Goal: Task Accomplishment & Management: Use online tool/utility

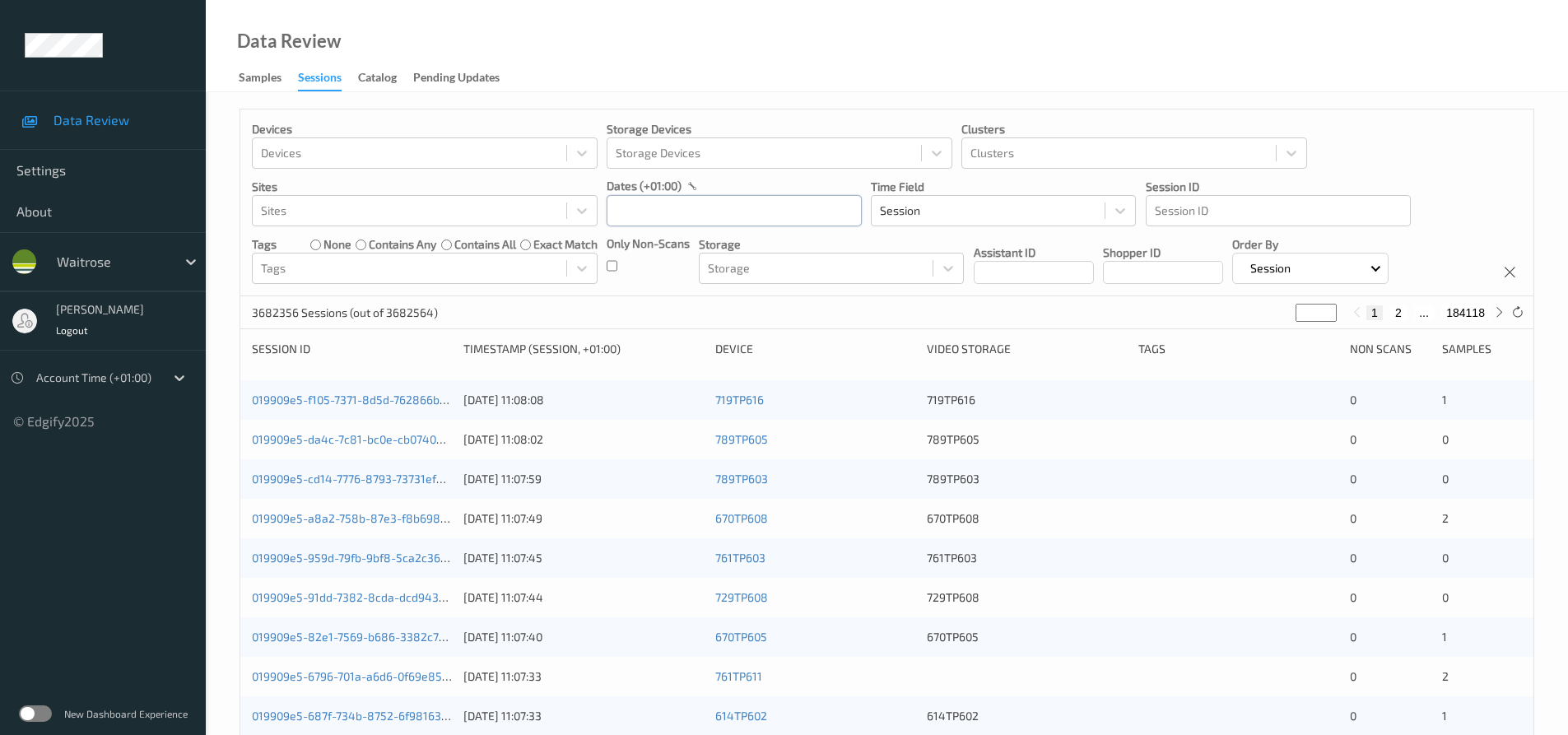
click at [711, 216] on input "text" at bounding box center [734, 210] width 255 height 31
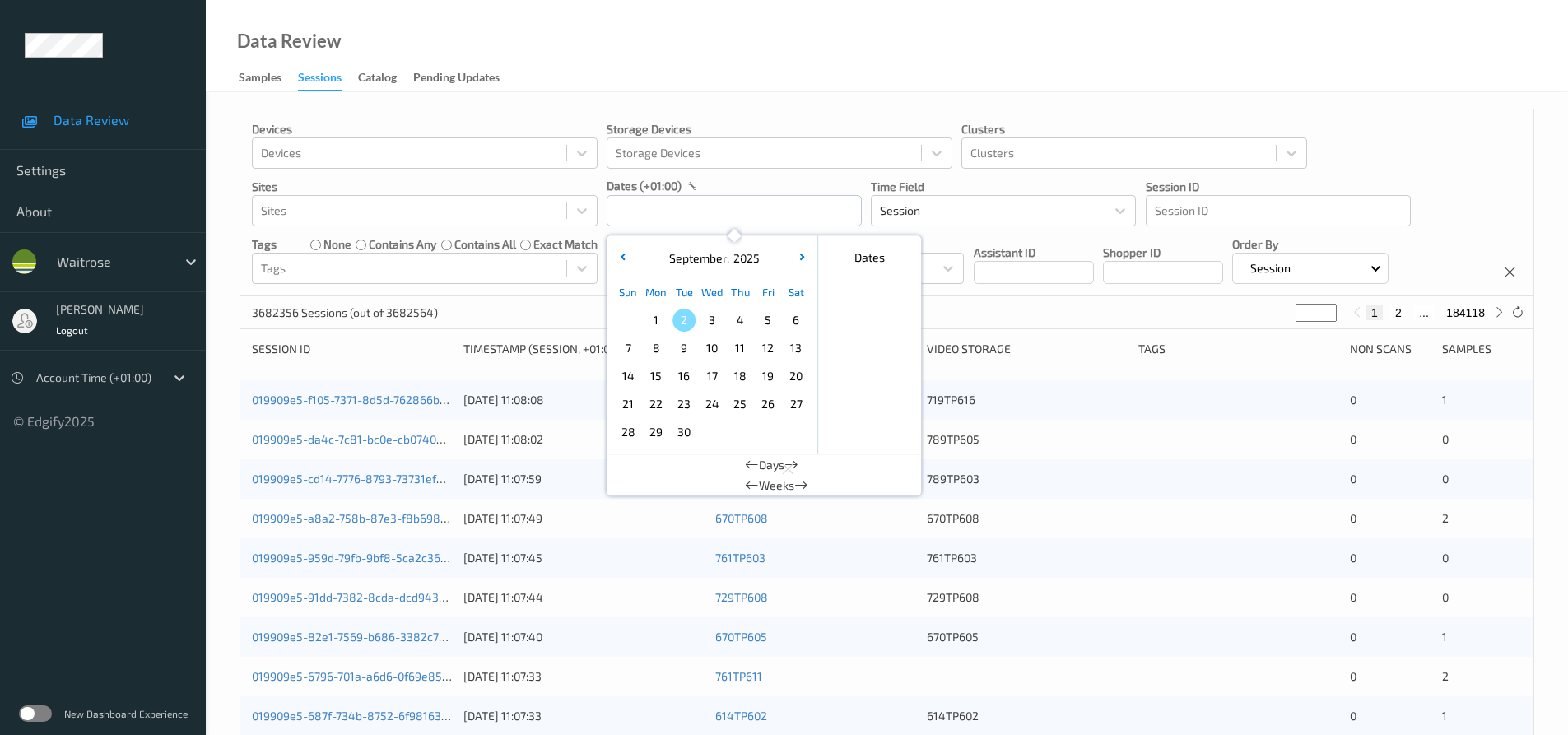
click at [655, 325] on span "1" at bounding box center [656, 319] width 23 height 23
type input "01/09/2025 00:00 -> 01/09/2025 23:59"
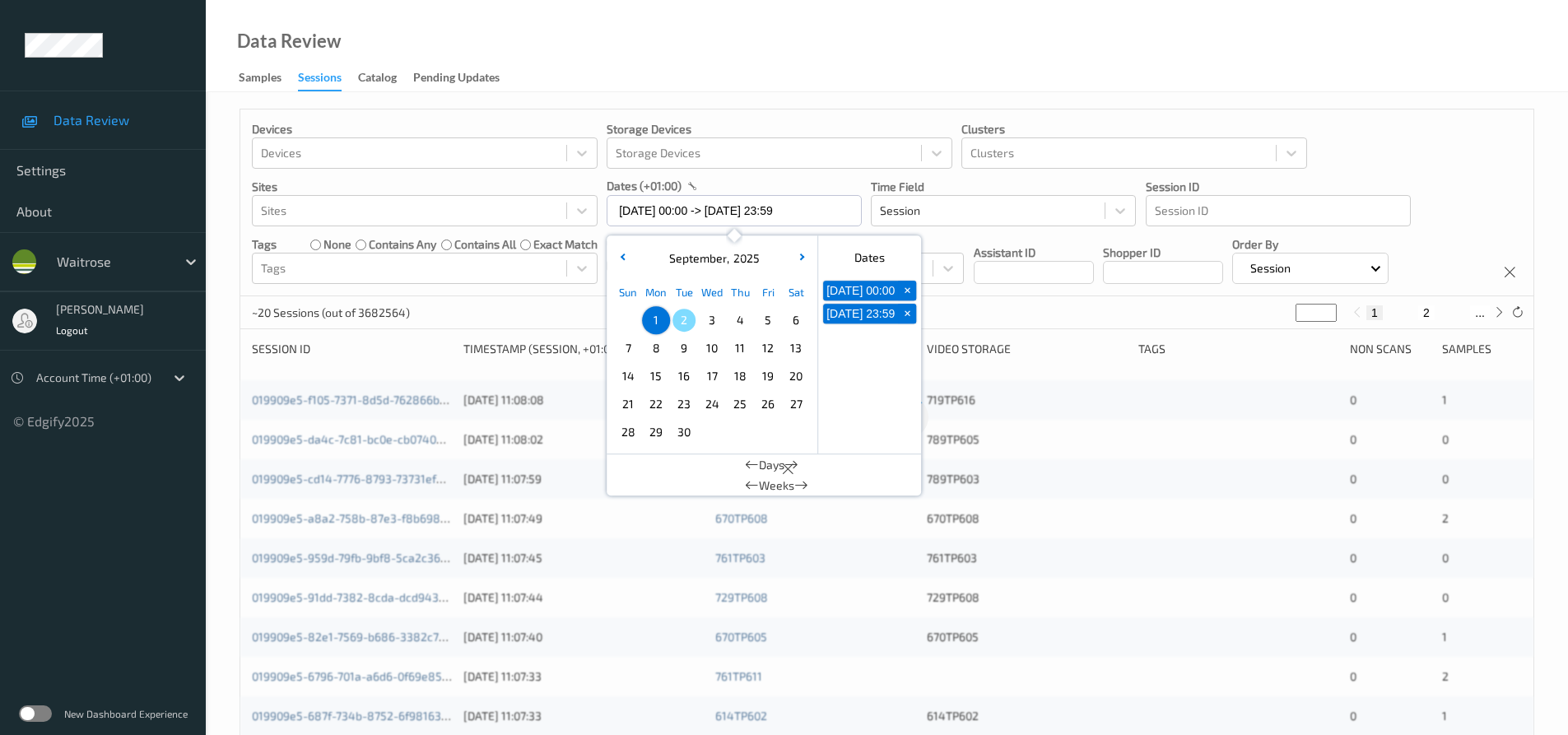
click at [678, 70] on div "Data Review Samples Sessions Catalog Pending Updates" at bounding box center [888, 46] width 1363 height 92
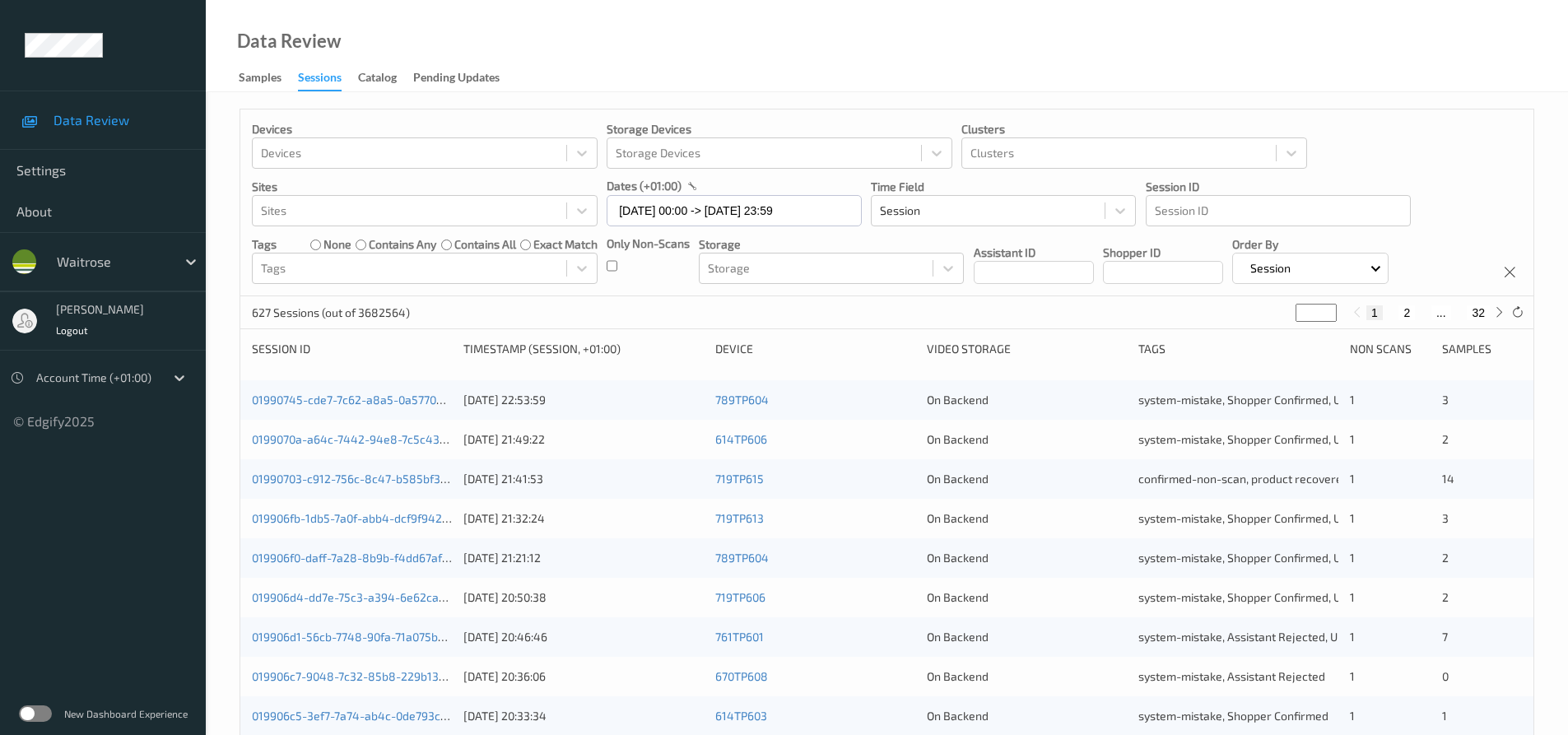
click at [1296, 315] on input "*" at bounding box center [1316, 313] width 41 height 18
drag, startPoint x: 1306, startPoint y: 314, endPoint x: 1234, endPoint y: 322, distance: 72.4
click at [1234, 322] on div "627 Sessions (out of 3682564) * 1 2 ... 32" at bounding box center [887, 313] width 1293 height 33
type input "*"
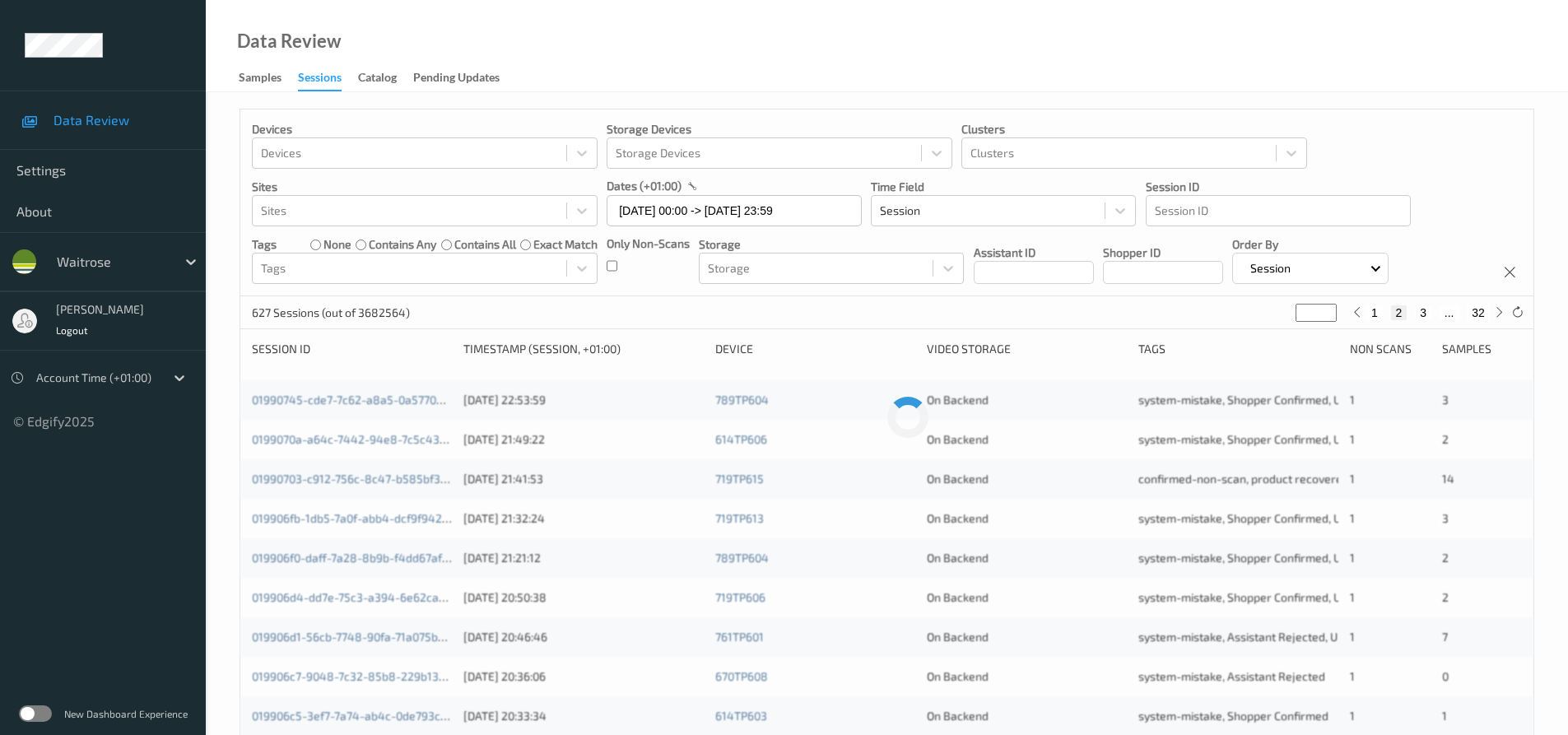
type input "**"
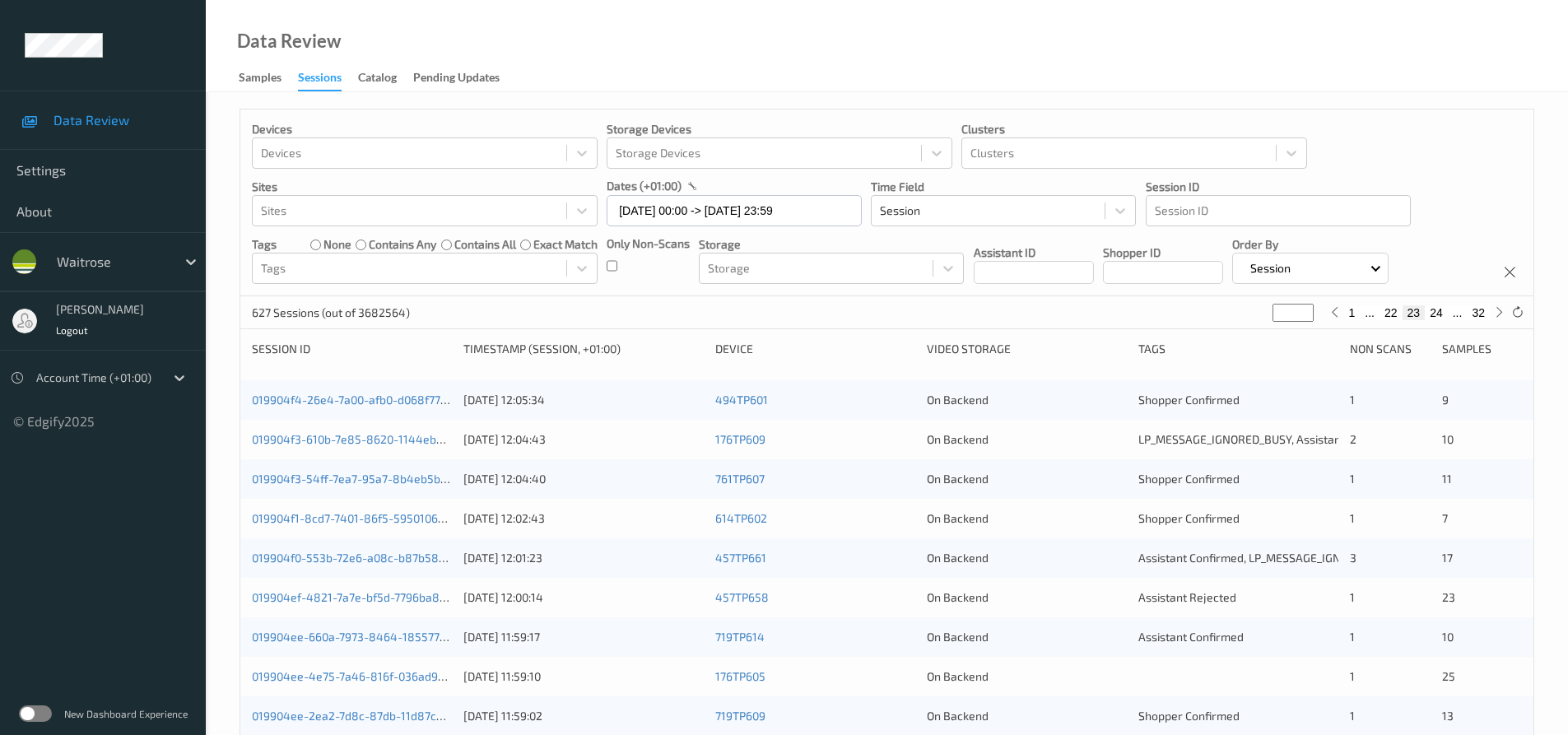
type input "**"
click at [1352, 138] on div "Devices Devices Storage Devices Storage Devices Clusters Clusters Sites Sites d…" at bounding box center [887, 203] width 1293 height 187
click at [328, 401] on link "019904f4-26e4-7a00-afb0-d068f7770352" at bounding box center [362, 399] width 221 height 14
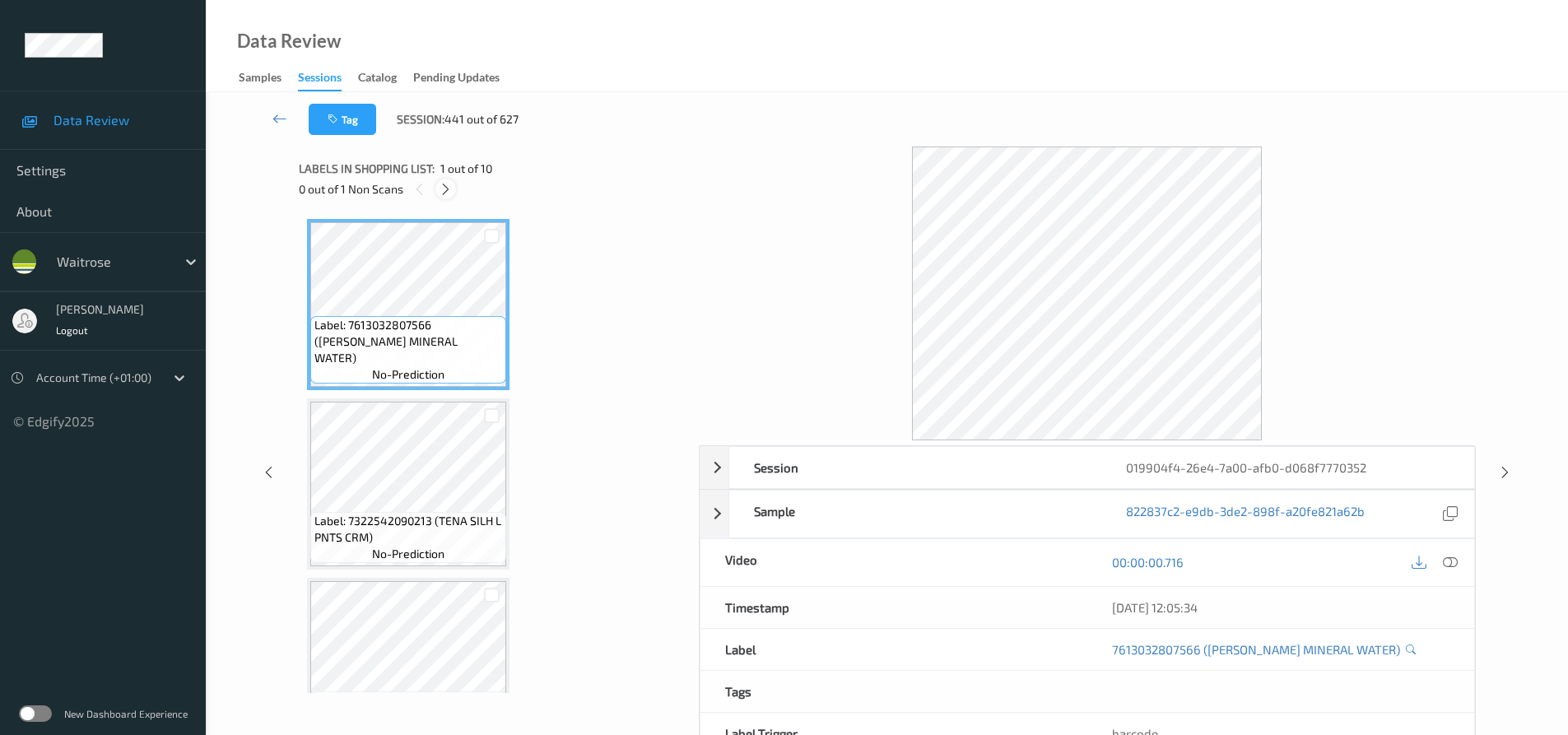
click at [444, 187] on icon at bounding box center [446, 189] width 14 height 15
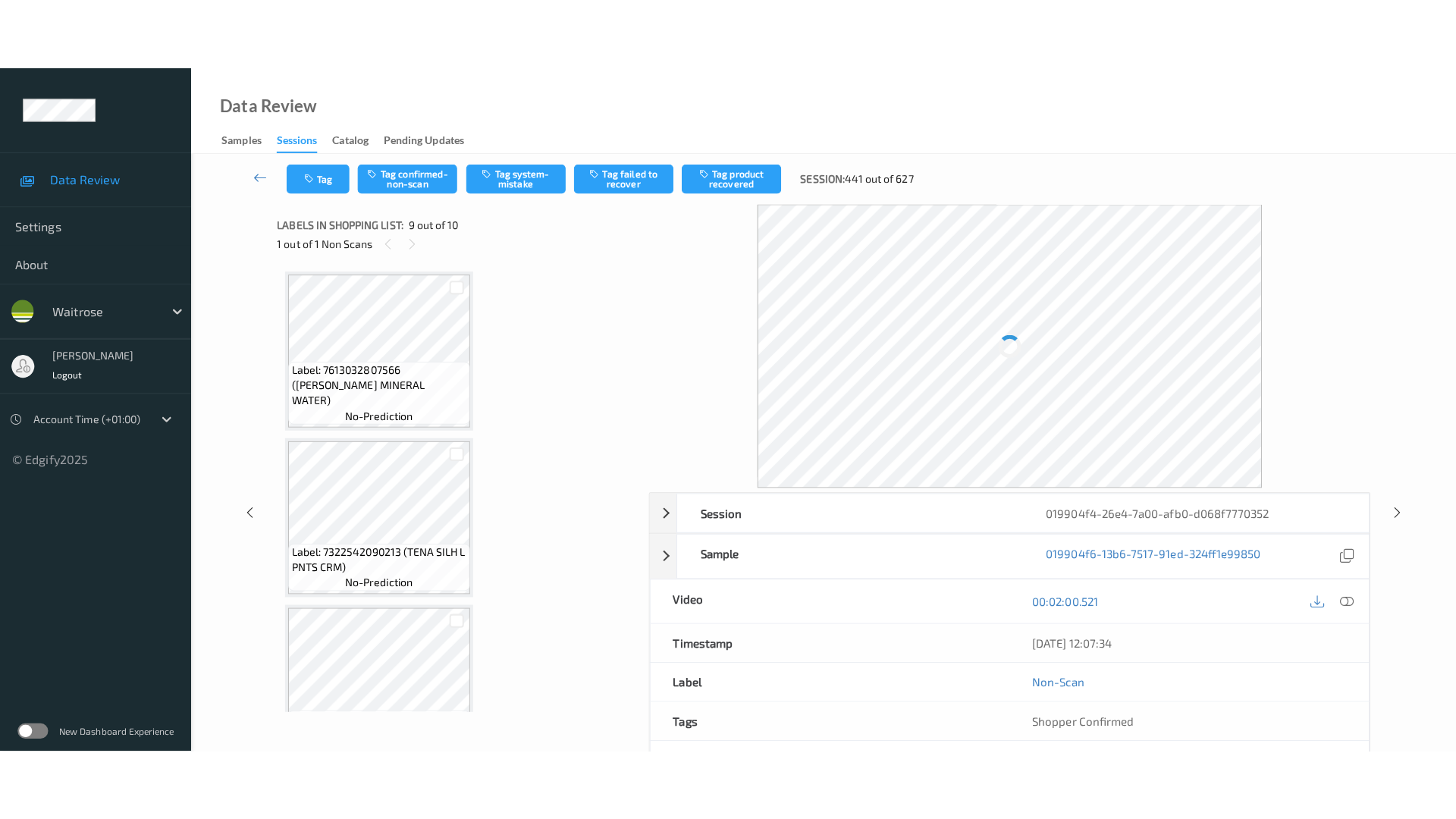
scroll to position [1165, 0]
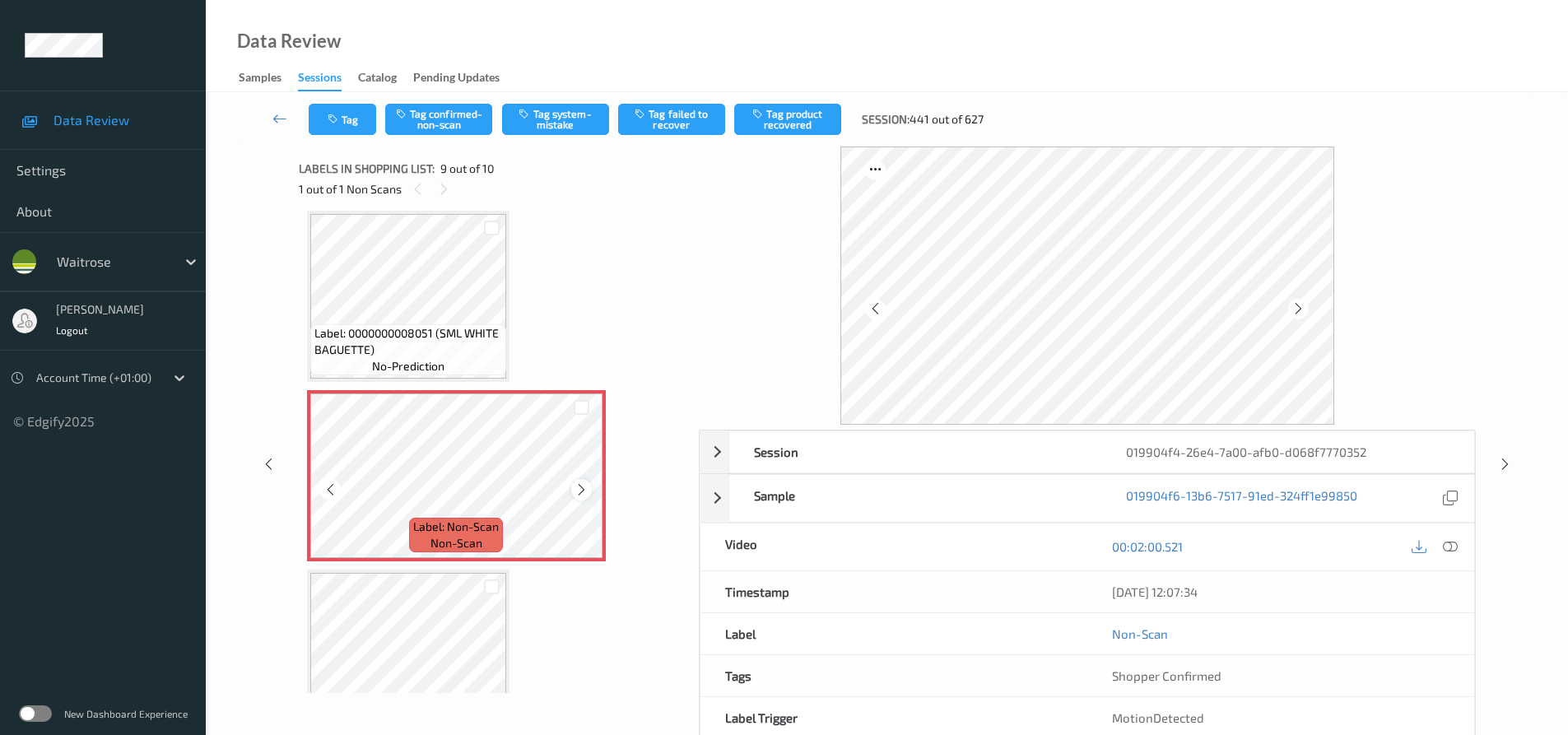
click at [581, 488] on icon at bounding box center [582, 489] width 14 height 15
click at [1454, 548] on icon at bounding box center [1450, 546] width 15 height 15
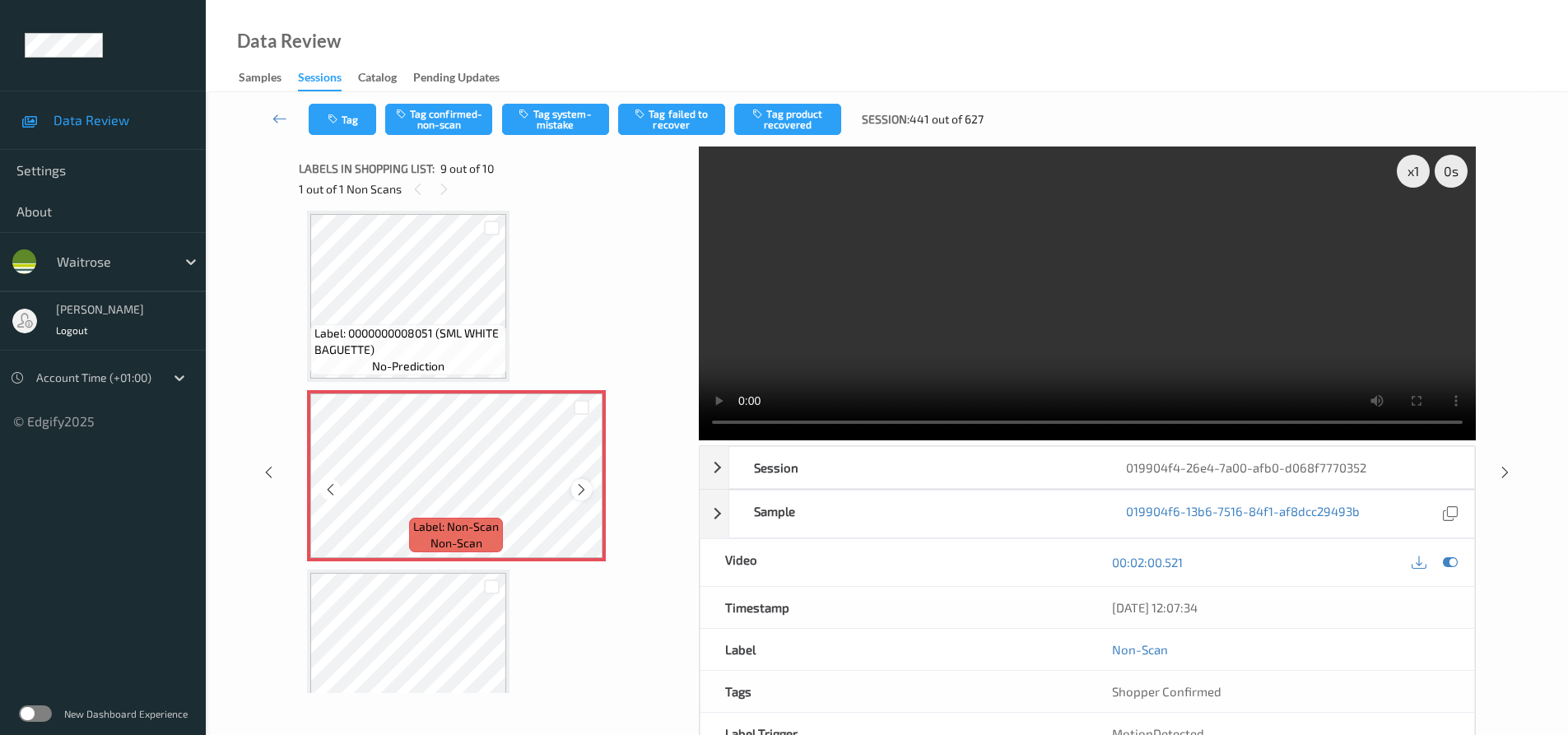
click at [583, 491] on icon at bounding box center [582, 489] width 14 height 15
click at [878, 317] on video at bounding box center [1087, 294] width 778 height 294
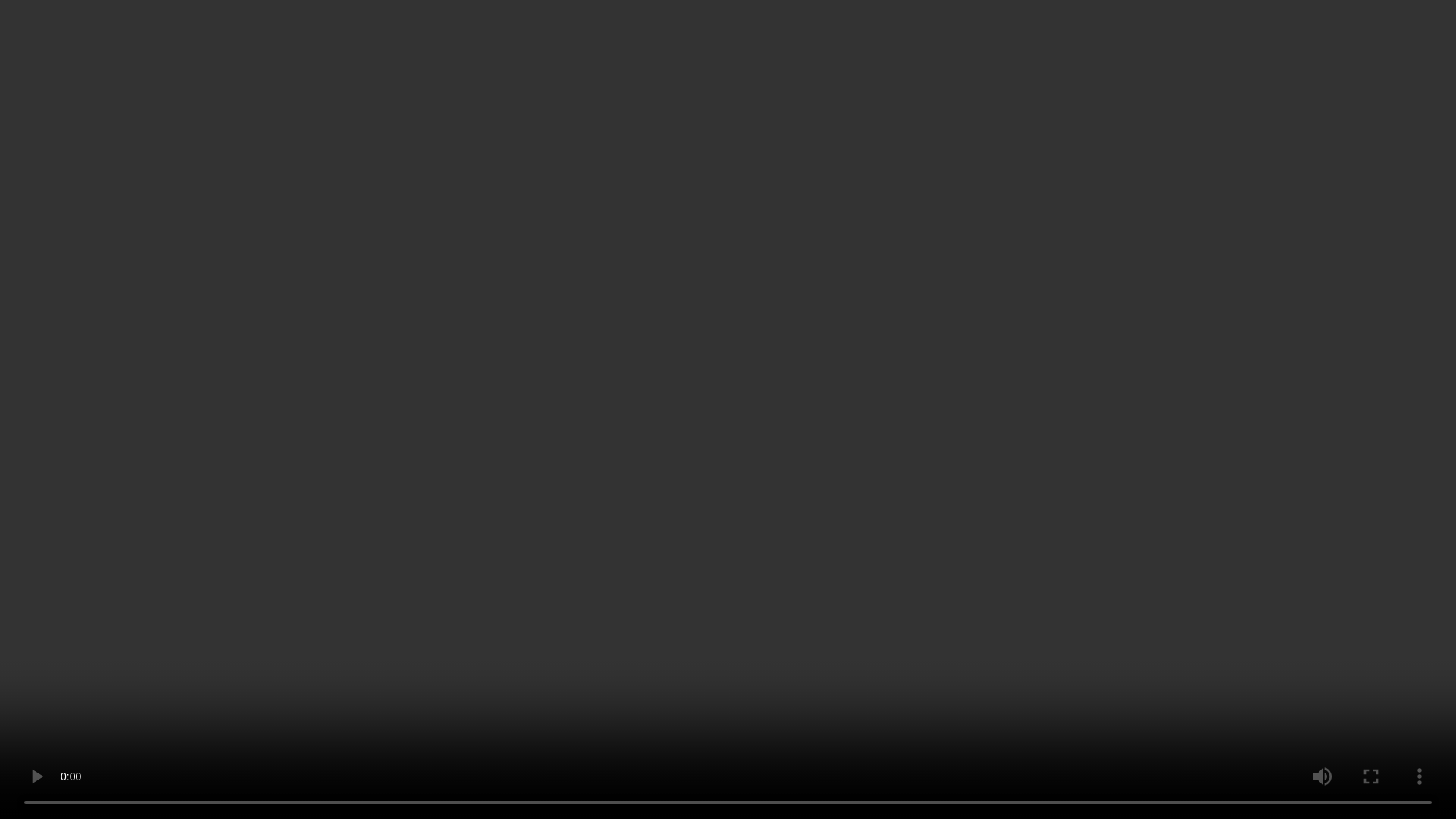
click at [785, 653] on video at bounding box center [728, 409] width 1456 height 819
click at [679, 415] on video at bounding box center [728, 409] width 1456 height 819
click at [751, 447] on video at bounding box center [728, 409] width 1456 height 819
click at [756, 446] on video at bounding box center [728, 409] width 1456 height 819
click at [737, 677] on video at bounding box center [728, 409] width 1456 height 819
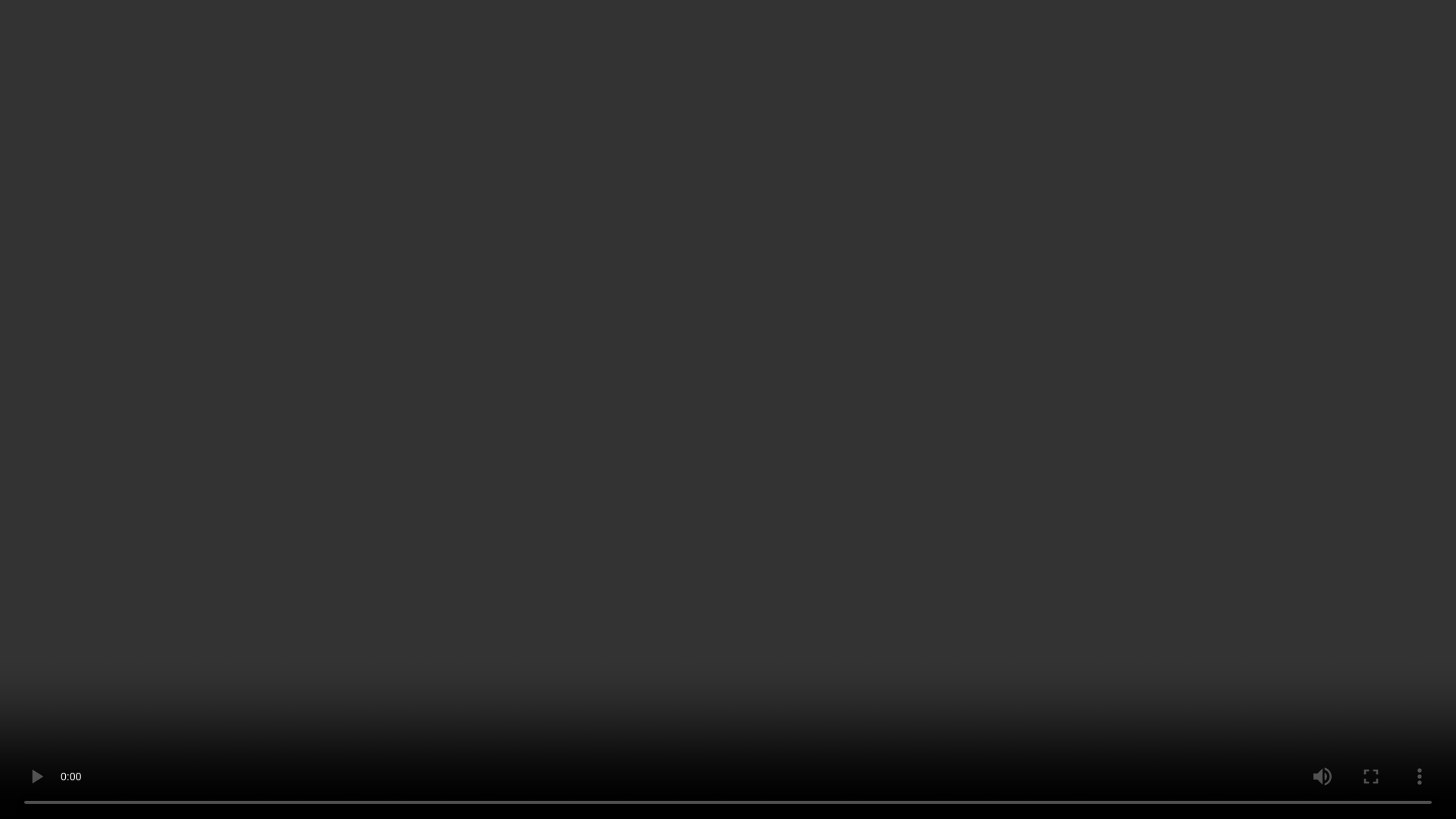
click at [806, 566] on video at bounding box center [728, 409] width 1456 height 819
click at [1079, 518] on video at bounding box center [728, 409] width 1456 height 819
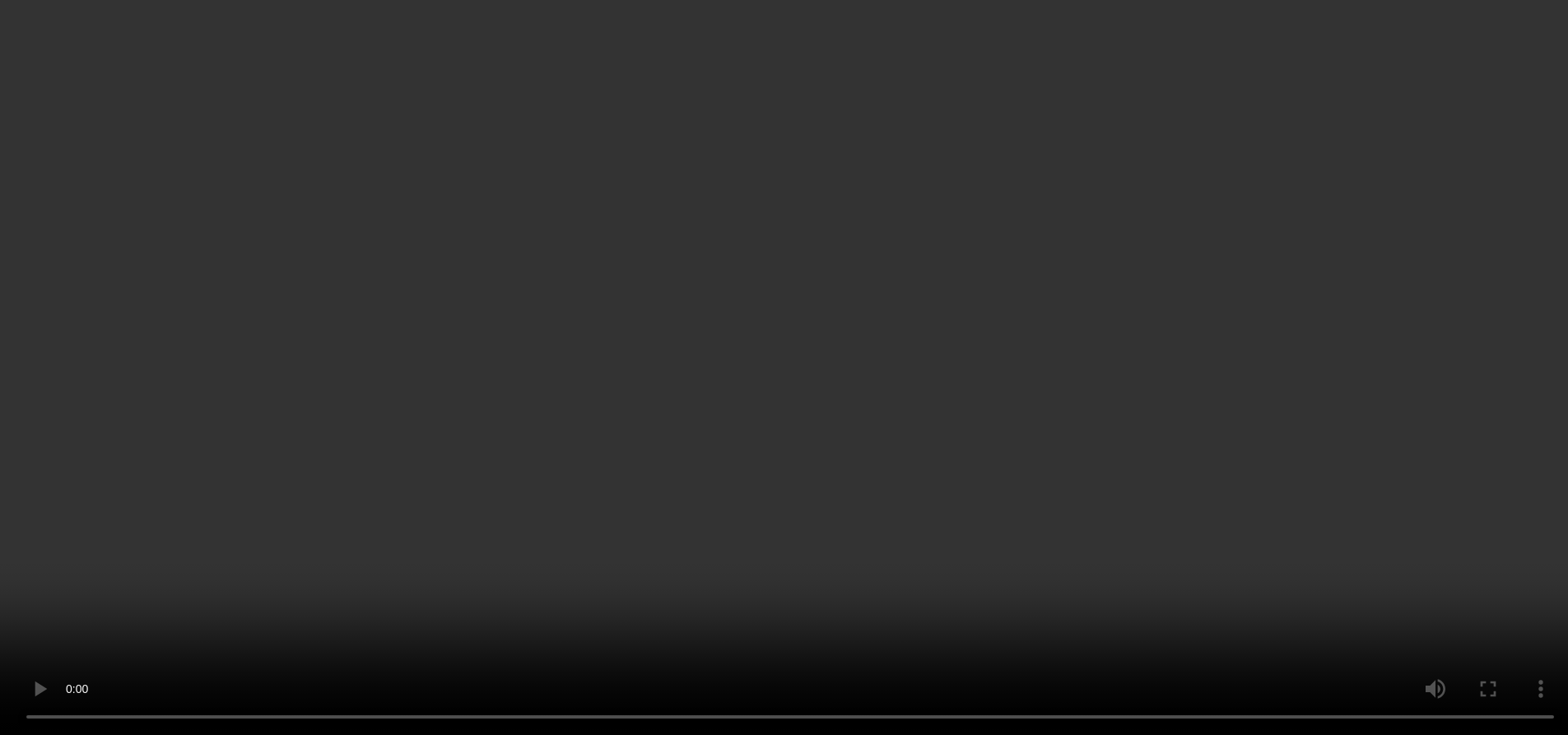
scroll to position [1320, 0]
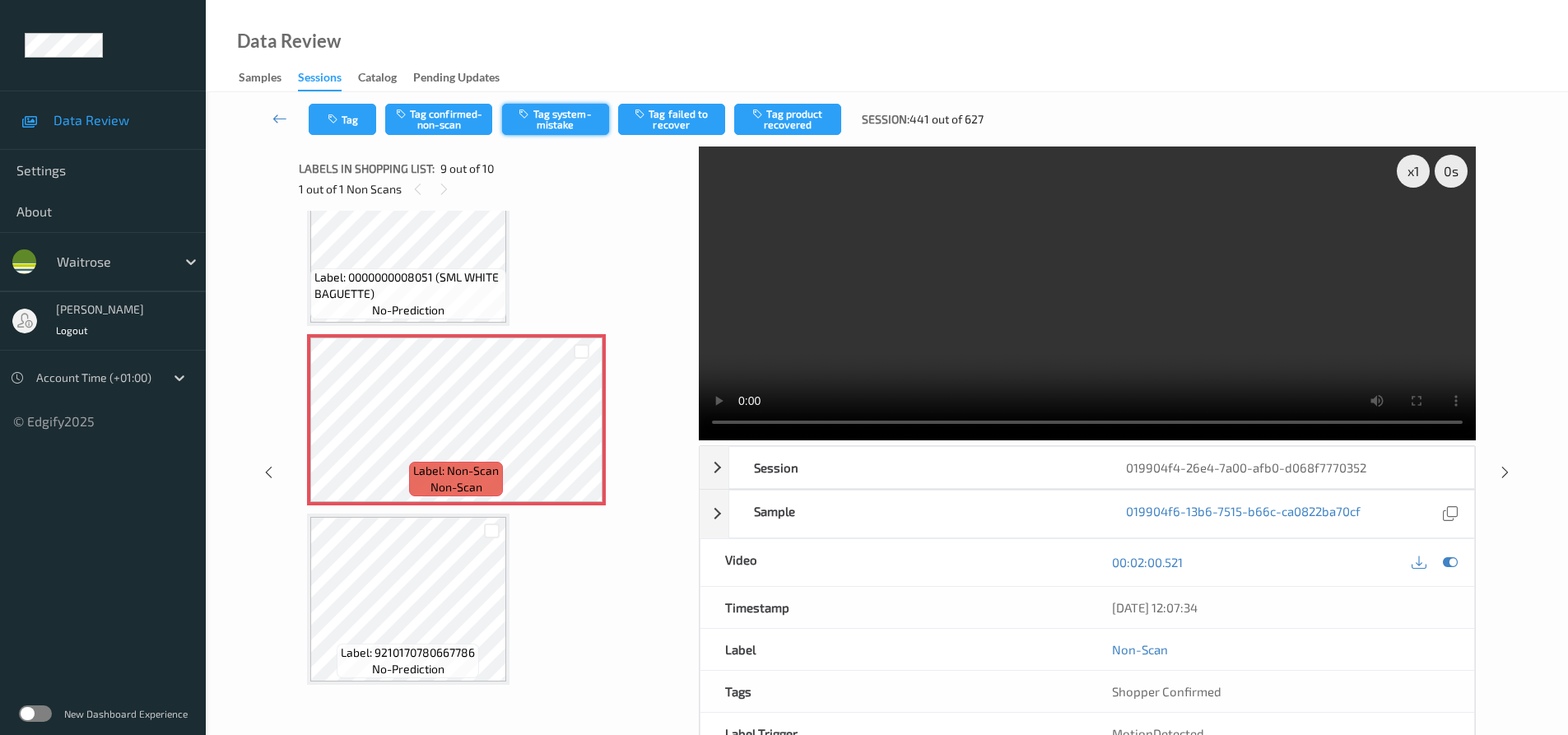
click at [552, 120] on button "Tag system-mistake" at bounding box center [555, 119] width 107 height 31
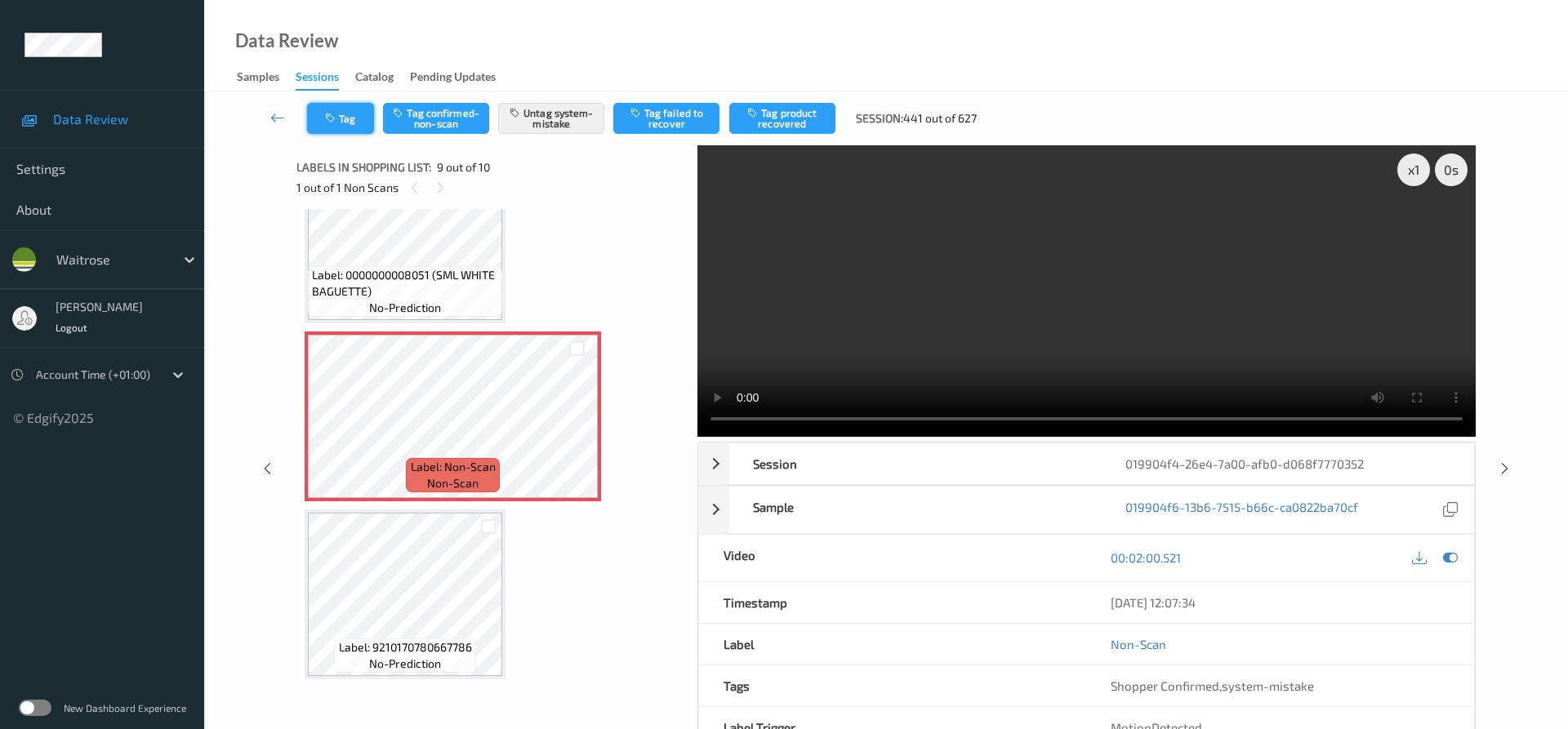
click at [340, 108] on button "Tag" at bounding box center [340, 118] width 67 height 31
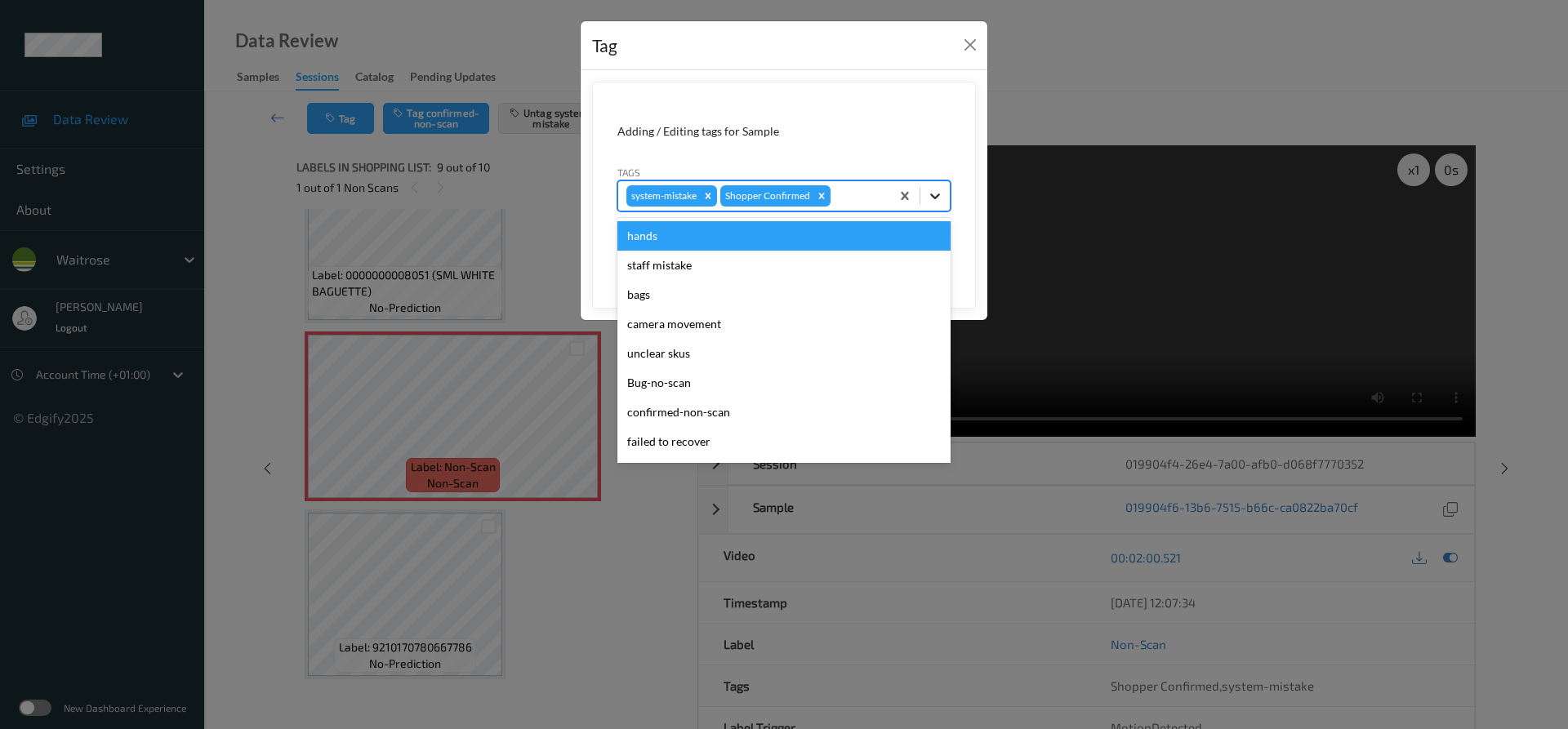
click at [938, 198] on icon at bounding box center [935, 195] width 16 height 16
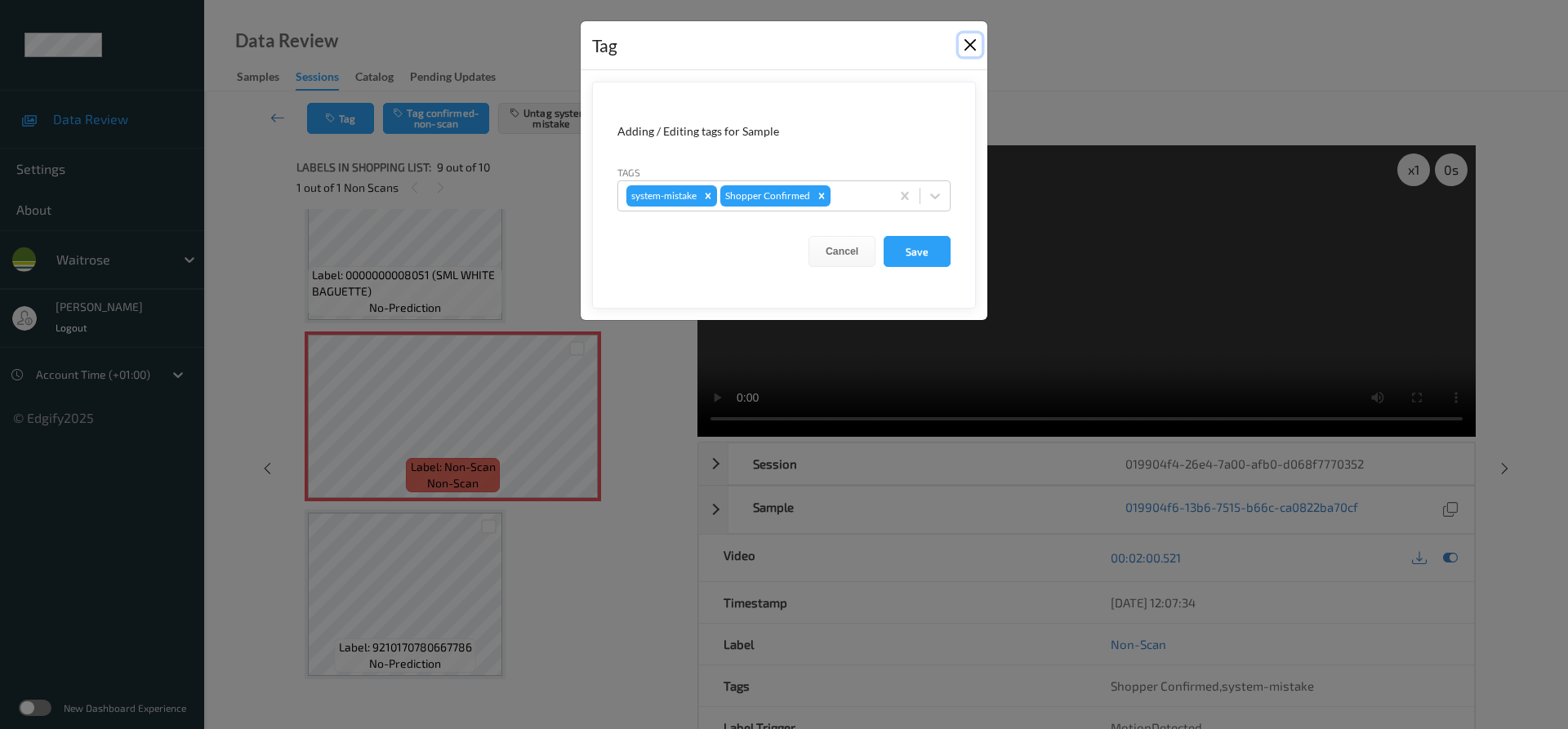
click at [969, 44] on button "Close" at bounding box center [970, 44] width 23 height 23
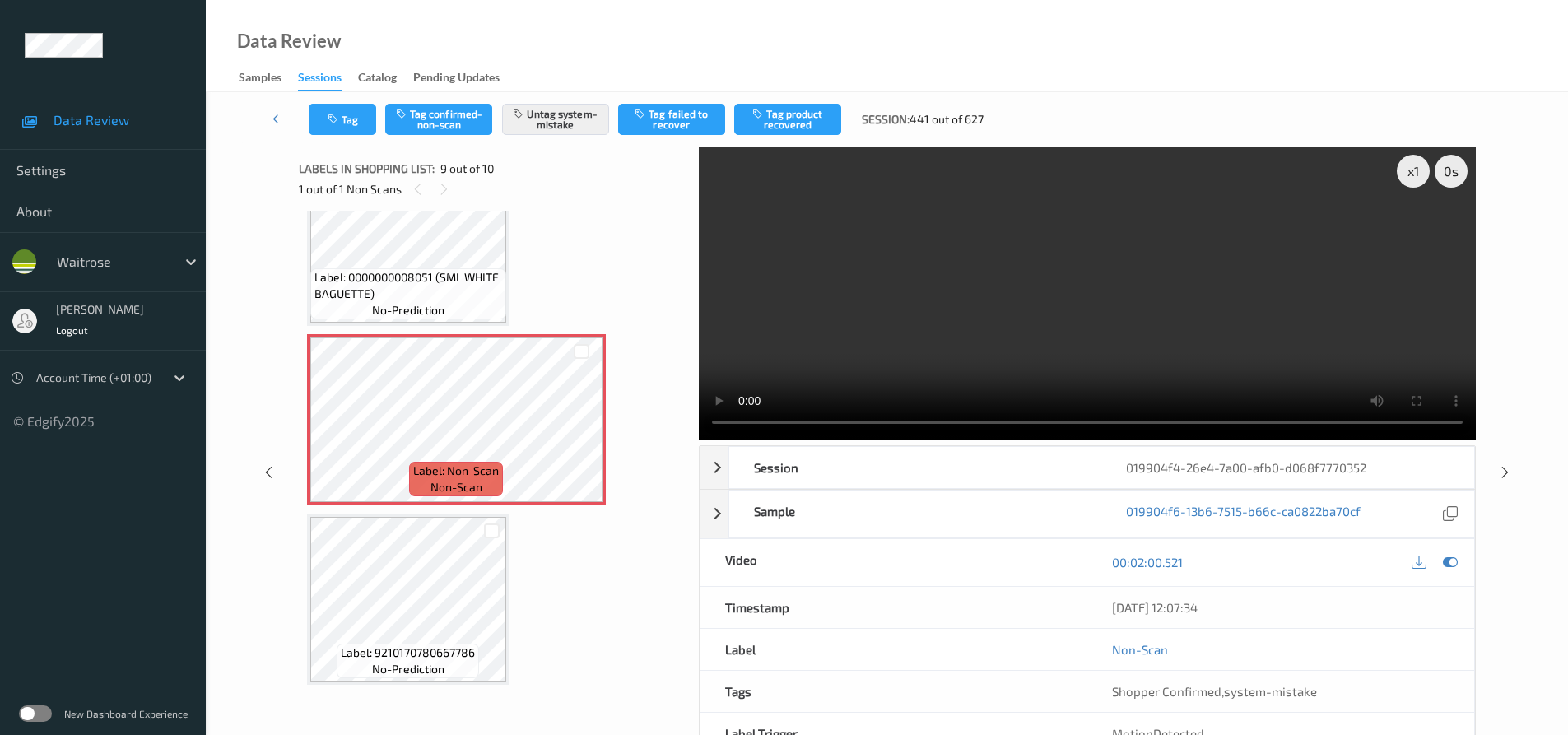
click at [998, 46] on div "Data Review Samples Sessions Catalog Pending Updates" at bounding box center [888, 46] width 1363 height 92
click at [1023, 51] on div "Data Review Samples Sessions Catalog Pending Updates" at bounding box center [888, 46] width 1363 height 92
click at [220, 235] on div "Tag Tag confirmed-non-scan Untag system-mistake Tag failed to recover Tag produ…" at bounding box center [888, 461] width 1363 height 738
click at [249, 238] on div "x 1 0 s Session 019904f4-26e4-7a00-afb0-d068f7770352 Session ID 019904f4-26e4-7…" at bounding box center [887, 472] width 1295 height 651
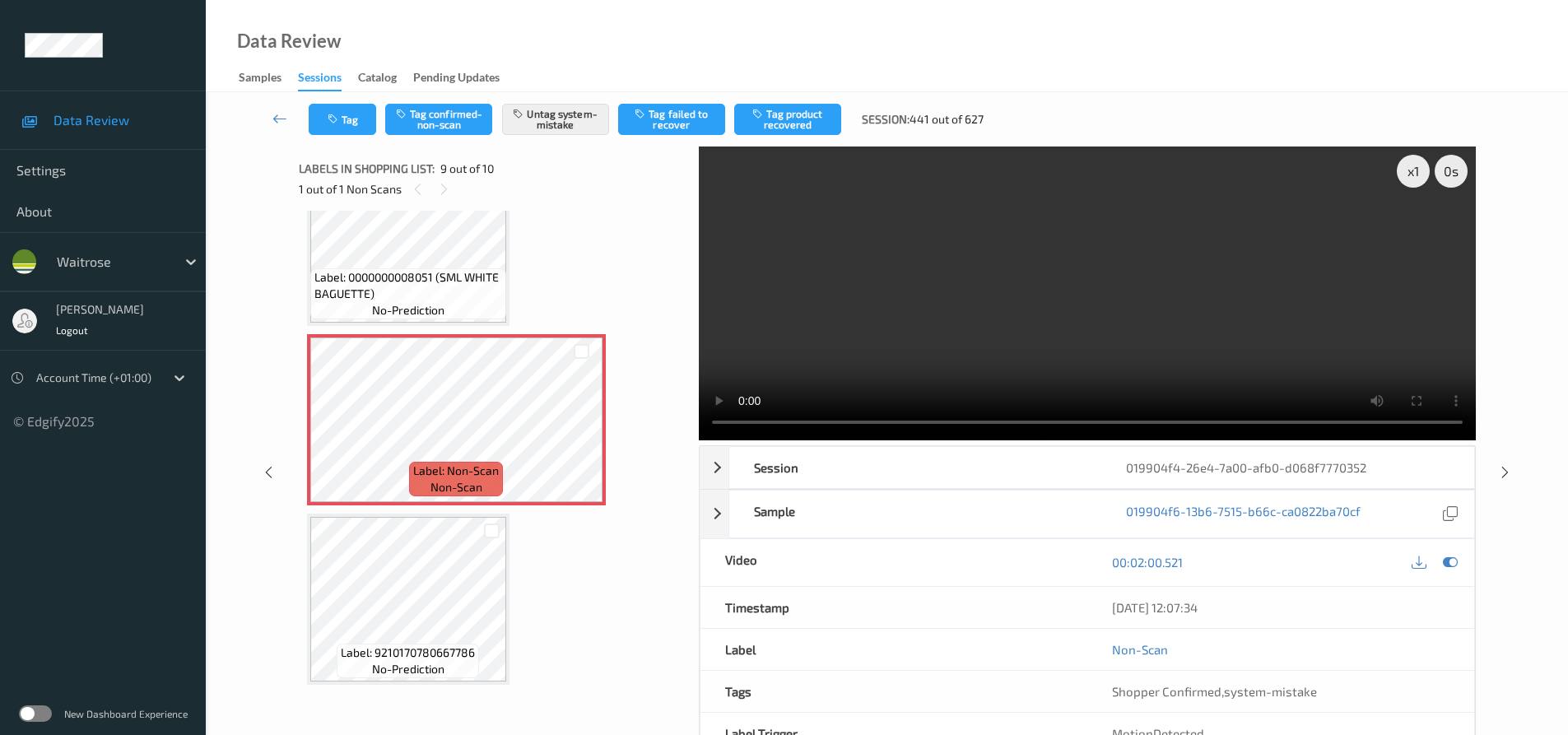
click at [251, 238] on div "x 1 0 s Session 019904f4-26e4-7a00-afb0-d068f7770352 Session ID 019904f4-26e4-7…" at bounding box center [887, 472] width 1295 height 651
click at [244, 389] on div "x 1 0 s Session 019904f4-26e4-7a00-afb0-d068f7770352 Session ID 019904f4-26e4-7…" at bounding box center [887, 472] width 1295 height 651
click at [1520, 289] on div "x 1 0 s Session 019904f4-26e4-7a00-afb0-d068f7770352 Session ID 019904f4-26e4-7…" at bounding box center [887, 472] width 1295 height 651
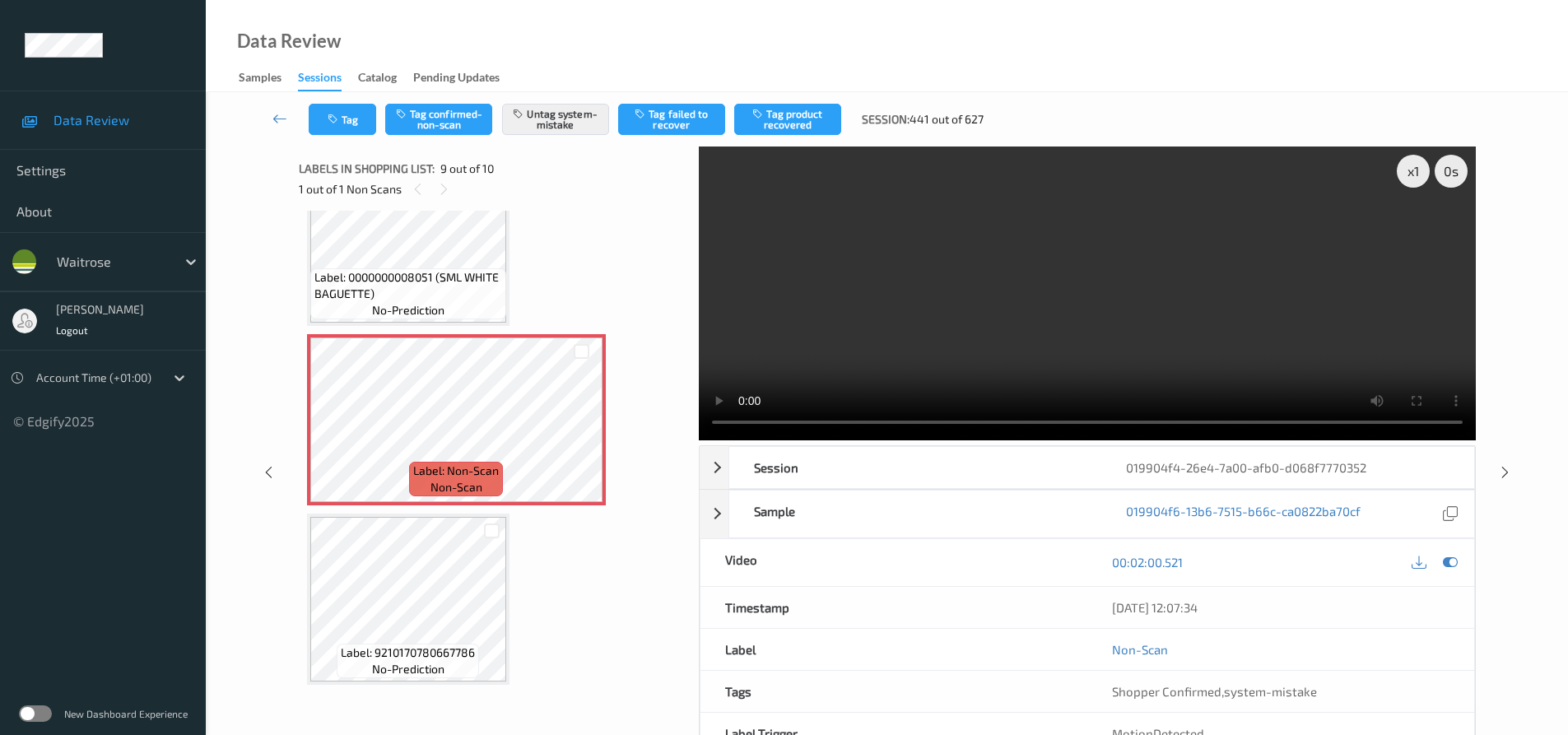
click at [1220, 40] on div "Data Review Samples Sessions Catalog Pending Updates" at bounding box center [888, 46] width 1363 height 92
click at [285, 117] on icon at bounding box center [279, 118] width 15 height 16
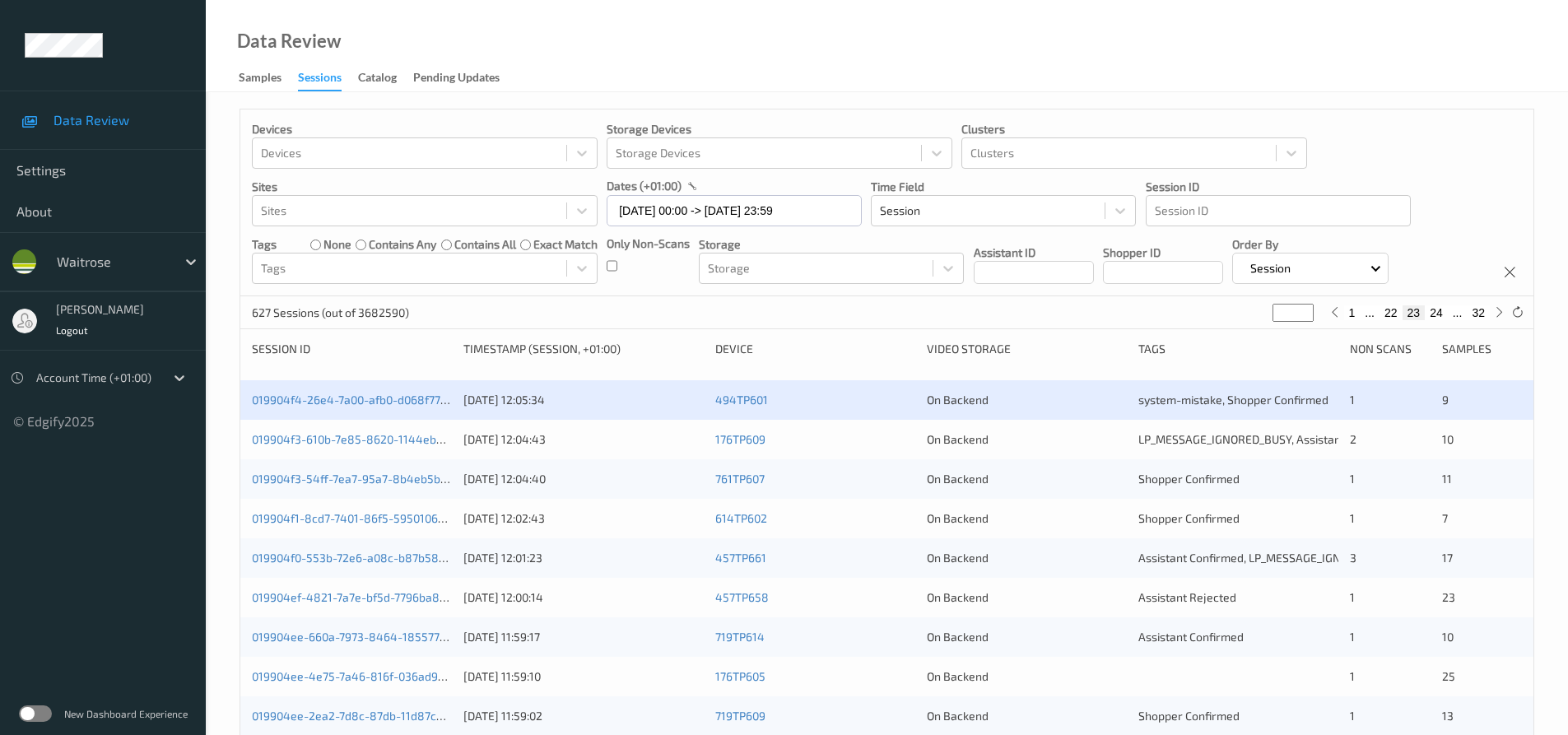
click at [343, 409] on div "019904f4-26e4-7a00-afb0-d068f7770352 01/09/2025 12:05:34 494TP601 On Backend sy…" at bounding box center [887, 400] width 1293 height 39
click at [349, 395] on link "019904f4-26e4-7a00-afb0-d068f7770352" at bounding box center [362, 399] width 221 height 14
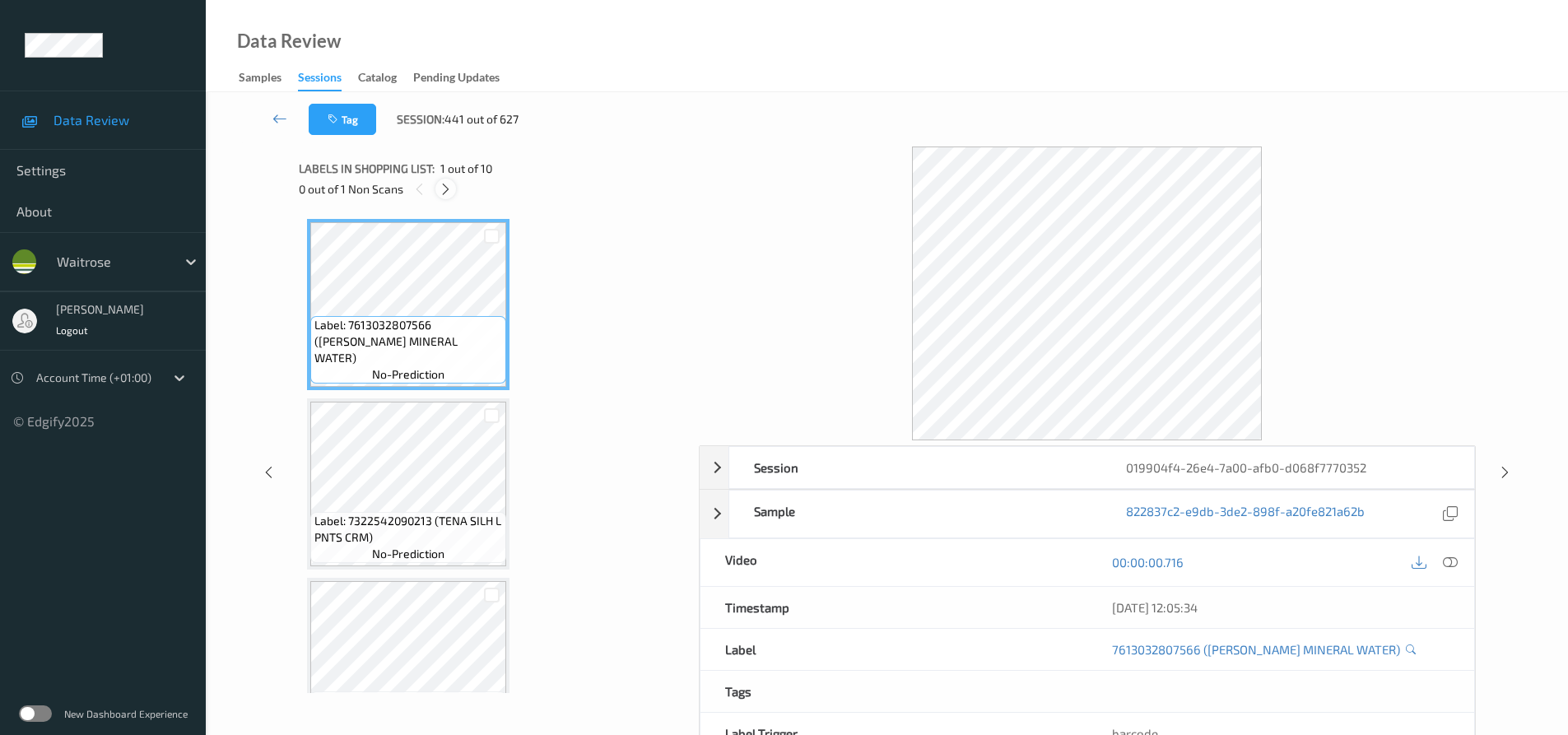
click at [449, 193] on icon at bounding box center [446, 189] width 14 height 15
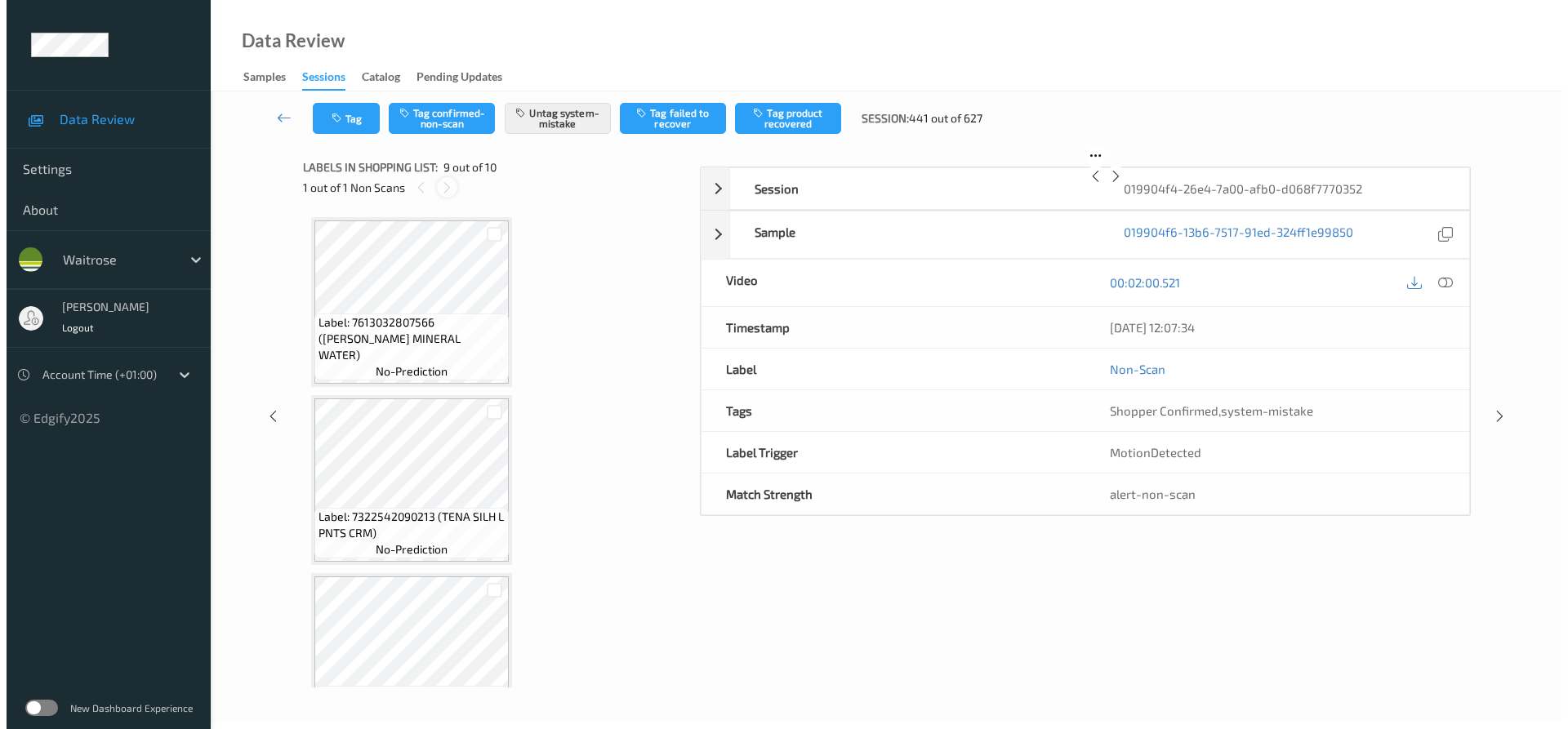
scroll to position [1254, 0]
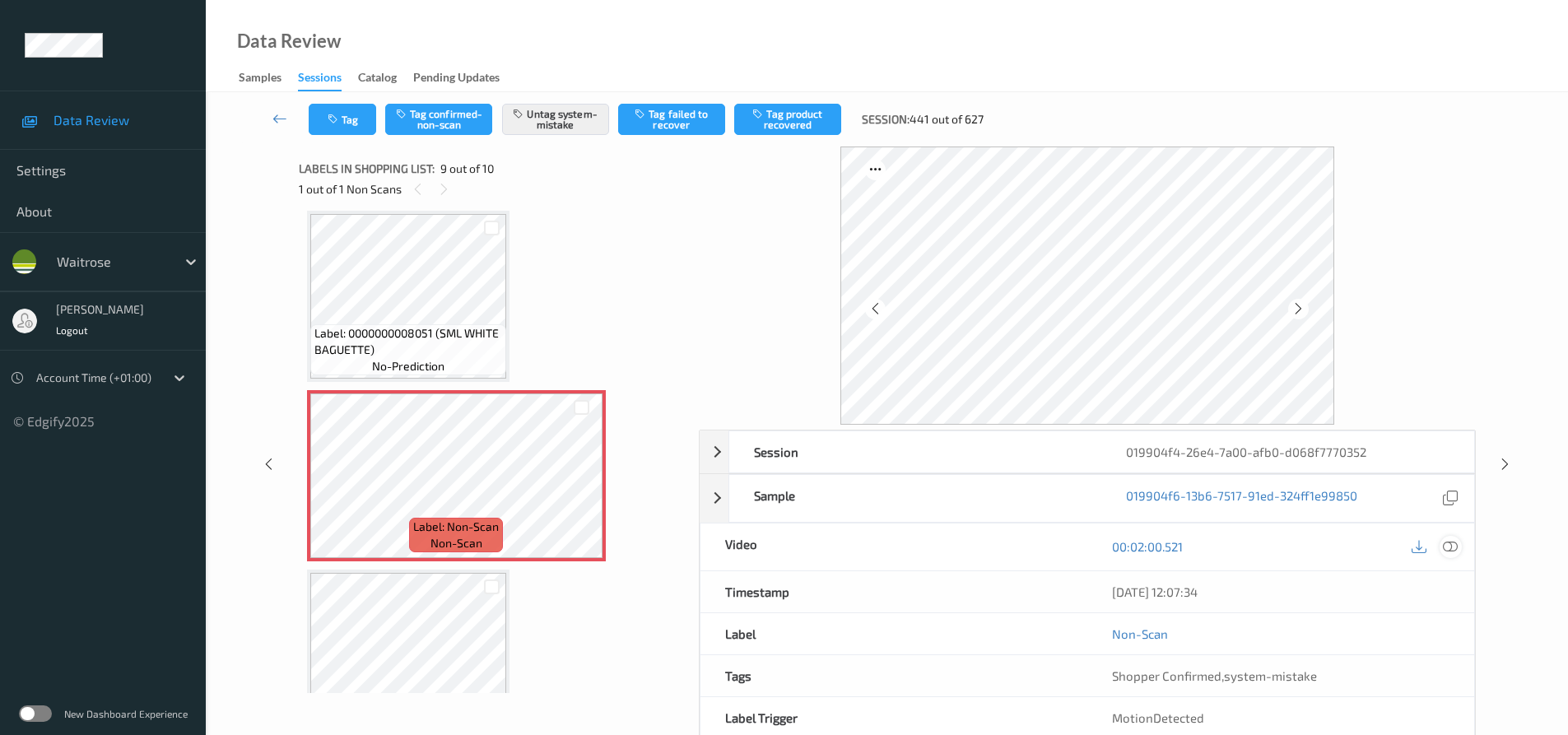
click at [1450, 556] on div at bounding box center [1451, 547] width 22 height 22
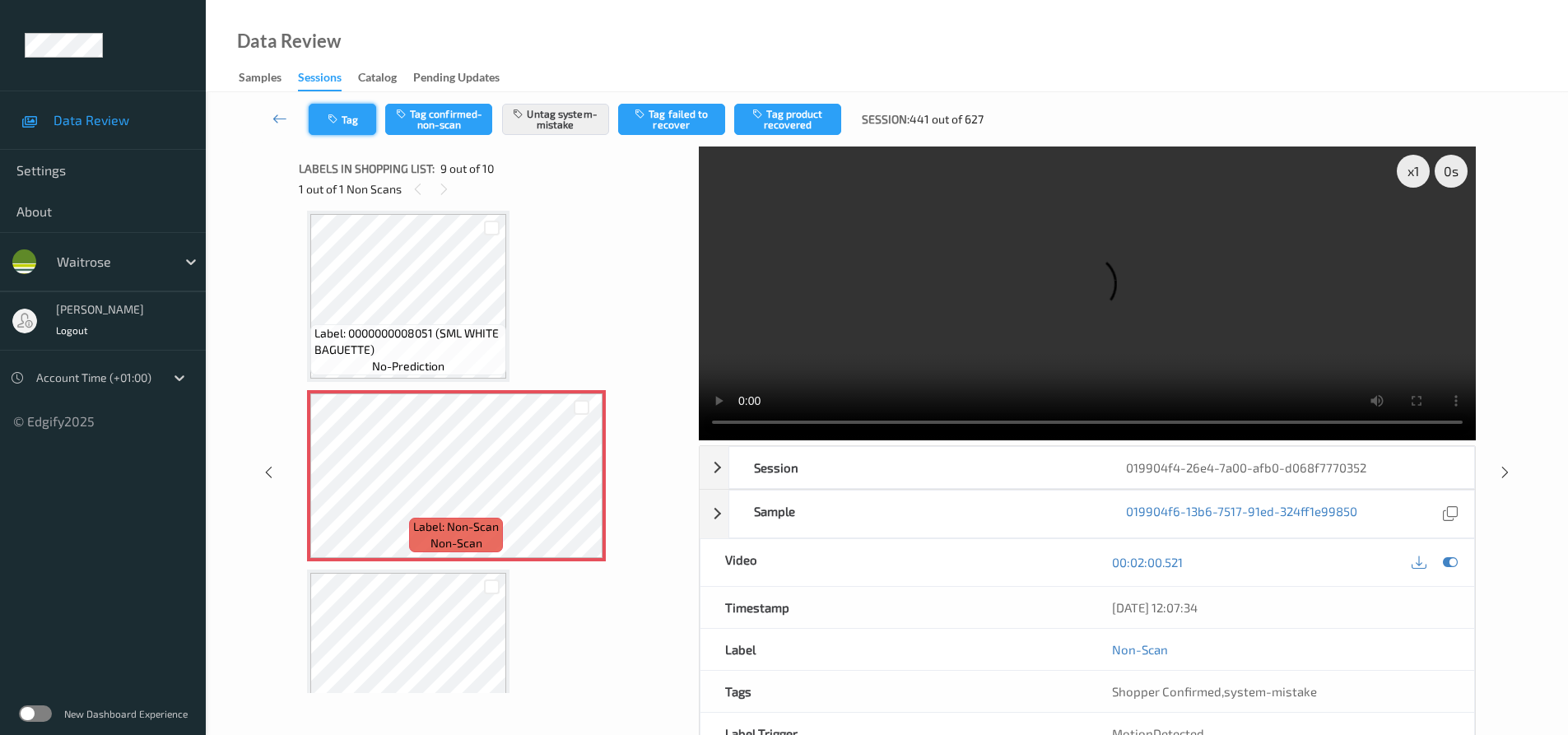
click at [365, 120] on button "Tag" at bounding box center [342, 119] width 68 height 31
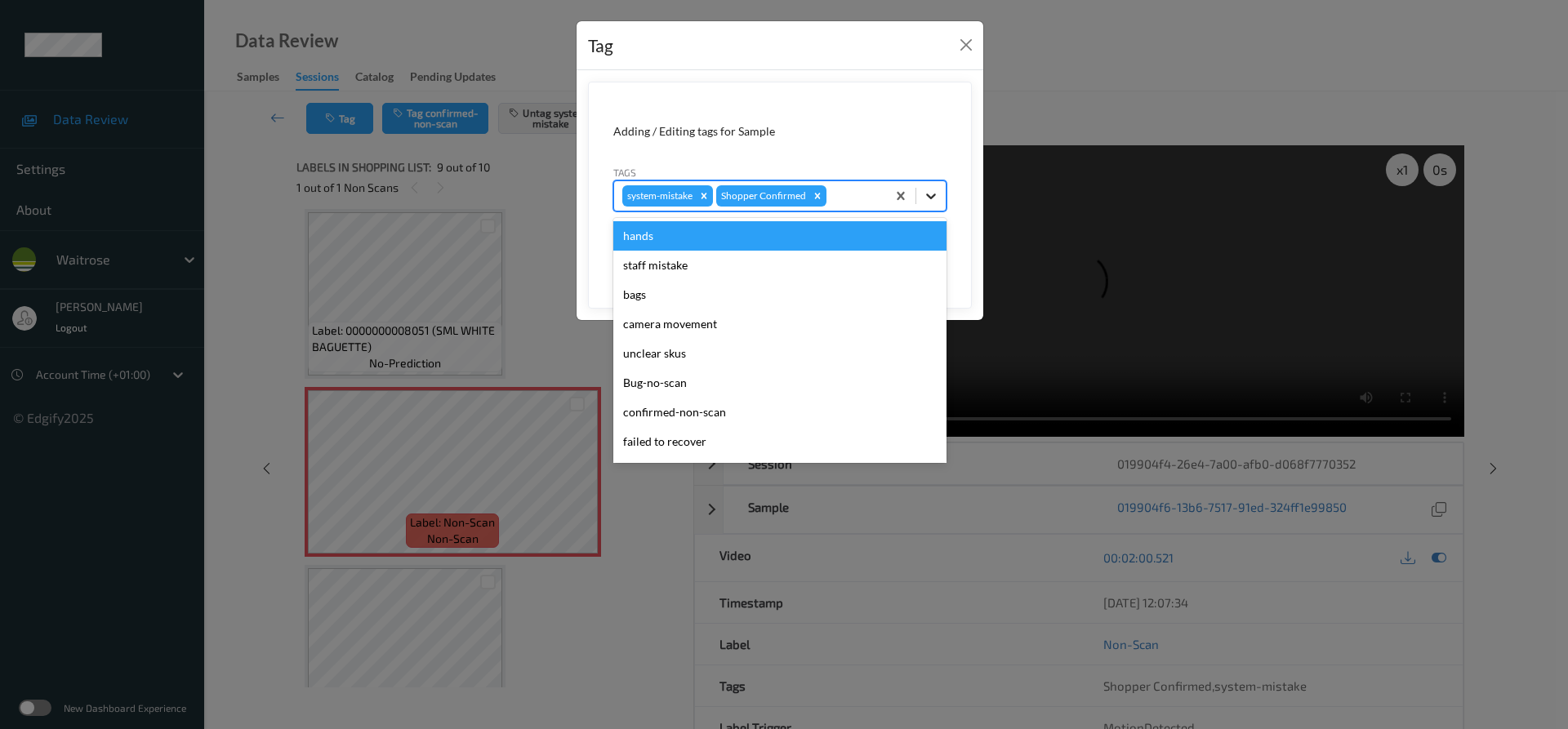
click at [937, 198] on icon at bounding box center [931, 195] width 16 height 16
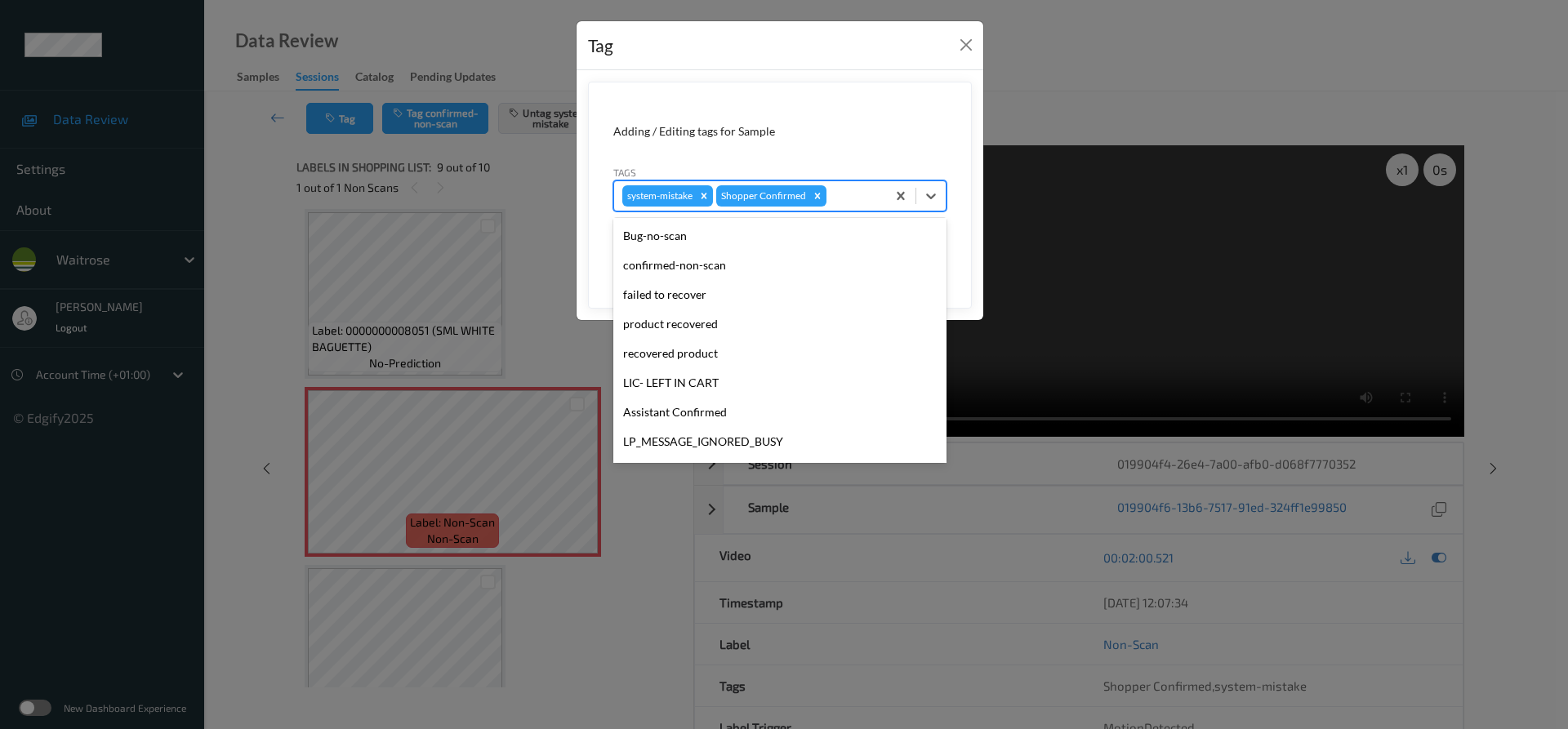
scroll to position [349, 0]
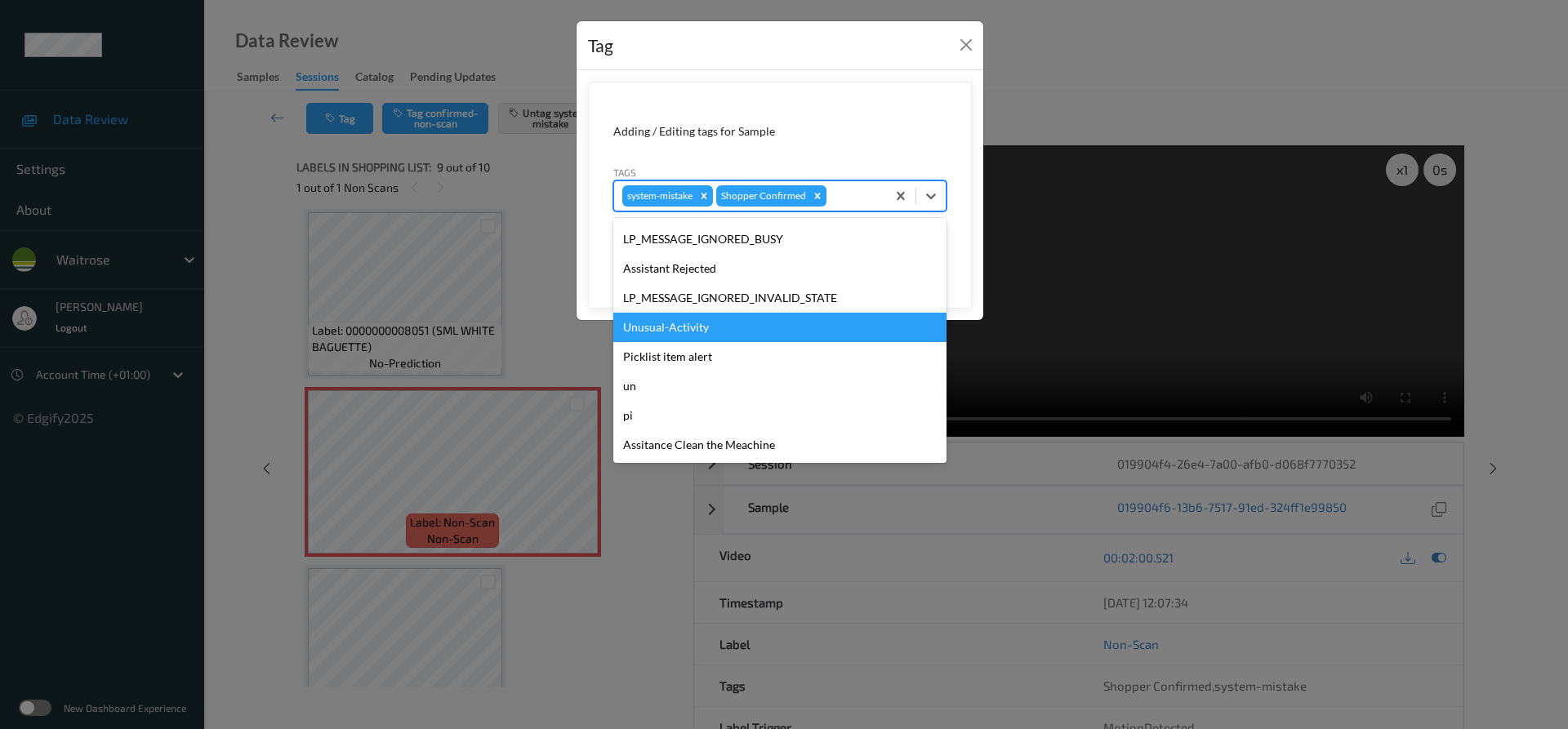
click at [677, 333] on div "Unusual-Activity" at bounding box center [780, 327] width 333 height 29
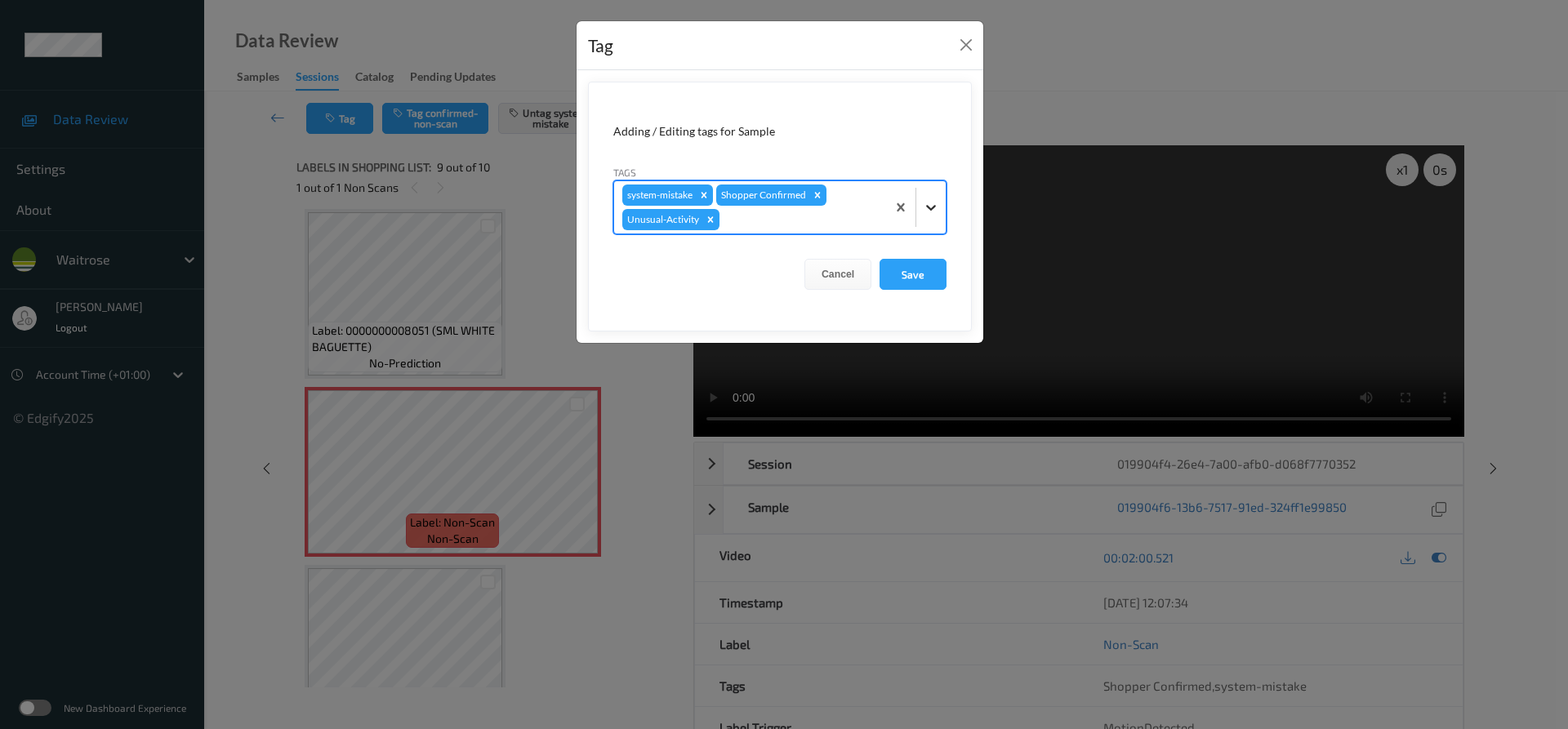
click at [929, 214] on icon at bounding box center [931, 207] width 16 height 16
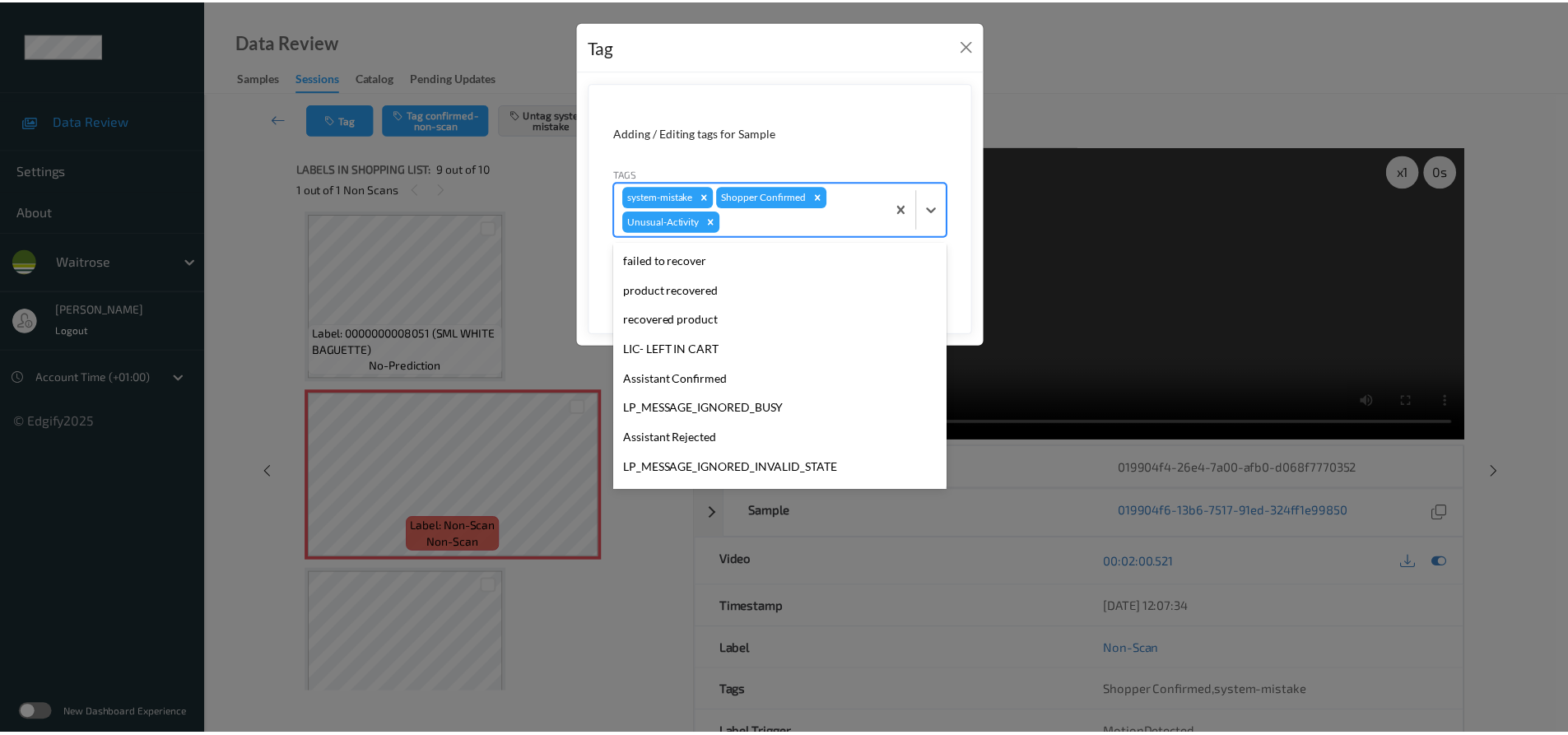
scroll to position [323, 0]
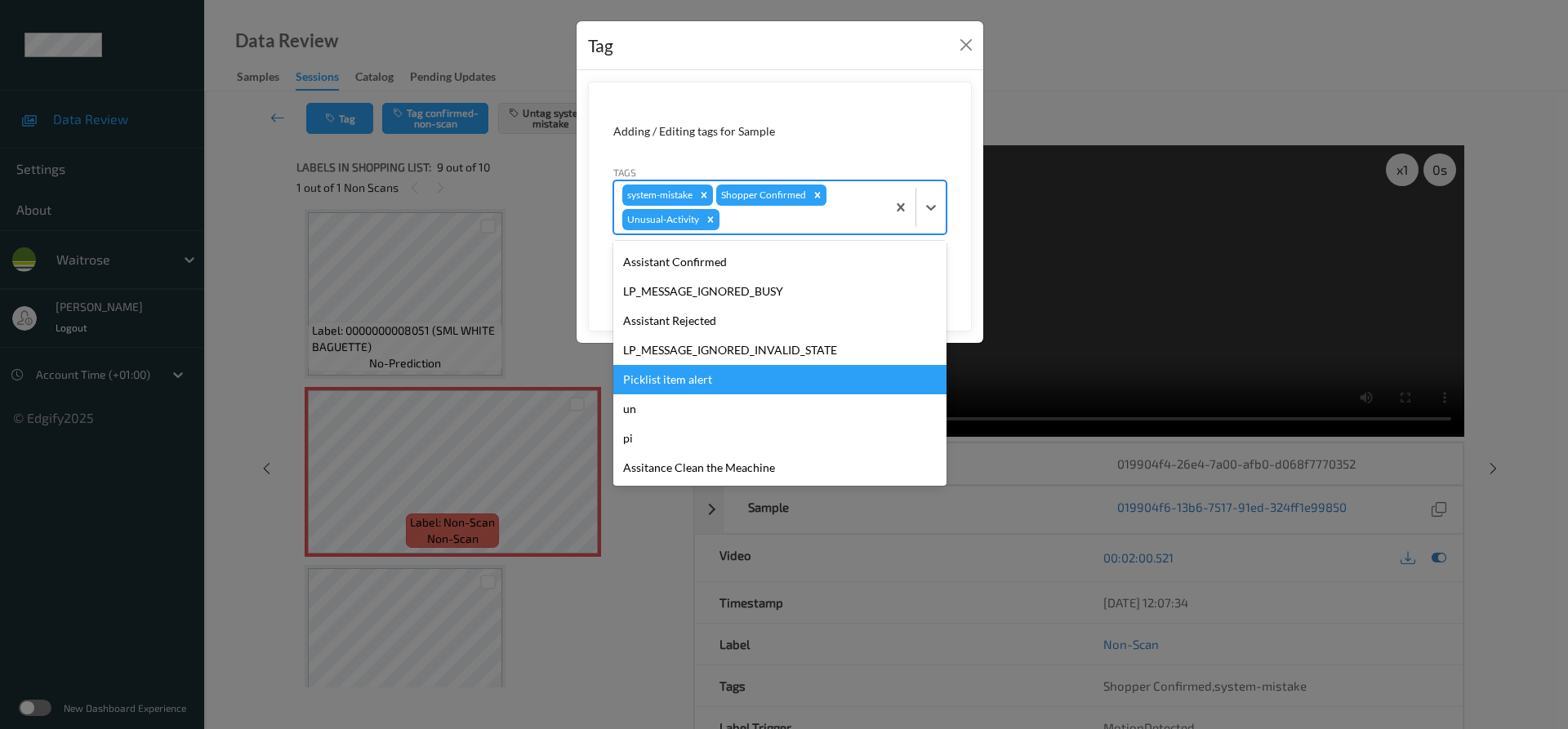
click at [667, 388] on div "Picklist item alert" at bounding box center [780, 379] width 333 height 29
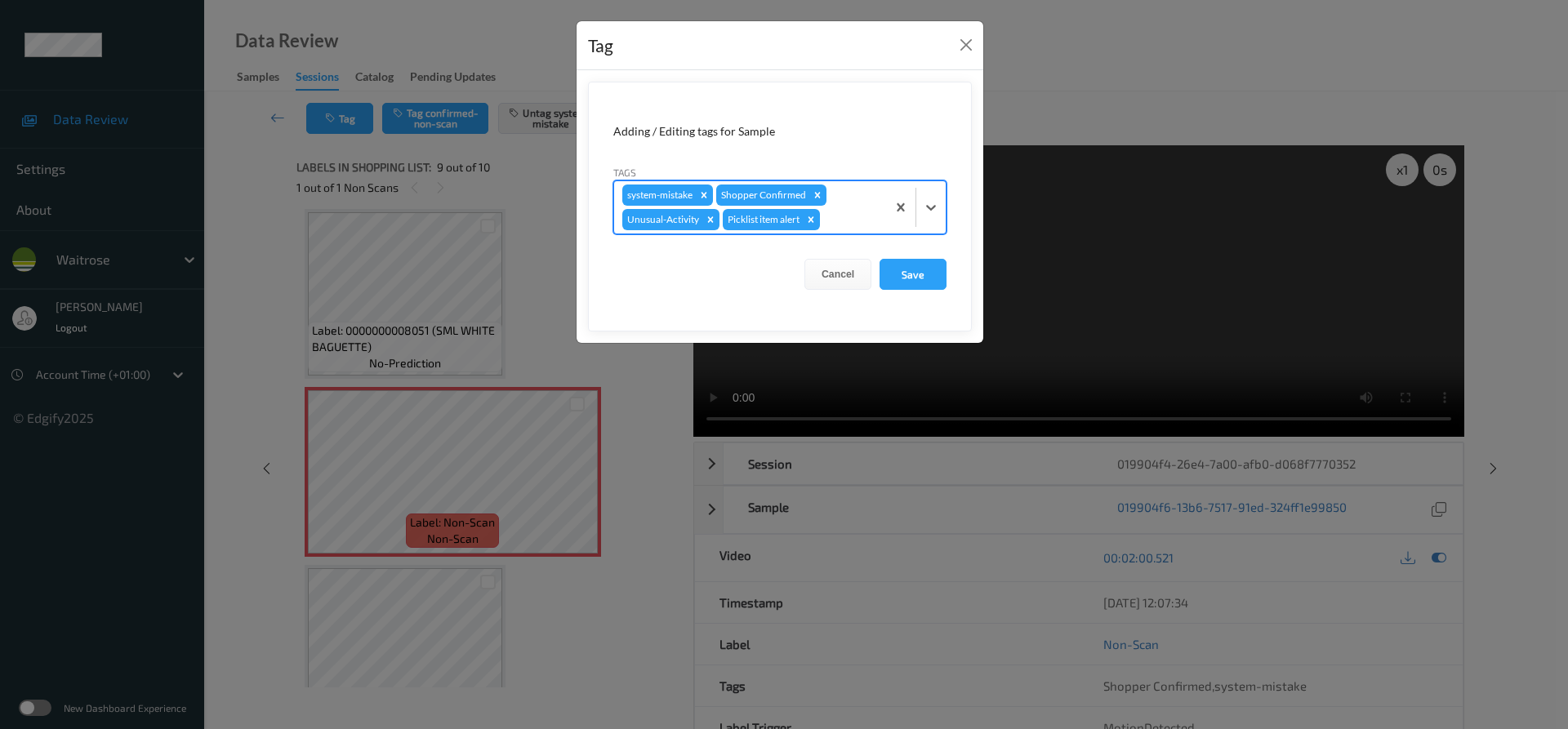
click at [918, 291] on form "Adding / Editing tags for Sample Tags option Picklist item alert, selected. Sel…" at bounding box center [780, 206] width 383 height 250
click at [919, 277] on button "Save" at bounding box center [913, 274] width 67 height 31
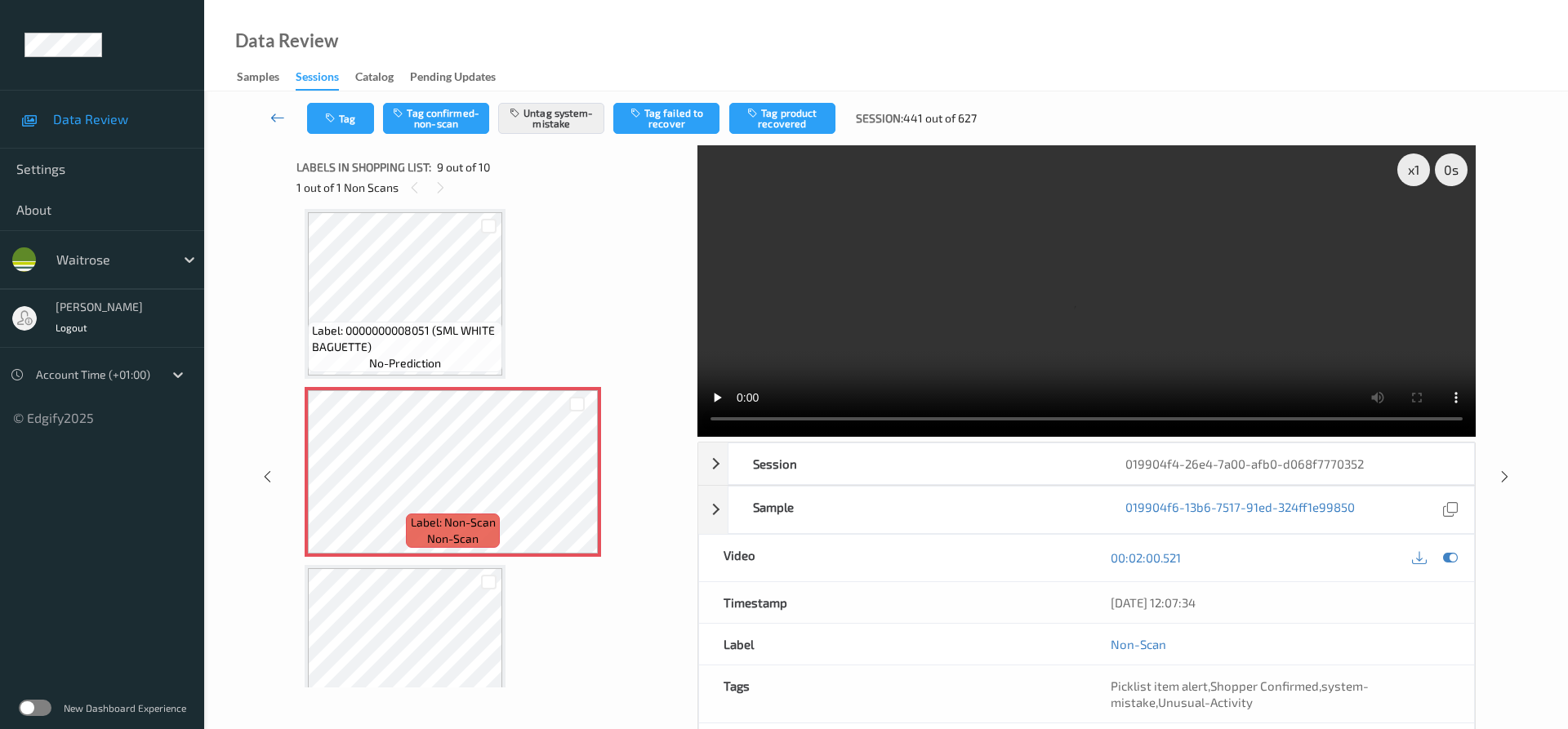
click at [284, 119] on icon at bounding box center [277, 117] width 14 height 16
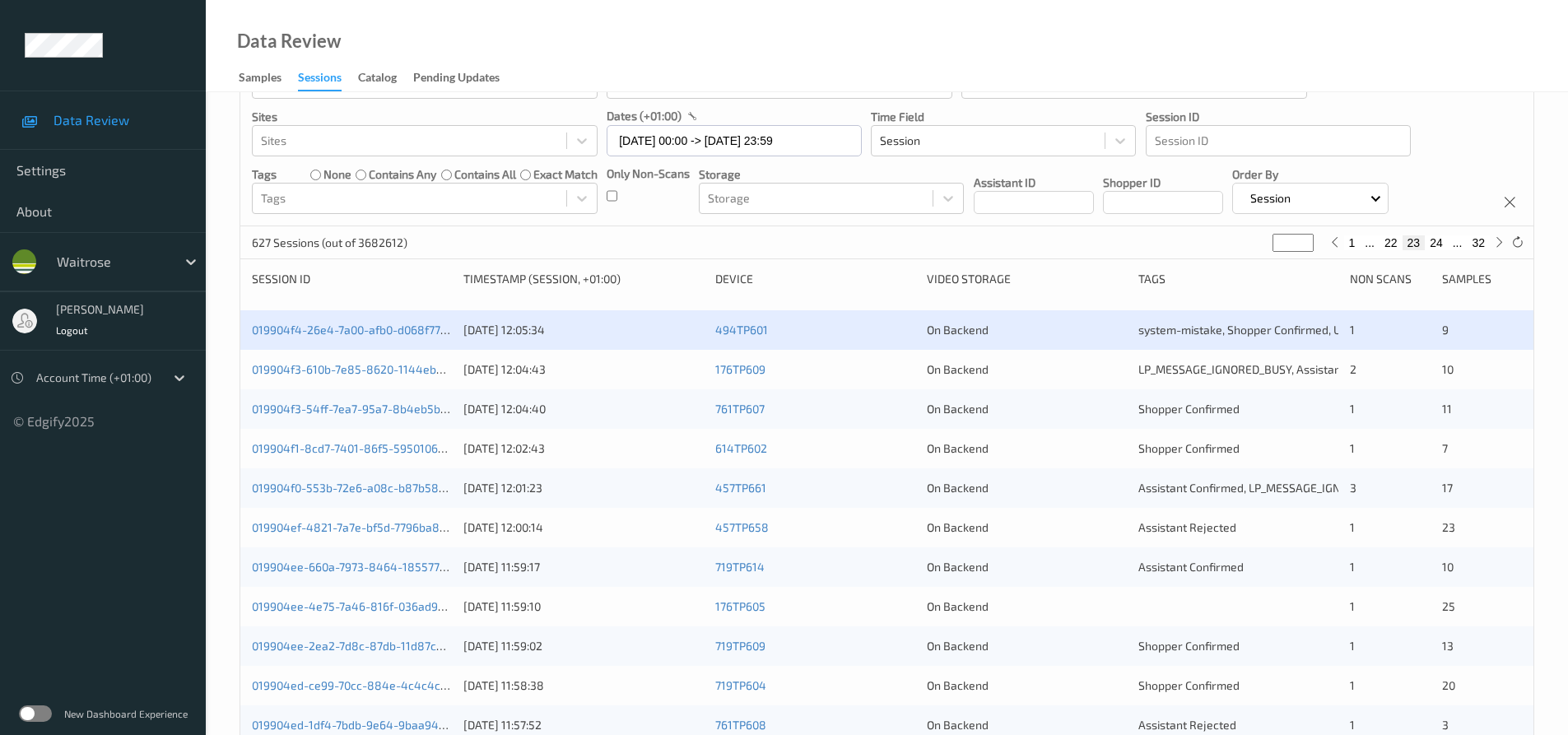
scroll to position [165, 0]
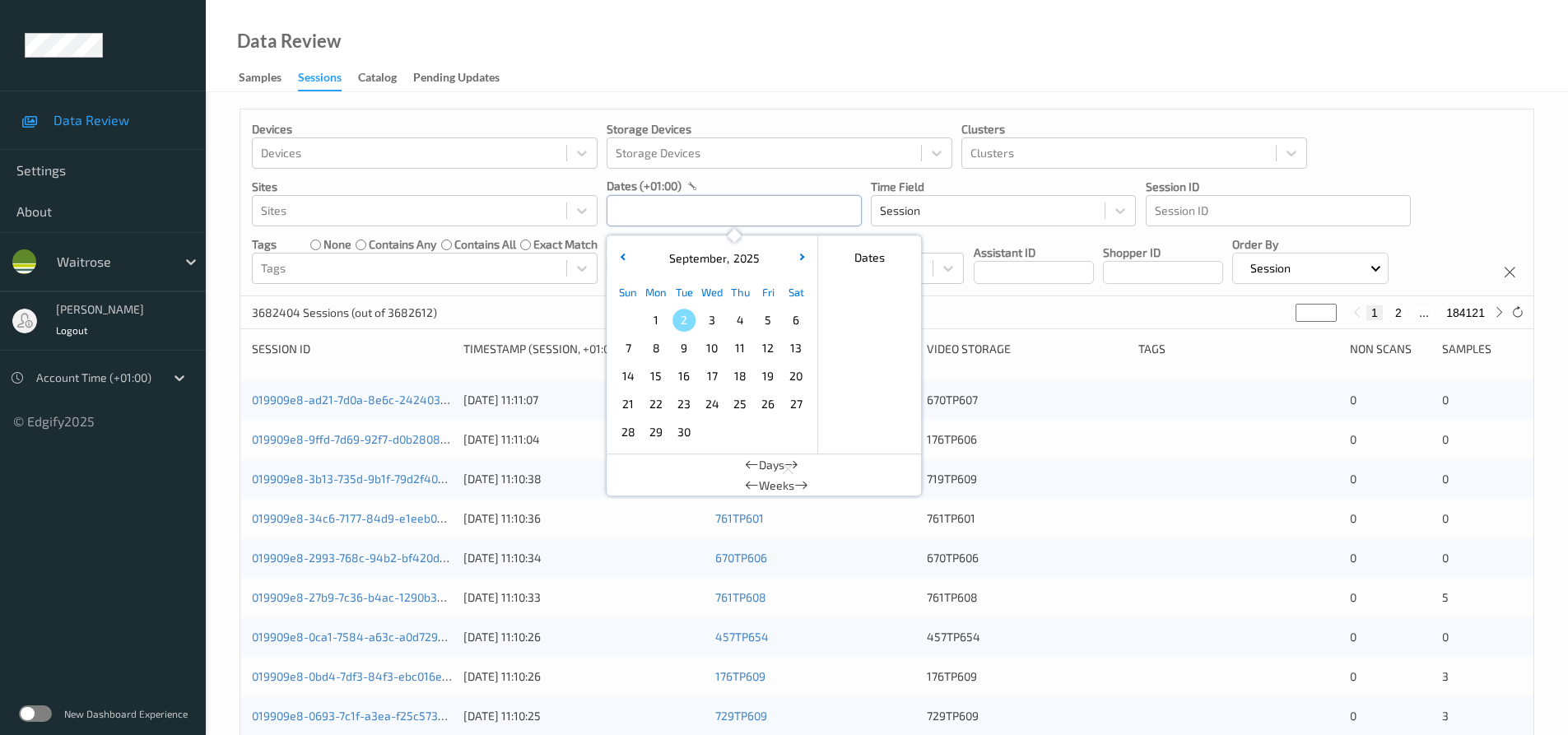
click at [639, 222] on input "text" at bounding box center [734, 210] width 255 height 31
click at [654, 324] on span "1" at bounding box center [656, 319] width 23 height 23
type input "01/09/2025 00:00 -> 01/09/2025 23:59"
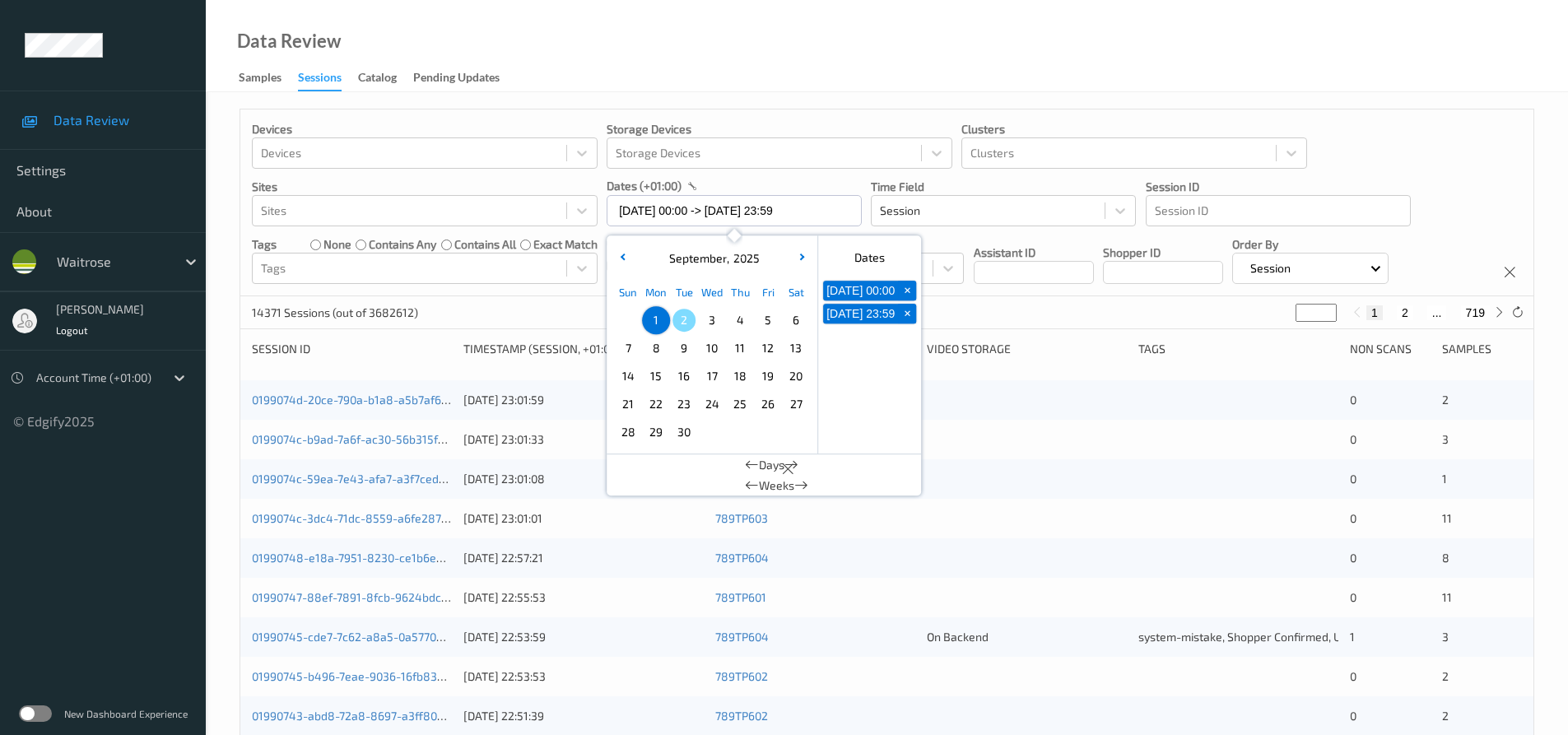
click at [662, 22] on div "Data Review Samples Sessions Catalog Pending Updates" at bounding box center [888, 46] width 1363 height 92
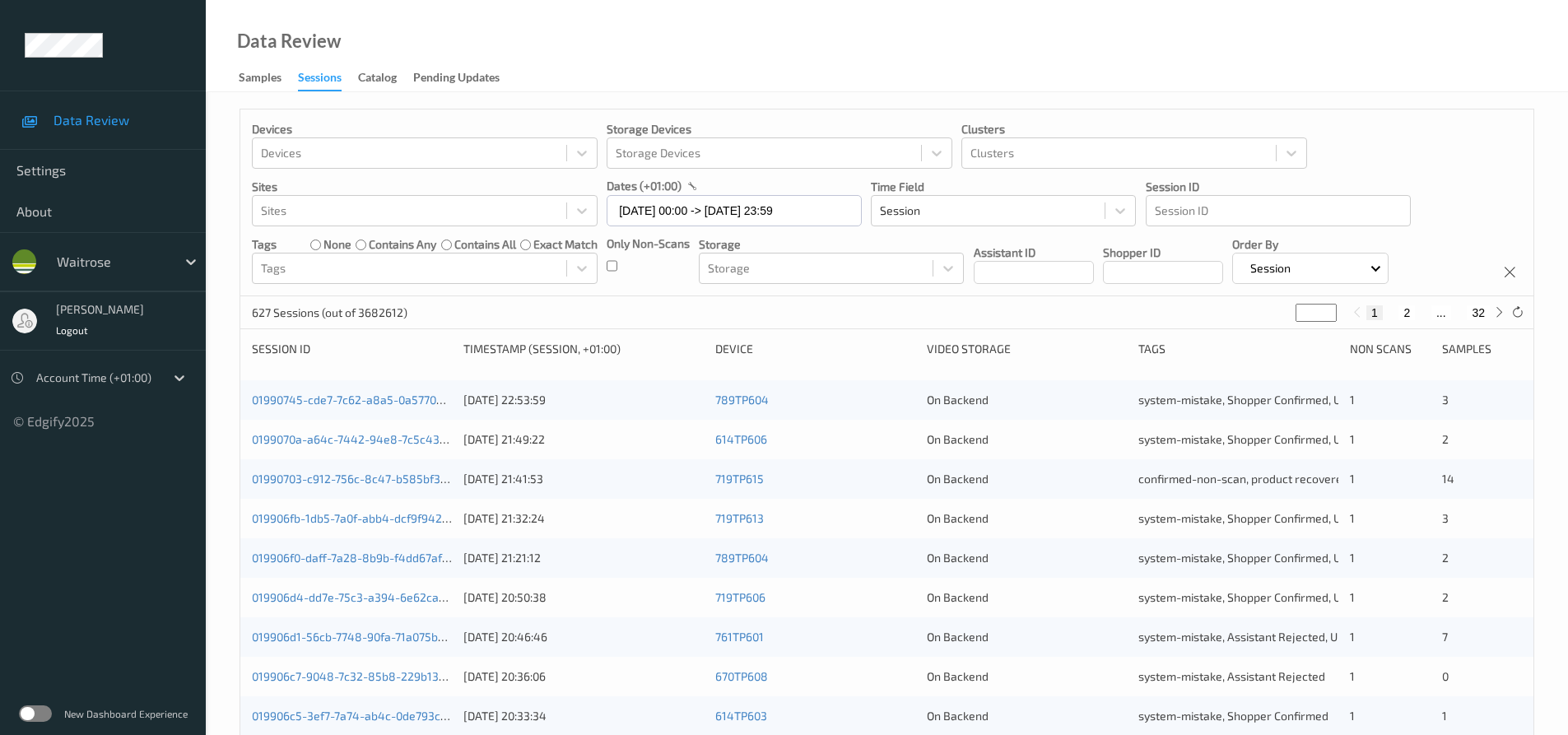
drag, startPoint x: 1309, startPoint y: 316, endPoint x: 1252, endPoint y: 326, distance: 57.9
click at [1252, 326] on div "627 Sessions (out of 3682612) * 1 2 ... 32" at bounding box center [887, 313] width 1293 height 33
type input "*"
type input "**"
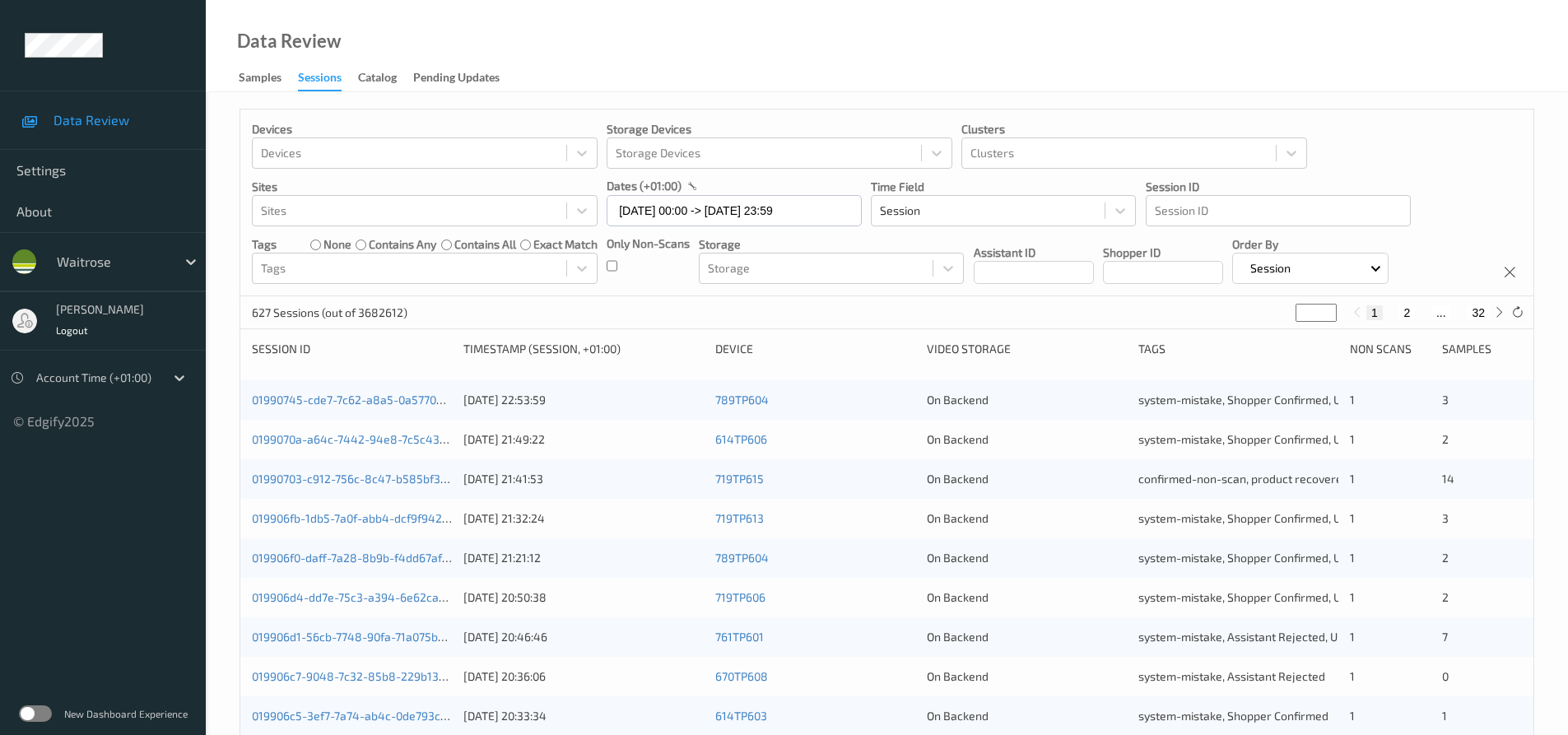
type input "**"
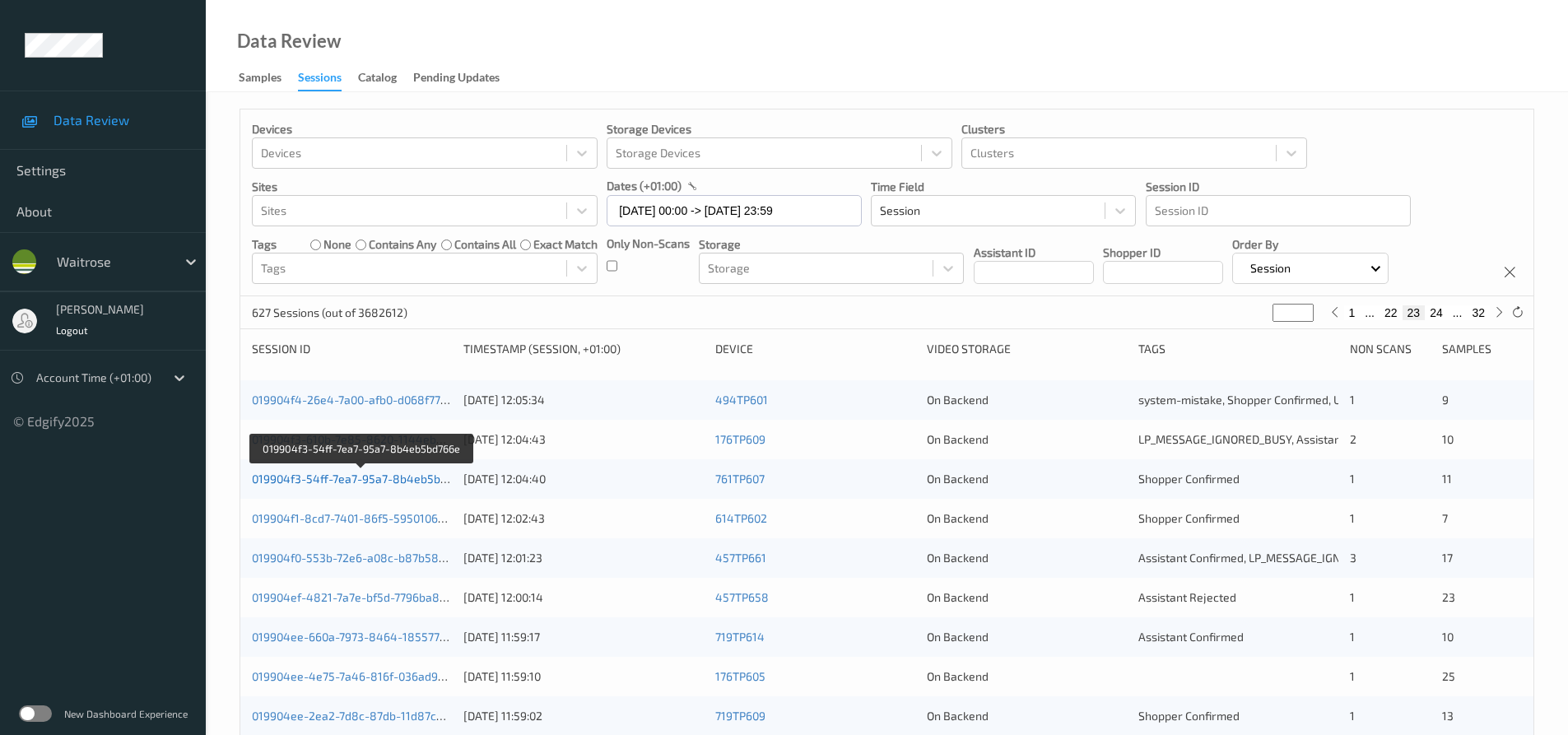
click at [309, 477] on link "019904f3-54ff-7ea7-95a7-8b4eb5bd766e" at bounding box center [362, 478] width 221 height 14
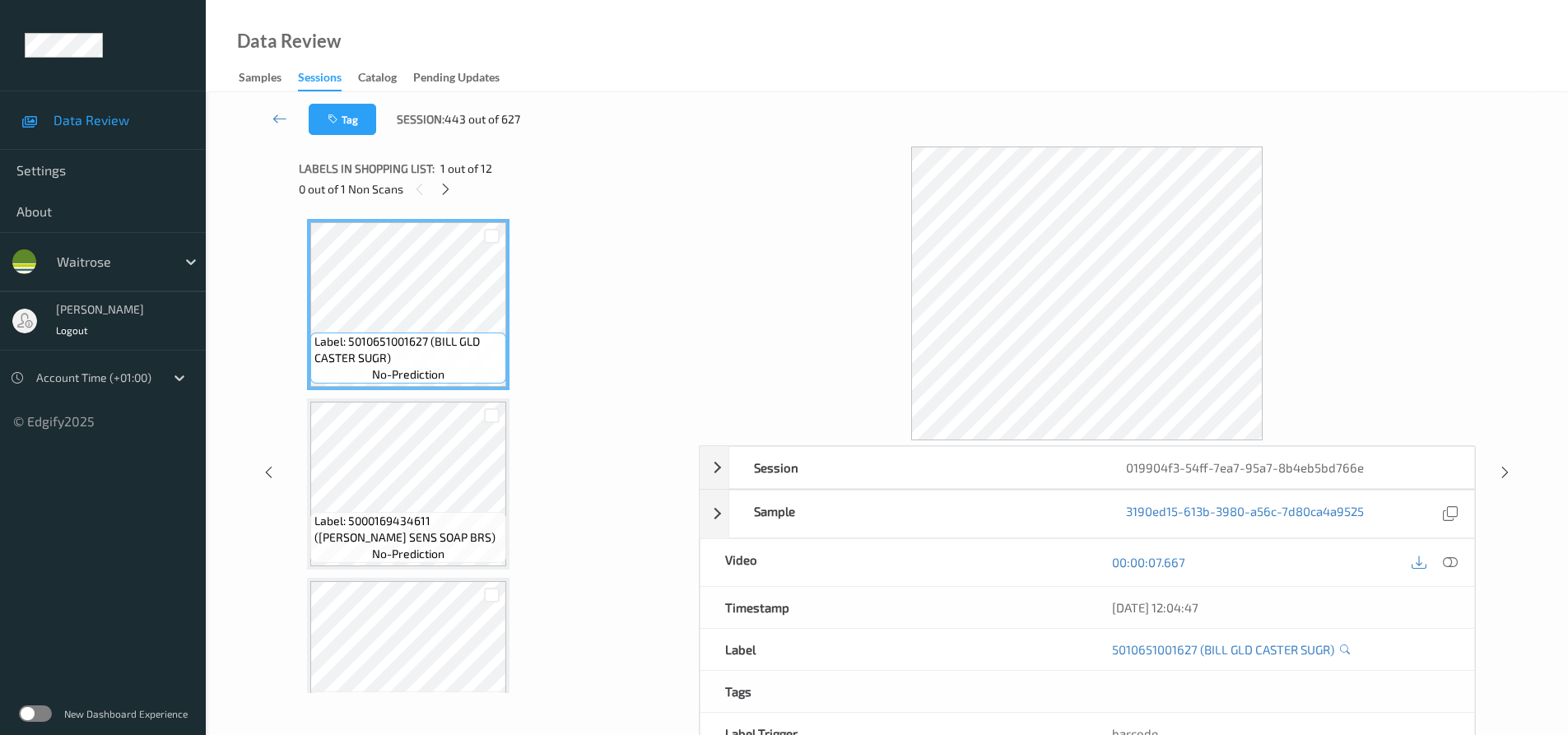
click at [444, 182] on icon at bounding box center [446, 189] width 14 height 15
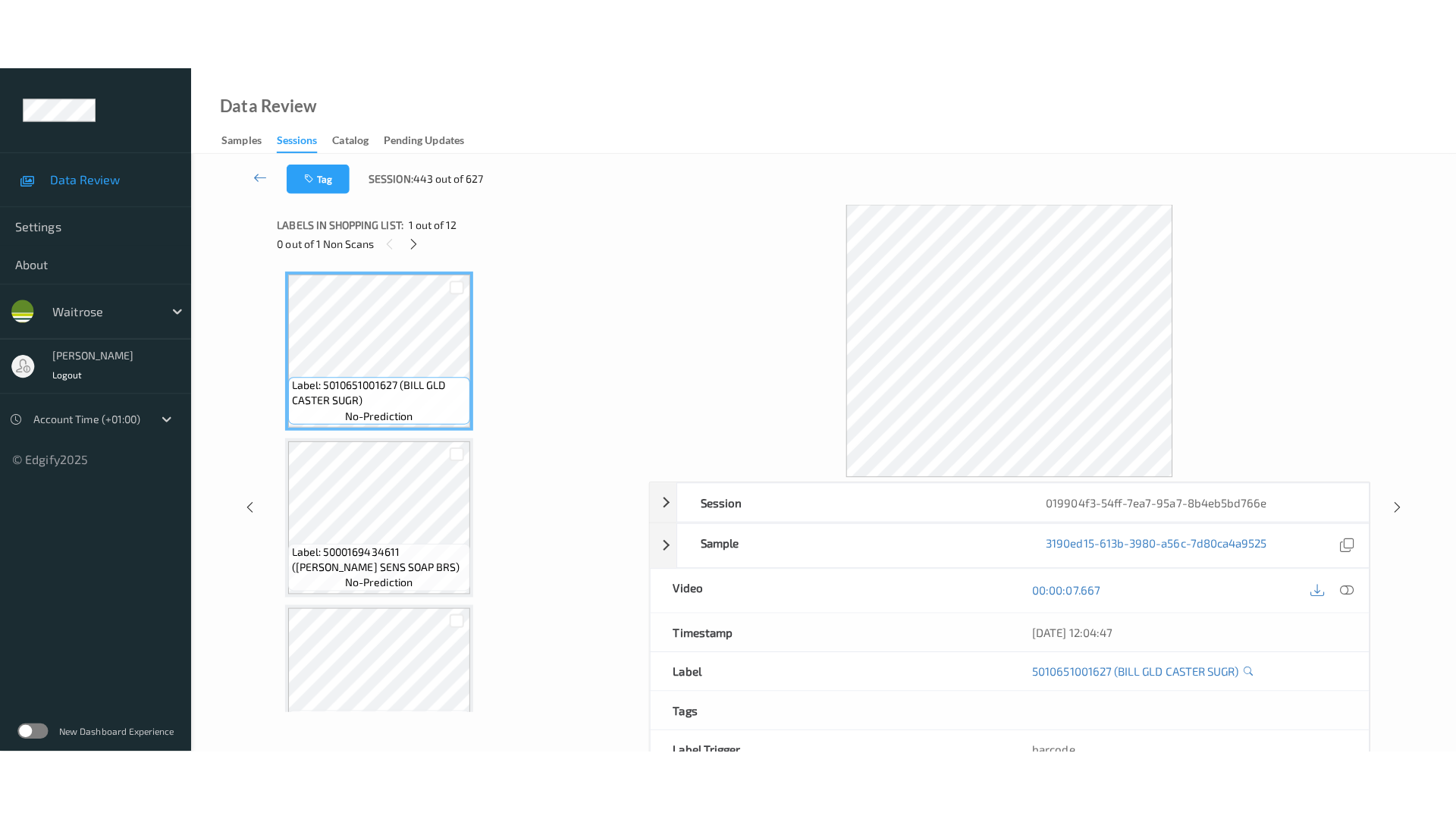
scroll to position [1547, 0]
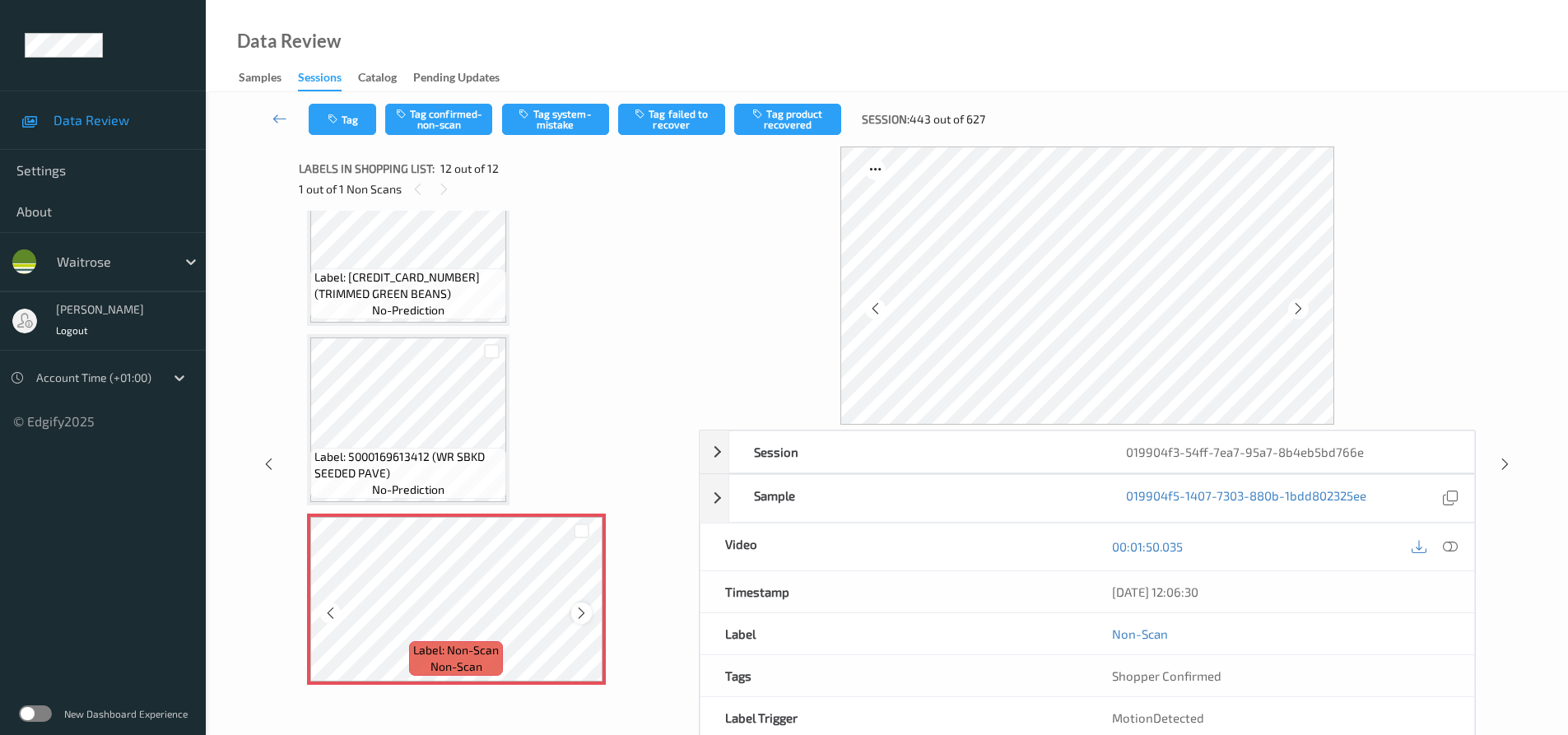
click at [583, 614] on icon at bounding box center [582, 612] width 14 height 15
click at [1448, 549] on icon at bounding box center [1450, 546] width 15 height 15
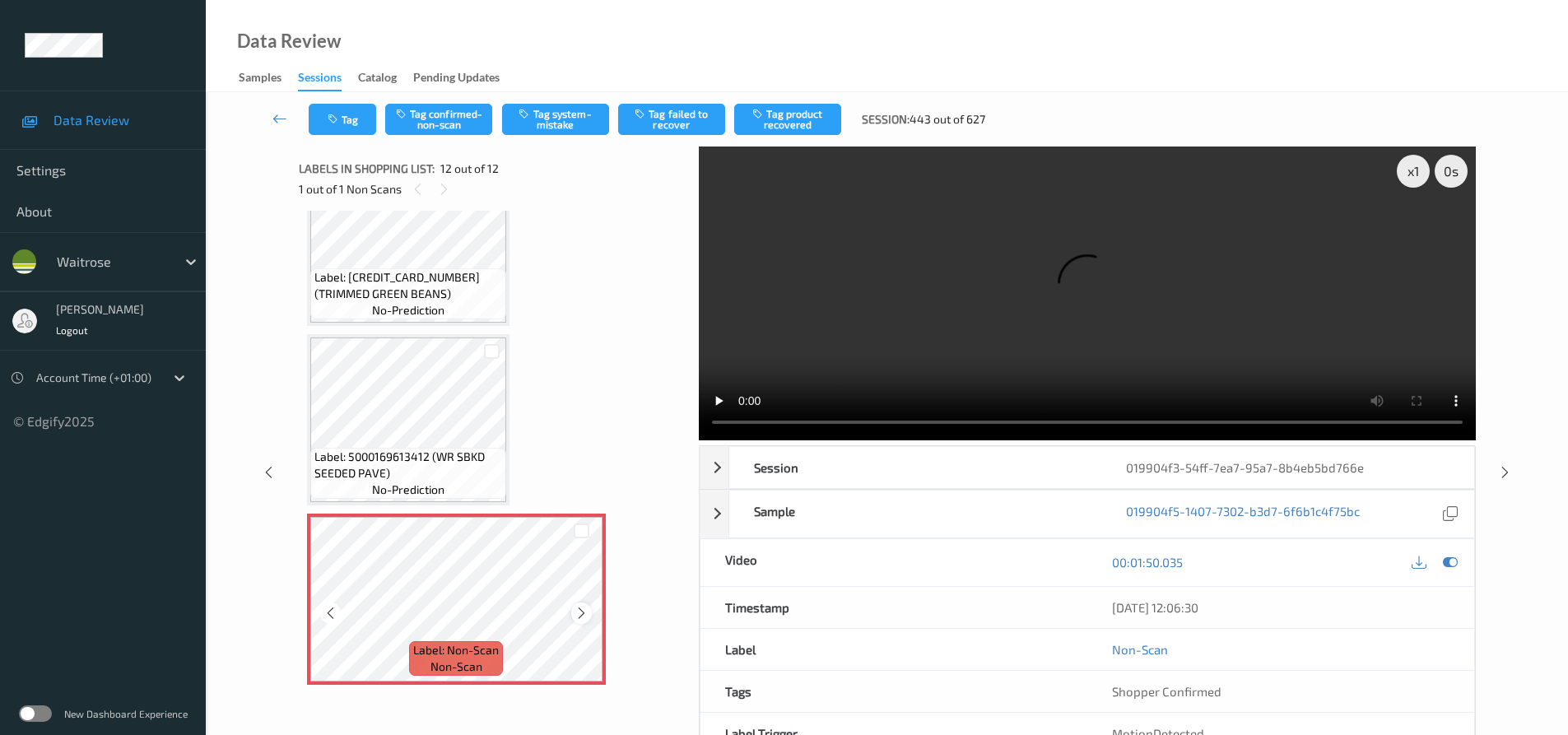
click at [582, 614] on icon at bounding box center [582, 612] width 14 height 15
click at [1138, 380] on video at bounding box center [1087, 294] width 778 height 294
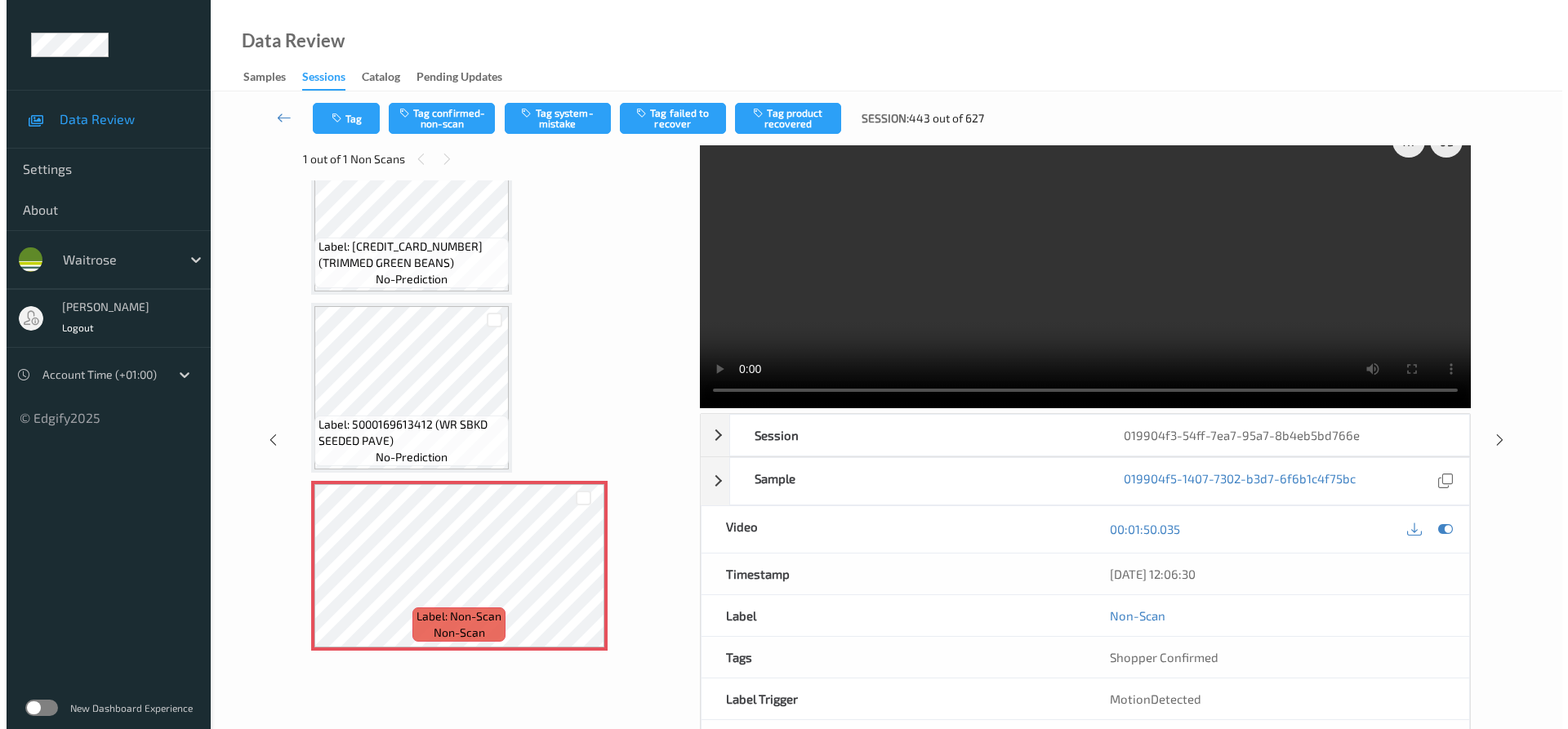
scroll to position [0, 0]
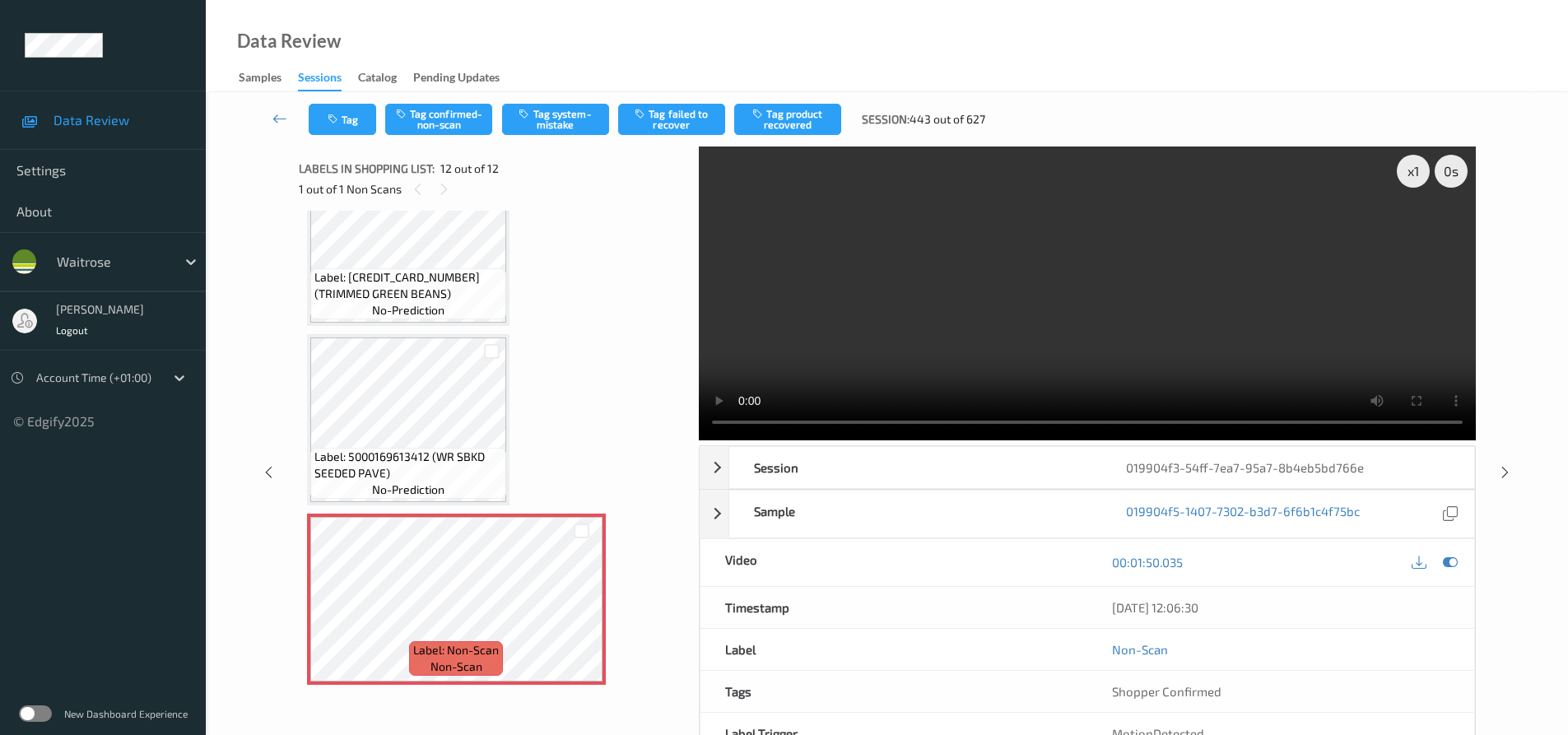
click at [1080, 325] on video at bounding box center [1087, 294] width 778 height 294
click at [521, 110] on icon "button" at bounding box center [526, 113] width 14 height 11
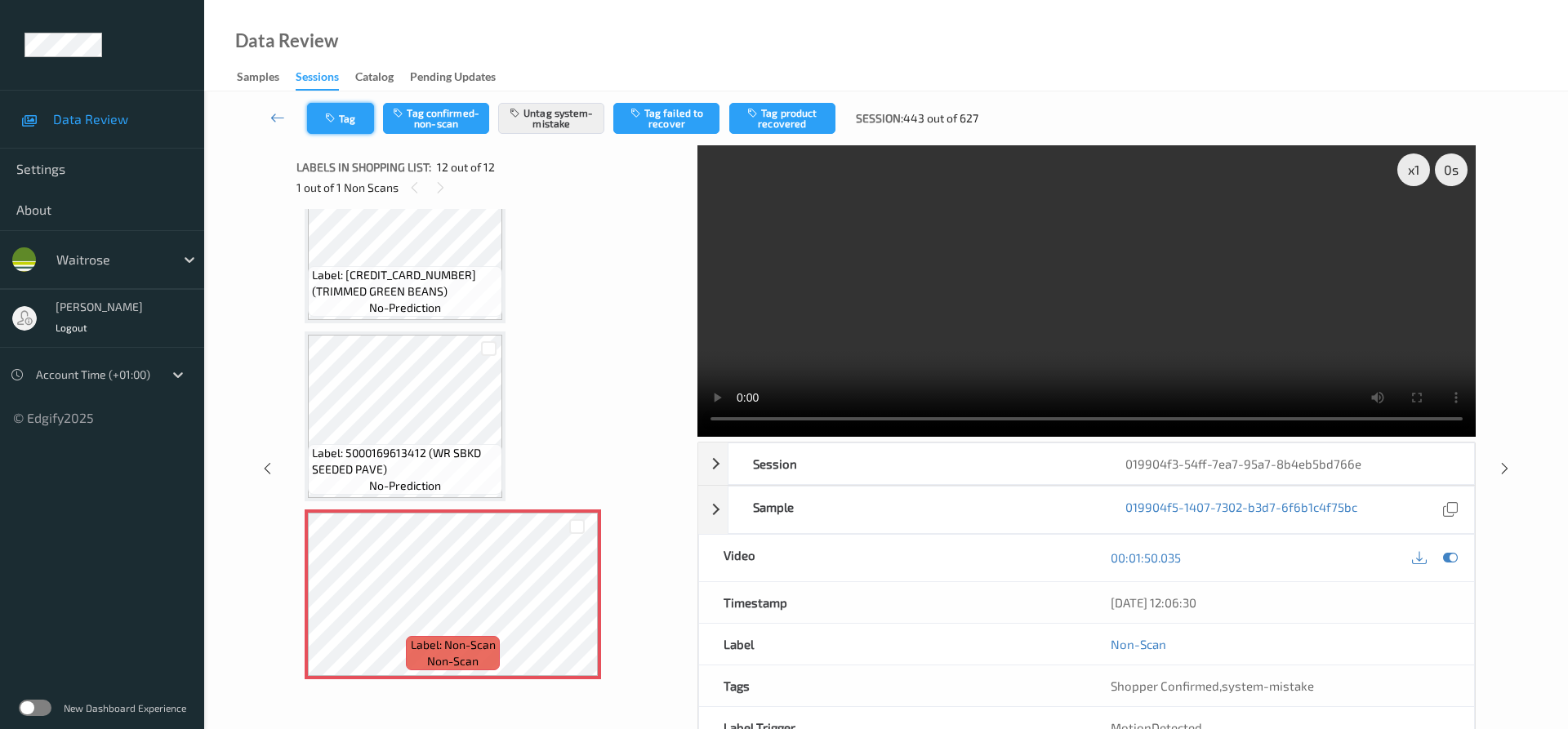
click at [349, 110] on button "Tag" at bounding box center [340, 118] width 67 height 31
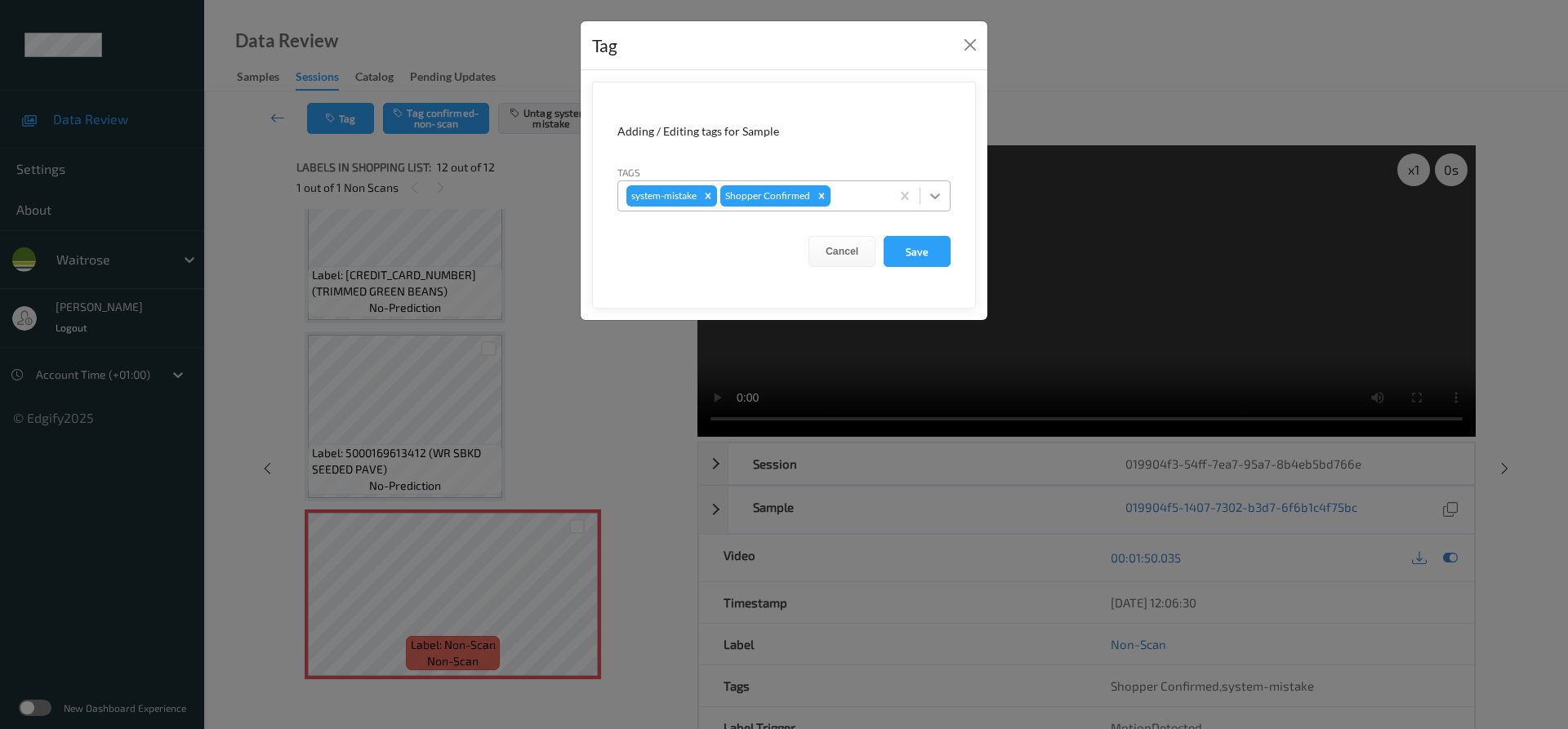
click at [944, 198] on div at bounding box center [935, 196] width 29 height 29
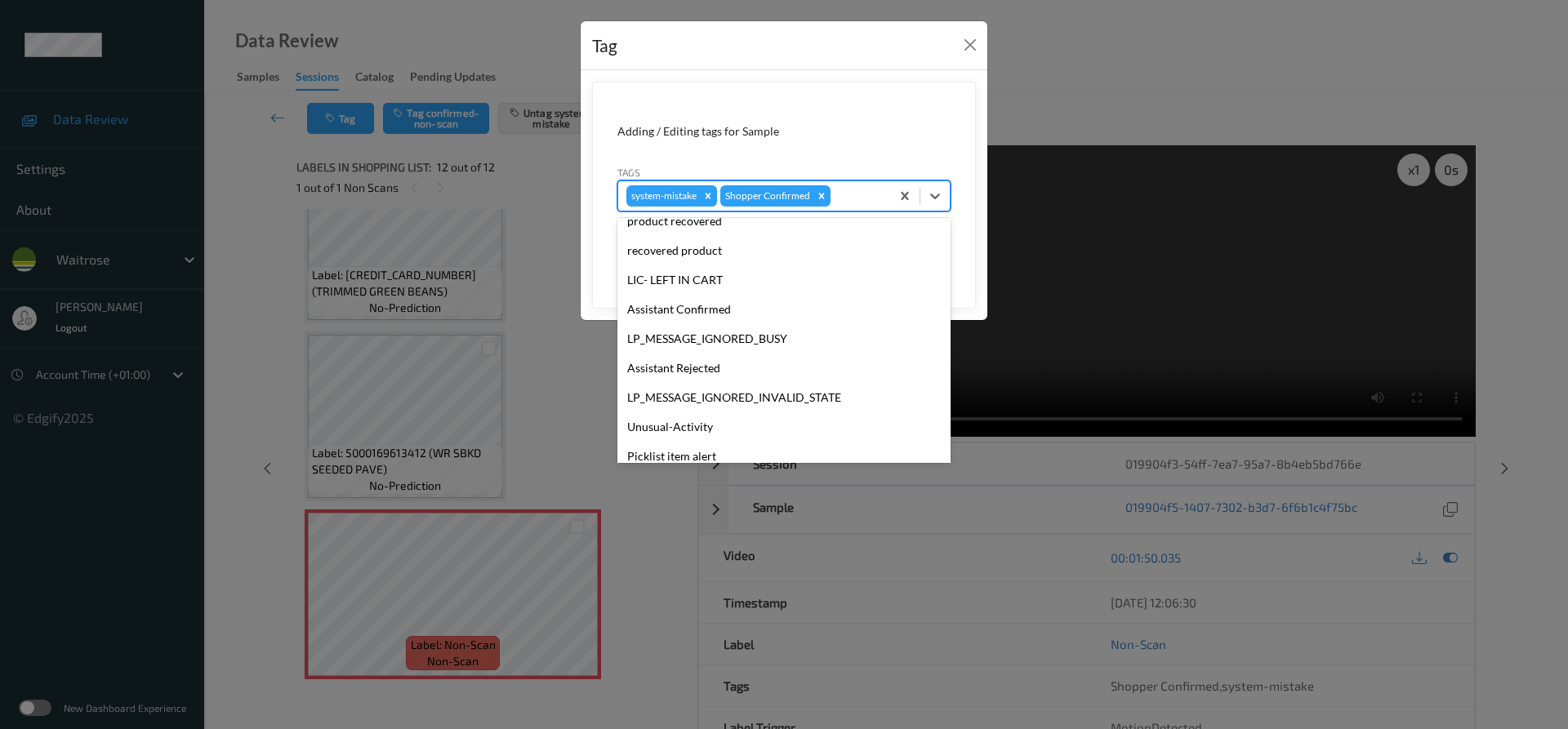
scroll to position [349, 0]
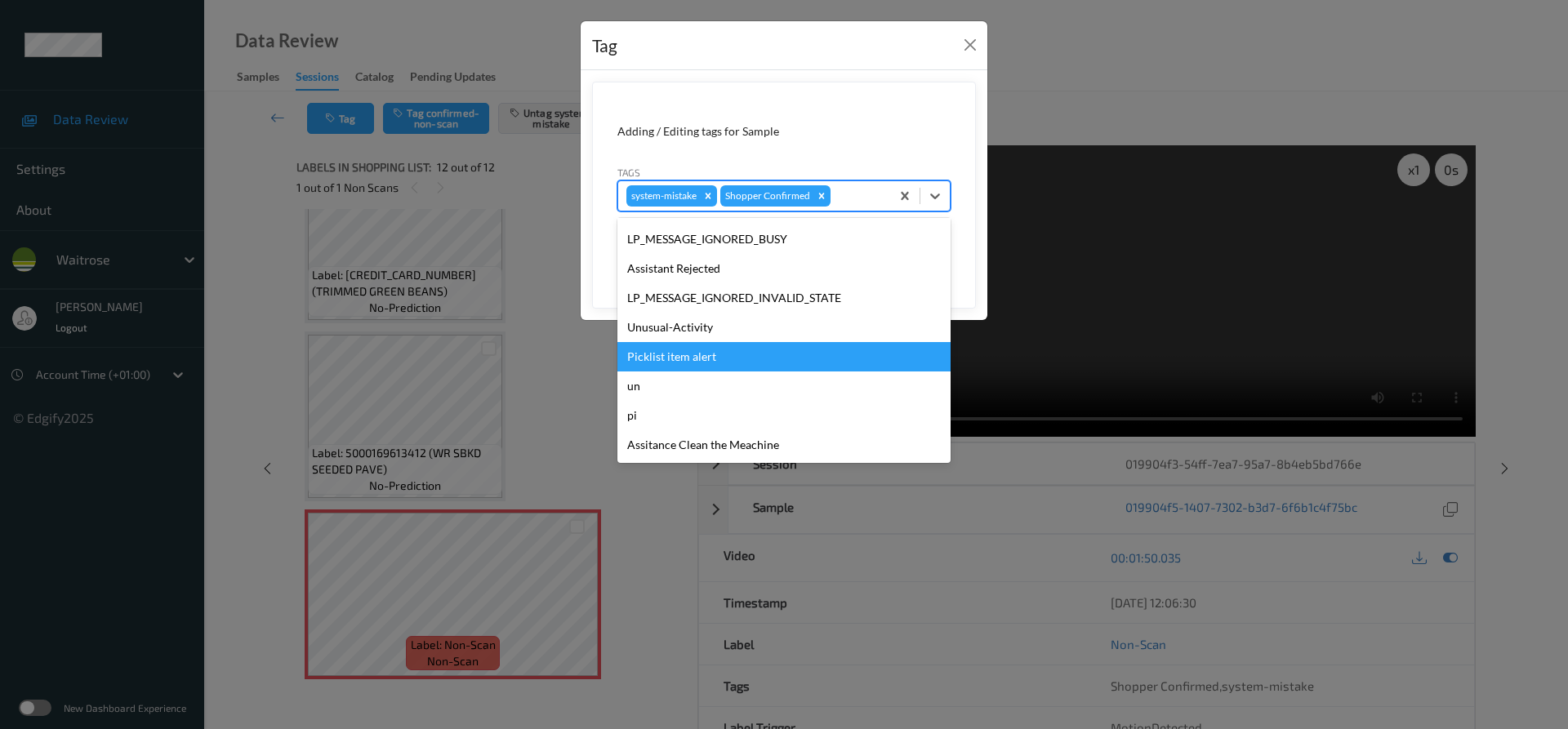
click at [734, 365] on div "Picklist item alert" at bounding box center [783, 356] width 333 height 29
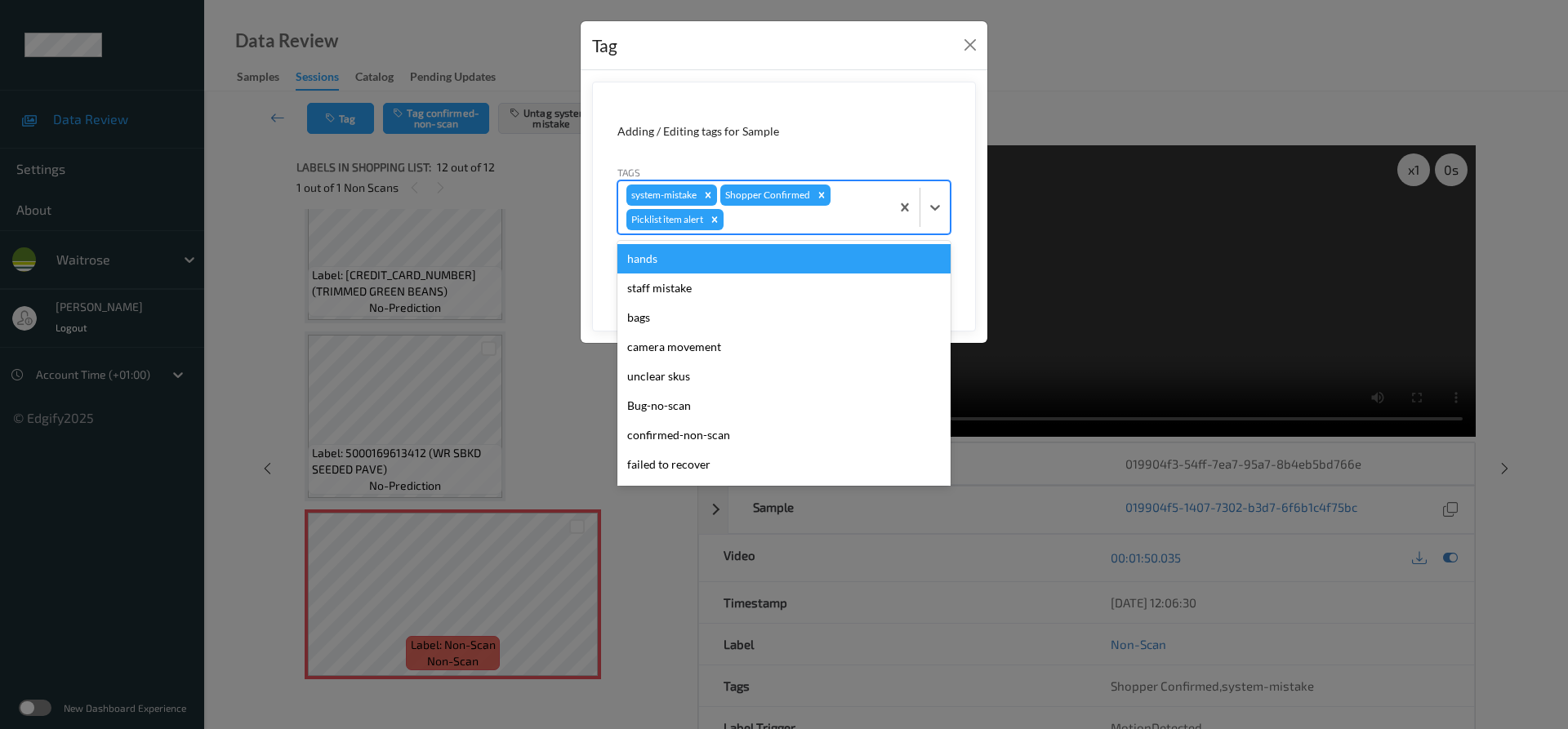
drag, startPoint x: 927, startPoint y: 206, endPoint x: 863, endPoint y: 296, distance: 110.4
click at [927, 209] on icon at bounding box center [935, 207] width 16 height 16
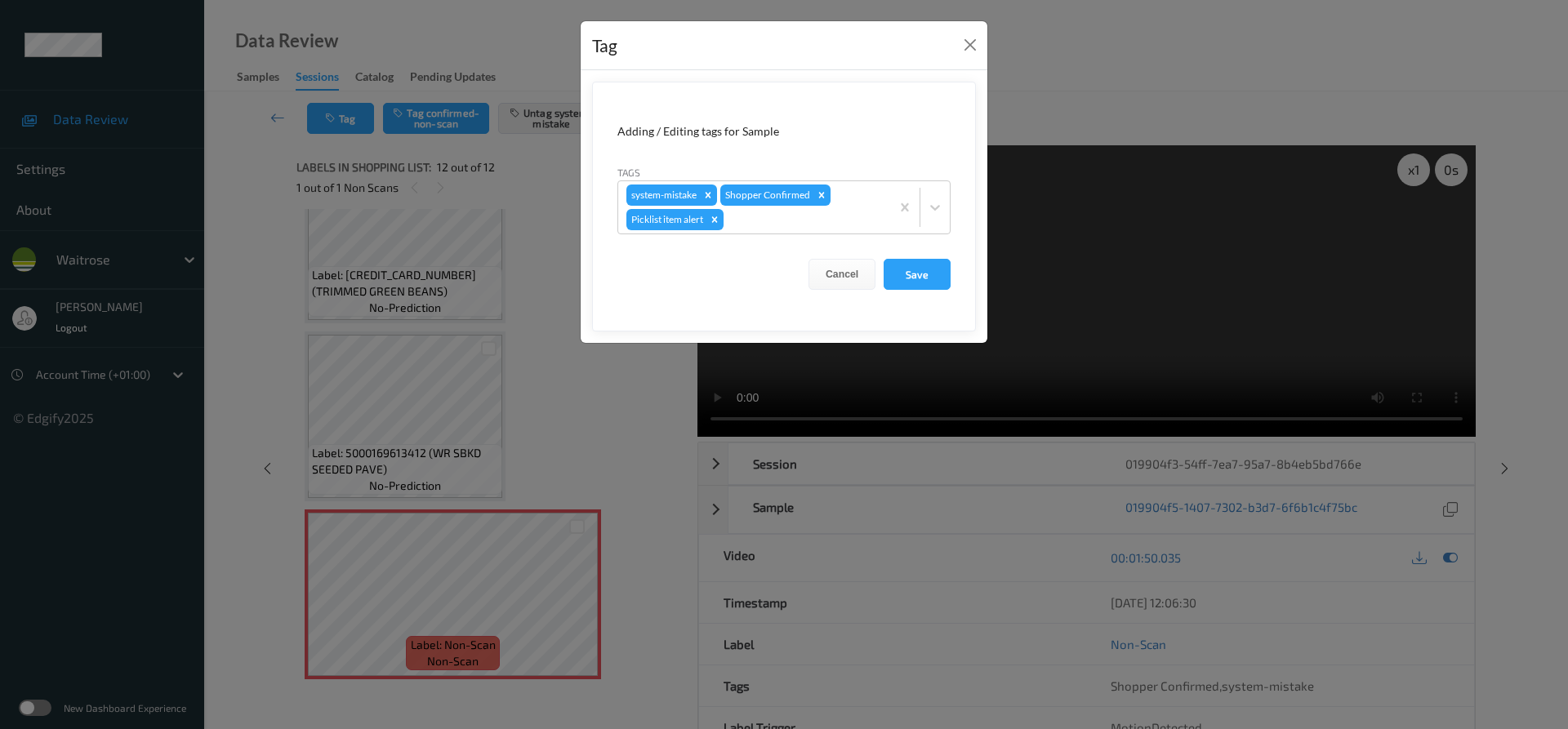
drag, startPoint x: 861, startPoint y: 353, endPoint x: 854, endPoint y: 370, distance: 18.4
click at [937, 209] on icon at bounding box center [934, 208] width 9 height 6
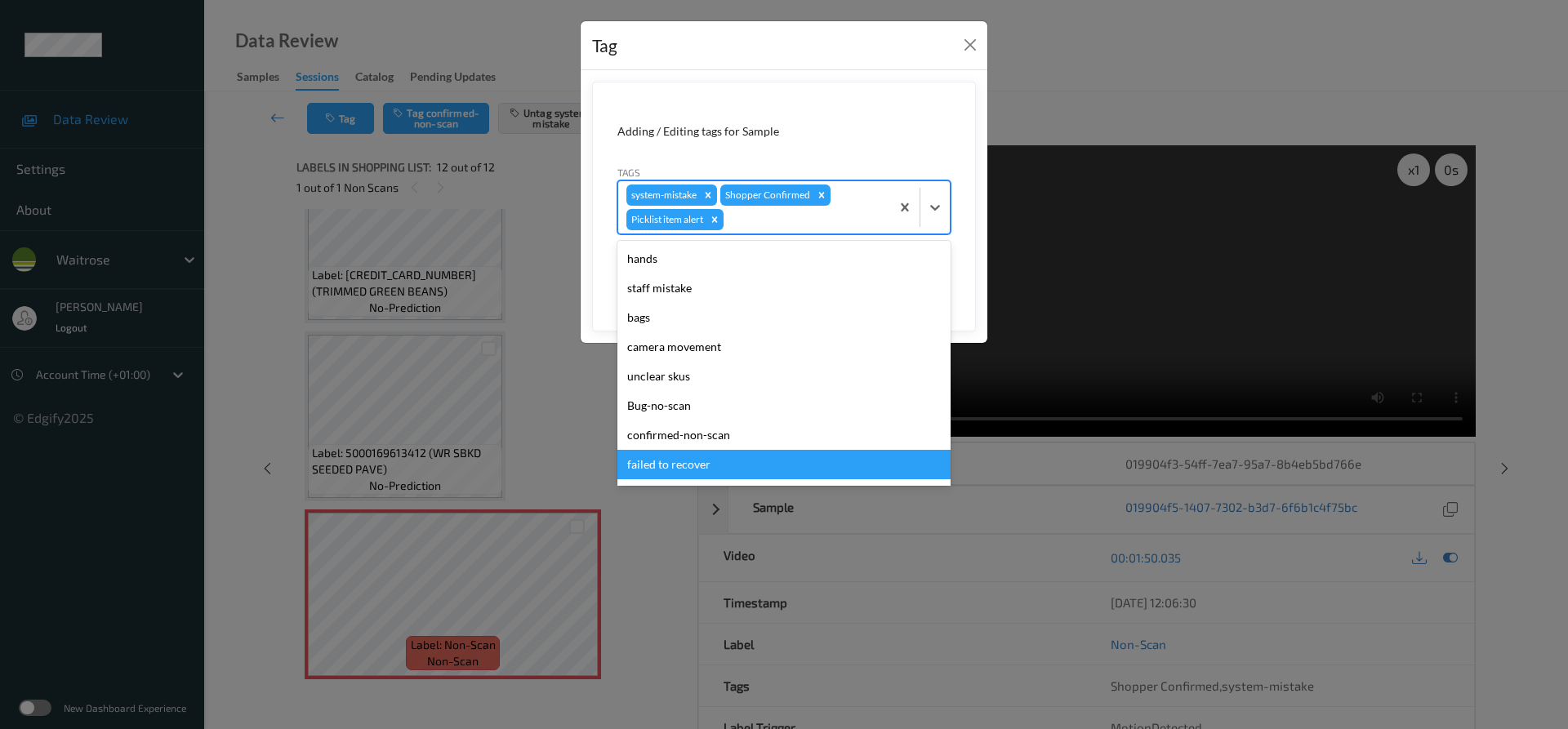
scroll to position [320, 0]
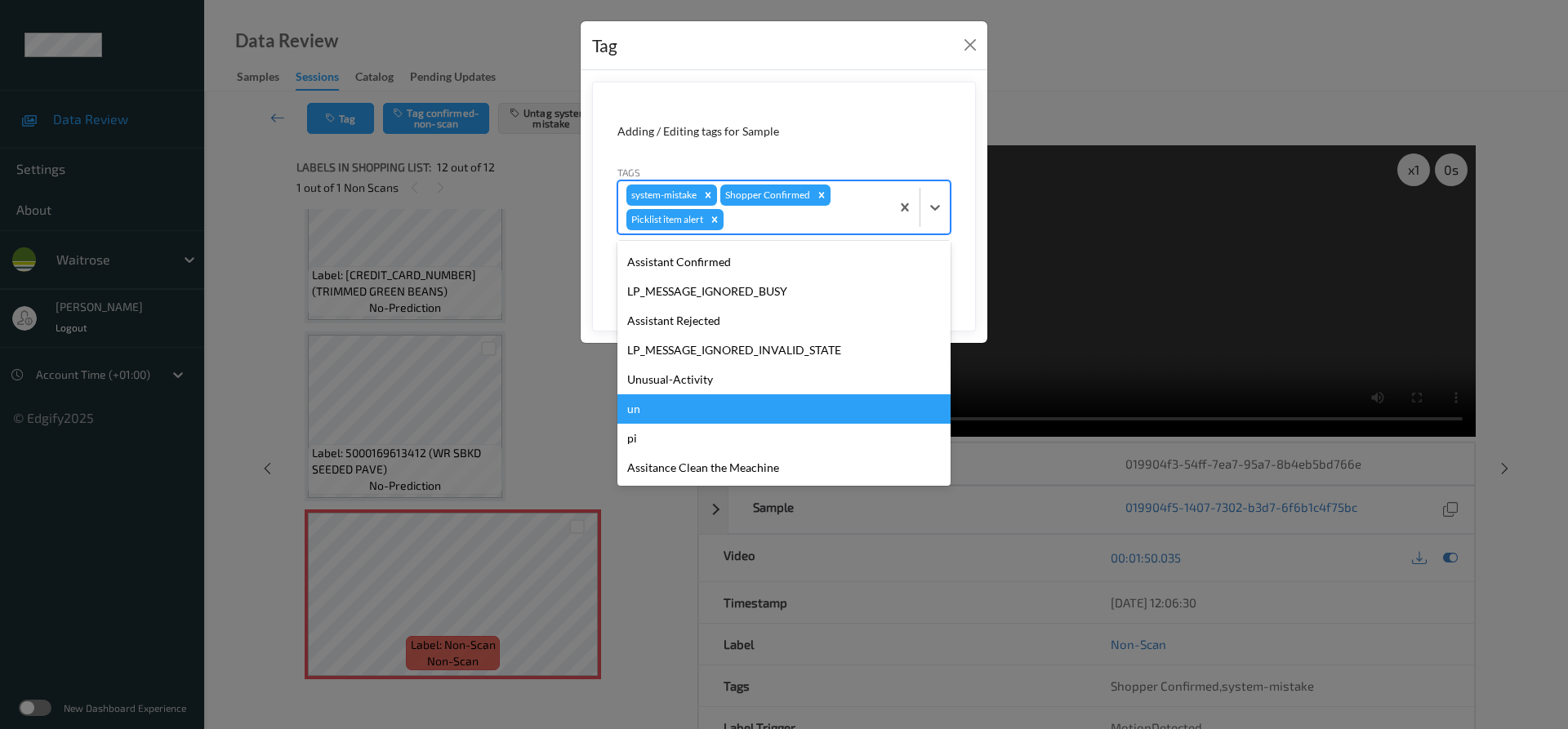
click at [765, 396] on div "un" at bounding box center [783, 409] width 333 height 29
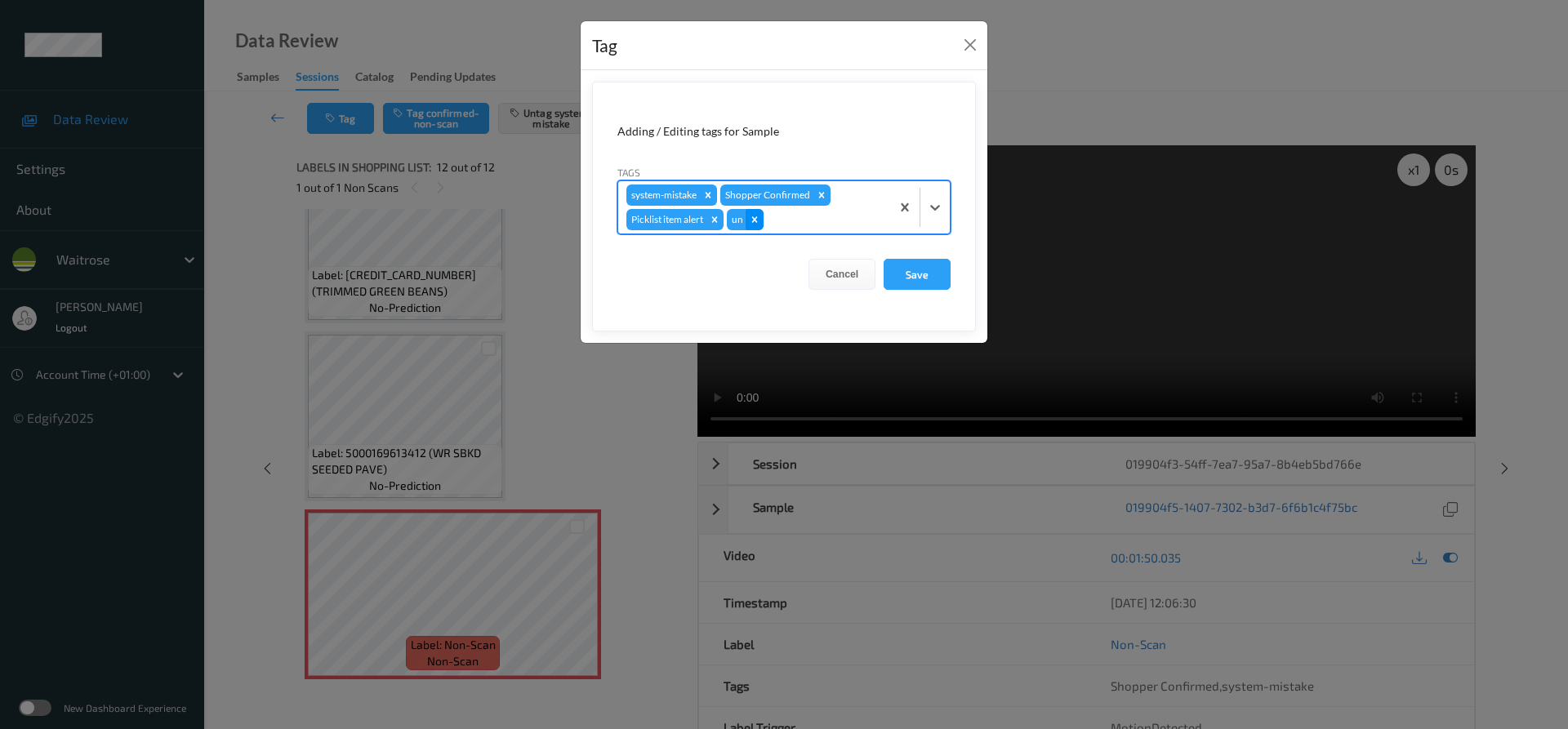
click at [760, 218] on icon "Remove un" at bounding box center [754, 219] width 11 height 11
click at [943, 211] on icon at bounding box center [935, 207] width 16 height 16
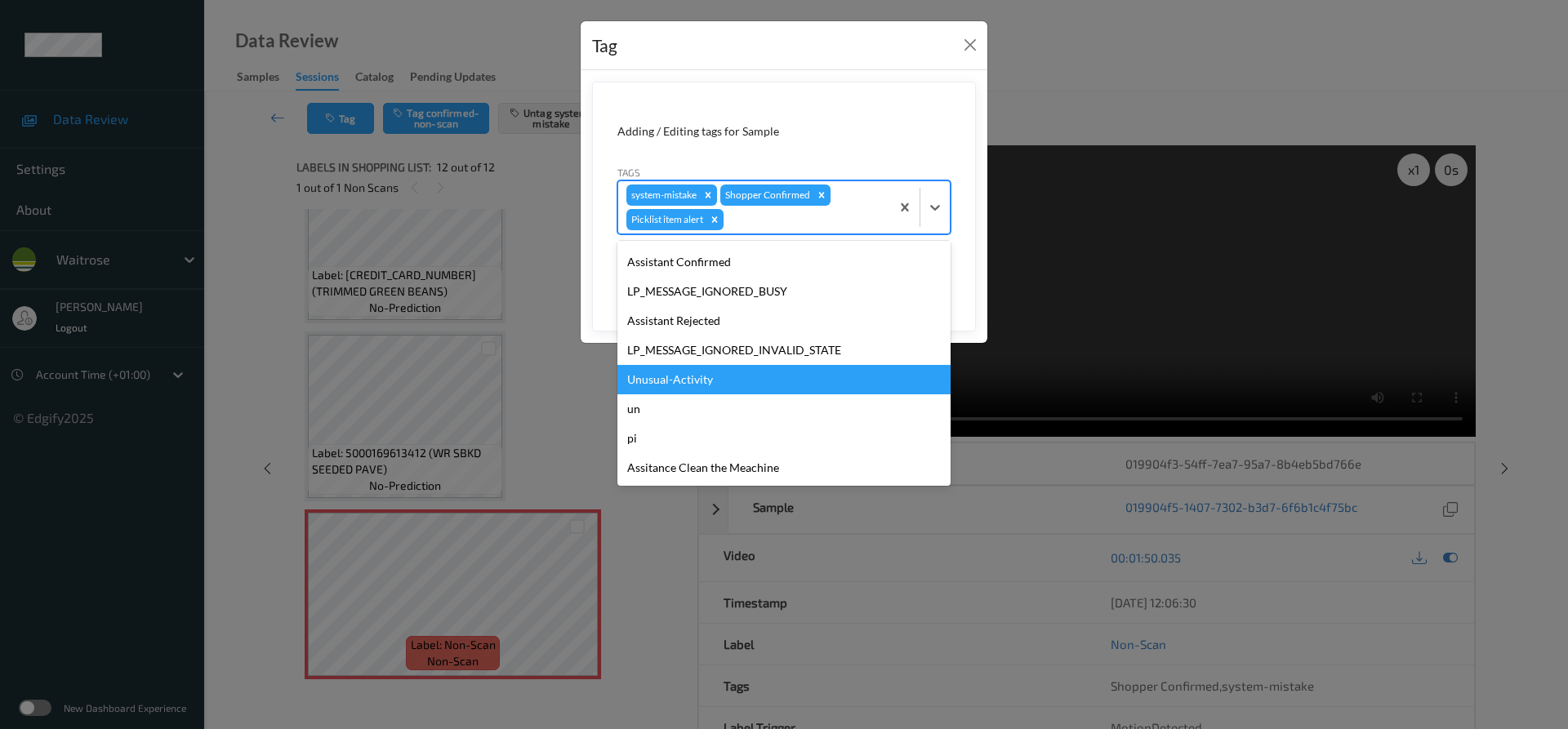
drag, startPoint x: 714, startPoint y: 373, endPoint x: 729, endPoint y: 369, distance: 15.5
click at [715, 373] on div "Unusual-Activity" at bounding box center [783, 379] width 333 height 29
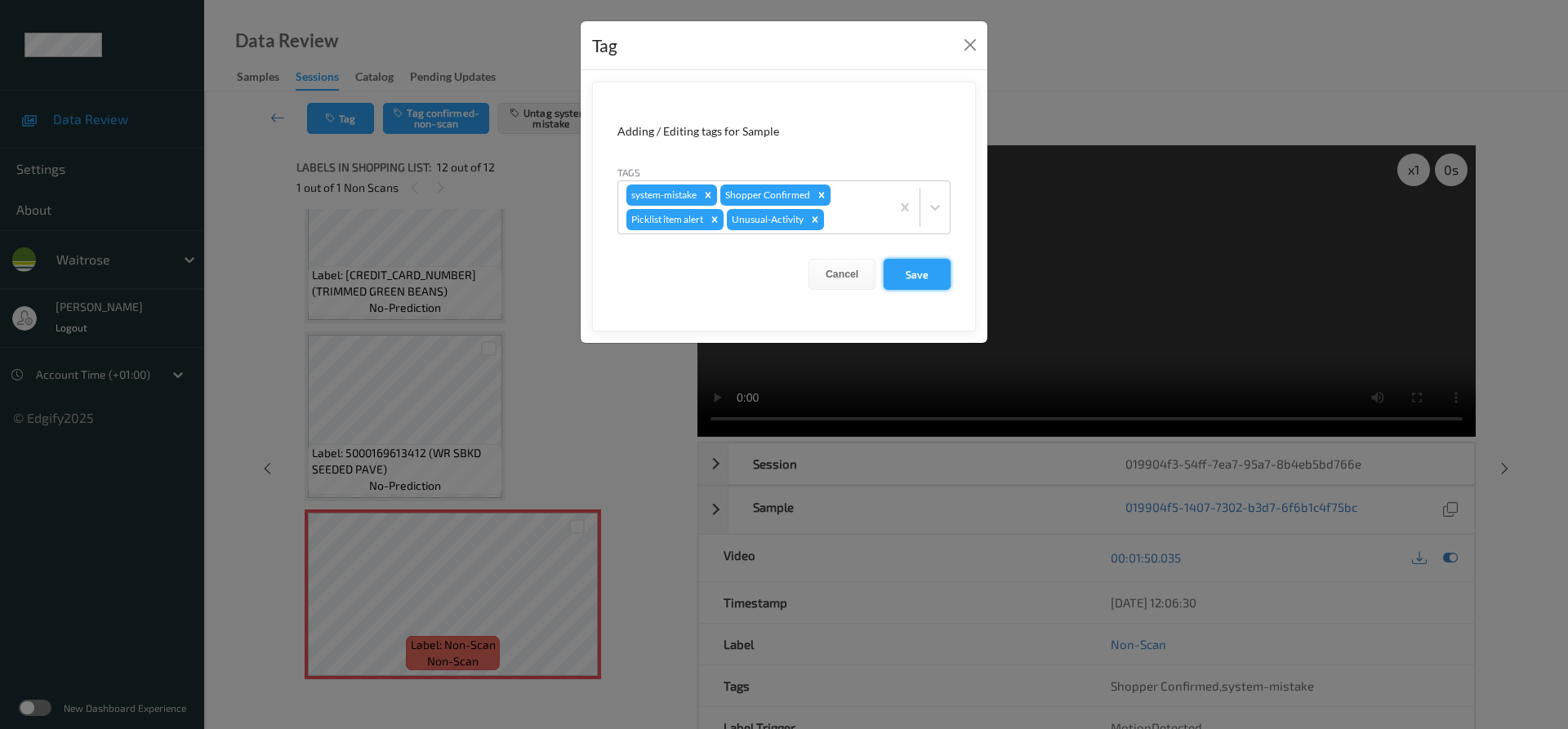
click at [945, 283] on button "Save" at bounding box center [917, 274] width 67 height 31
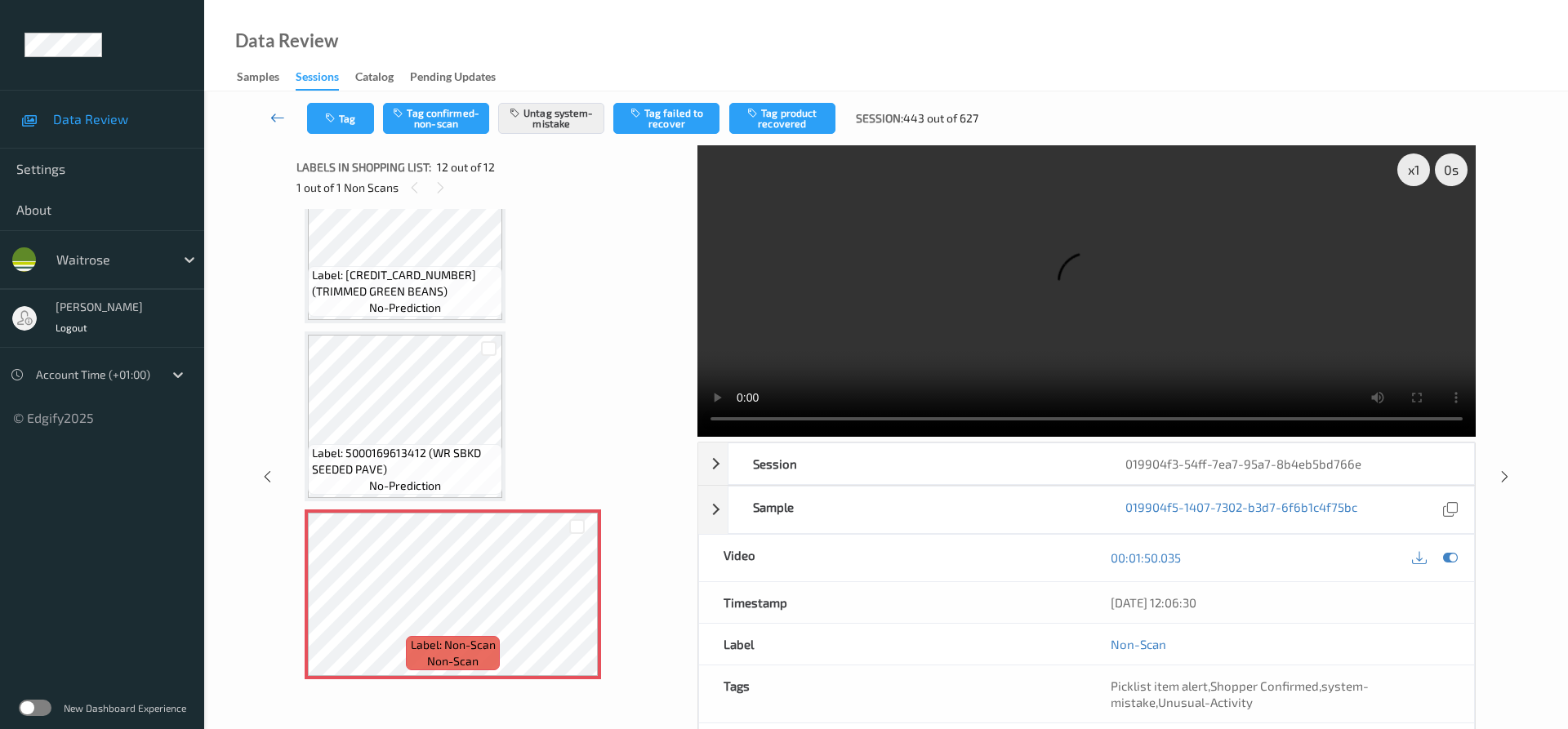
click at [279, 122] on icon at bounding box center [277, 117] width 14 height 16
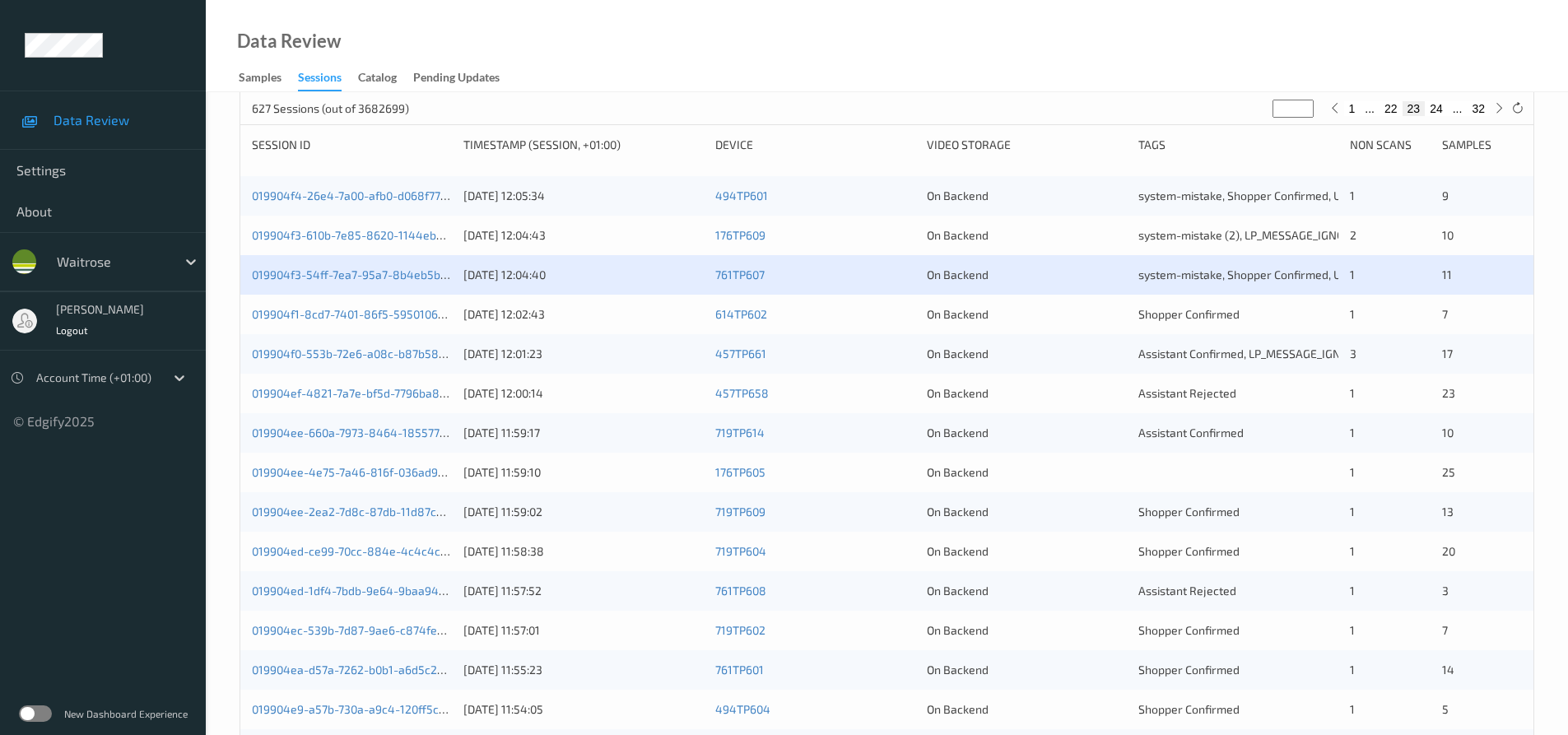
scroll to position [82, 0]
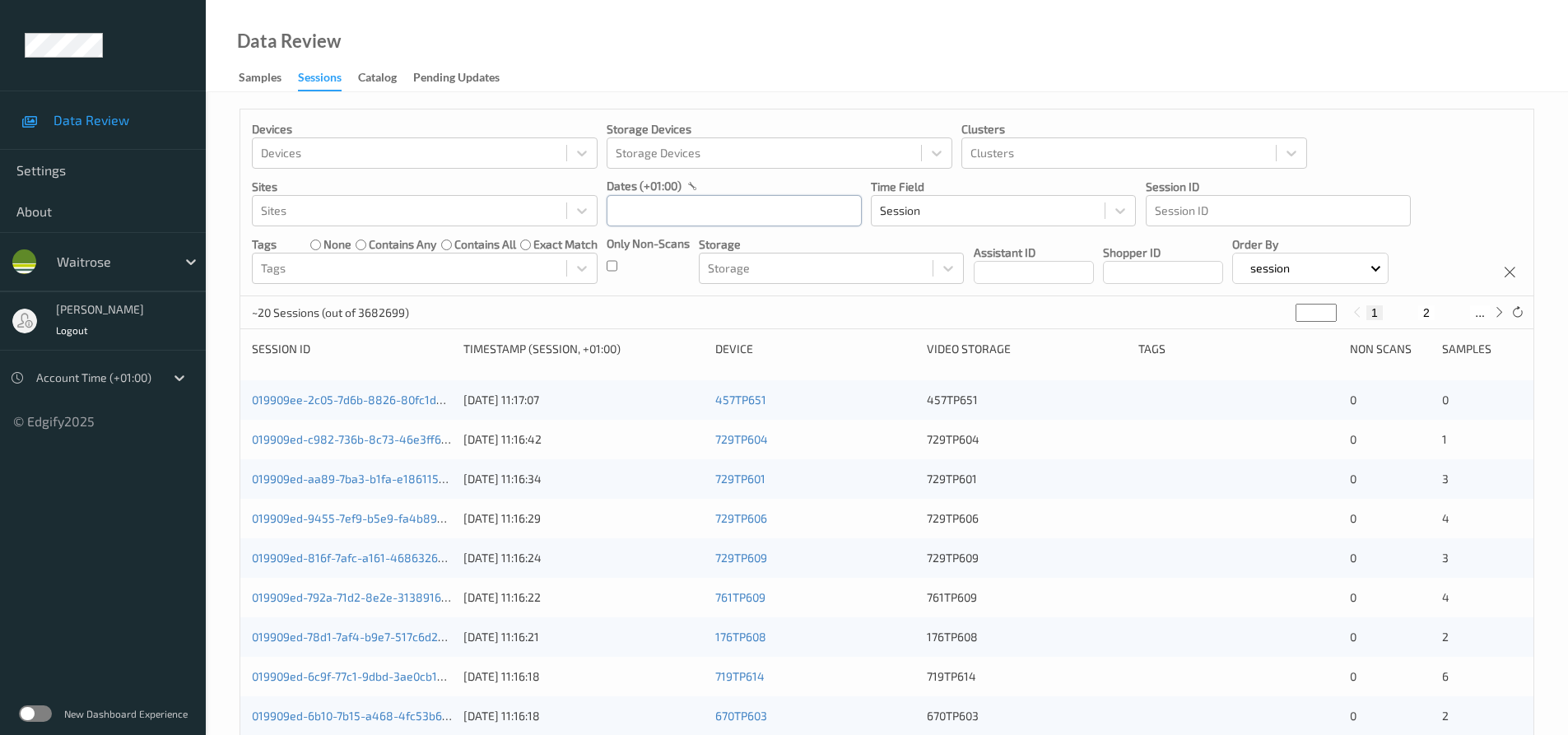
click at [659, 210] on input "text" at bounding box center [734, 210] width 255 height 31
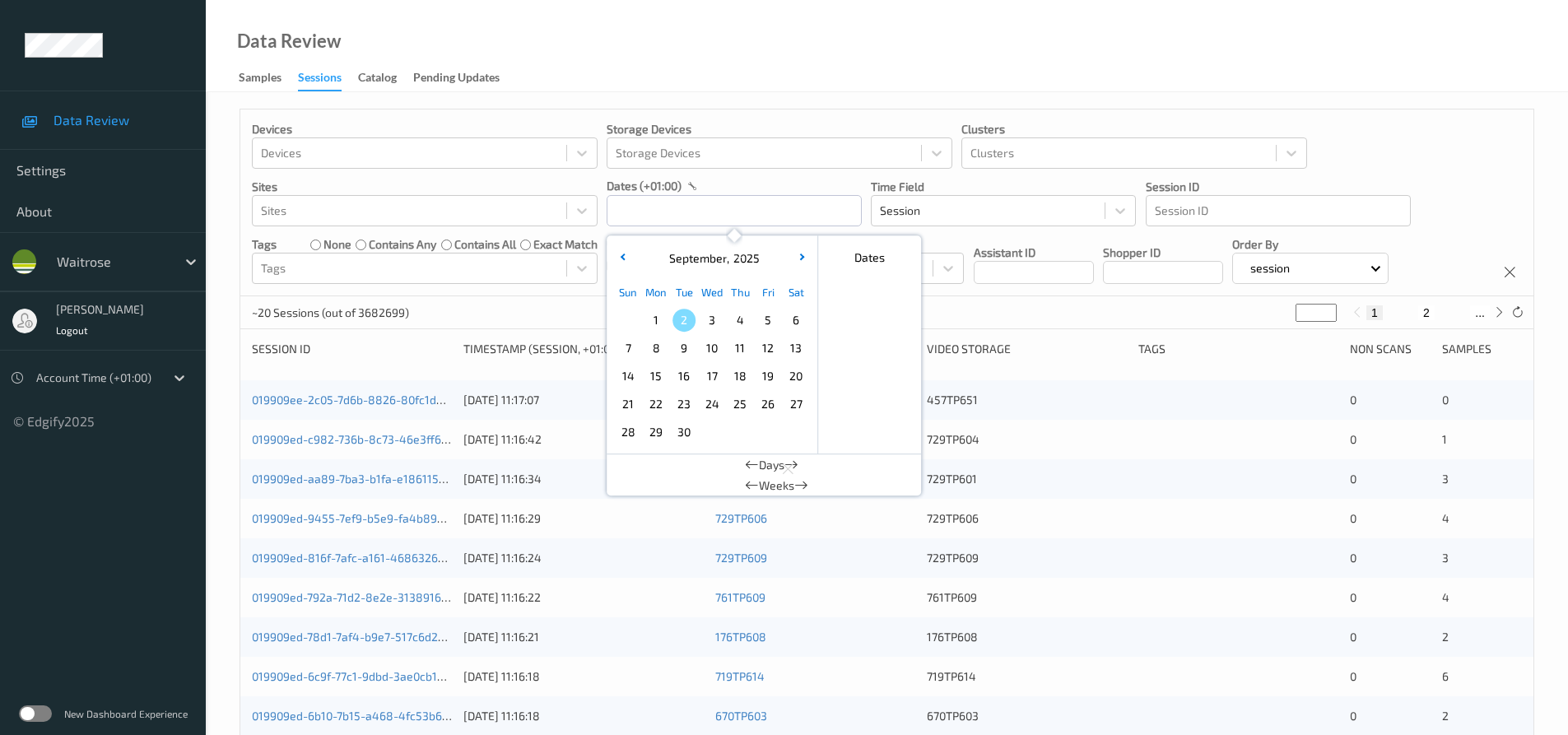
click at [657, 319] on span "1" at bounding box center [656, 319] width 23 height 23
type input "01/09/2025 00:00 -> 01/09/2025 23:59"
click at [689, 46] on div "Data Review Samples Sessions Catalog Pending Updates" at bounding box center [888, 46] width 1363 height 92
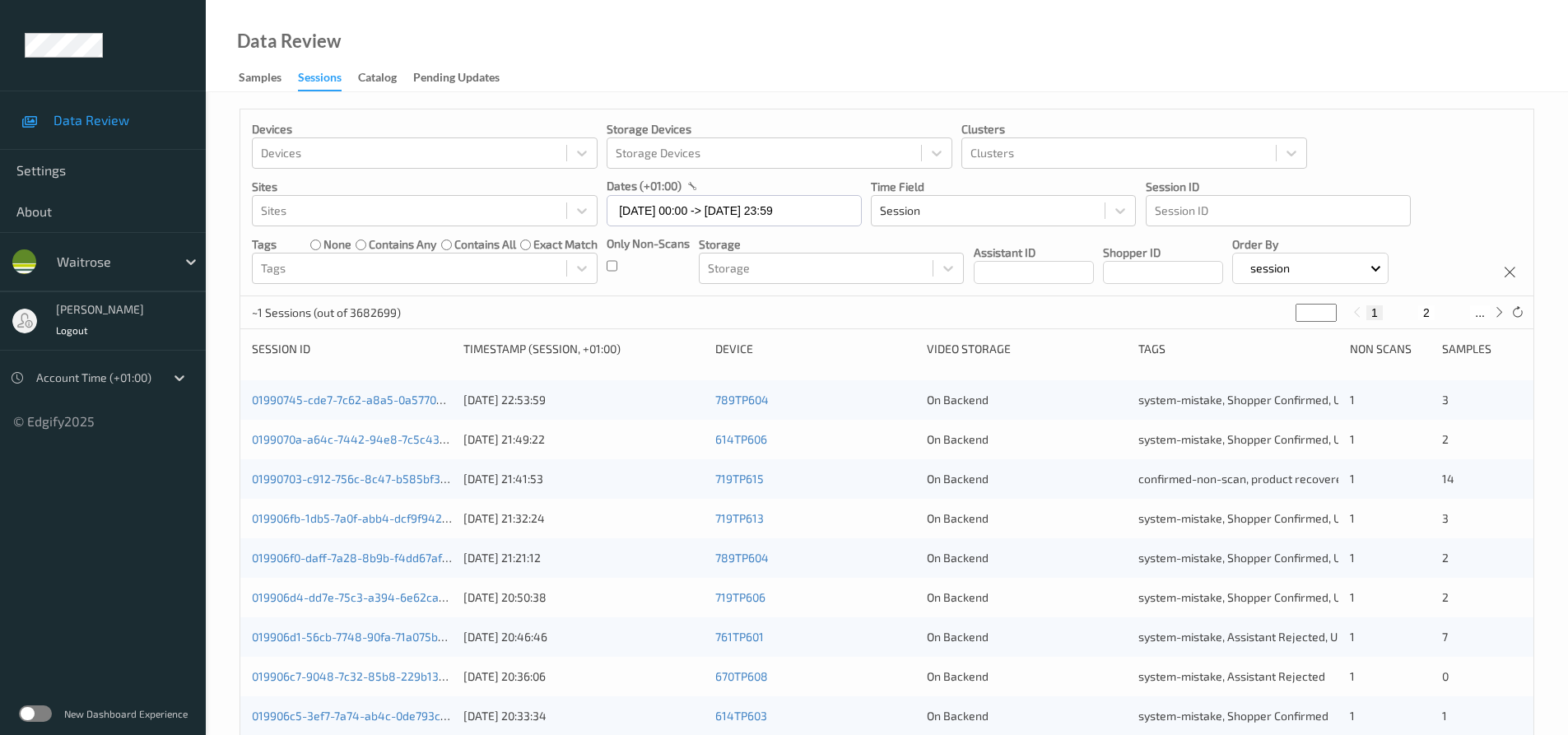
drag, startPoint x: 1306, startPoint y: 311, endPoint x: 1205, endPoint y: 320, distance: 101.4
click at [1205, 320] on div "~1 Sessions (out of 3682699) * 1 2 ..." at bounding box center [887, 313] width 1293 height 33
type input "*"
type input "**"
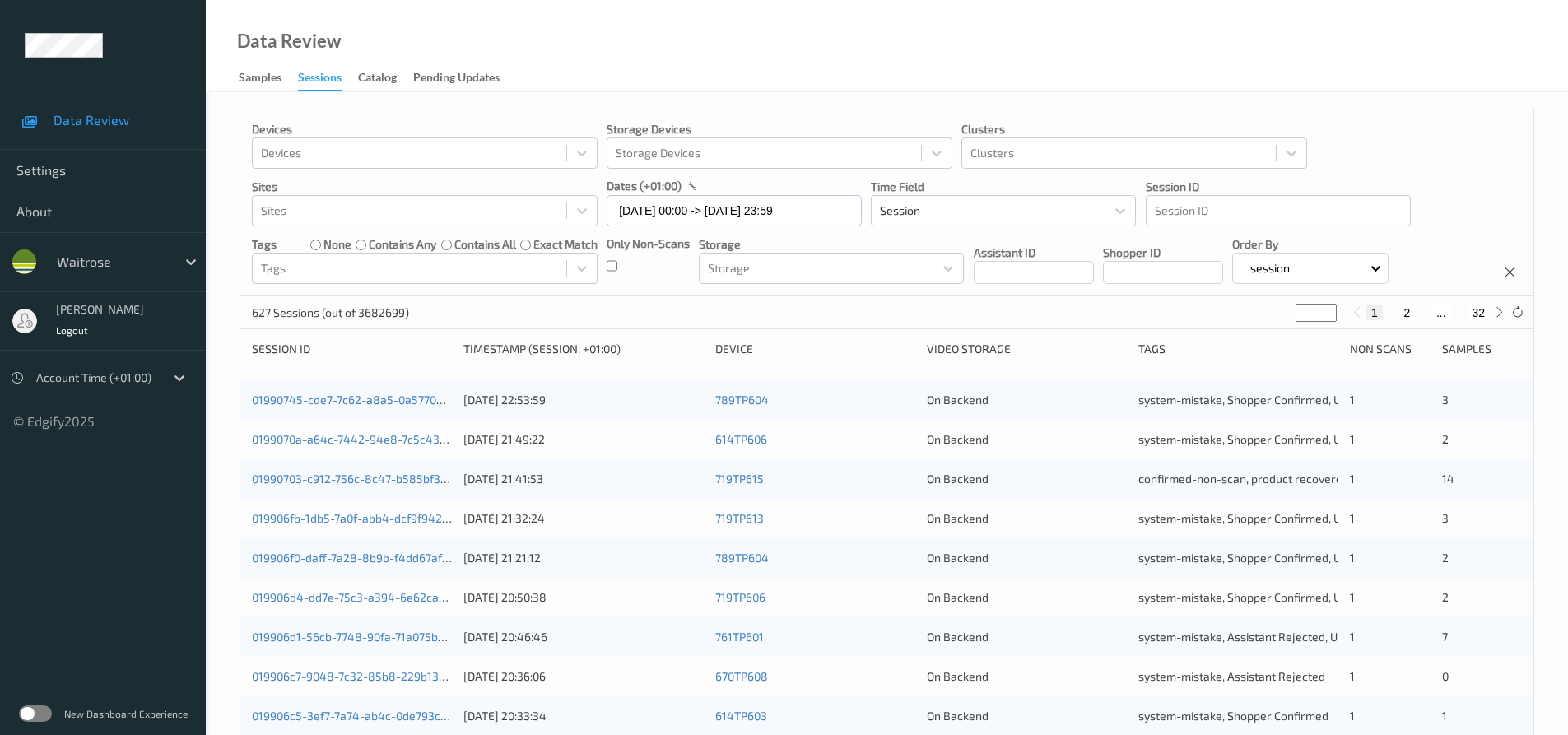
type input "**"
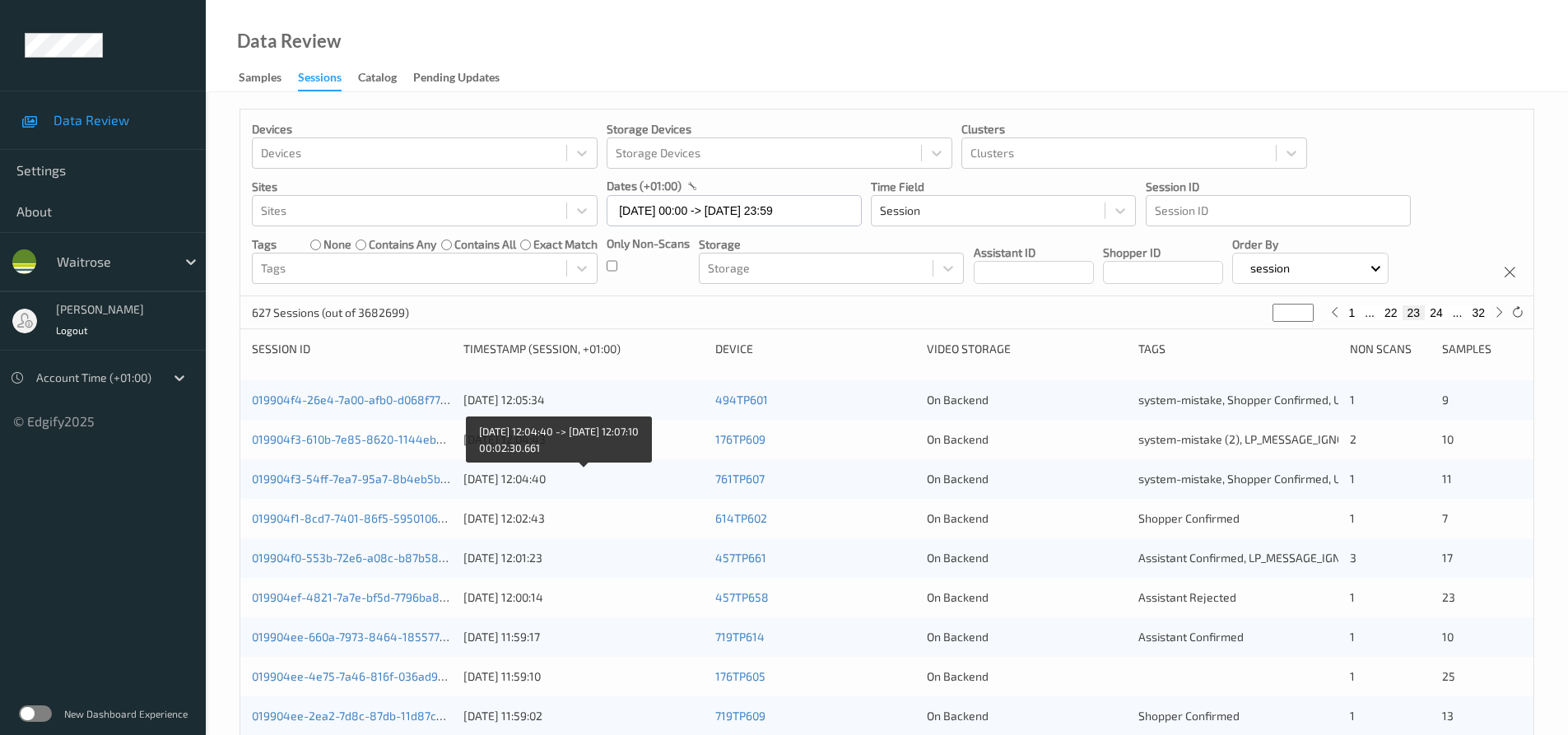
click at [678, 475] on div "01/09/2025 12:04:40" at bounding box center [583, 478] width 241 height 16
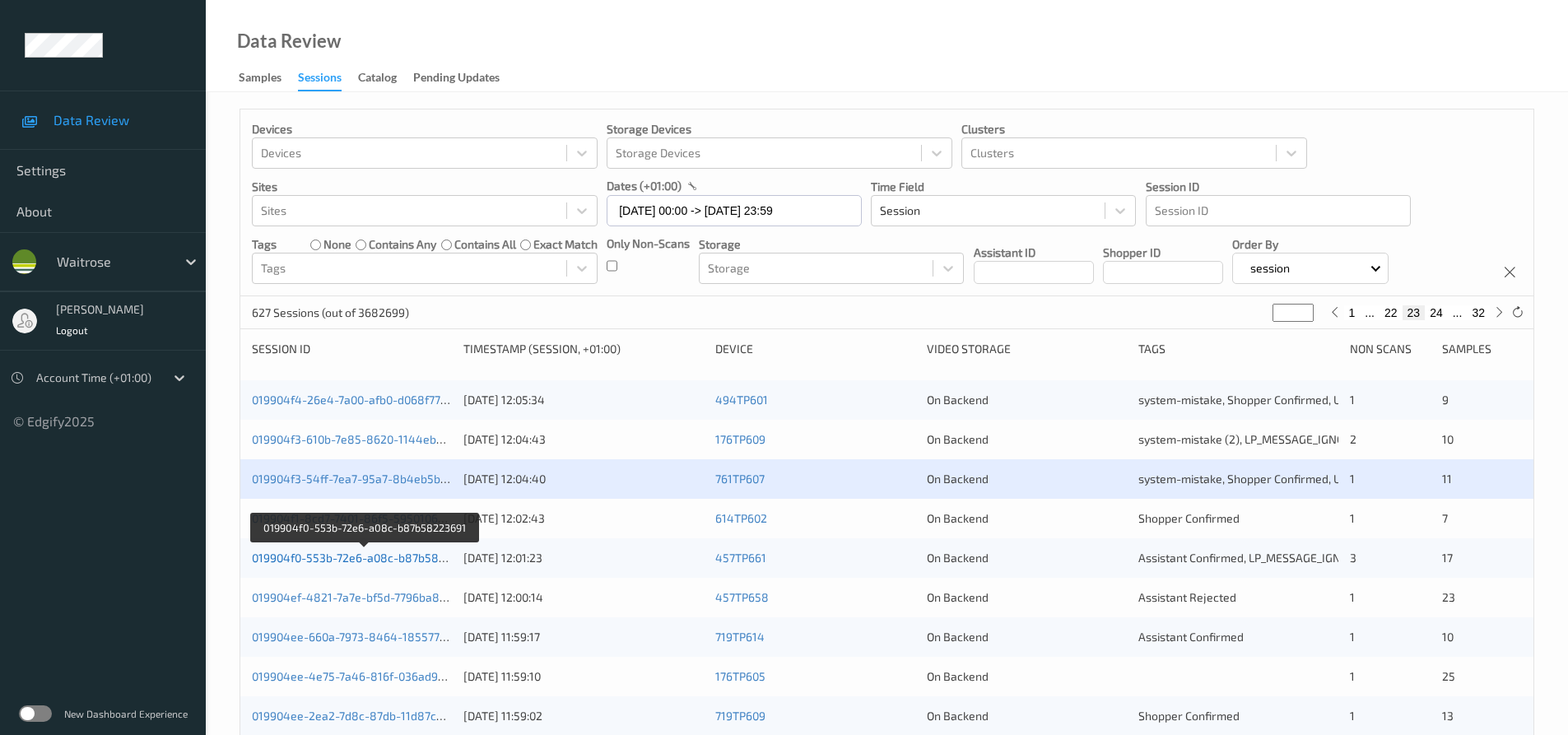
click at [329, 560] on link "019904f0-553b-72e6-a08c-b87b58223691" at bounding box center [364, 557] width 225 height 14
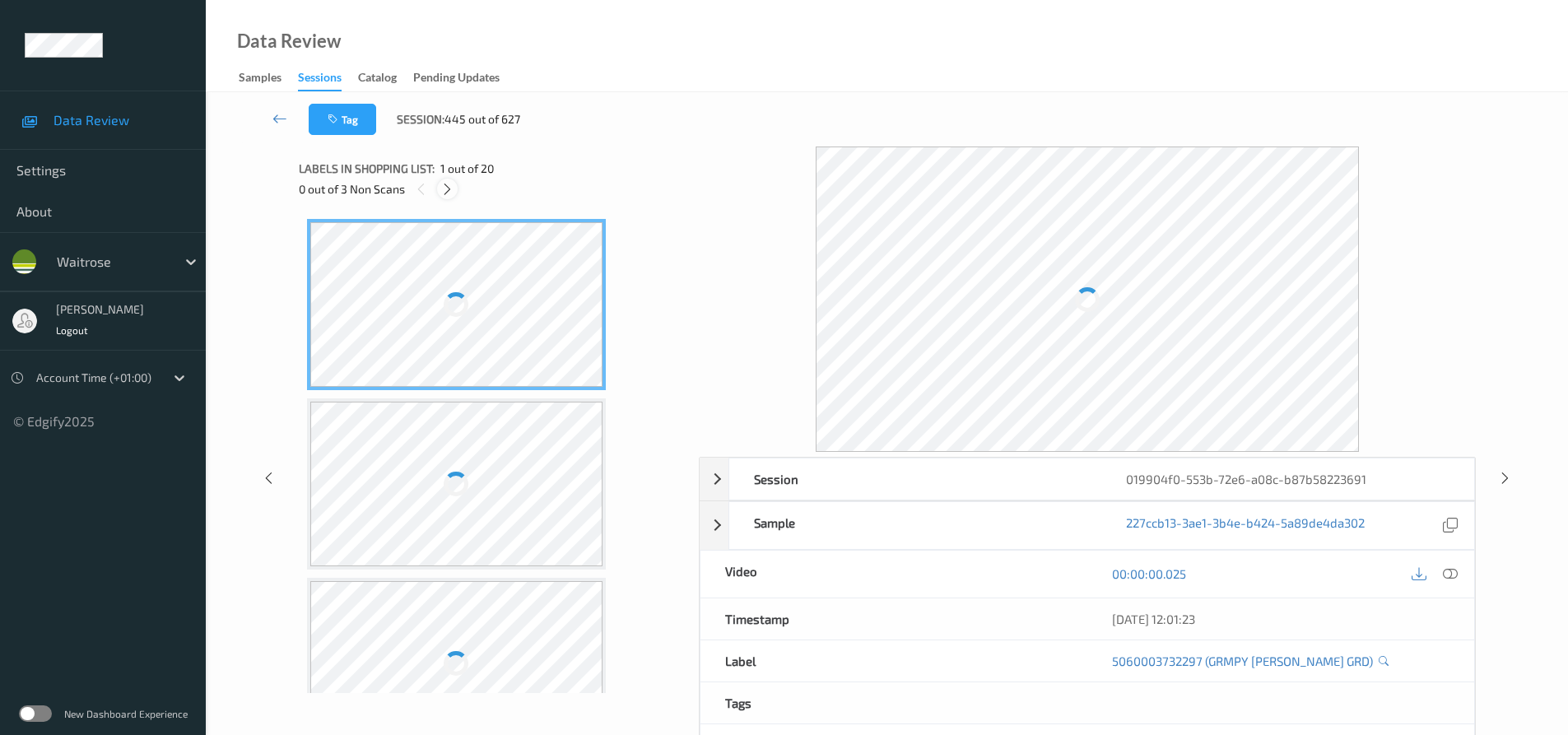
click at [448, 187] on icon at bounding box center [448, 189] width 14 height 15
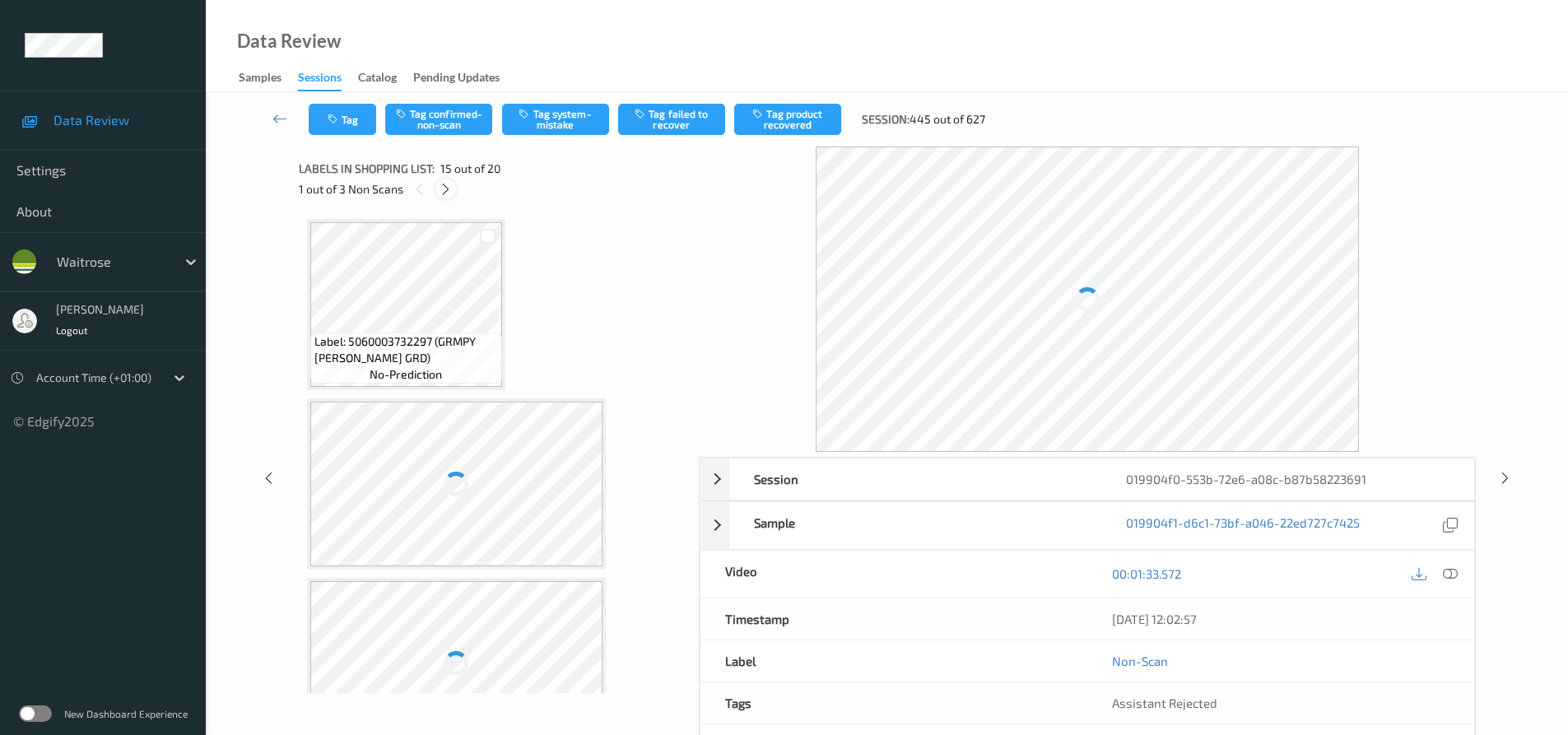
scroll to position [2340, 0]
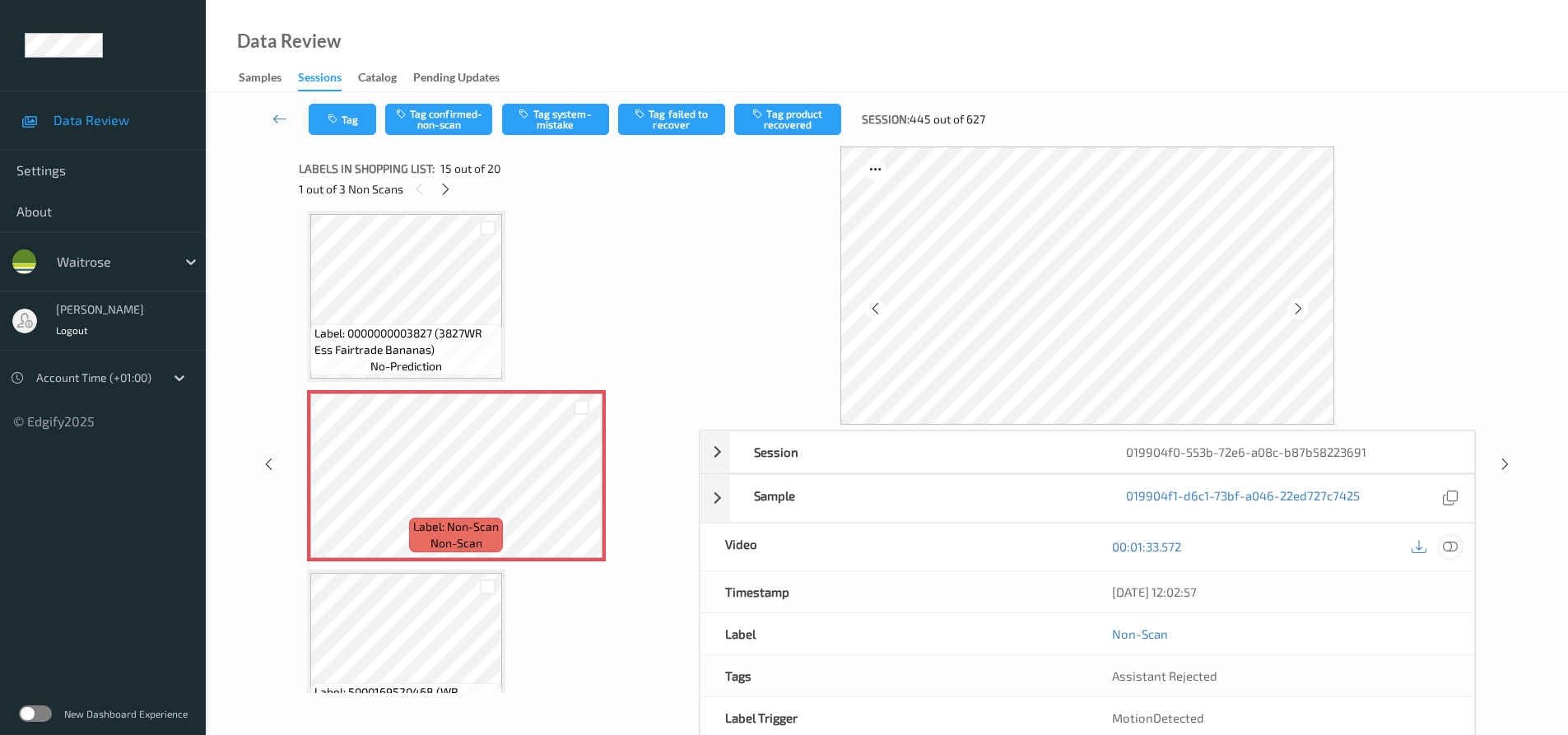
click at [1447, 543] on icon at bounding box center [1450, 546] width 15 height 15
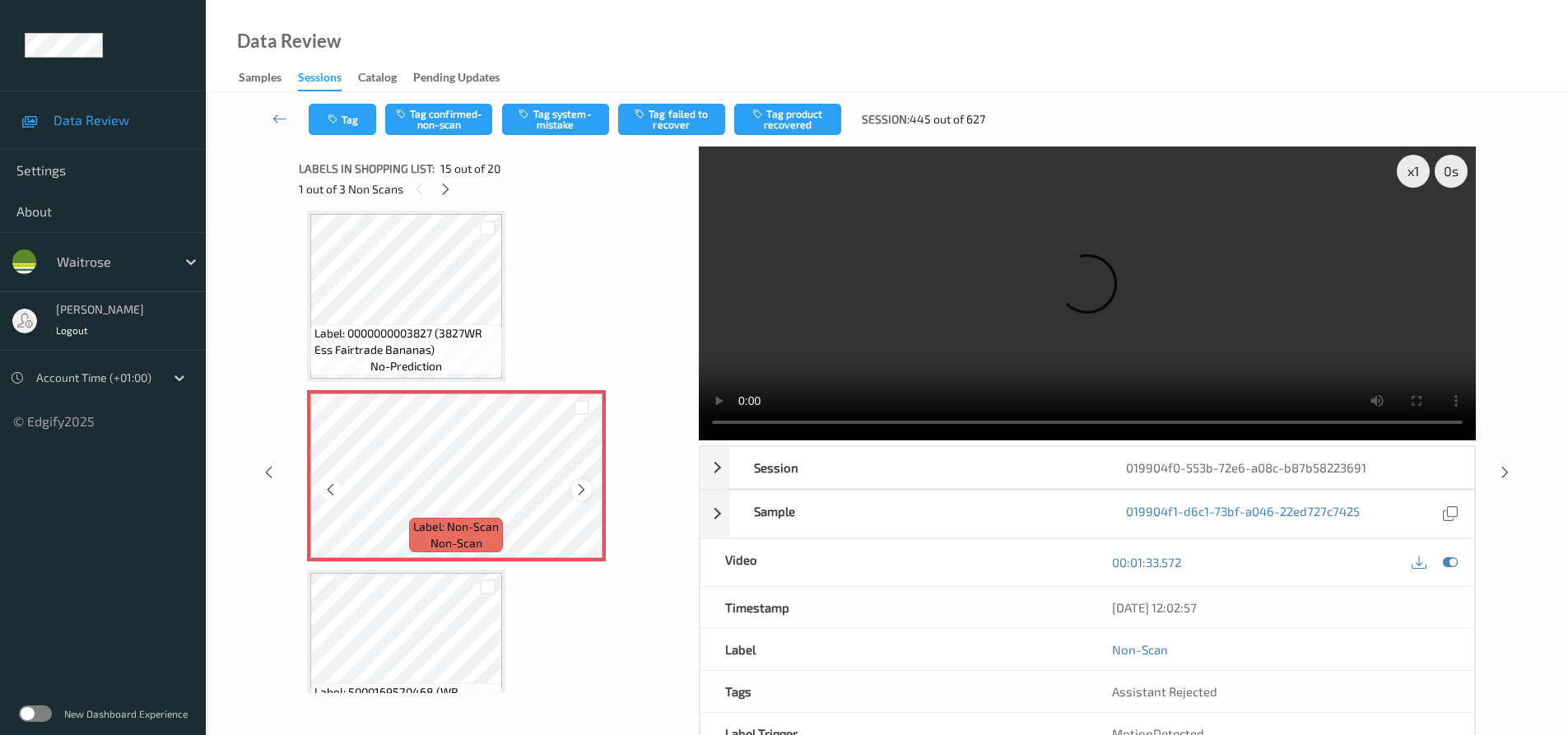
click at [583, 488] on icon at bounding box center [582, 489] width 14 height 15
click at [584, 488] on icon at bounding box center [582, 489] width 14 height 15
click at [584, 489] on icon at bounding box center [582, 489] width 14 height 15
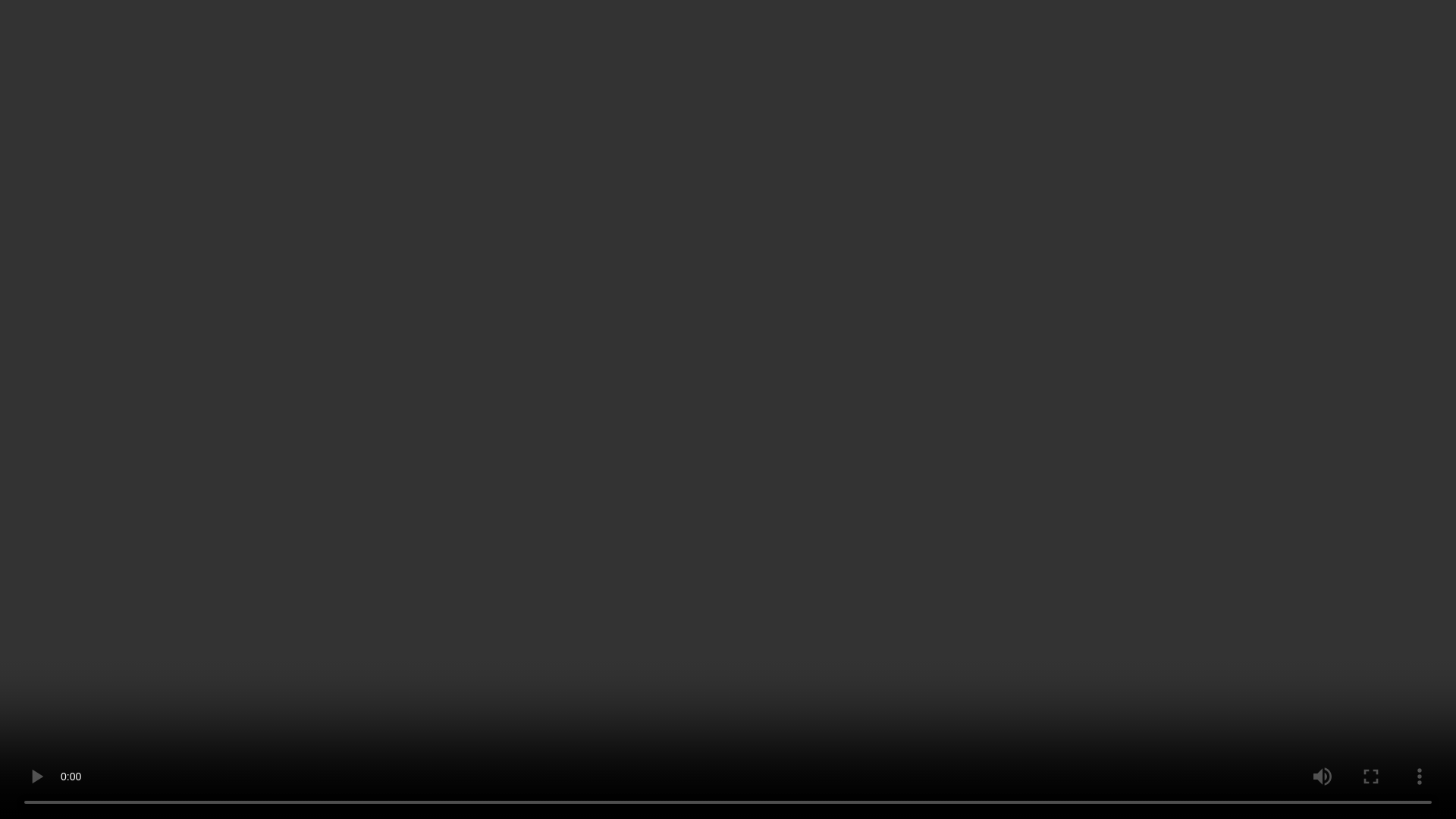
click at [456, 607] on video at bounding box center [728, 409] width 1456 height 819
drag, startPoint x: 177, startPoint y: 471, endPoint x: 210, endPoint y: 471, distance: 33.0
click at [177, 472] on video at bounding box center [728, 409] width 1456 height 819
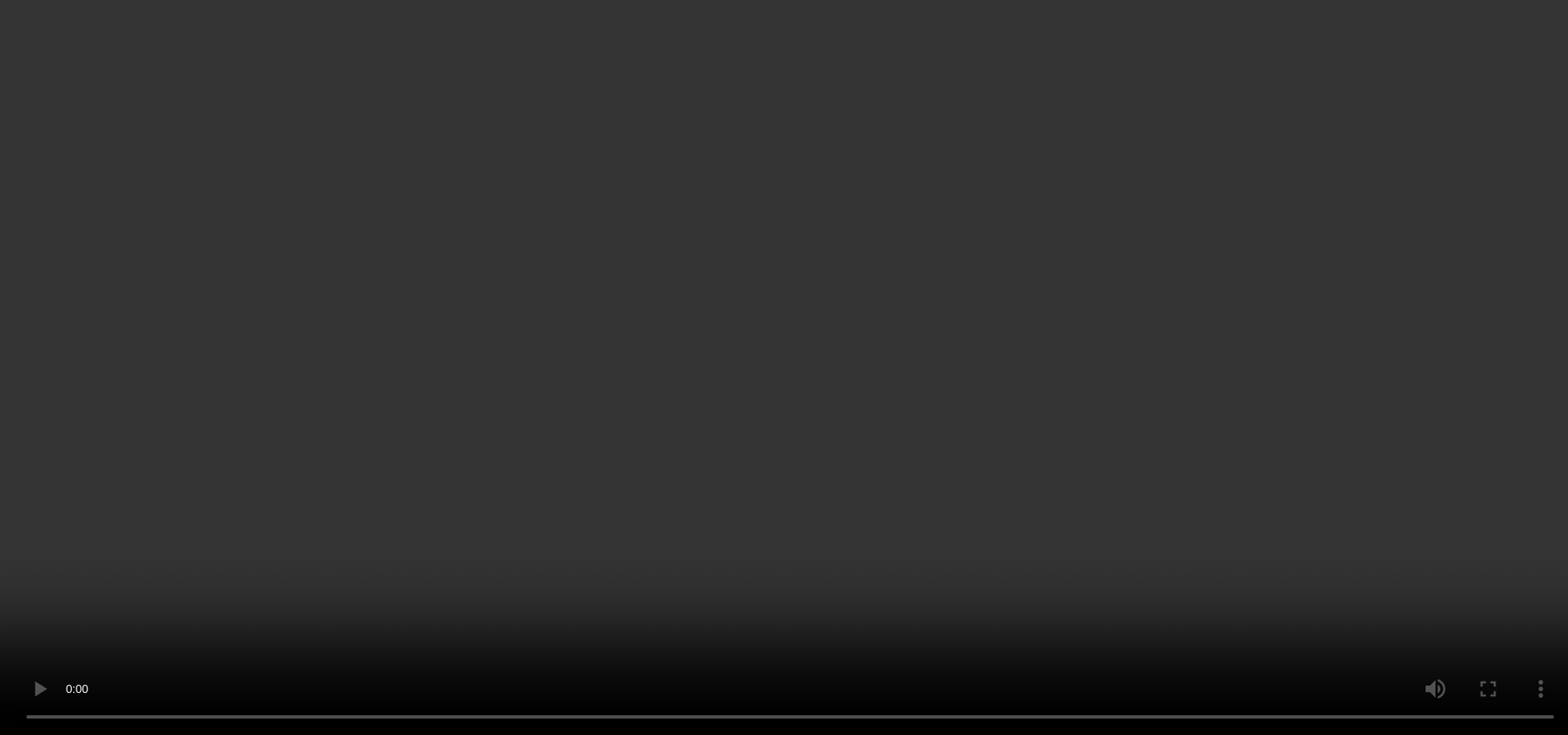
scroll to position [2669, 0]
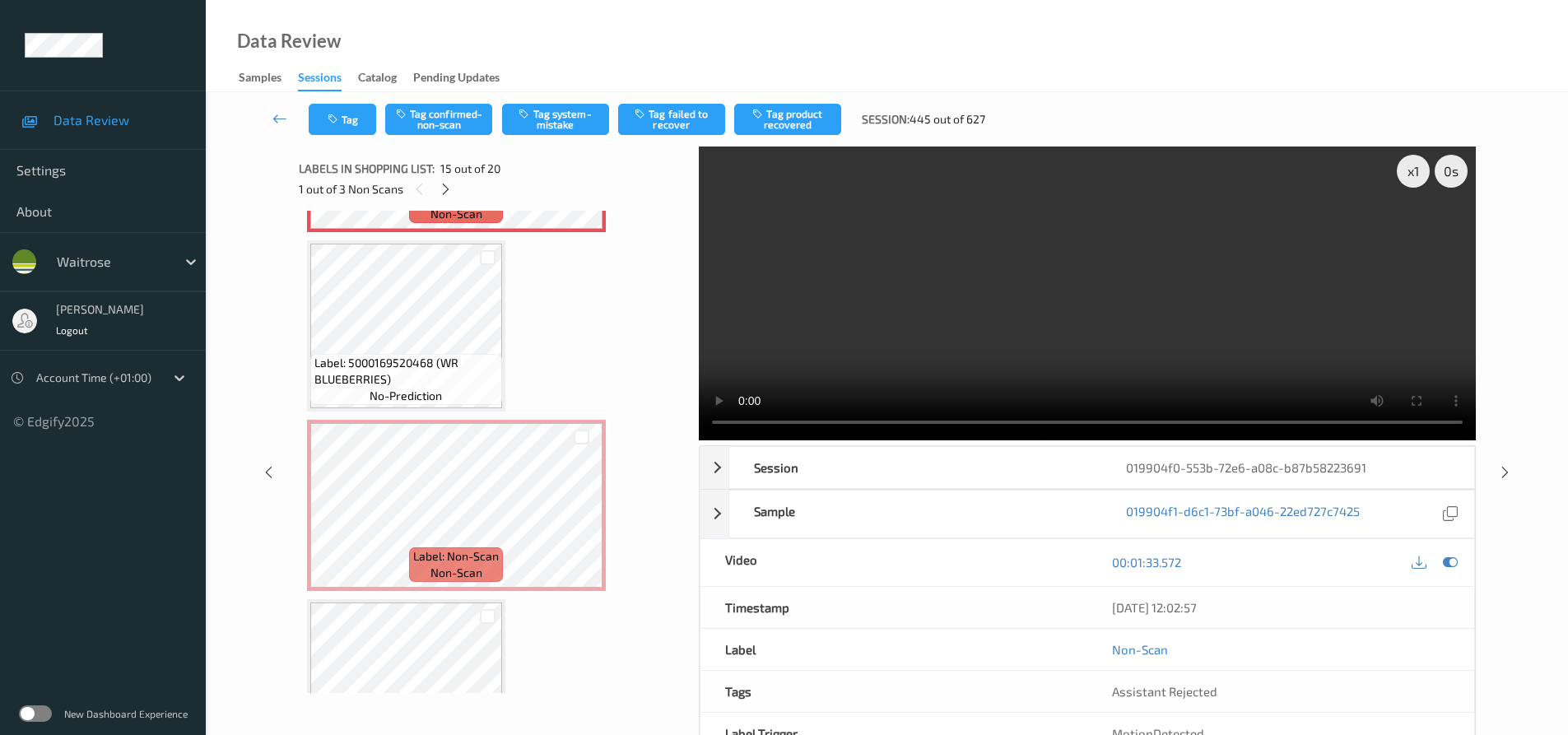
click at [1000, 334] on video at bounding box center [1087, 294] width 778 height 294
click at [982, 326] on video at bounding box center [1087, 294] width 778 height 294
click at [580, 521] on icon at bounding box center [582, 519] width 14 height 15
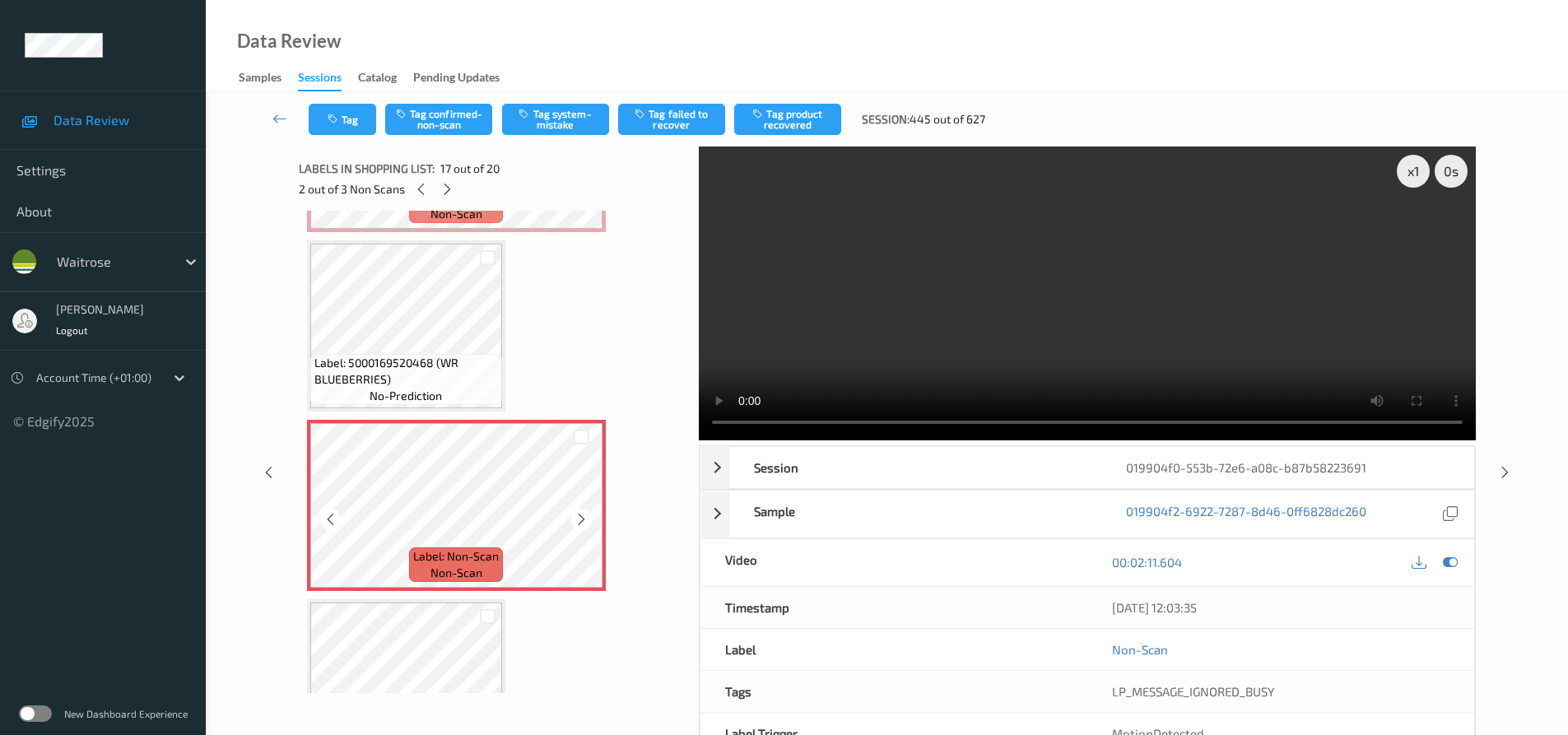
click at [580, 521] on icon at bounding box center [582, 519] width 14 height 15
click at [1007, 342] on video at bounding box center [1087, 294] width 778 height 294
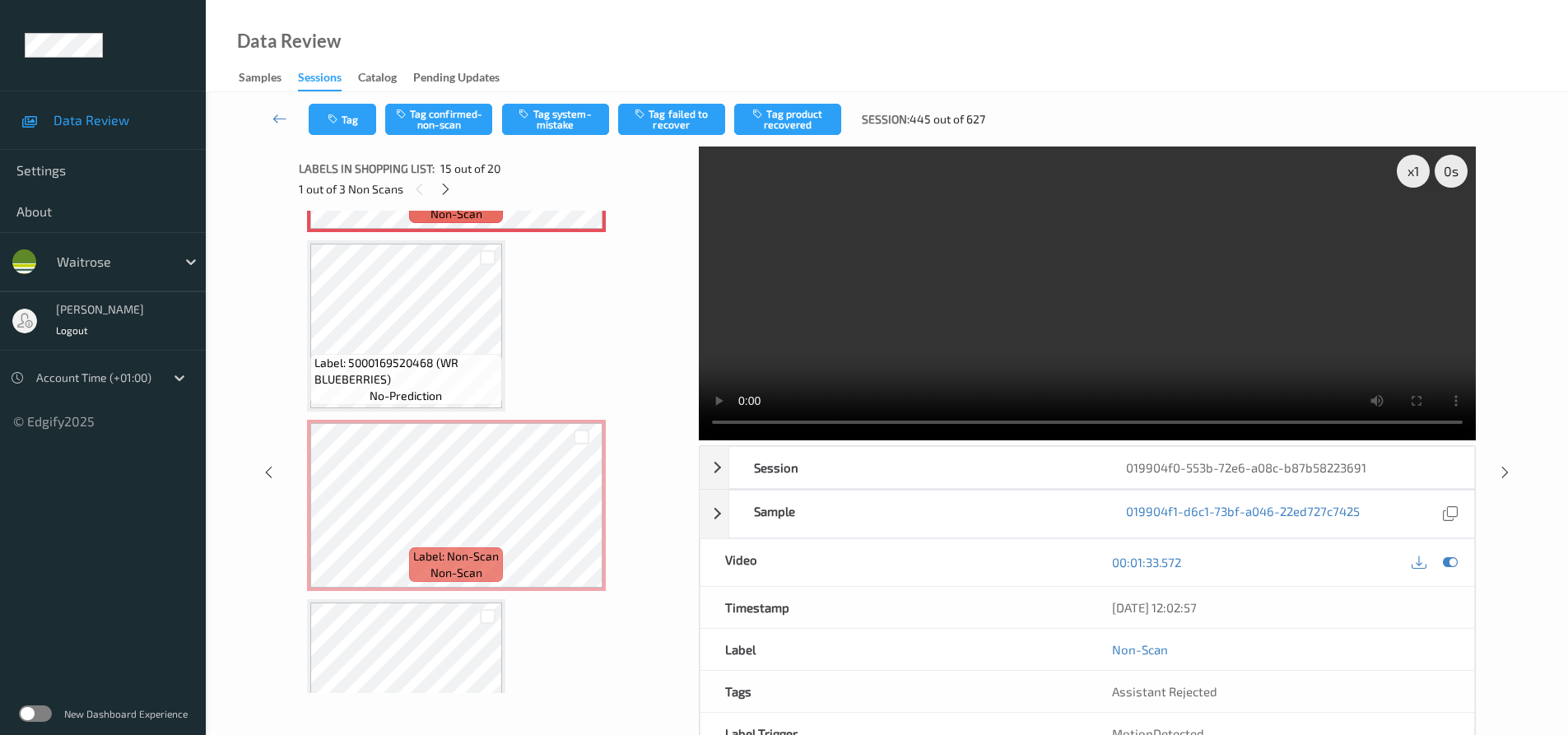
click at [897, 361] on video at bounding box center [1087, 294] width 778 height 294
click at [895, 335] on video at bounding box center [1087, 294] width 778 height 294
click at [1014, 327] on video at bounding box center [1087, 294] width 778 height 294
click at [924, 342] on video at bounding box center [1087, 294] width 778 height 294
click at [934, 317] on video at bounding box center [1087, 294] width 778 height 294
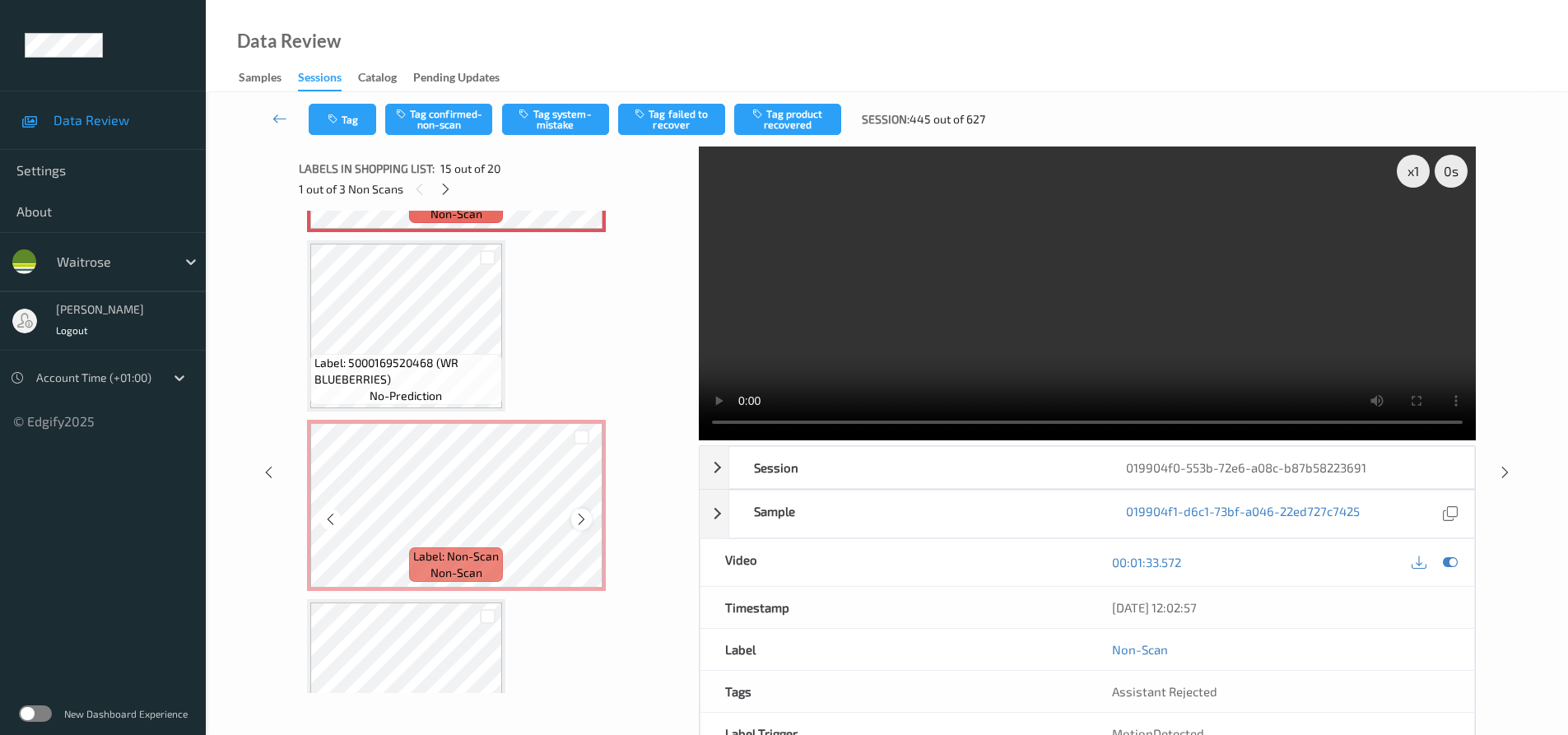
click at [585, 516] on icon at bounding box center [582, 519] width 14 height 15
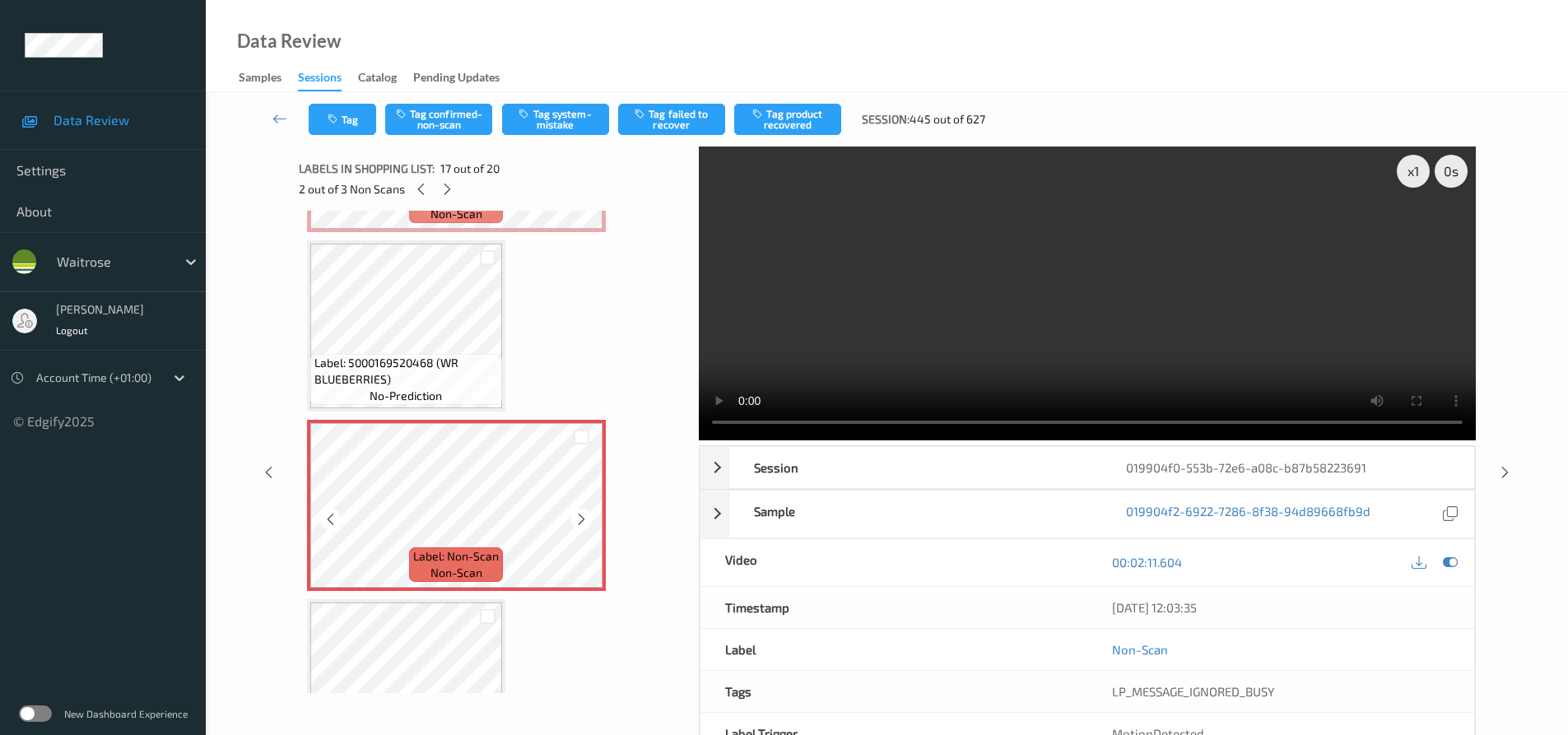
click at [585, 516] on icon at bounding box center [582, 519] width 14 height 15
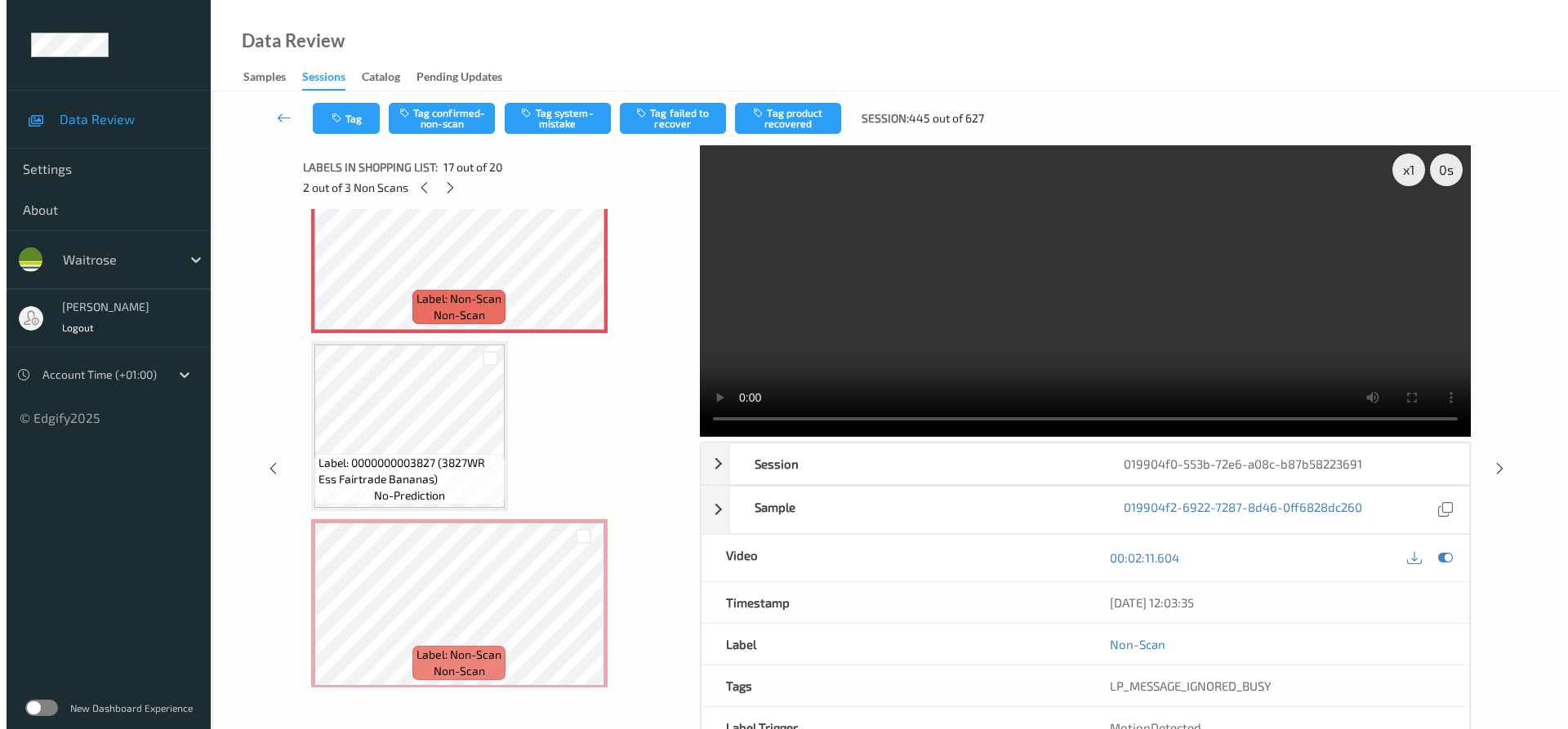
scroll to position [2974, 0]
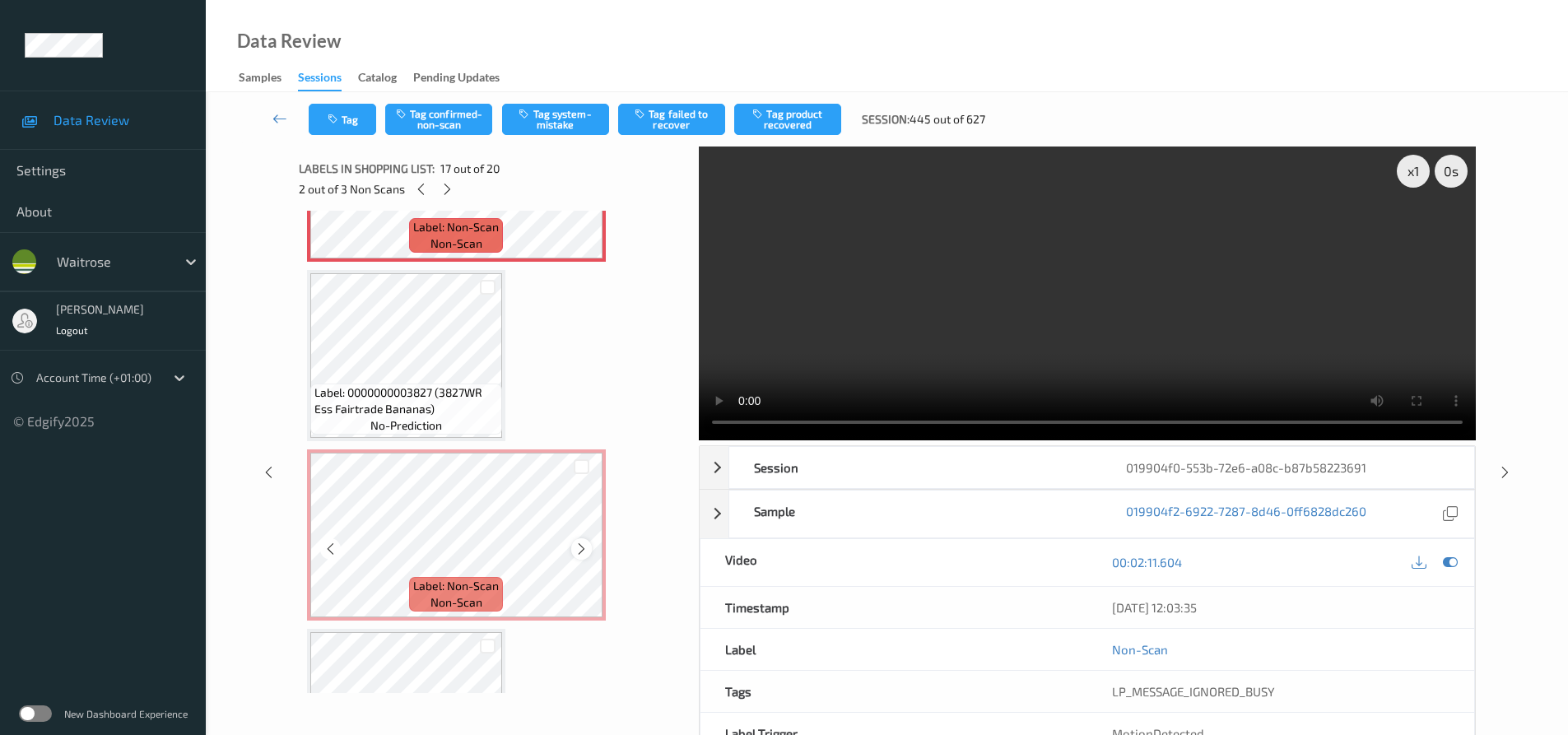
click at [581, 549] on icon at bounding box center [582, 548] width 14 height 15
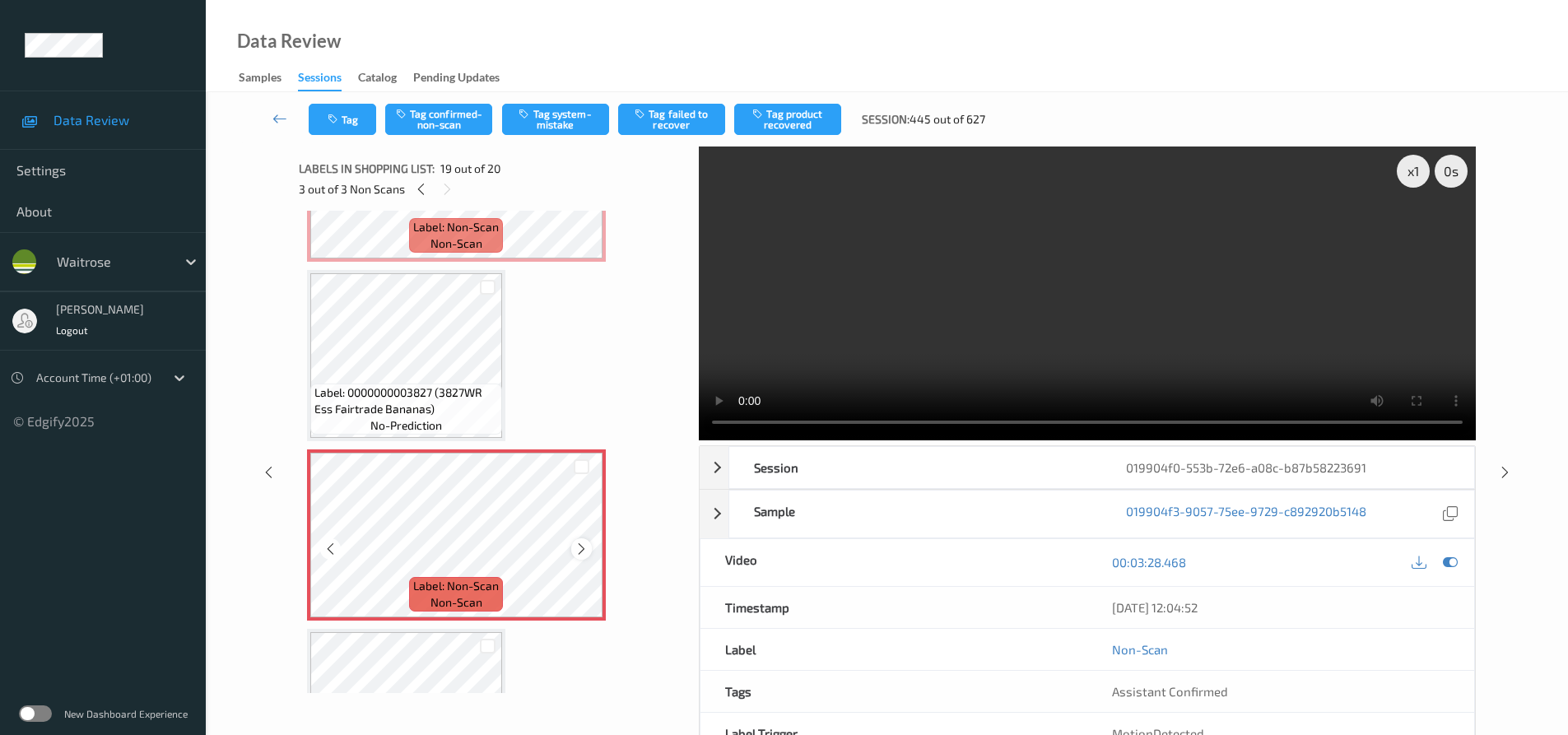
click at [581, 546] on icon at bounding box center [582, 548] width 14 height 15
click at [1443, 562] on icon at bounding box center [1450, 562] width 15 height 15
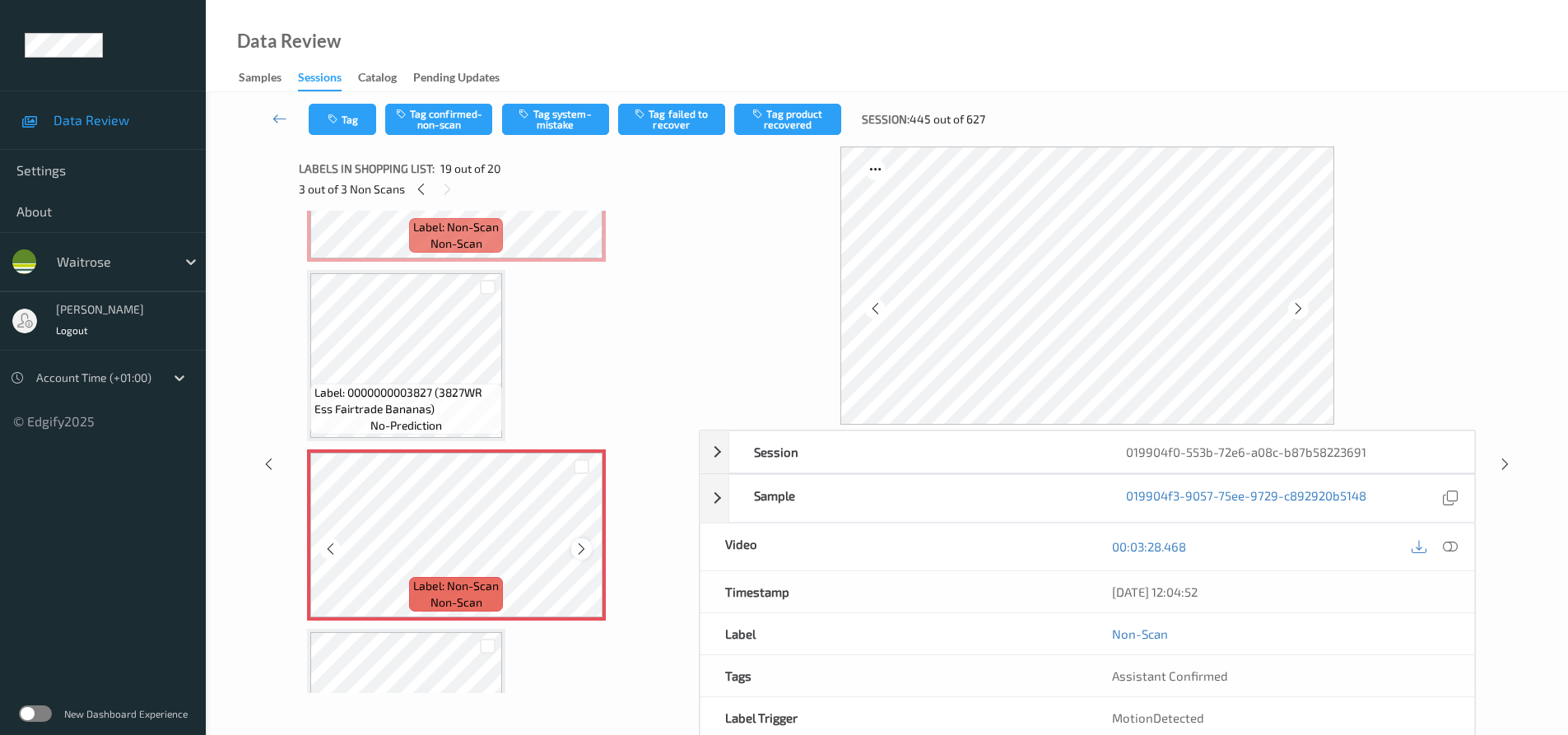
click at [581, 551] on icon at bounding box center [582, 548] width 14 height 15
click at [1450, 550] on icon at bounding box center [1450, 546] width 15 height 15
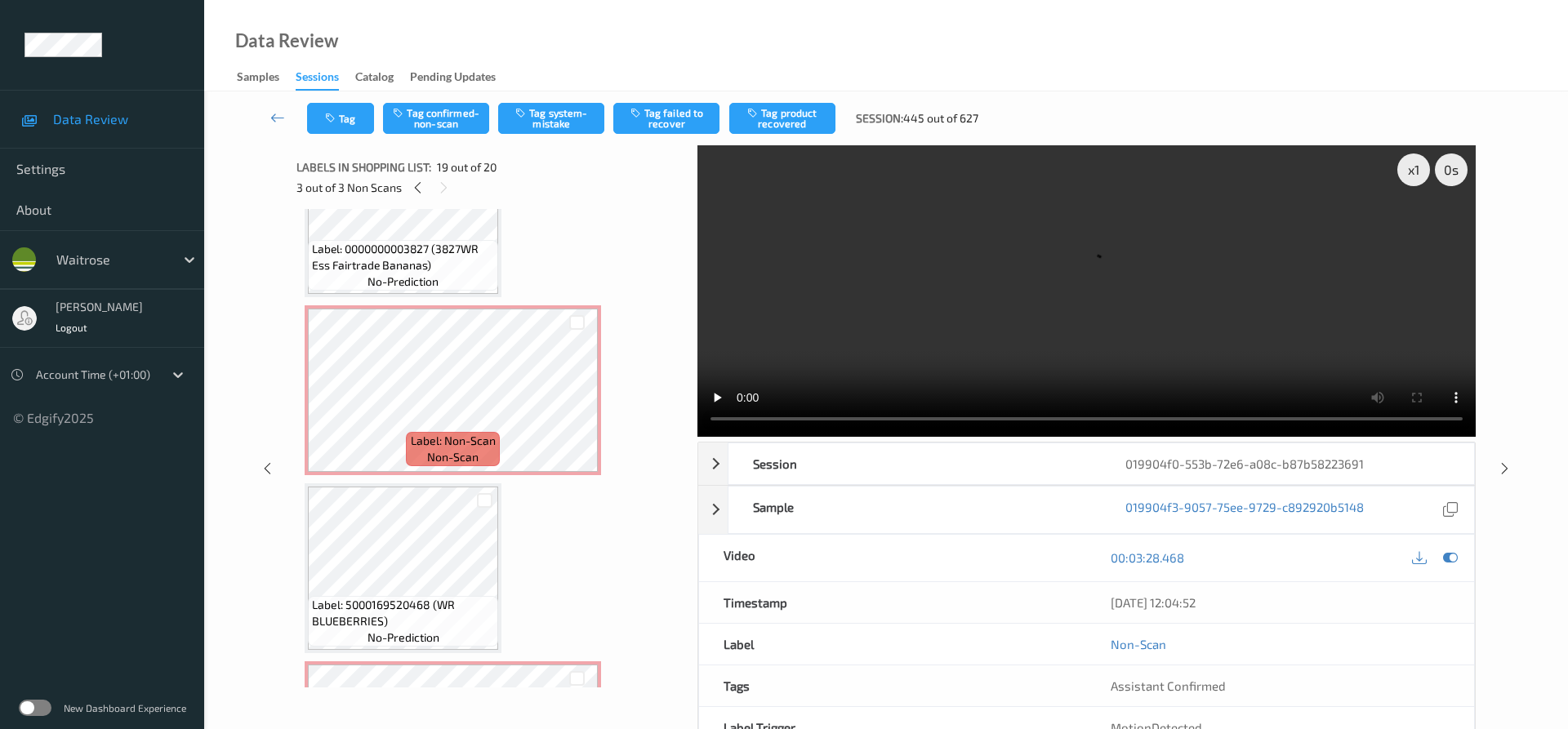
scroll to position [2321, 0]
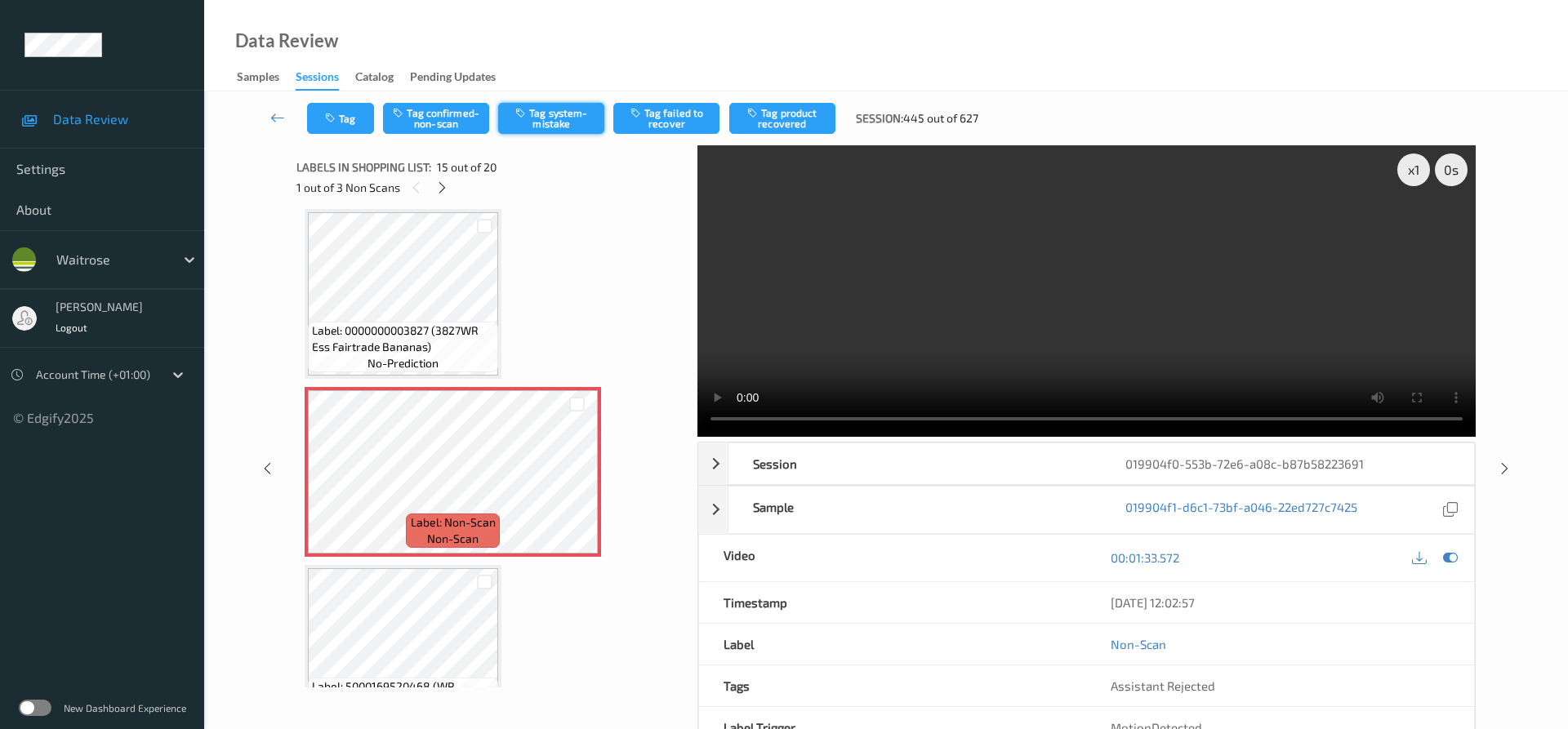
click at [521, 118] on icon "button" at bounding box center [522, 112] width 14 height 11
click at [349, 118] on button "Tag" at bounding box center [340, 118] width 67 height 31
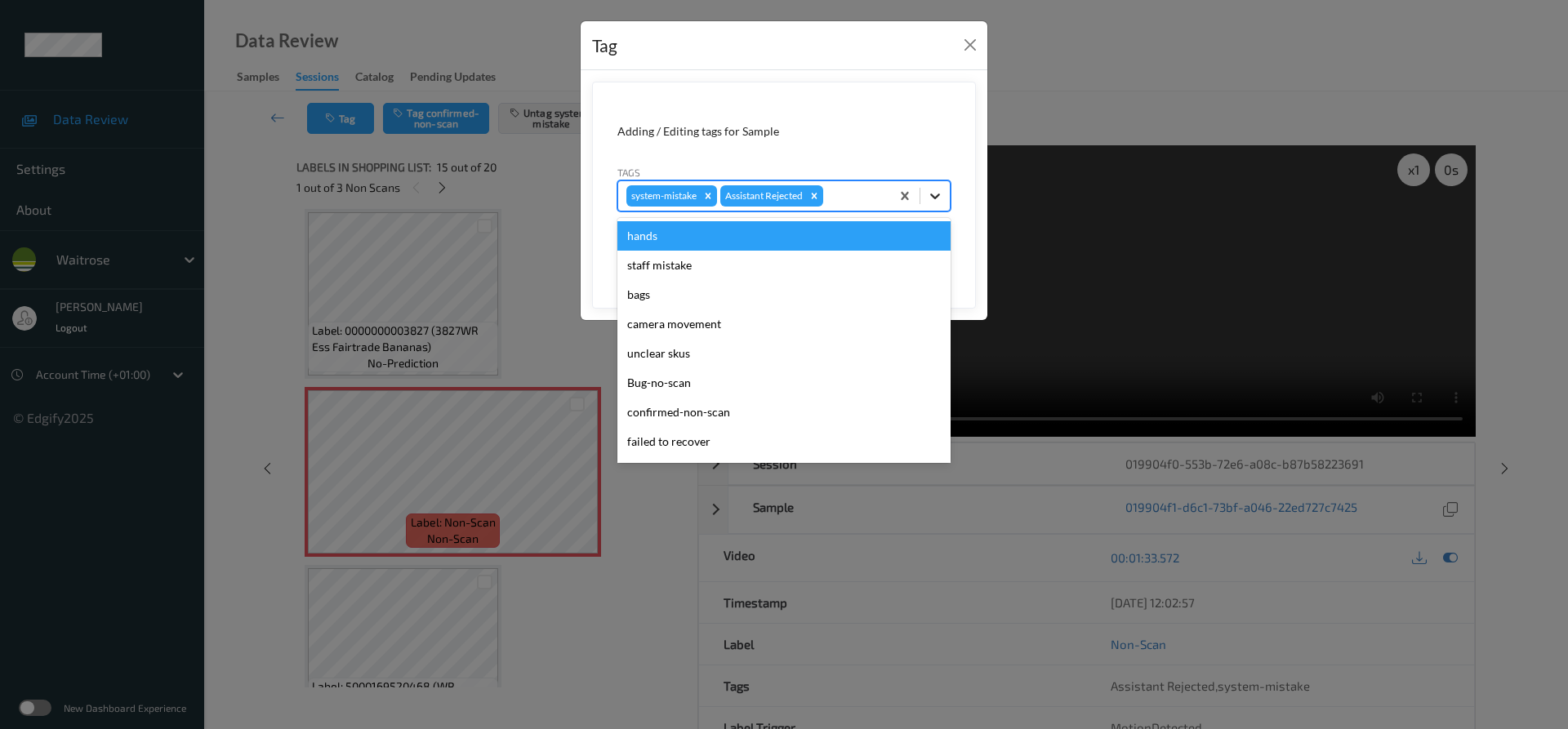
click at [934, 193] on icon at bounding box center [935, 195] width 16 height 16
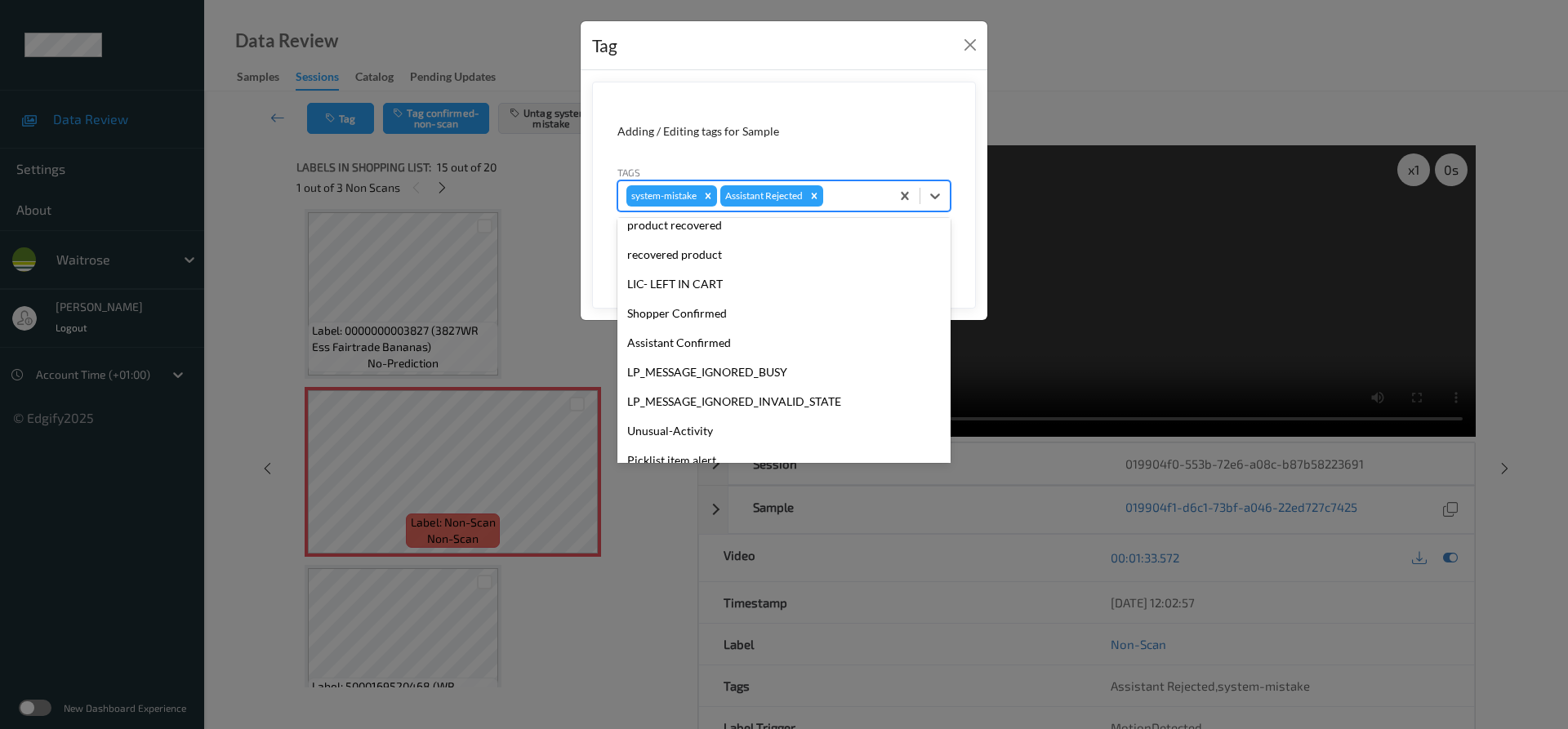
scroll to position [349, 0]
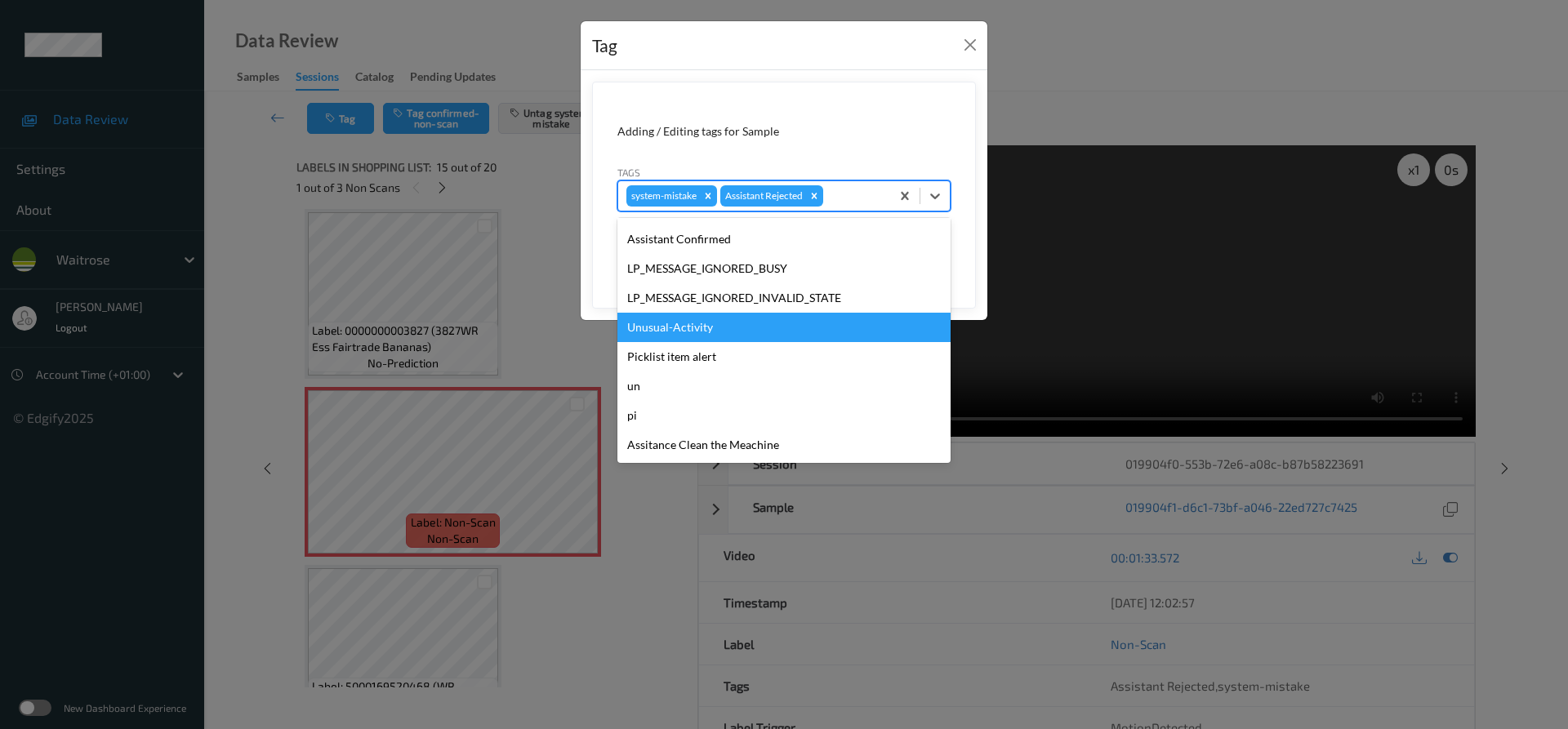
click at [719, 335] on div "Unusual-Activity" at bounding box center [783, 327] width 333 height 29
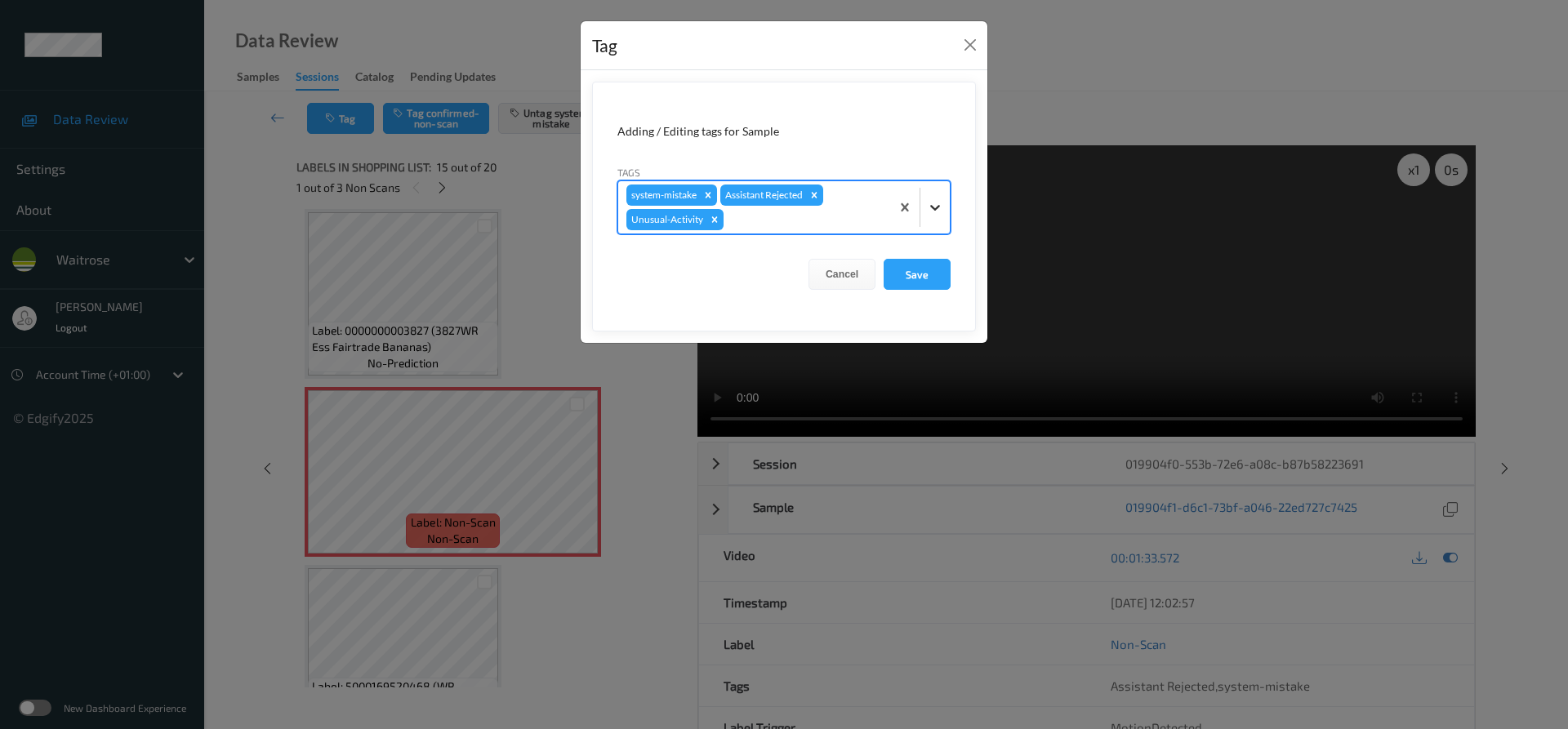
click at [929, 208] on icon at bounding box center [935, 207] width 16 height 16
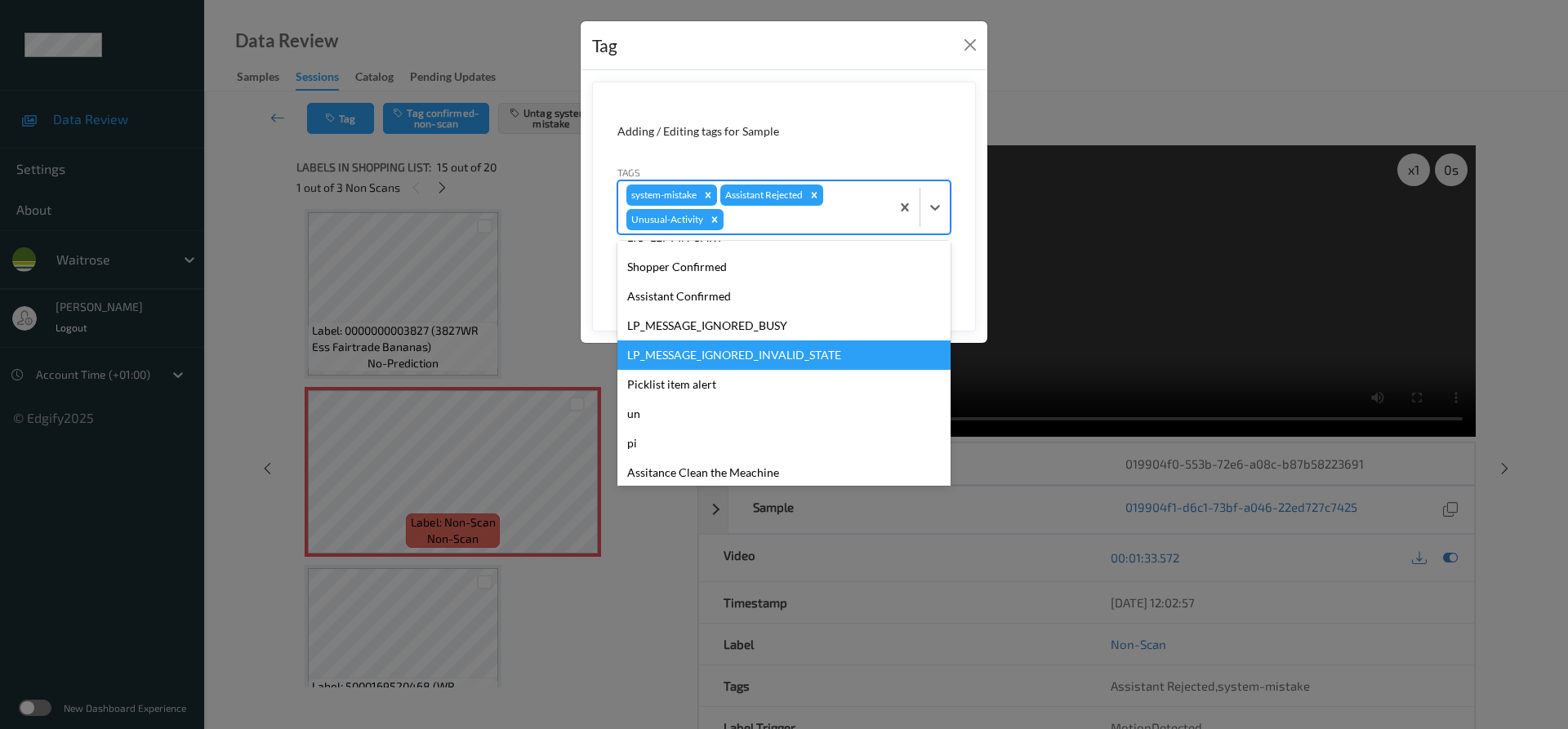
scroll to position [320, 0]
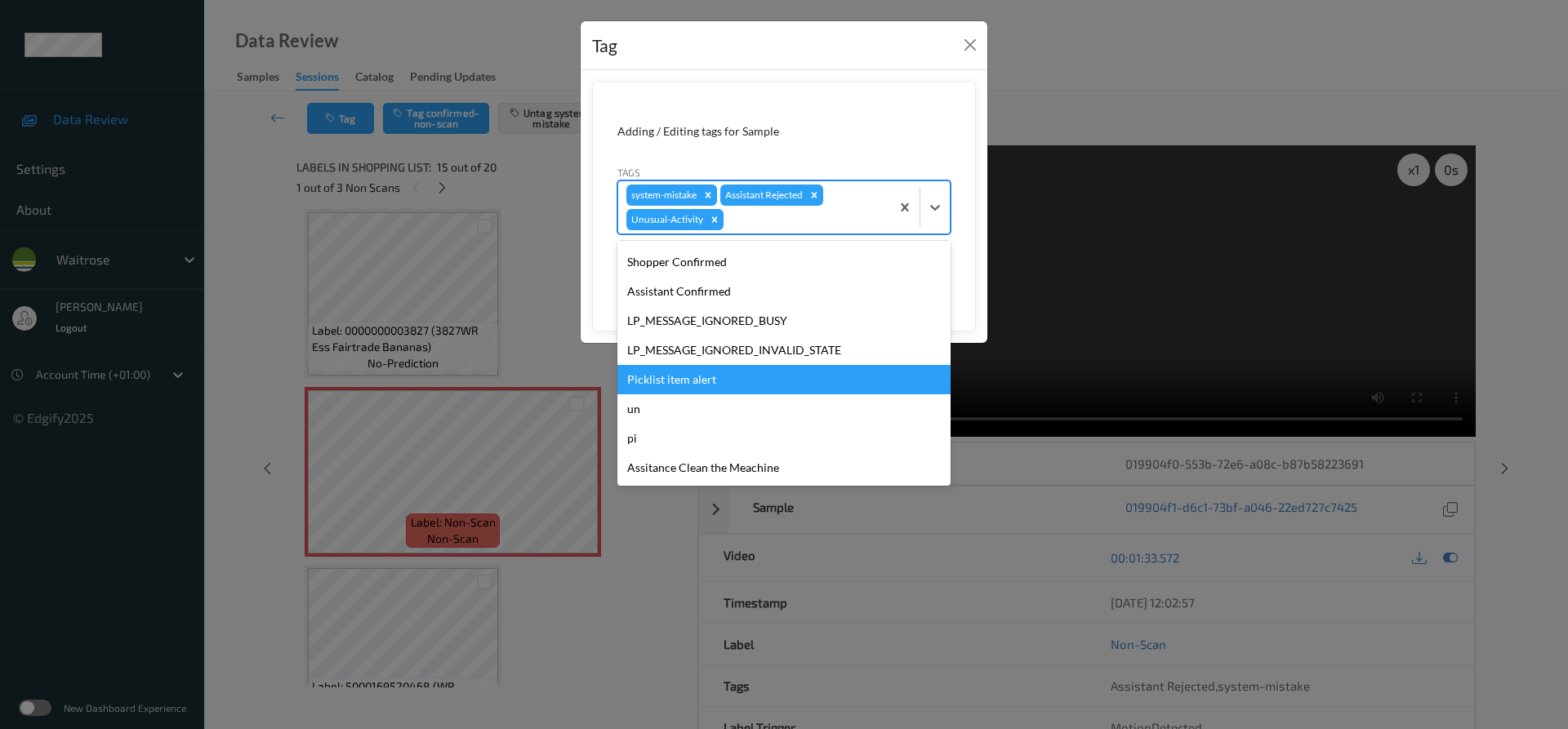
click at [699, 385] on div "Picklist item alert" at bounding box center [783, 379] width 333 height 29
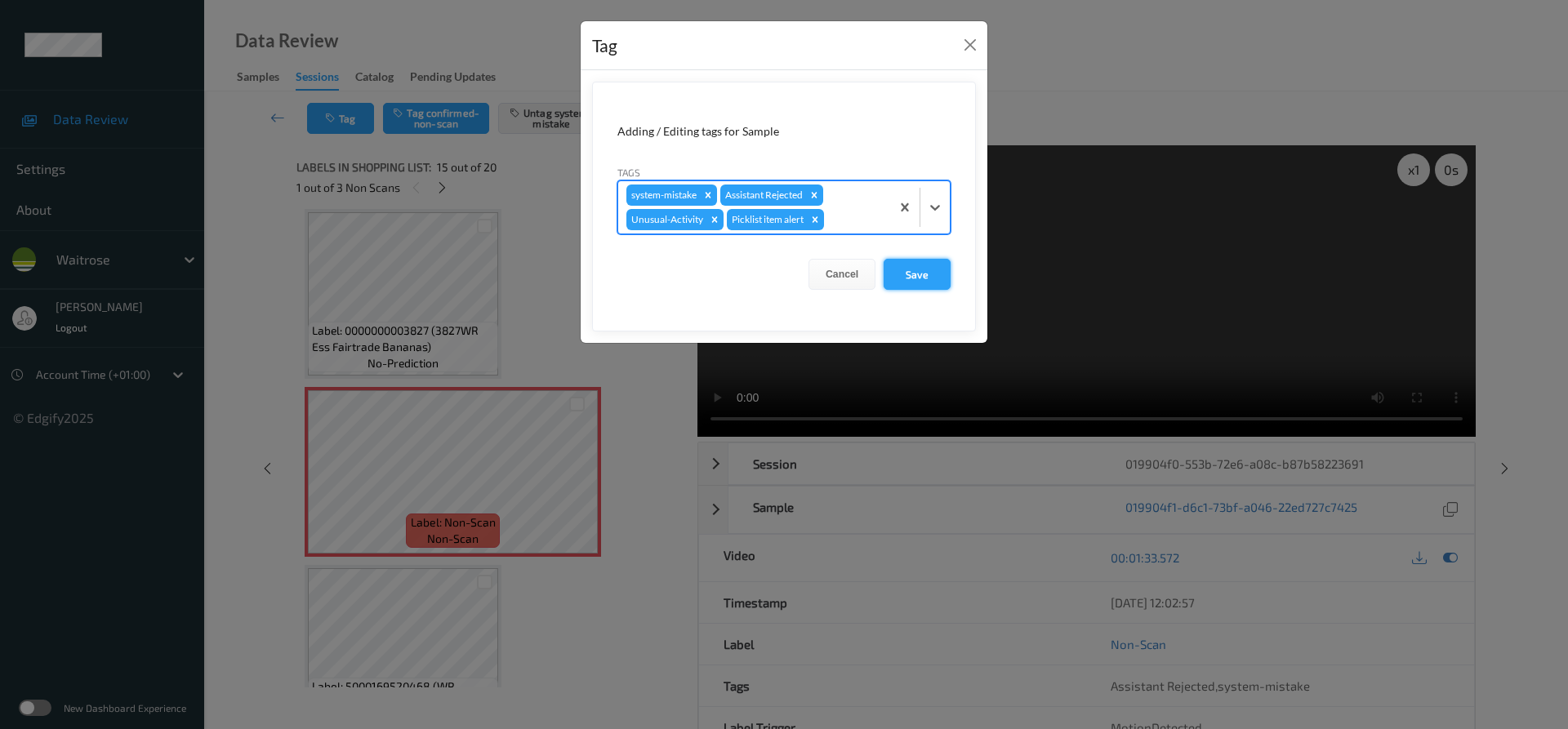
click at [910, 281] on button "Save" at bounding box center [917, 274] width 67 height 31
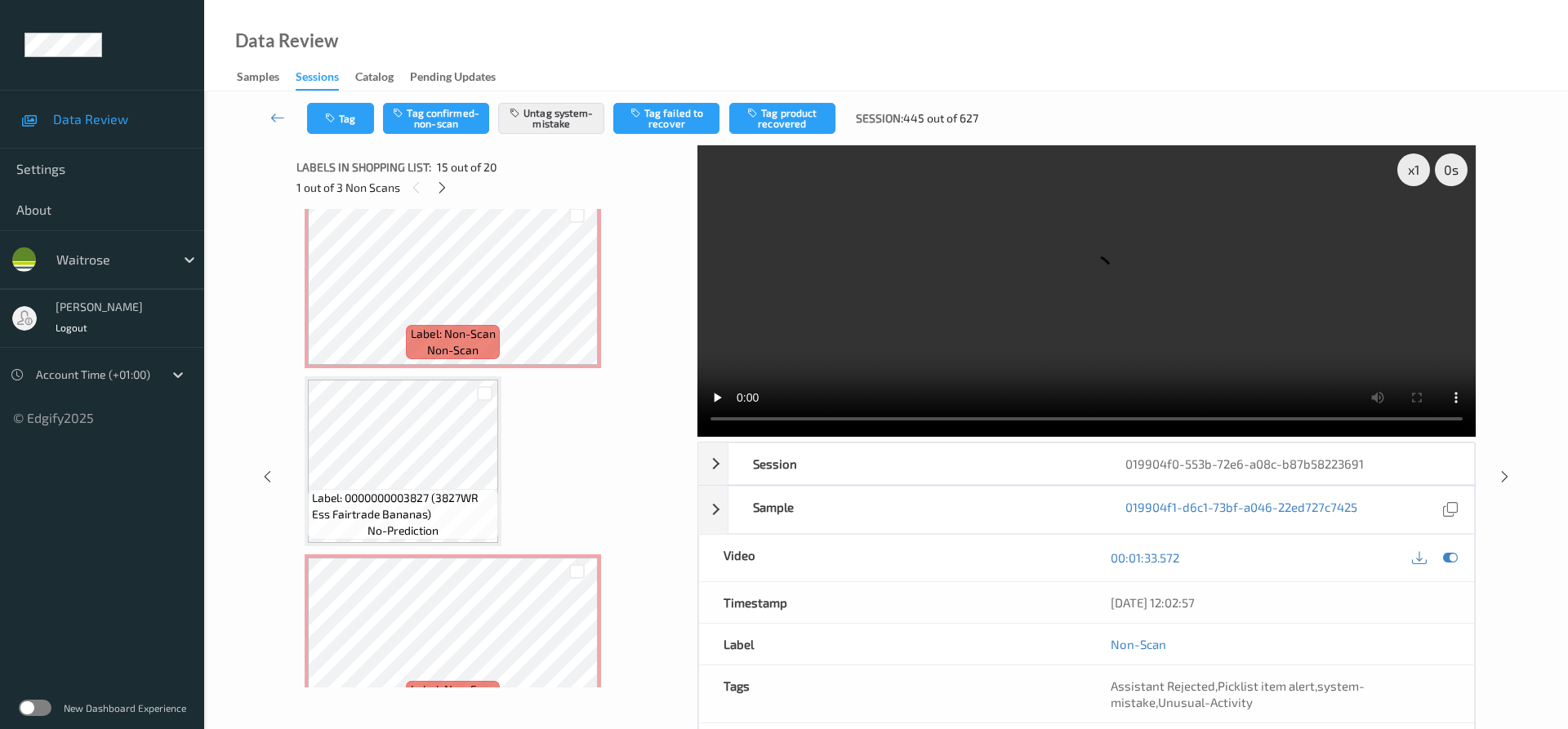
scroll to position [2892, 0]
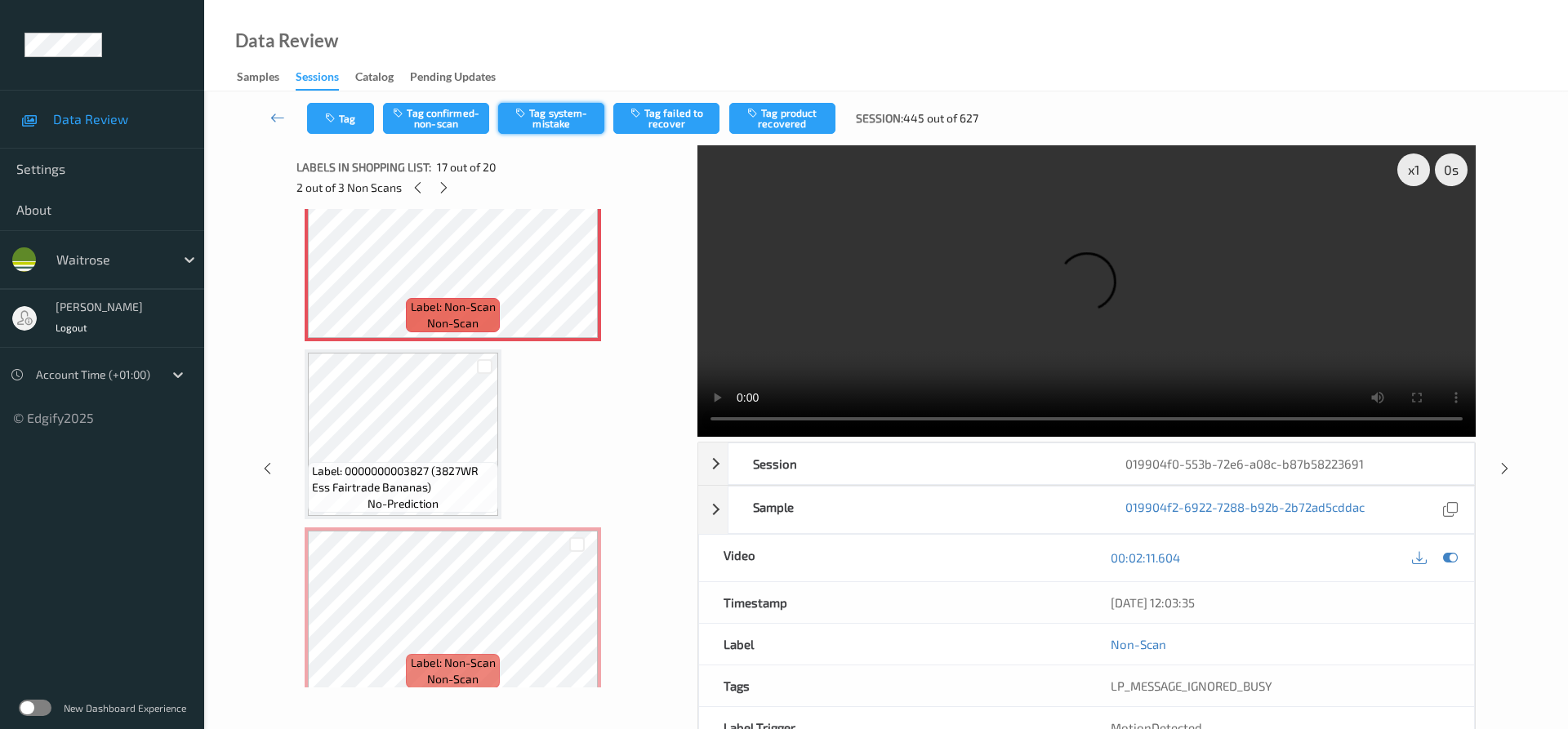
click at [553, 115] on button "Tag system-mistake" at bounding box center [551, 118] width 107 height 31
click at [361, 122] on button "Tag" at bounding box center [340, 118] width 67 height 31
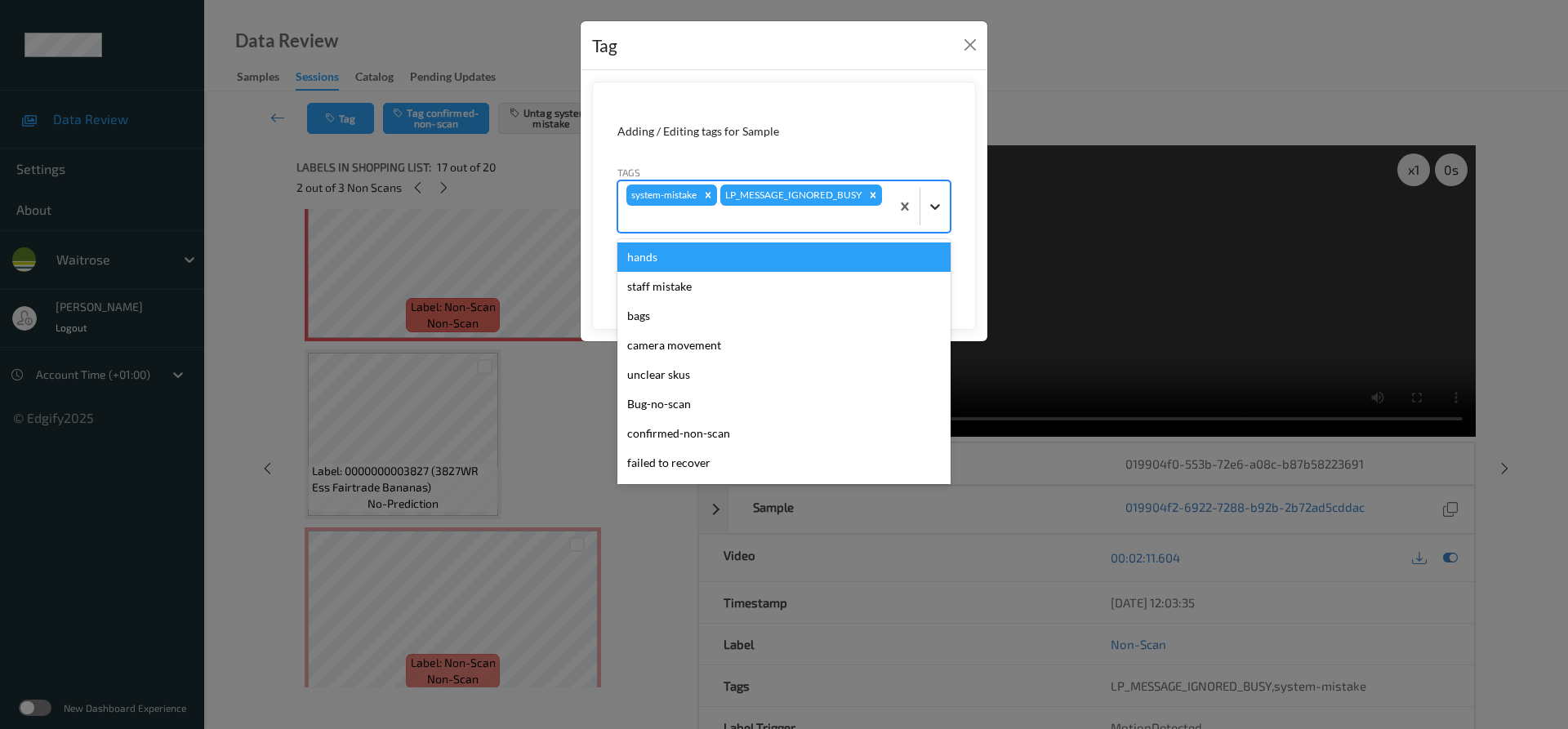
click at [937, 203] on icon at bounding box center [935, 206] width 16 height 16
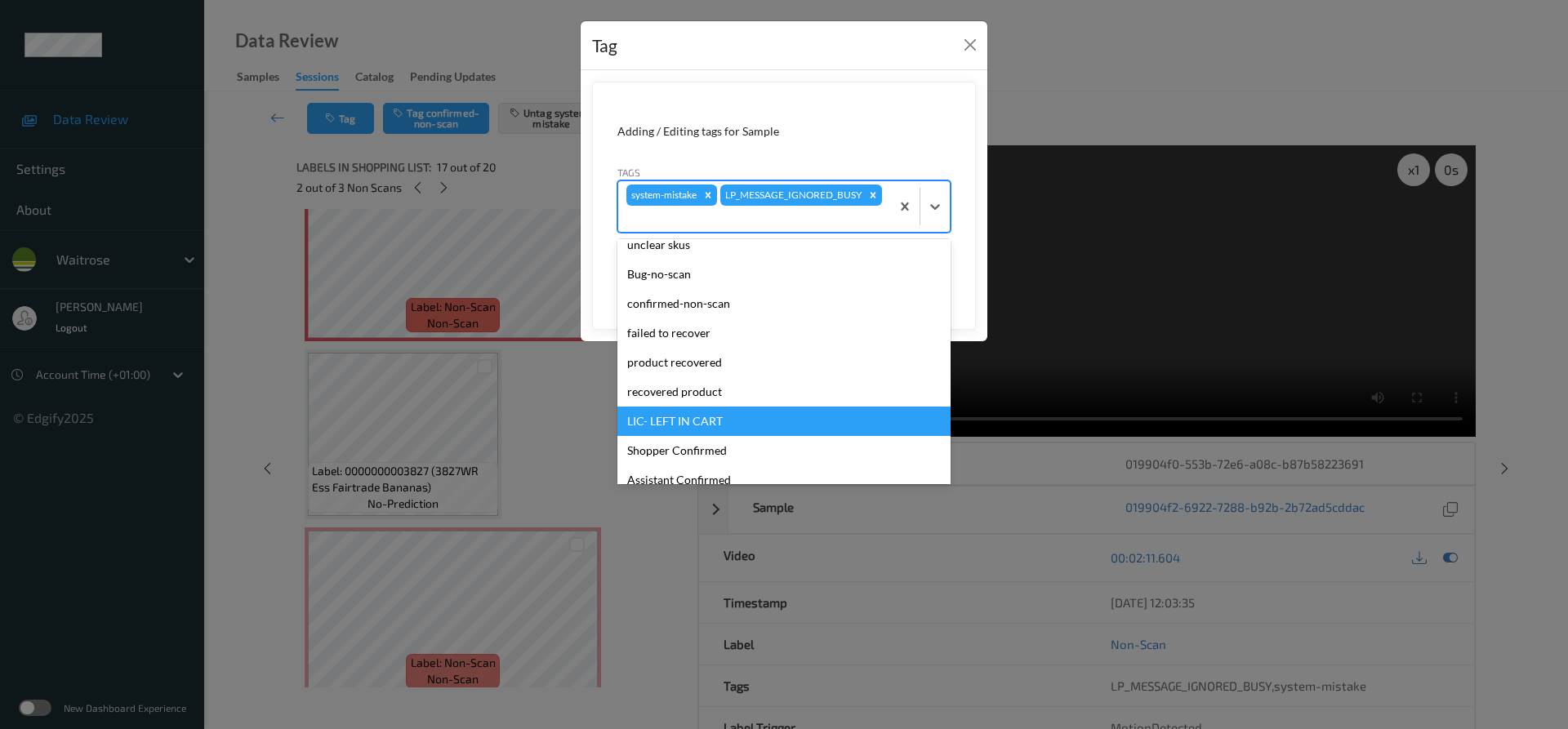
scroll to position [244, 0]
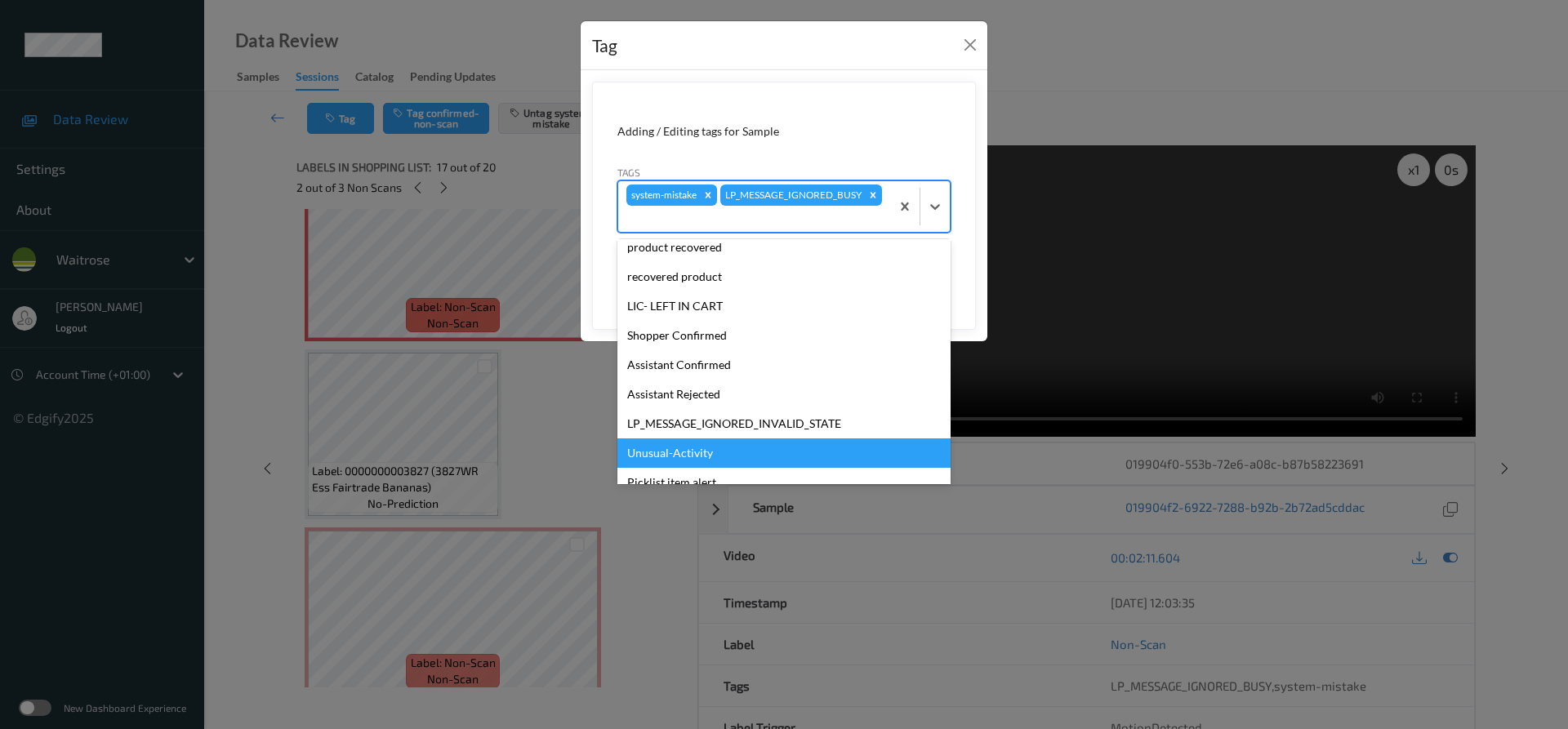
click at [672, 453] on div "Unusual-Activity" at bounding box center [783, 453] width 333 height 29
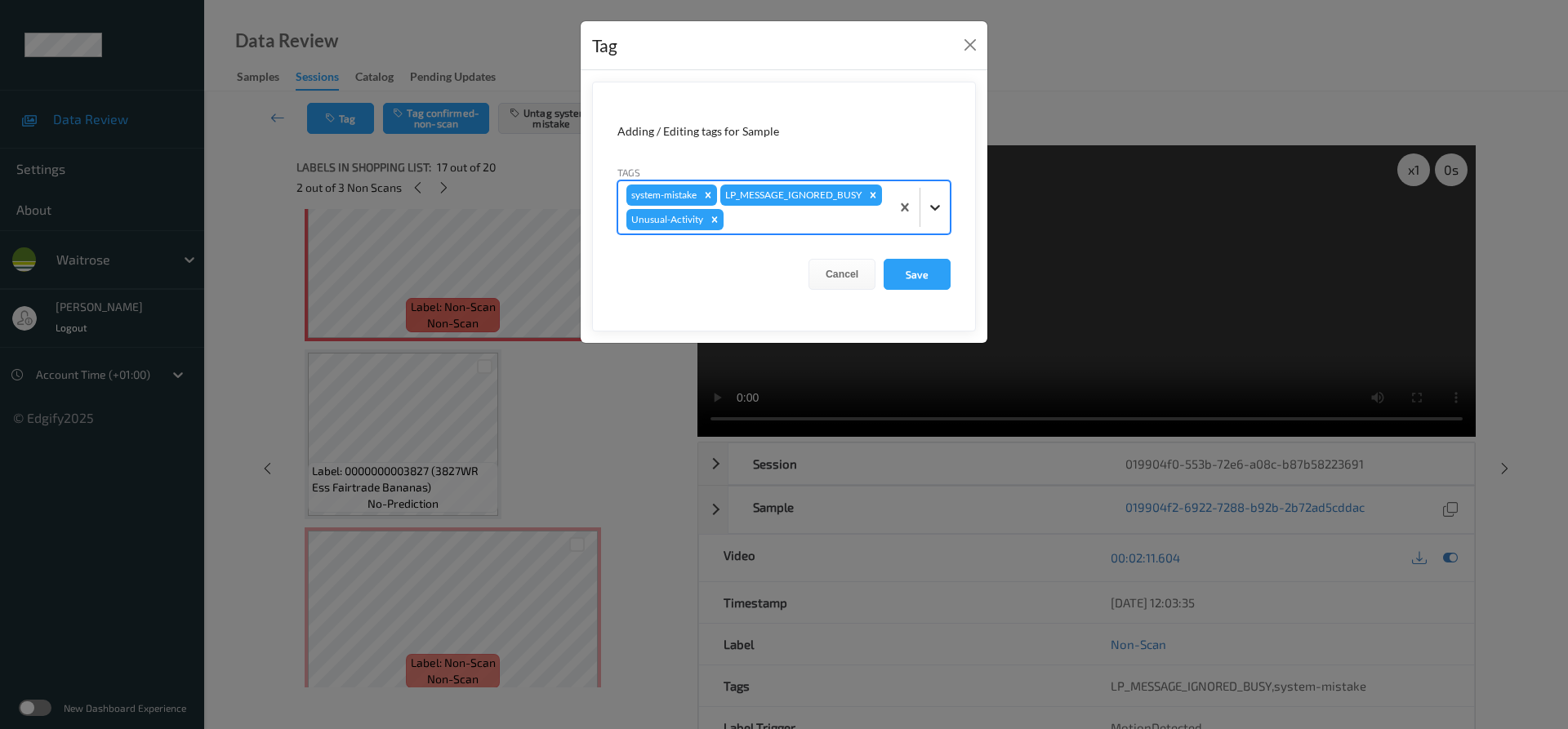
click at [948, 205] on div at bounding box center [919, 207] width 60 height 52
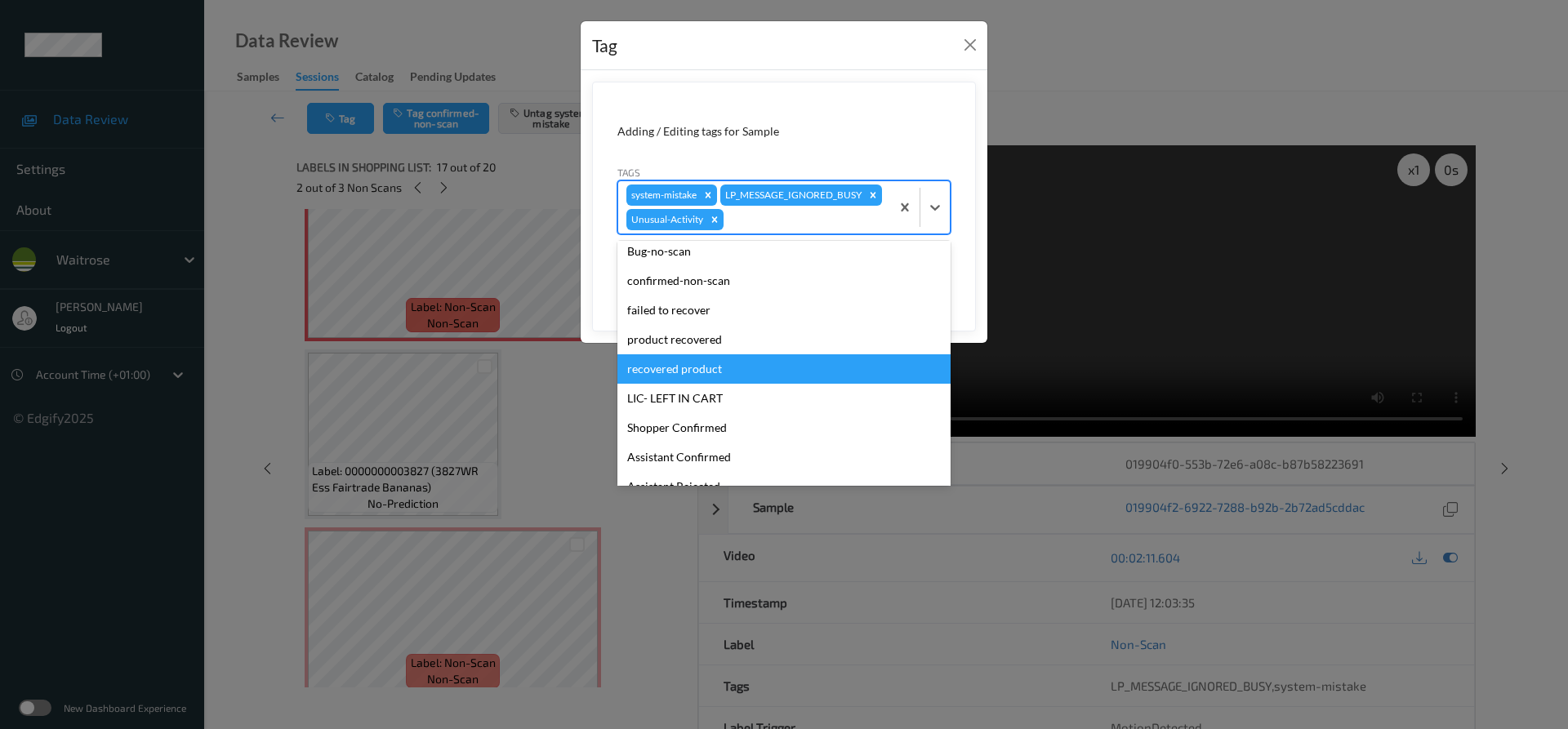
scroll to position [320, 0]
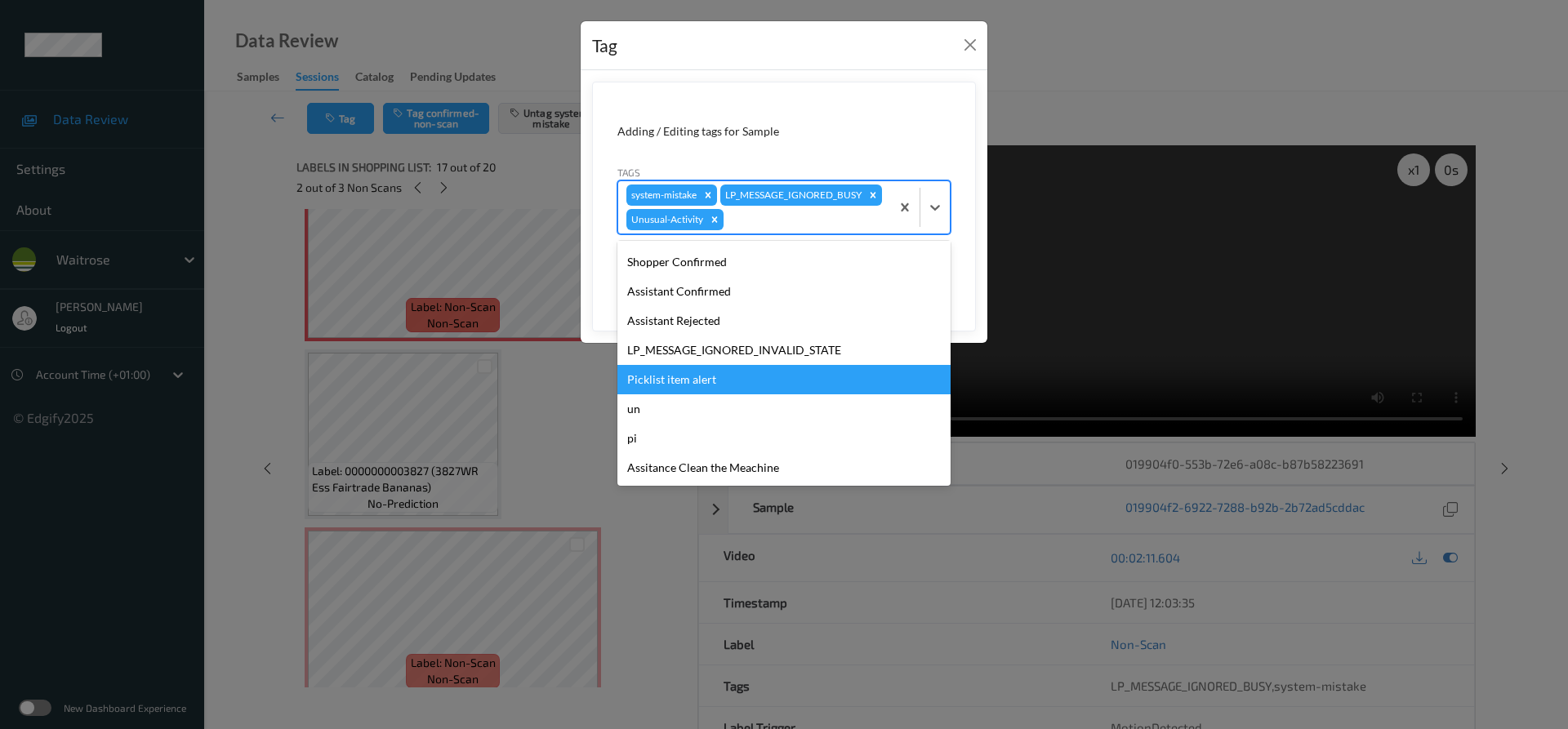
click at [712, 394] on div "Picklist item alert" at bounding box center [783, 379] width 333 height 29
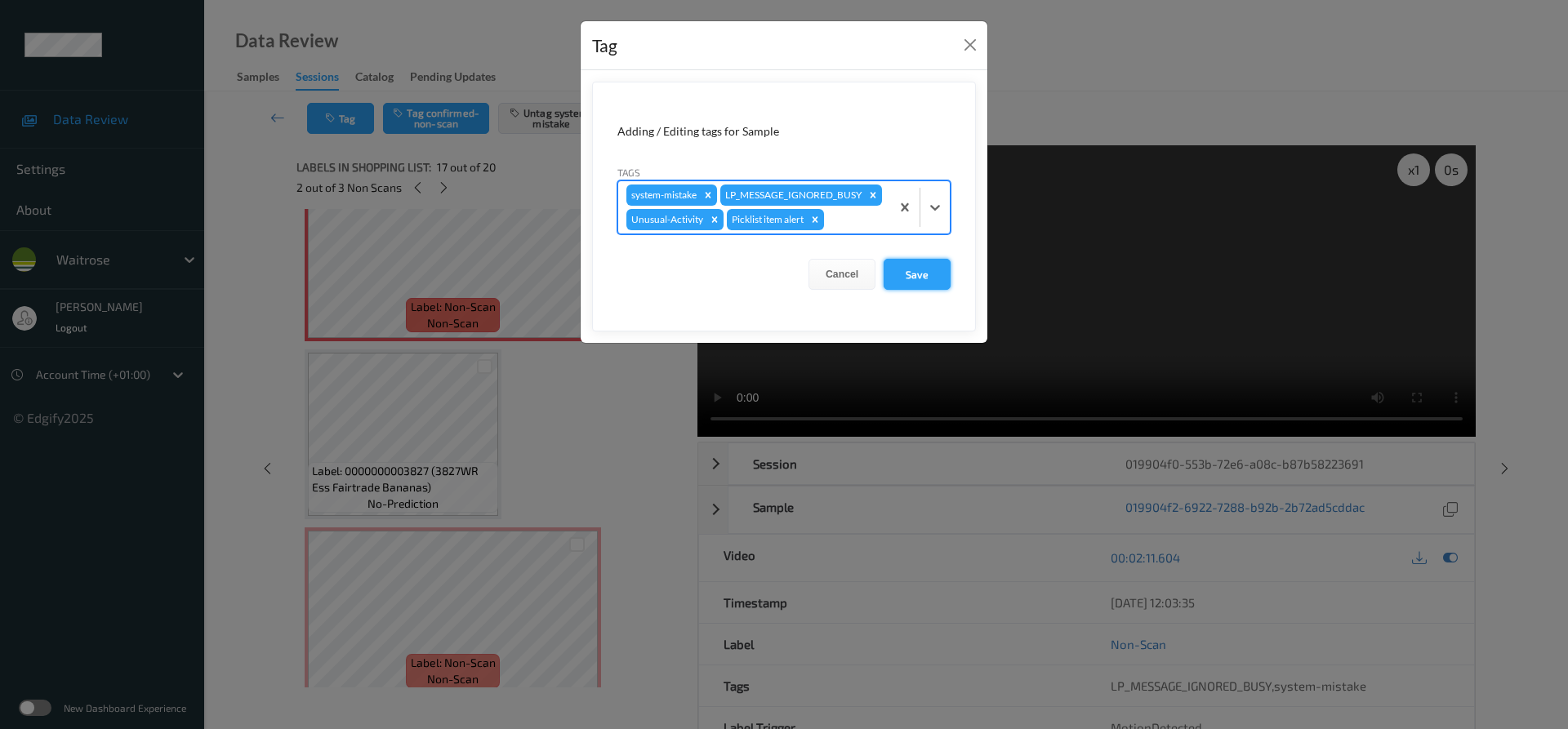
click at [927, 290] on button "Save" at bounding box center [917, 274] width 67 height 31
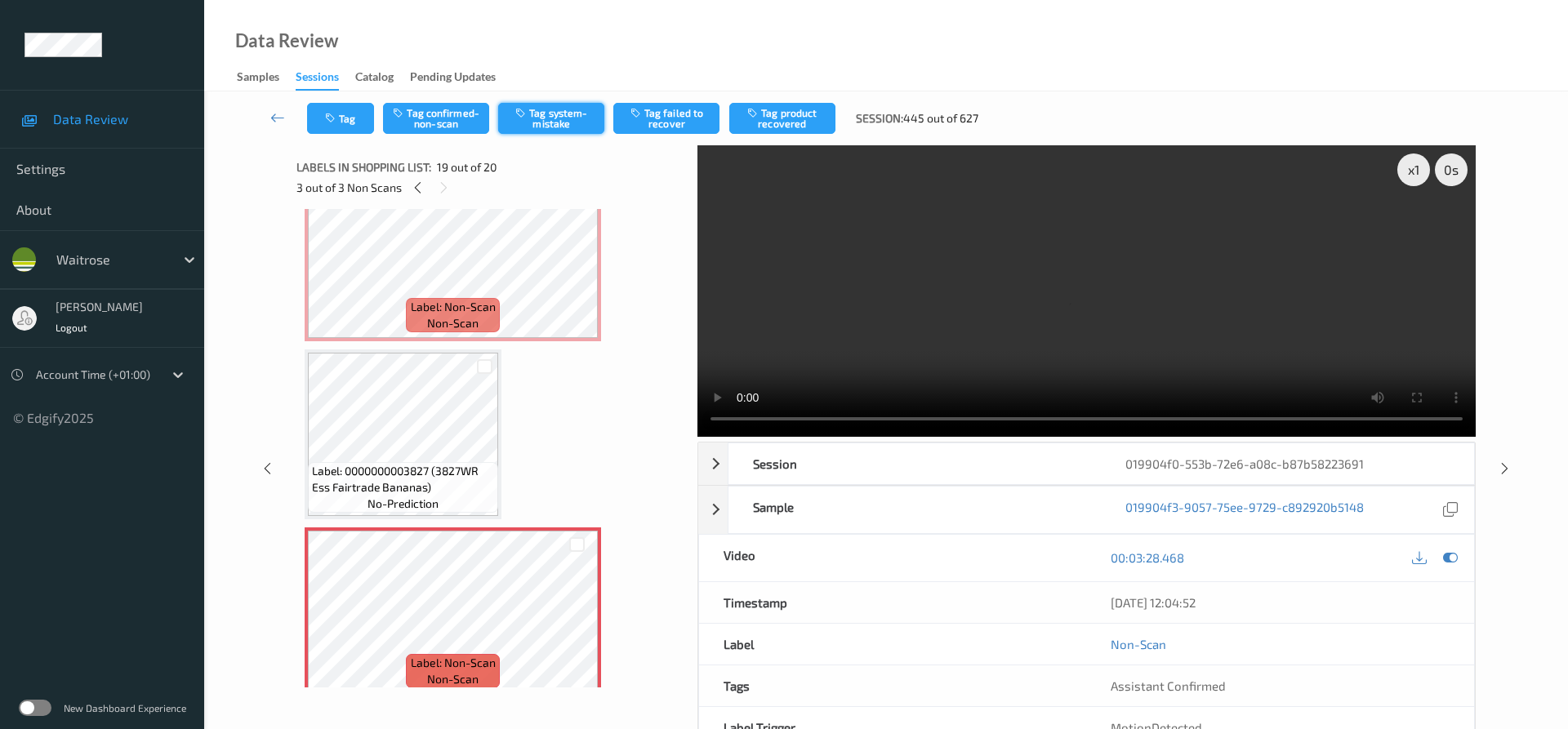
click at [569, 120] on button "Tag system-mistake" at bounding box center [551, 118] width 107 height 31
click at [372, 127] on button "Tag" at bounding box center [340, 118] width 67 height 31
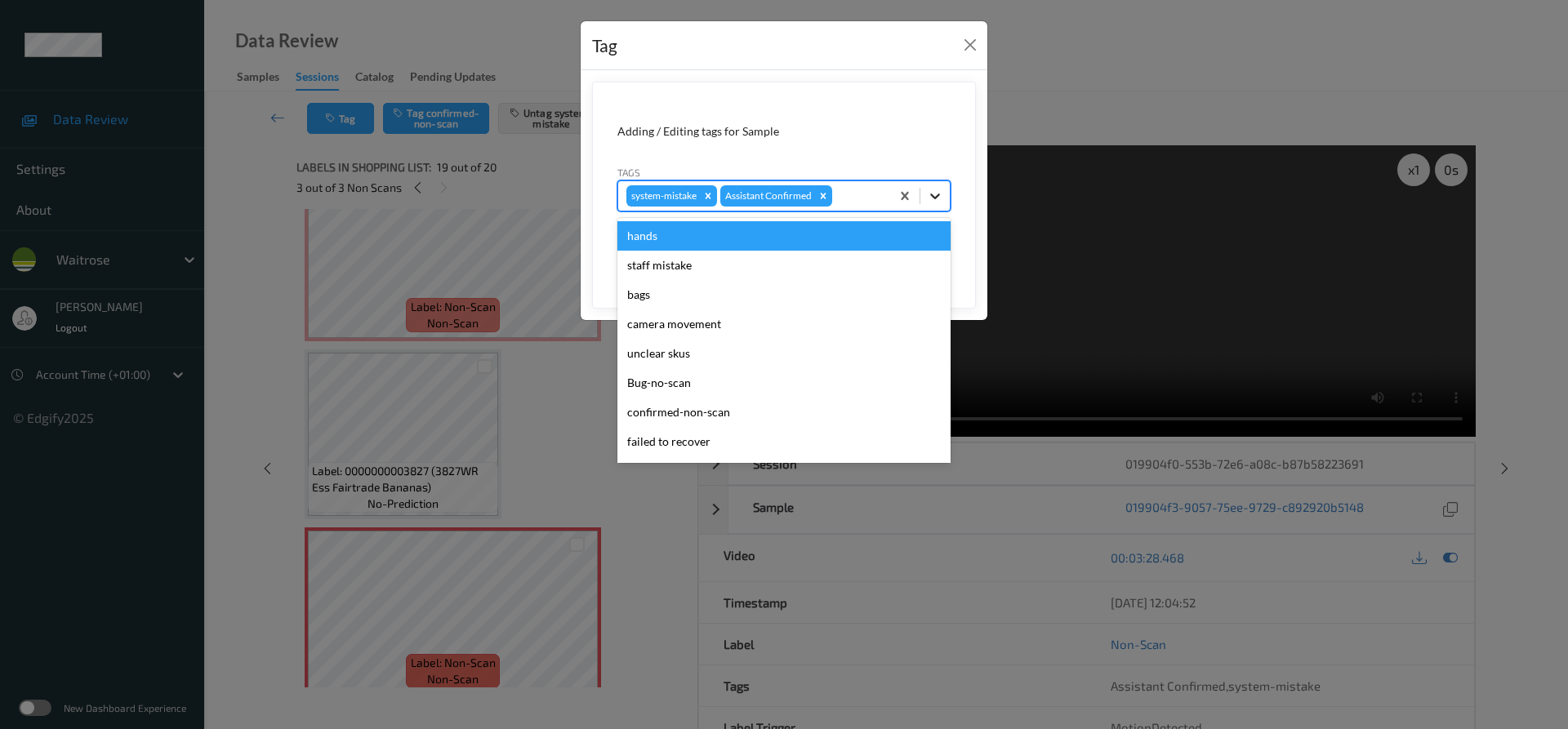
click at [927, 192] on icon at bounding box center [935, 195] width 16 height 16
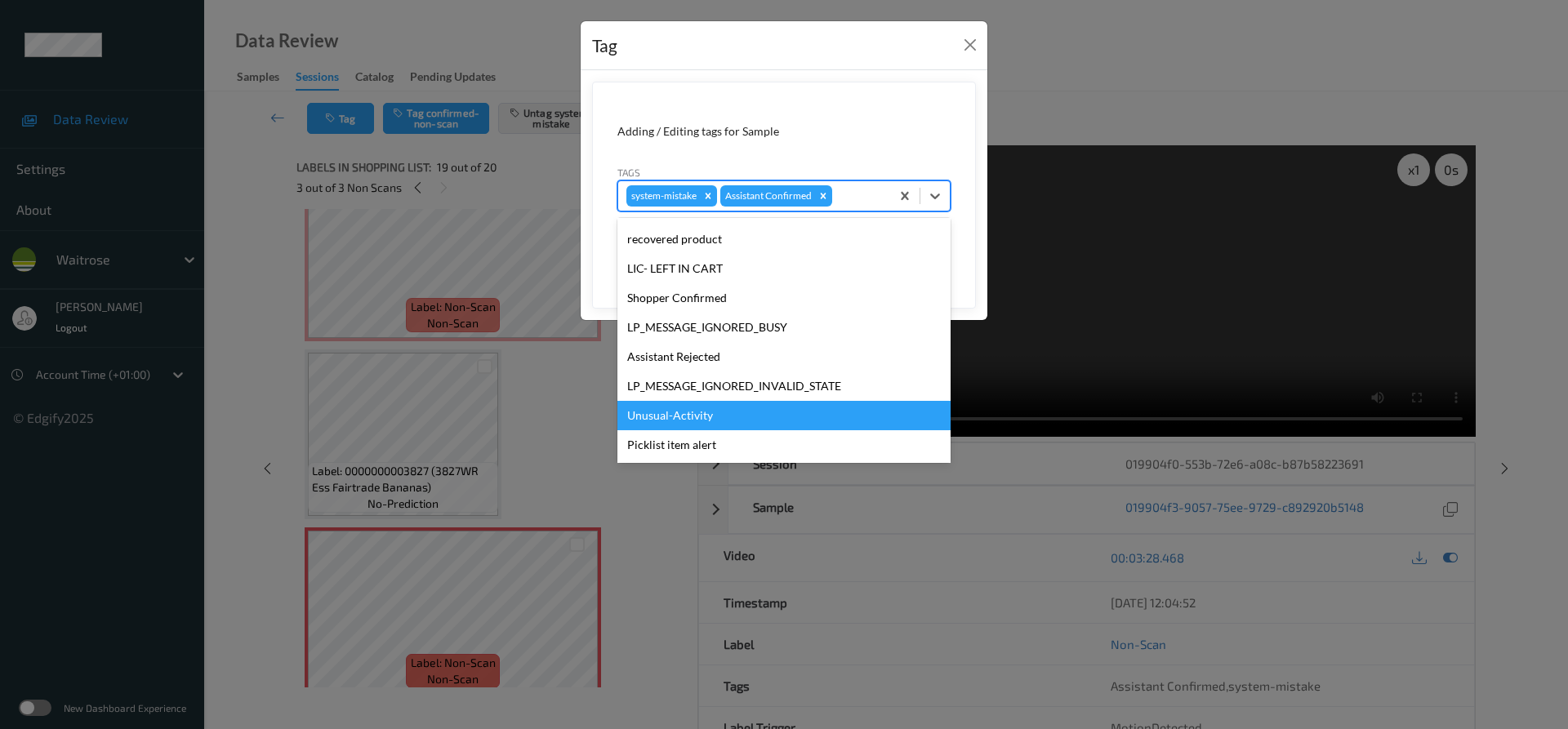
scroll to position [326, 0]
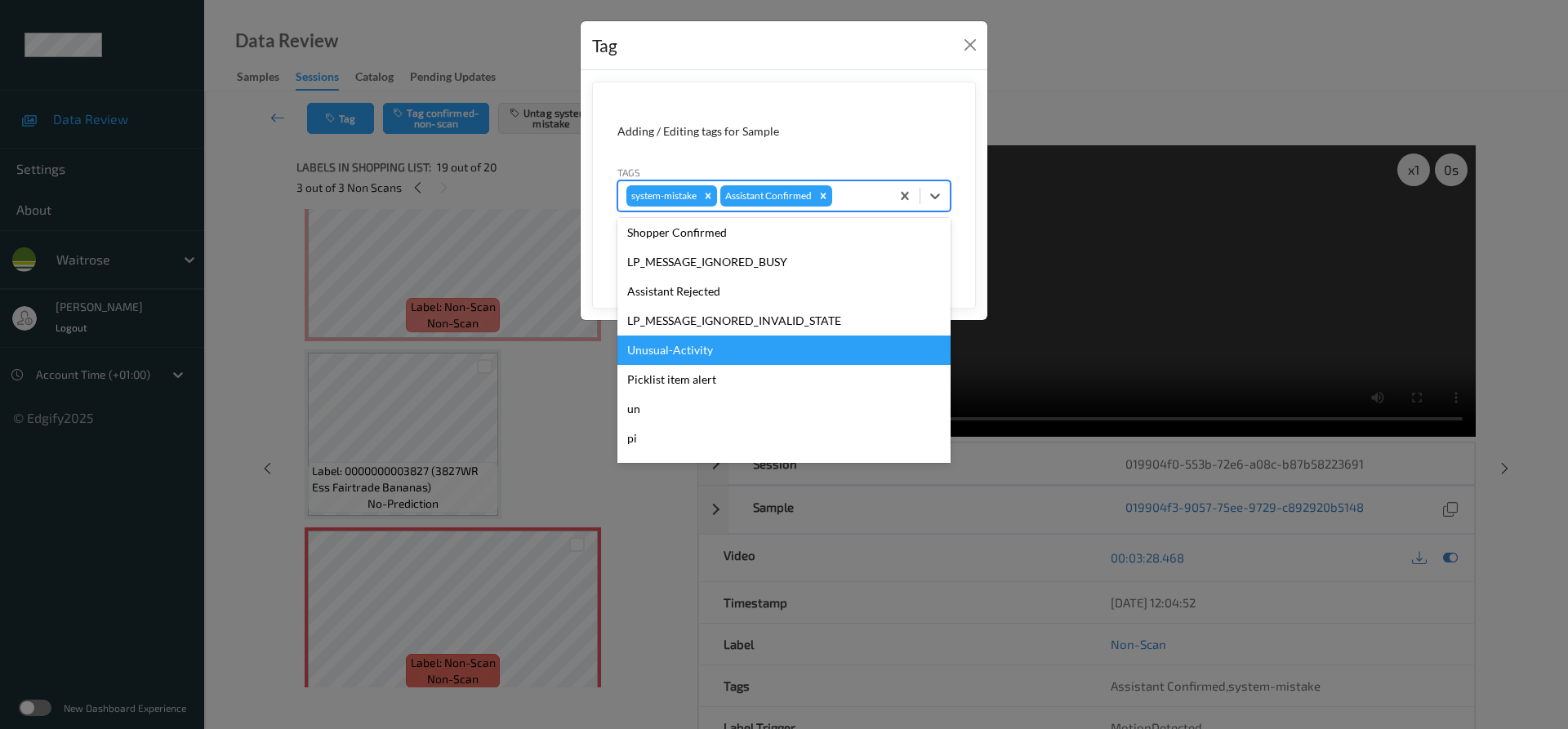
click at [724, 342] on div "Unusual-Activity" at bounding box center [783, 350] width 333 height 29
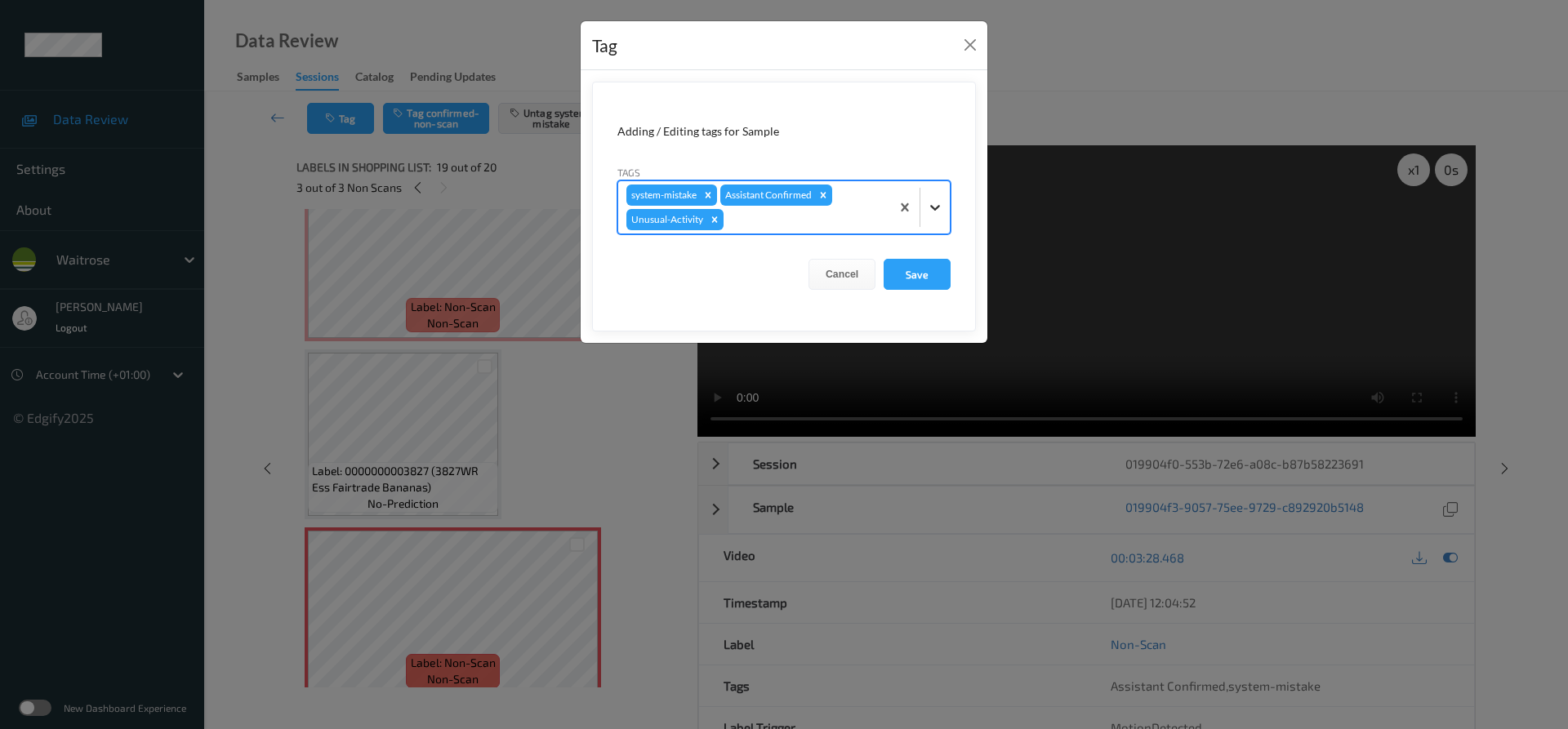
click at [943, 213] on icon at bounding box center [935, 207] width 16 height 16
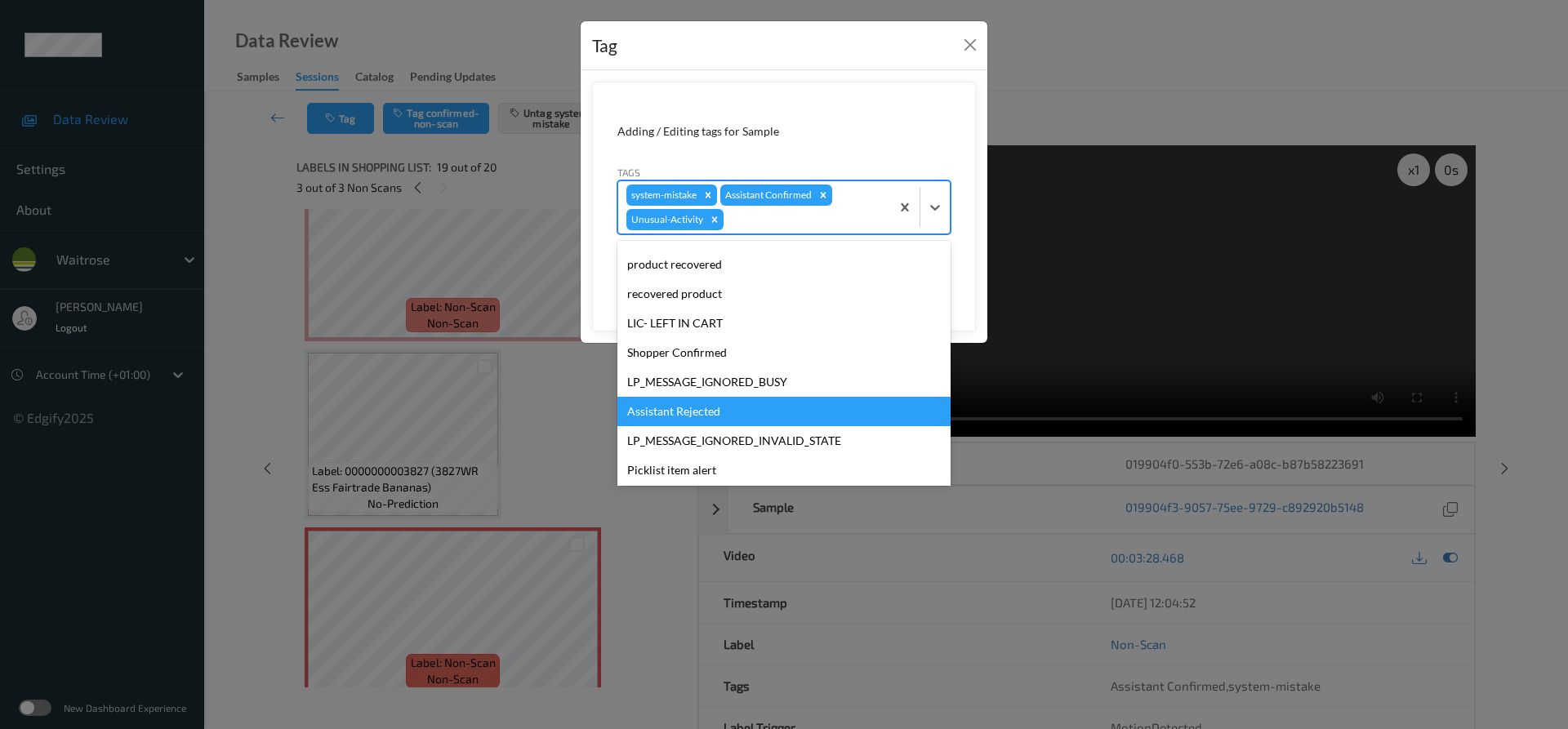
scroll to position [320, 0]
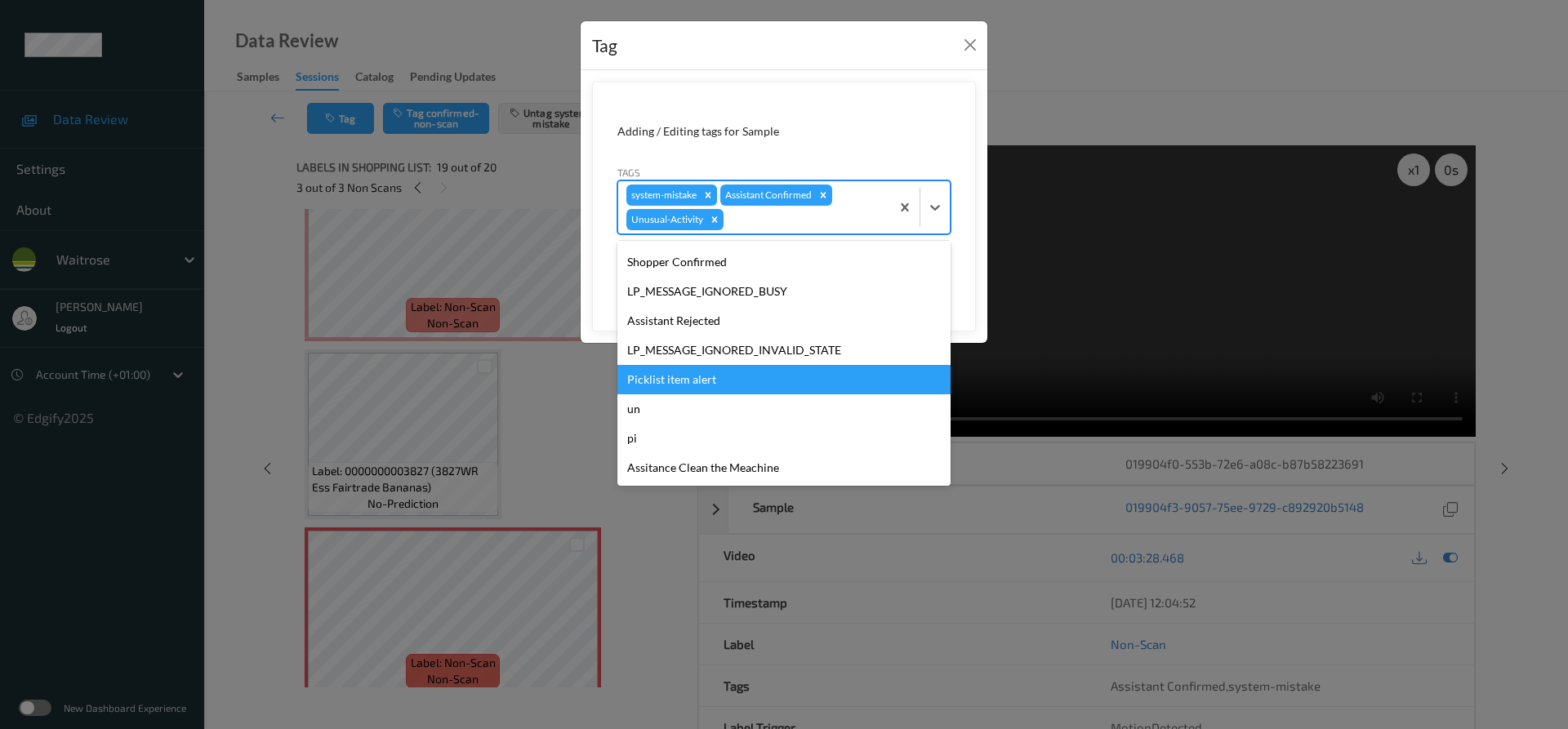
click at [752, 386] on div "Picklist item alert" at bounding box center [783, 379] width 333 height 29
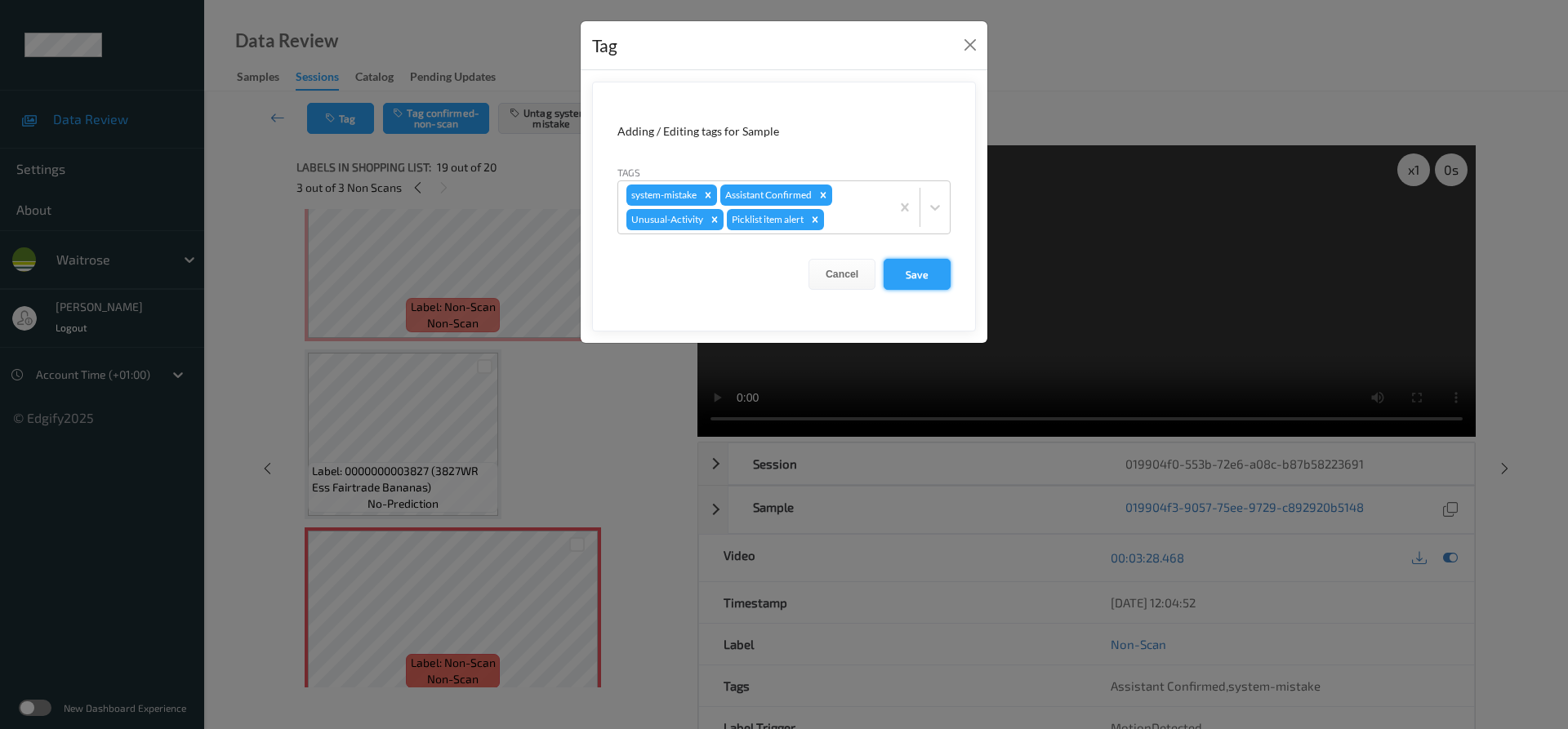
click at [937, 263] on button "Save" at bounding box center [917, 274] width 67 height 31
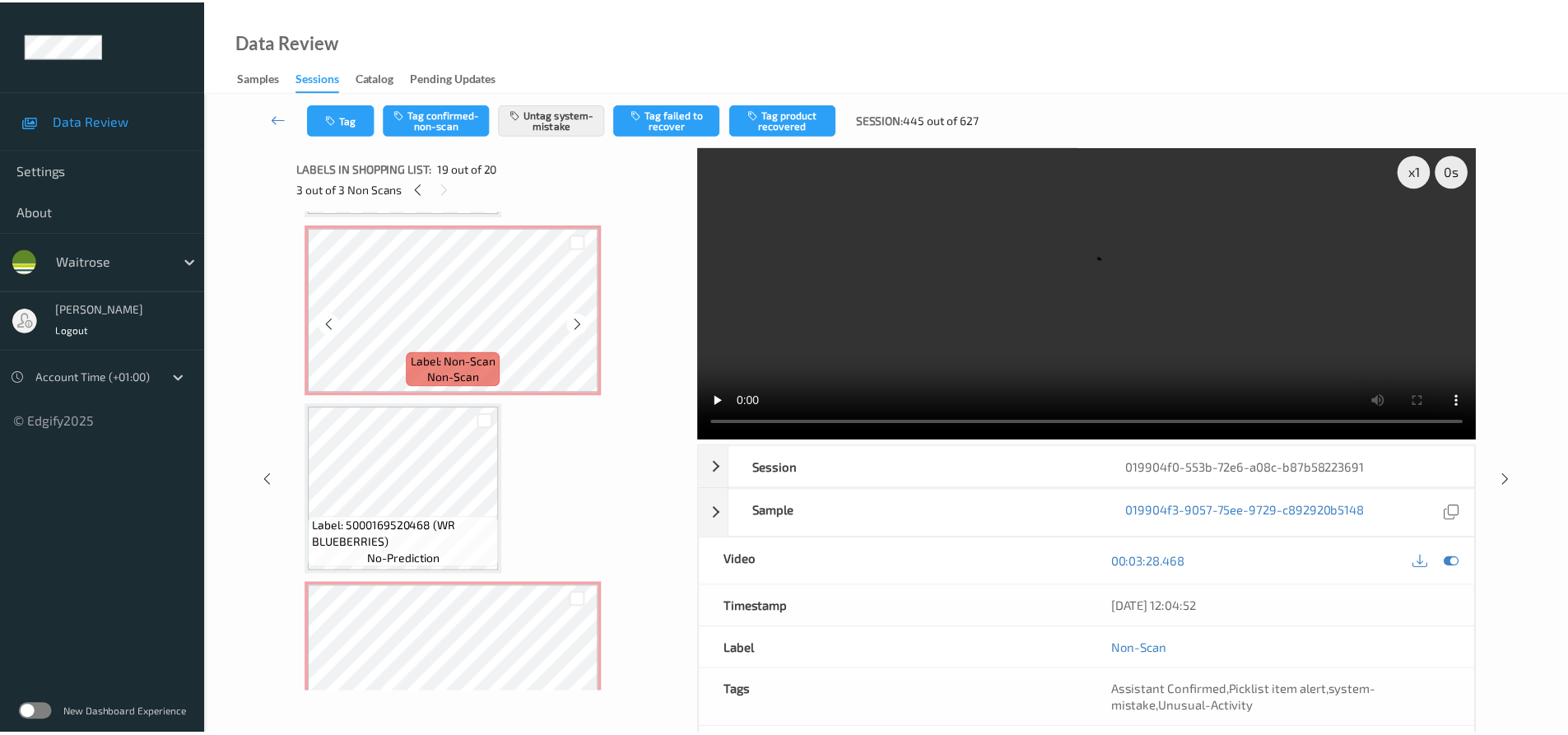
scroll to position [2505, 0]
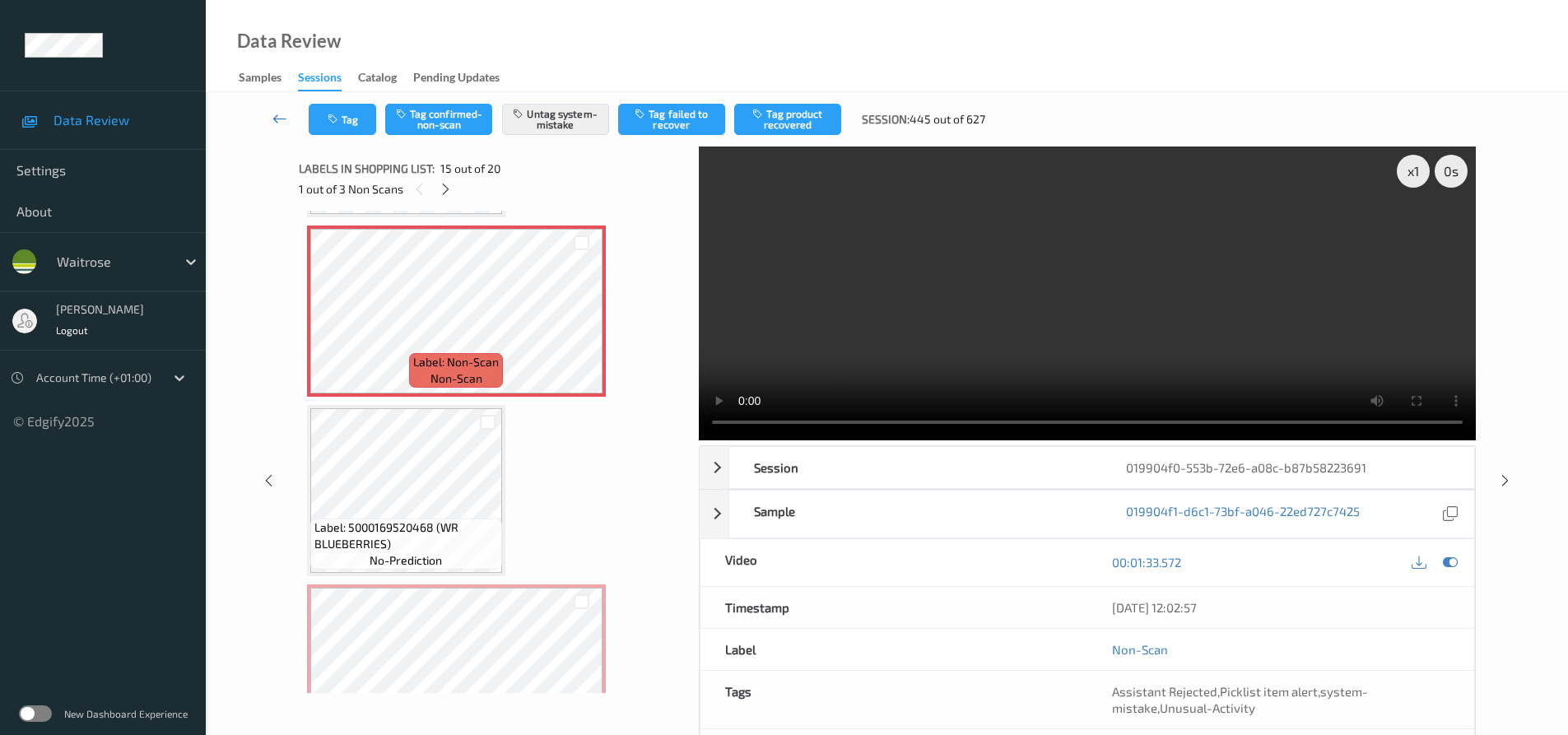
click at [278, 110] on icon at bounding box center [279, 118] width 15 height 16
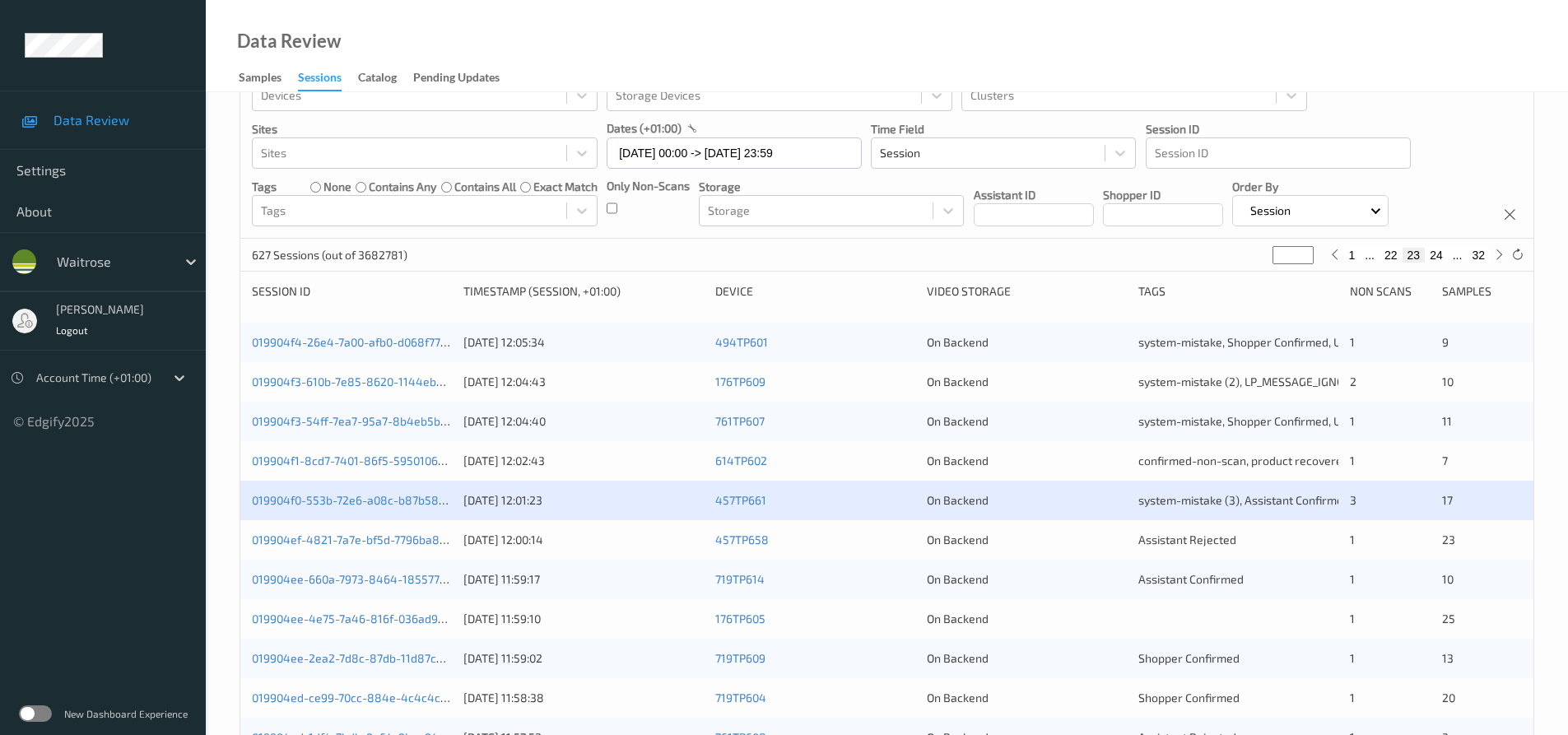
scroll to position [165, 0]
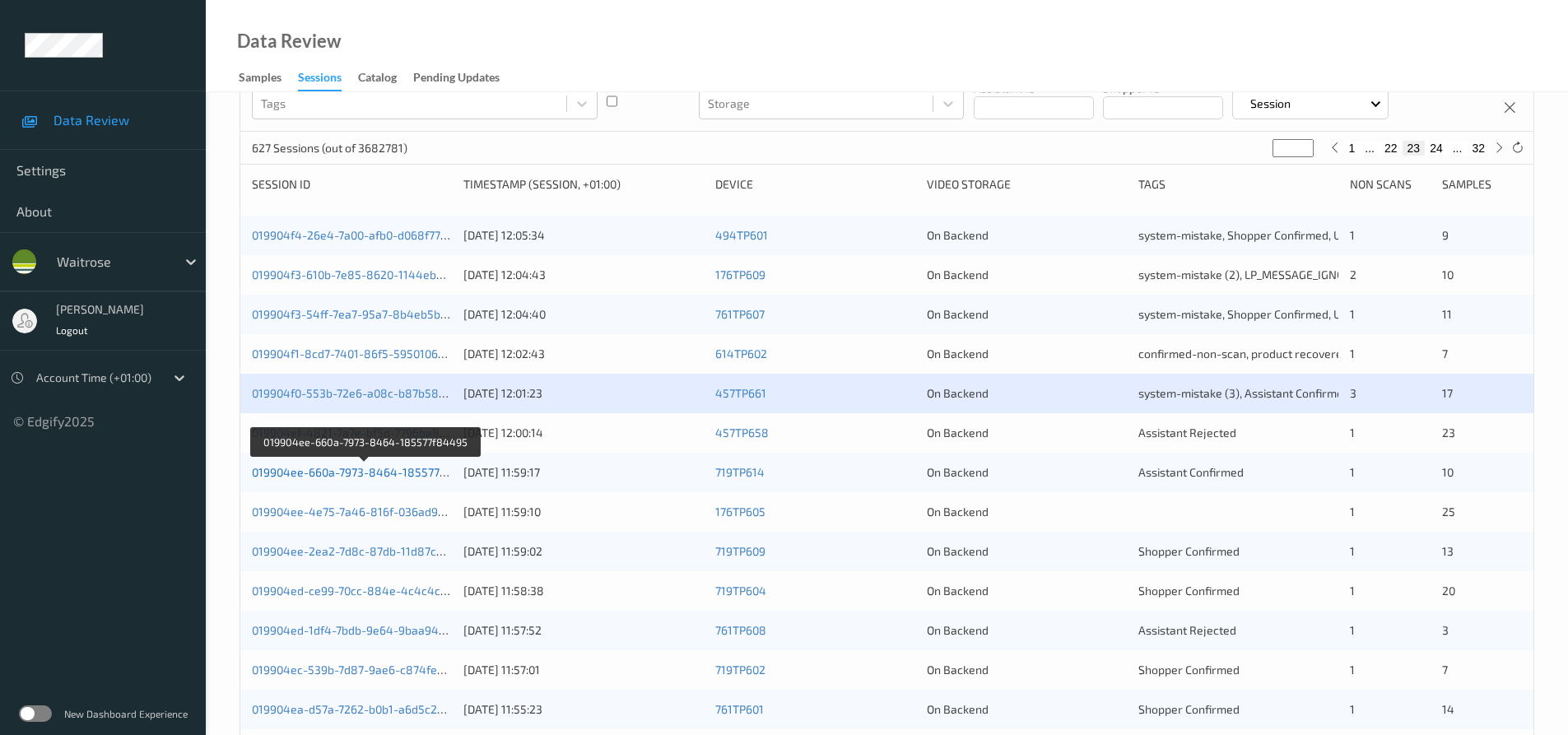
click at [322, 471] on link "019904ee-660a-7973-8464-185577f84495" at bounding box center [365, 471] width 227 height 14
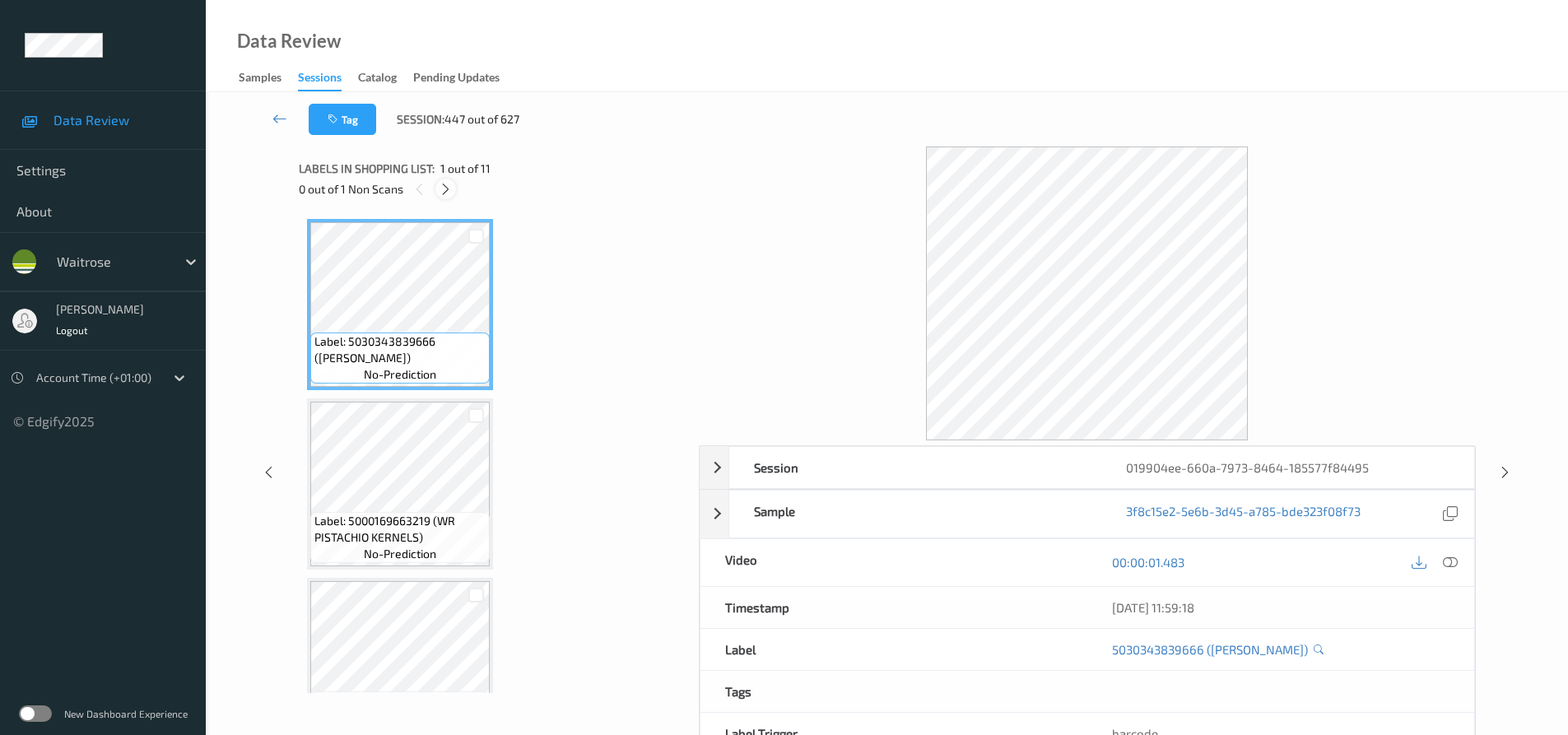
drag, startPoint x: 442, startPoint y: 181, endPoint x: 442, endPoint y: 195, distance: 14.0
click at [442, 184] on icon at bounding box center [446, 189] width 14 height 15
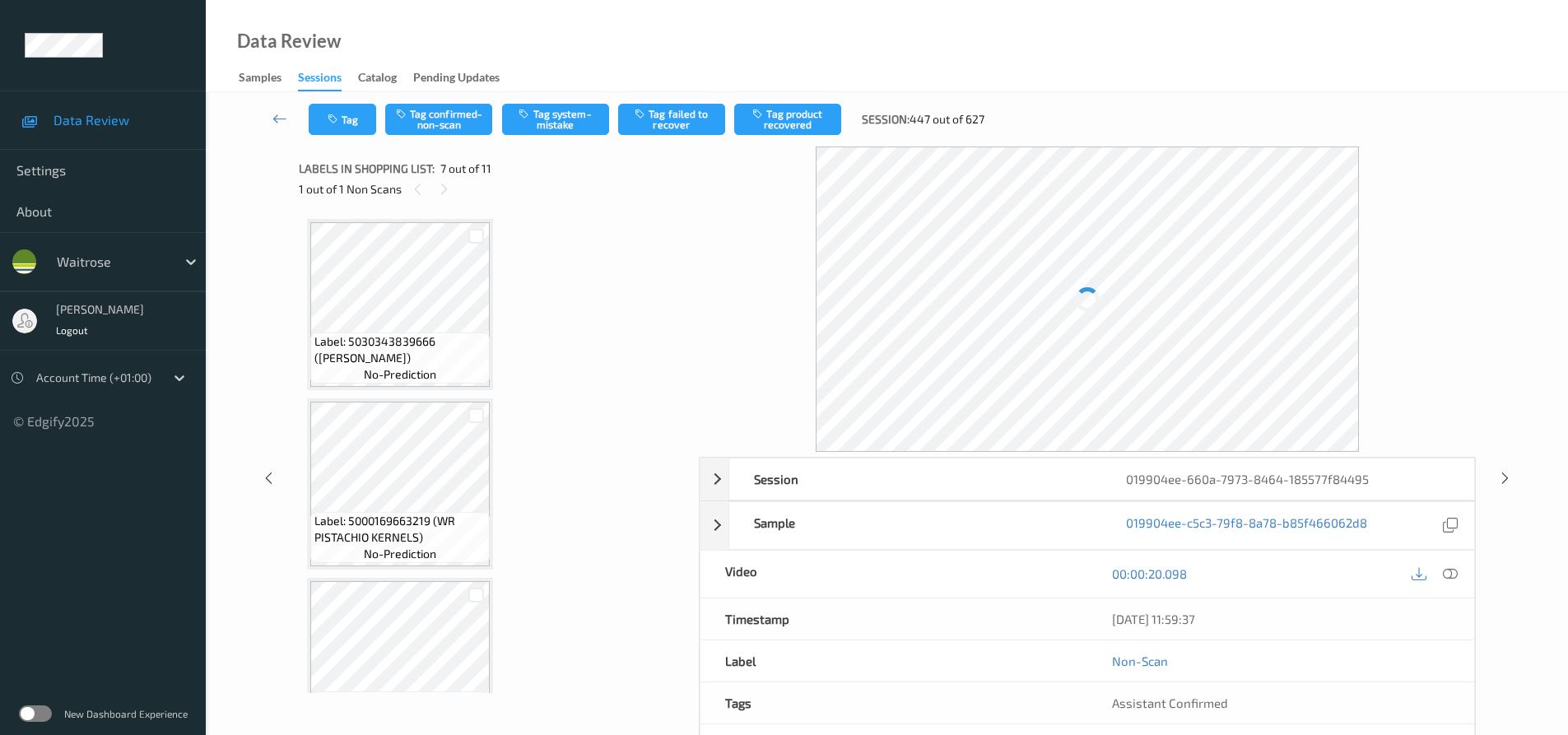
scroll to position [905, 0]
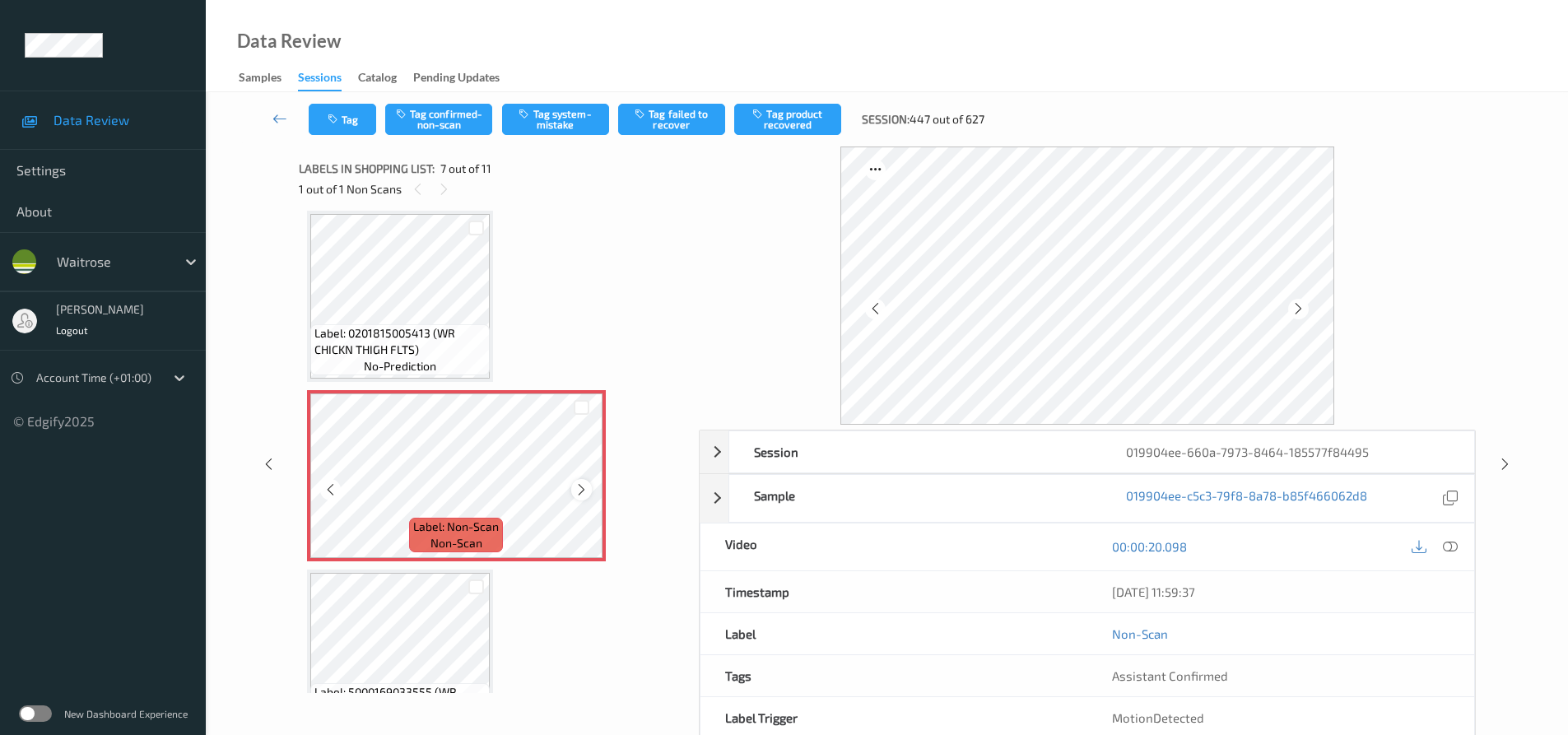
click at [571, 489] on div at bounding box center [582, 489] width 21 height 21
click at [1450, 544] on icon at bounding box center [1450, 546] width 15 height 15
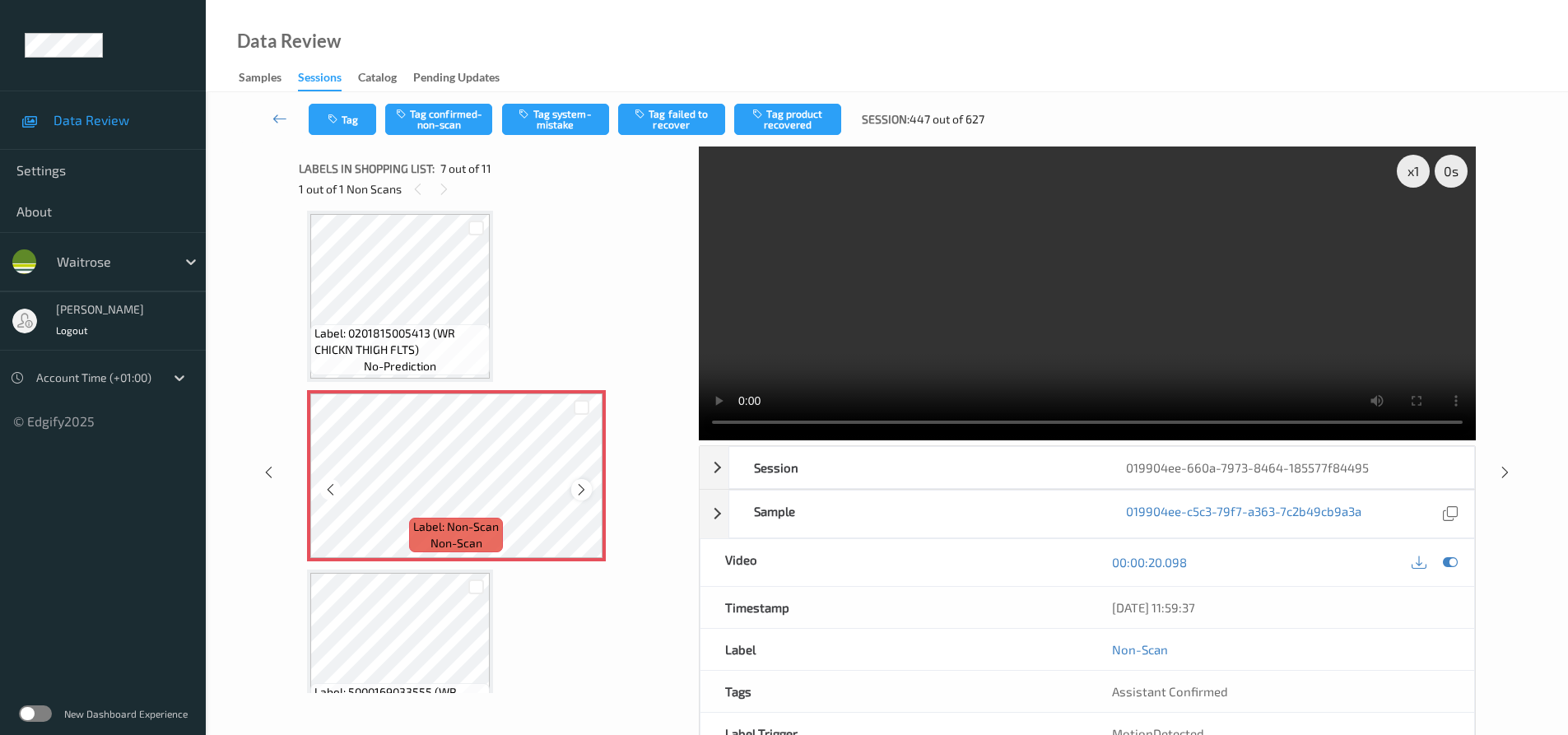
click at [579, 482] on icon at bounding box center [582, 489] width 14 height 15
click at [961, 323] on video at bounding box center [1087, 294] width 778 height 294
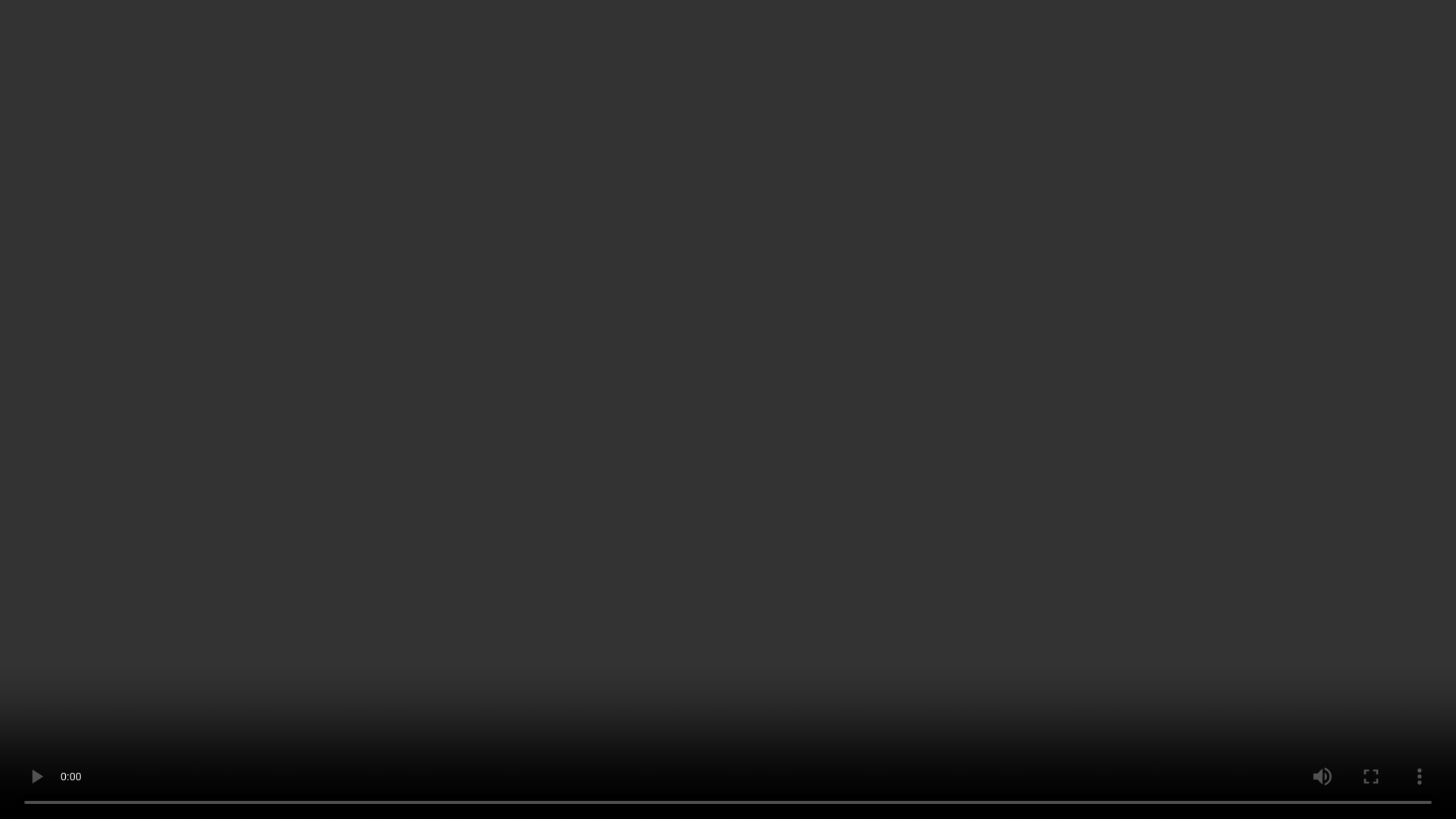
click at [768, 662] on video at bounding box center [728, 409] width 1456 height 819
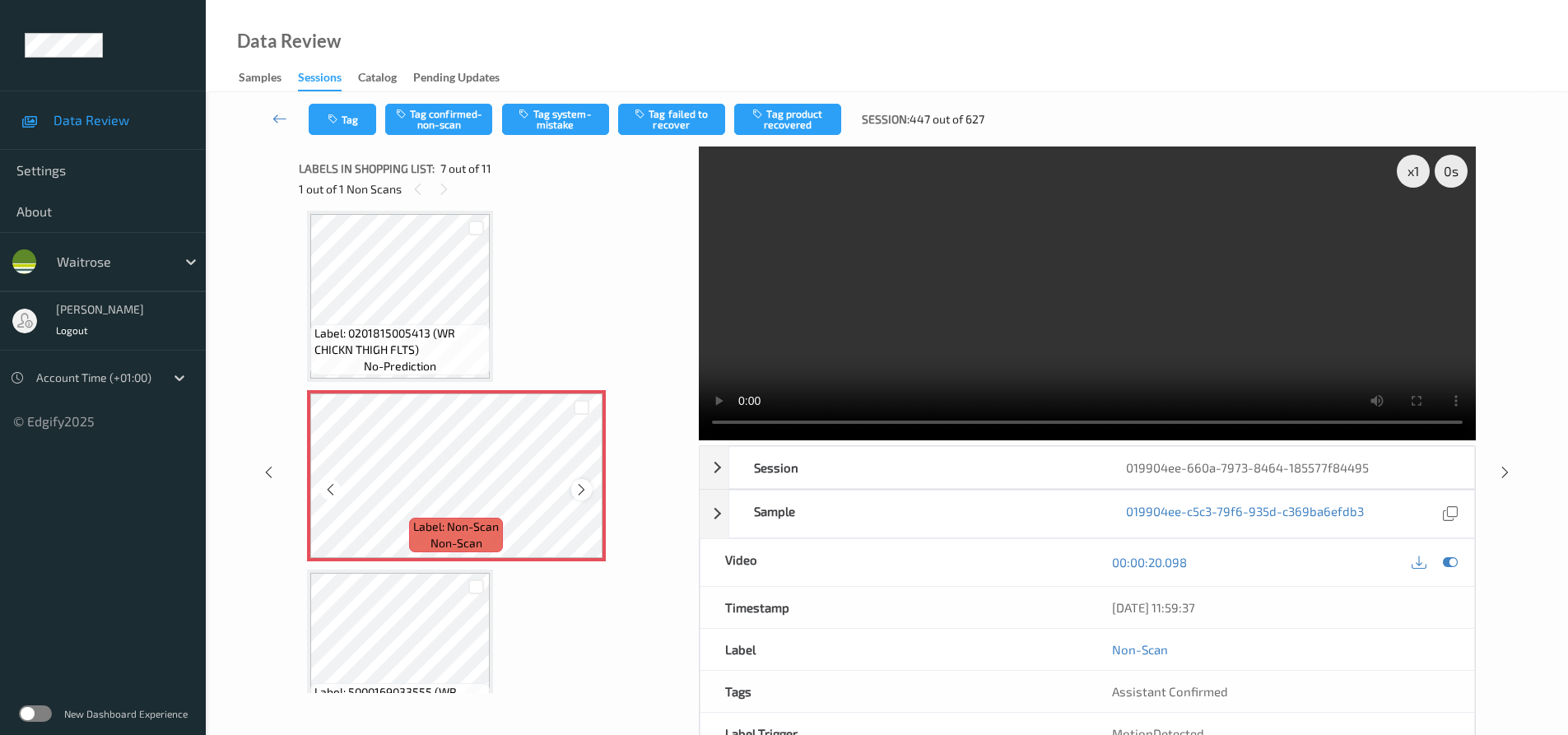
click at [578, 489] on icon at bounding box center [582, 489] width 14 height 15
click at [986, 377] on video at bounding box center [1087, 294] width 778 height 294
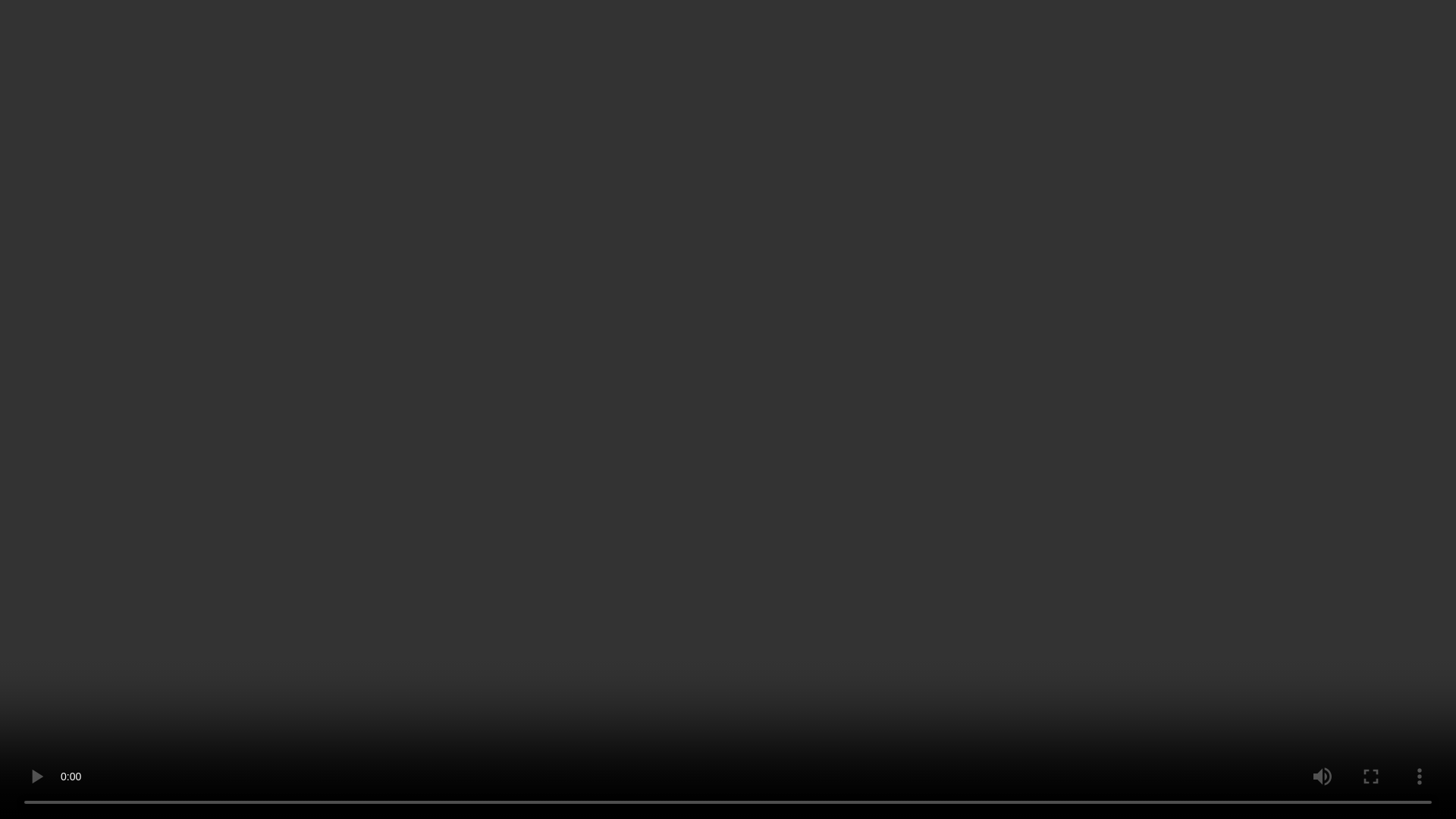
click at [749, 592] on video at bounding box center [728, 409] width 1456 height 819
click at [589, 662] on video at bounding box center [728, 409] width 1456 height 819
click at [495, 641] on video at bounding box center [728, 409] width 1456 height 819
click at [537, 626] on video at bounding box center [728, 409] width 1456 height 819
click at [686, 608] on video at bounding box center [728, 409] width 1456 height 819
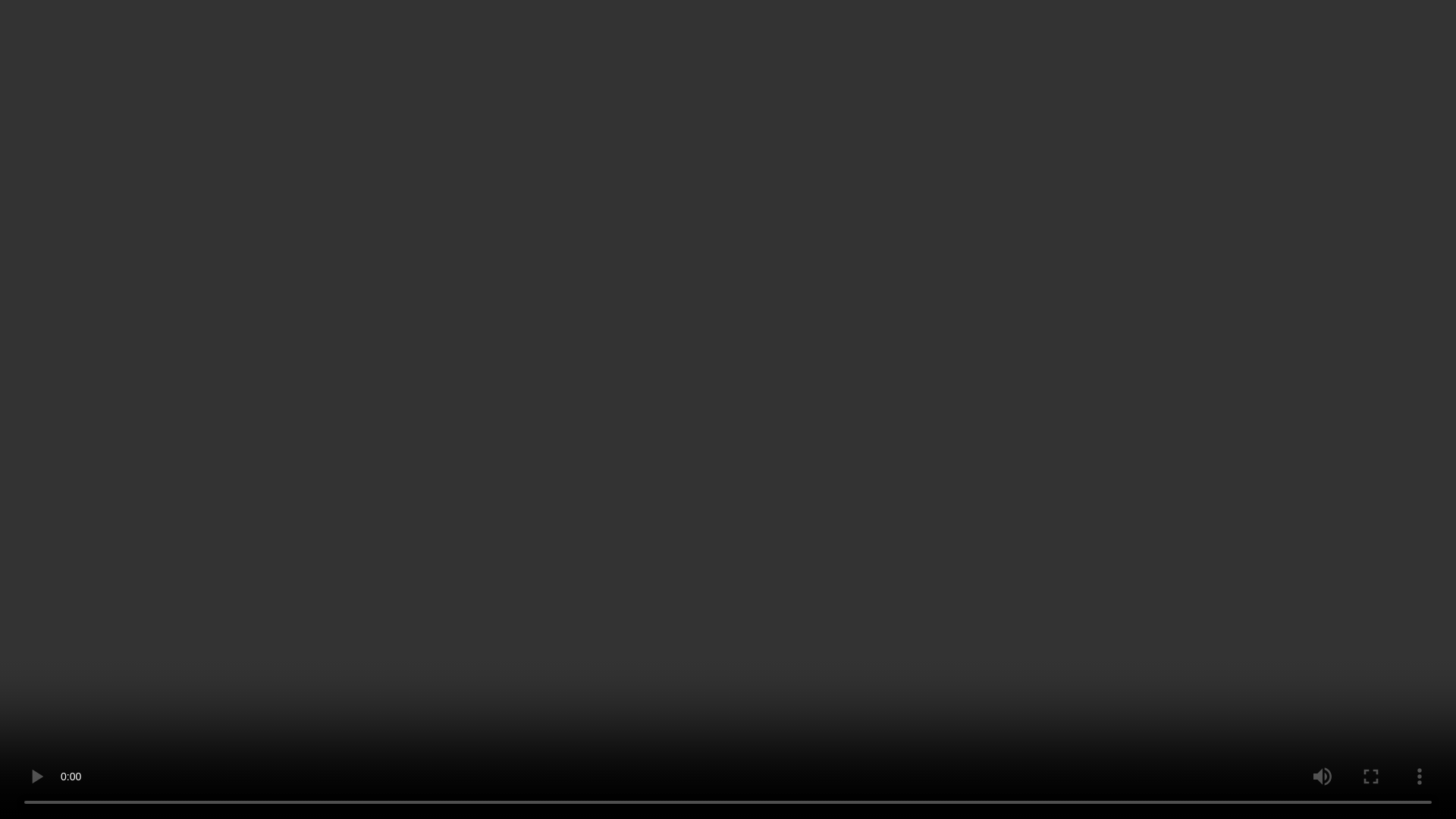
click at [842, 668] on video at bounding box center [728, 409] width 1456 height 819
click at [815, 468] on video at bounding box center [728, 409] width 1456 height 819
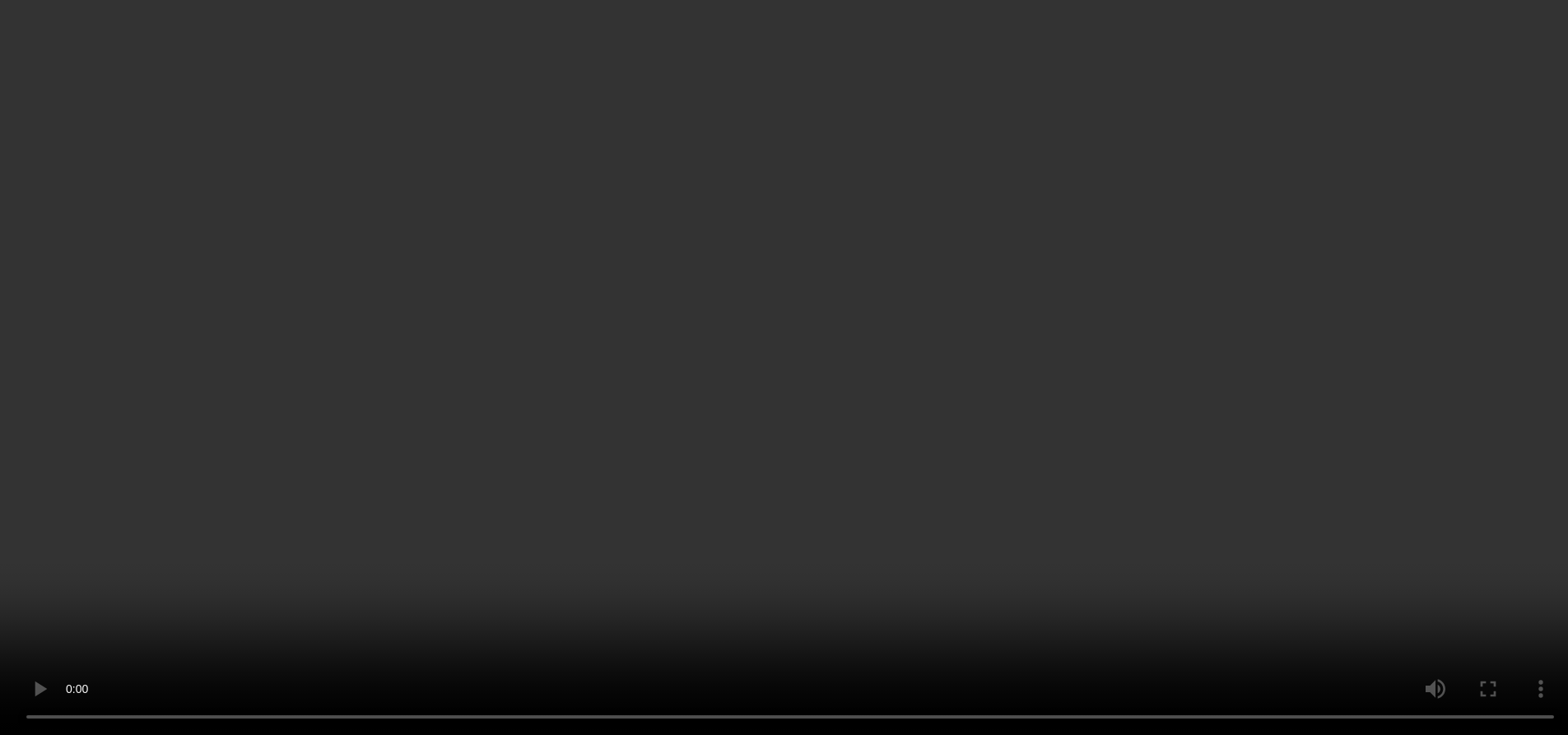
scroll to position [823, 0]
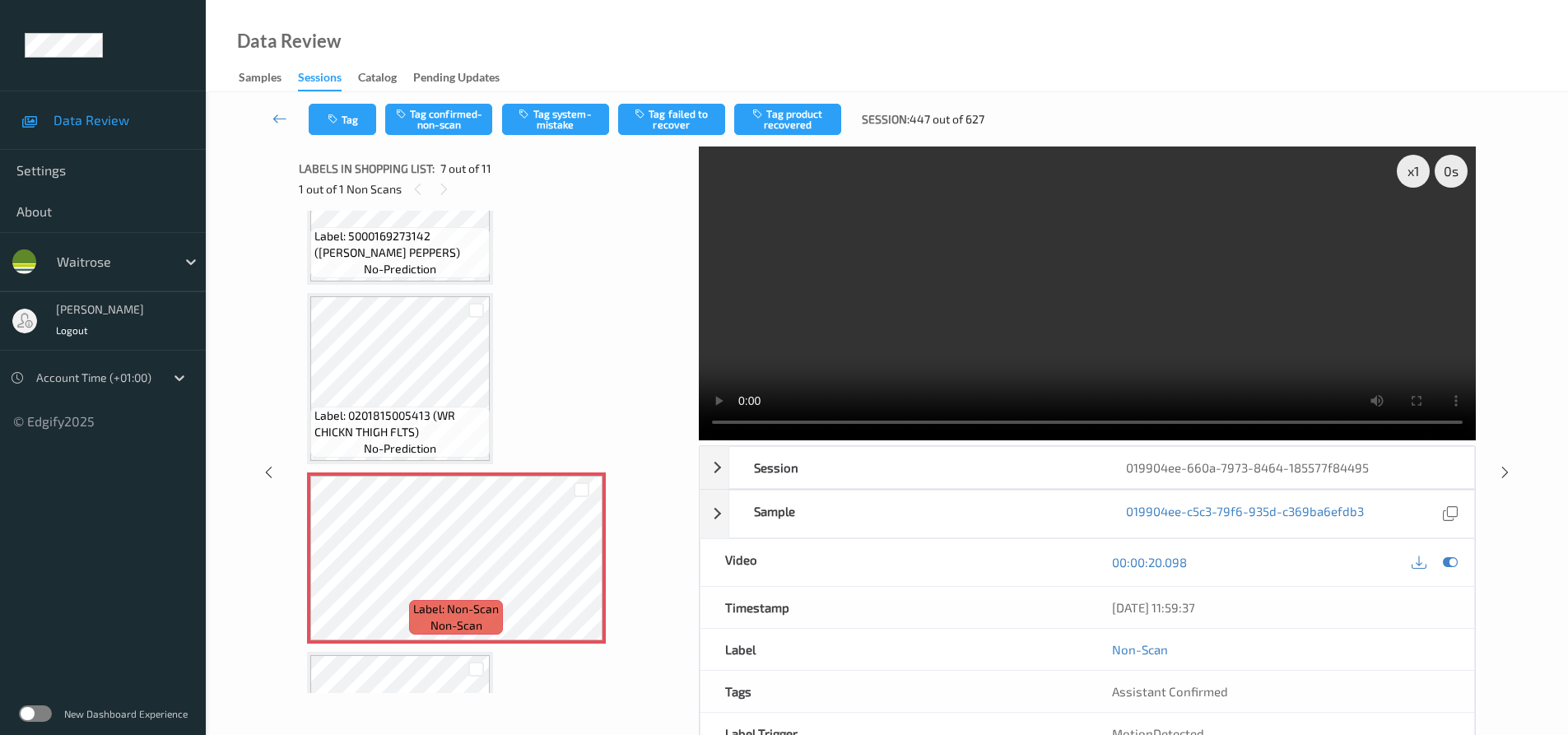
click at [899, 317] on video at bounding box center [1087, 294] width 778 height 294
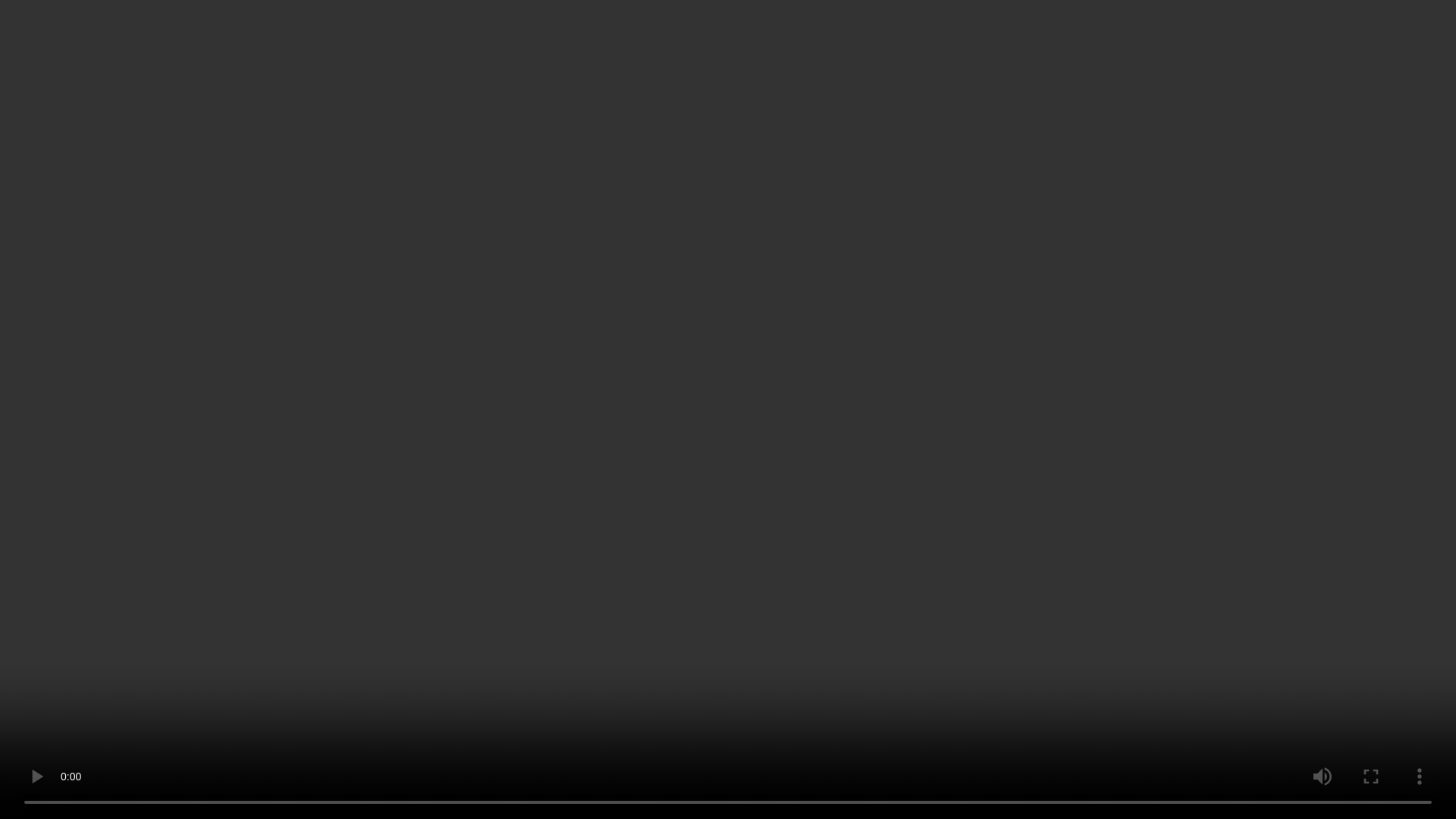
drag, startPoint x: 987, startPoint y: 538, endPoint x: 1026, endPoint y: 538, distance: 39.0
click at [987, 538] on video at bounding box center [728, 409] width 1456 height 819
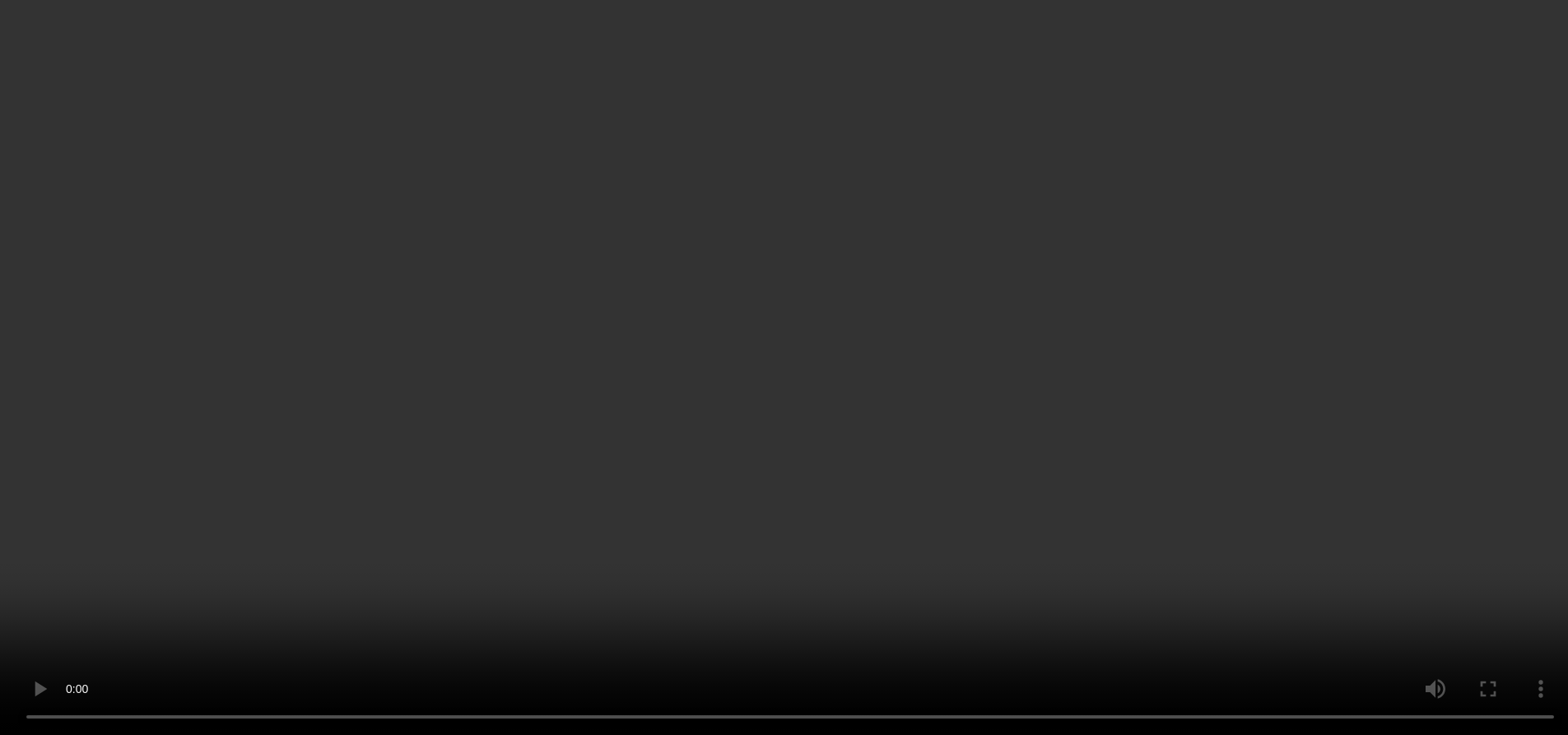
scroll to position [1151, 0]
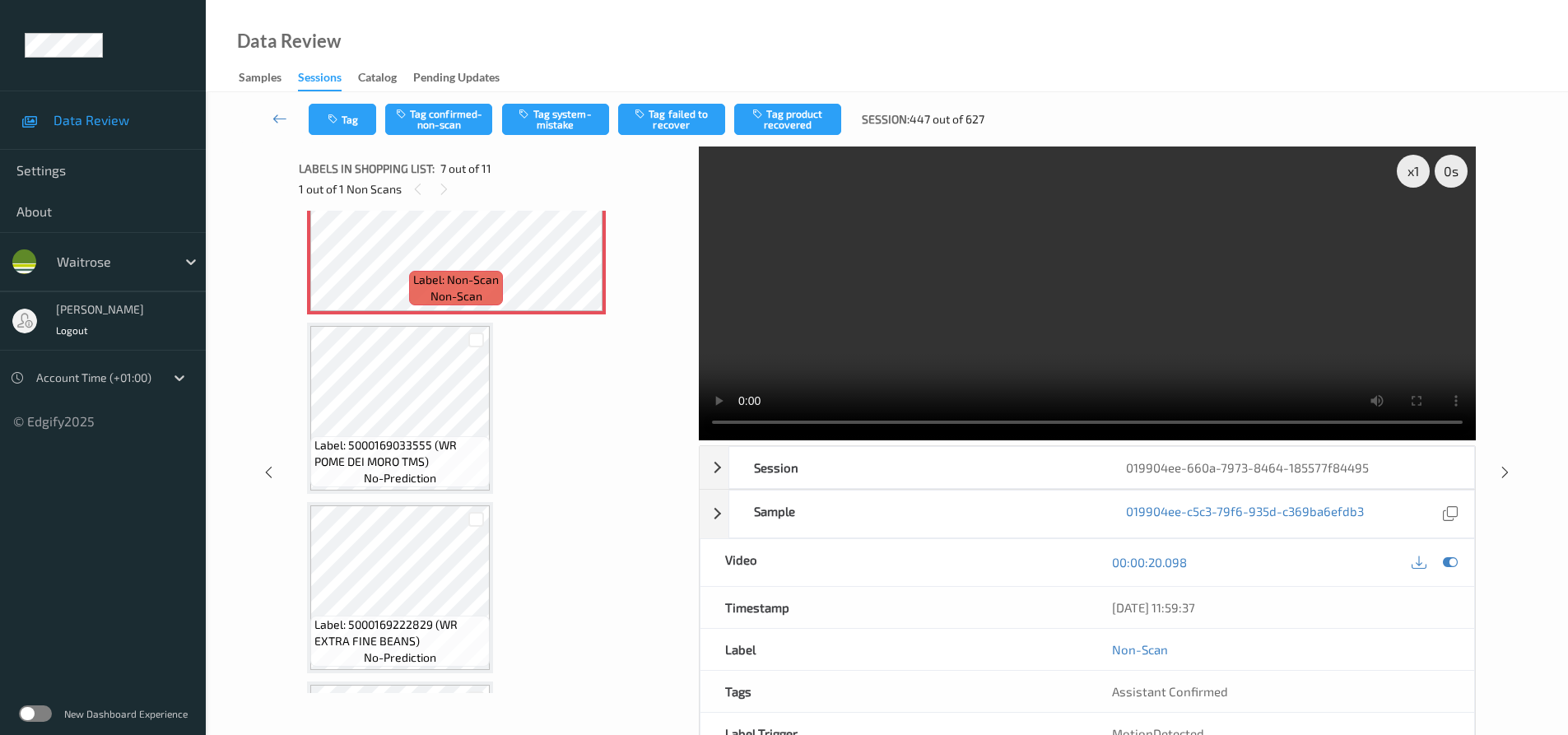
click at [974, 317] on video at bounding box center [1087, 294] width 778 height 294
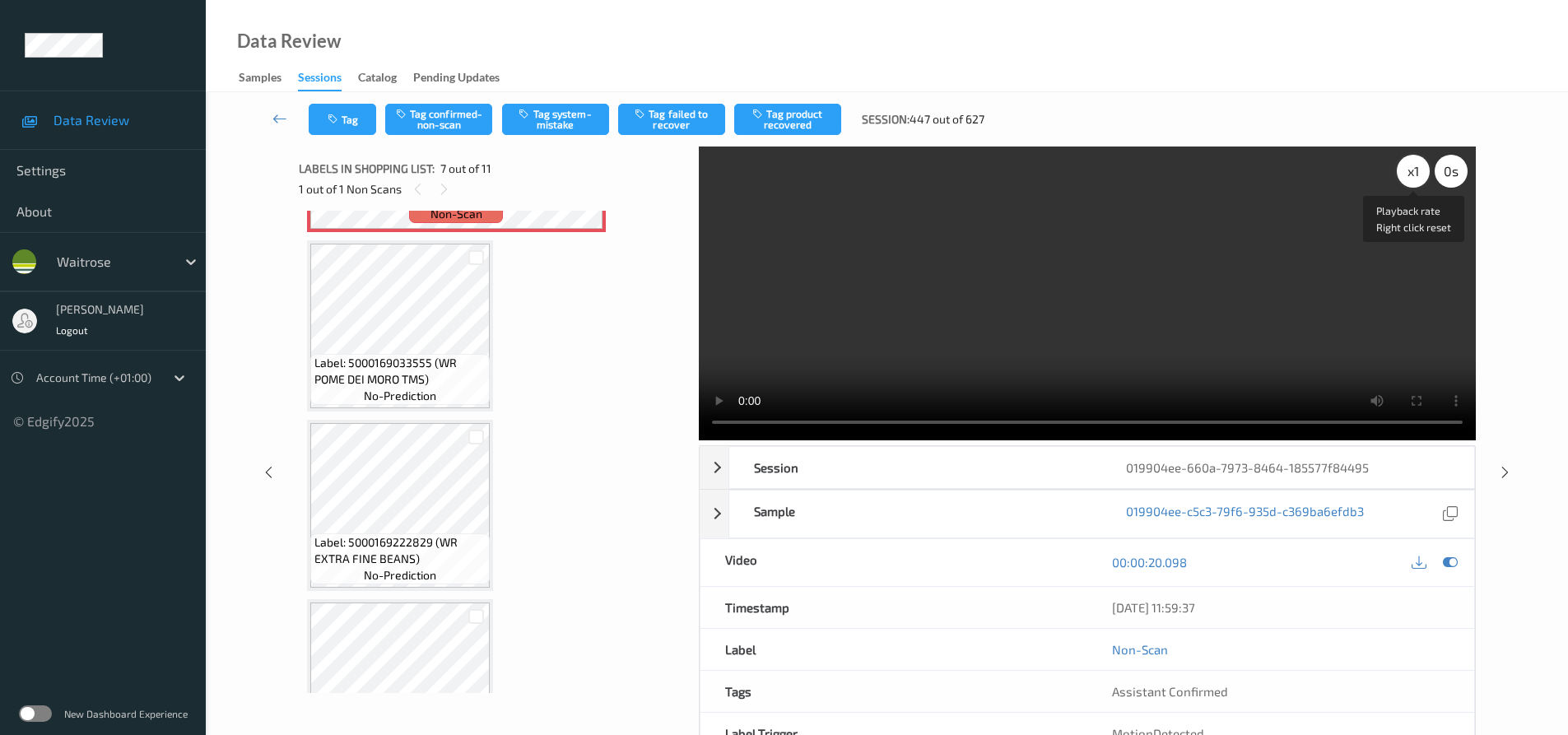
click at [1417, 171] on div "x 1" at bounding box center [1413, 171] width 33 height 33
click at [1417, 171] on div "x 2" at bounding box center [1413, 171] width 33 height 33
click at [1195, 300] on video at bounding box center [1087, 294] width 778 height 294
click at [1059, 319] on video at bounding box center [1087, 294] width 778 height 294
click at [1091, 307] on video at bounding box center [1087, 294] width 778 height 294
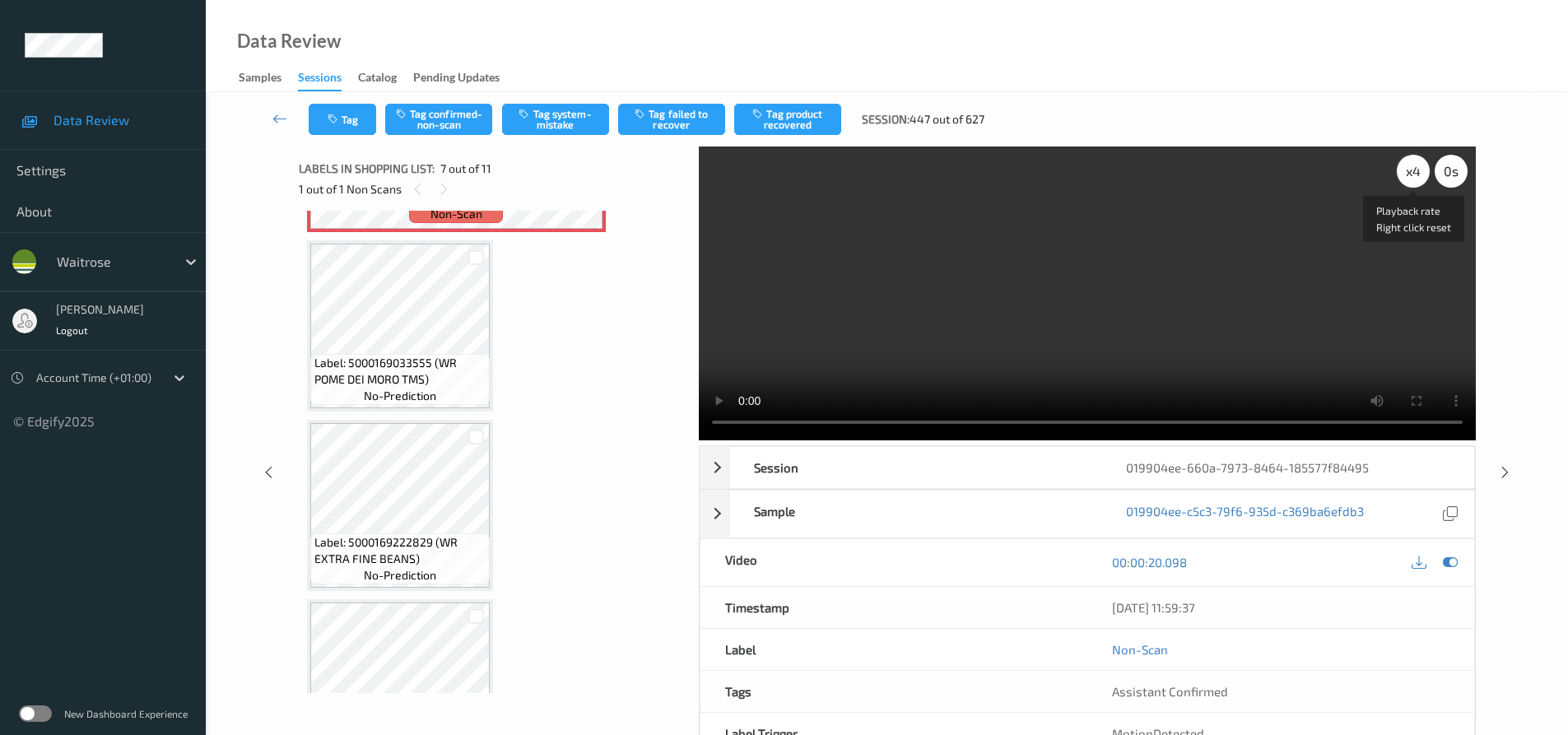
click at [1425, 177] on div "x 4" at bounding box center [1413, 171] width 33 height 33
click at [1425, 177] on div "x 8" at bounding box center [1413, 171] width 33 height 33
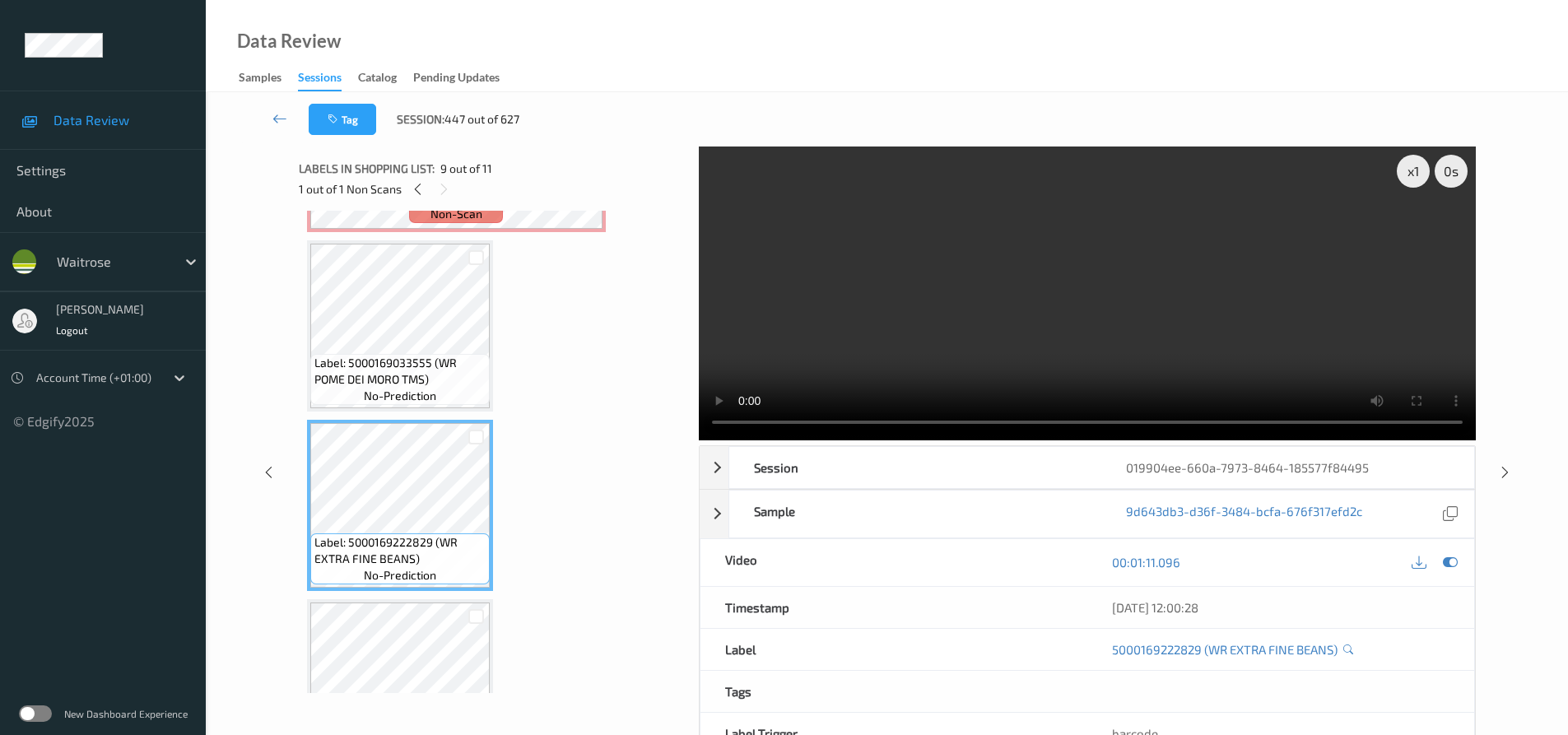
click at [885, 348] on video at bounding box center [1087, 294] width 778 height 294
click at [964, 325] on video at bounding box center [1087, 294] width 778 height 294
click at [949, 333] on video at bounding box center [1087, 294] width 778 height 294
click at [973, 326] on video at bounding box center [1087, 294] width 778 height 294
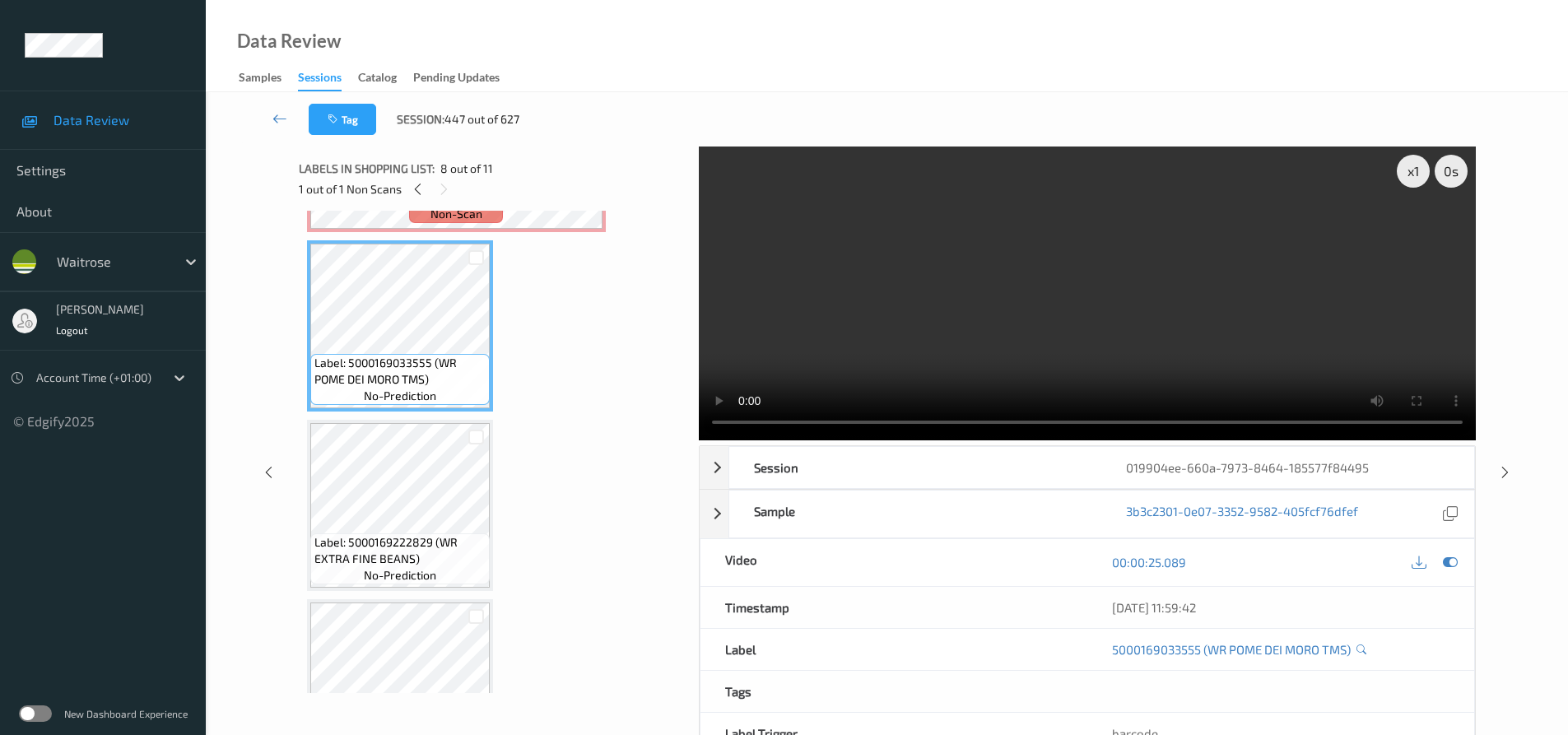
click at [907, 313] on video at bounding box center [1087, 294] width 778 height 294
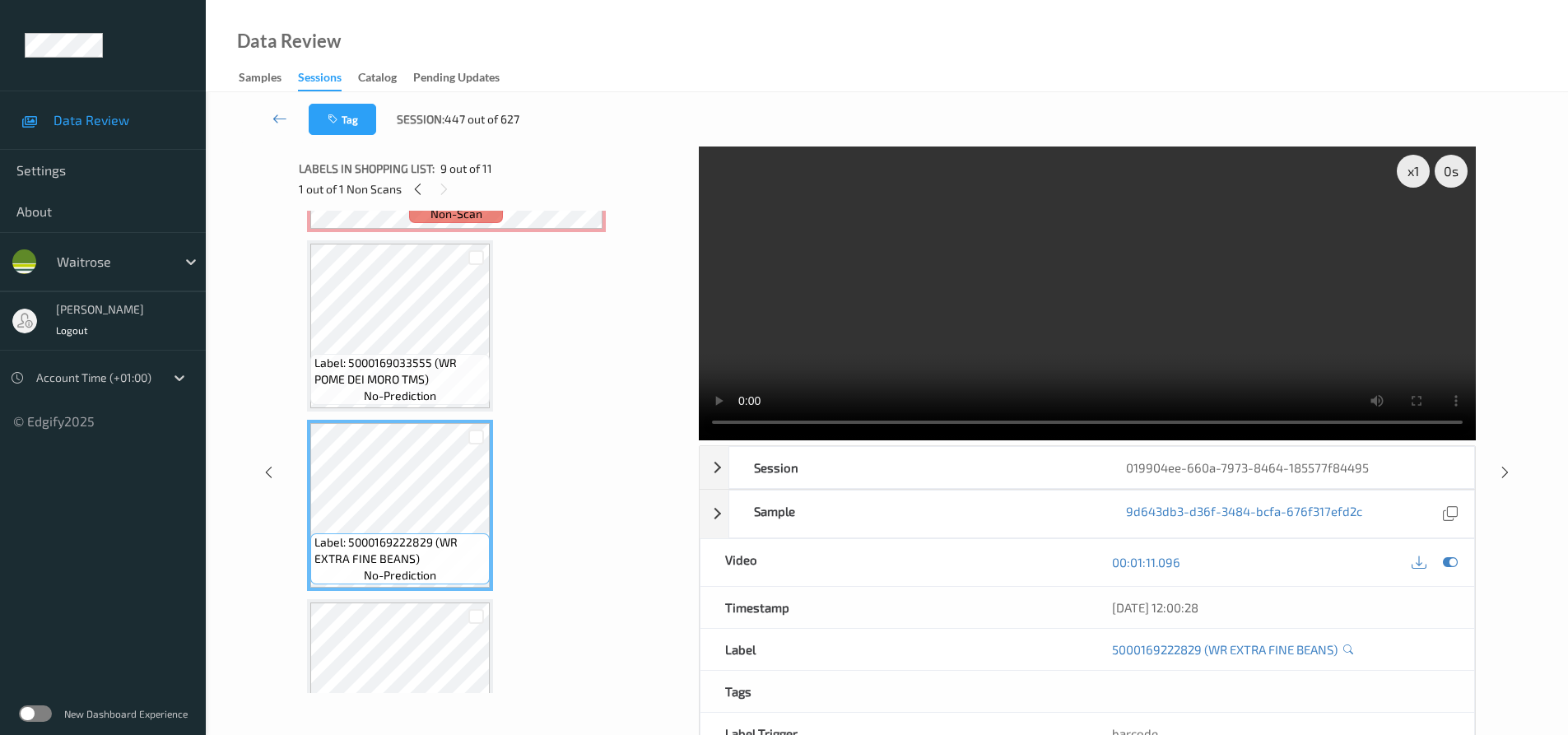
click at [939, 276] on video at bounding box center [1087, 294] width 778 height 294
drag, startPoint x: 487, startPoint y: 221, endPoint x: 502, endPoint y: 217, distance: 15.5
click at [487, 221] on div "Label: Non-Scan non-scan" at bounding box center [455, 205] width 94 height 34
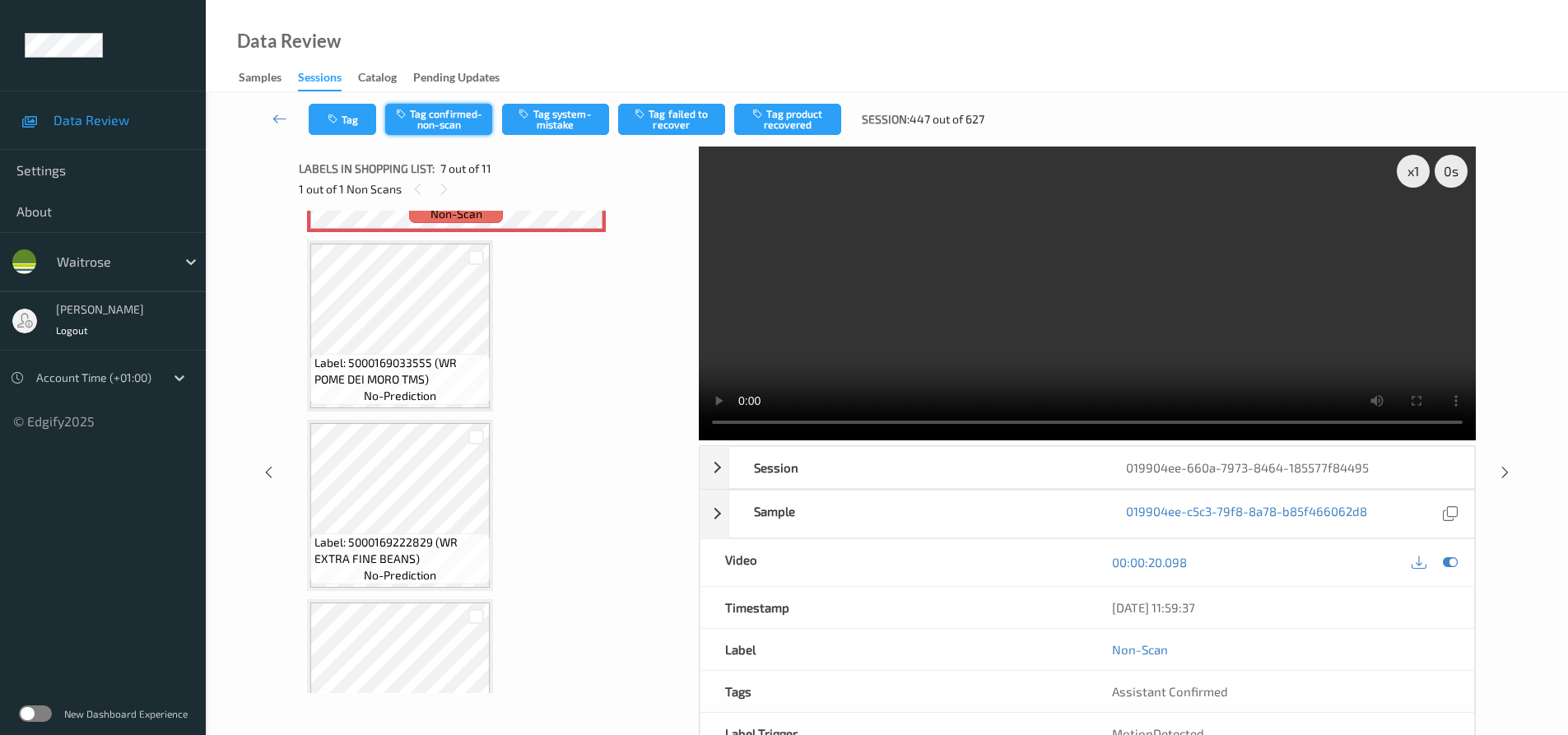
click at [455, 118] on button "Tag confirmed-non-scan" at bounding box center [438, 119] width 107 height 31
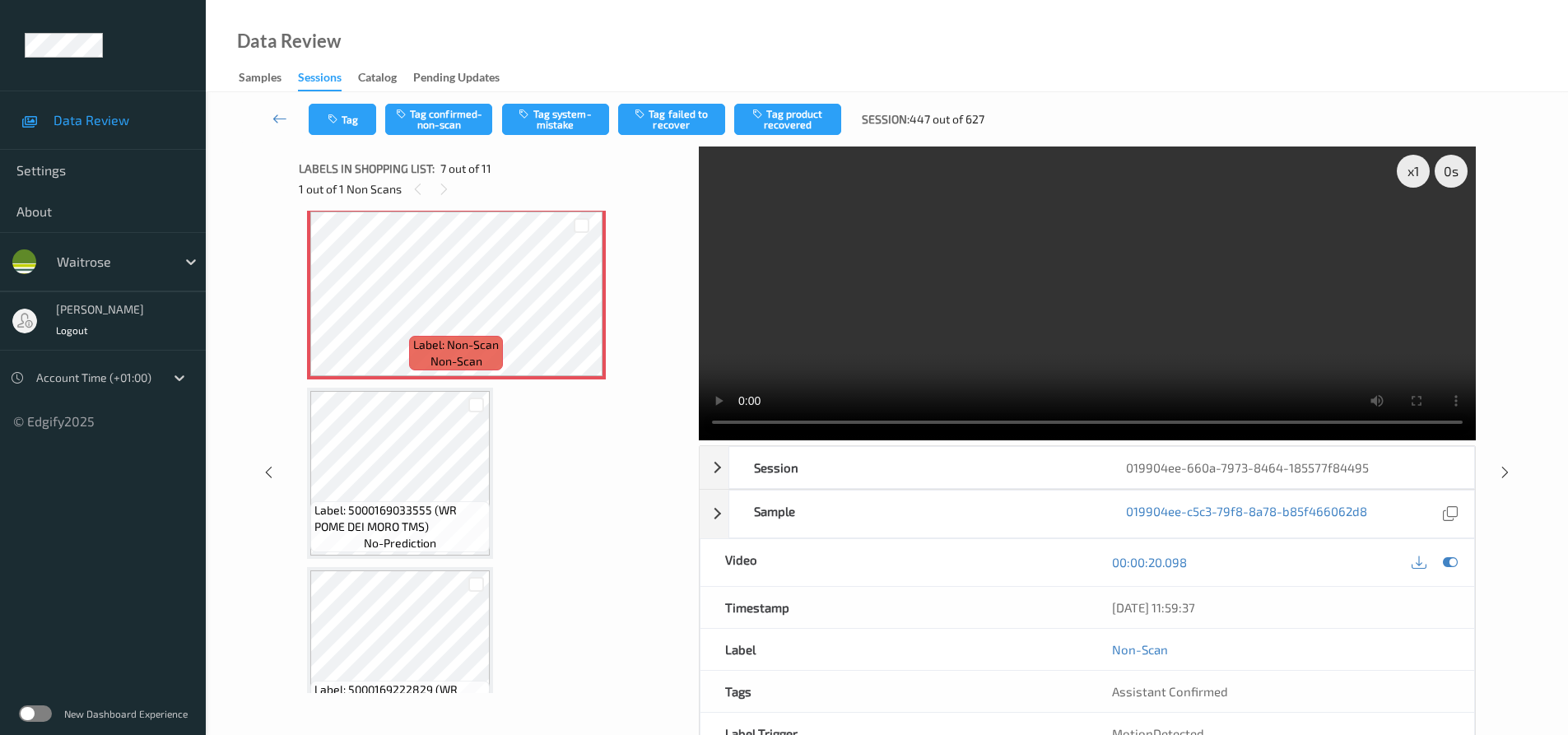
scroll to position [1070, 0]
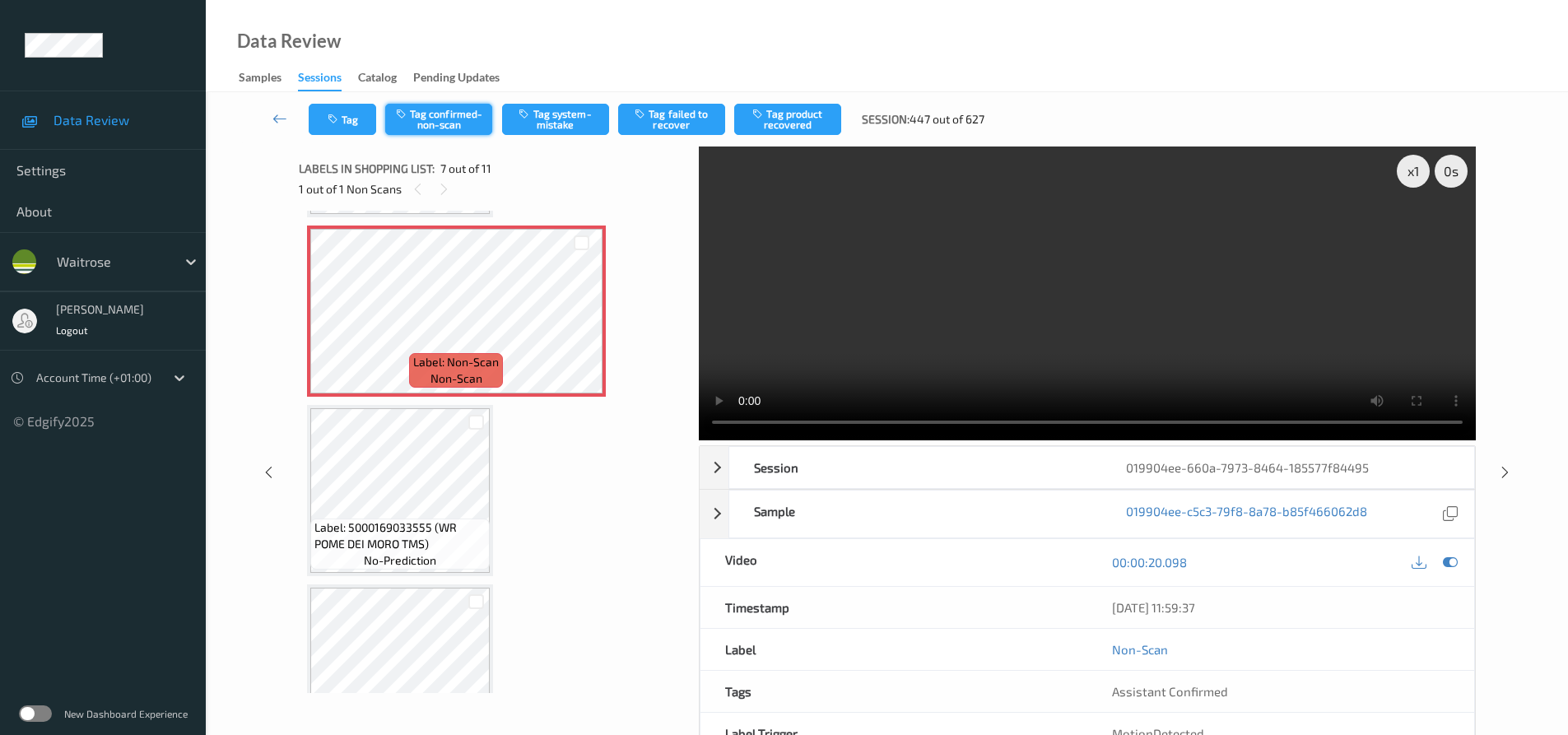
click at [446, 116] on button "Tag confirmed-non-scan" at bounding box center [438, 119] width 107 height 31
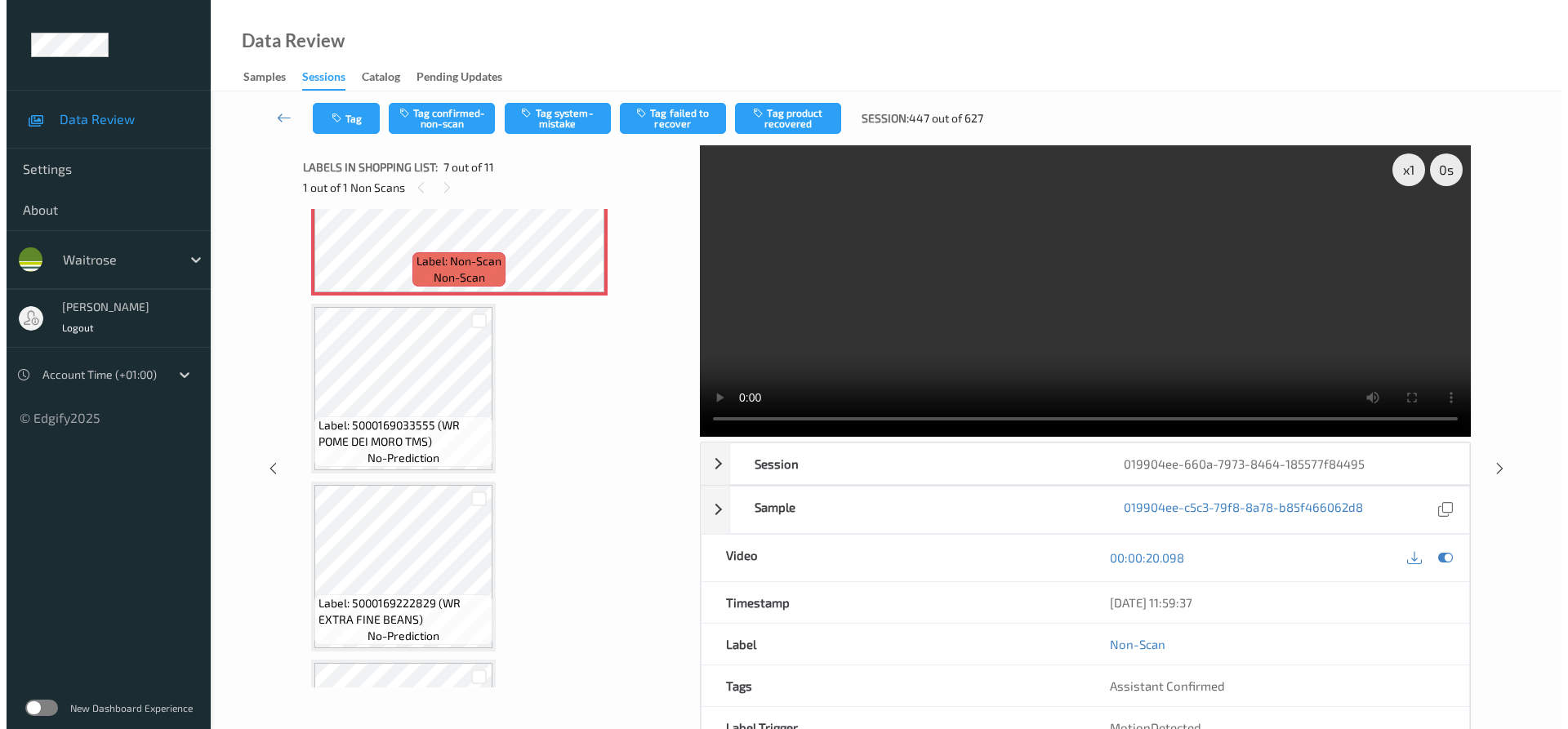
scroll to position [1142, 0]
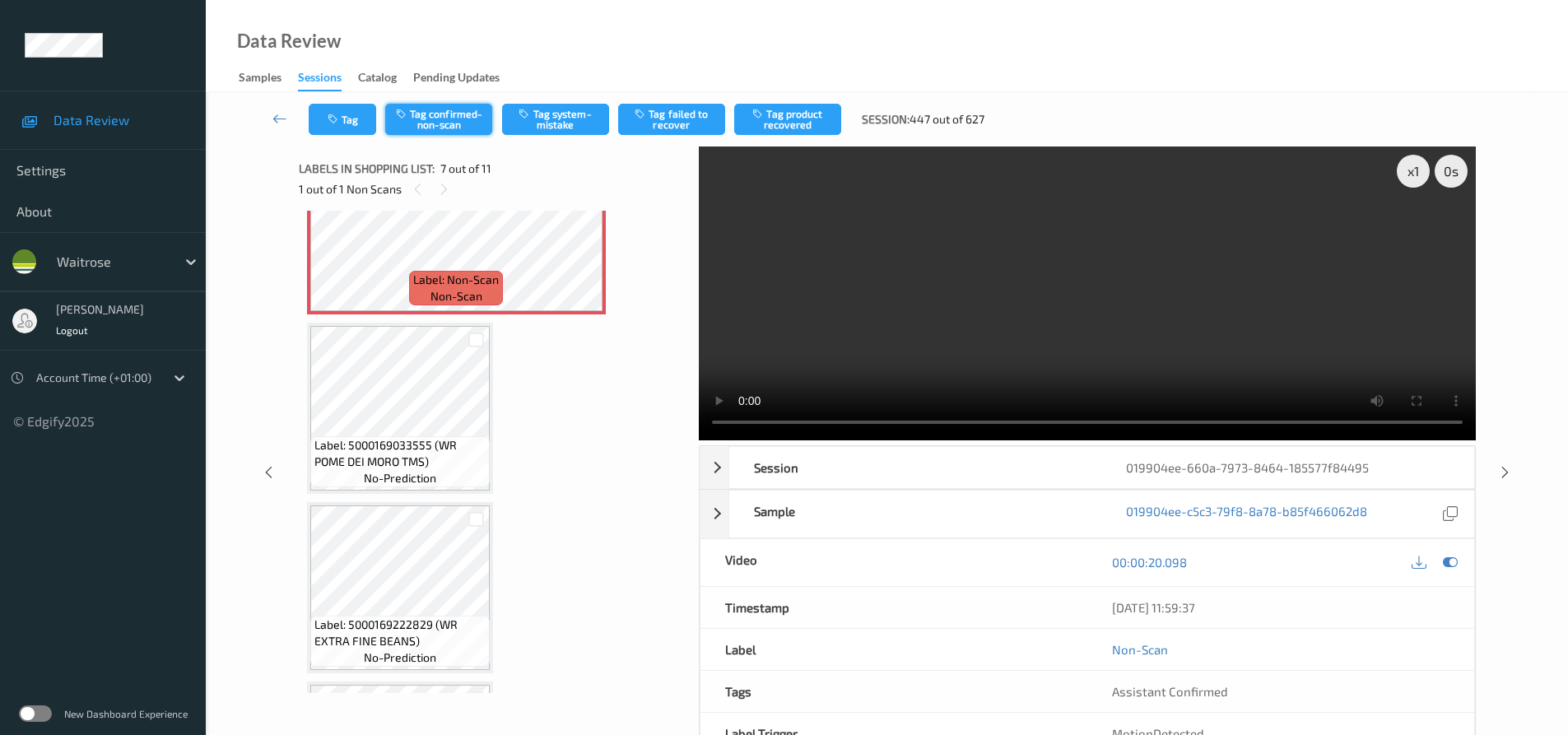
click at [459, 108] on button "Tag confirmed-non-scan" at bounding box center [438, 119] width 107 height 31
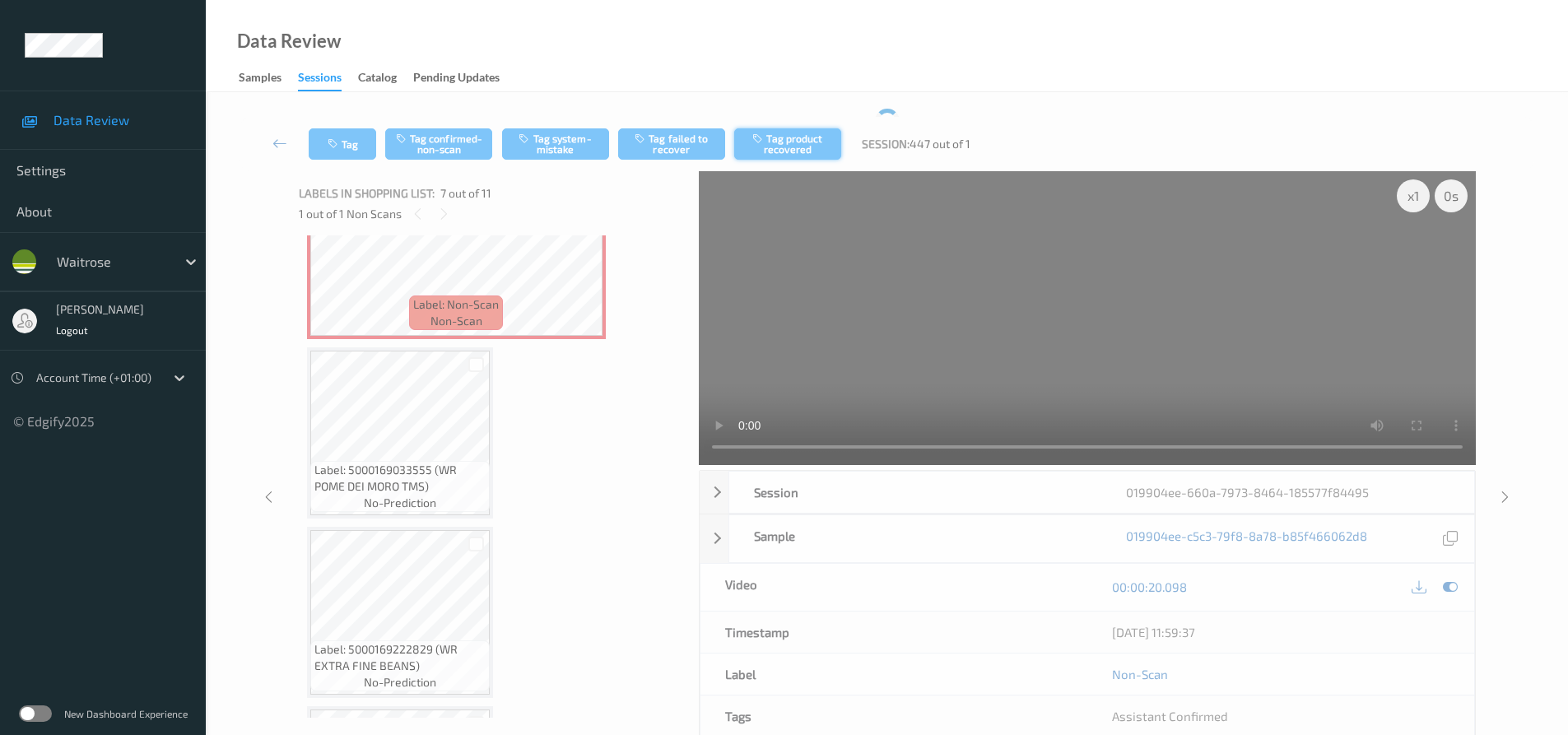
click at [790, 136] on button "Tag product recovered" at bounding box center [788, 143] width 107 height 31
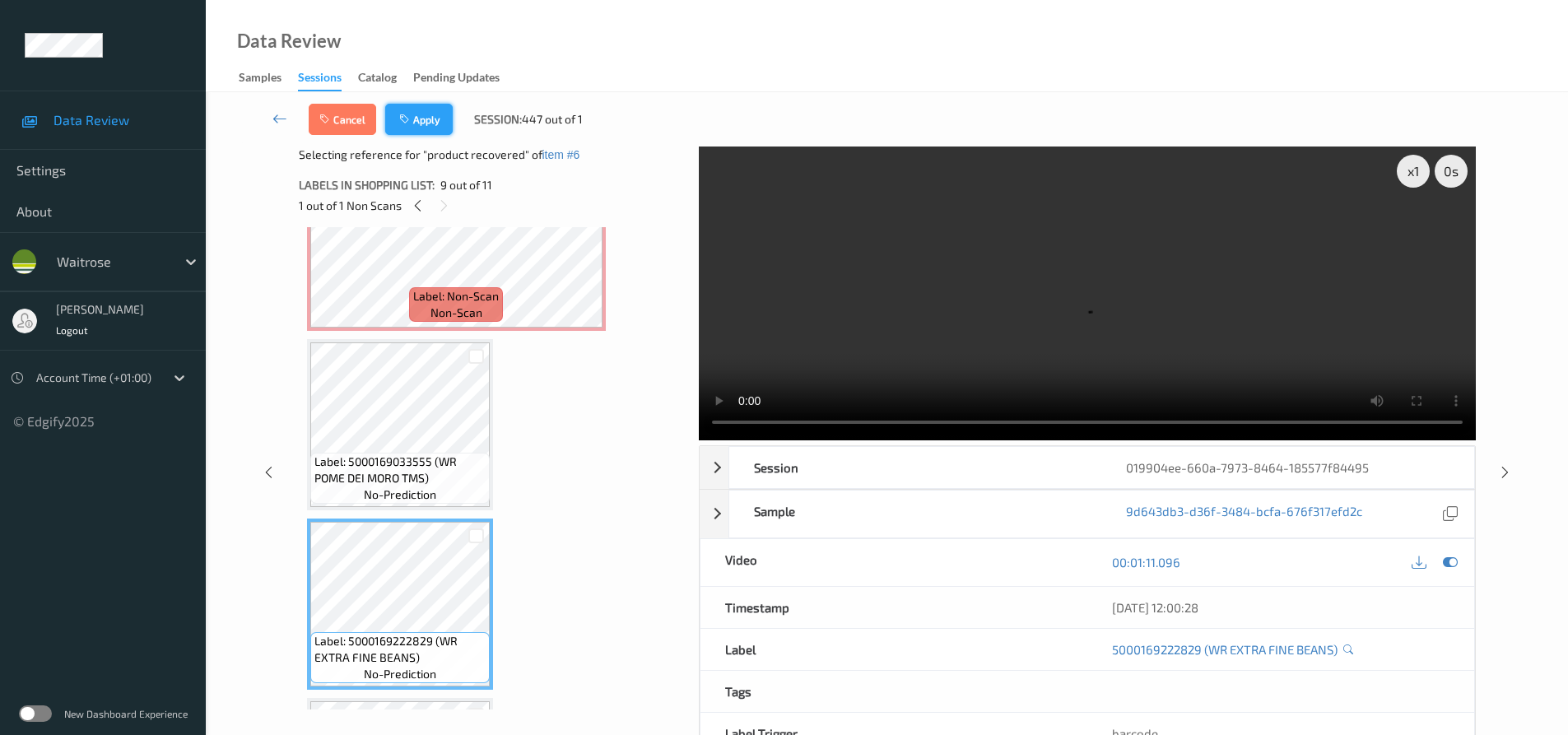
click at [433, 122] on button "Apply" at bounding box center [418, 119] width 68 height 31
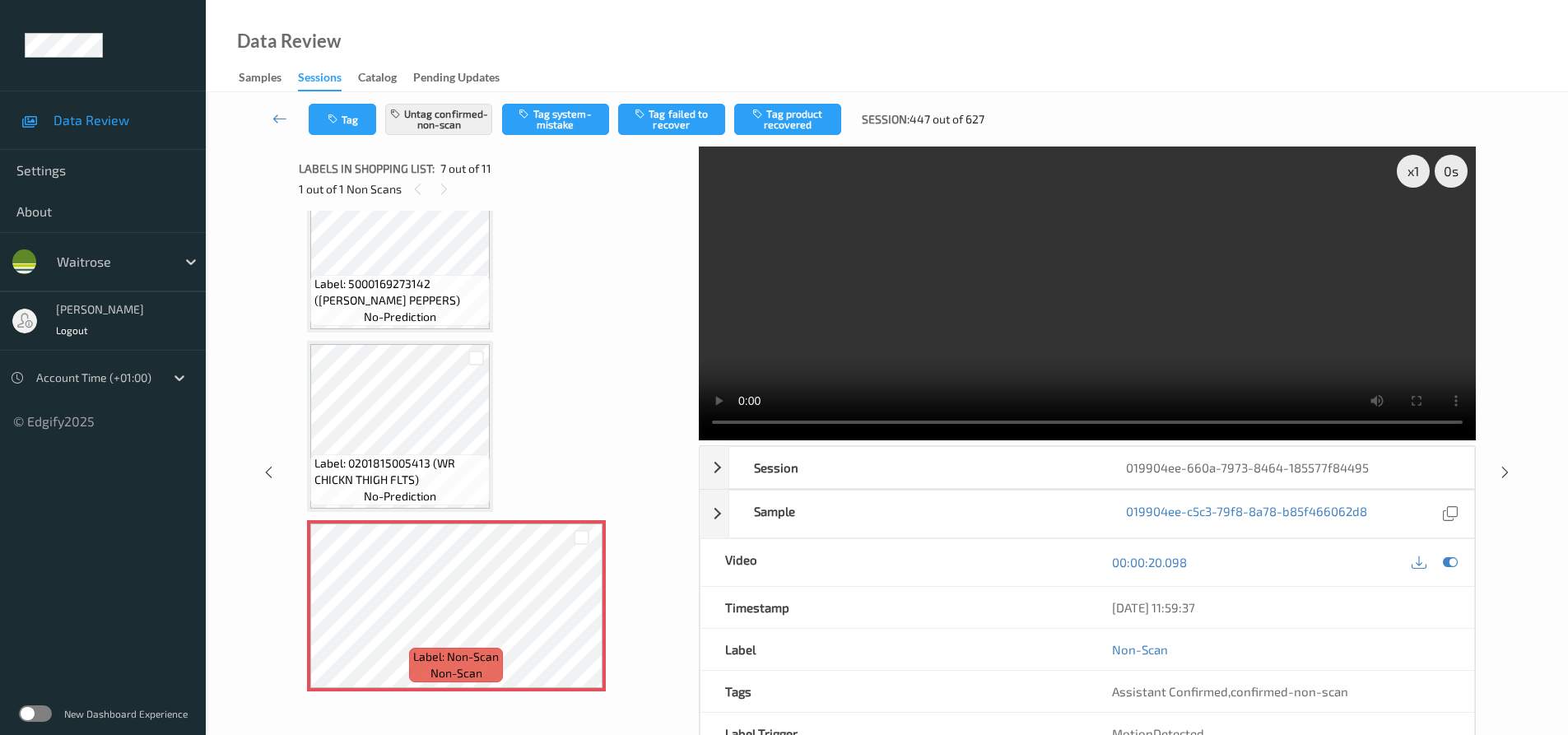
scroll to position [576, 0]
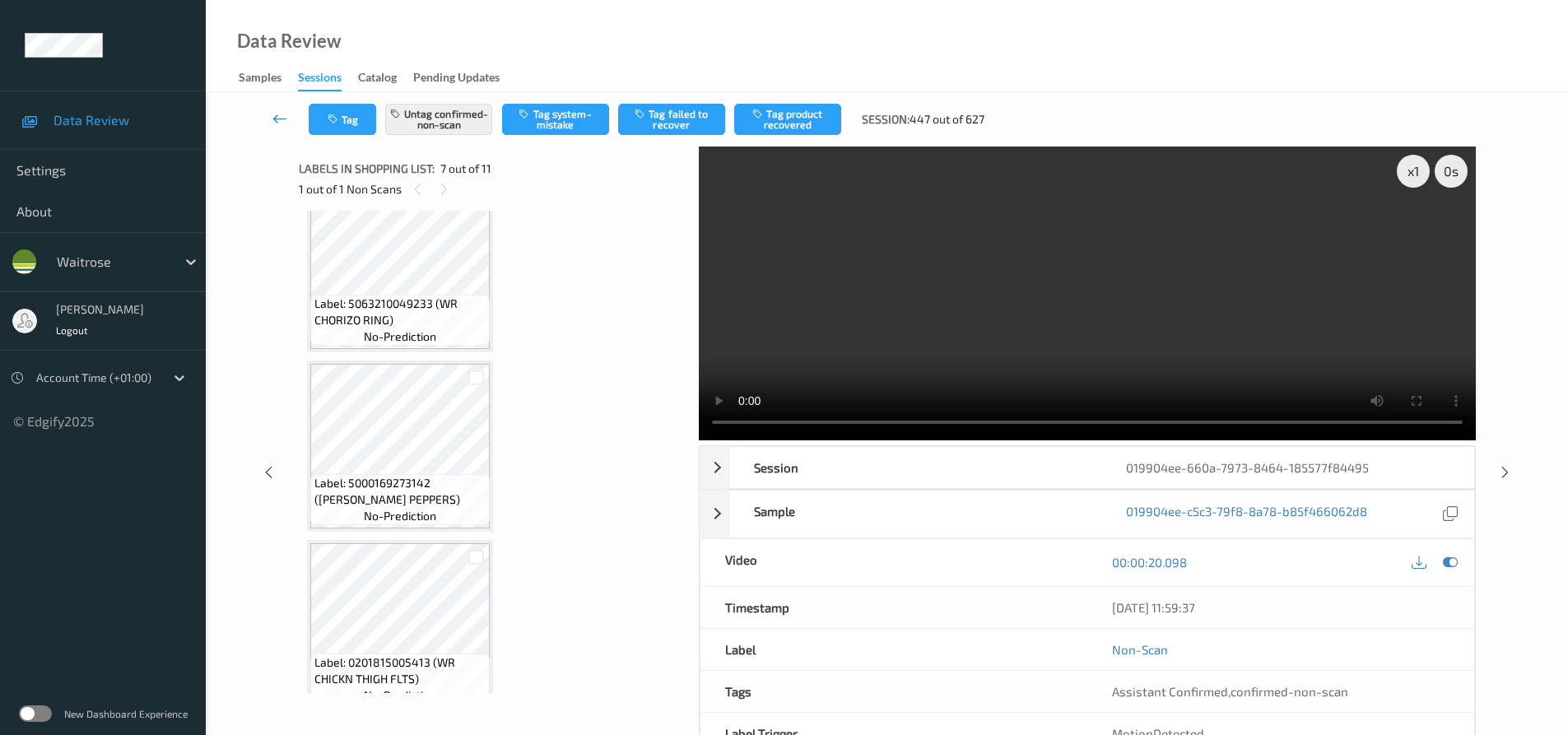
click at [268, 112] on link at bounding box center [279, 119] width 58 height 31
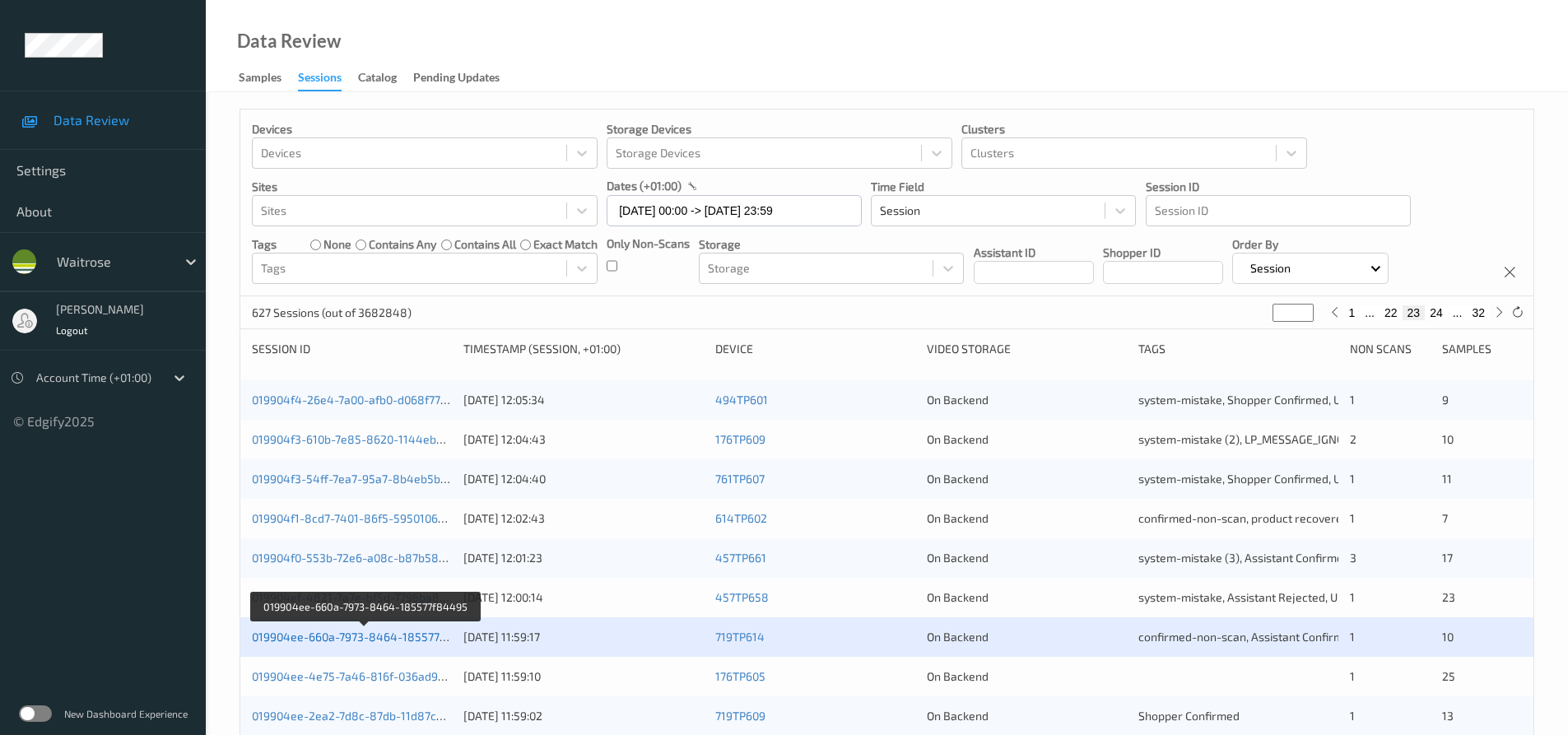
click at [399, 632] on link "019904ee-660a-7973-8464-185577f84495" at bounding box center [365, 636] width 227 height 14
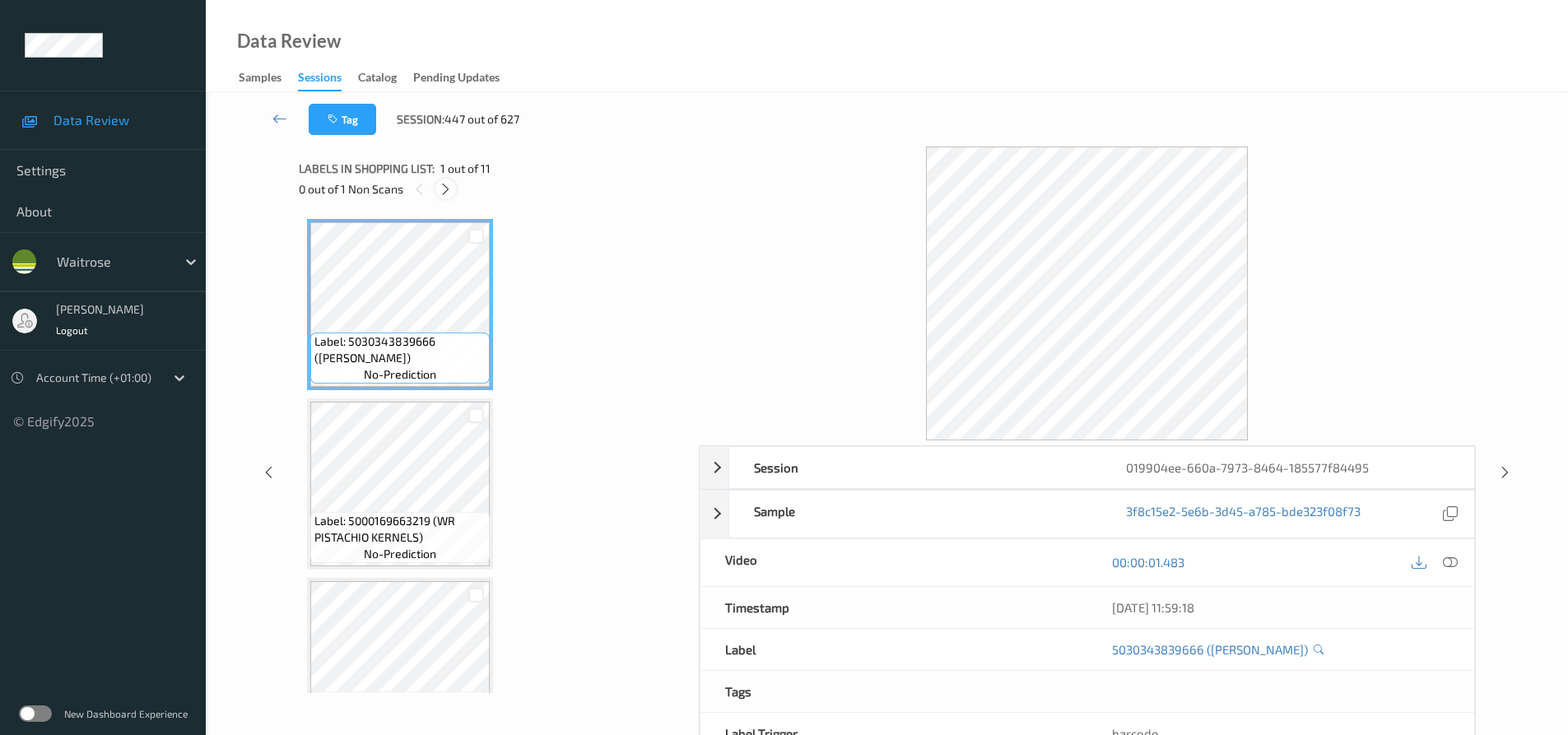
click at [447, 191] on icon at bounding box center [446, 189] width 14 height 15
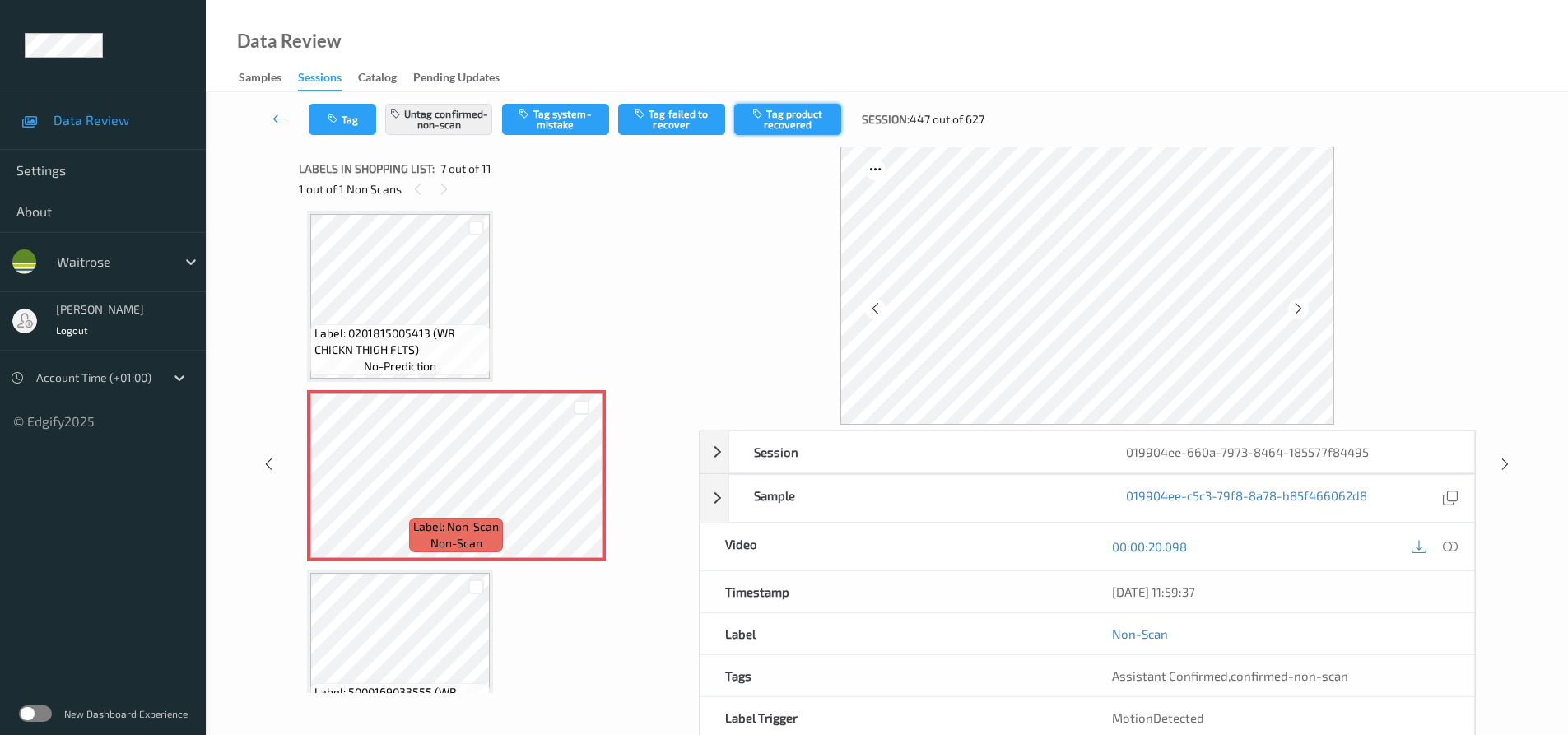
click at [786, 116] on button "Tag product recovered" at bounding box center [788, 119] width 107 height 31
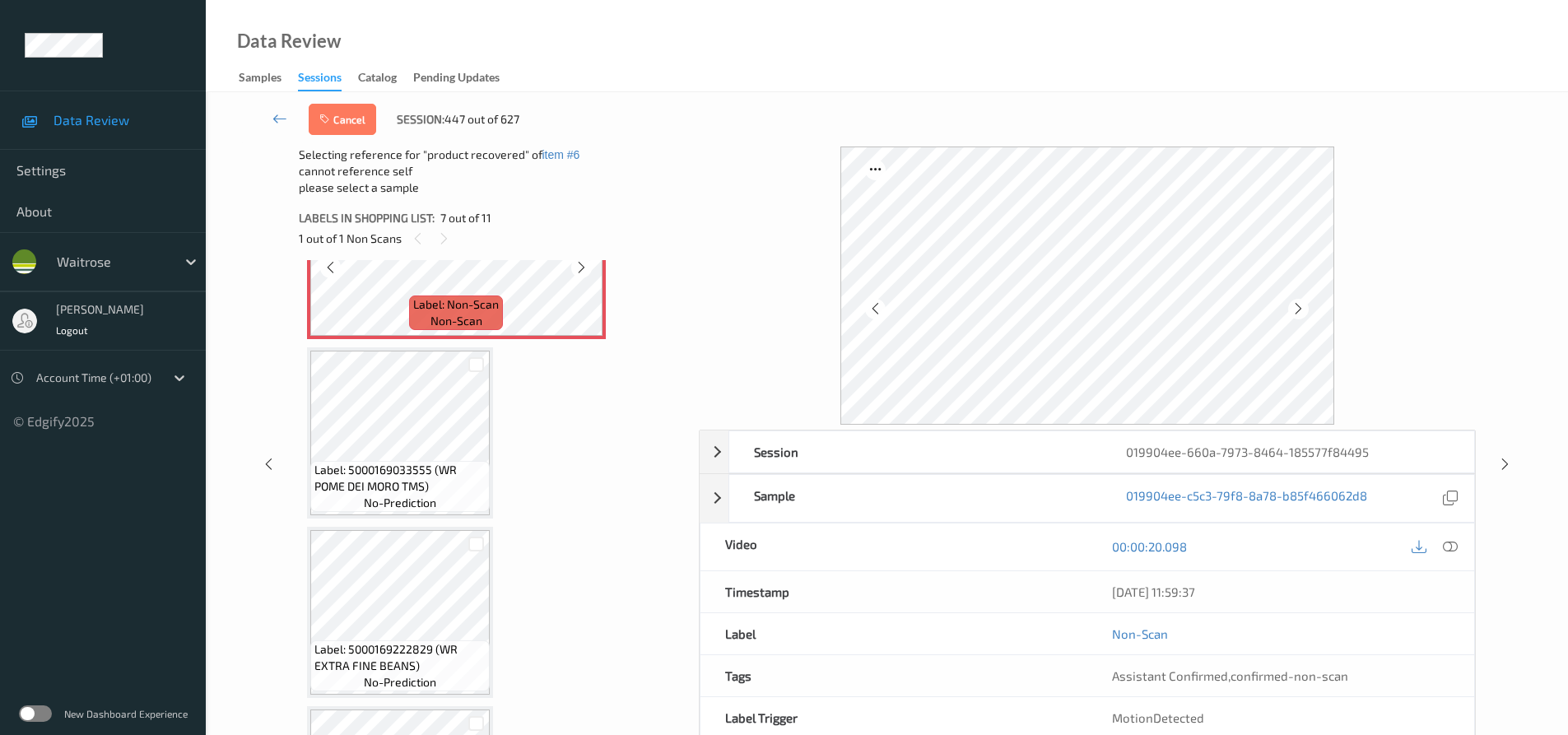
scroll to position [1234, 0]
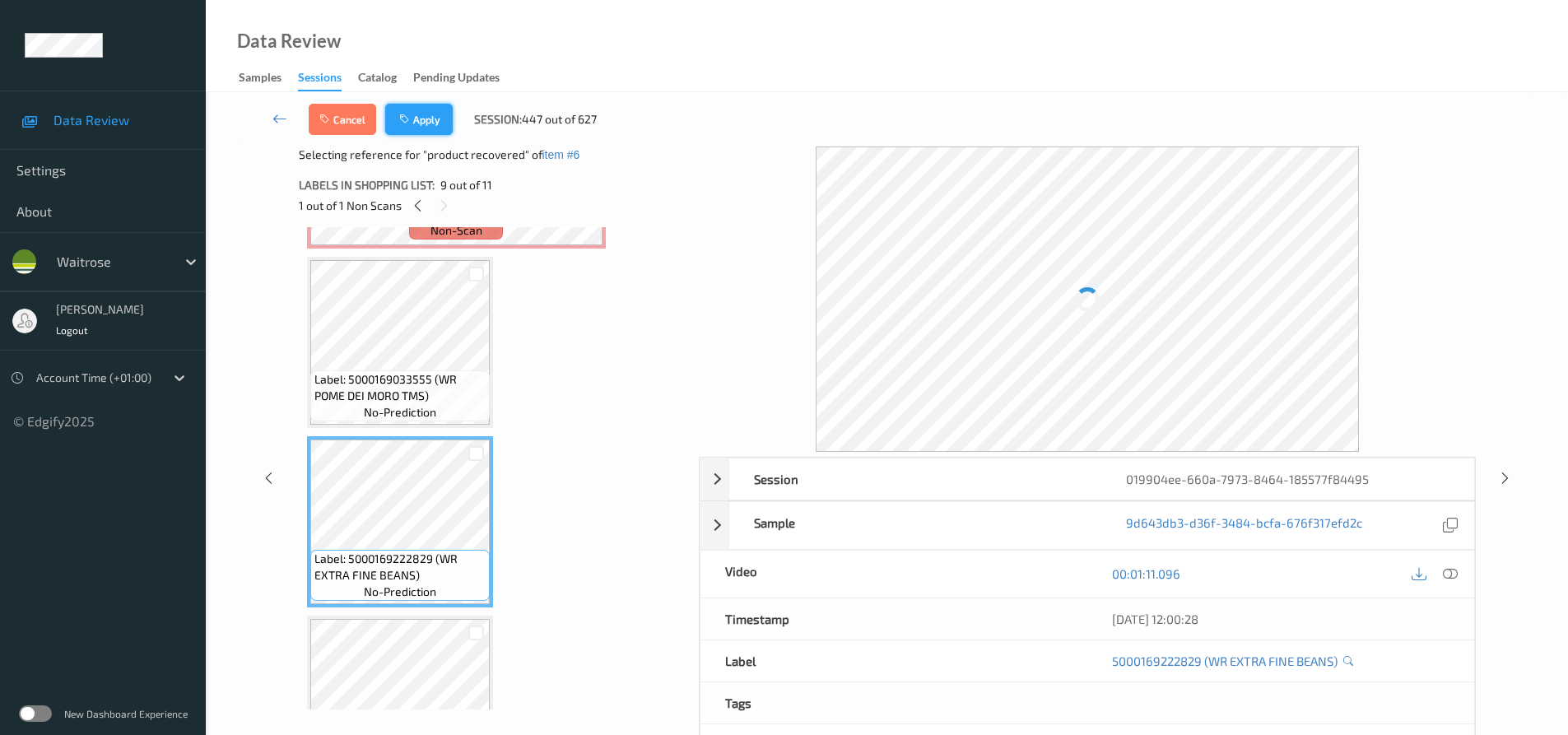
click at [430, 115] on button "Apply" at bounding box center [418, 119] width 68 height 31
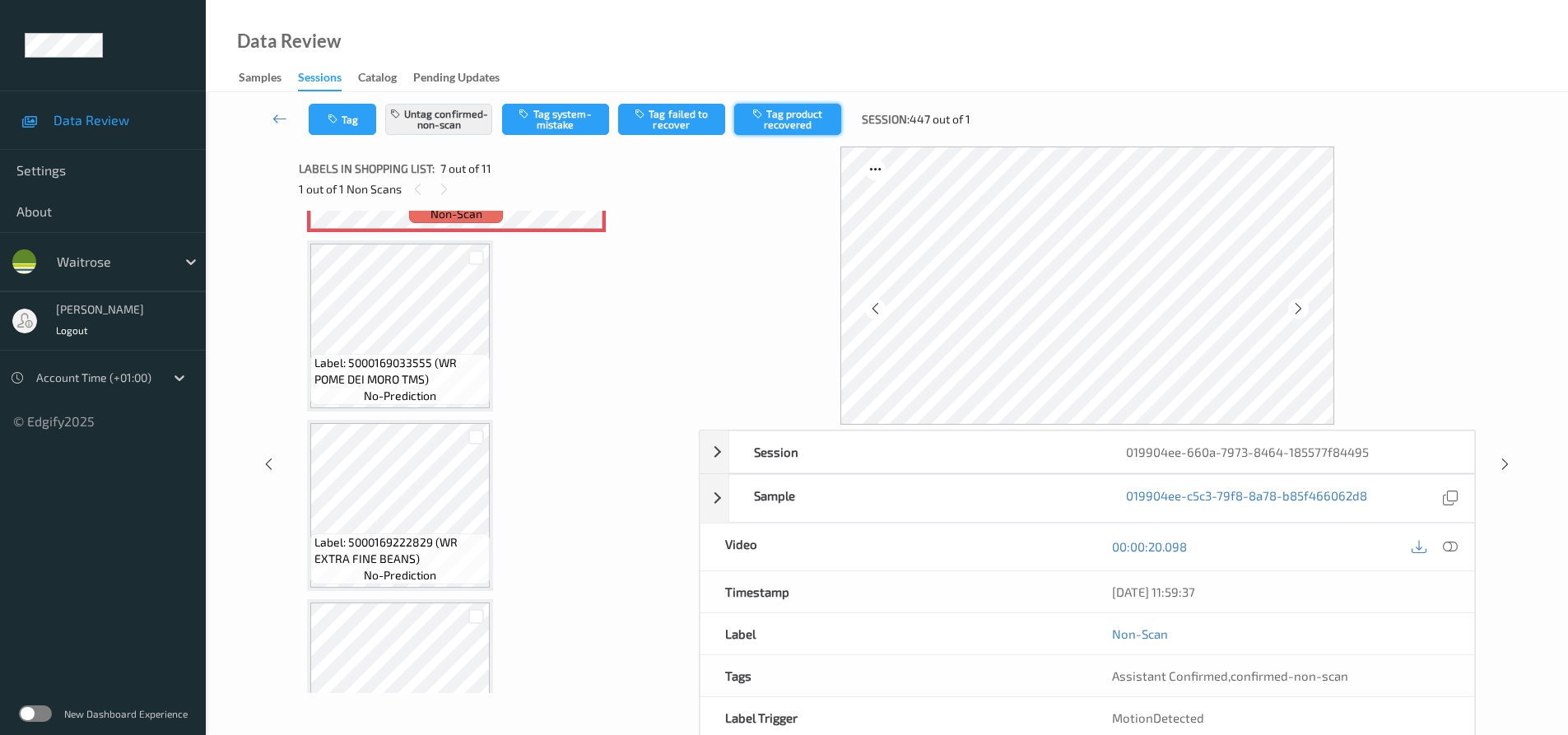
click at [799, 104] on button "Tag product recovered" at bounding box center [788, 119] width 107 height 31
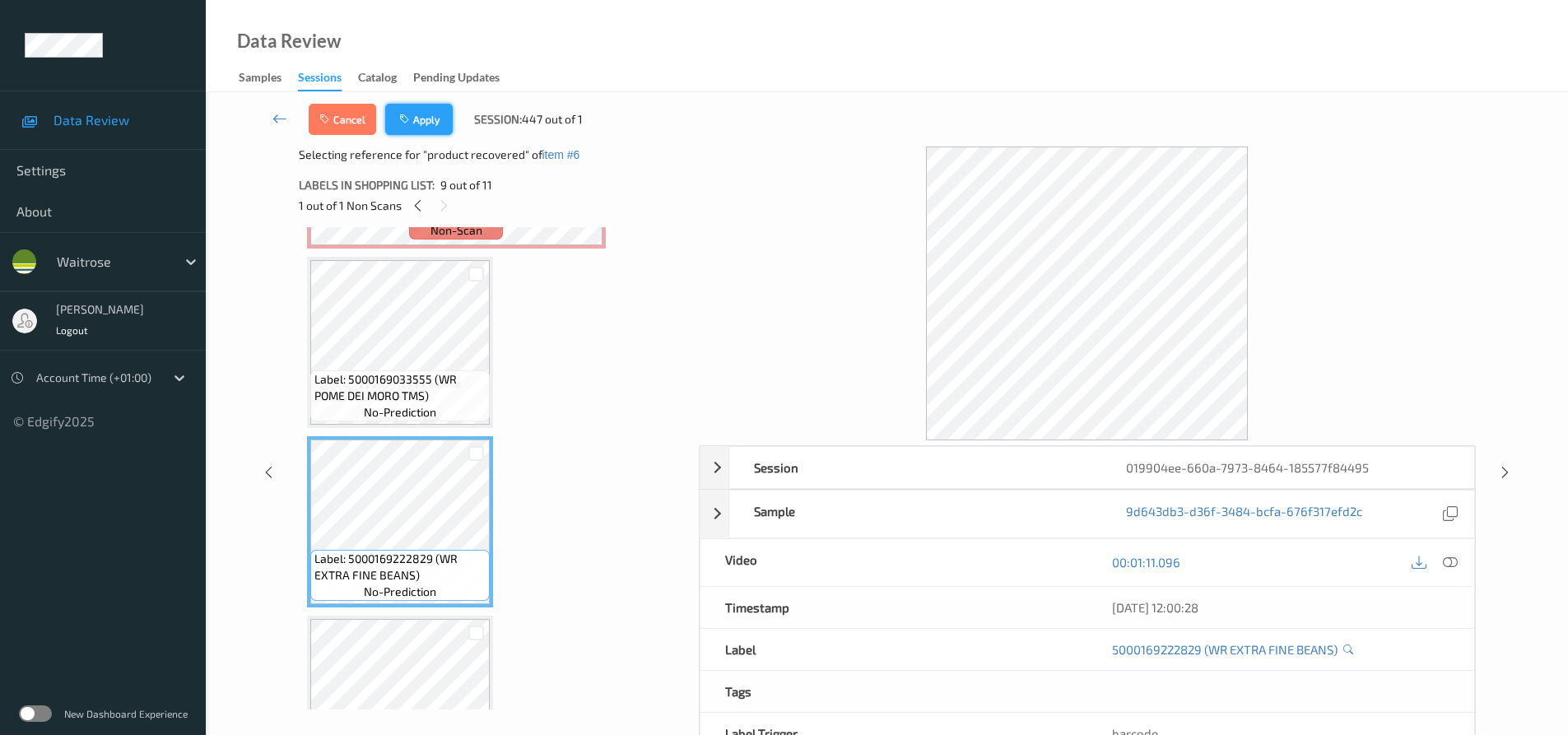
click at [426, 122] on button "Apply" at bounding box center [418, 119] width 68 height 31
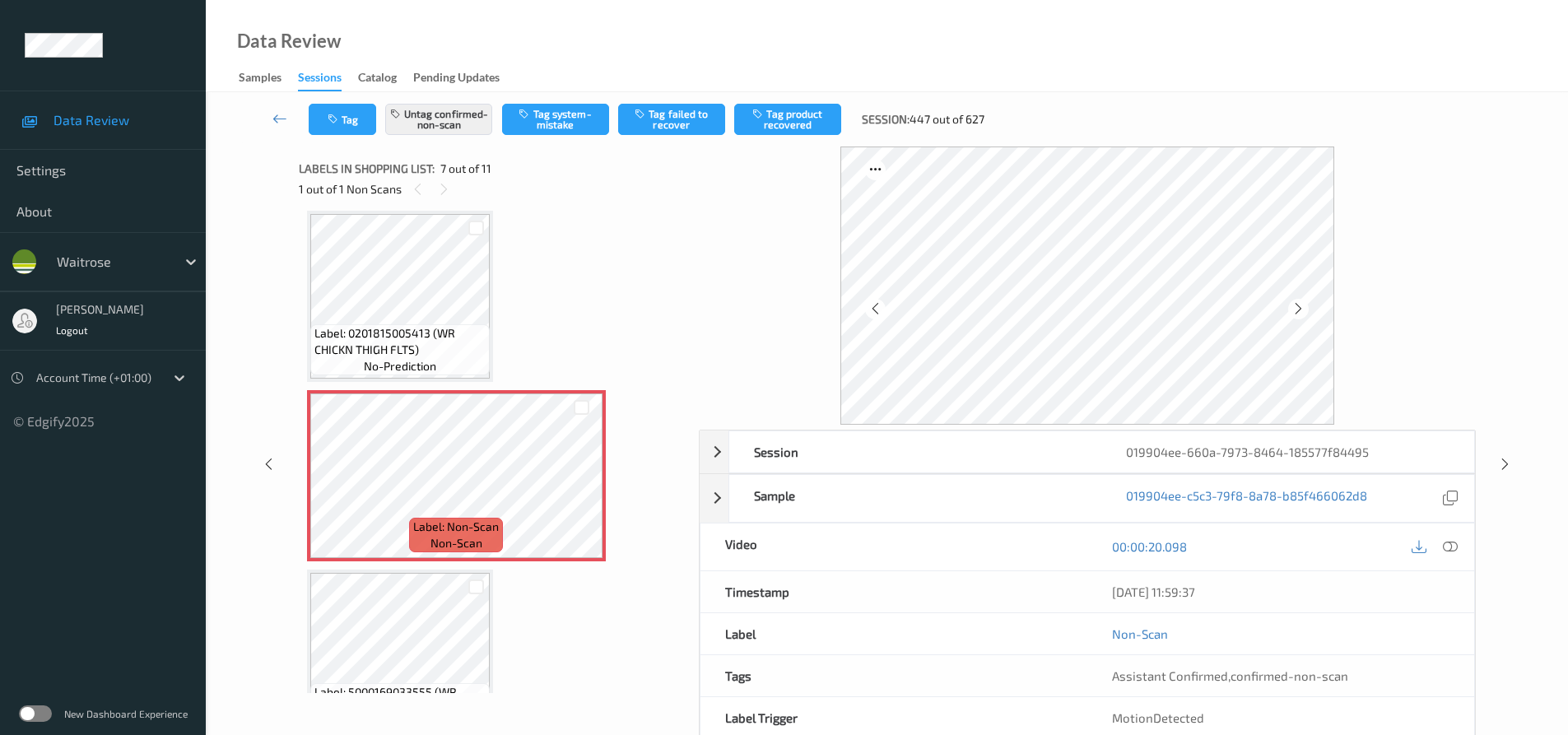
click at [277, 108] on link at bounding box center [279, 119] width 58 height 31
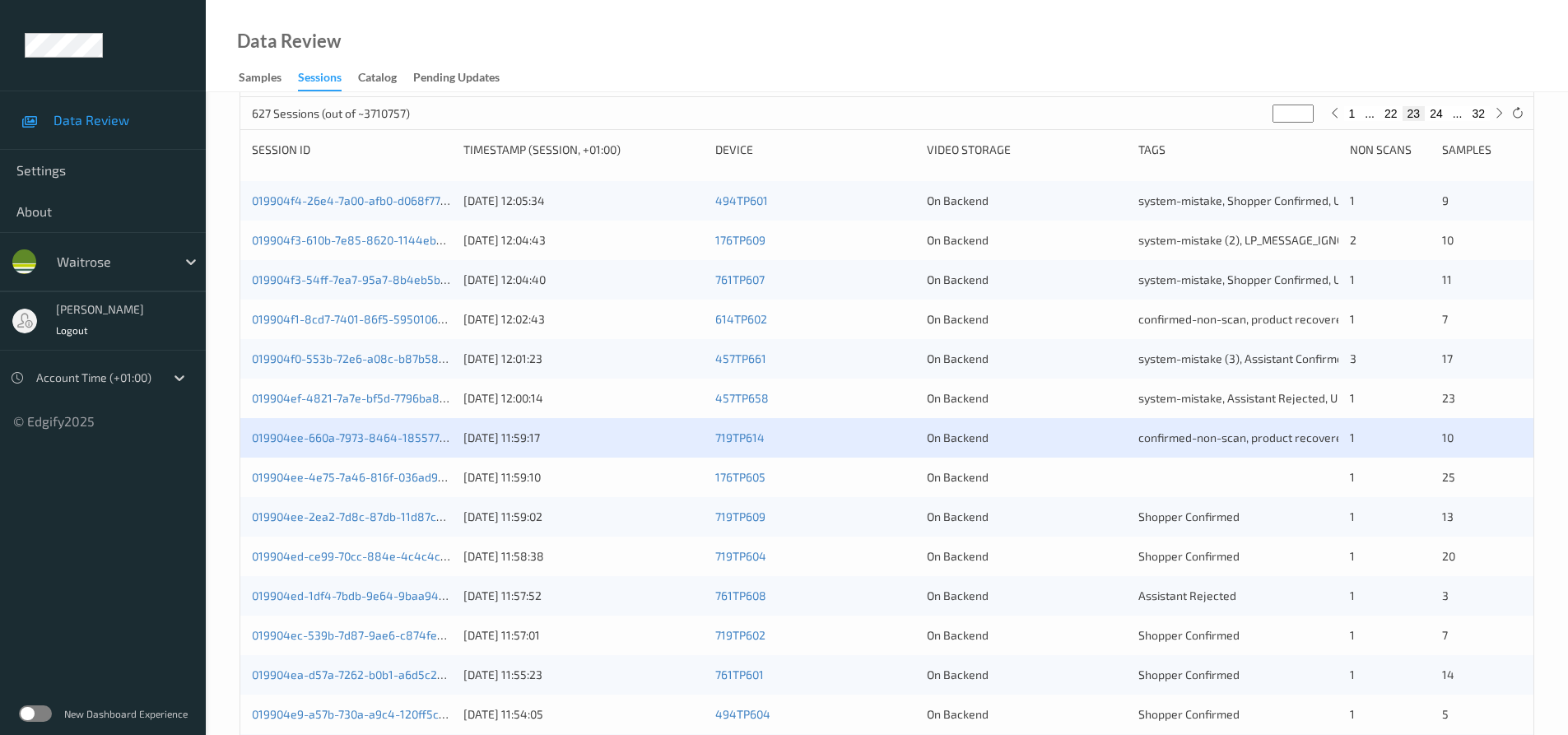
scroll to position [246, 0]
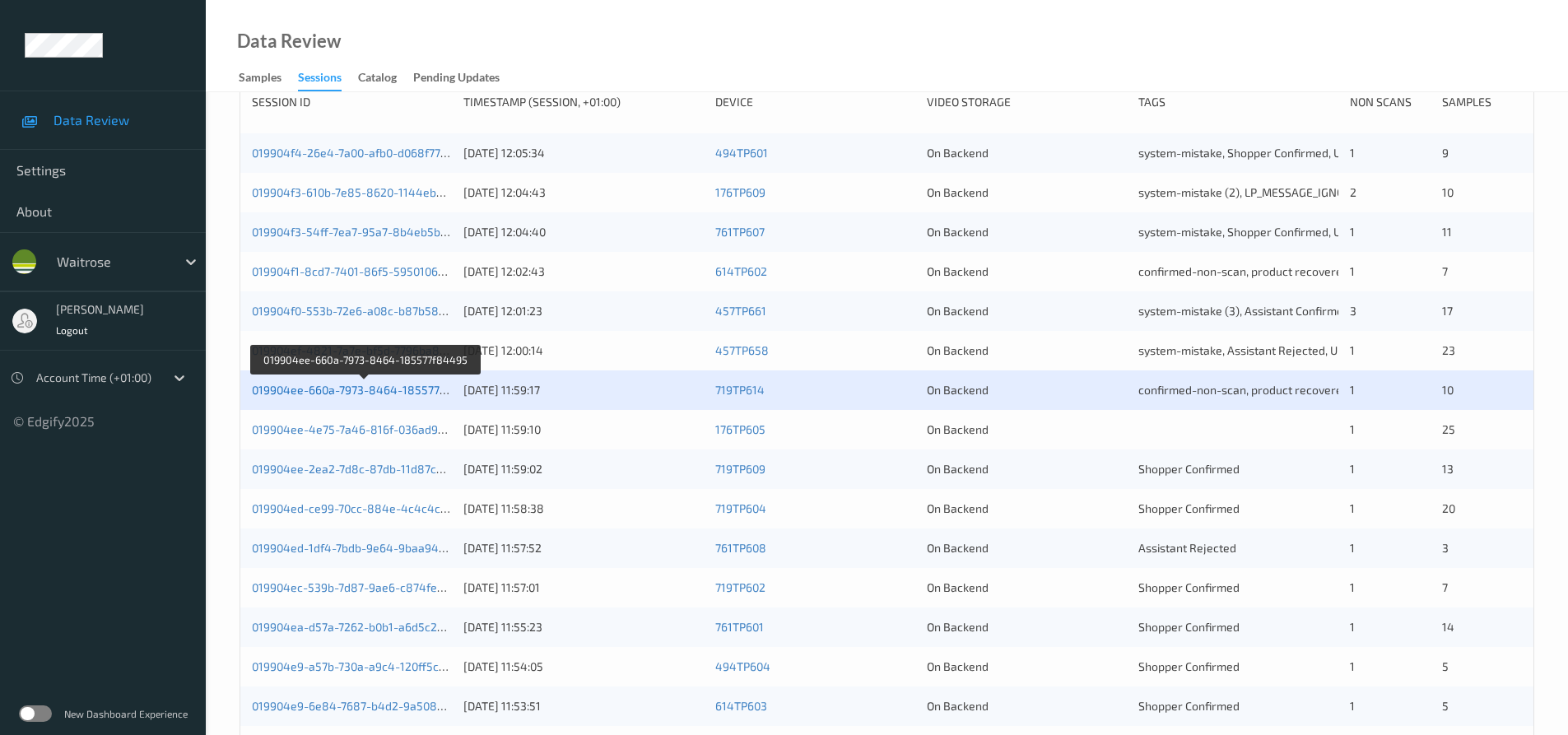
click at [386, 390] on link "019904ee-660a-7973-8464-185577f84495" at bounding box center [365, 390] width 227 height 14
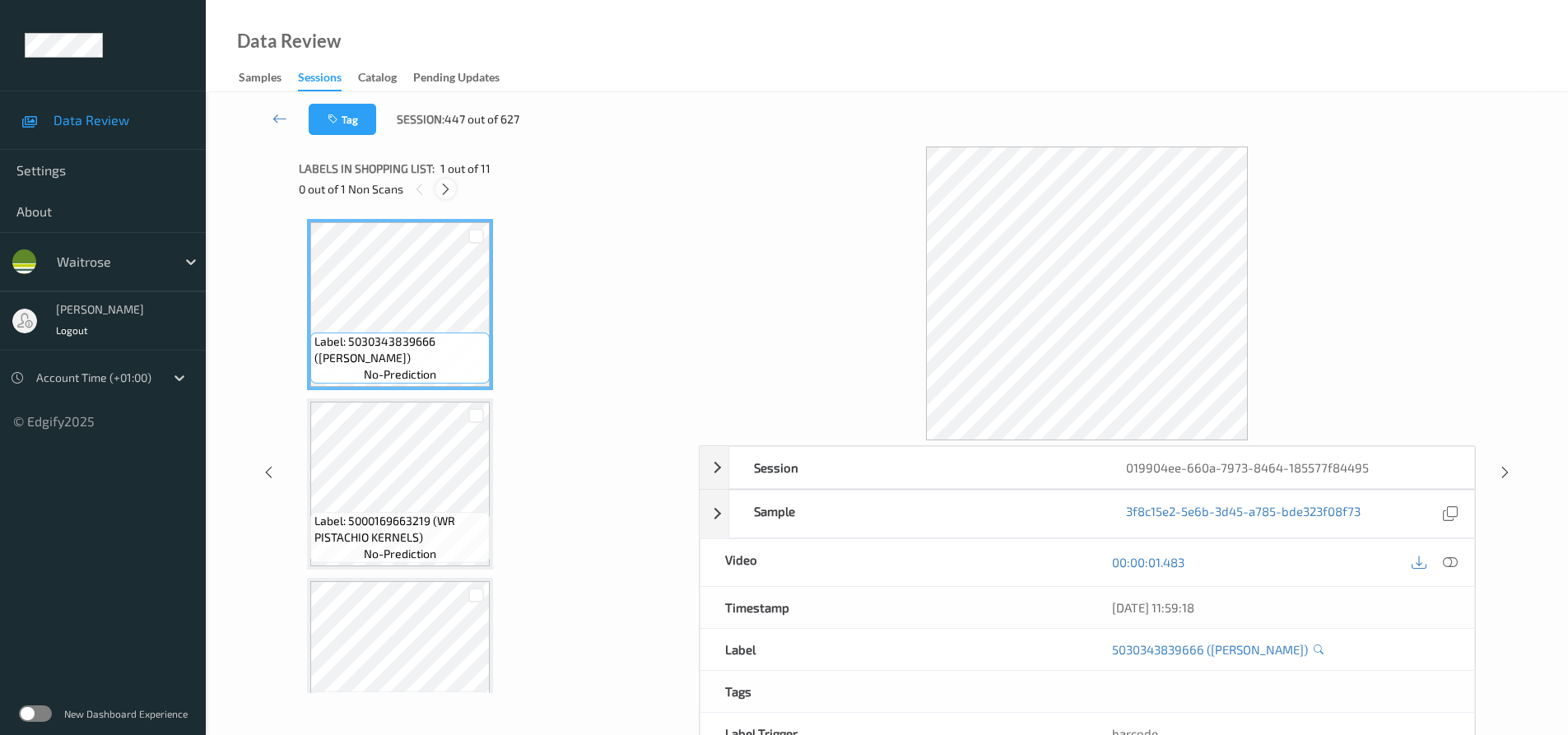
click at [448, 185] on icon at bounding box center [446, 189] width 14 height 15
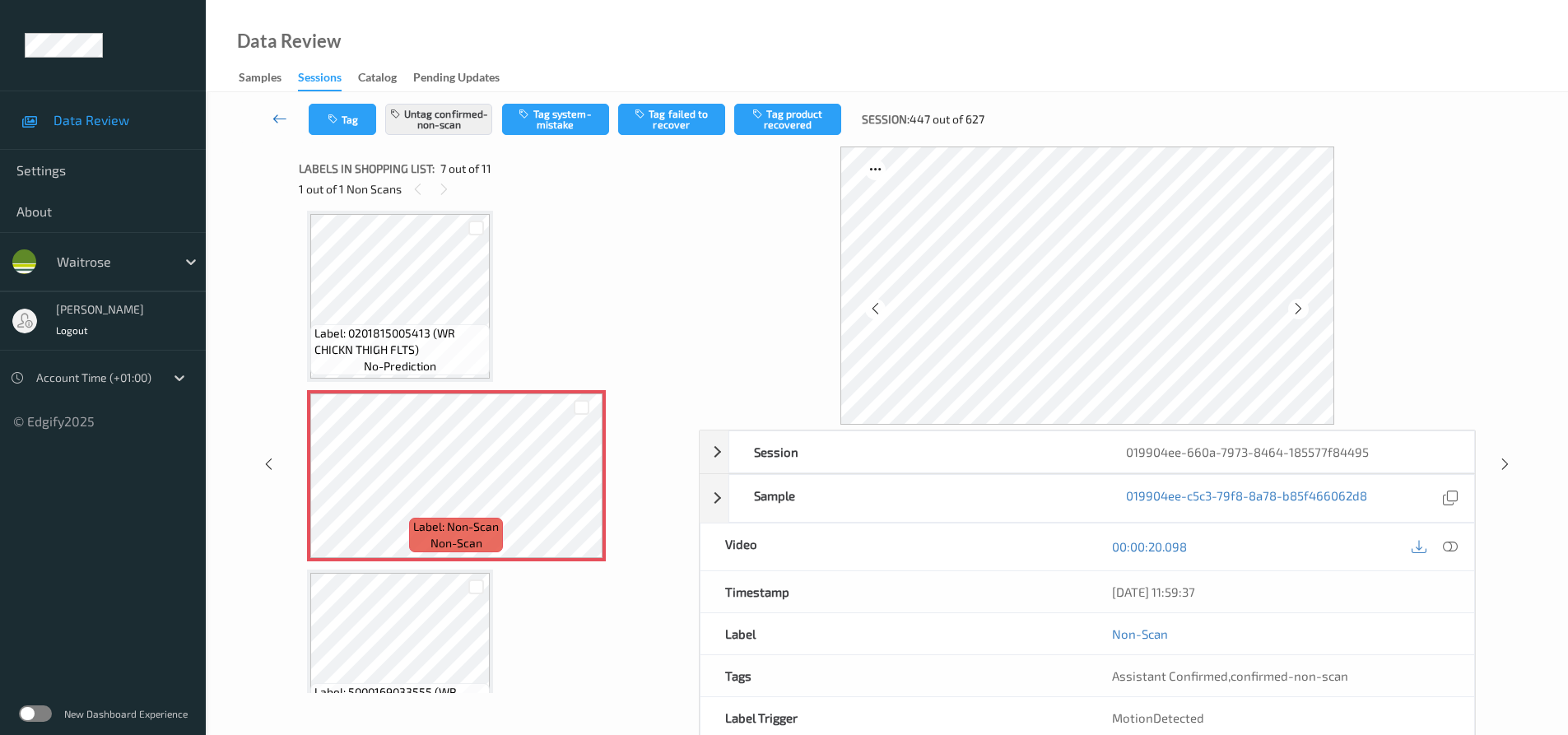
click at [272, 109] on link at bounding box center [279, 119] width 58 height 31
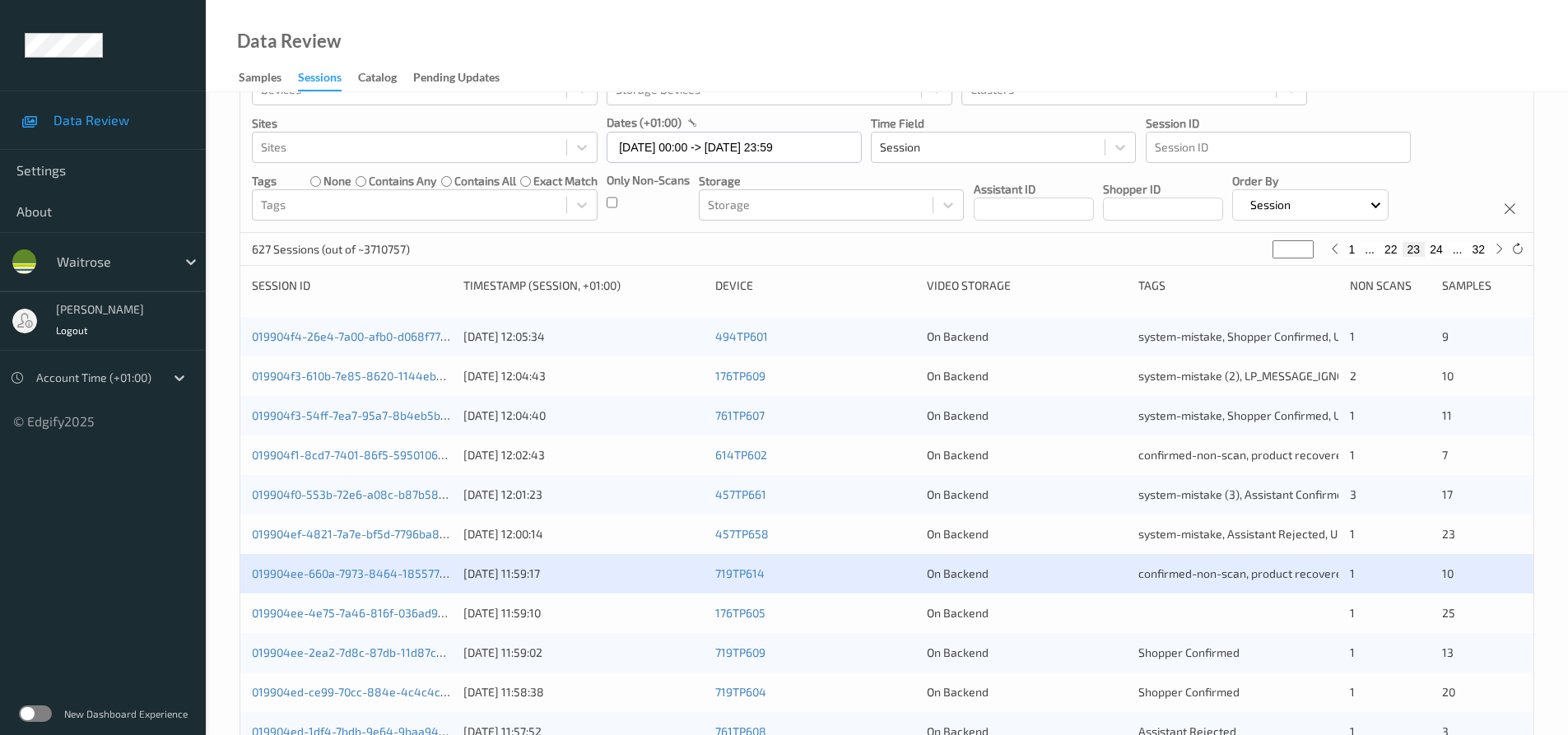
scroll to position [82, 0]
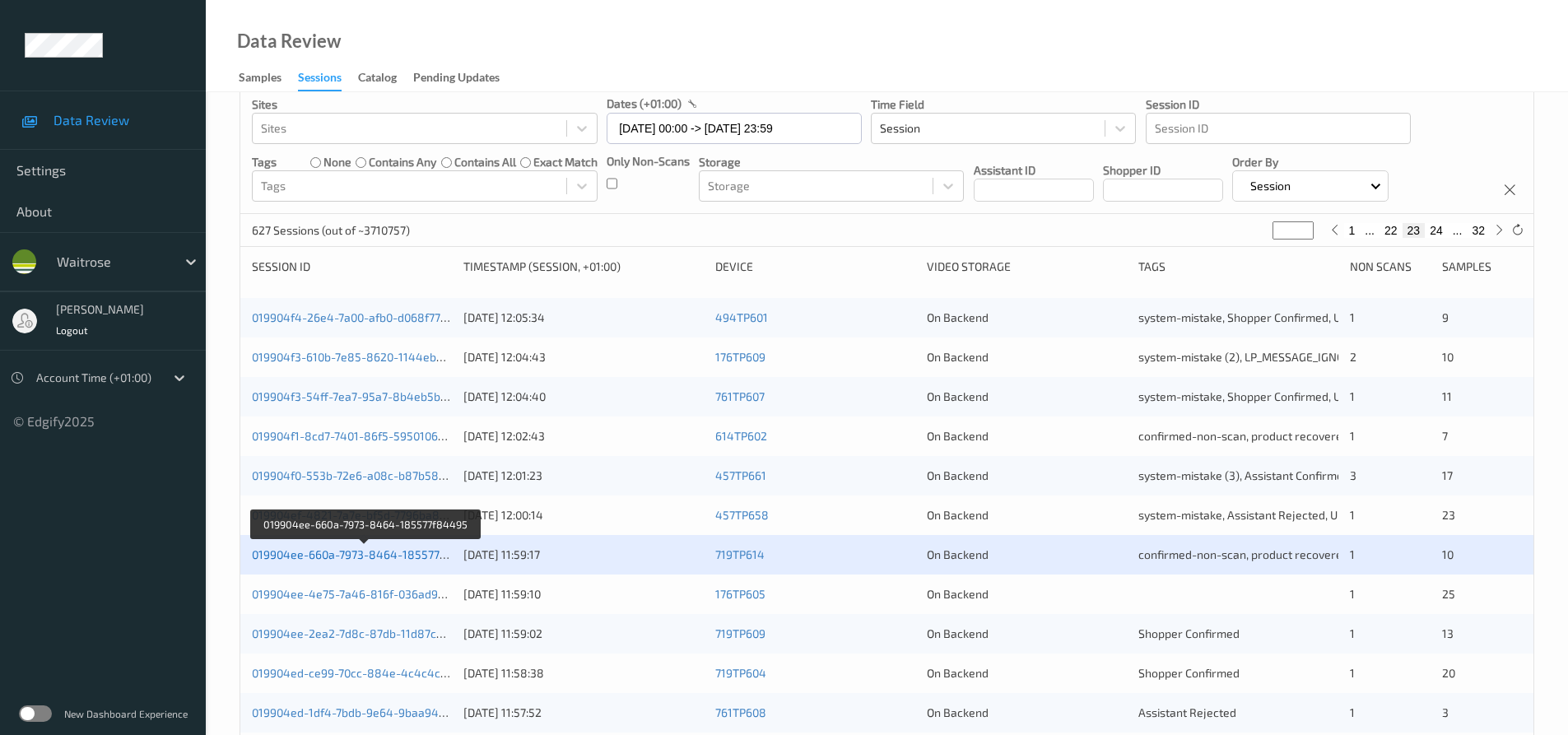
click at [400, 551] on link "019904ee-660a-7973-8464-185577f84495" at bounding box center [365, 554] width 227 height 14
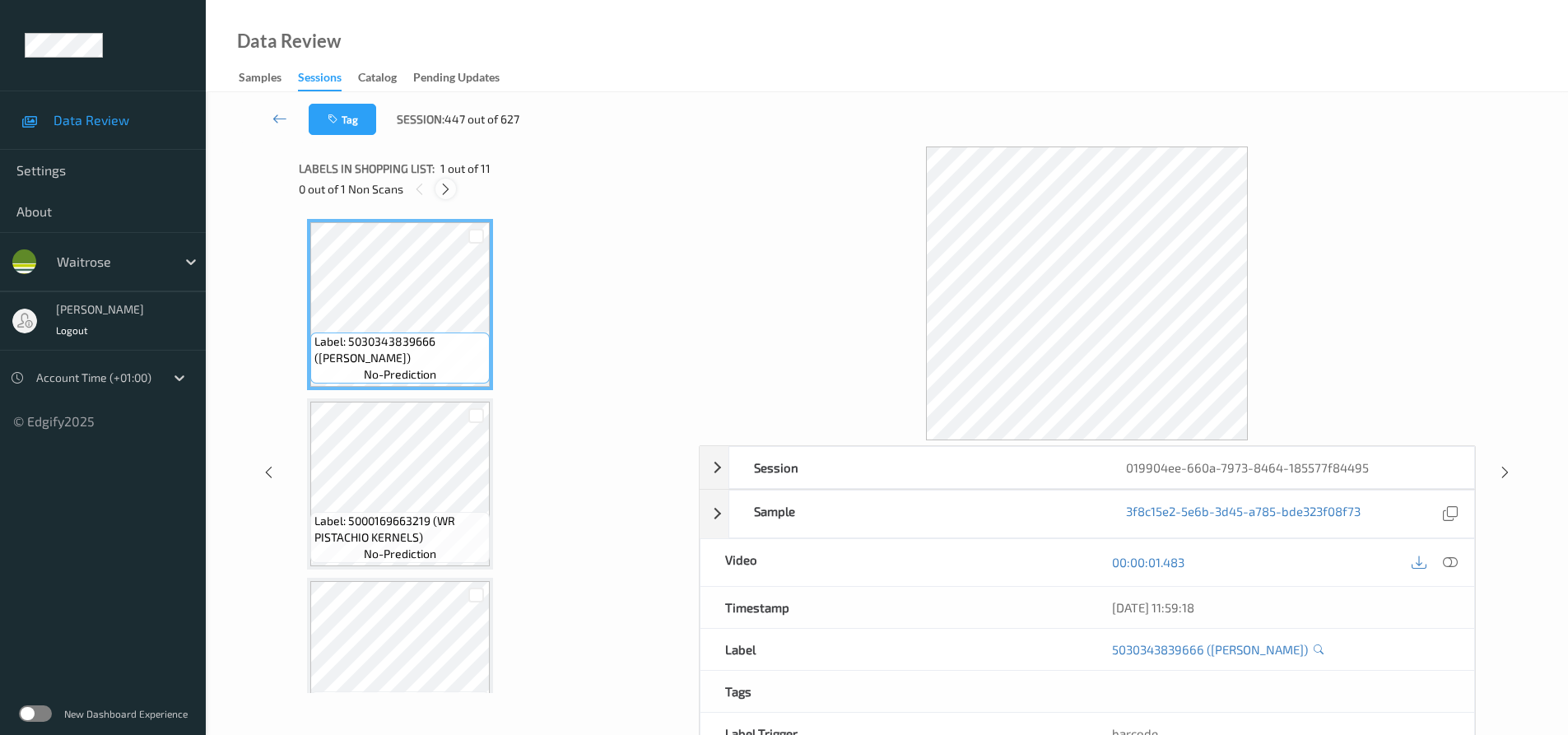
click at [452, 193] on icon at bounding box center [446, 189] width 14 height 15
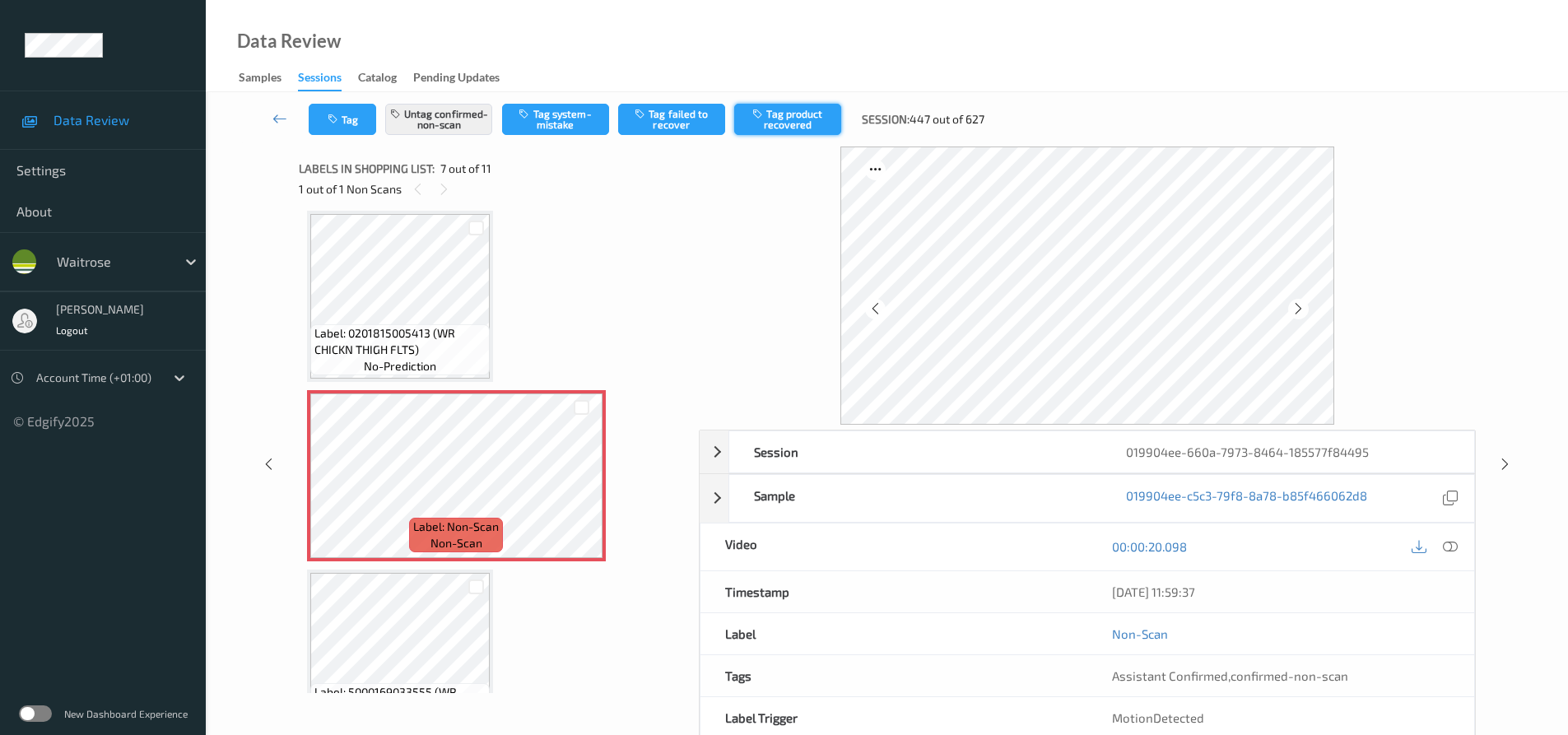
click at [808, 114] on button "Tag product recovered" at bounding box center [788, 119] width 107 height 31
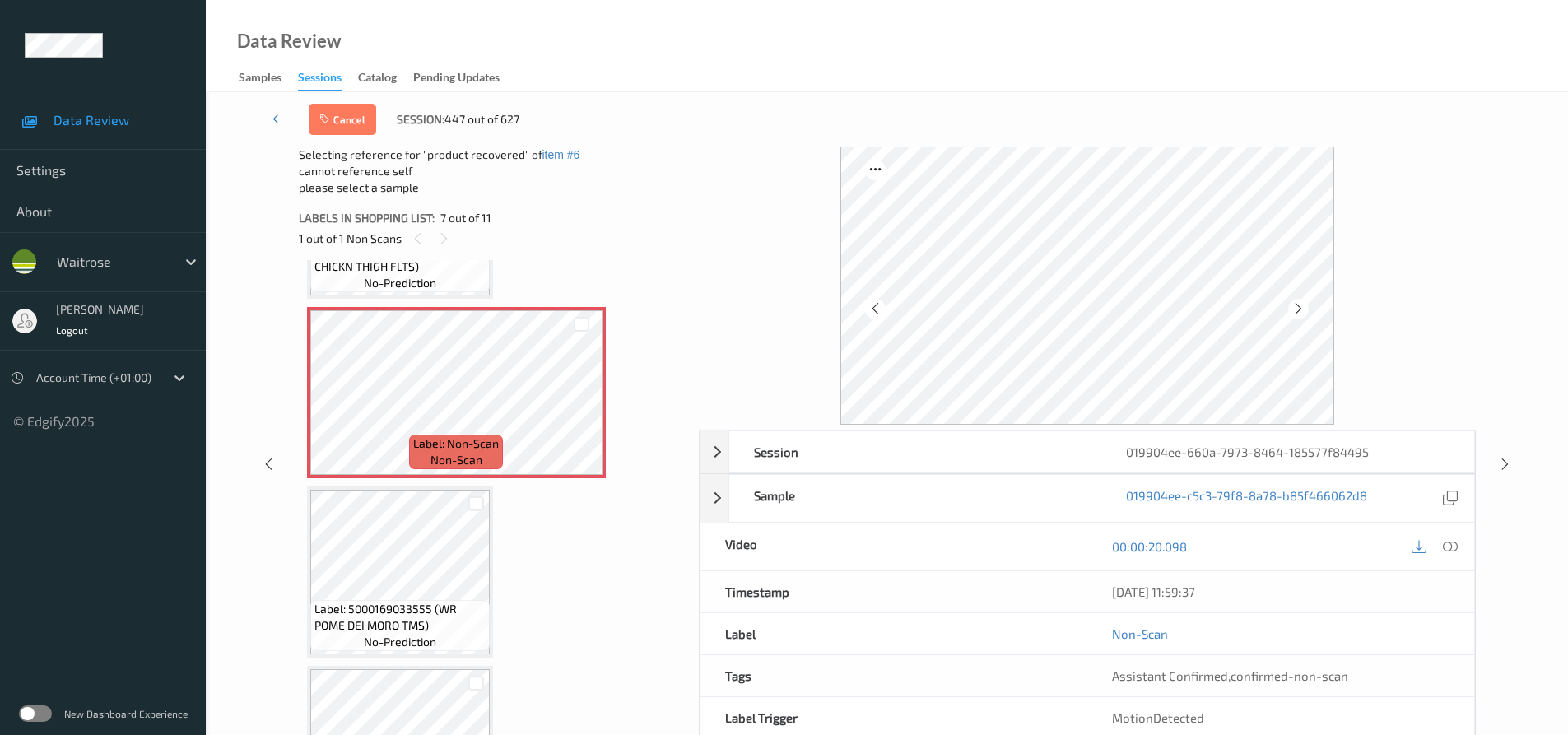
scroll to position [1234, 0]
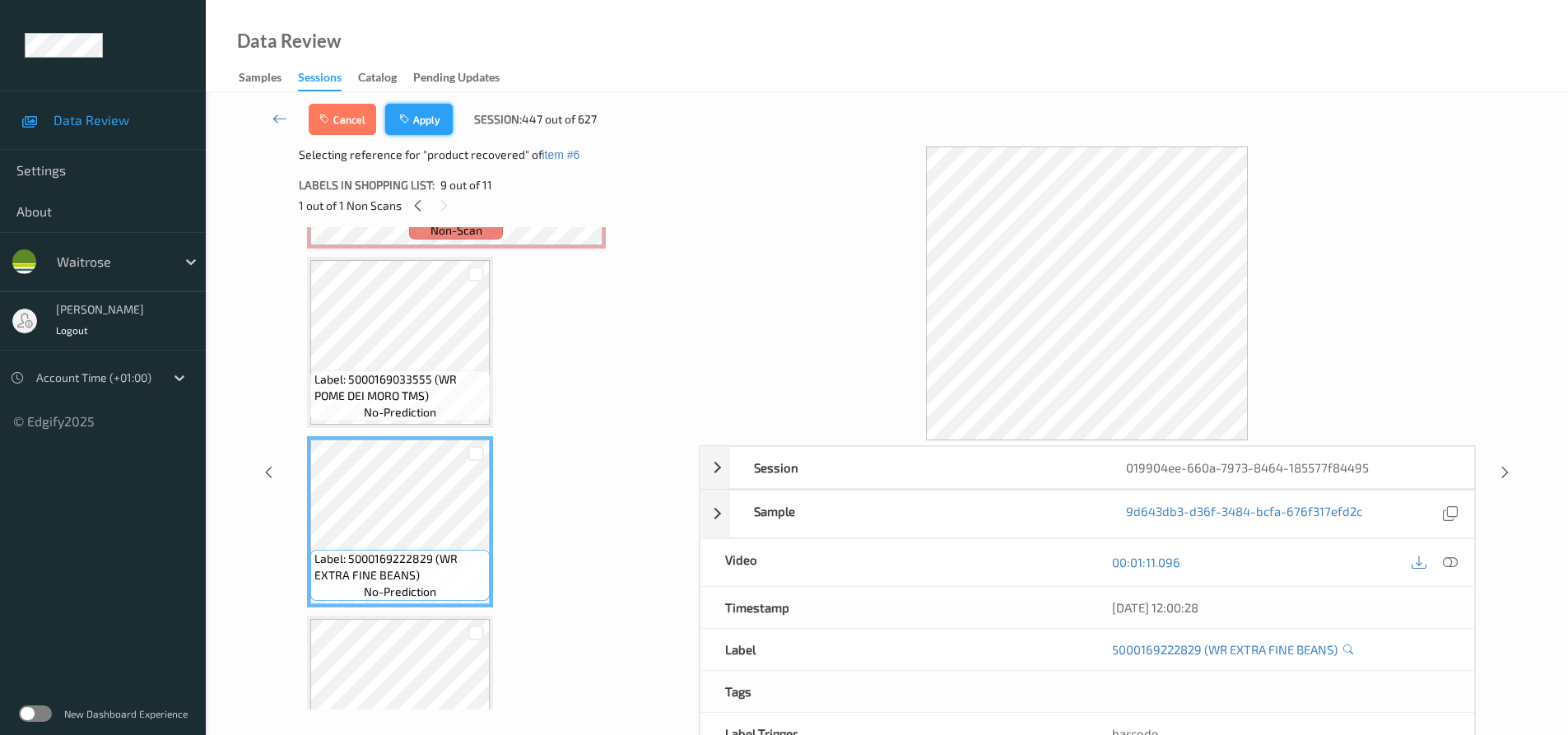
click at [443, 125] on button "Apply" at bounding box center [418, 119] width 68 height 31
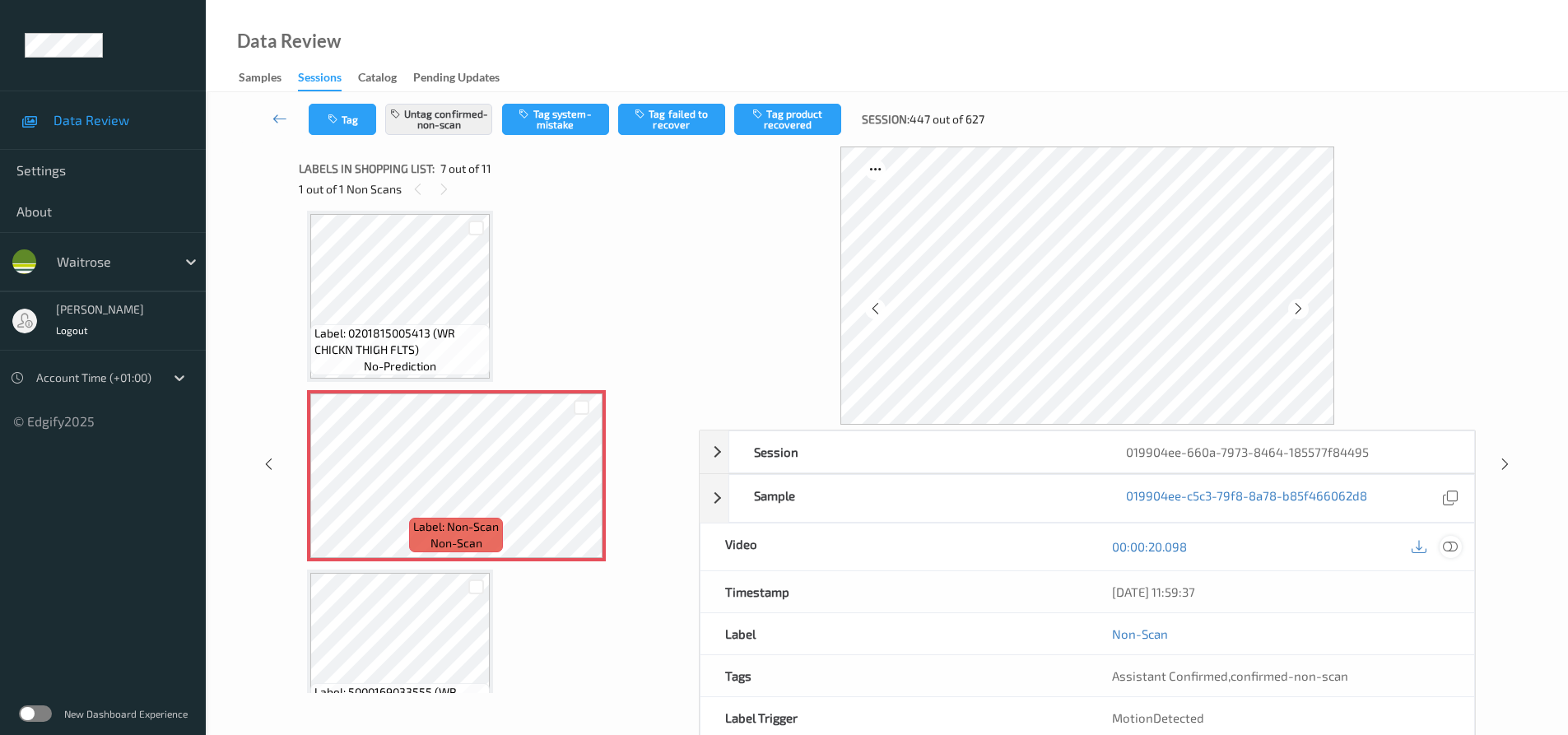
click at [1446, 547] on icon at bounding box center [1450, 546] width 15 height 15
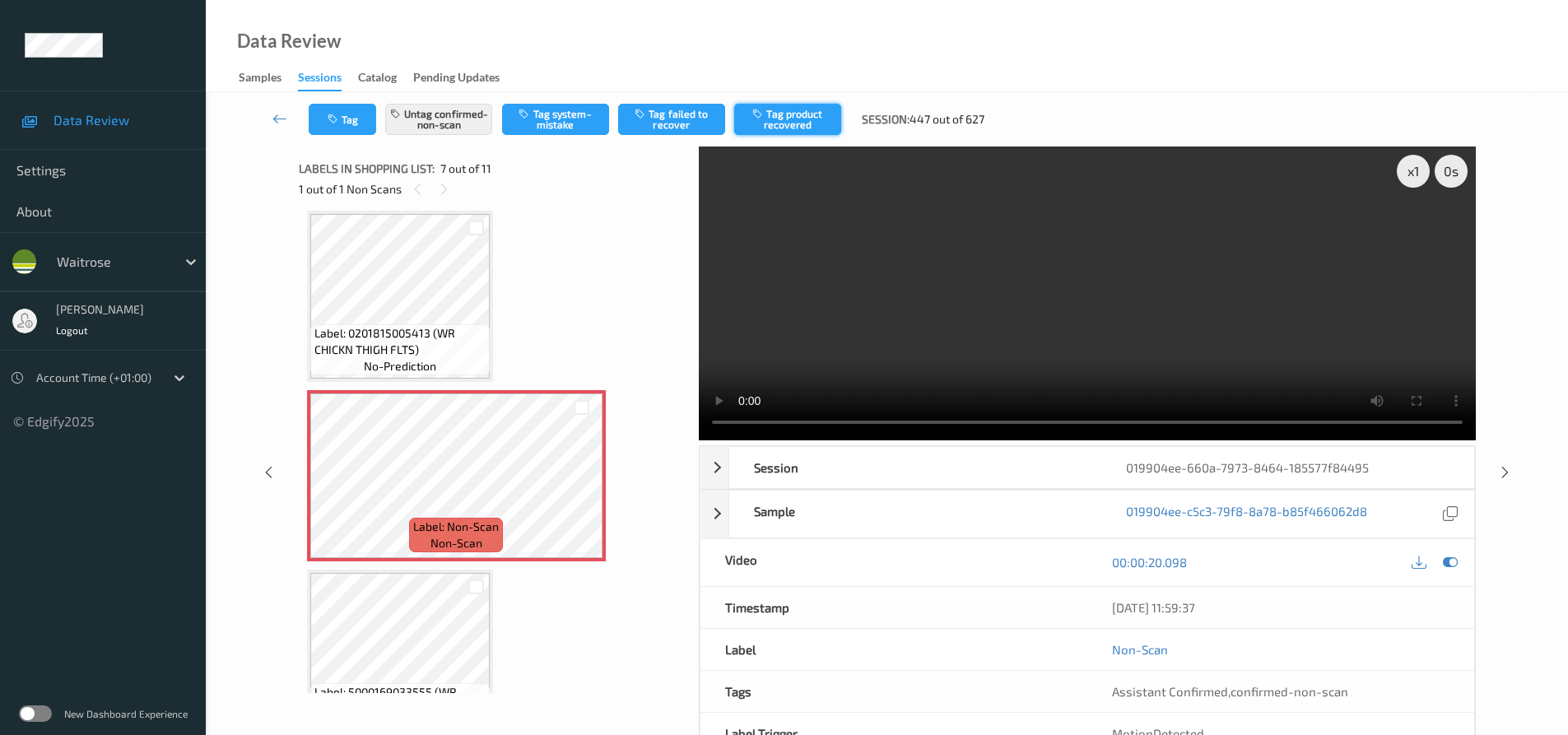
click at [803, 116] on button "Tag product recovered" at bounding box center [788, 119] width 107 height 31
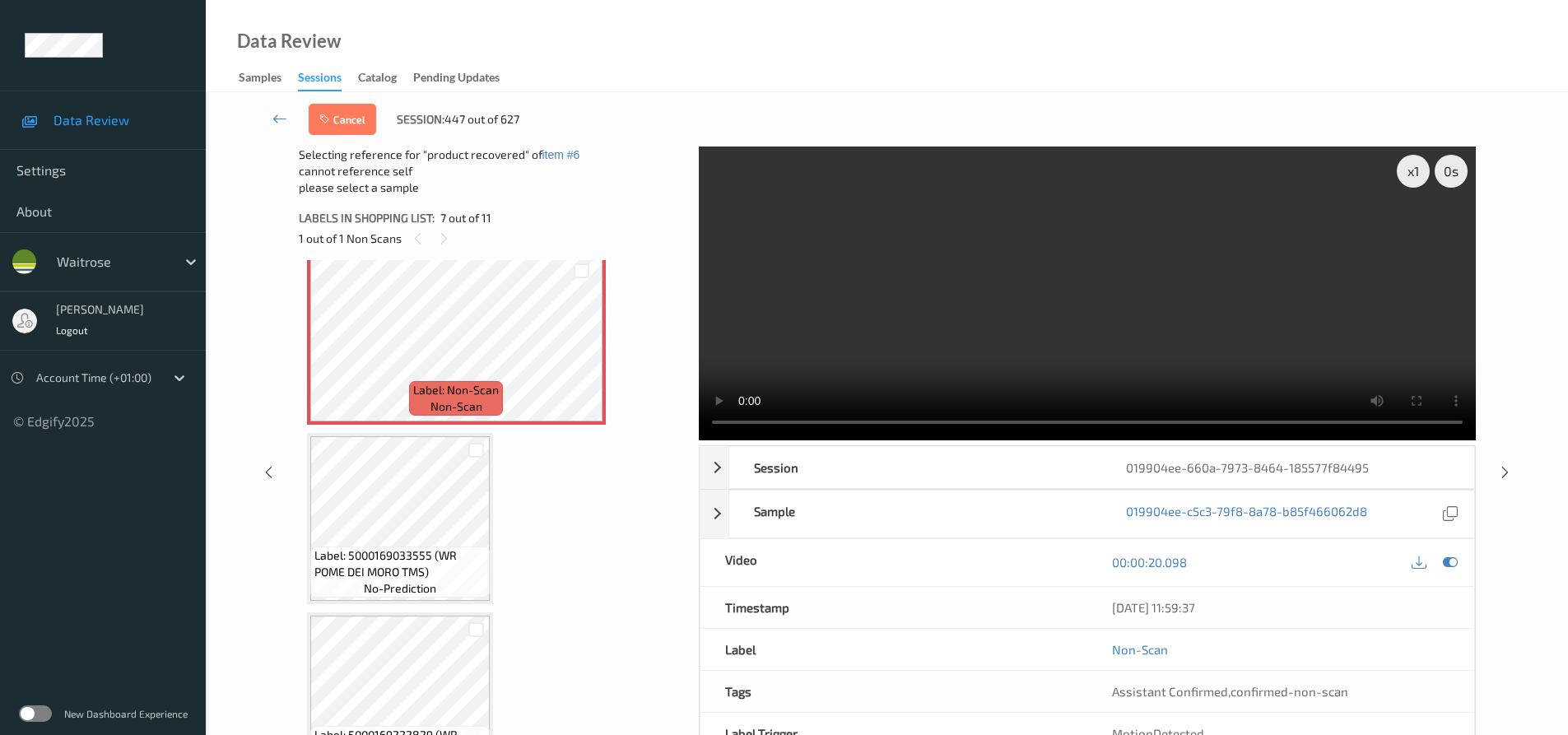
scroll to position [1151, 0]
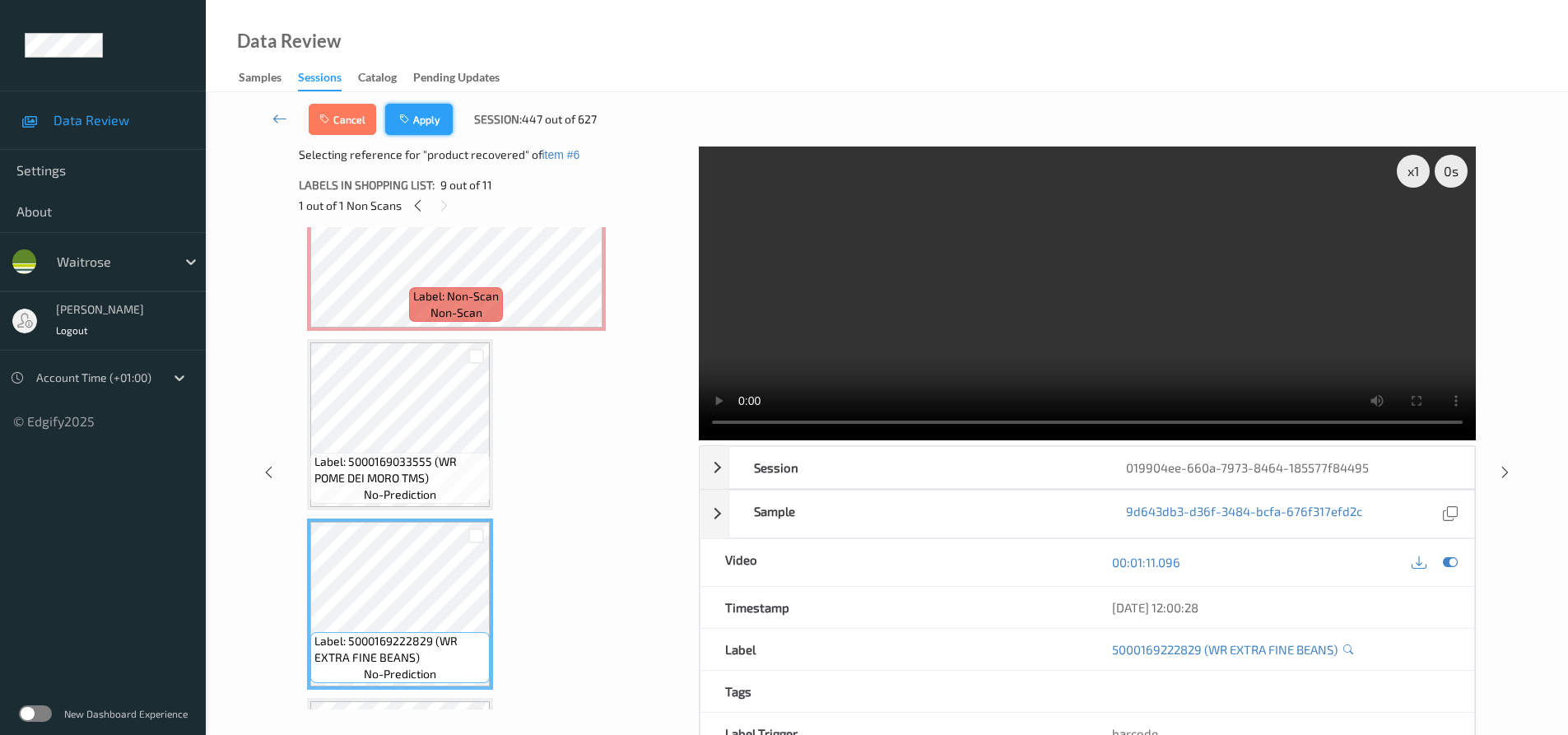
click at [433, 118] on button "Apply" at bounding box center [418, 119] width 68 height 31
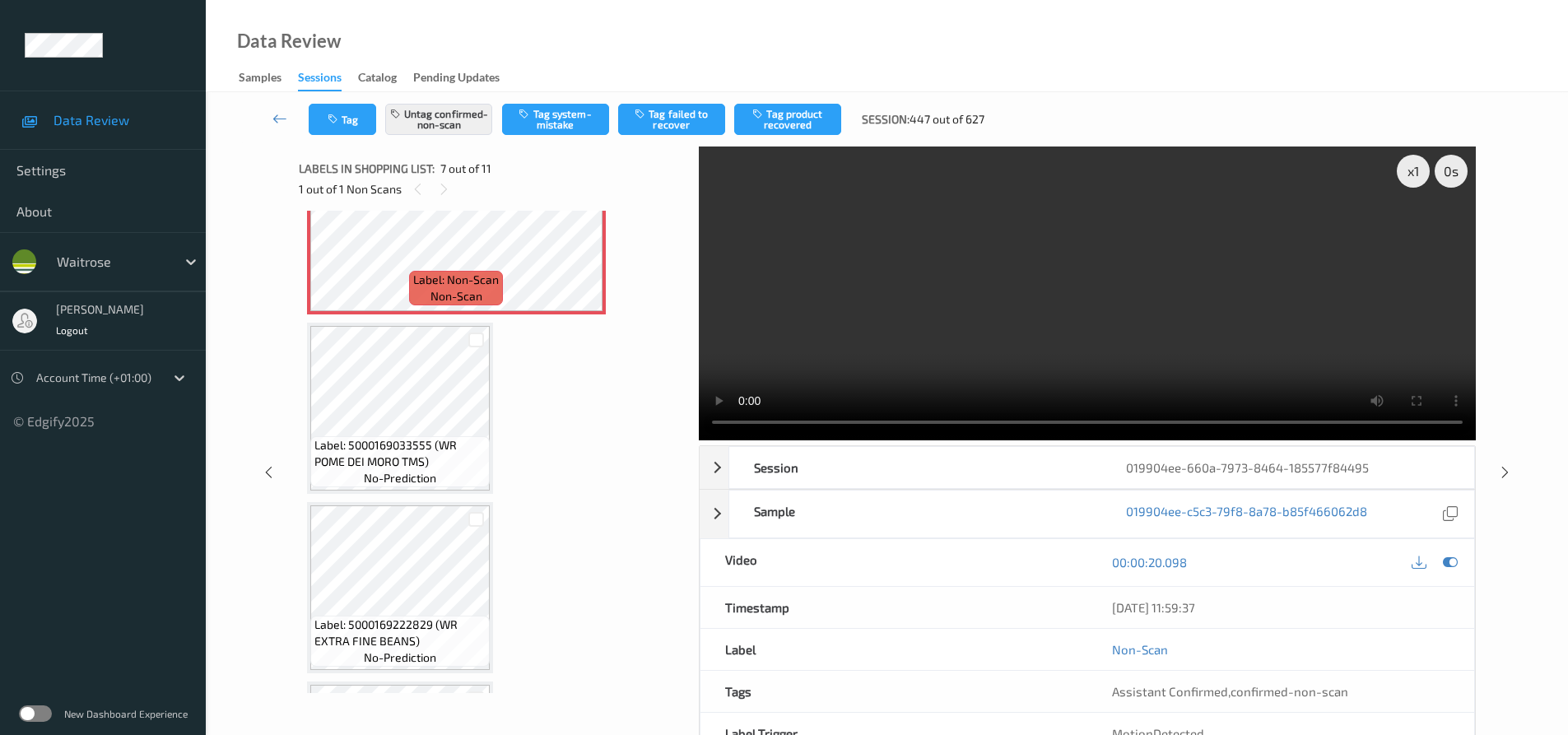
scroll to position [905, 0]
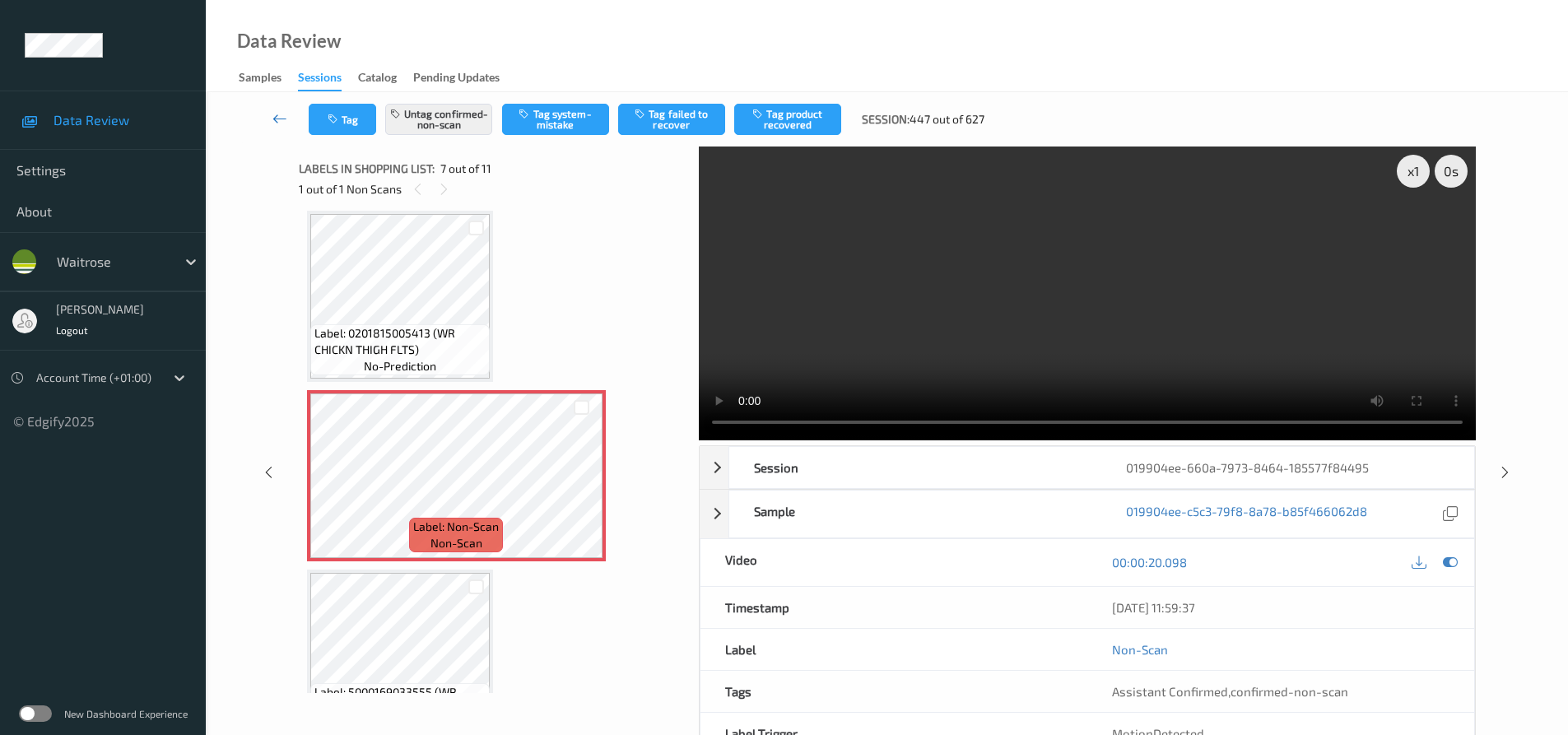
click at [285, 112] on icon at bounding box center [279, 118] width 15 height 16
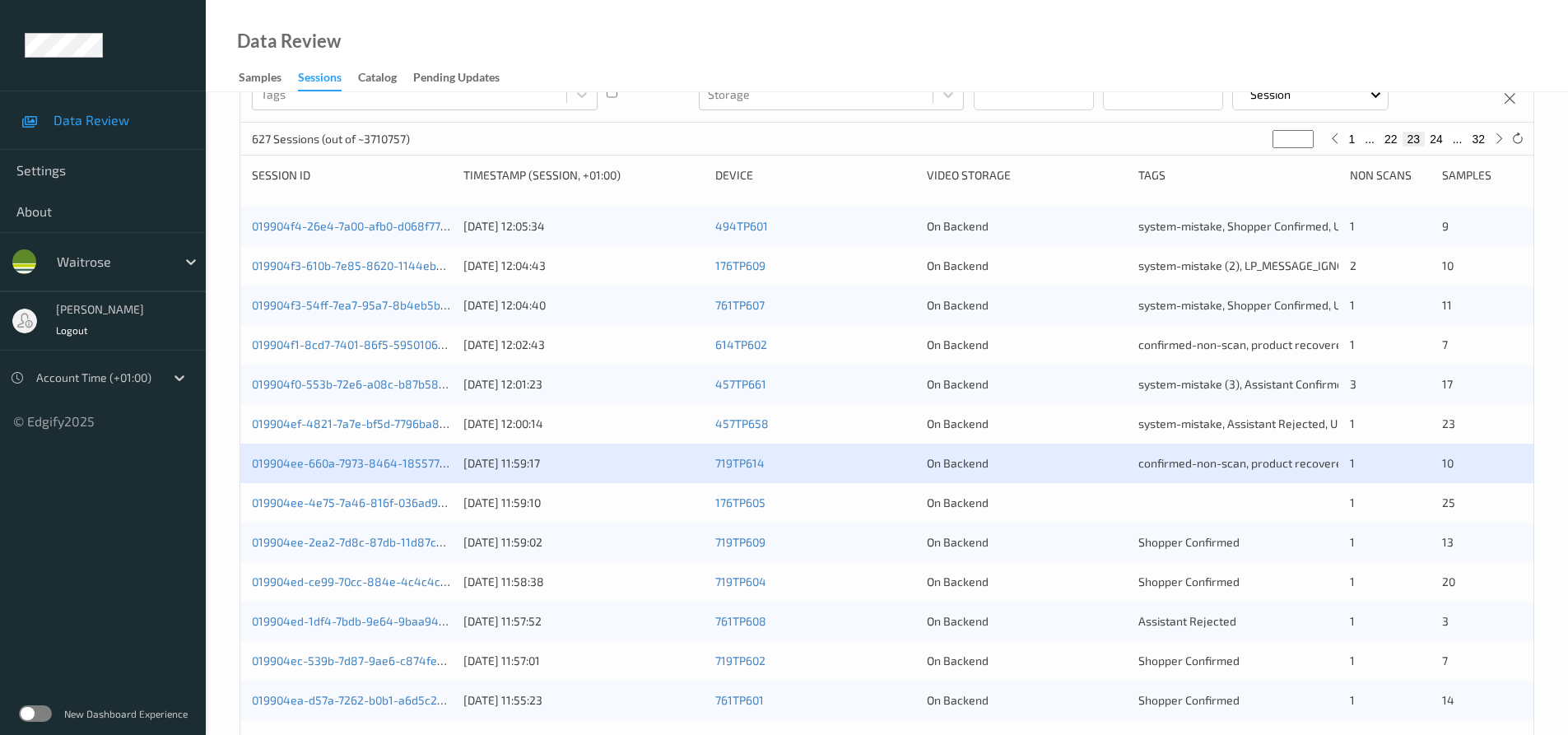
scroll to position [165, 0]
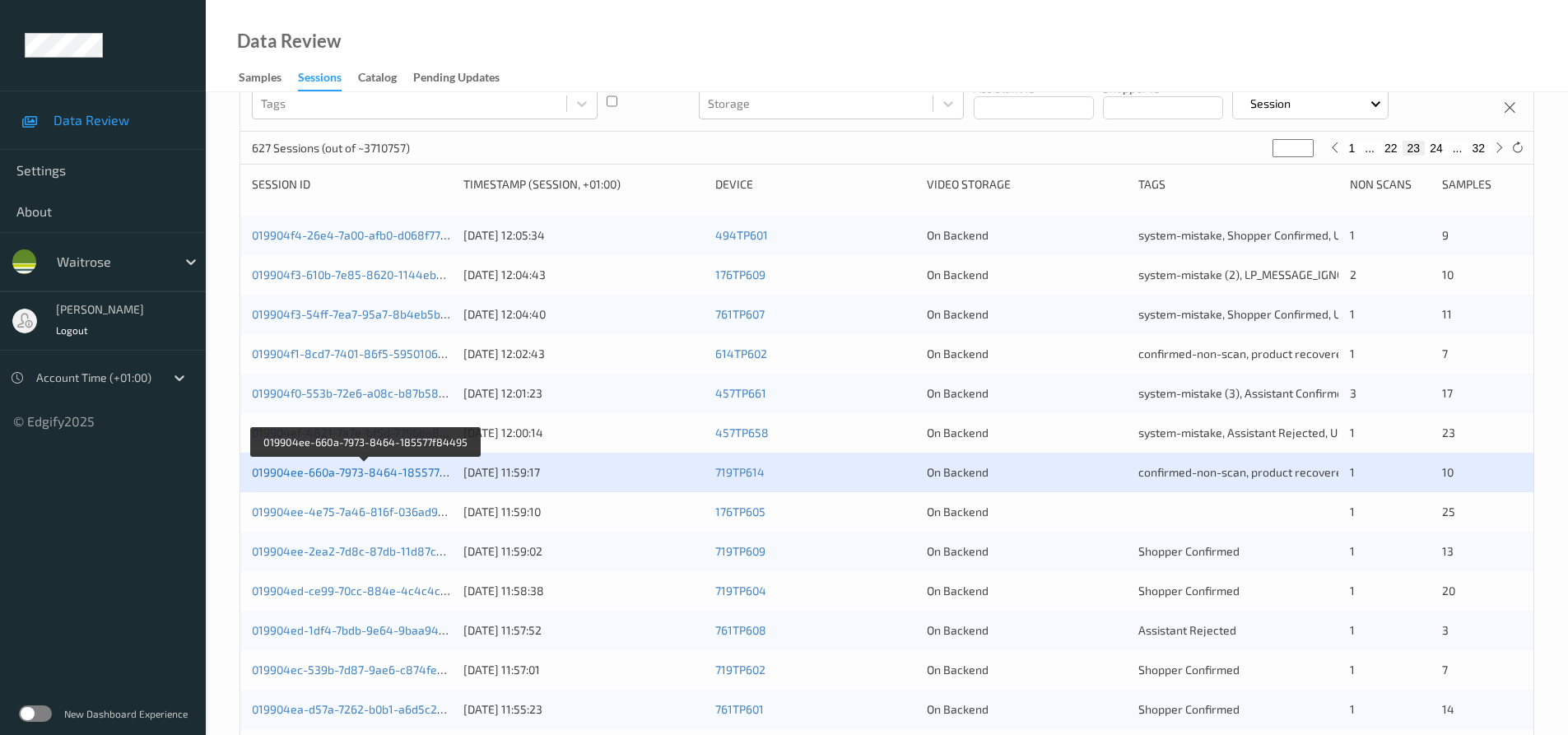
click at [349, 471] on link "019904ee-660a-7973-8464-185577f84495" at bounding box center [365, 471] width 227 height 14
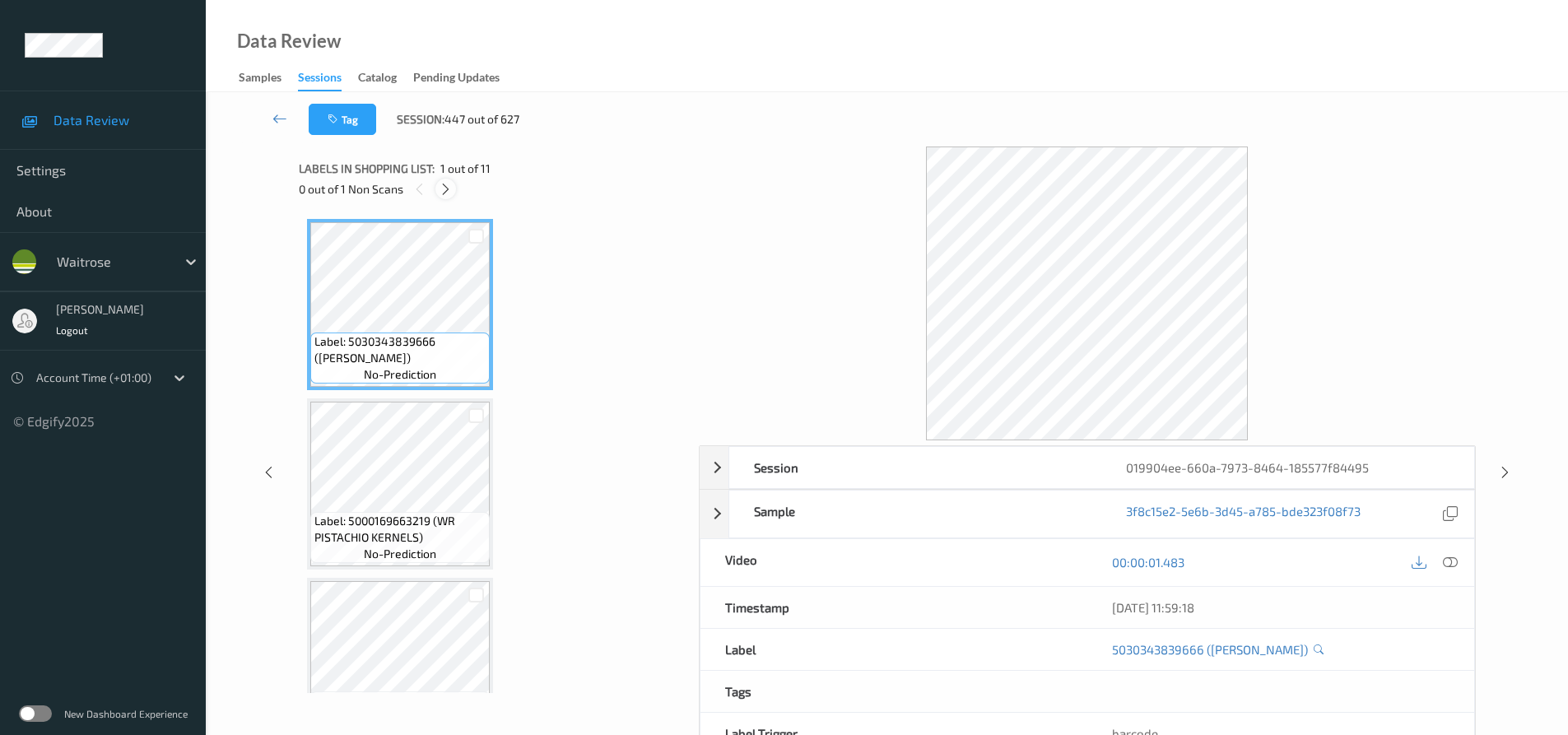
click at [450, 187] on icon at bounding box center [446, 189] width 14 height 15
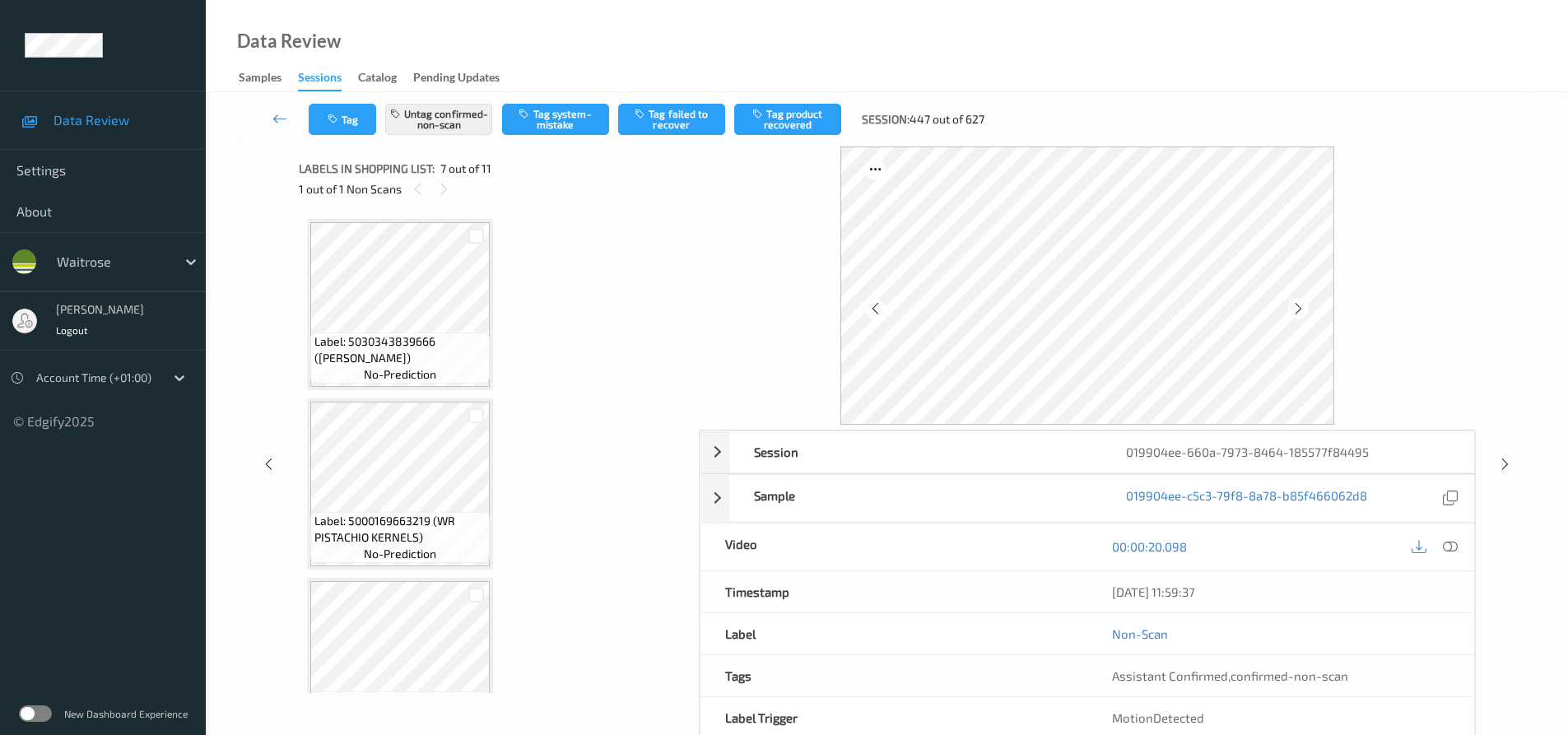
scroll to position [905, 0]
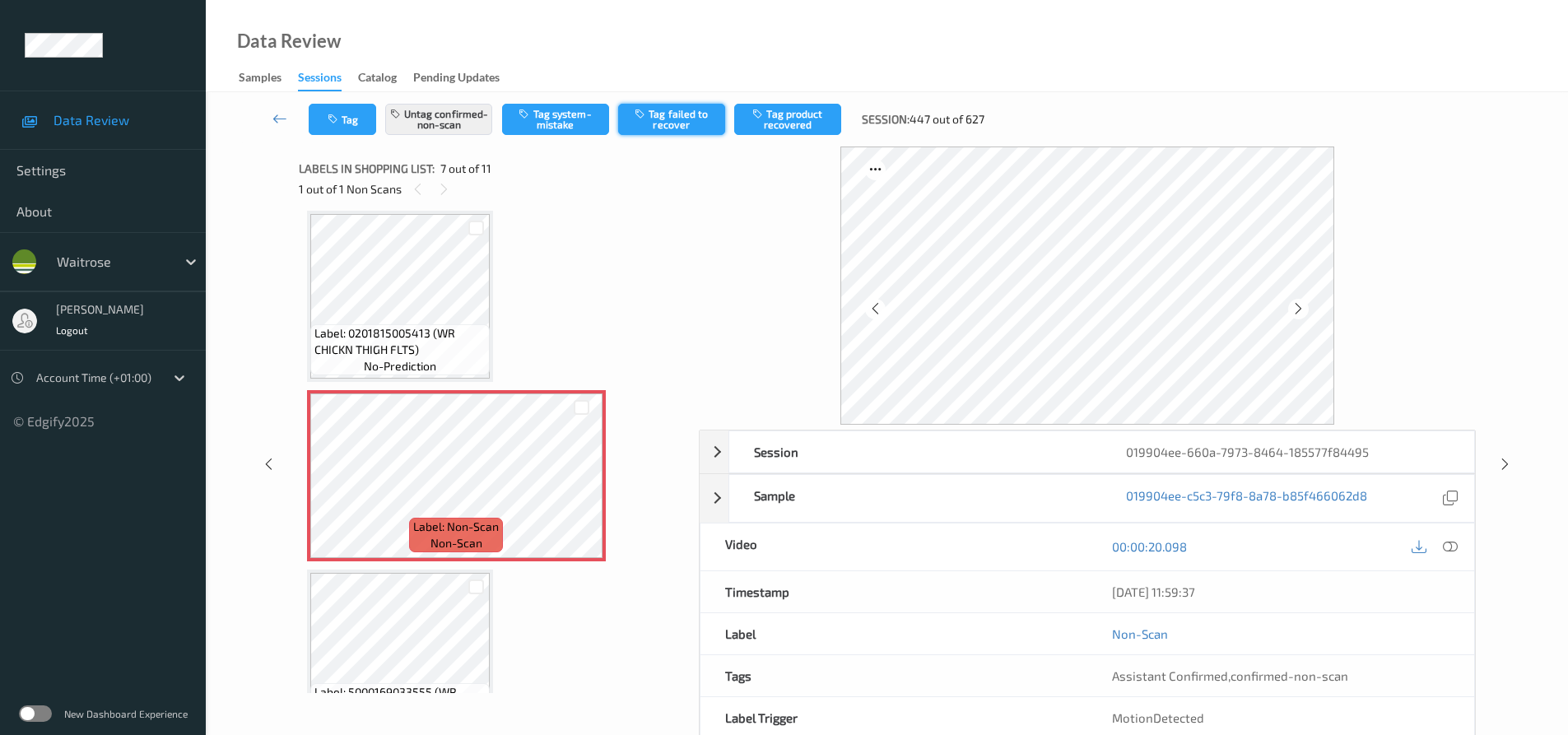
click at [668, 115] on button "Tag failed to recover" at bounding box center [672, 119] width 107 height 31
click at [773, 124] on button "Tag product recovered" at bounding box center [788, 119] width 107 height 31
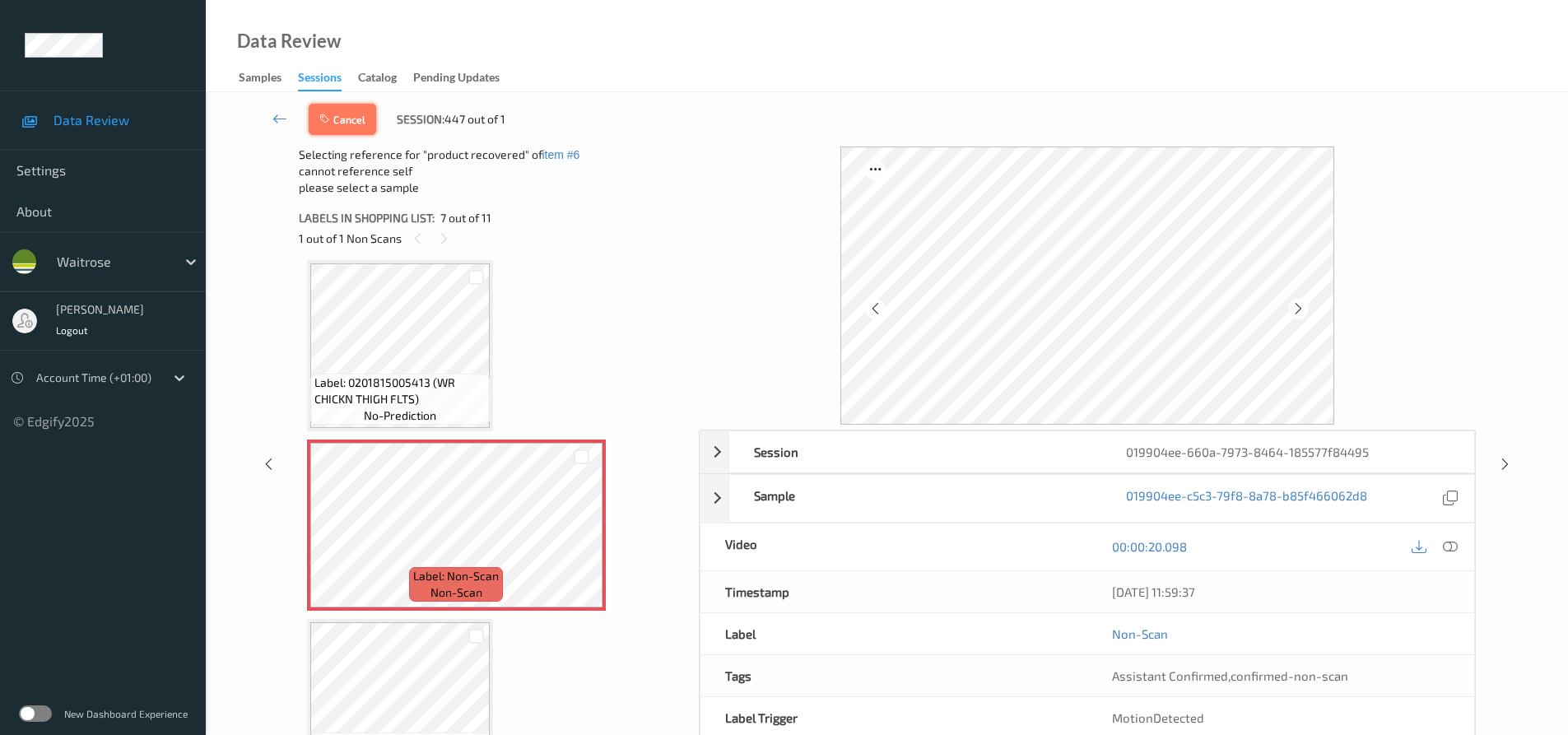
click at [361, 115] on button "Cancel" at bounding box center [342, 119] width 68 height 31
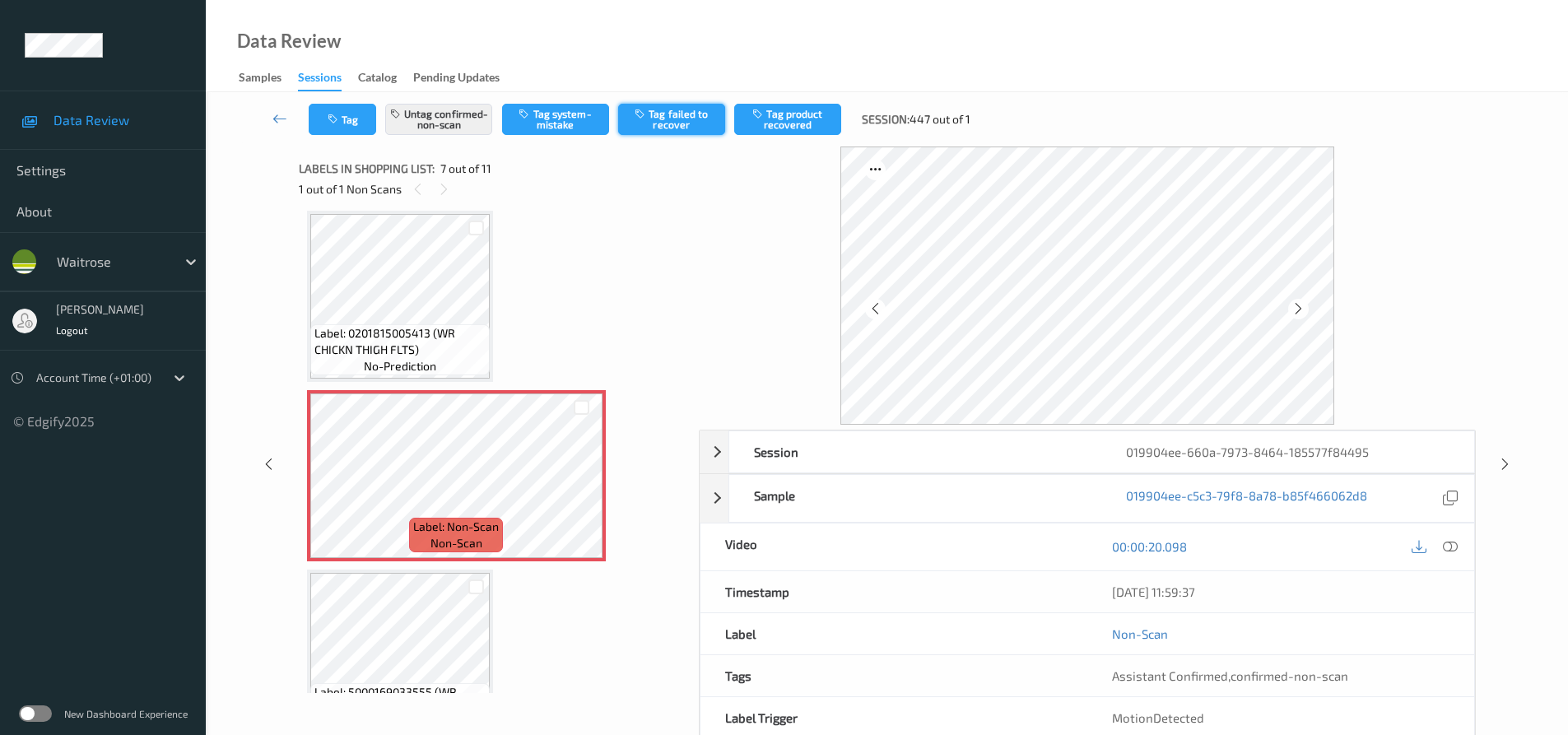
click at [682, 125] on button "Tag failed to recover" at bounding box center [672, 119] width 107 height 31
click at [799, 116] on button "Tag product recovered" at bounding box center [788, 119] width 107 height 31
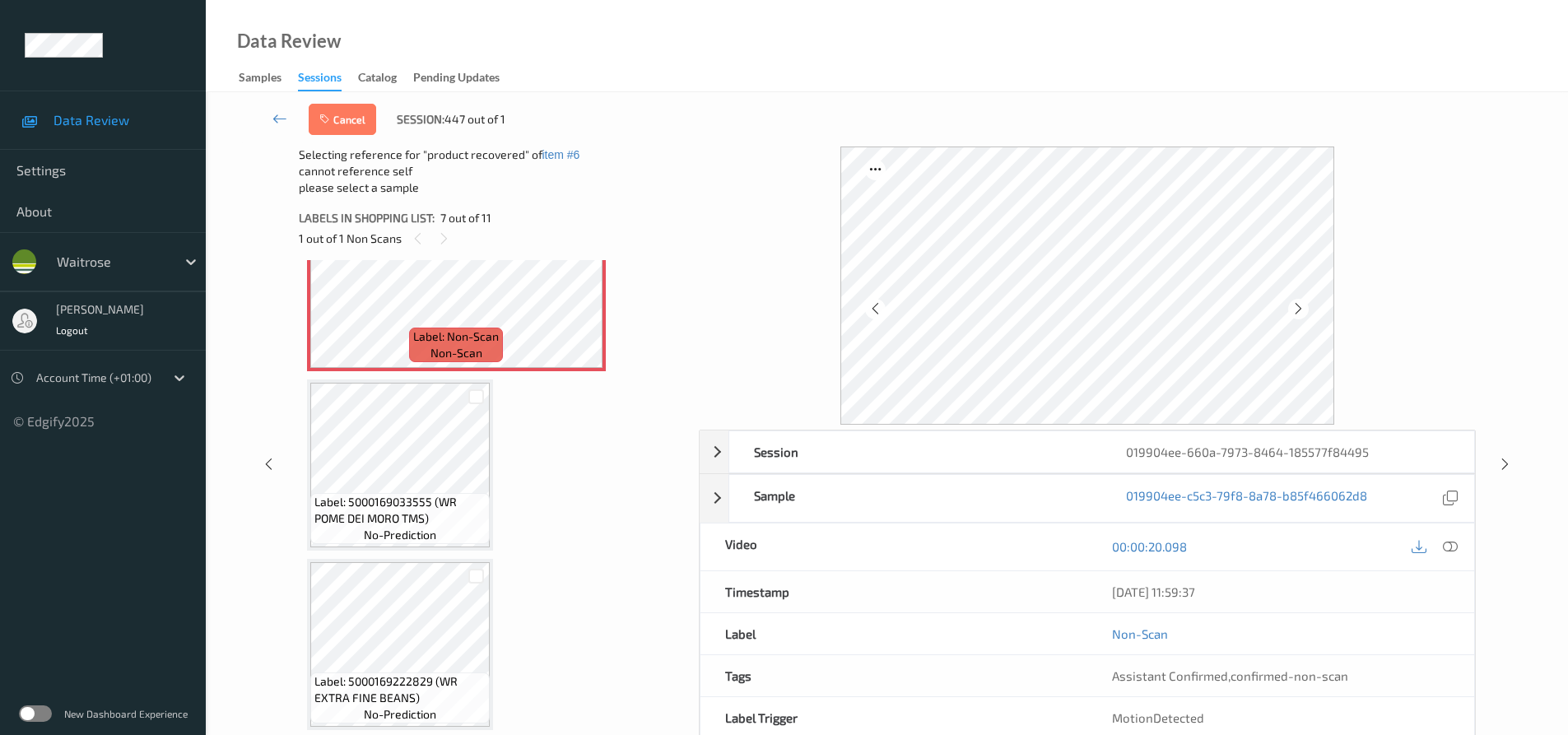
scroll to position [1151, 0]
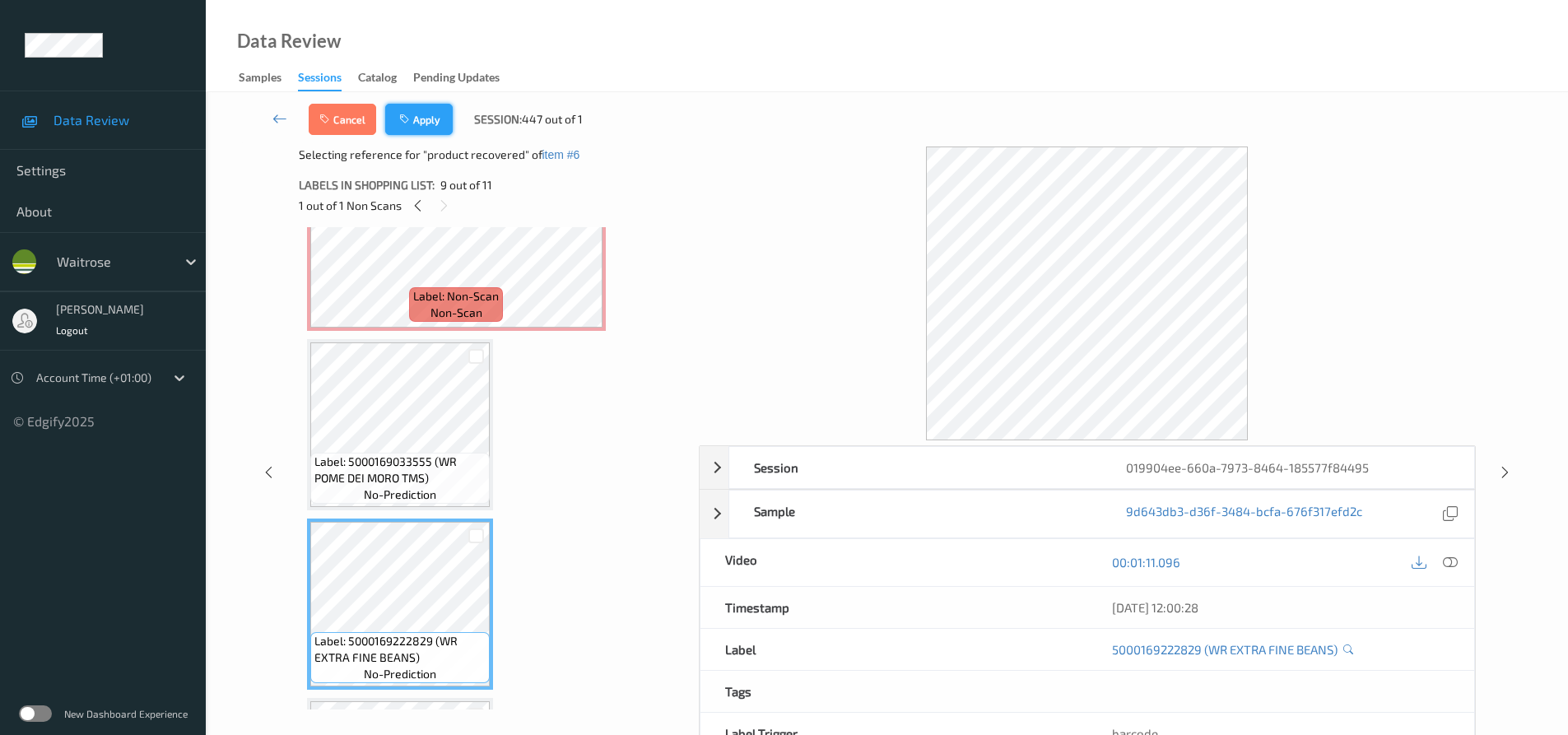
click at [423, 124] on button "Apply" at bounding box center [418, 119] width 68 height 31
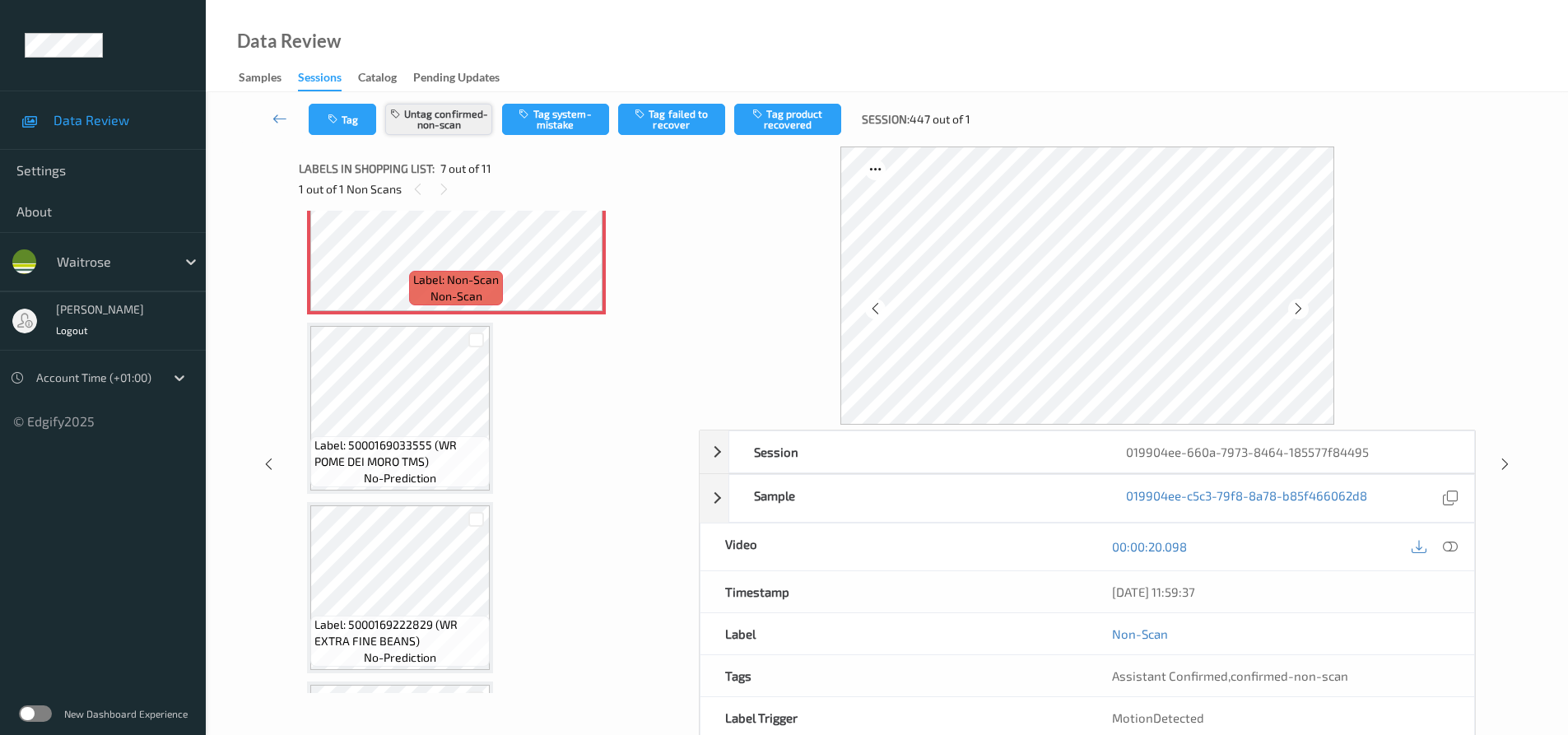
scroll to position [905, 0]
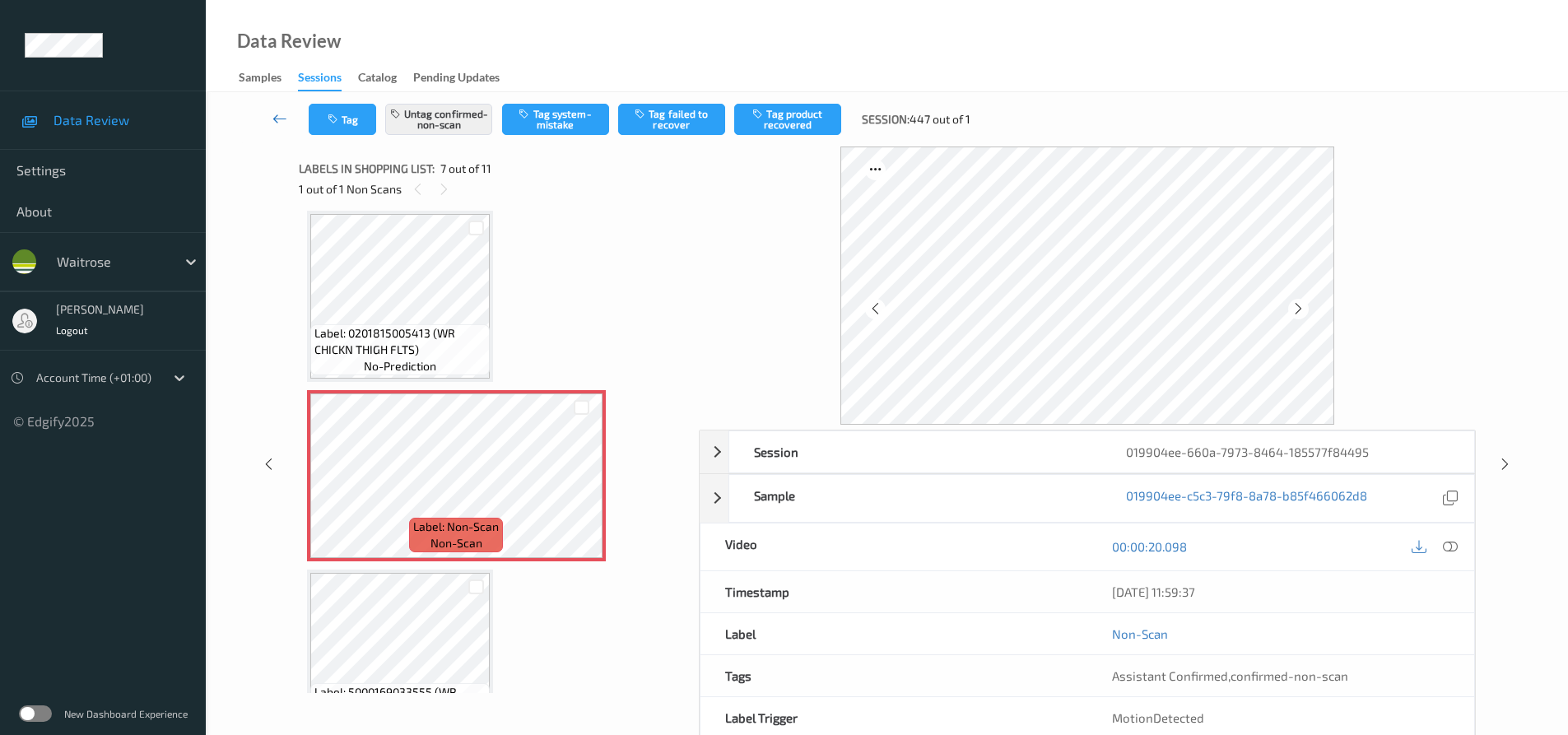
click at [272, 112] on link at bounding box center [279, 119] width 58 height 31
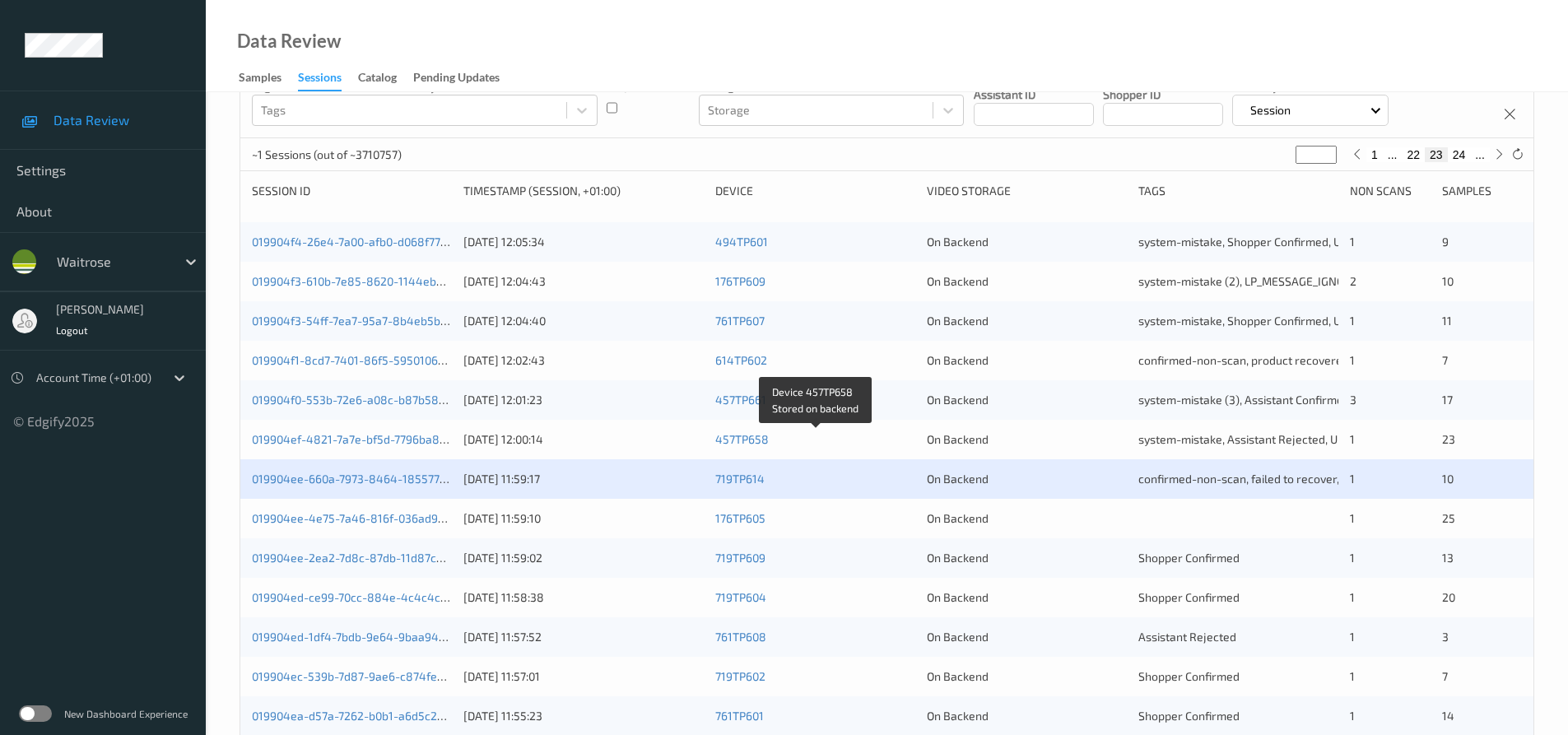
scroll to position [165, 0]
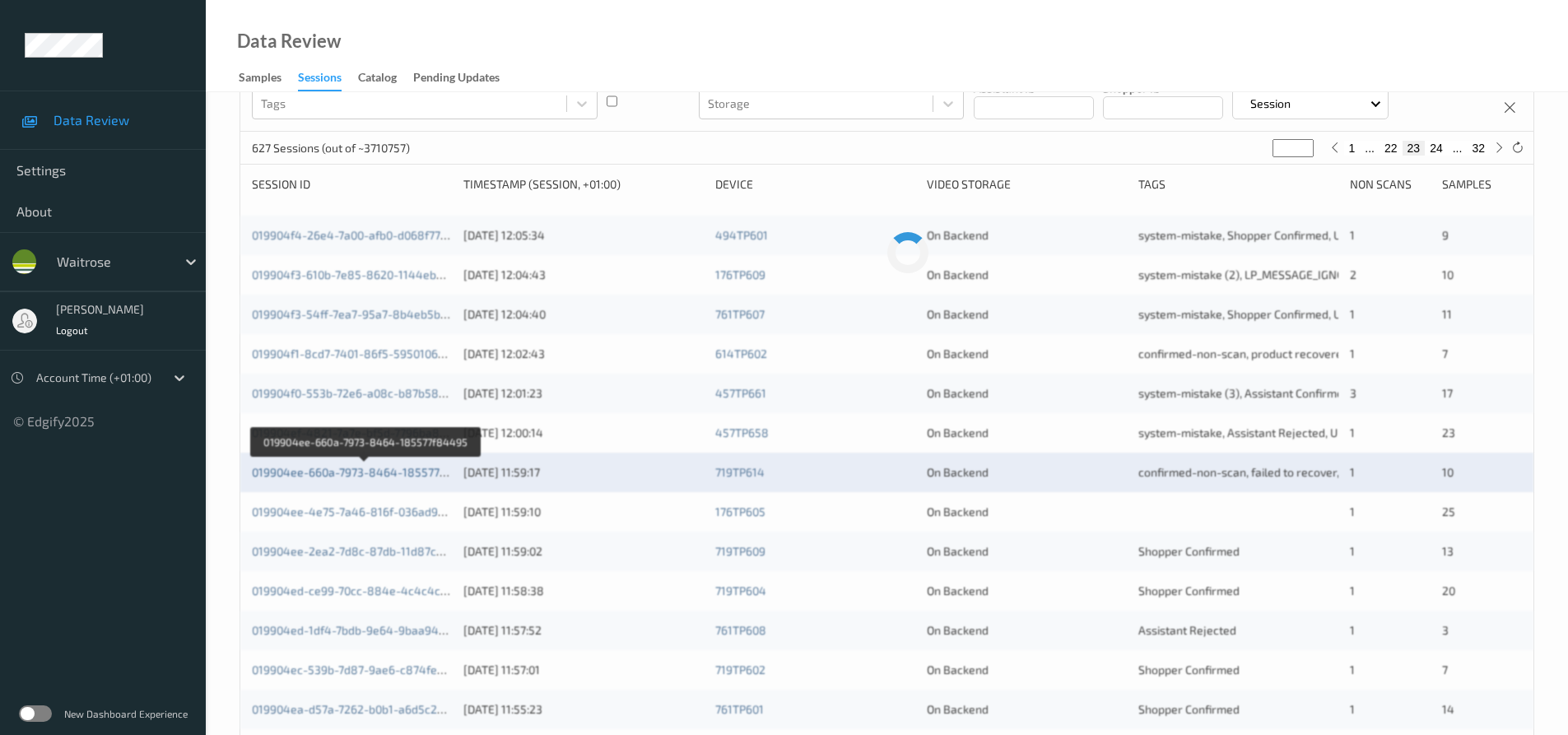
click at [407, 469] on link "019904ee-660a-7973-8464-185577f84495" at bounding box center [365, 471] width 227 height 14
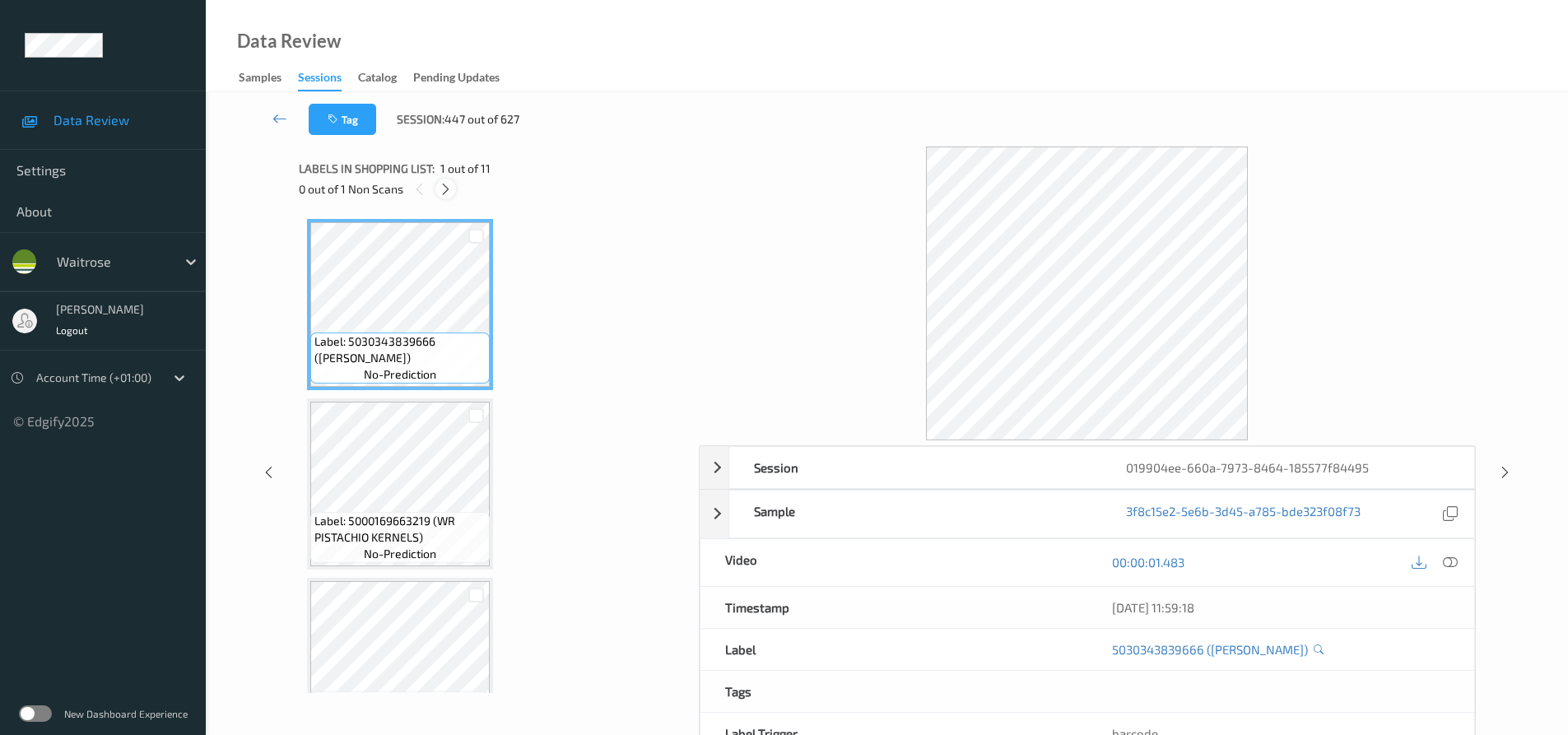
click at [447, 187] on icon at bounding box center [446, 189] width 14 height 15
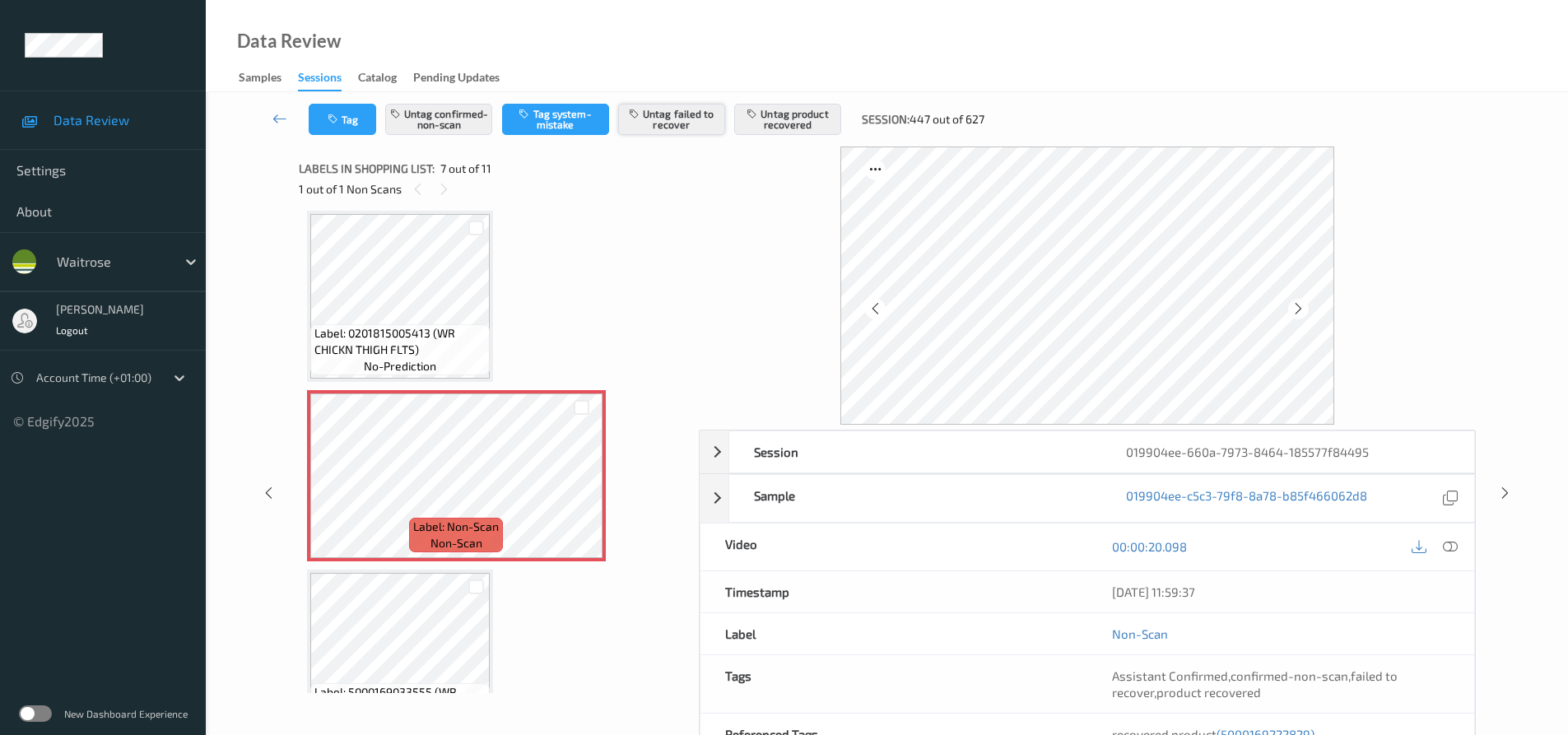
click at [683, 120] on button "Untag failed to recover" at bounding box center [672, 119] width 107 height 31
click at [692, 111] on button "Untag failed to recover" at bounding box center [672, 119] width 107 height 31
click at [673, 117] on button "Untag failed to recover" at bounding box center [672, 119] width 107 height 31
click at [669, 118] on button "Untag failed to recover" at bounding box center [672, 119] width 107 height 31
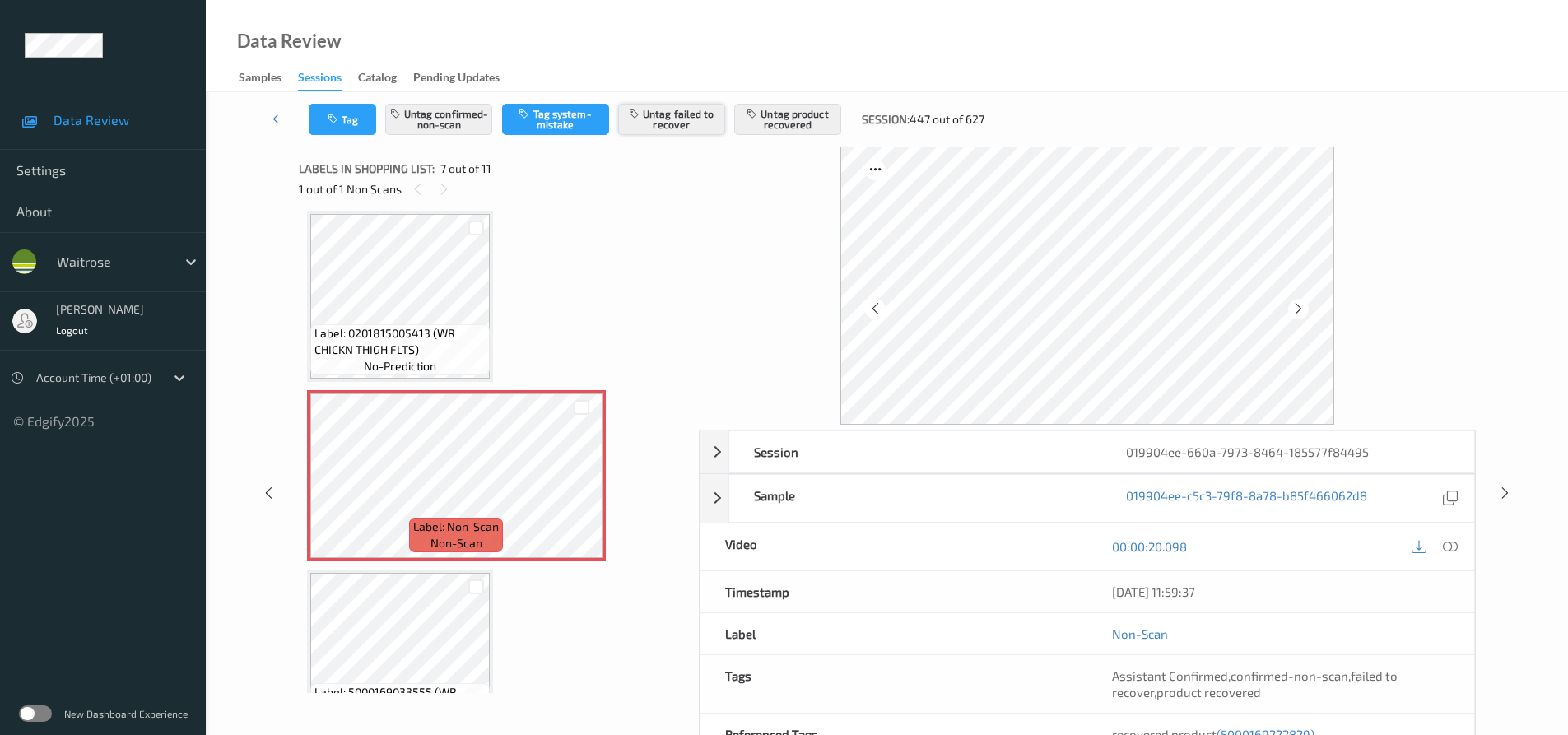
click at [669, 119] on button "Untag failed to recover" at bounding box center [672, 119] width 107 height 31
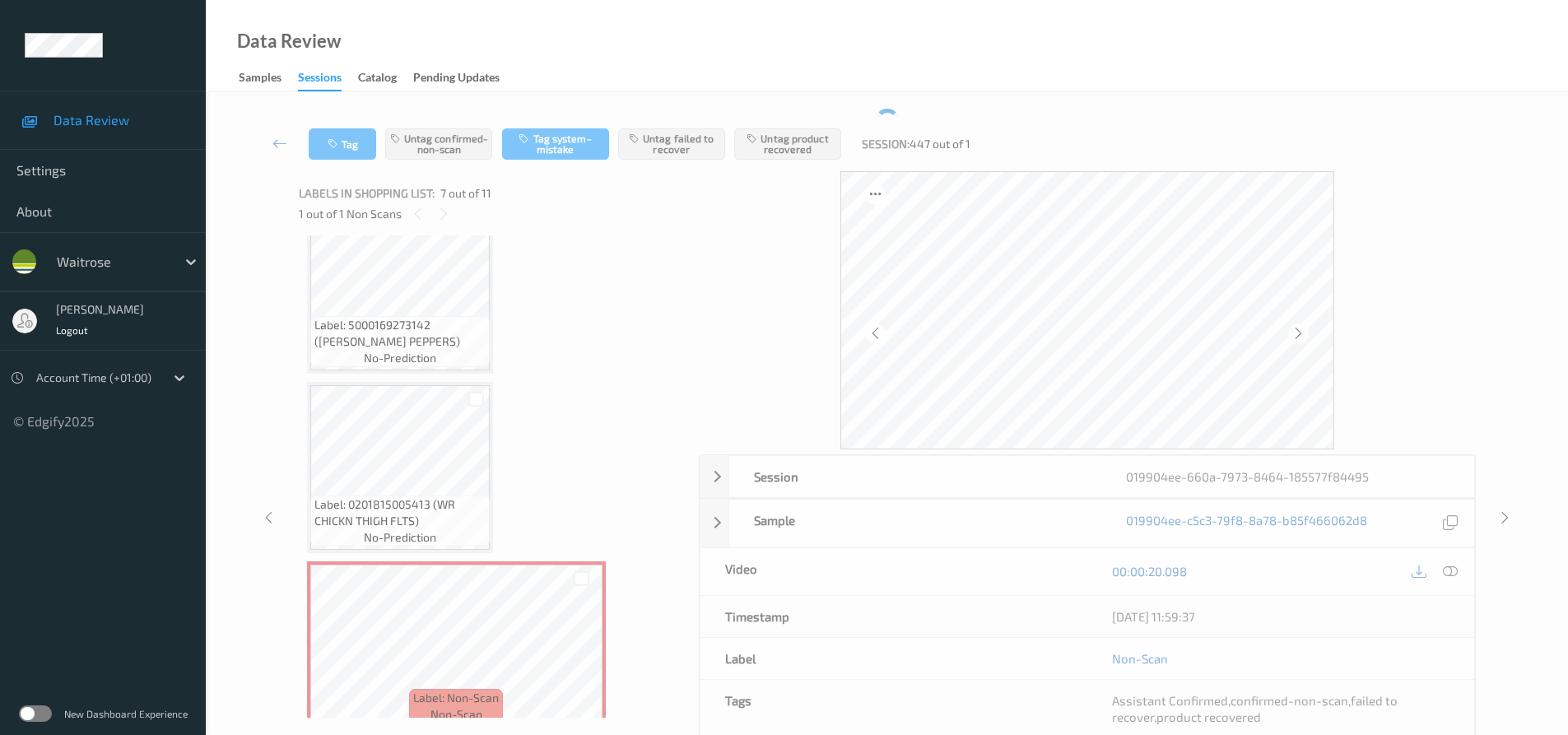
scroll to position [594, 0]
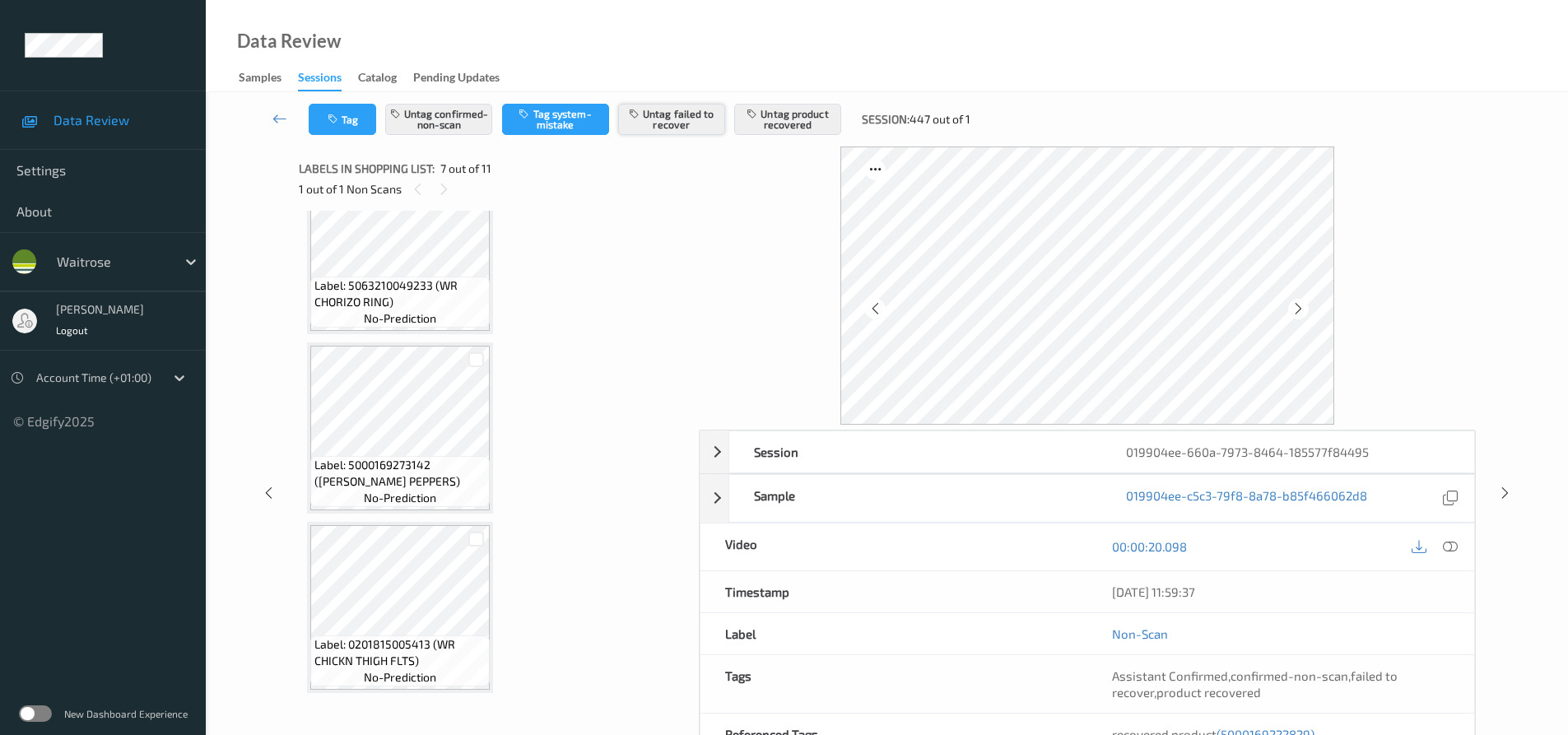
click at [663, 116] on button "Untag failed to recover" at bounding box center [672, 119] width 107 height 31
click at [611, 229] on div "Label: 5030343839666 (BELAZU CHICKPEAS) no-prediction Label: 5000169663219 (WR …" at bounding box center [492, 607] width 372 height 1965
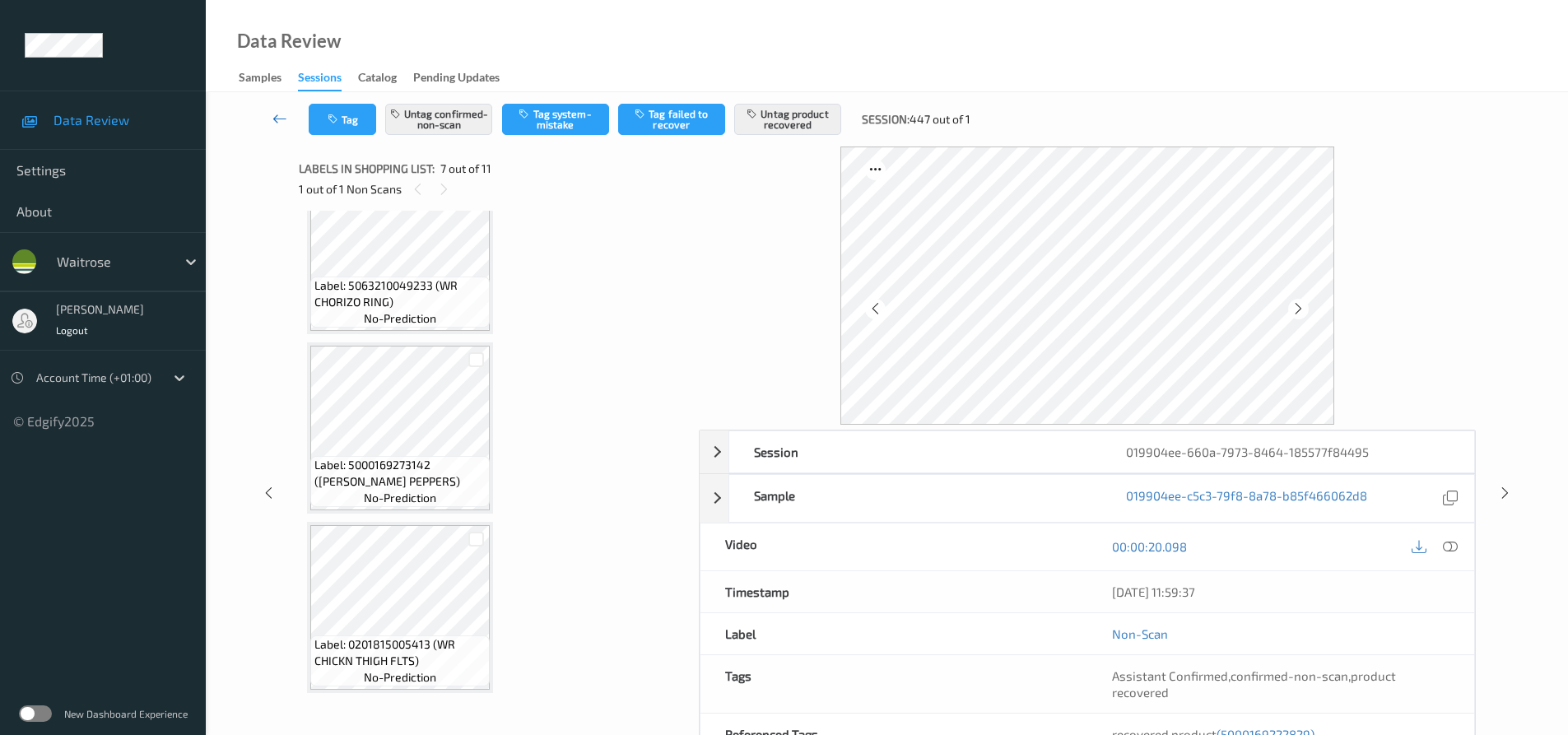
click at [268, 109] on link at bounding box center [279, 119] width 58 height 31
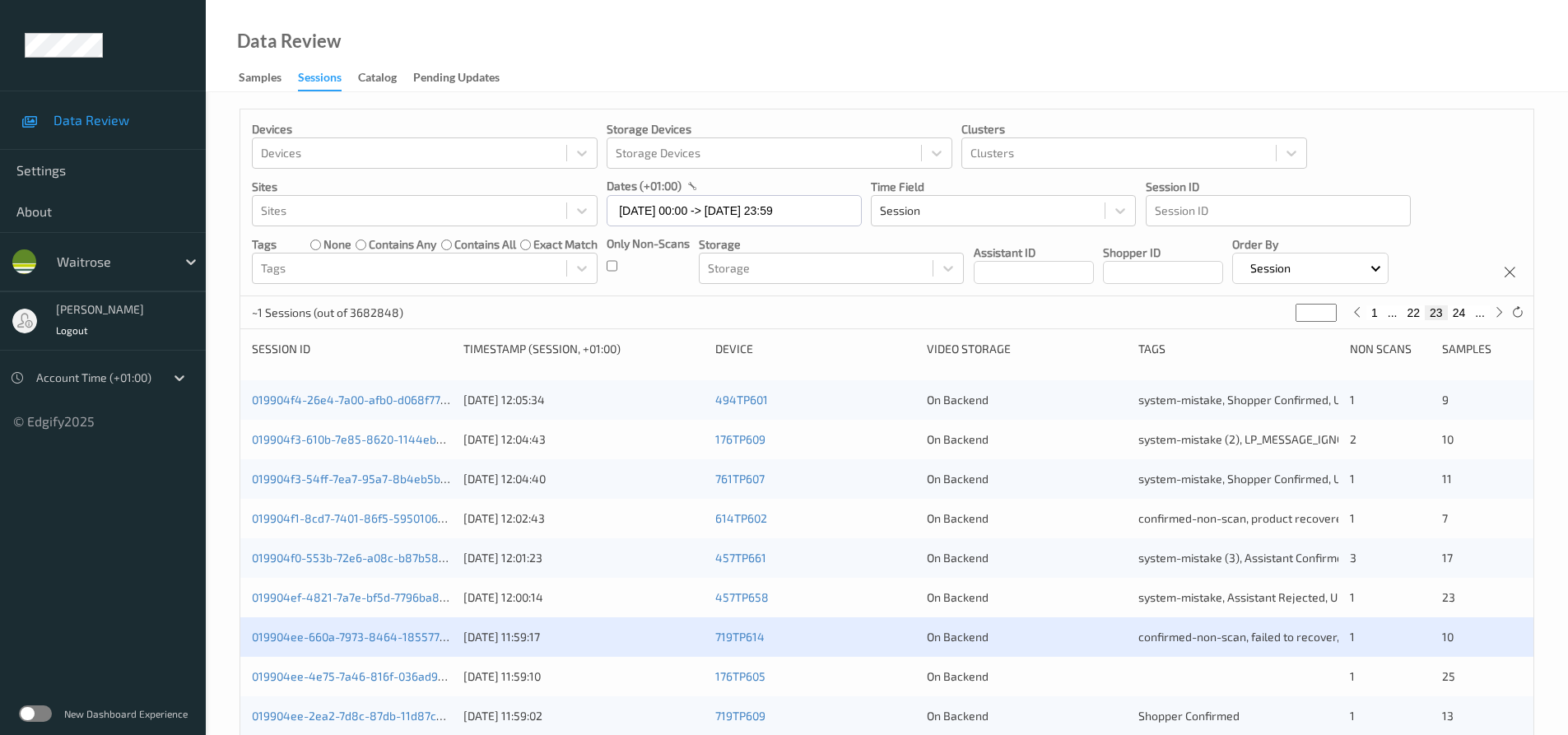
scroll to position [246, 0]
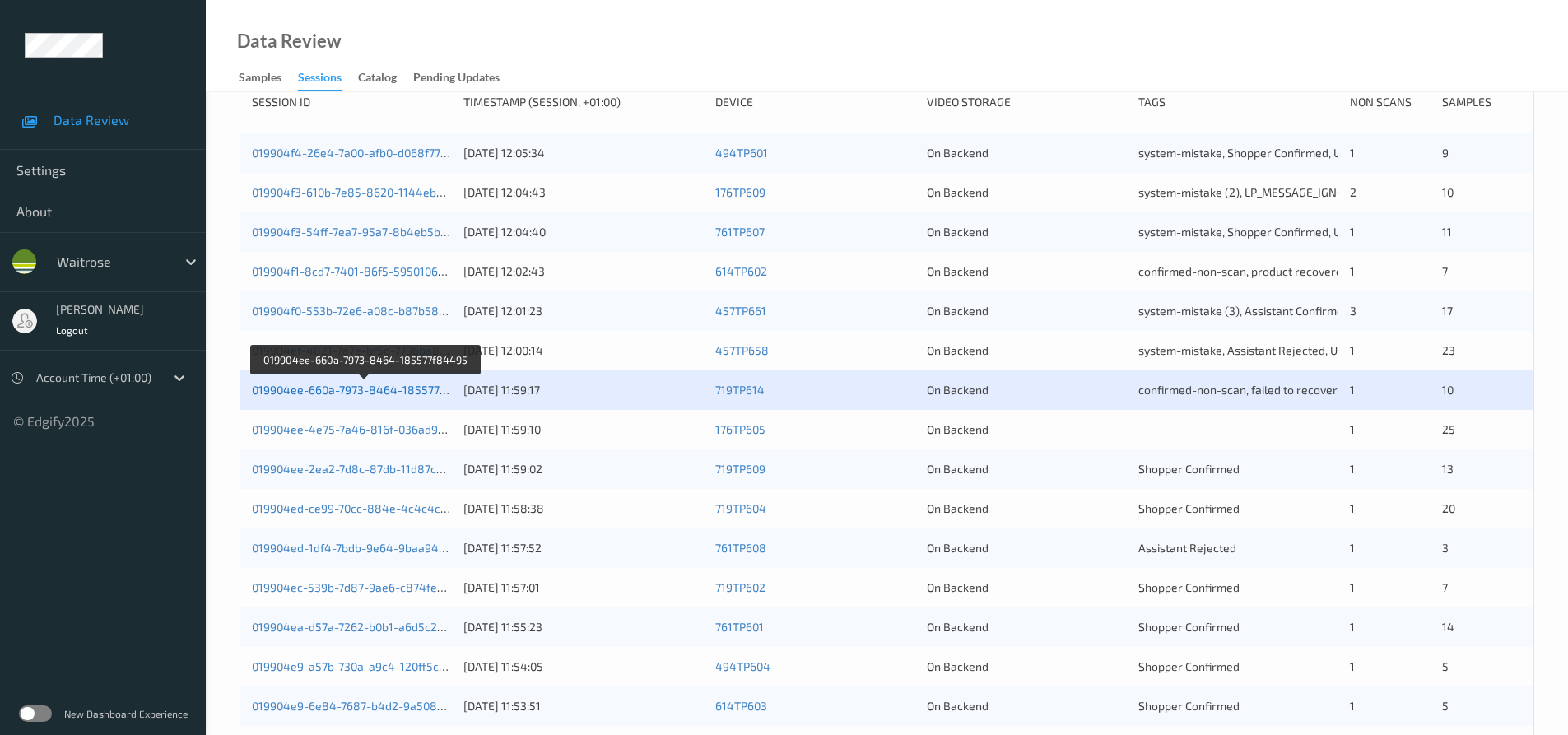
click at [391, 386] on link "019904ee-660a-7973-8464-185577f84495" at bounding box center [365, 390] width 227 height 14
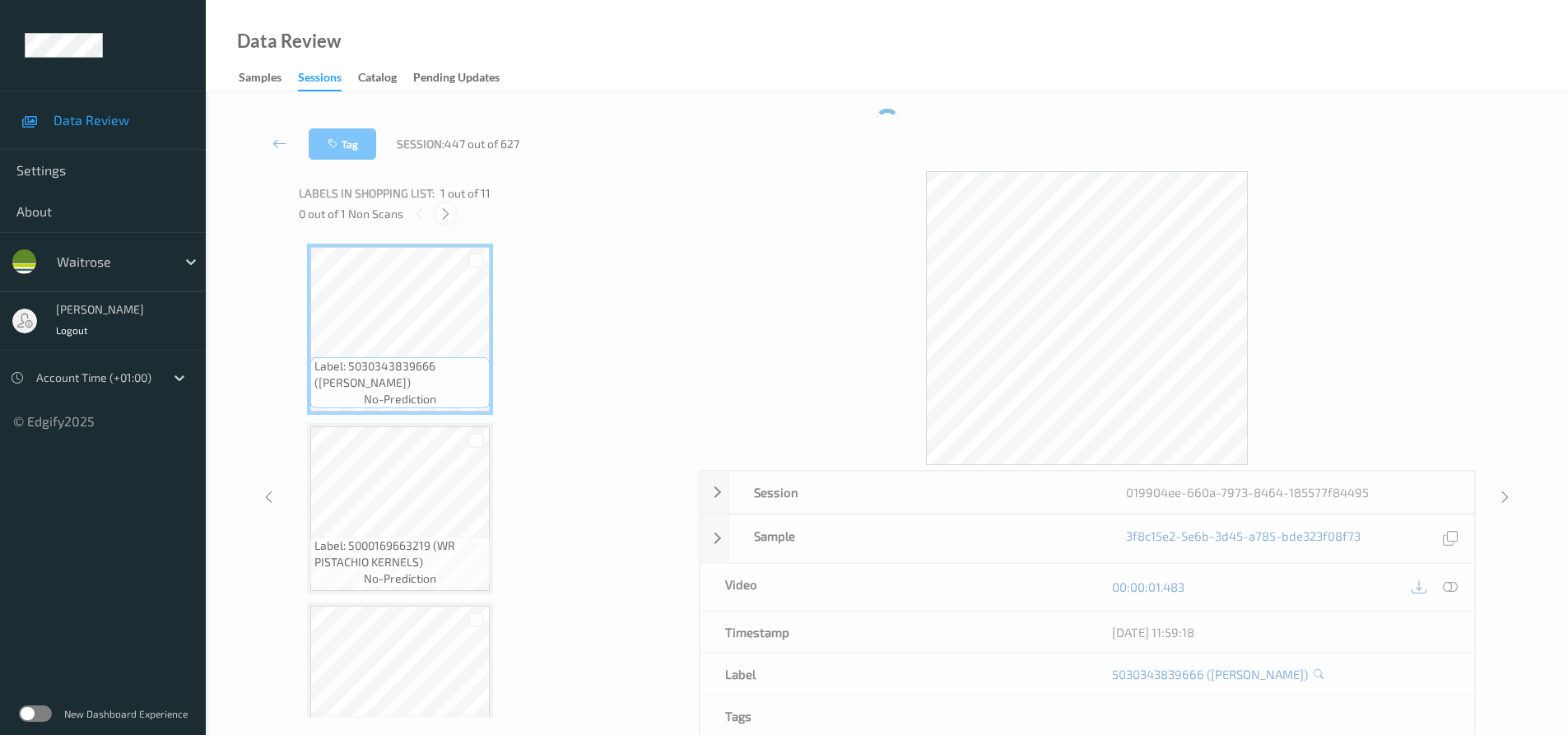
click at [441, 213] on icon at bounding box center [446, 214] width 14 height 15
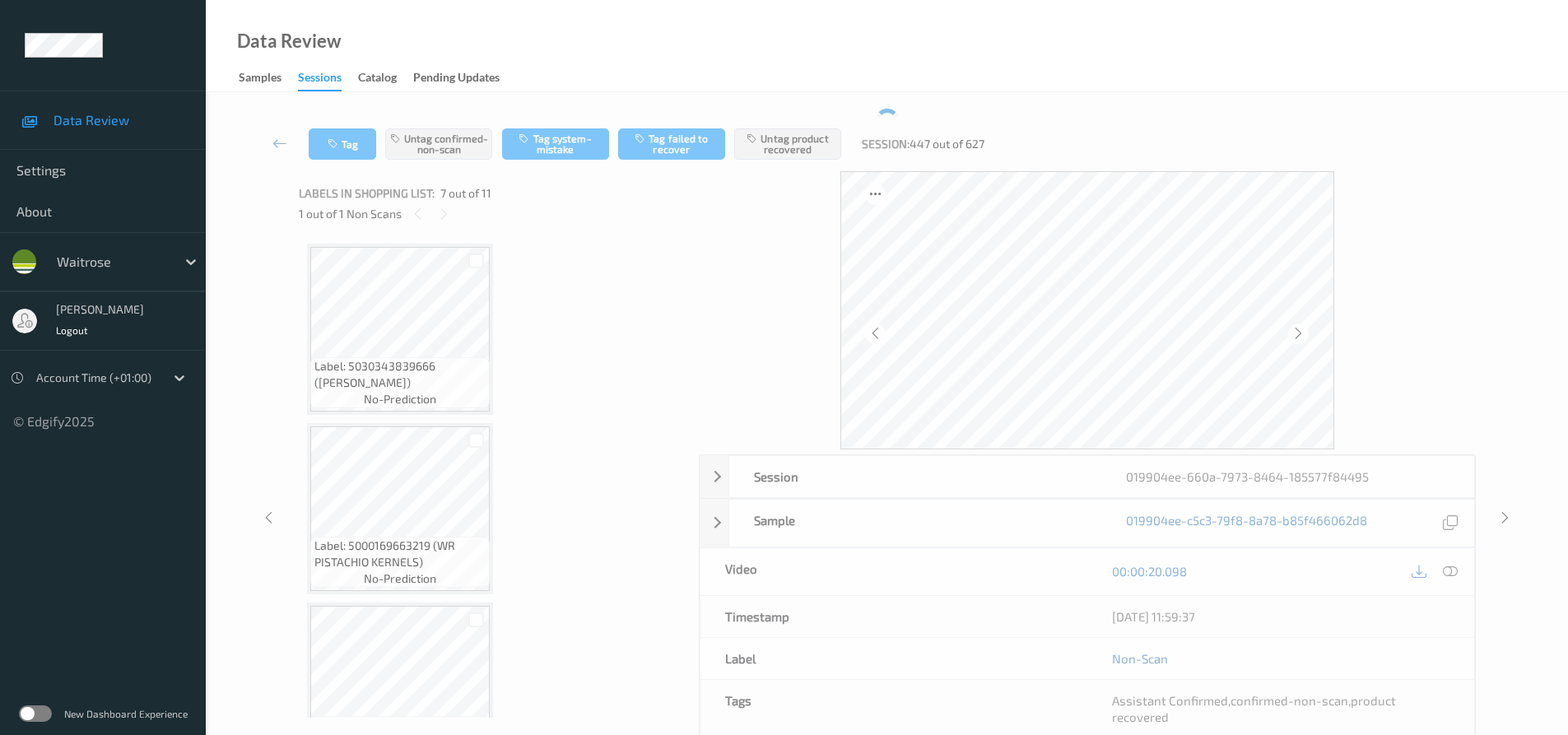
scroll to position [905, 0]
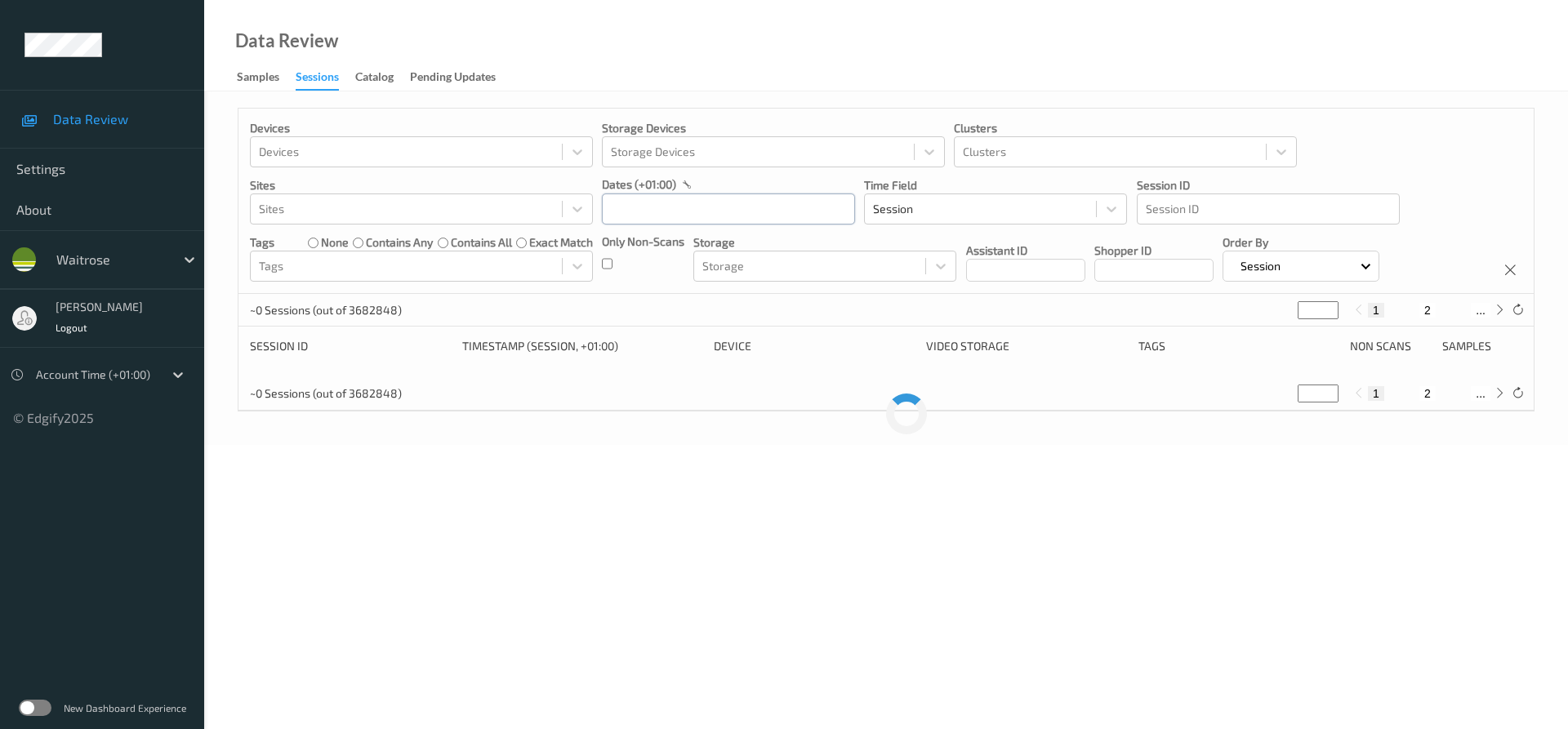
click at [702, 221] on input "text" at bounding box center [728, 209] width 253 height 31
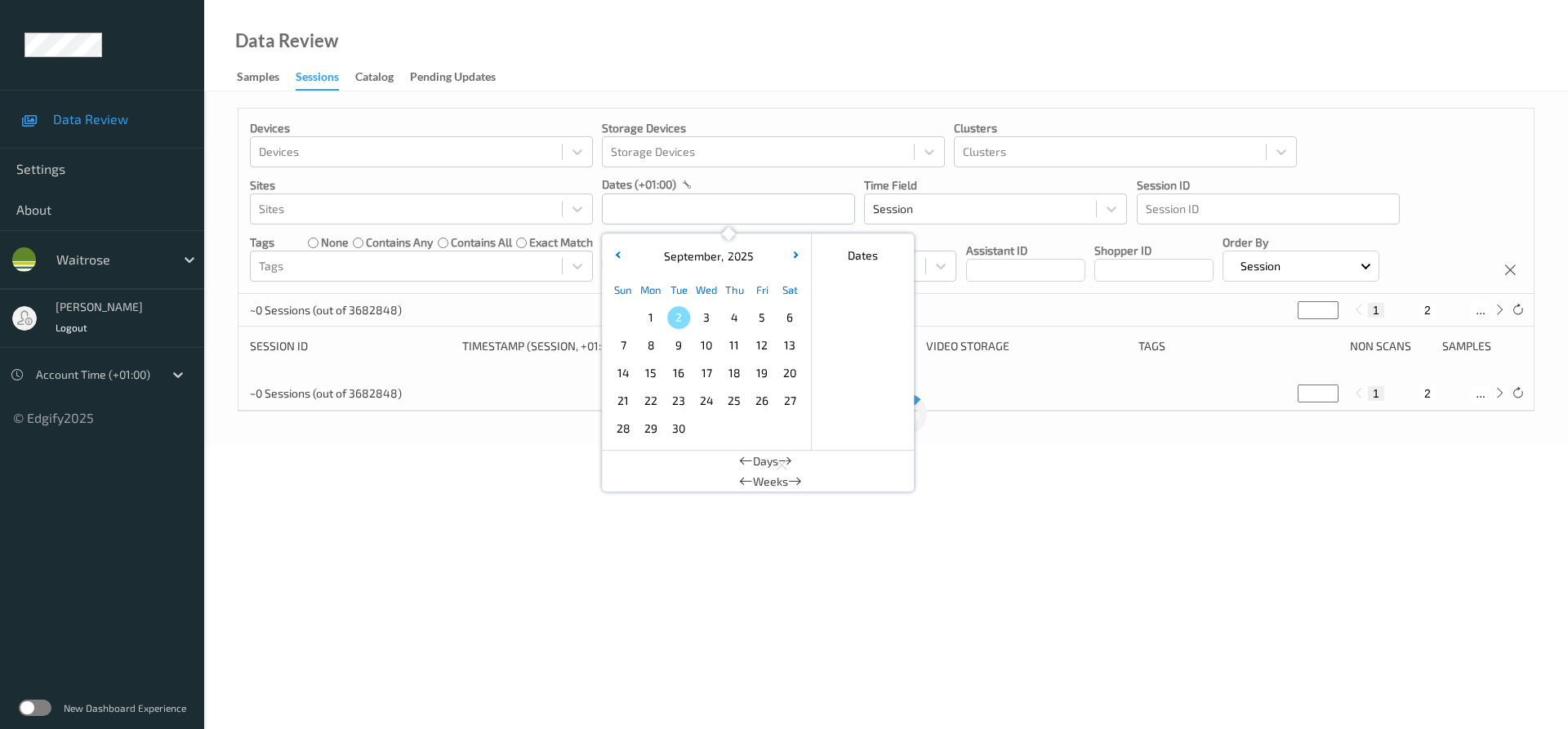
click at [645, 307] on span "1" at bounding box center [650, 317] width 23 height 23
type input "[DATE] 00:00 -> [DATE] 23:59"
drag, startPoint x: 689, startPoint y: 18, endPoint x: 698, endPoint y: 164, distance: 146.3
click at [691, 20] on div "Data Review Samples Sessions Catalog Pending Updates" at bounding box center [886, 45] width 1363 height 91
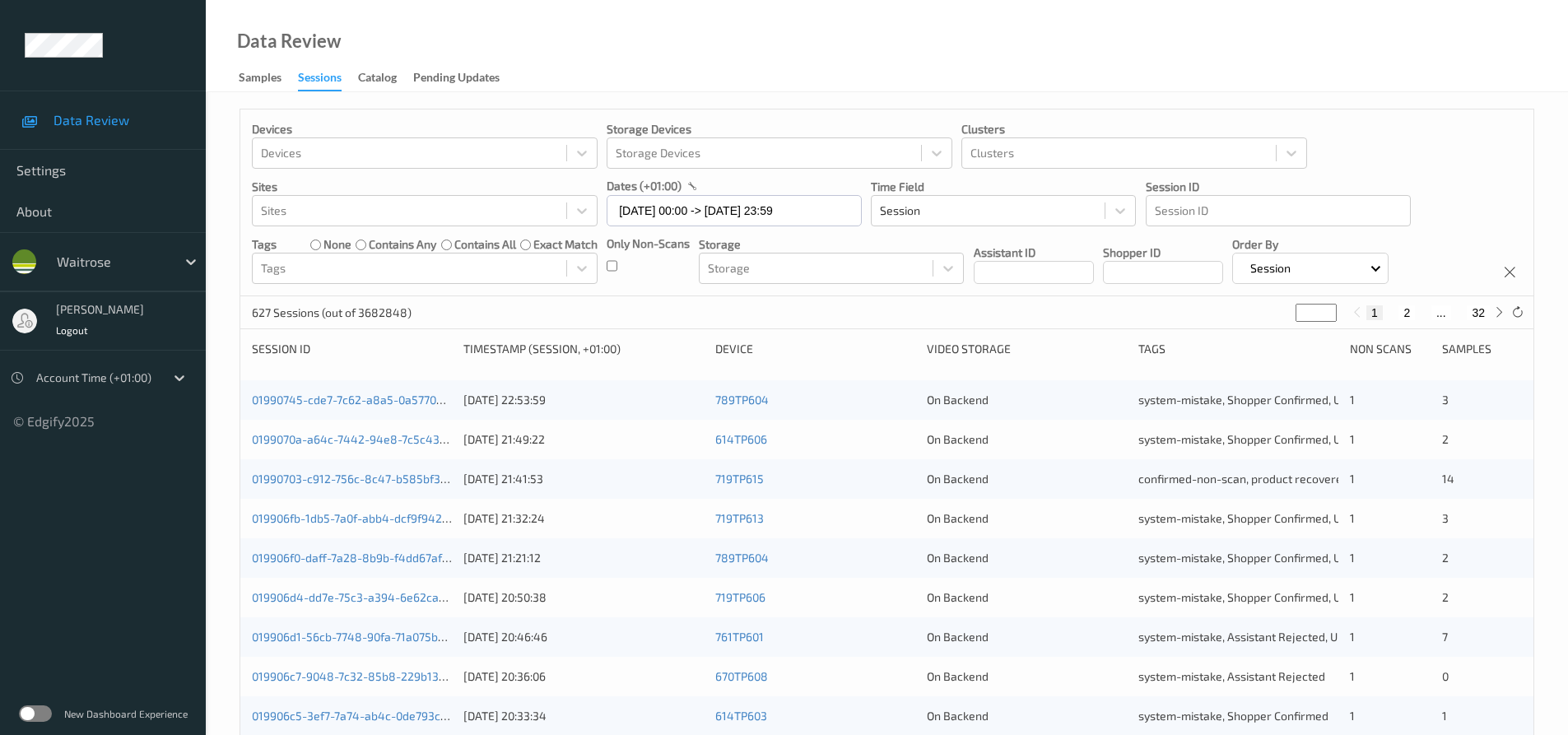
drag, startPoint x: 1306, startPoint y: 311, endPoint x: 1271, endPoint y: 322, distance: 36.7
click at [1271, 322] on div "627 Sessions (out of 3682848) * 1 2 ... 32" at bounding box center [887, 313] width 1293 height 33
type input "*"
type input "**"
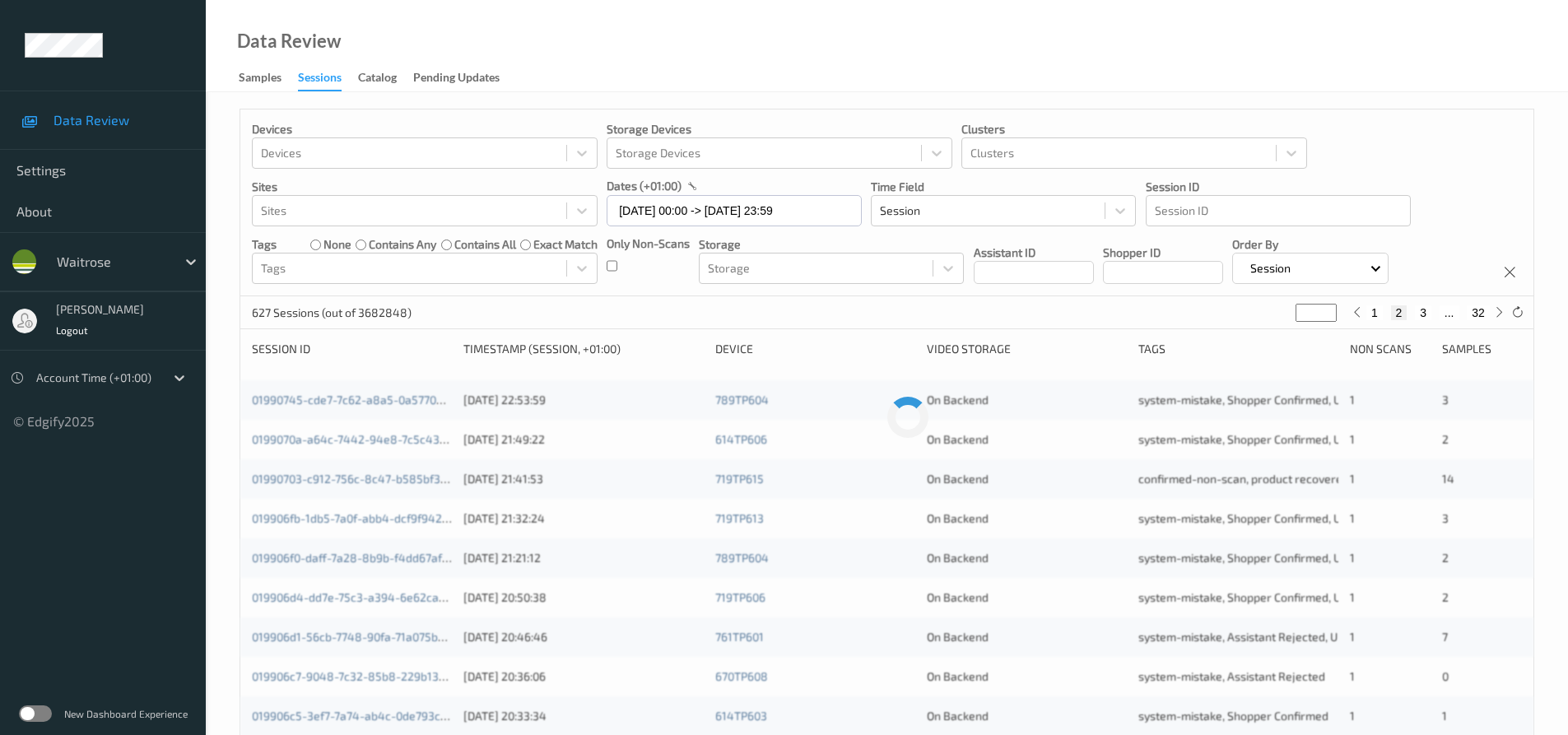
type input "**"
click at [1406, 149] on div "Devices Devices Storage Devices Storage Devices Clusters Clusters Sites Sites d…" at bounding box center [887, 203] width 1293 height 187
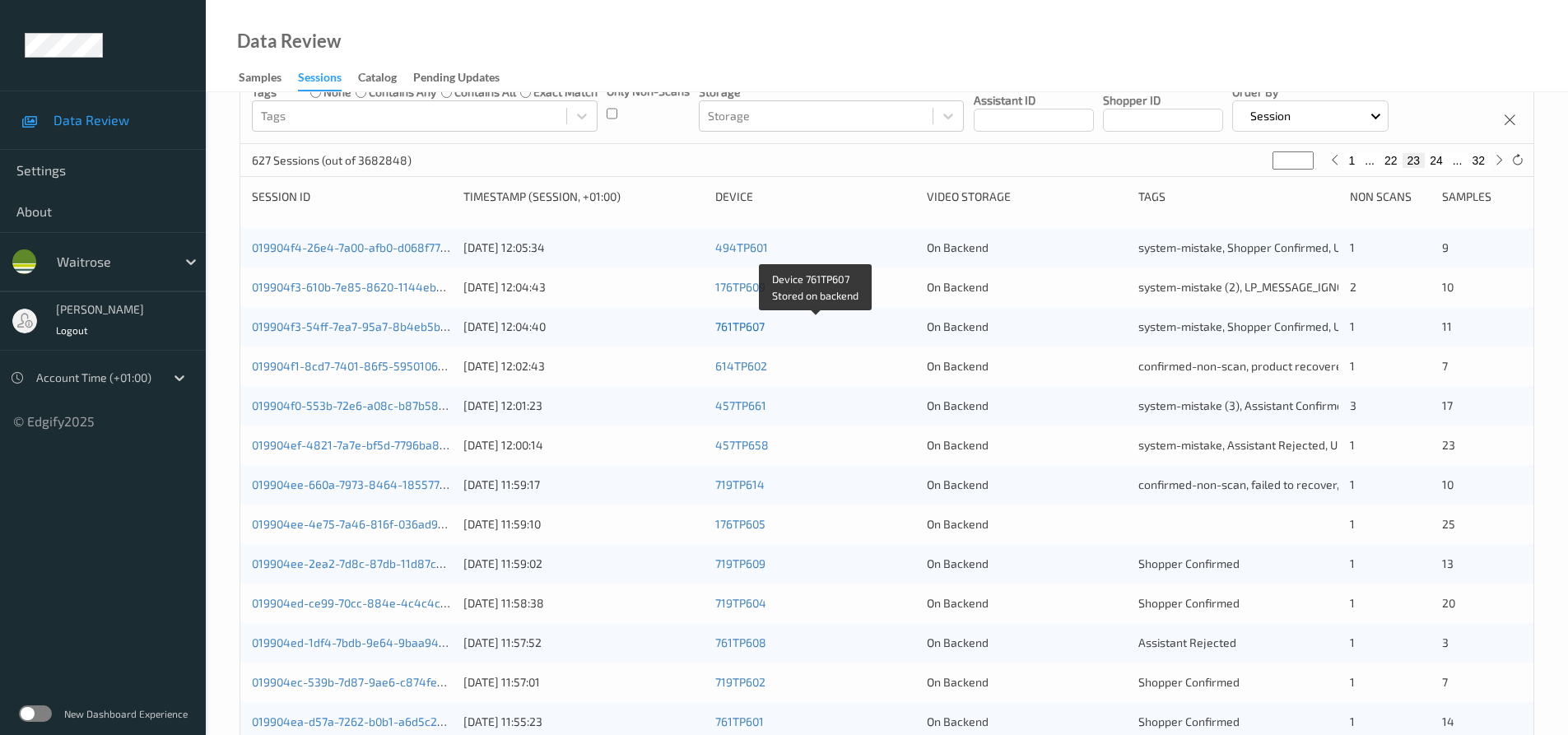
scroll to position [246, 0]
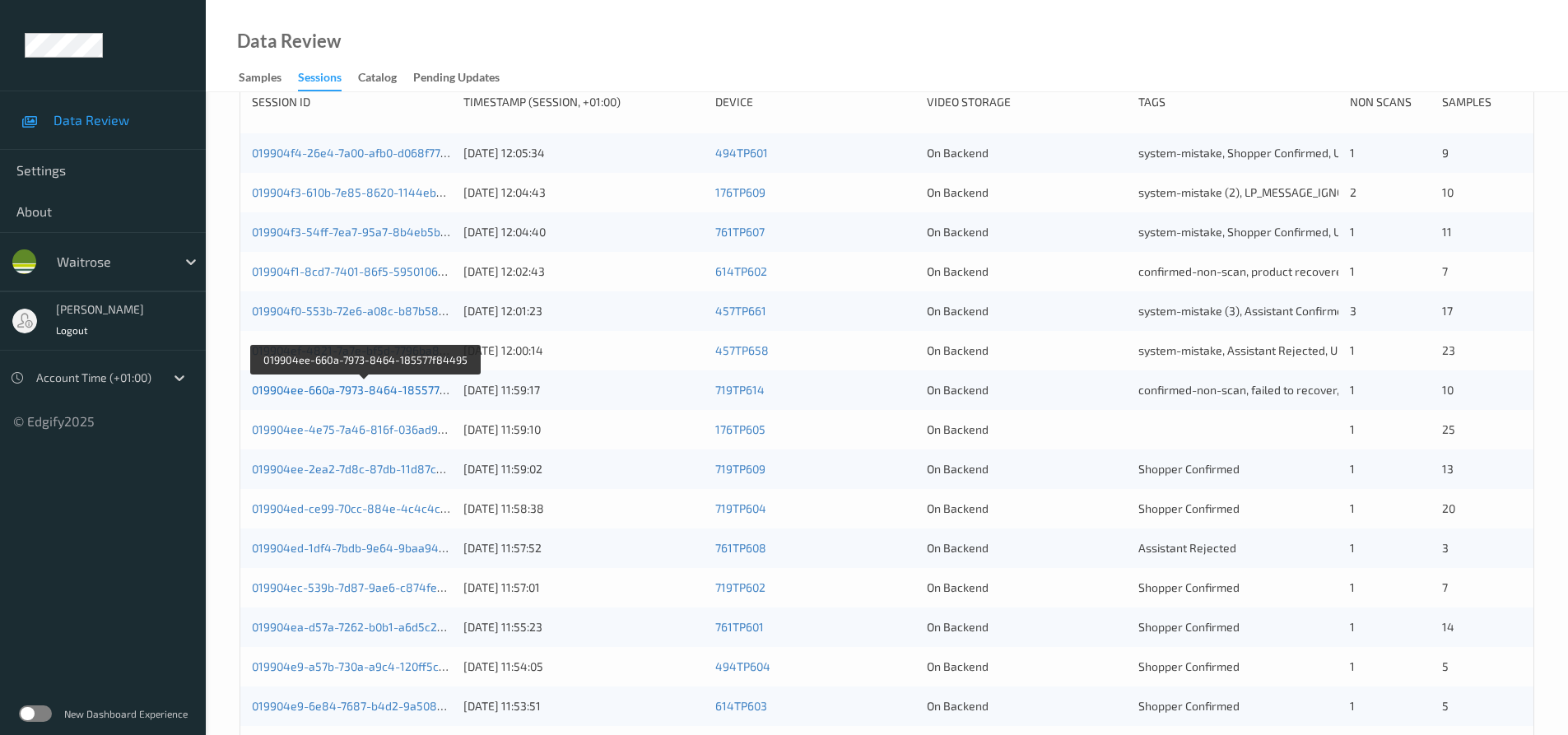
click at [346, 387] on link "019904ee-660a-7973-8464-185577f84495" at bounding box center [365, 390] width 227 height 14
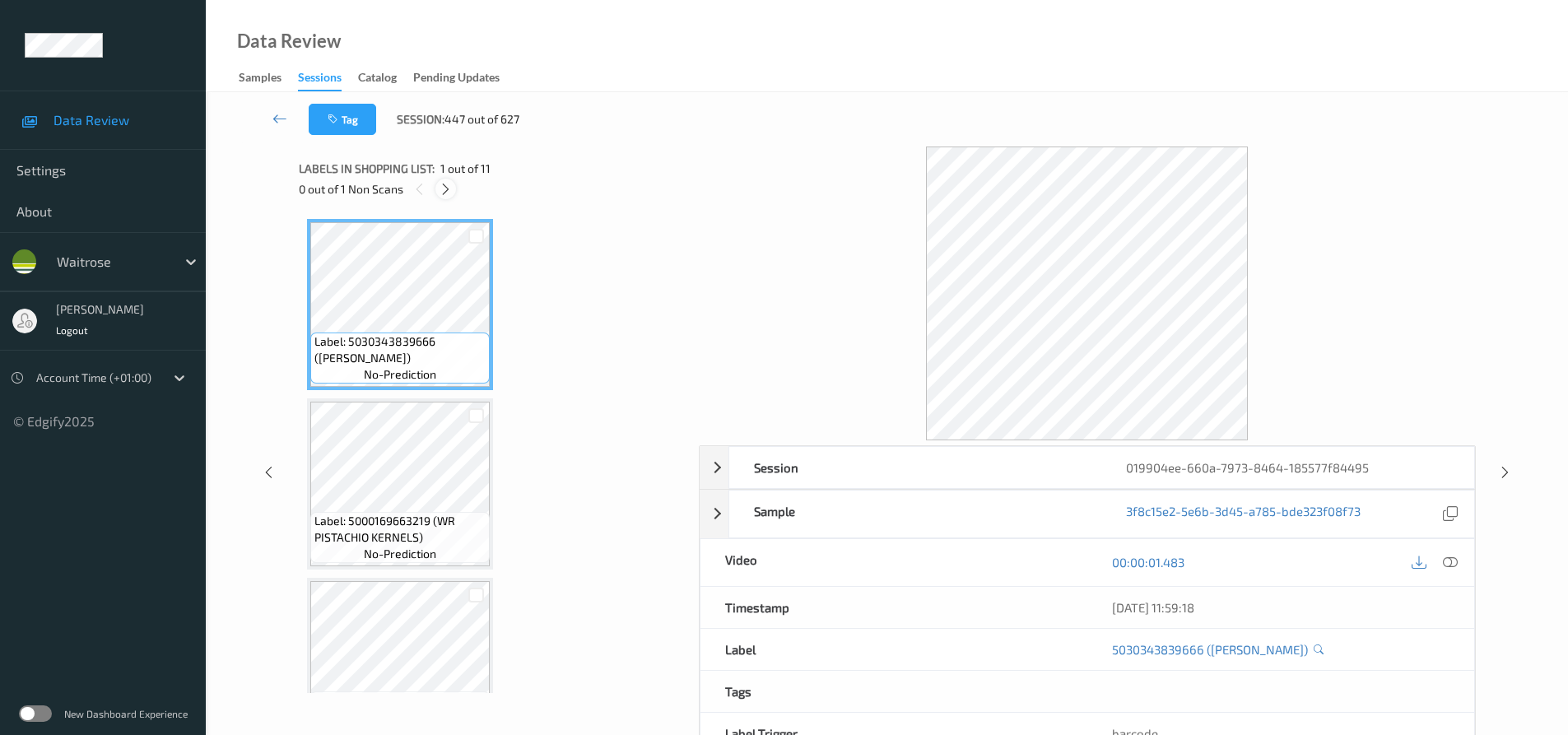
click at [442, 182] on icon at bounding box center [446, 189] width 14 height 15
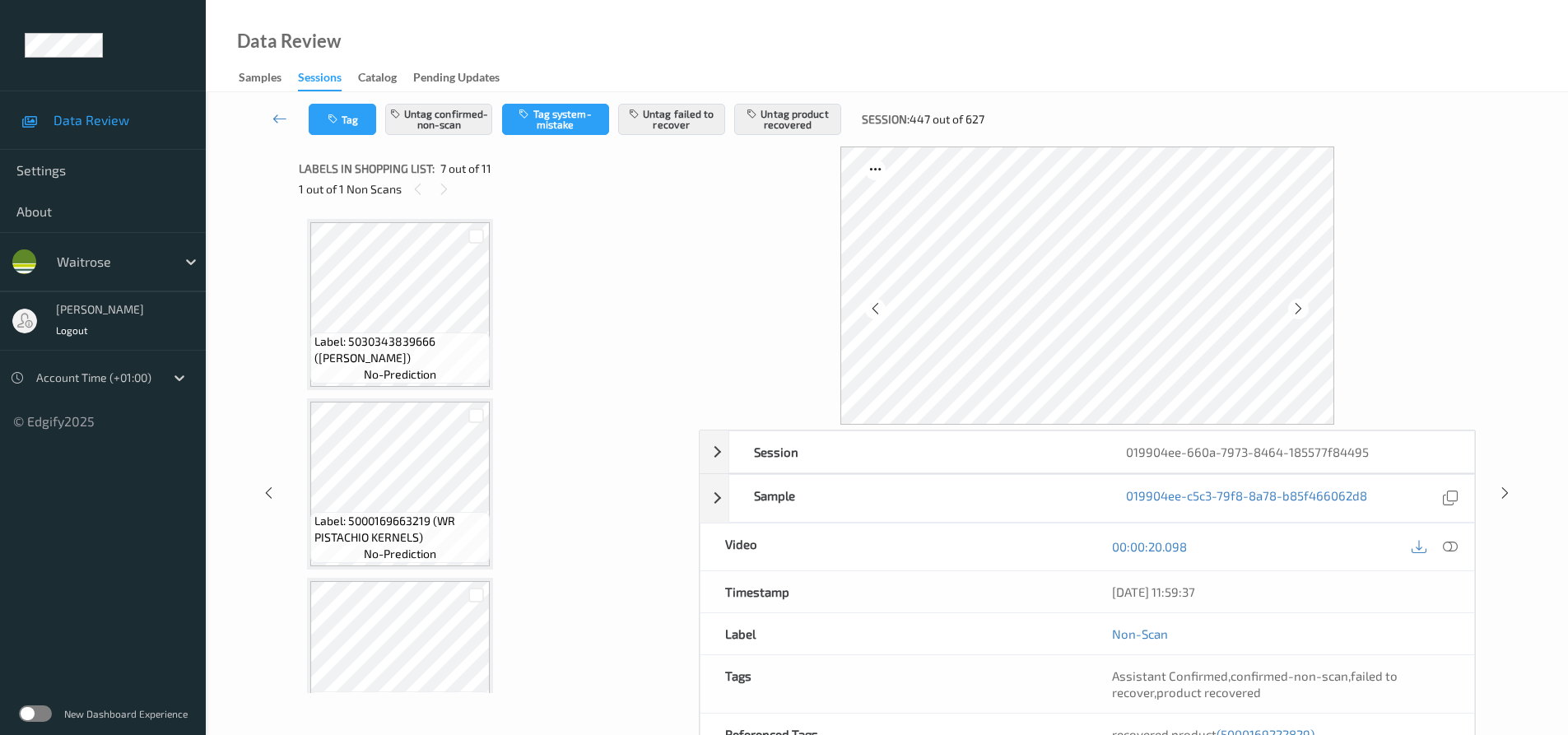
scroll to position [905, 0]
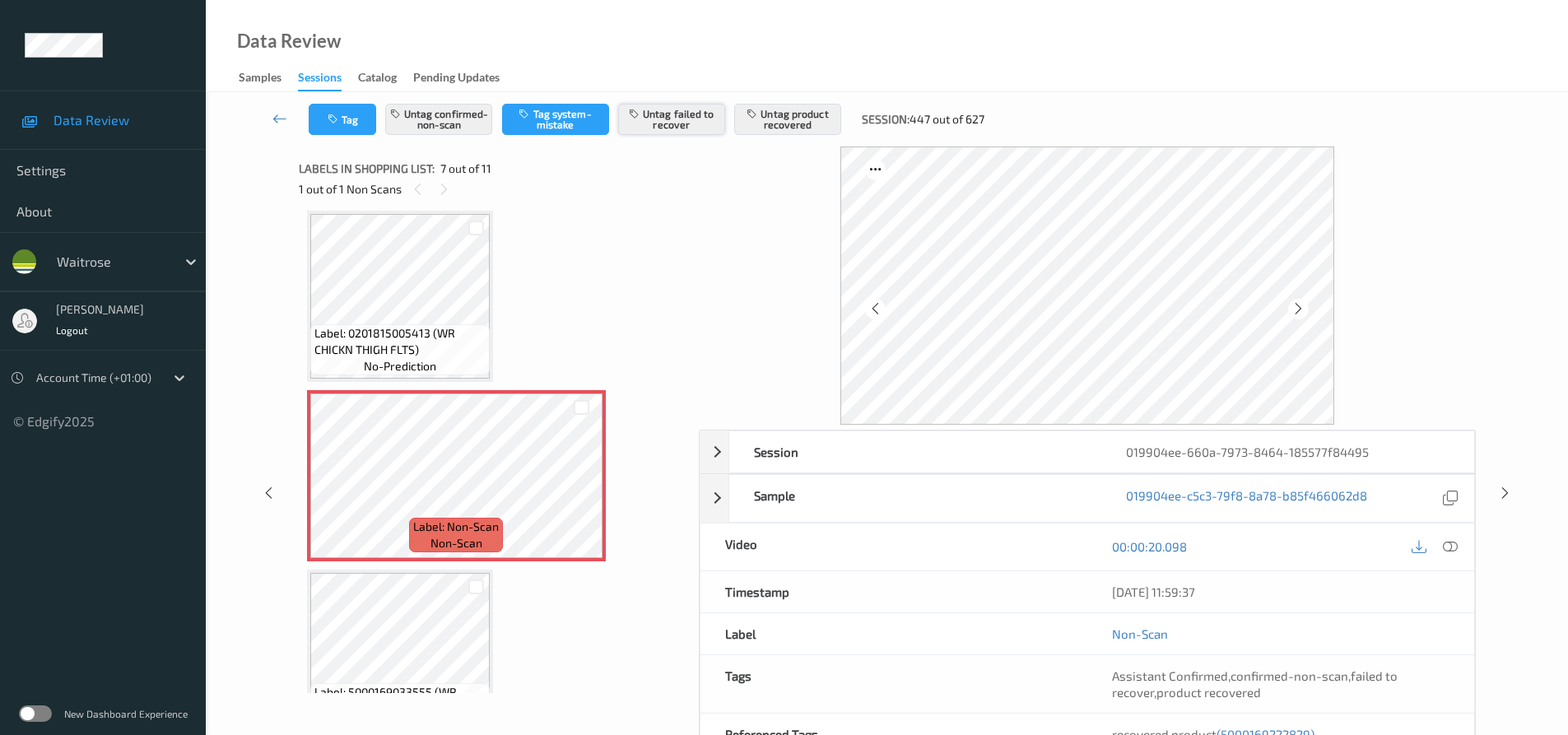
click at [697, 106] on button "Untag failed to recover" at bounding box center [672, 119] width 107 height 31
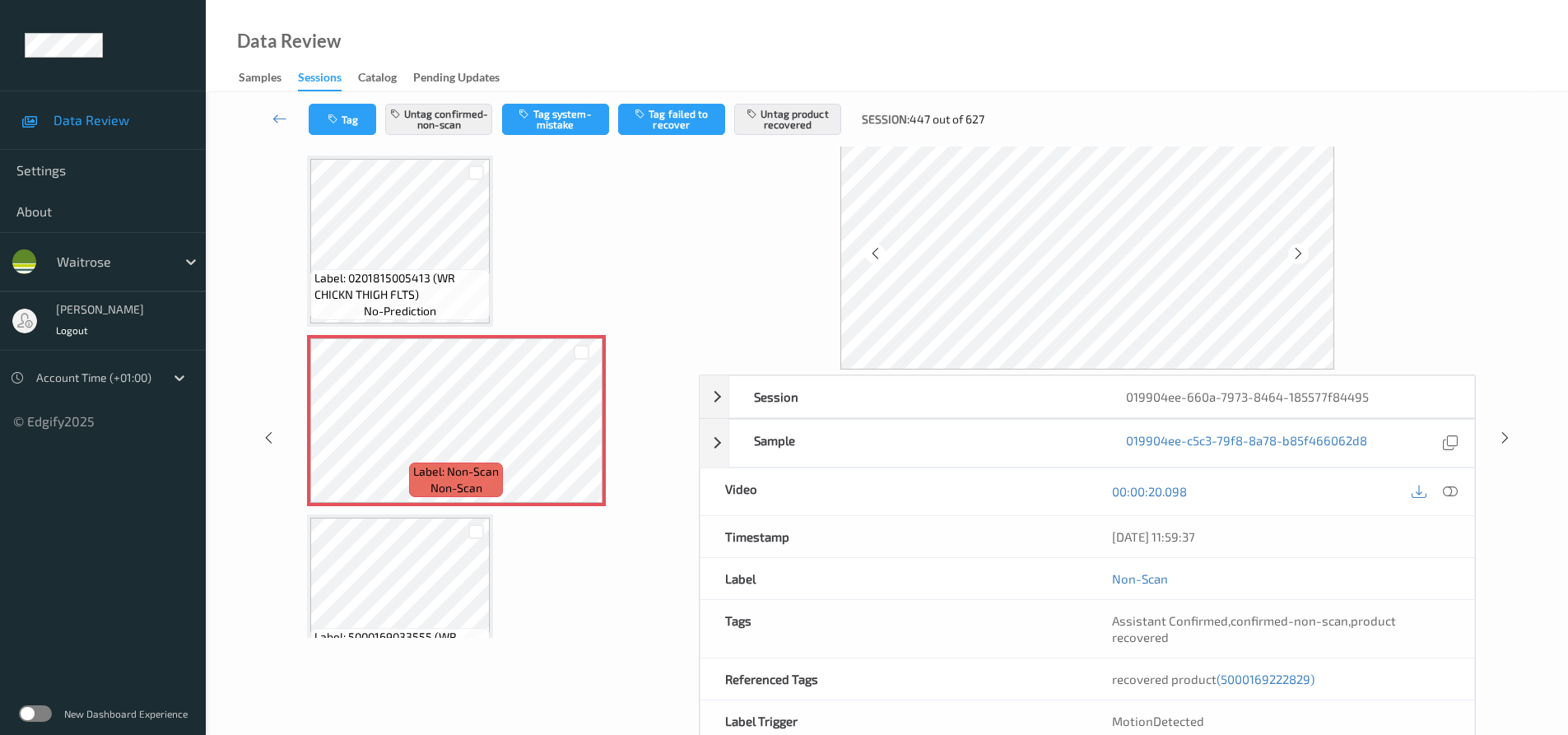
scroll to position [0, 0]
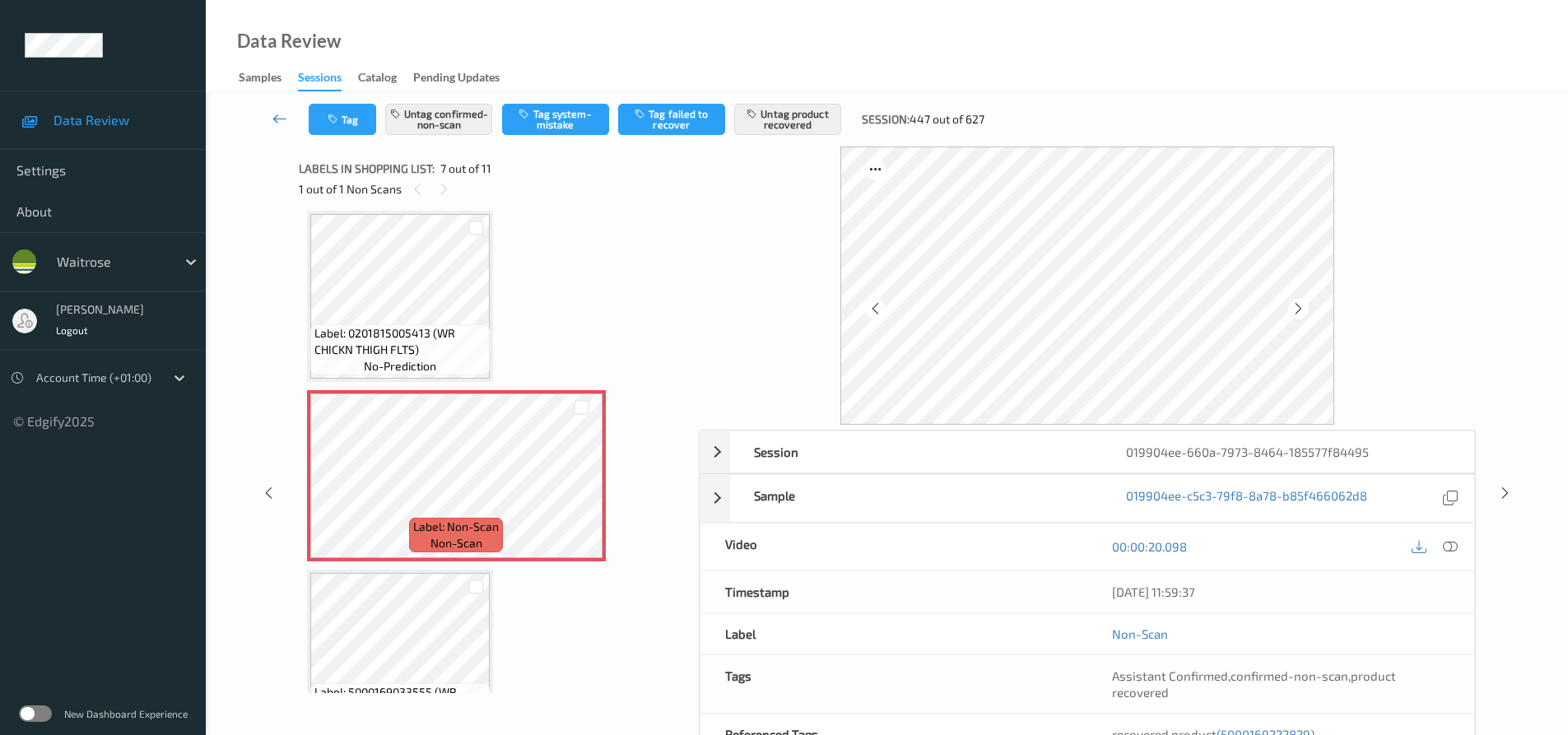
click at [281, 111] on icon at bounding box center [279, 118] width 15 height 16
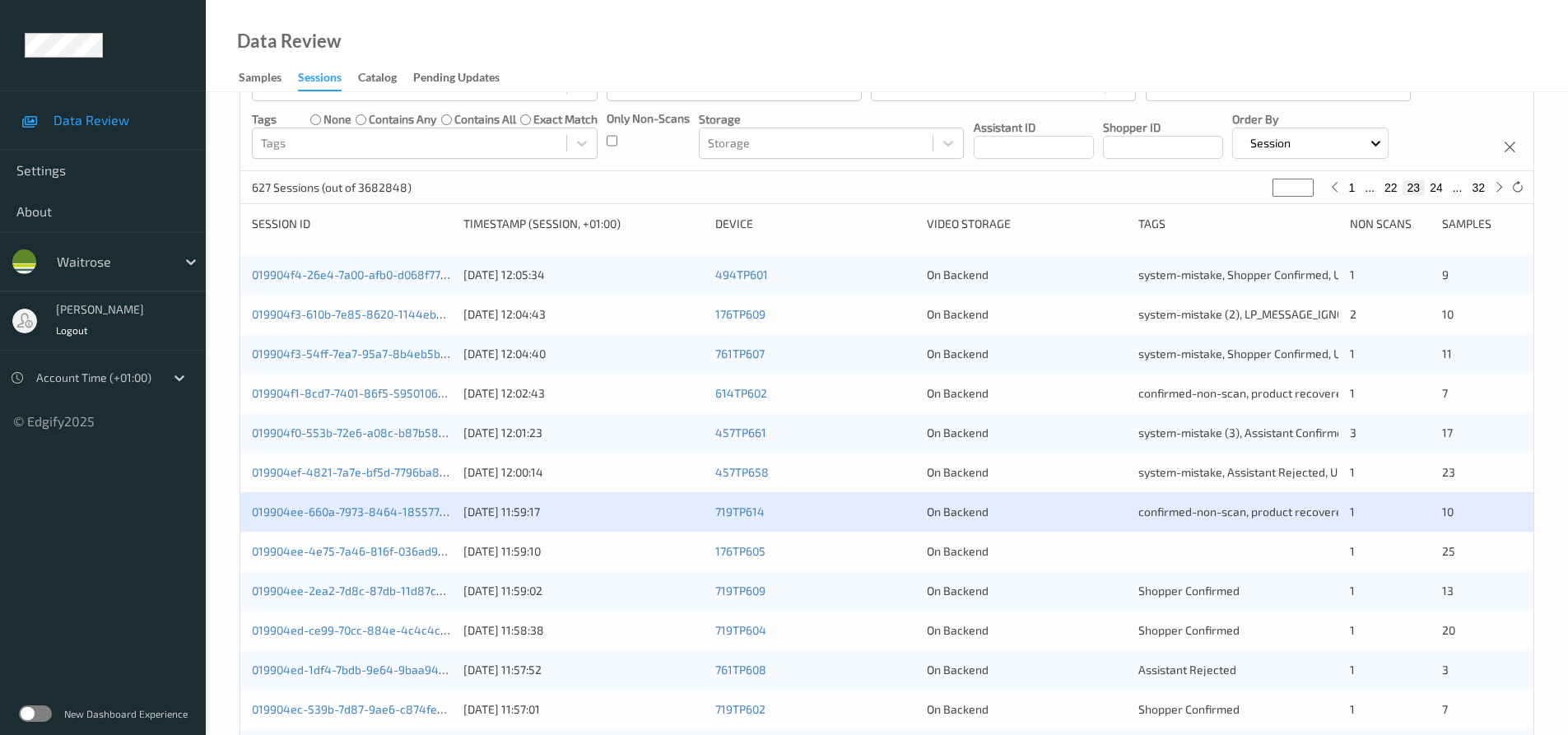
scroll to position [165, 0]
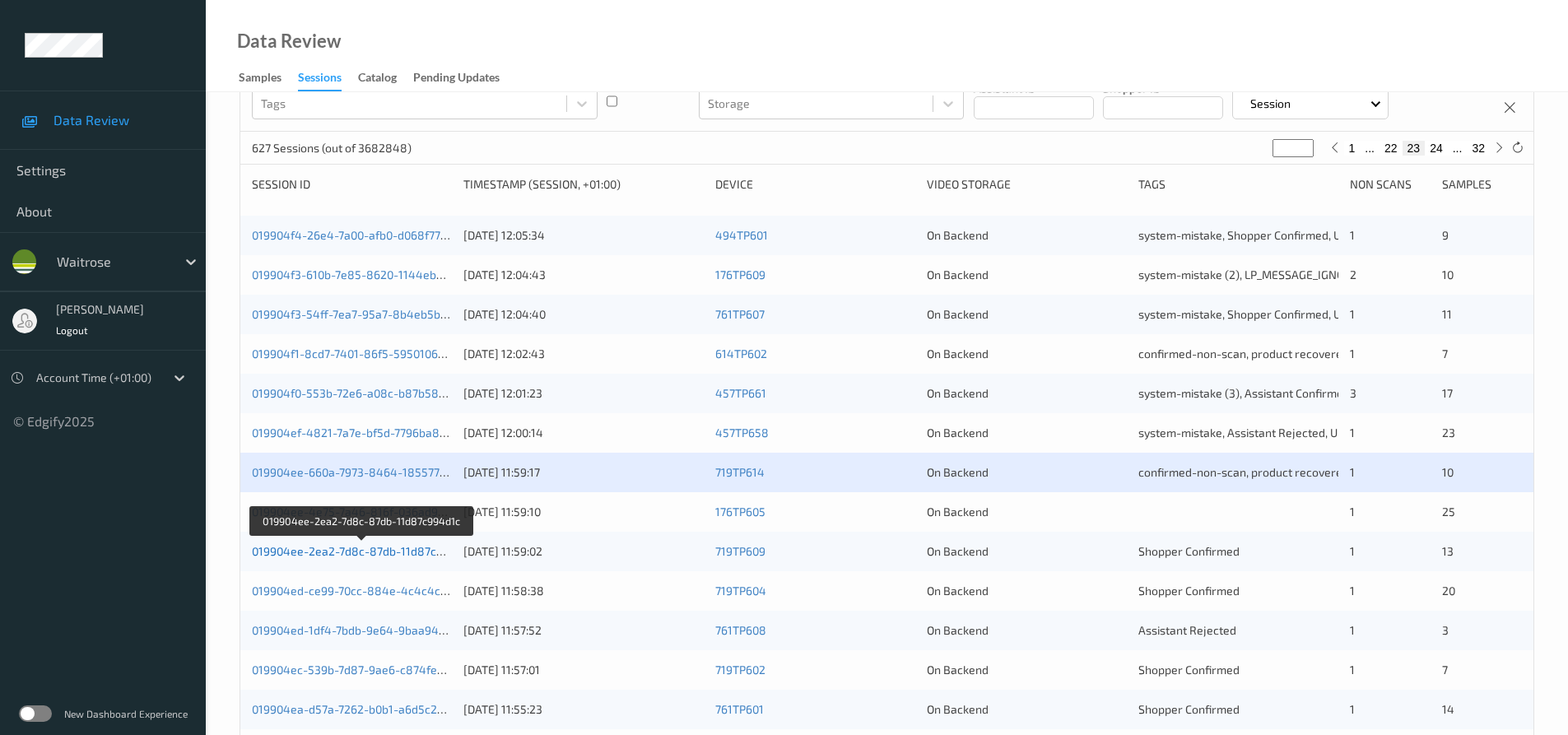
click at [318, 548] on link "019904ee-2ea2-7d8c-87db-11d87c994d1c" at bounding box center [363, 550] width 223 height 14
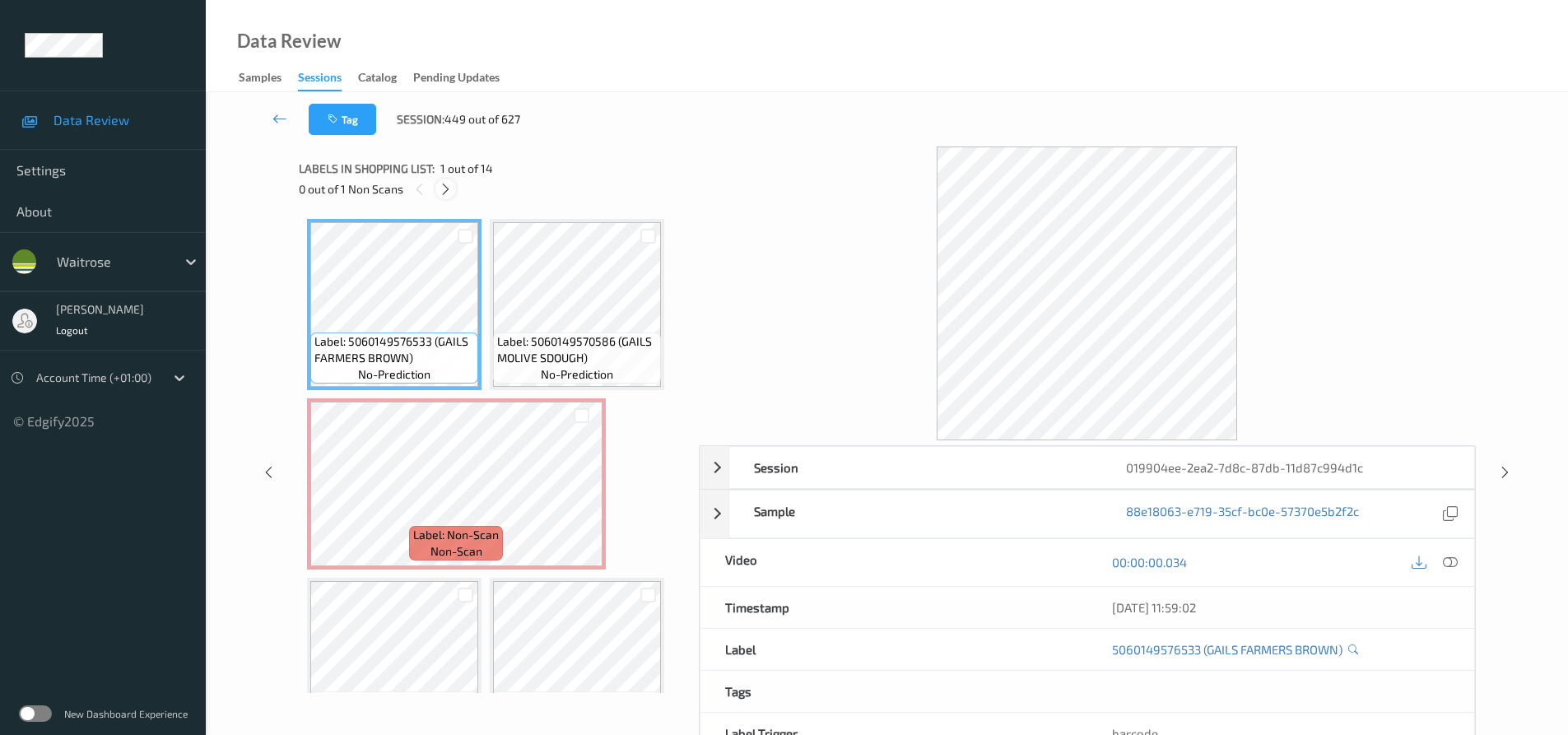
click at [448, 191] on icon at bounding box center [446, 189] width 14 height 15
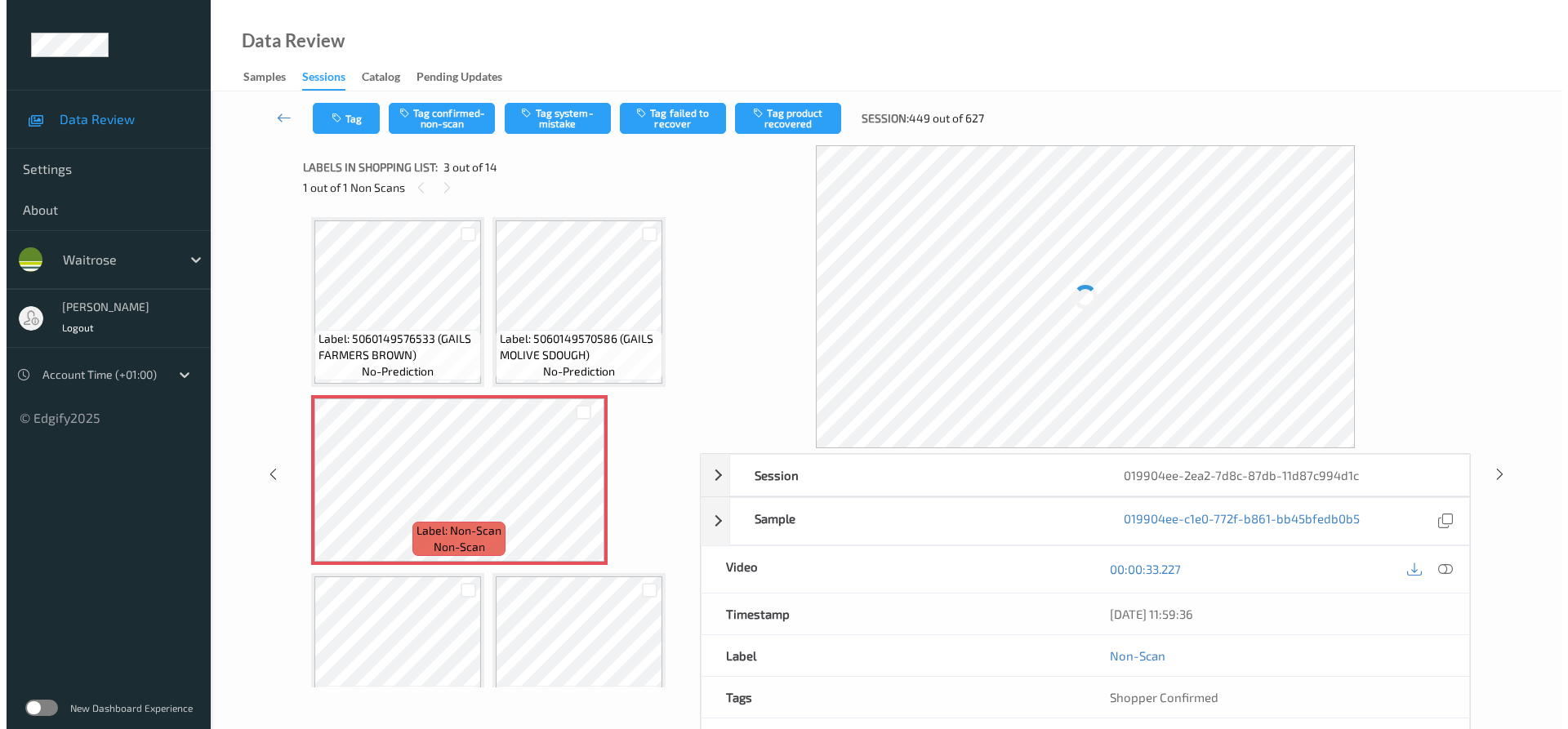
scroll to position [9, 0]
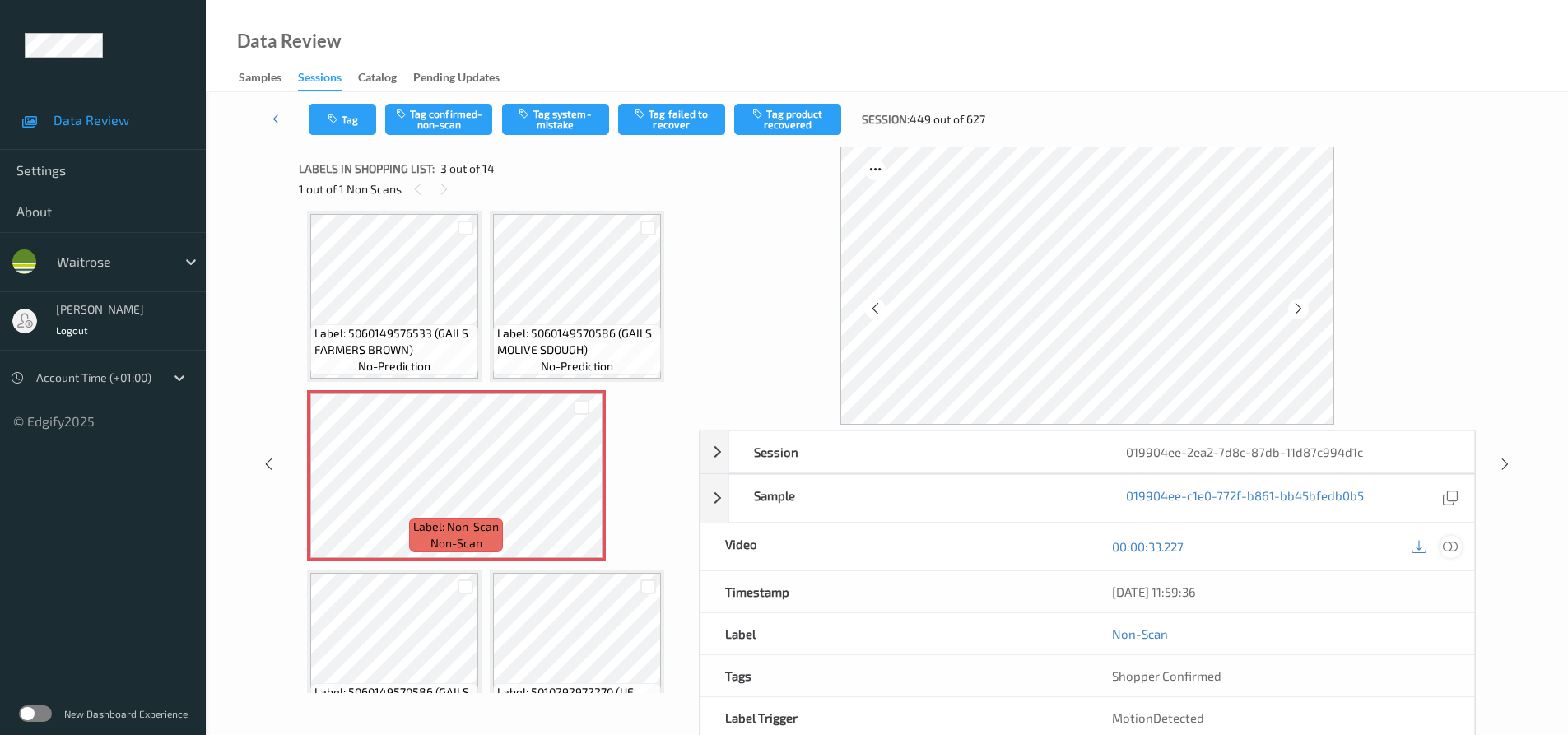
click at [1452, 548] on icon at bounding box center [1450, 546] width 15 height 15
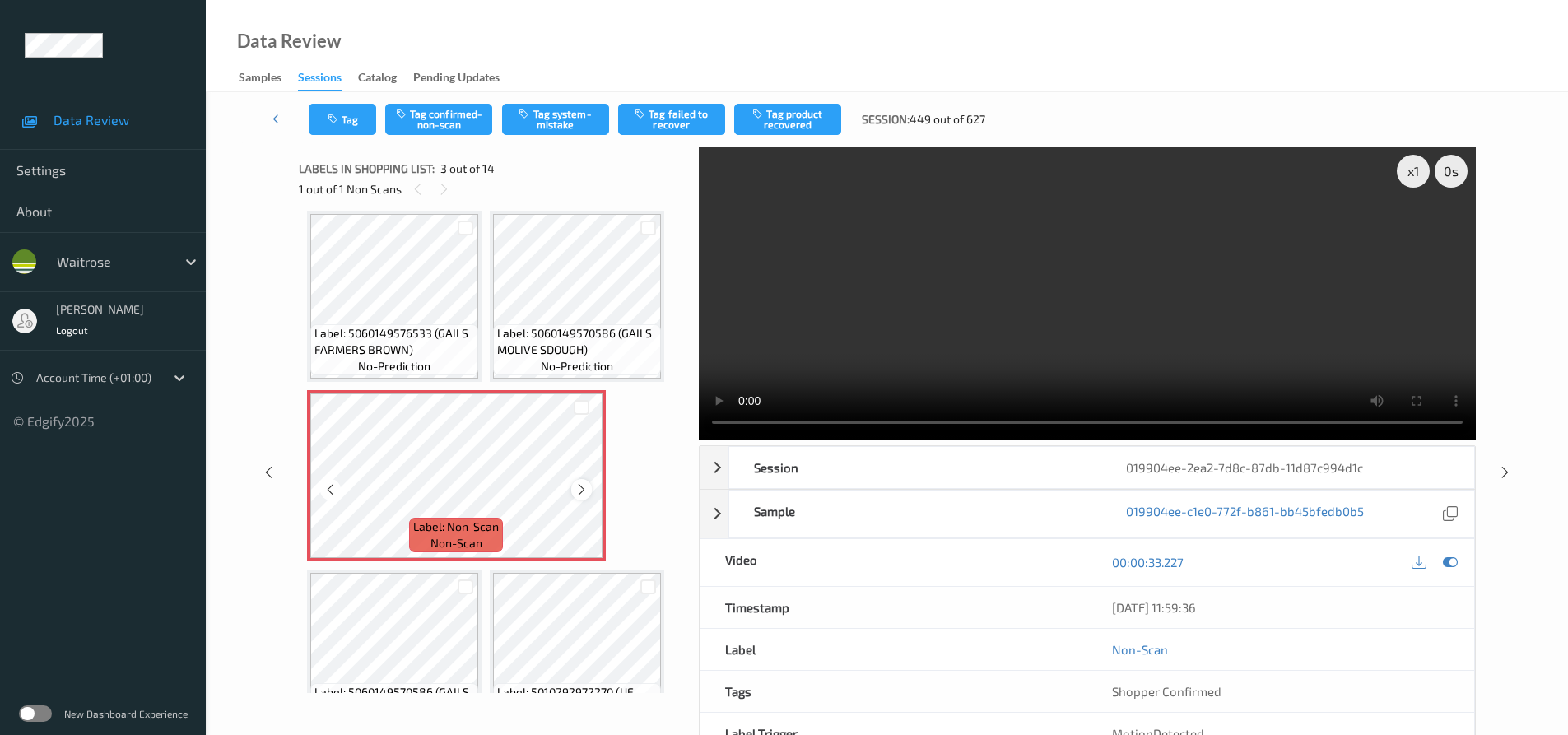
click at [581, 484] on icon at bounding box center [582, 489] width 14 height 15
click at [1008, 362] on video at bounding box center [1087, 294] width 778 height 294
click at [800, 307] on video at bounding box center [1087, 294] width 778 height 294
click at [544, 125] on button "Tag system-mistake" at bounding box center [555, 119] width 107 height 31
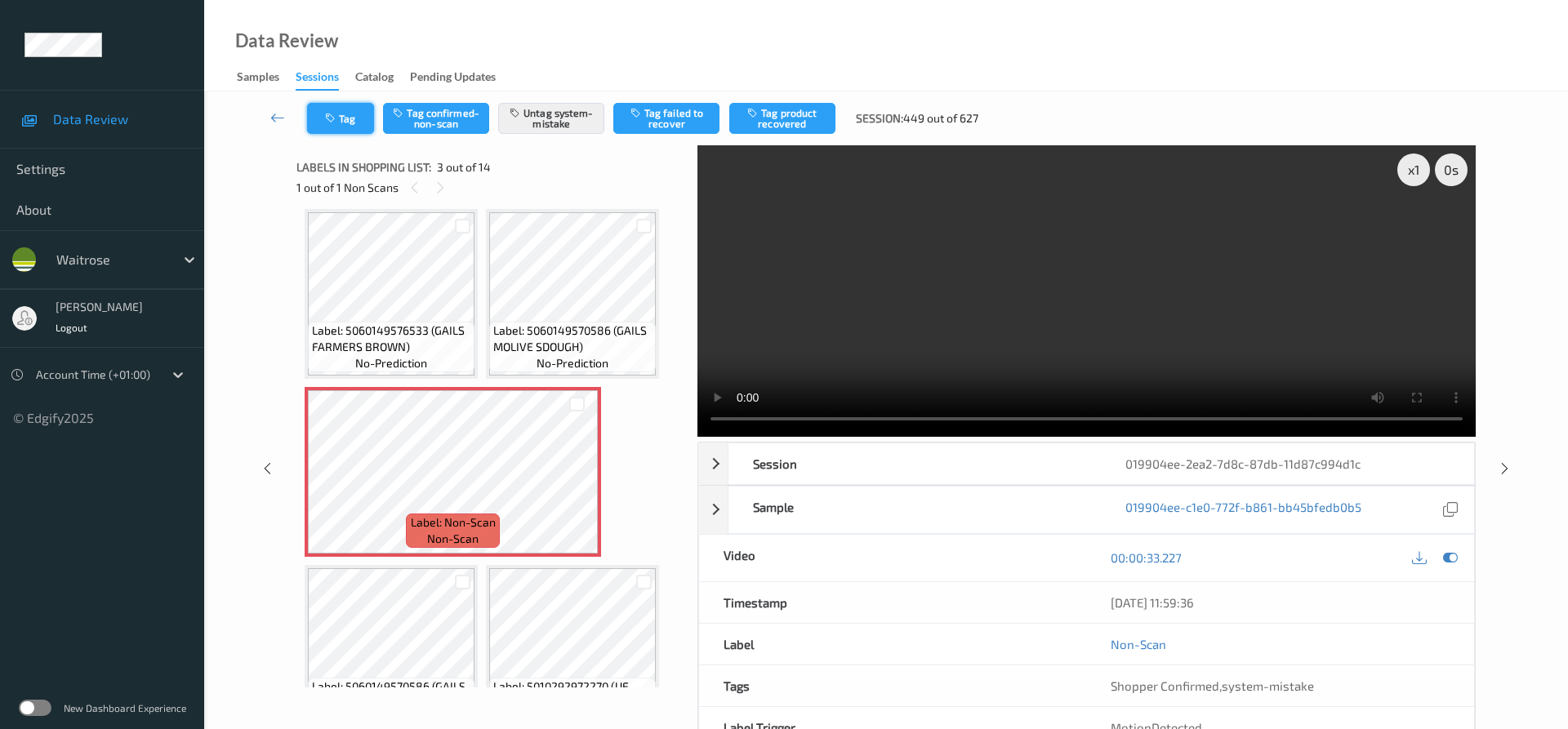
click at [361, 116] on button "Tag" at bounding box center [340, 118] width 67 height 31
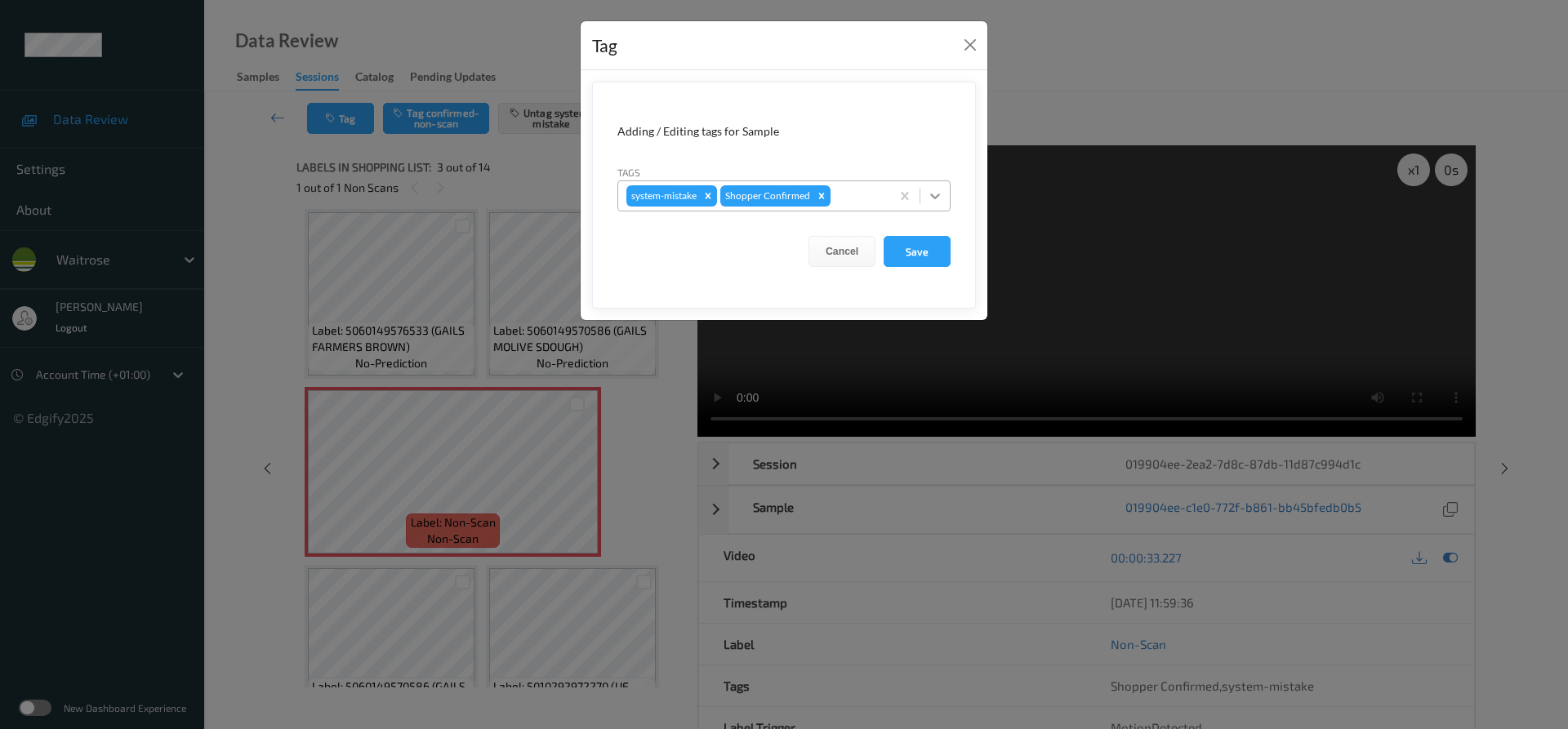
click at [927, 202] on icon at bounding box center [935, 195] width 16 height 16
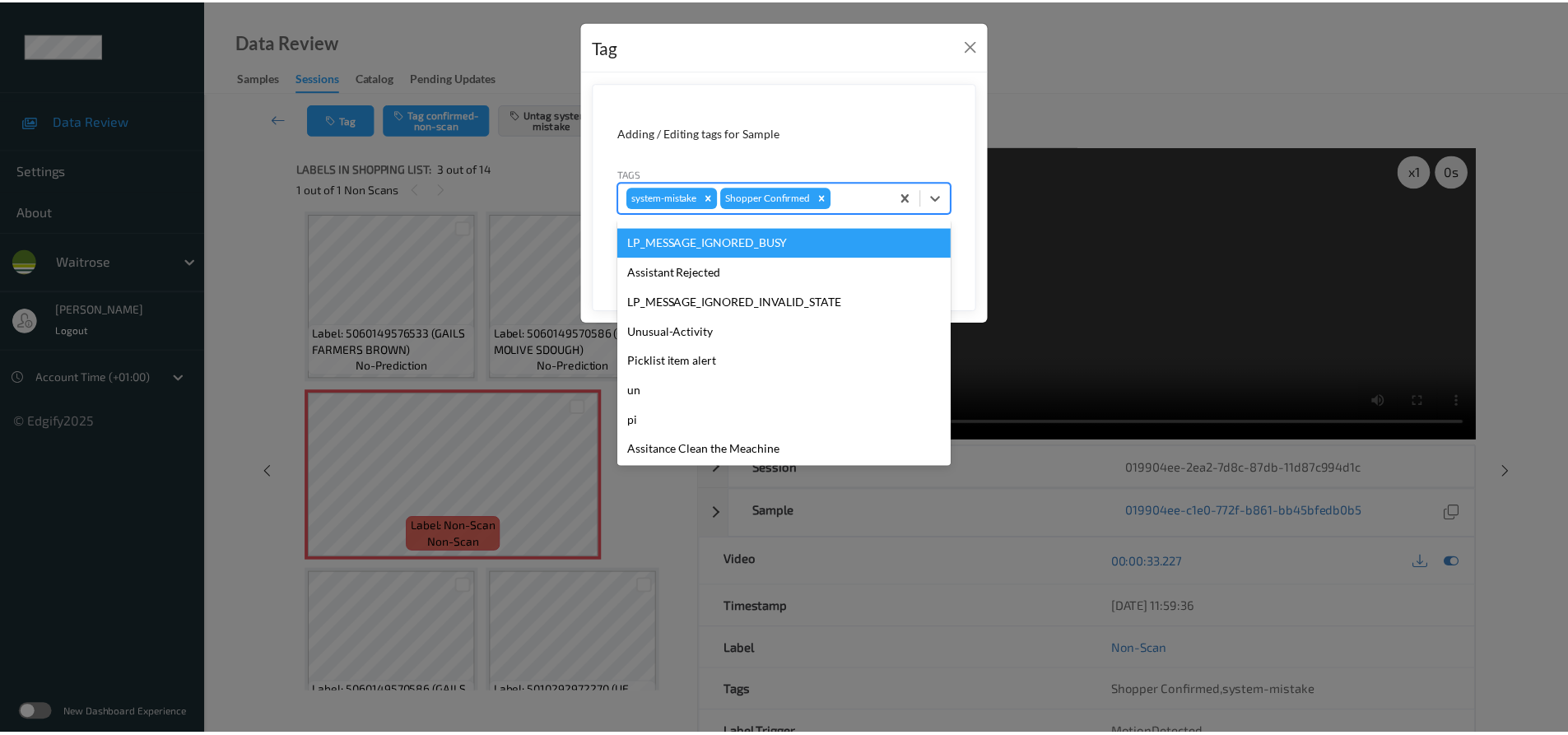
scroll to position [352, 0]
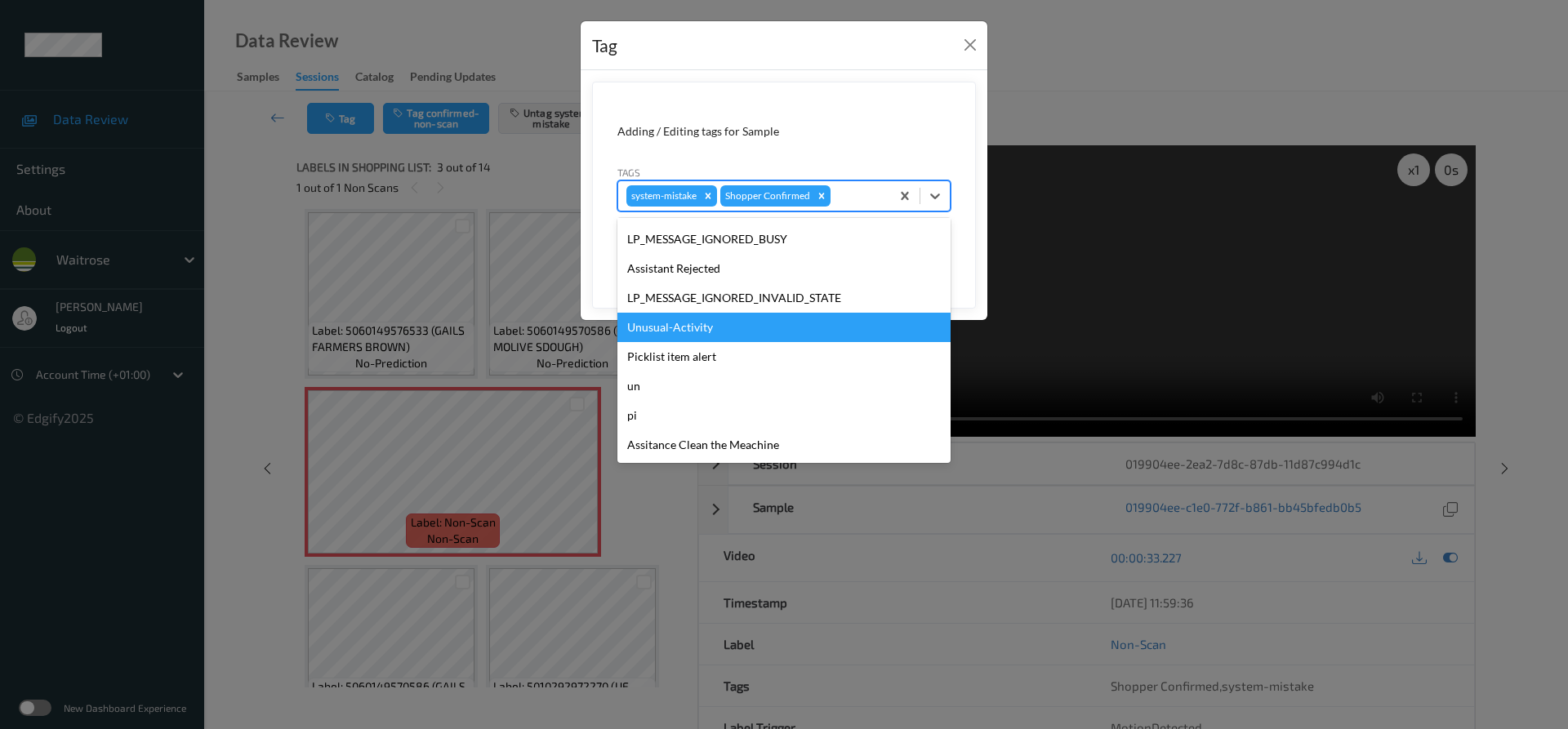
click at [723, 324] on div "Unusual-Activity" at bounding box center [783, 327] width 333 height 29
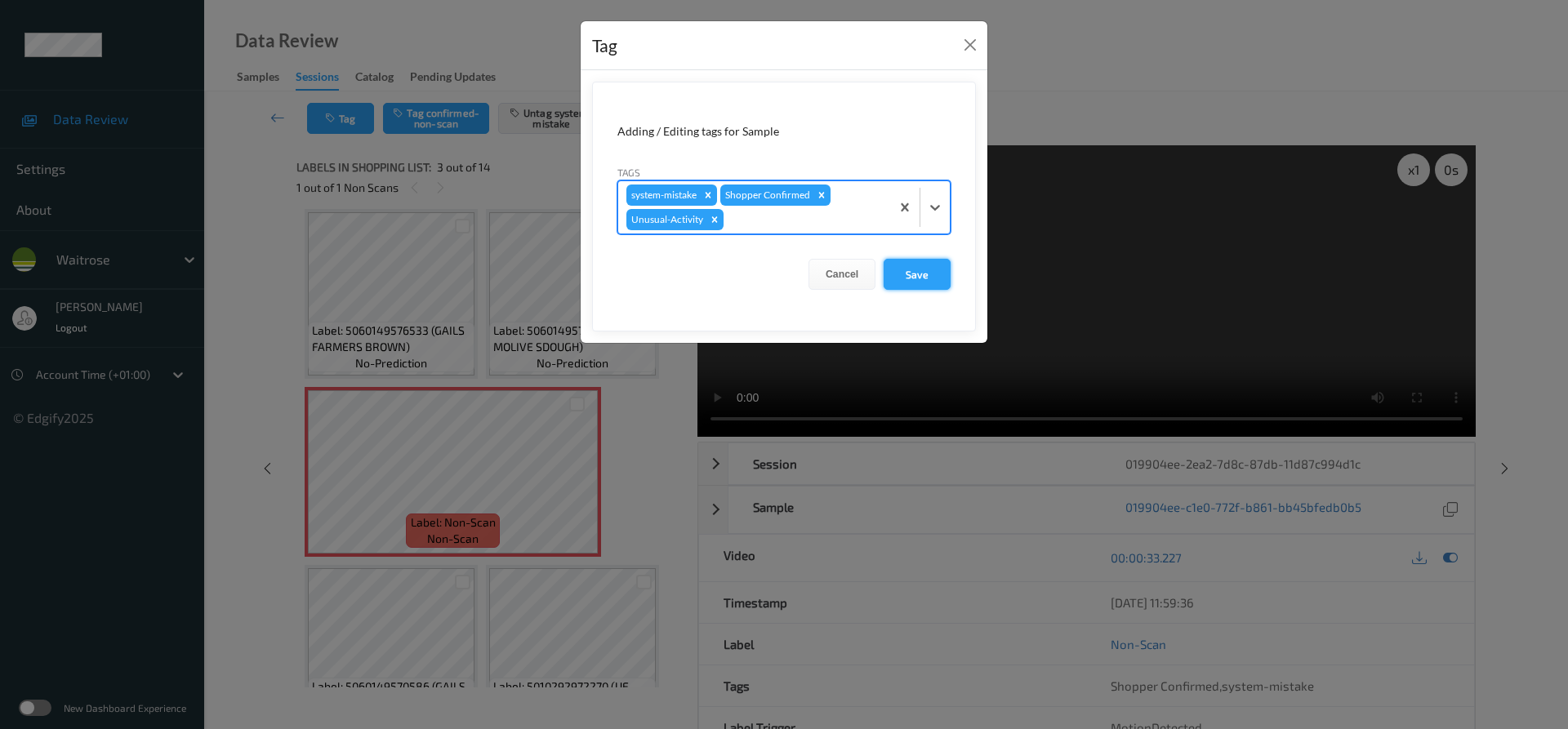
click at [904, 273] on button "Save" at bounding box center [917, 274] width 67 height 31
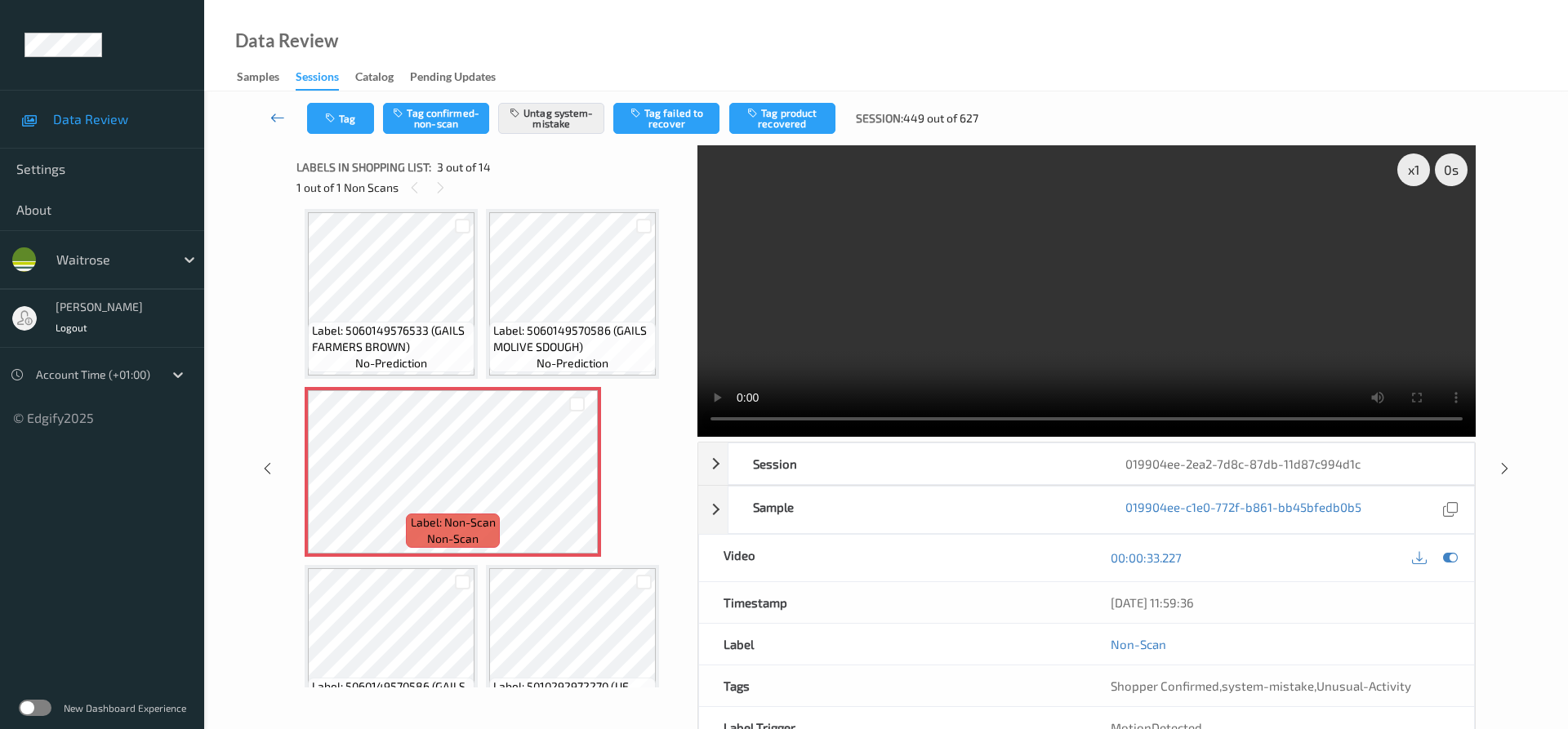
click at [272, 109] on icon at bounding box center [277, 117] width 14 height 16
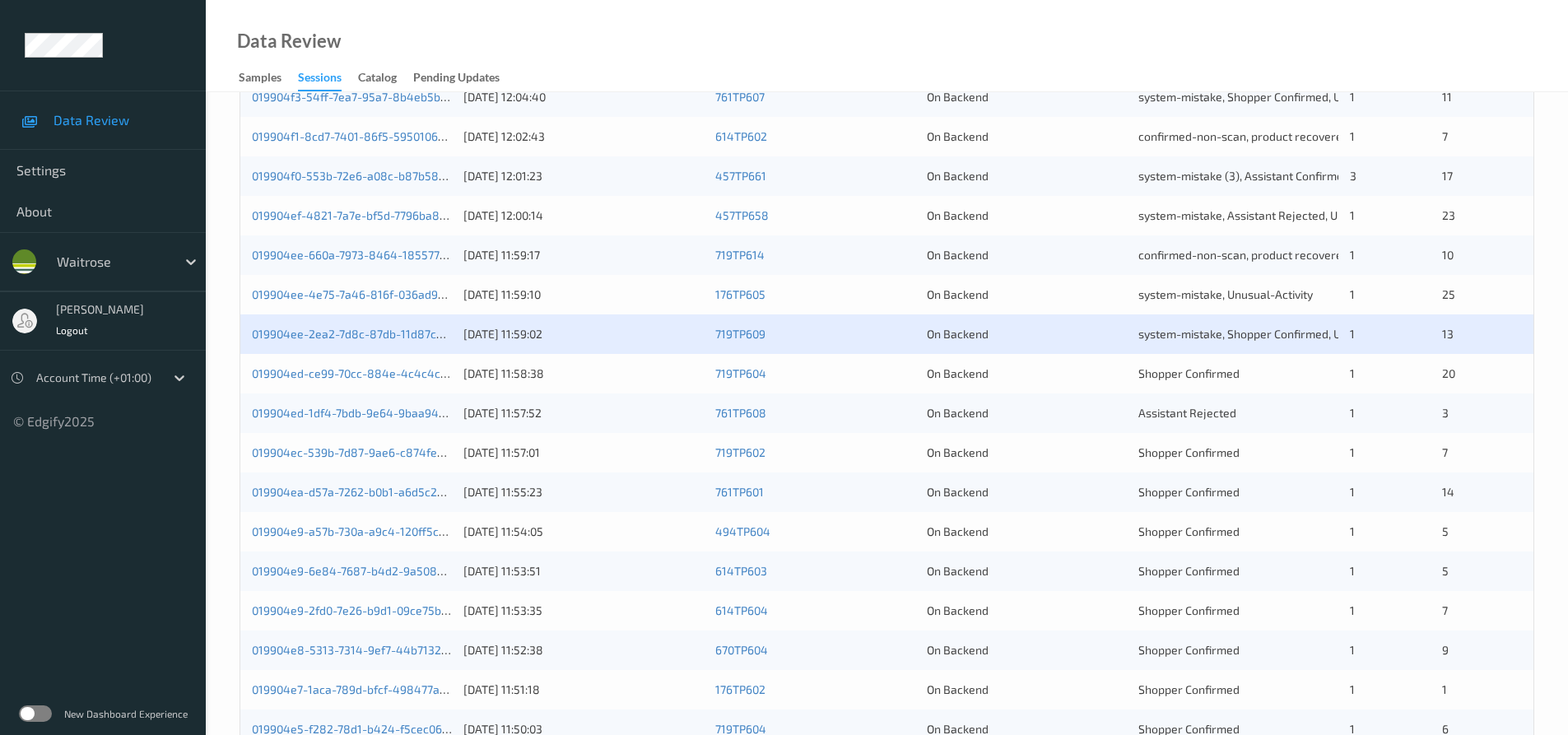
scroll to position [411, 0]
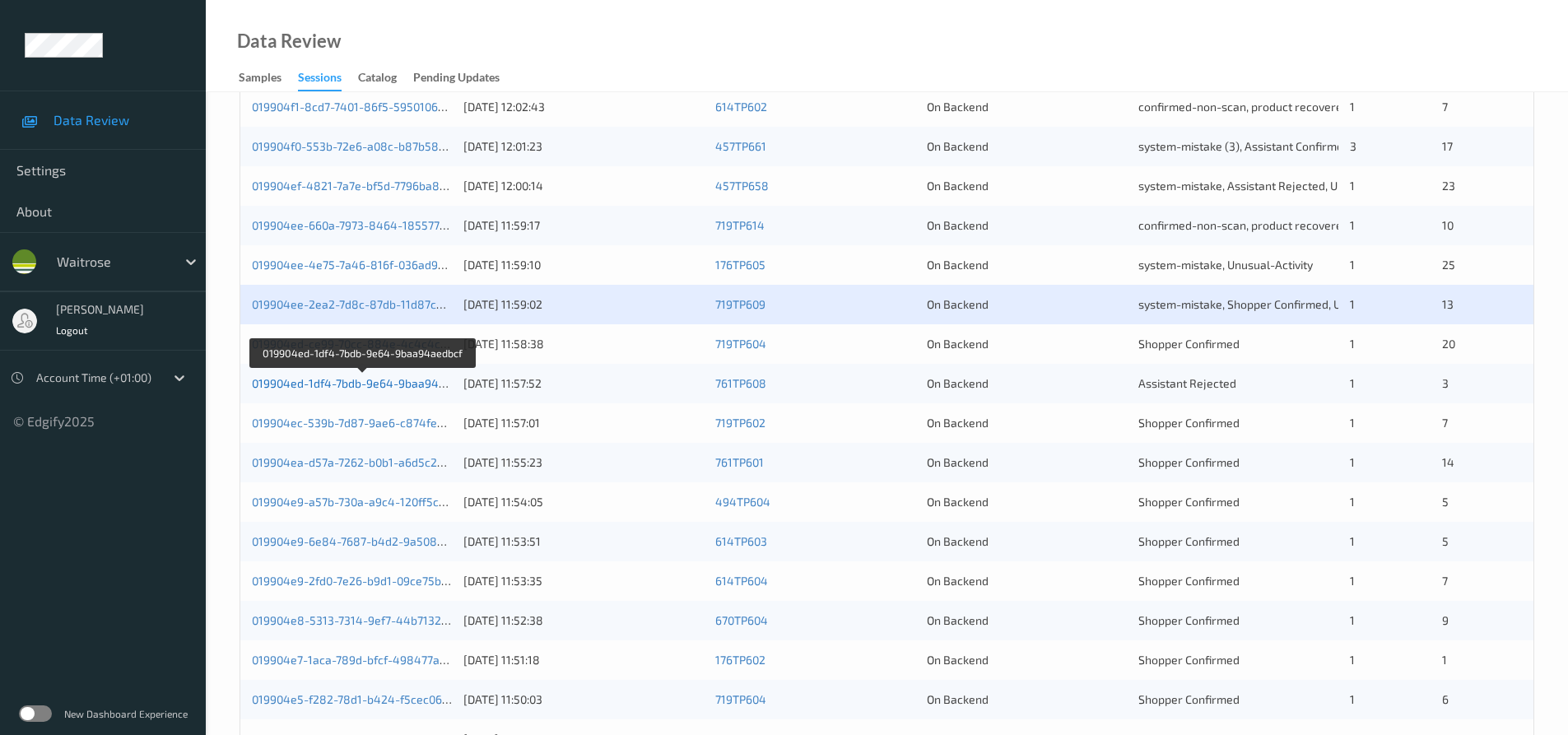
click at [318, 384] on link "019904ed-1df4-7bdb-9e64-9baa94aedbcf" at bounding box center [363, 383] width 223 height 14
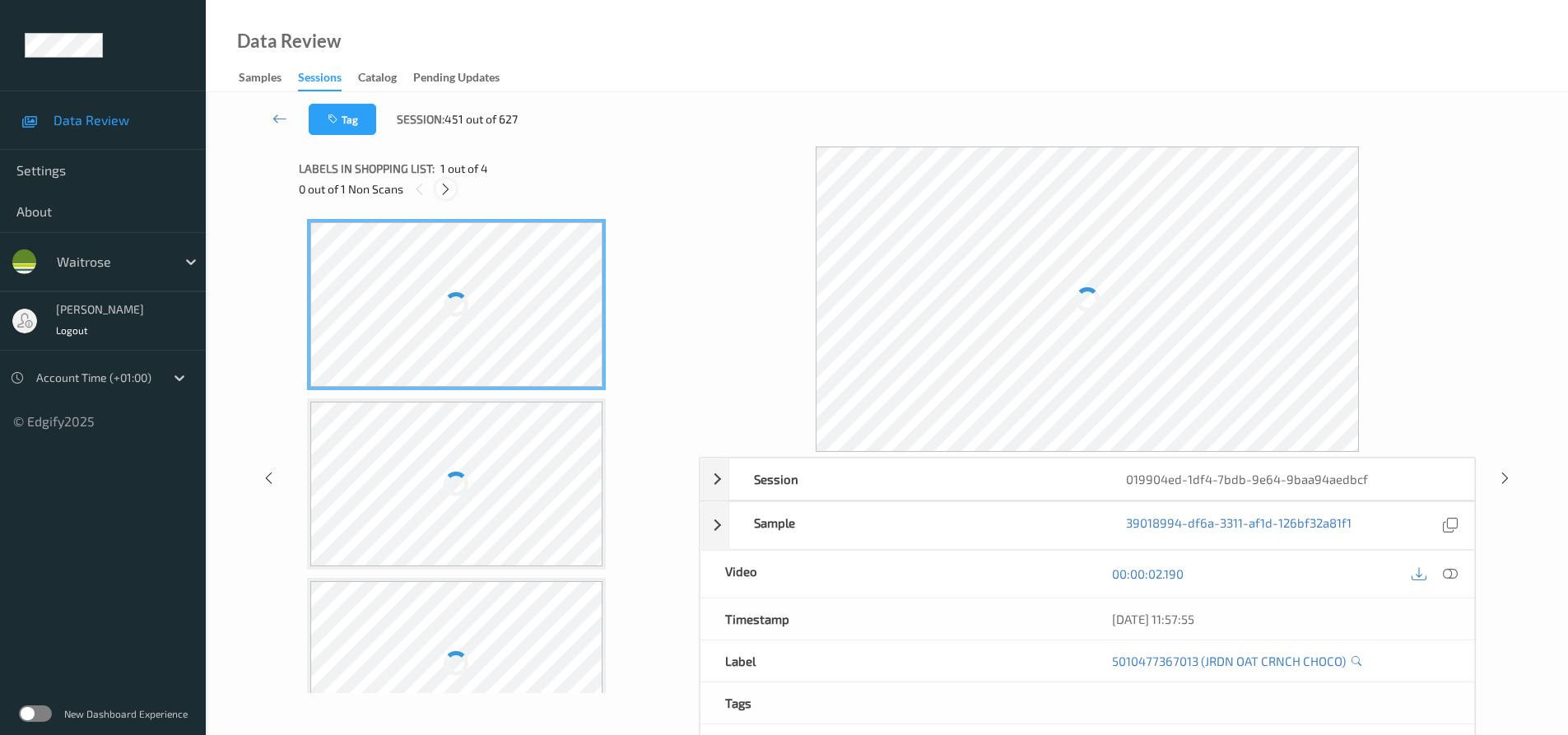
click at [444, 193] on icon at bounding box center [446, 189] width 14 height 15
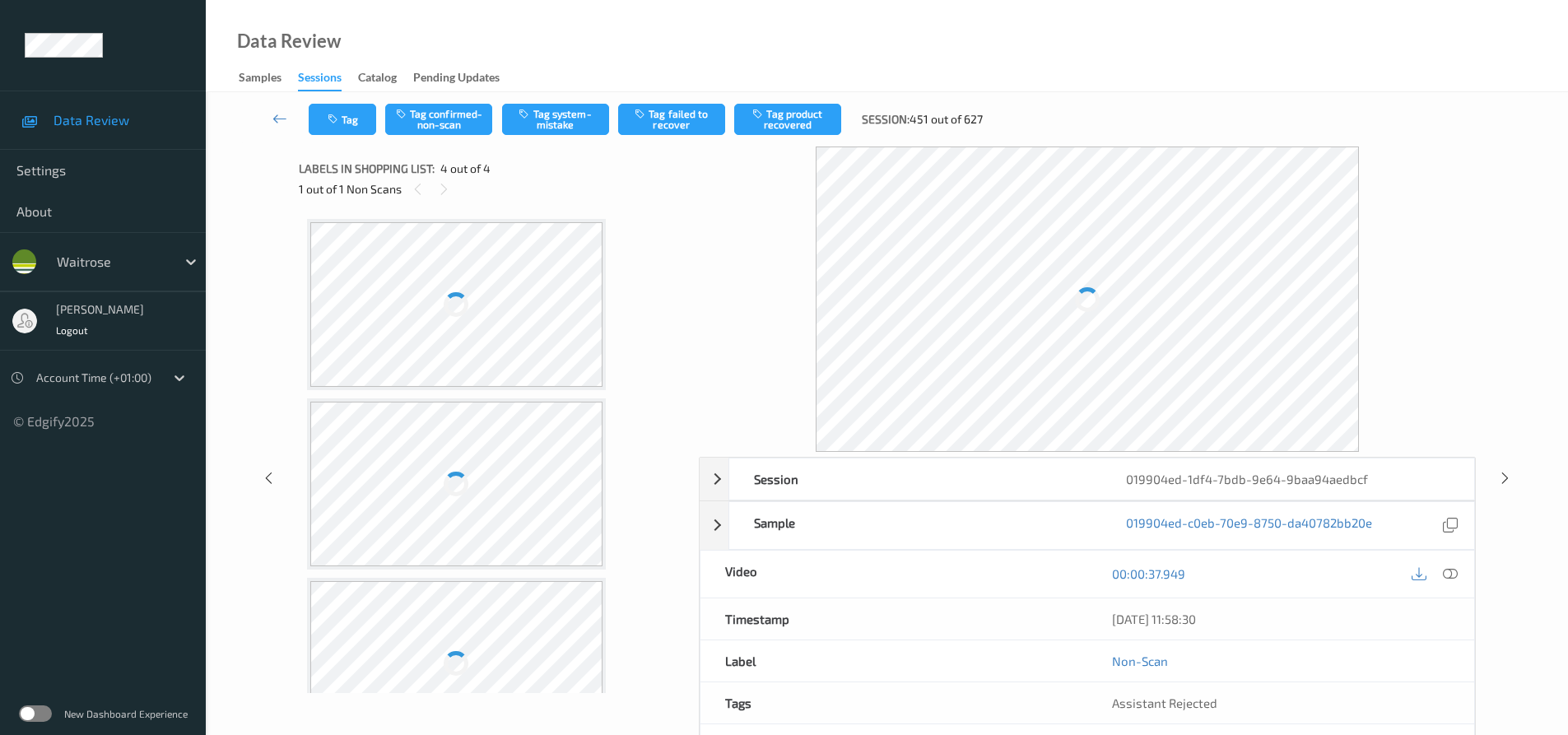
scroll to position [244, 0]
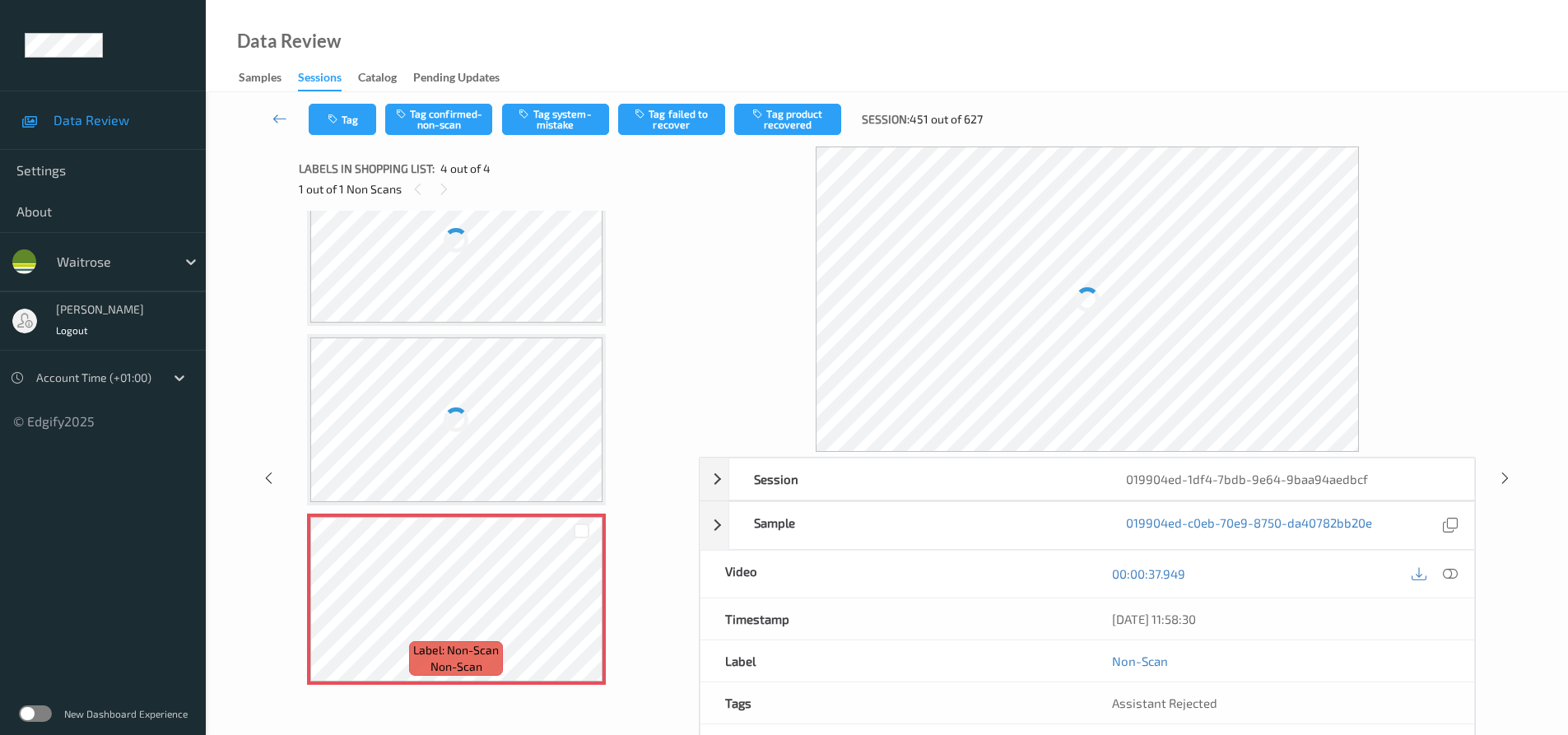
drag, startPoint x: 1450, startPoint y: 574, endPoint x: 1181, endPoint y: 423, distance: 308.5
click at [1451, 574] on icon at bounding box center [1450, 573] width 15 height 15
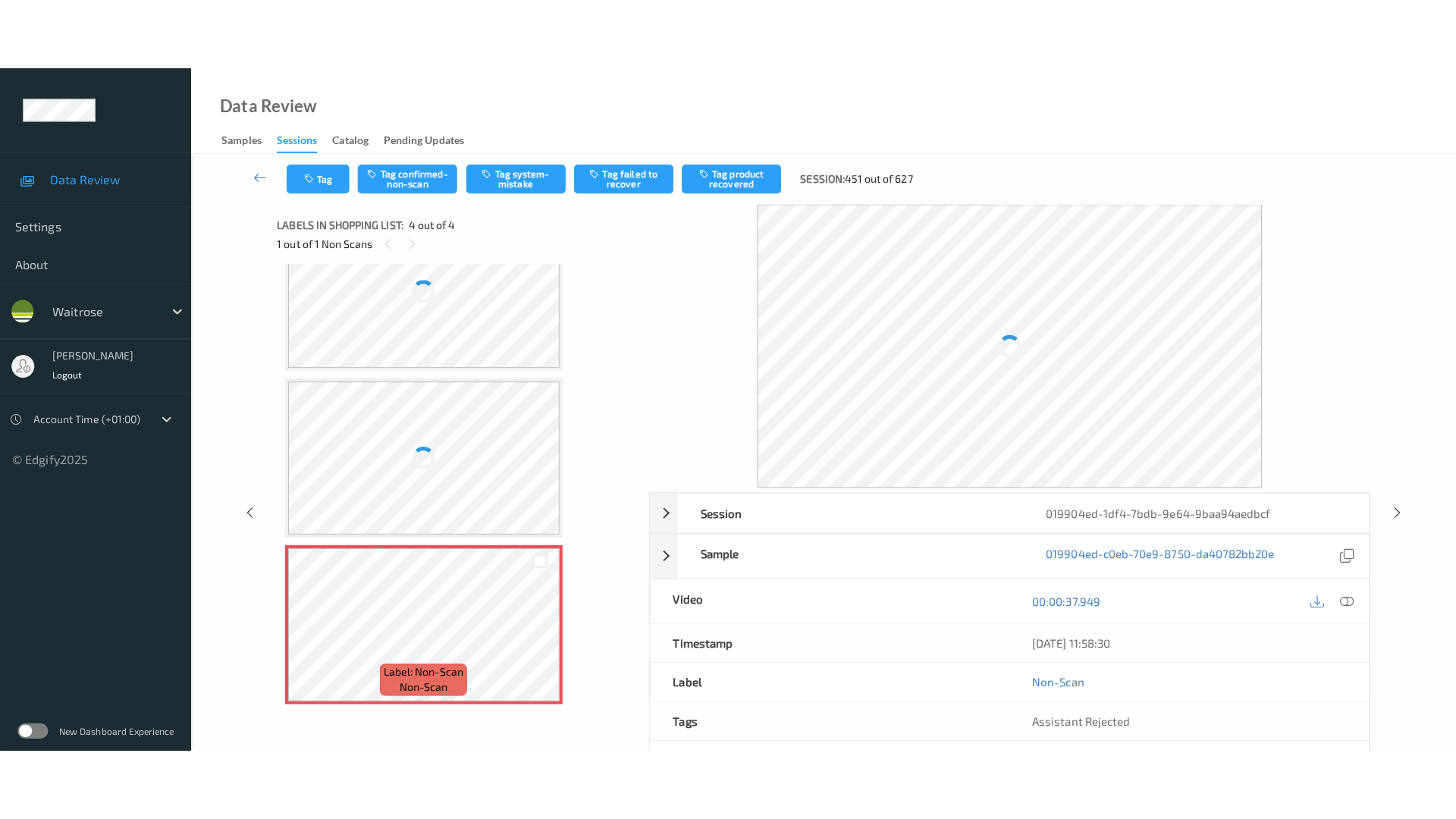
scroll to position [210, 0]
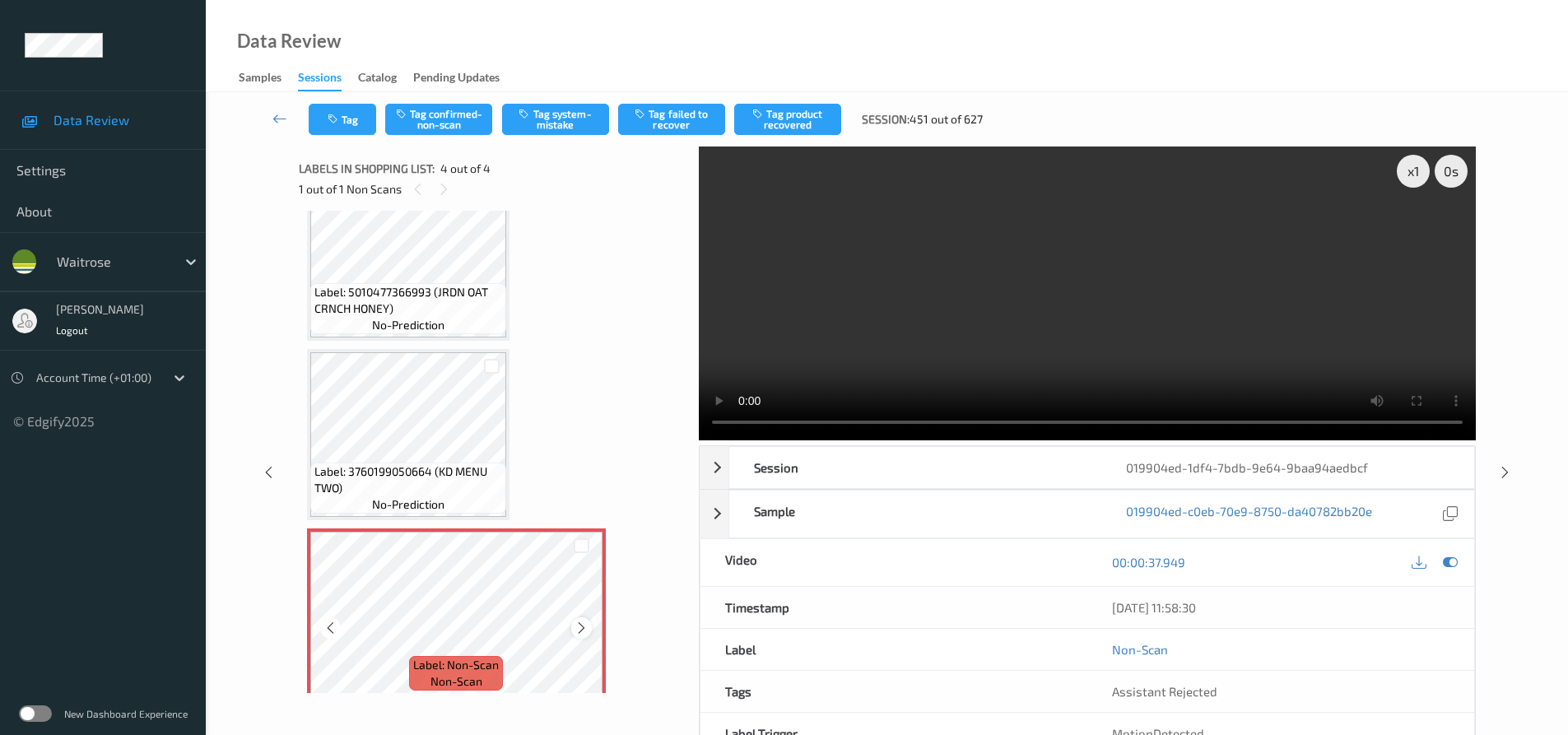
click at [579, 630] on icon at bounding box center [582, 627] width 14 height 15
click at [583, 629] on icon at bounding box center [582, 627] width 14 height 15
click at [1118, 281] on video at bounding box center [1087, 294] width 778 height 294
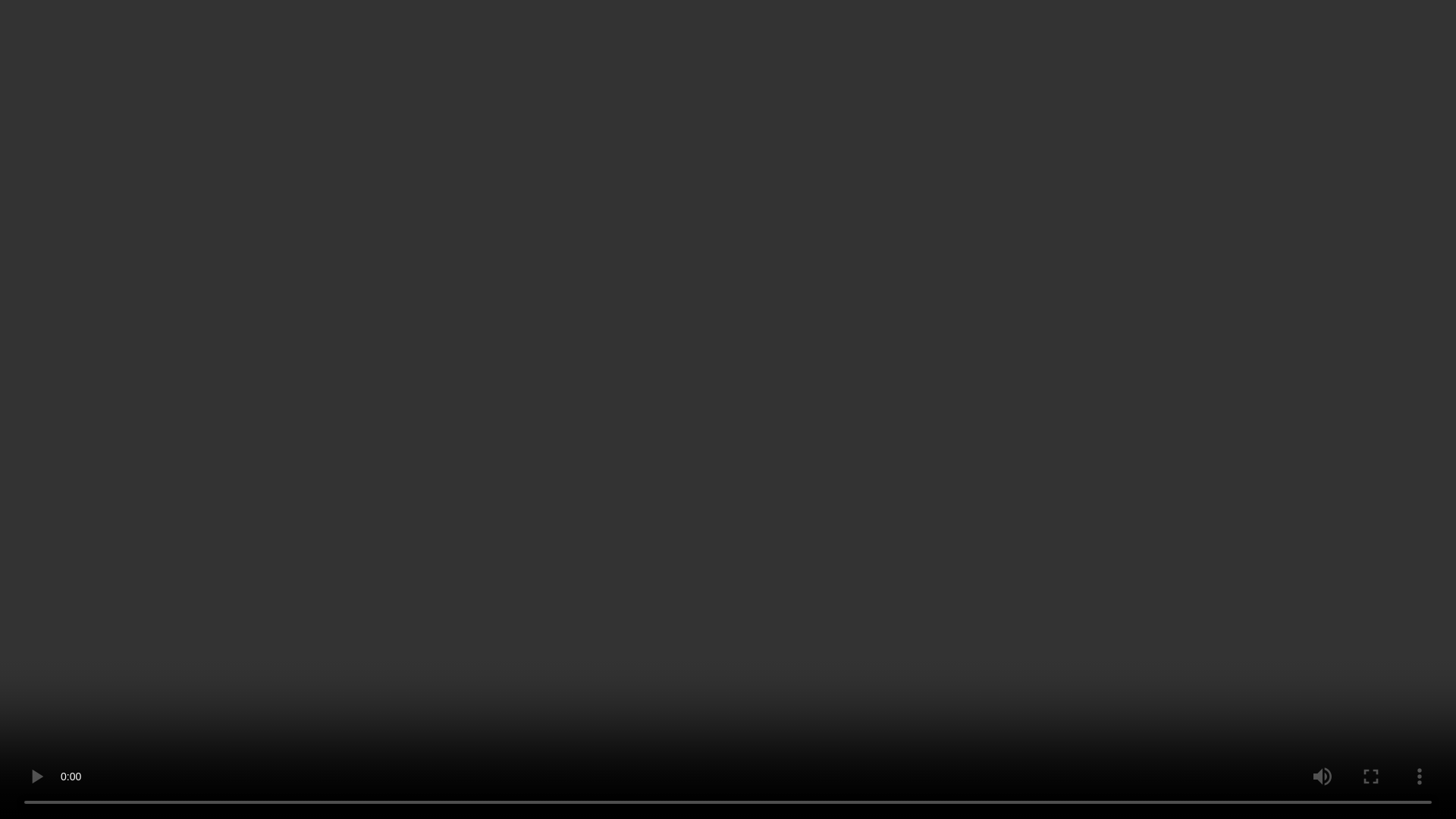
click at [743, 537] on video at bounding box center [728, 409] width 1456 height 819
click at [716, 606] on video at bounding box center [728, 409] width 1456 height 819
click at [572, 590] on video at bounding box center [728, 409] width 1456 height 819
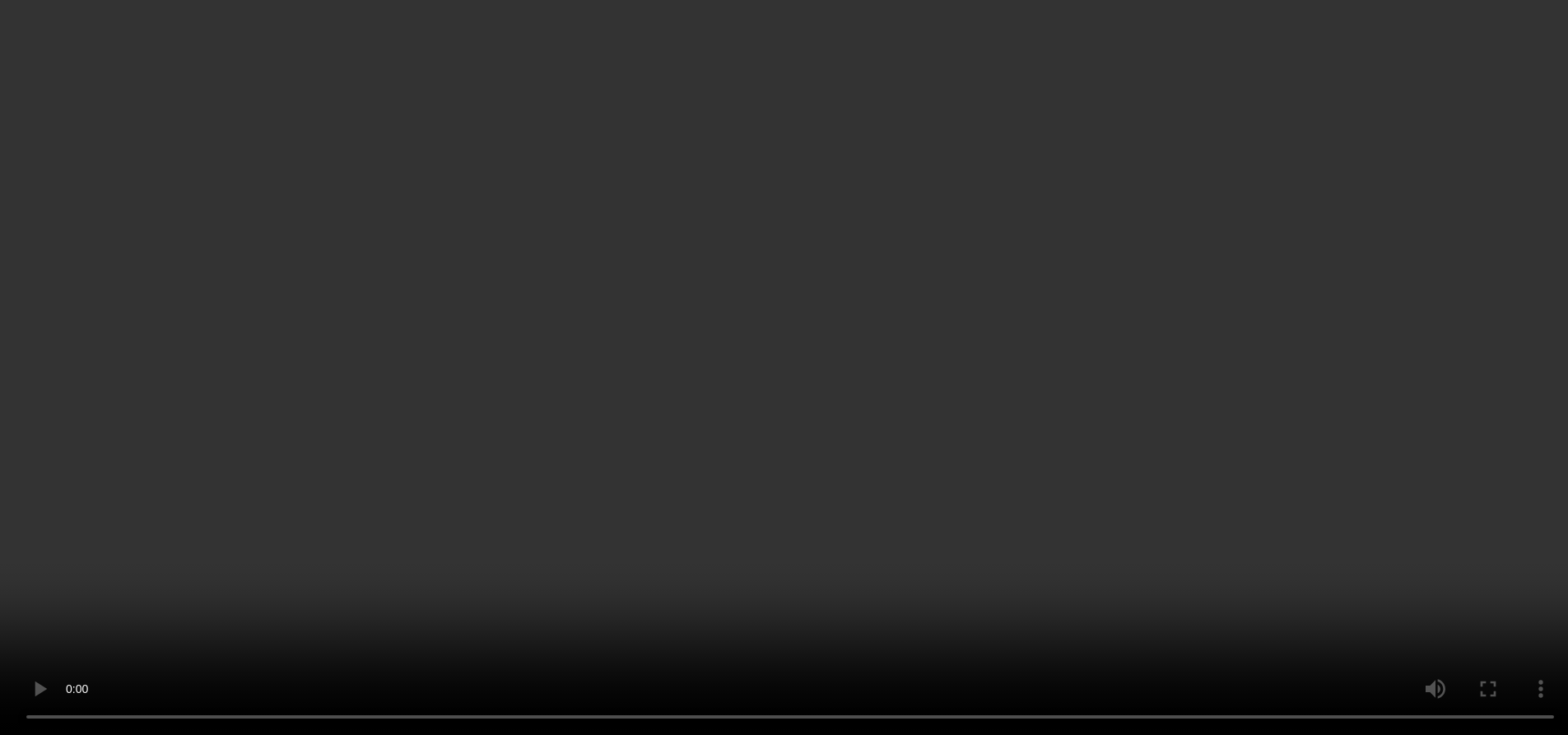
scroll to position [244, 0]
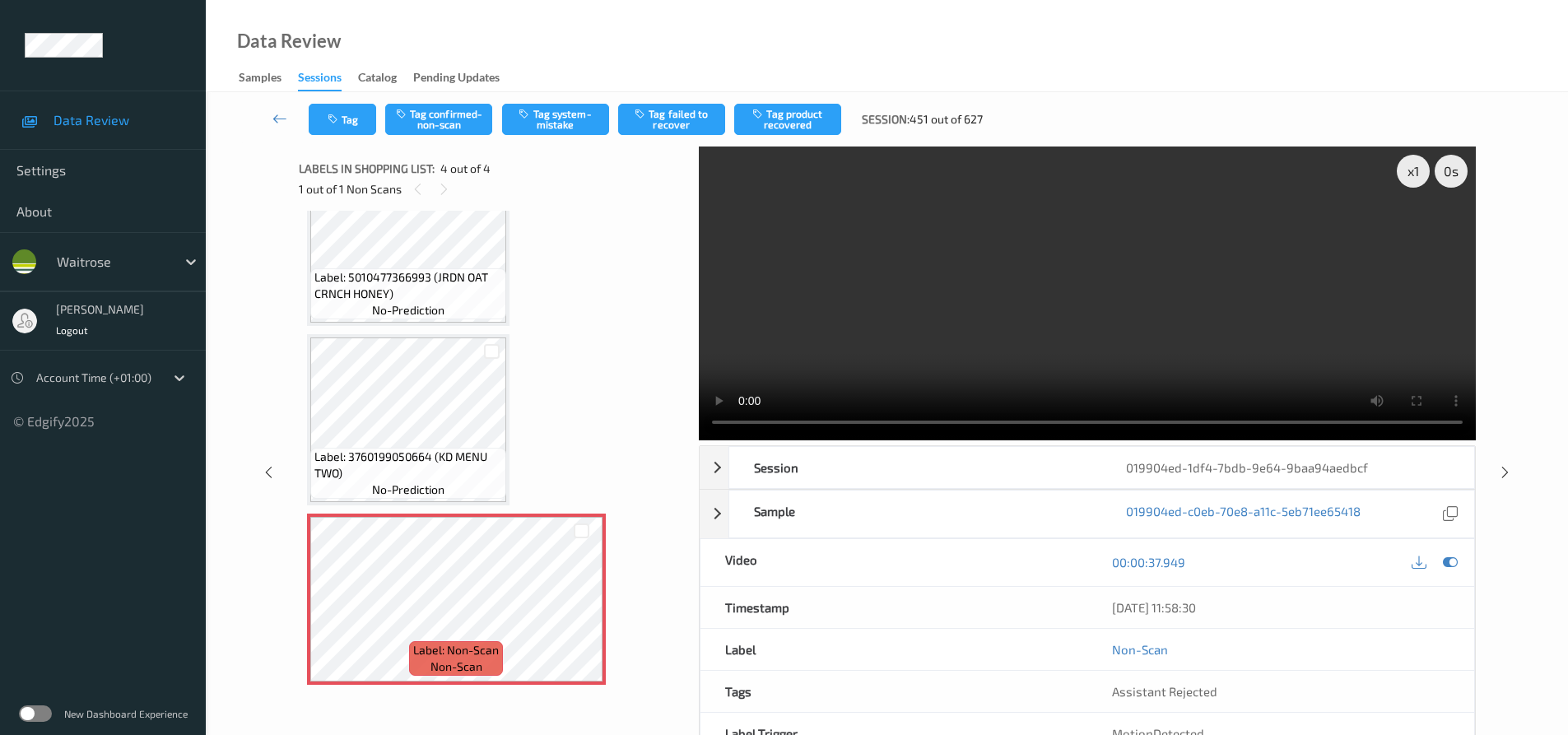
click at [968, 354] on video at bounding box center [1087, 294] width 778 height 294
click at [1012, 324] on video at bounding box center [1087, 294] width 778 height 294
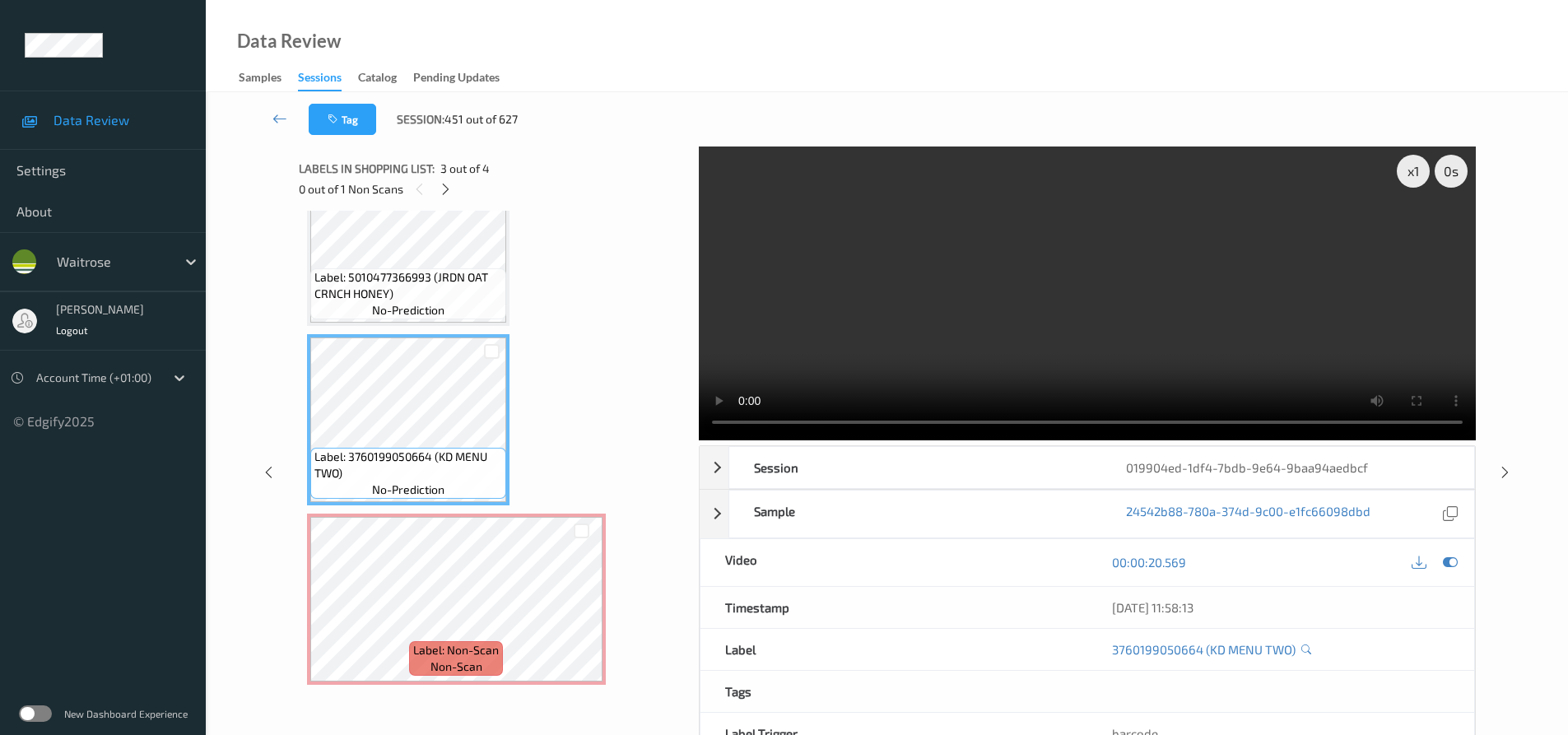
click at [952, 341] on video at bounding box center [1087, 294] width 778 height 294
click at [1411, 171] on div "x 1" at bounding box center [1413, 171] width 33 height 33
click at [1411, 171] on div "x 2" at bounding box center [1413, 171] width 33 height 33
click at [1088, 317] on video at bounding box center [1087, 294] width 778 height 294
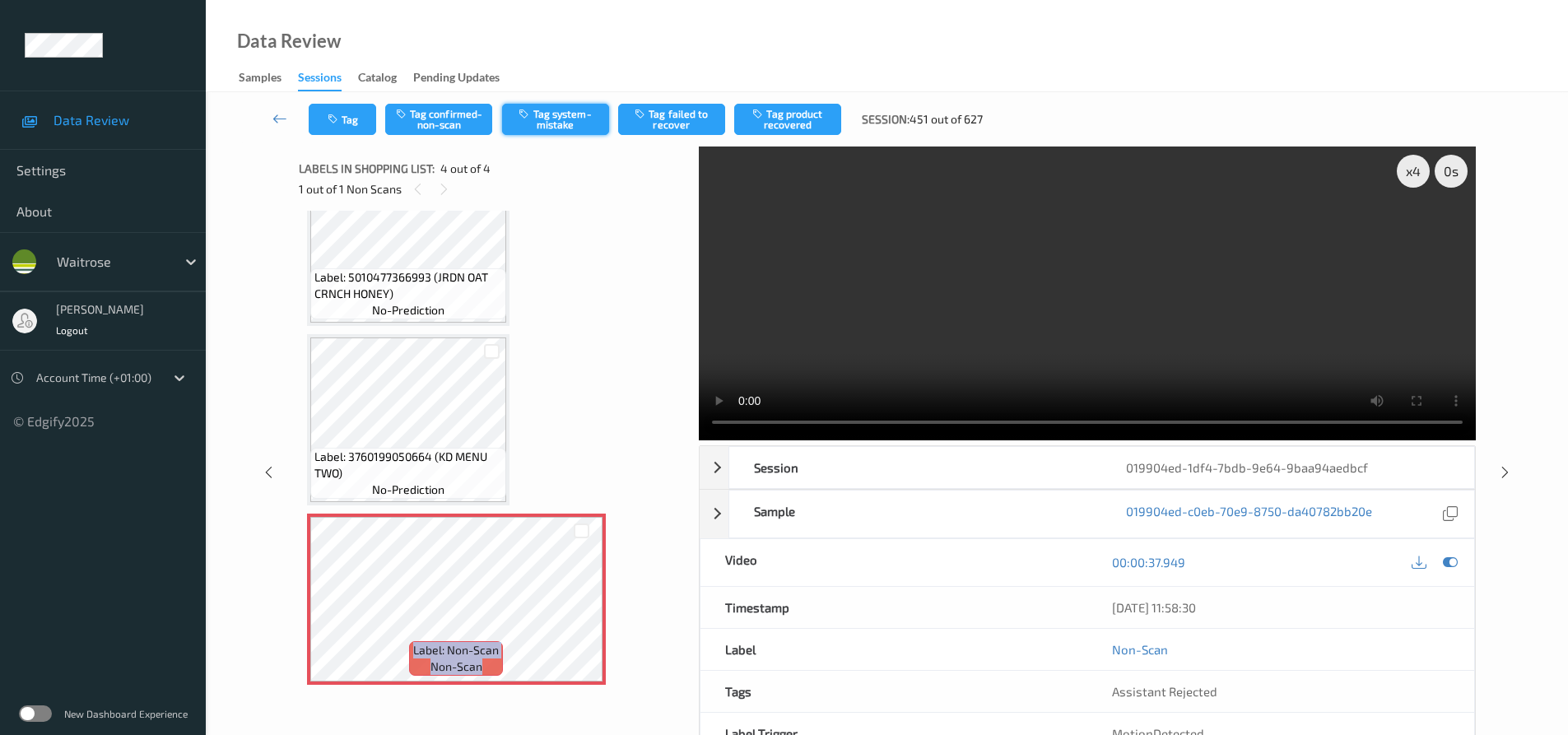
click at [539, 108] on button "Tag system-mistake" at bounding box center [555, 119] width 107 height 31
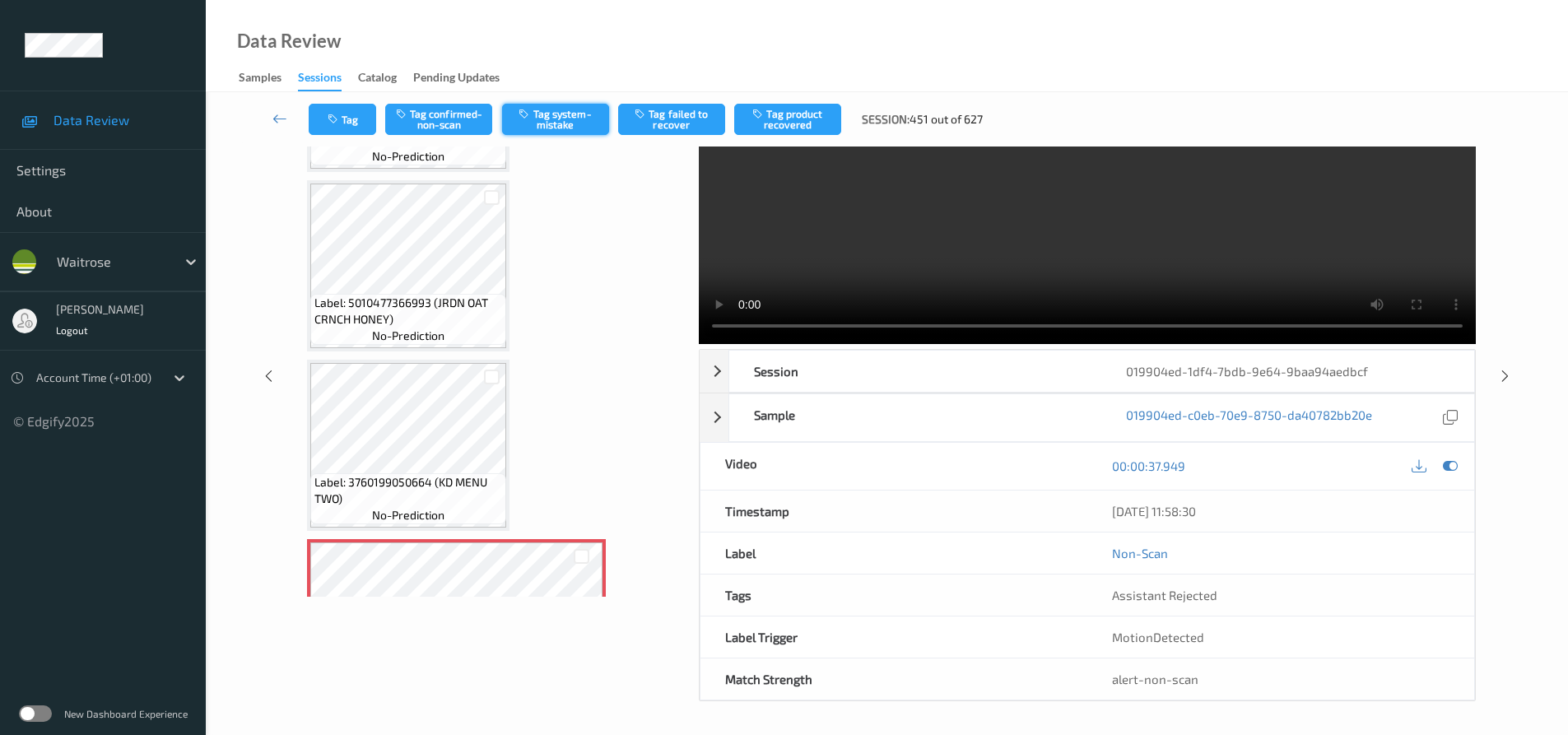
scroll to position [0, 0]
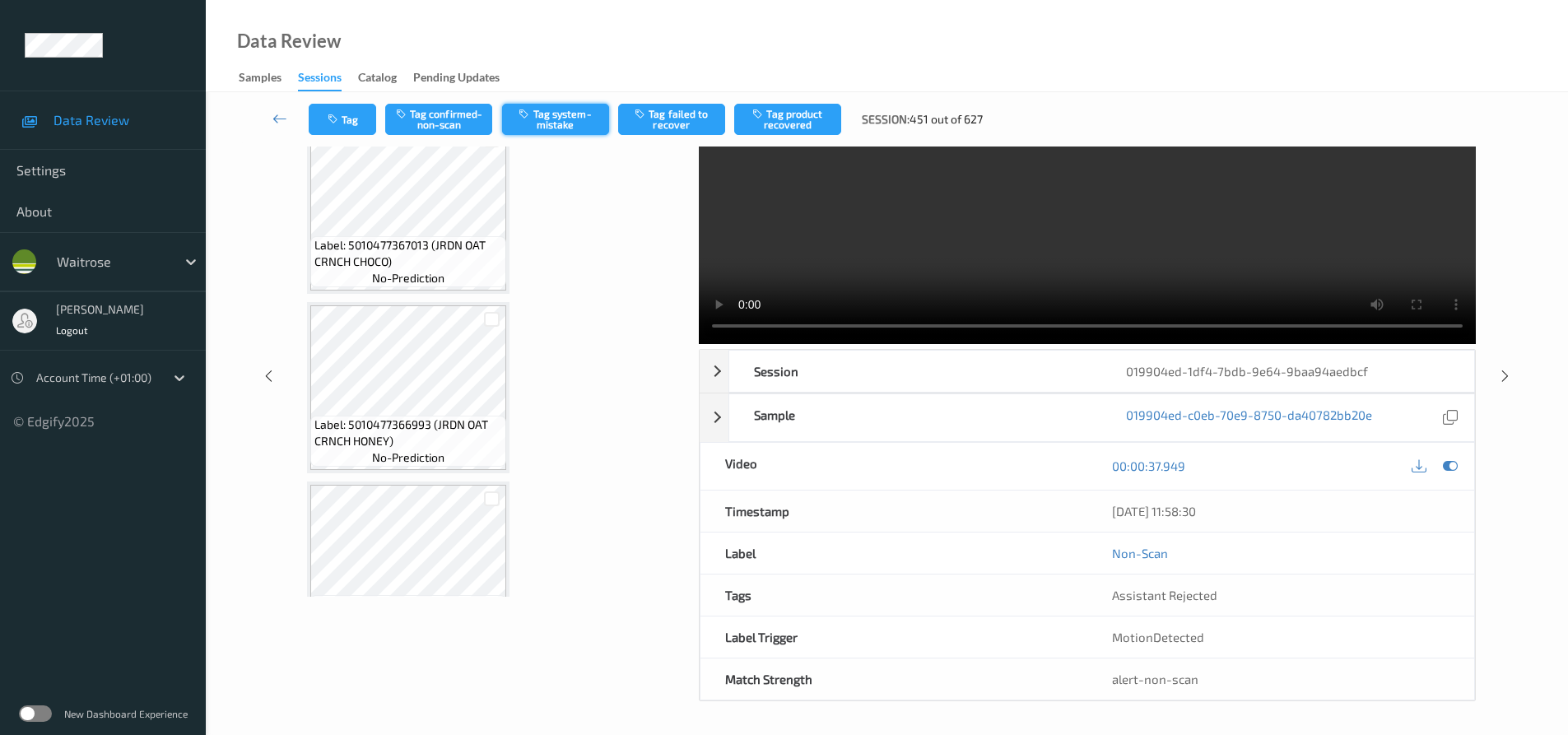
click at [567, 118] on button "Tag system-mistake" at bounding box center [555, 119] width 107 height 31
click at [584, 121] on button "Tag system-mistake" at bounding box center [555, 119] width 107 height 31
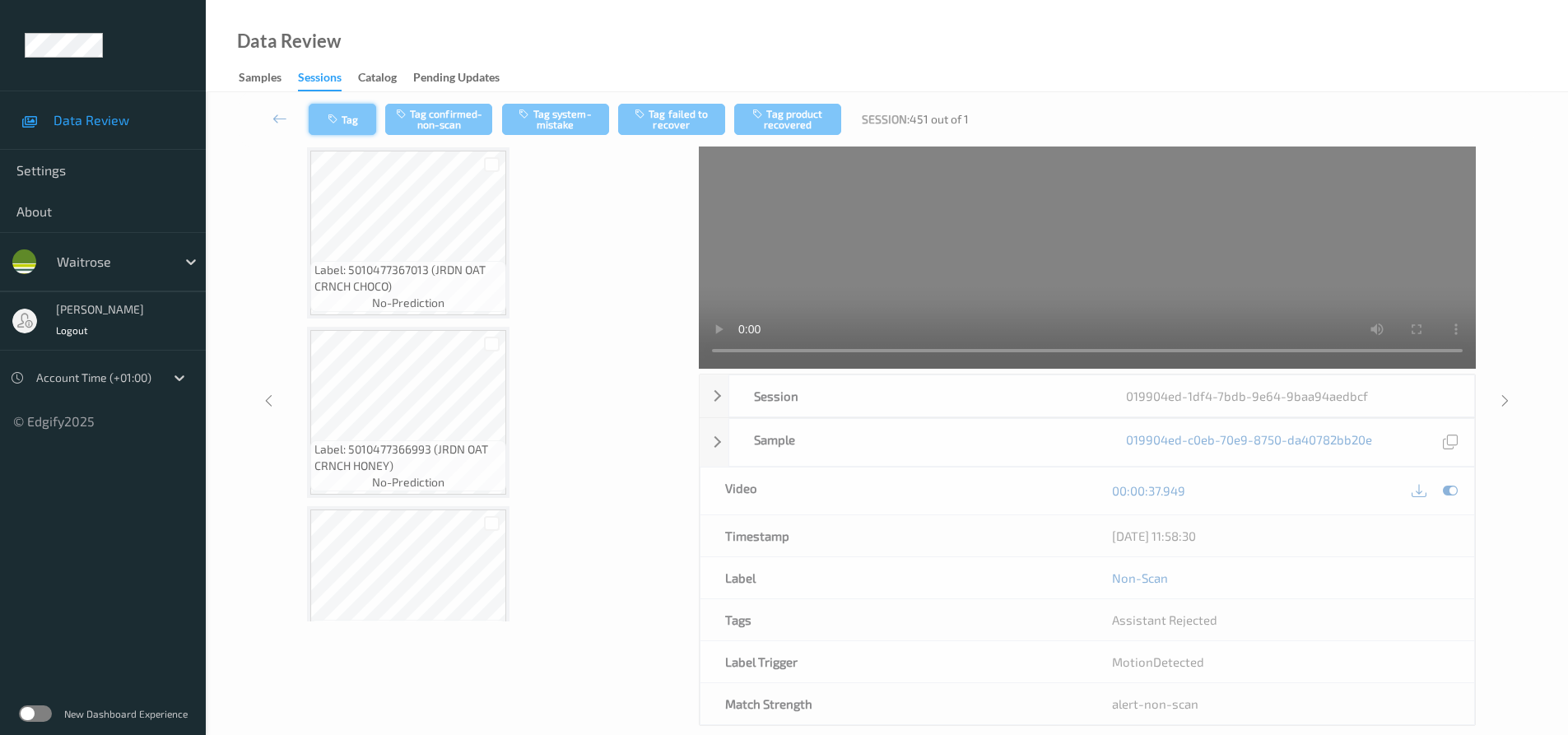
click at [339, 118] on icon "button" at bounding box center [334, 118] width 14 height 11
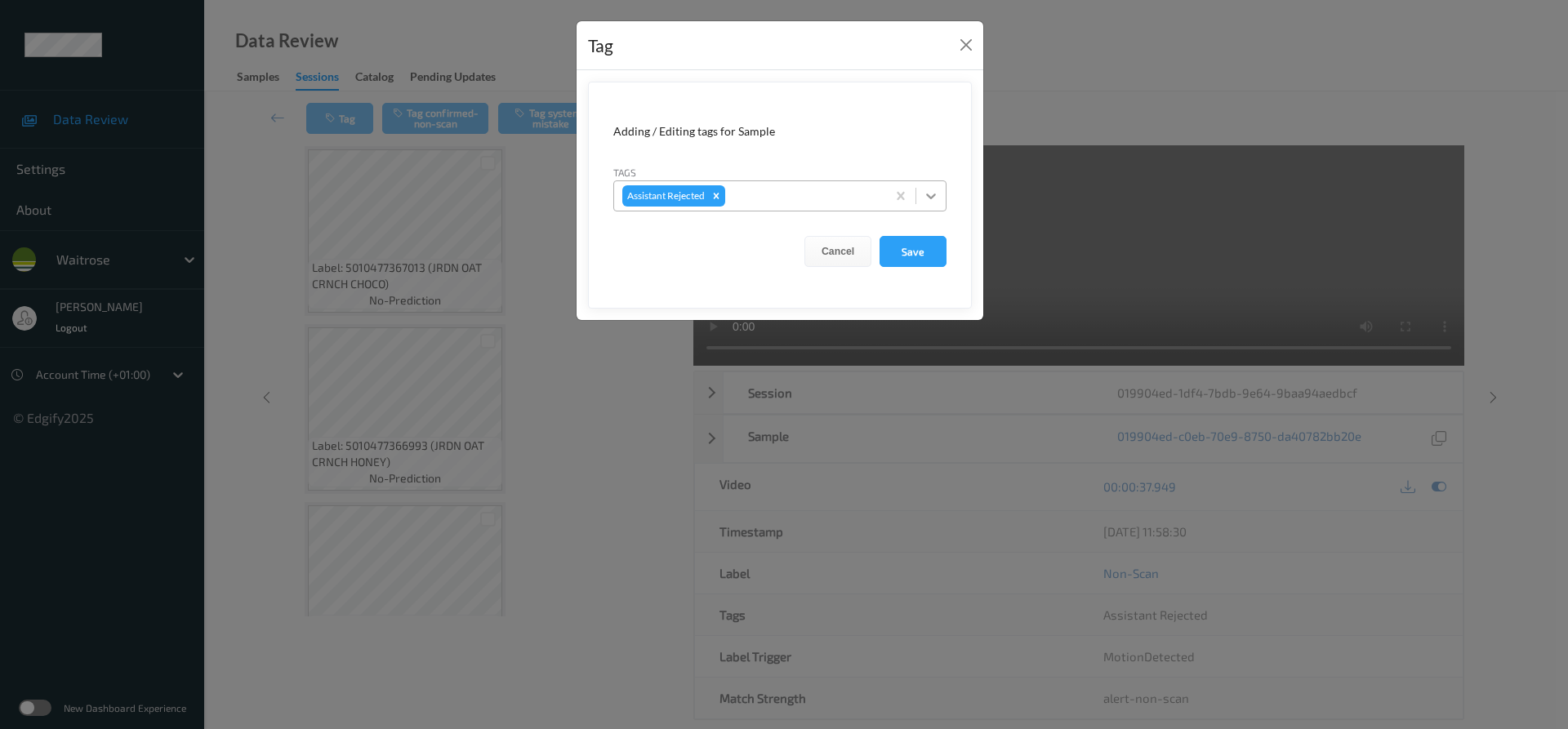
click at [918, 192] on div at bounding box center [931, 196] width 29 height 29
click at [961, 49] on button "Close" at bounding box center [966, 44] width 23 height 23
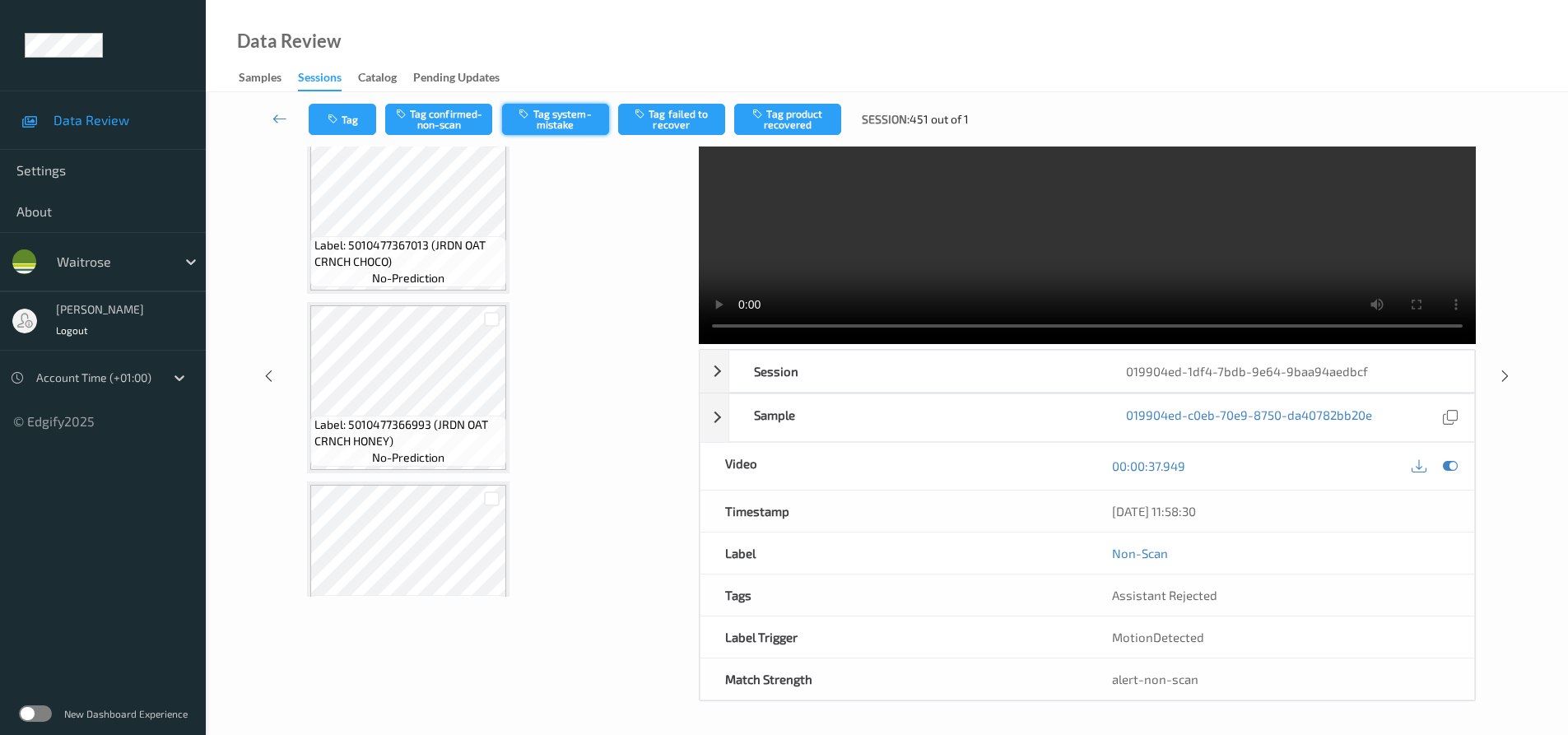
click at [529, 113] on icon "button" at bounding box center [526, 113] width 14 height 11
click at [576, 121] on button "Tag system-mistake" at bounding box center [555, 119] width 107 height 31
click at [568, 112] on button "Tag system-mistake" at bounding box center [555, 119] width 107 height 31
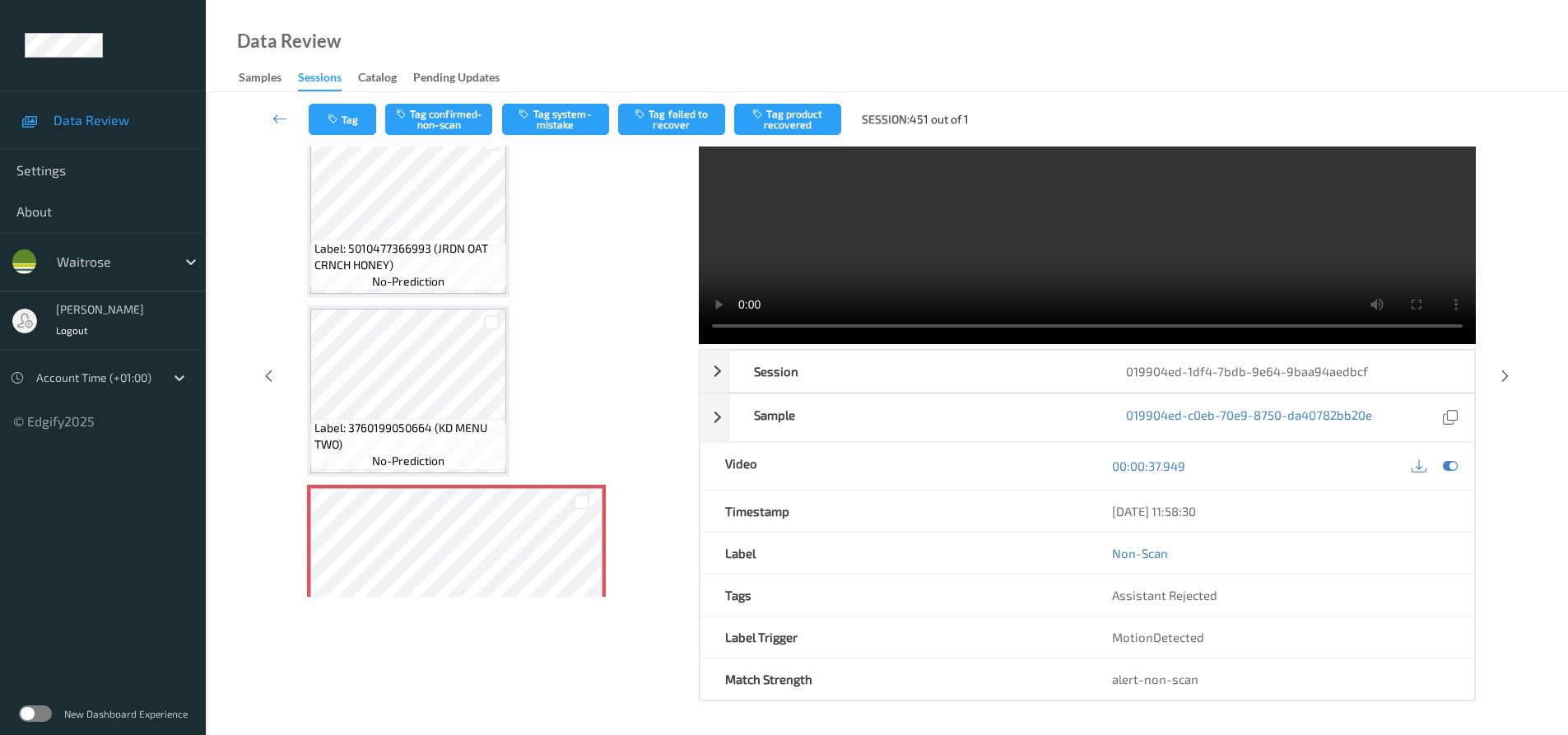
scroll to position [244, 0]
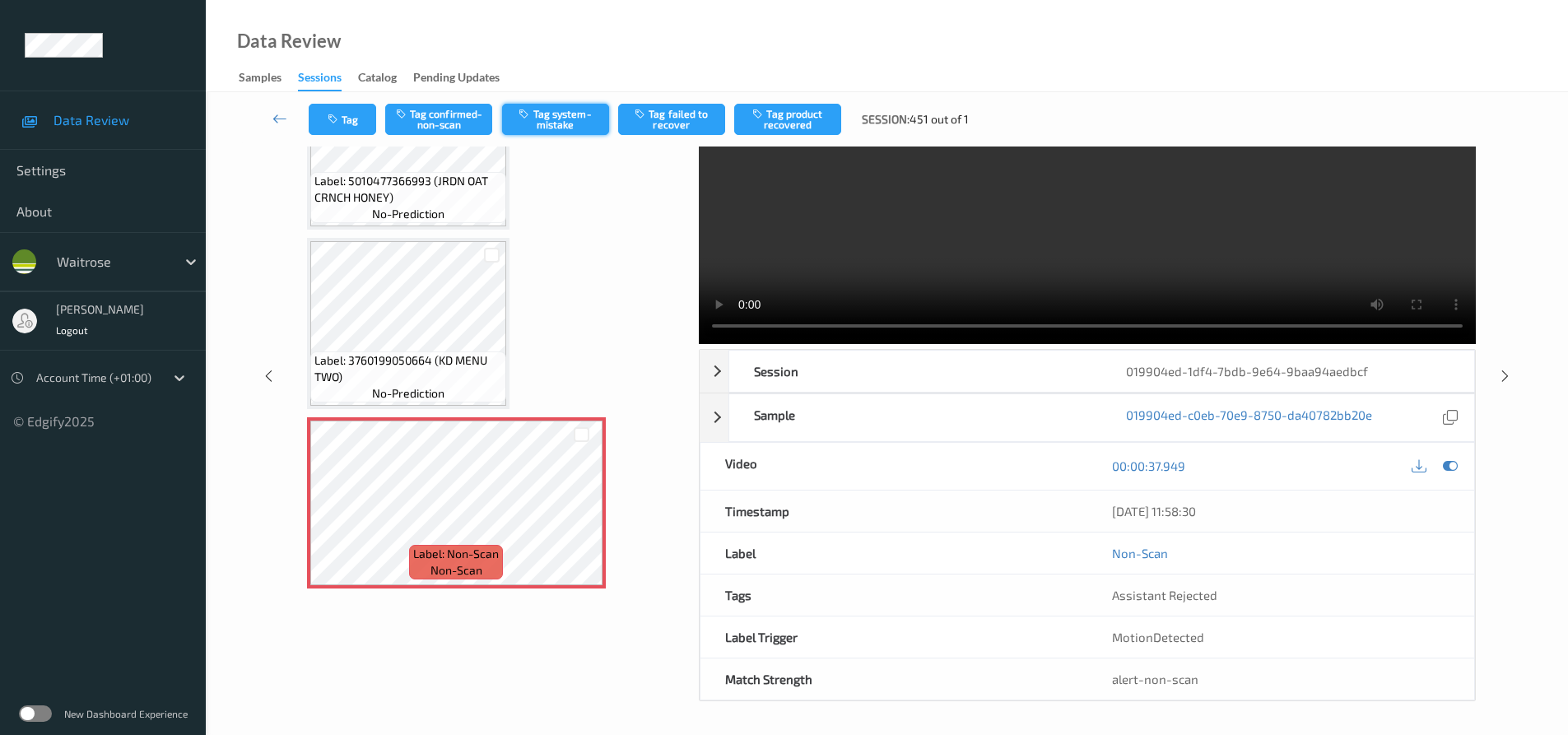
click at [564, 124] on button "Tag system-mistake" at bounding box center [555, 119] width 107 height 31
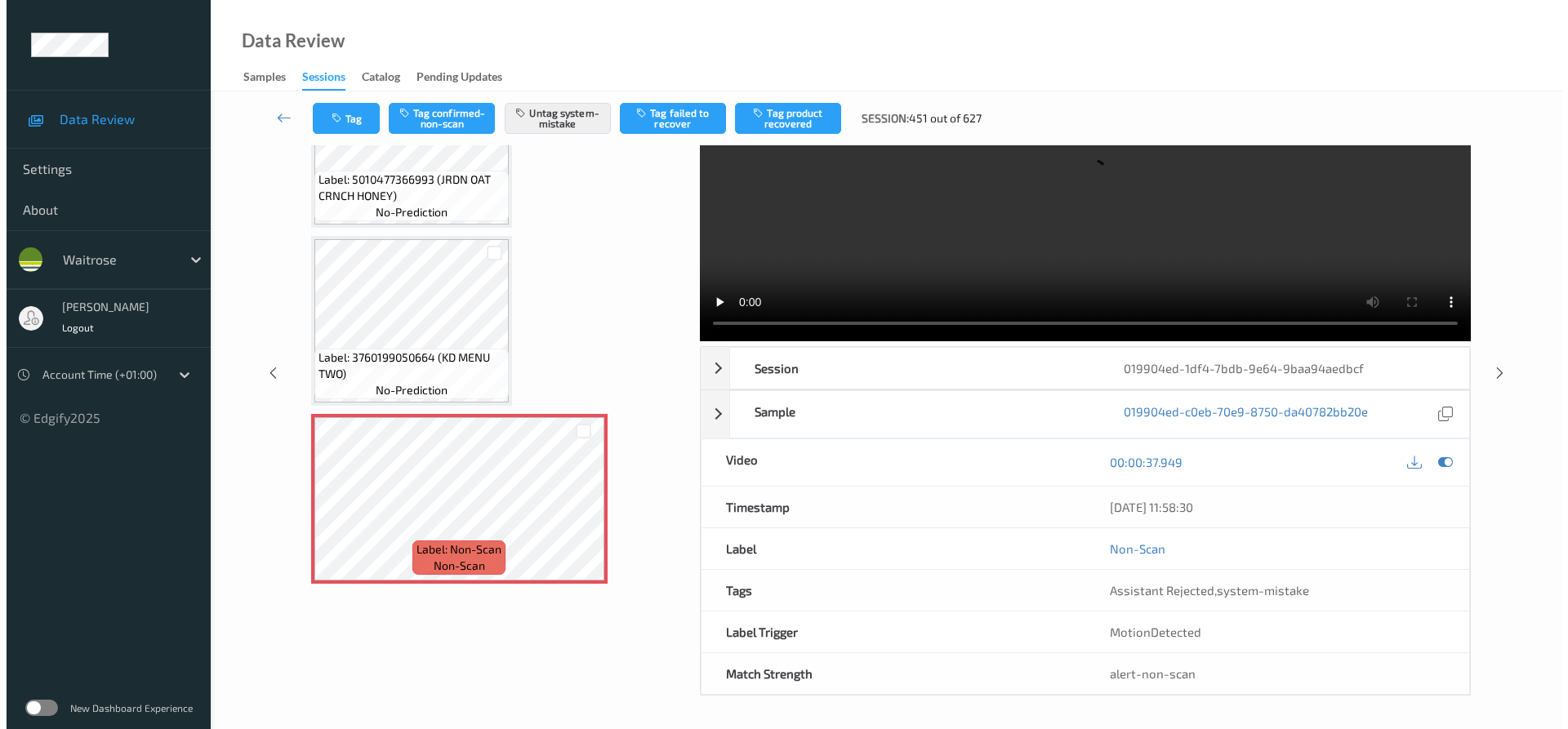
scroll to position [0, 0]
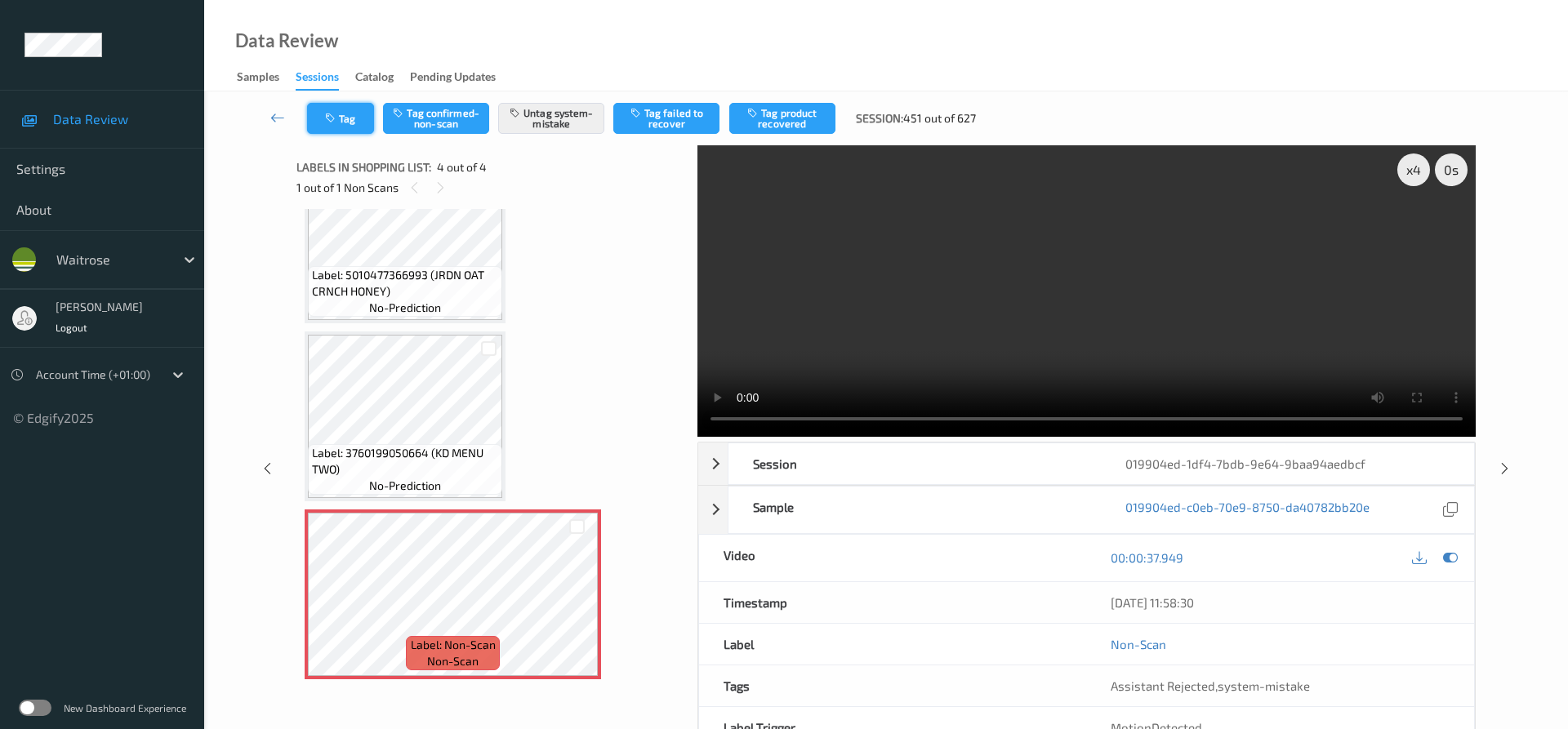
click at [338, 120] on icon "button" at bounding box center [331, 118] width 14 height 11
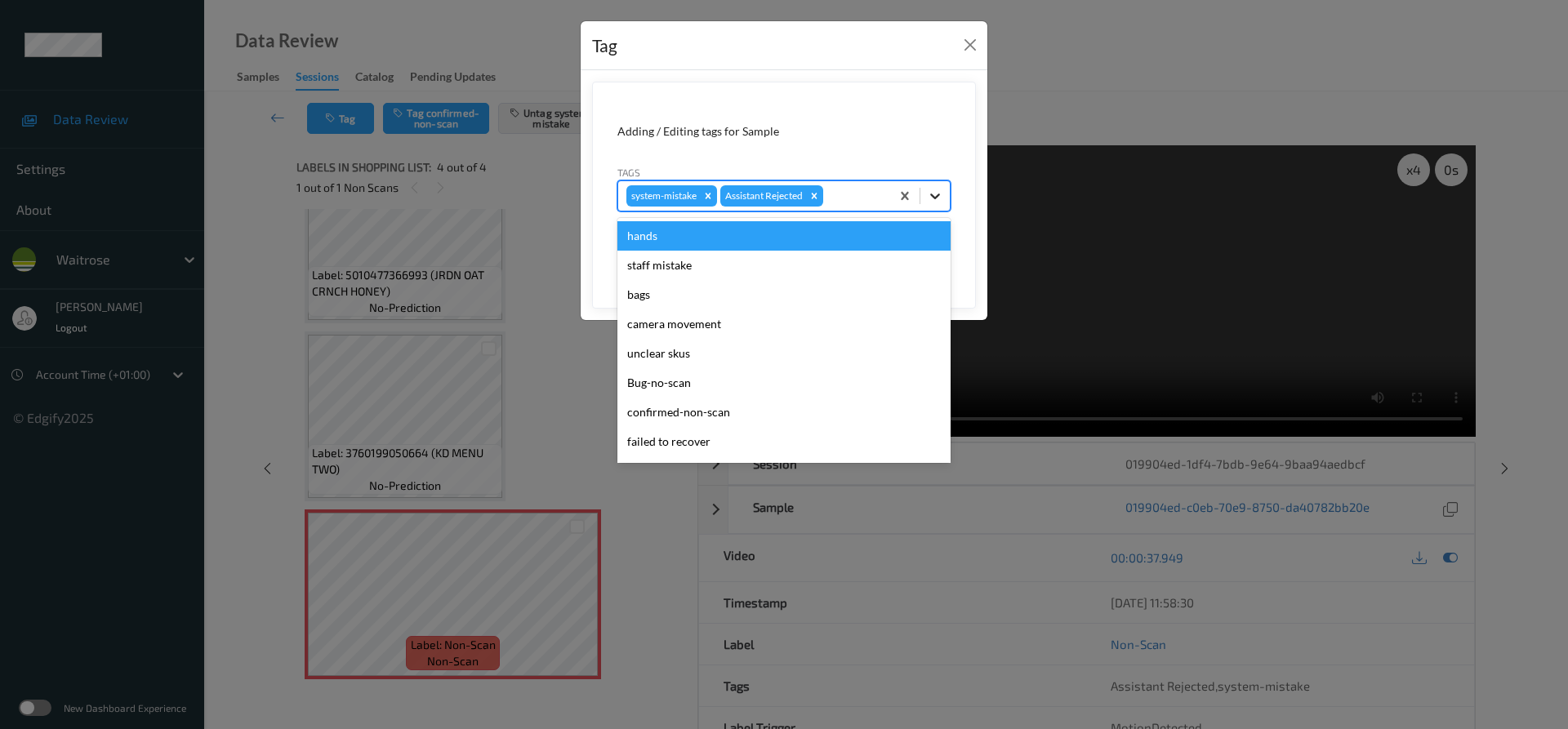
click at [948, 205] on div at bounding box center [935, 196] width 29 height 29
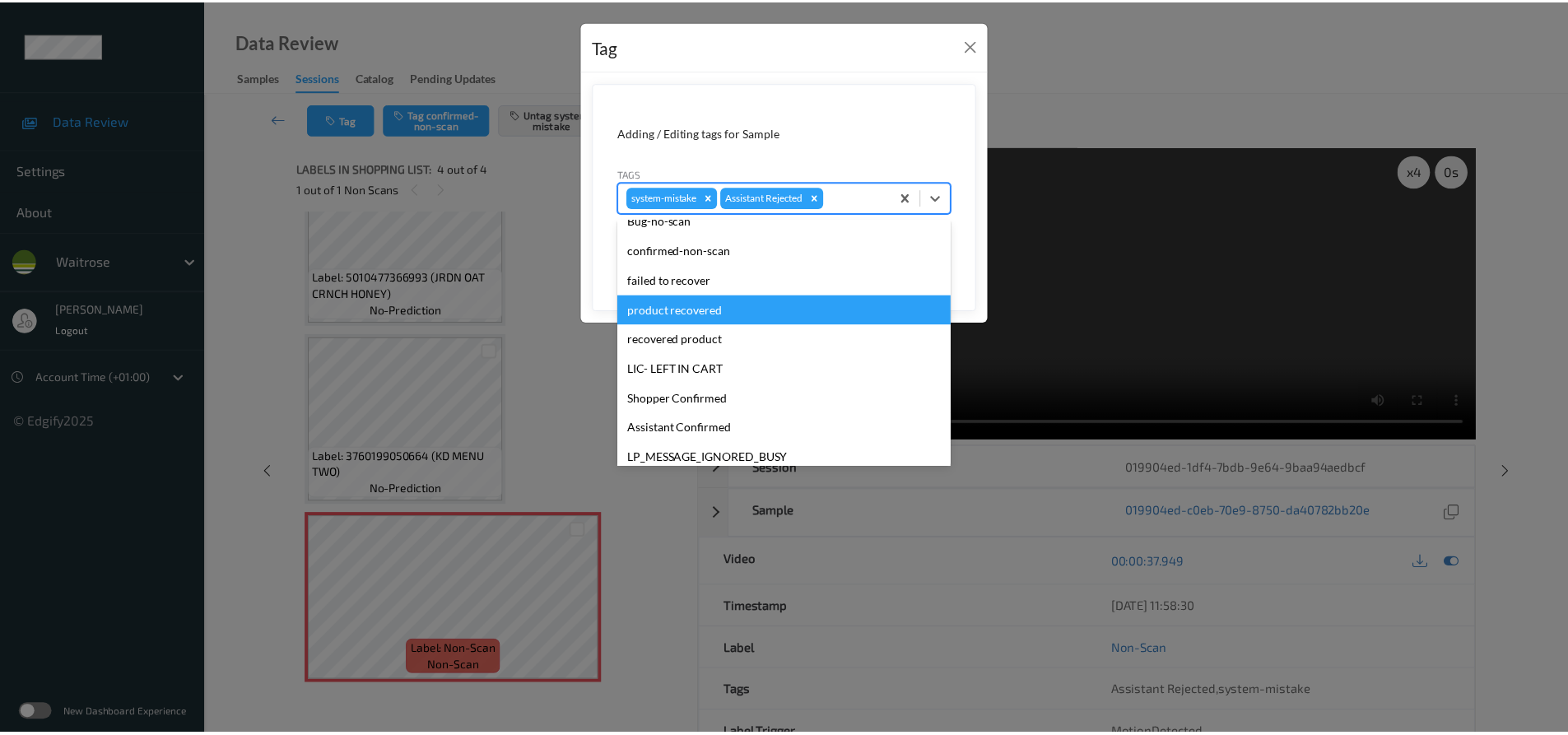
scroll to position [329, 0]
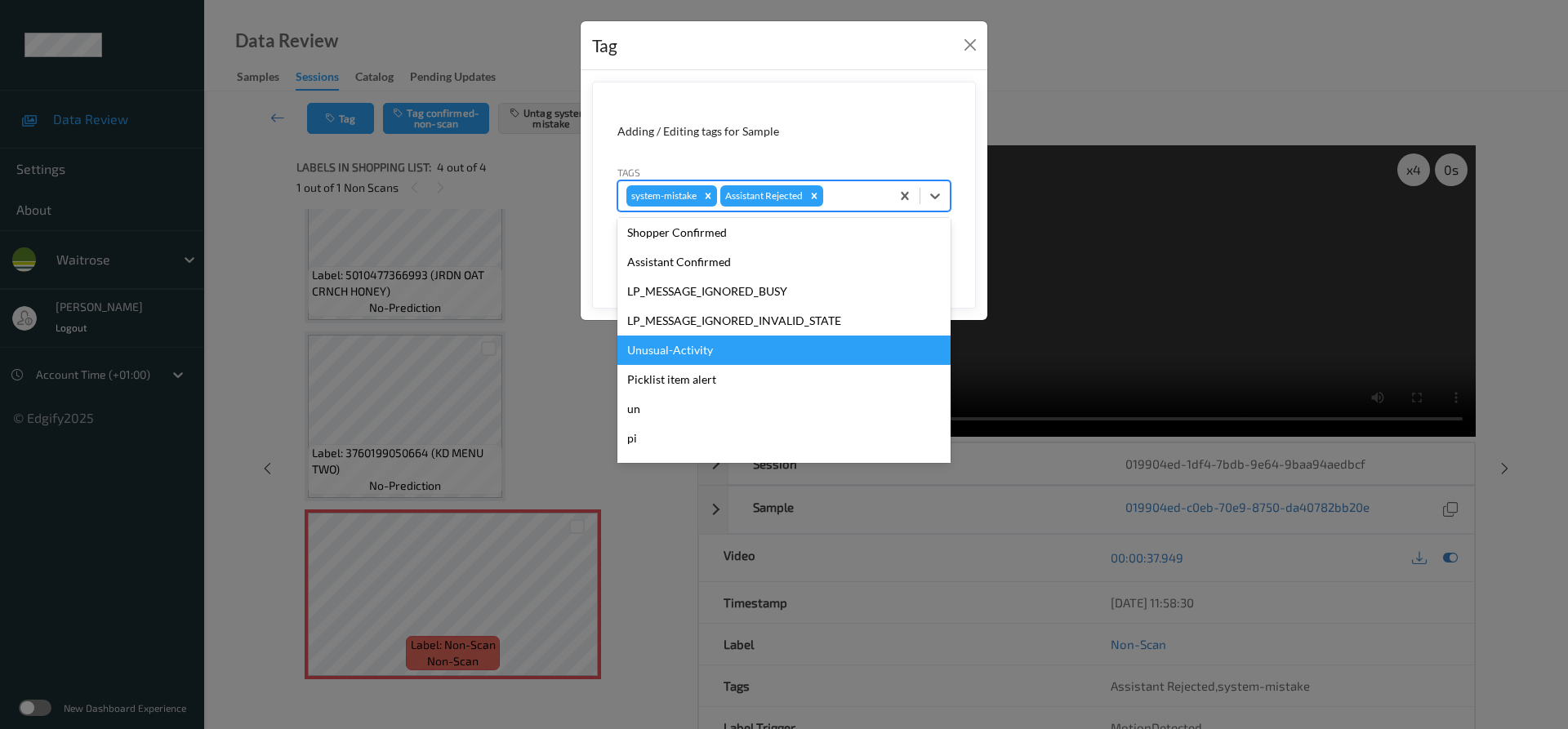
click at [699, 353] on div "Unusual-Activity" at bounding box center [783, 350] width 333 height 29
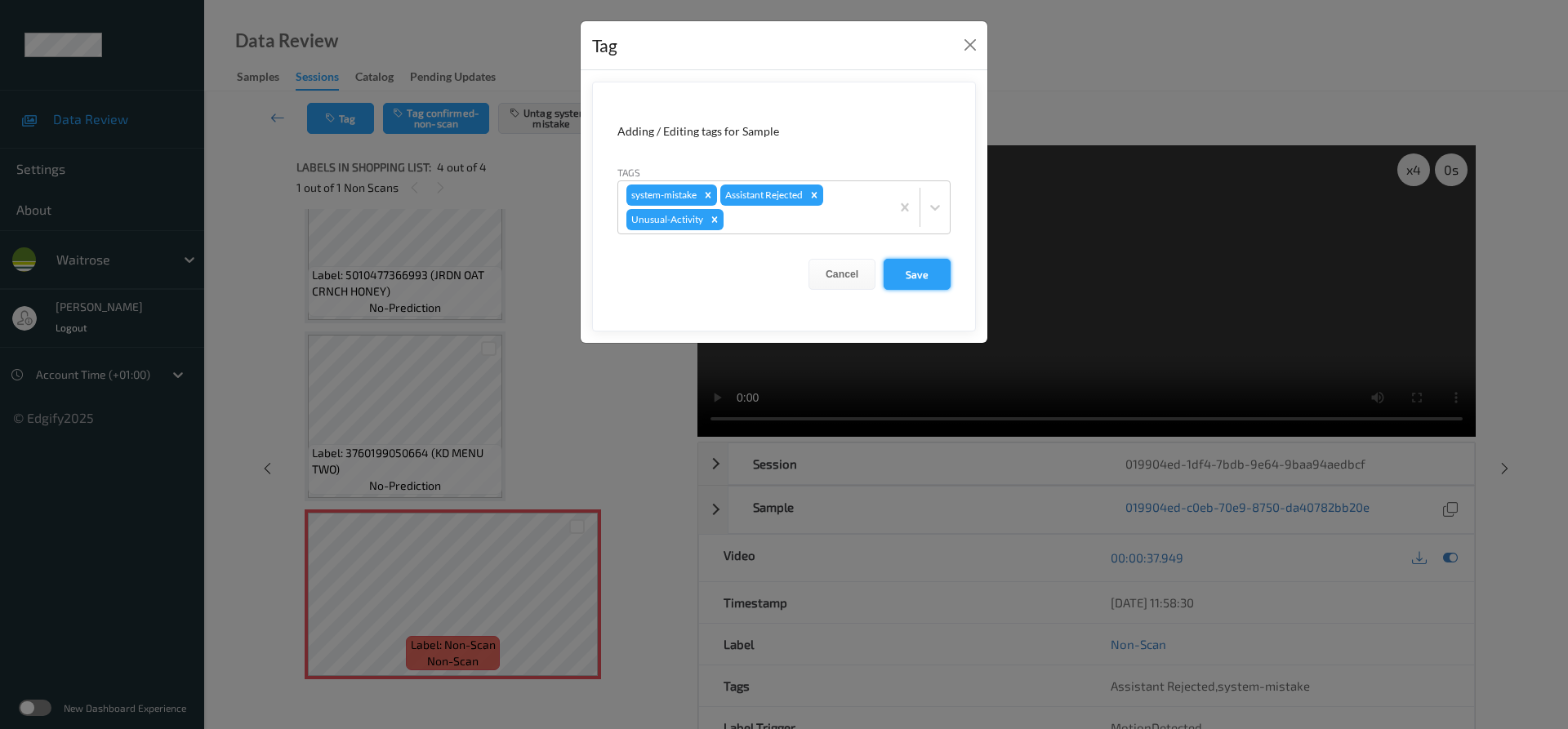
click at [906, 284] on button "Save" at bounding box center [917, 274] width 67 height 31
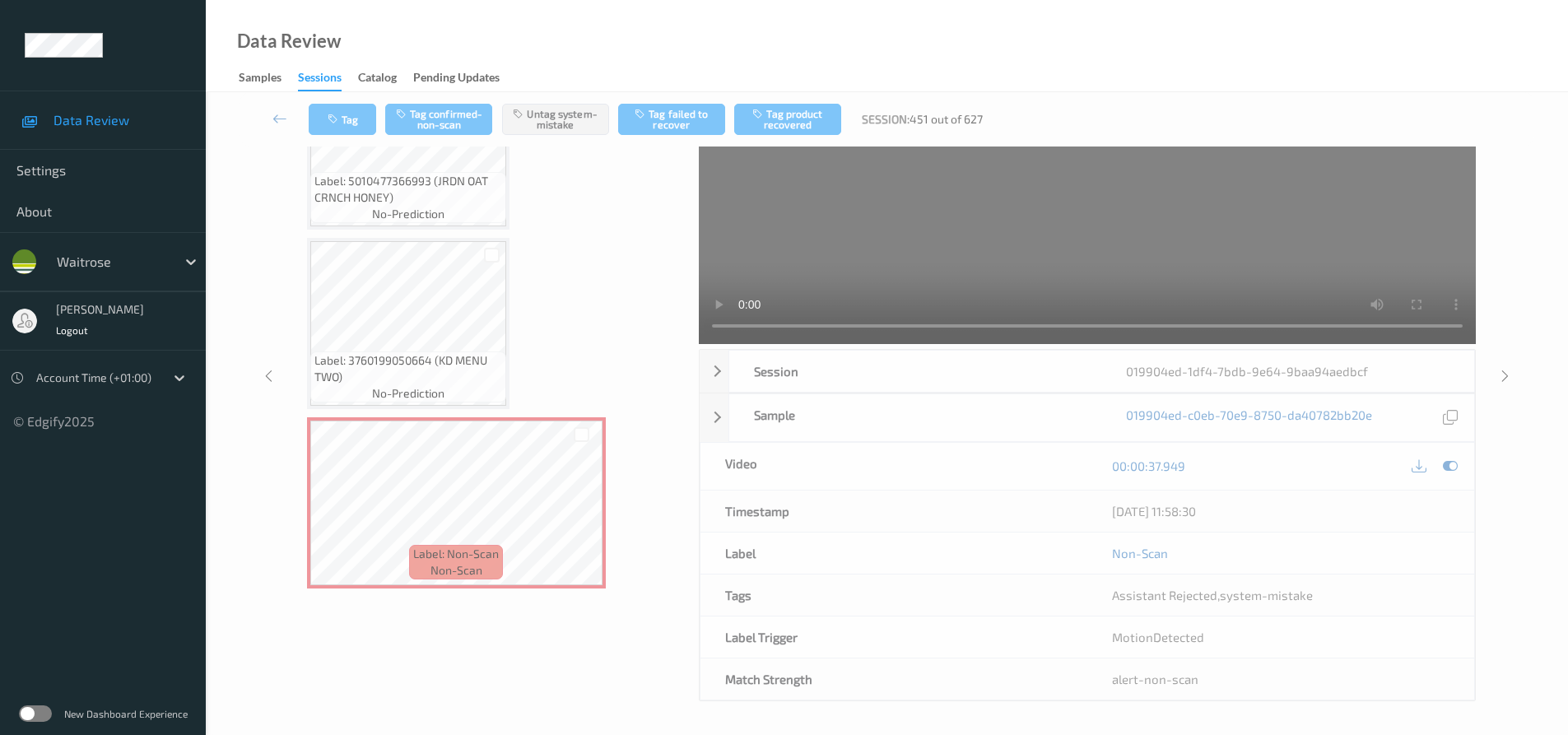
scroll to position [0, 0]
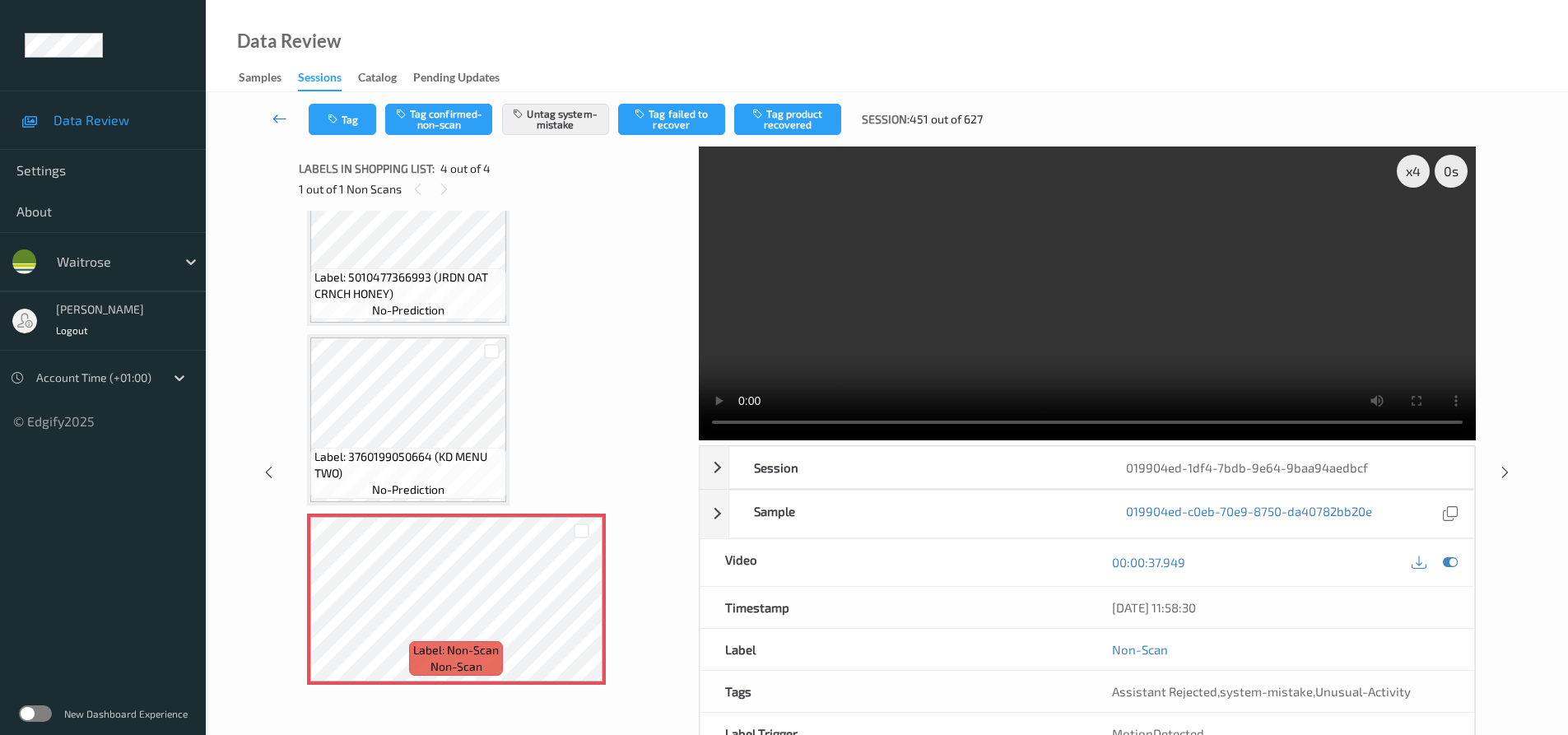
click at [271, 108] on link at bounding box center [279, 119] width 58 height 31
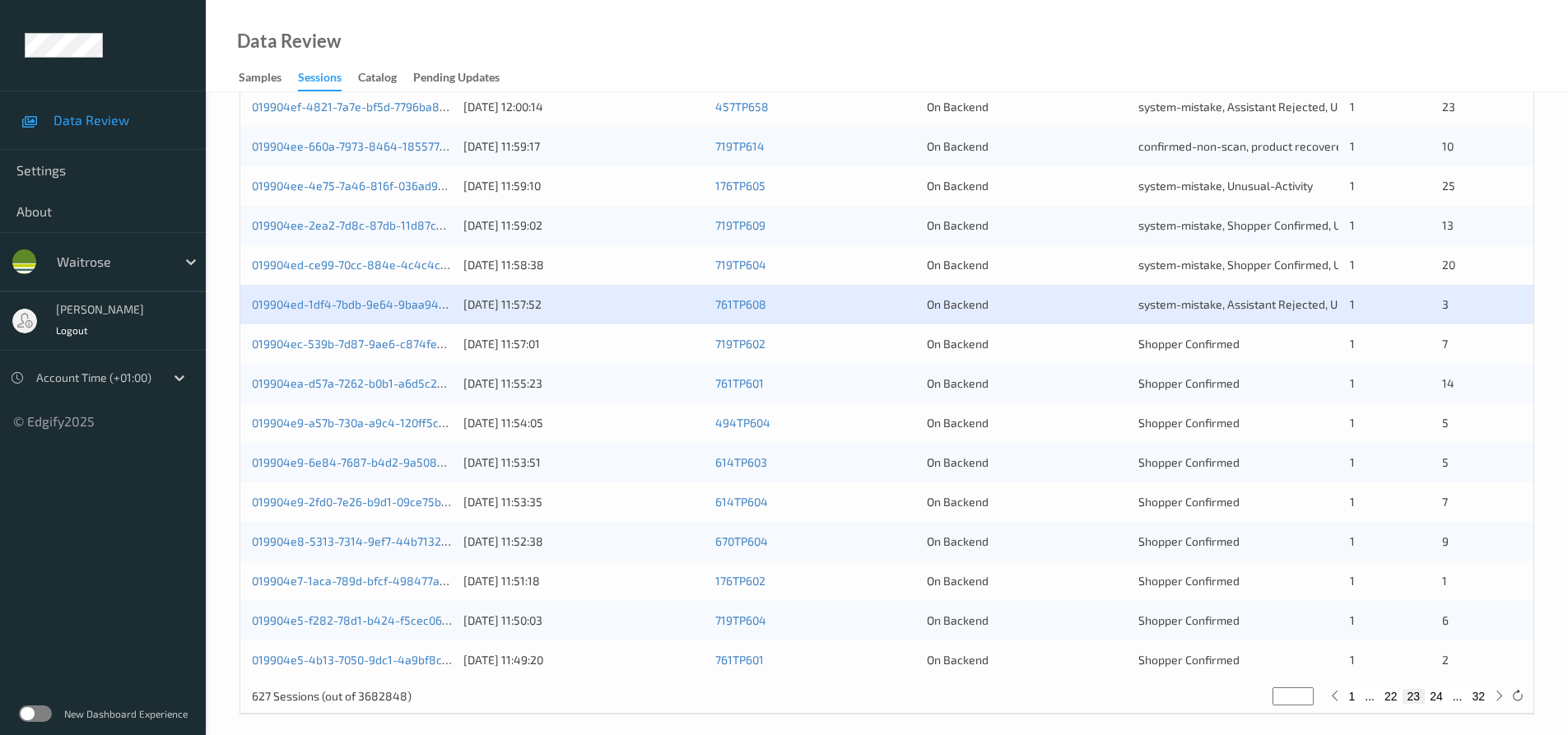
scroll to position [494, 0]
click at [320, 384] on link "019904ea-d57a-7262-b0b1-a6d5c28a40fe" at bounding box center [363, 380] width 224 height 14
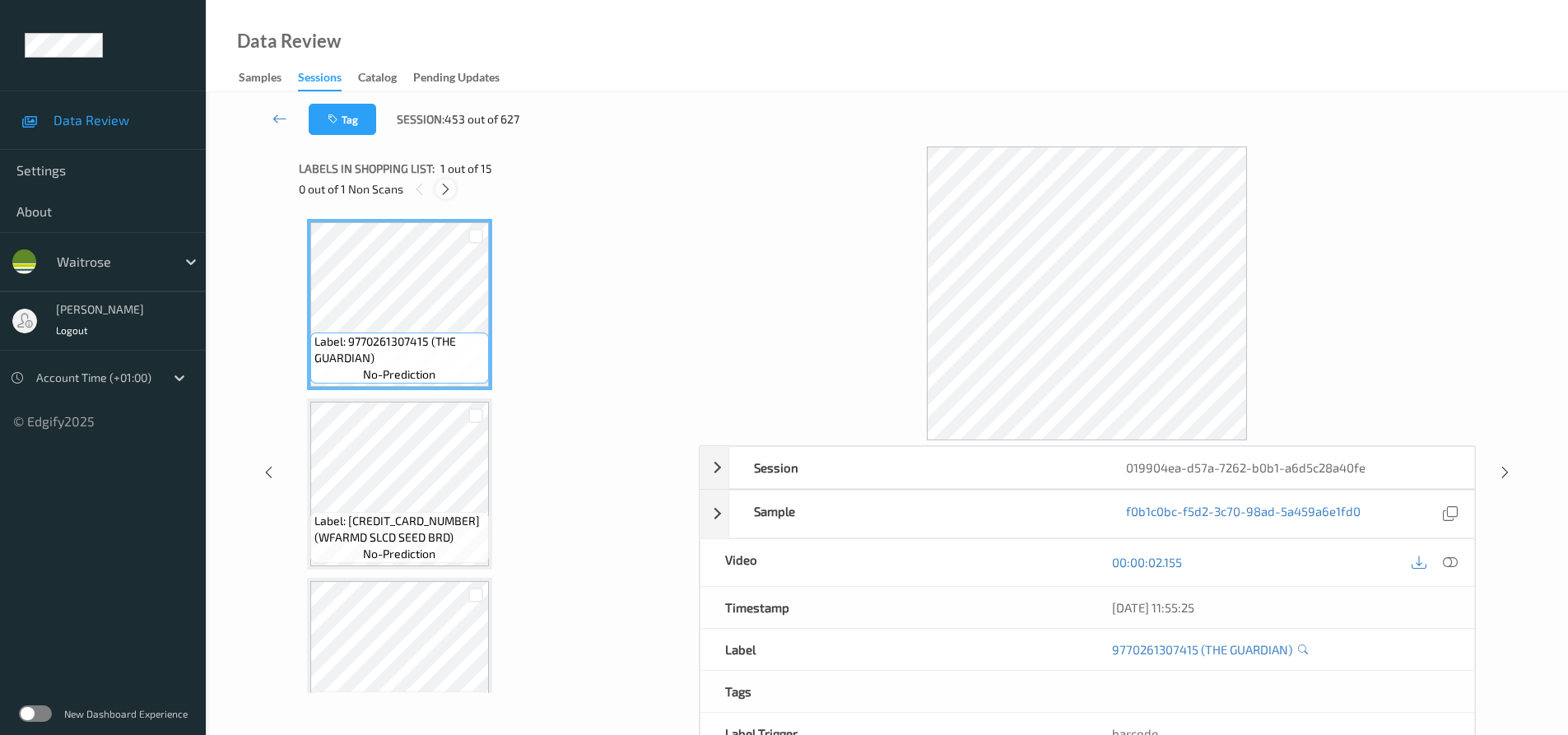
click at [446, 191] on icon at bounding box center [446, 189] width 14 height 15
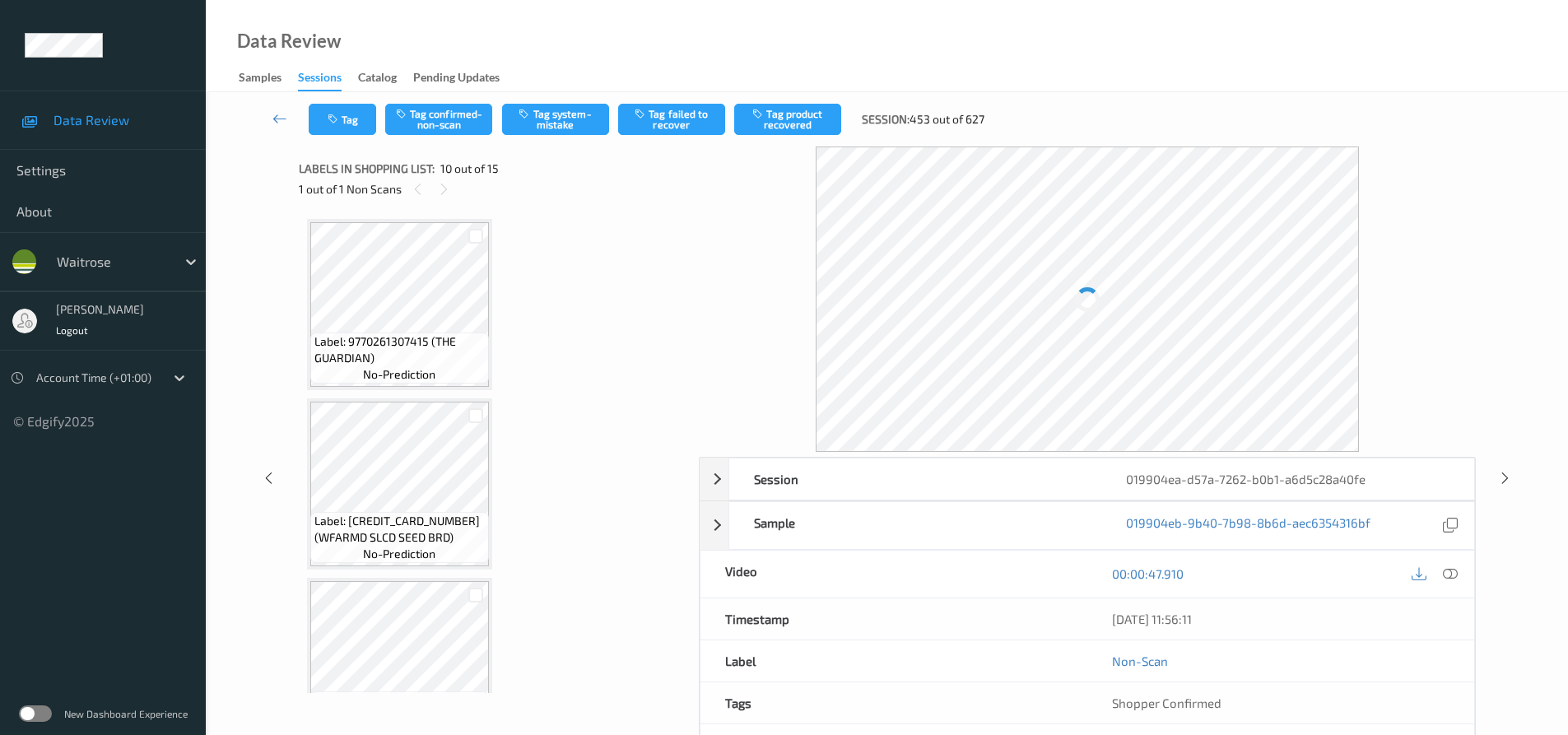
scroll to position [1443, 0]
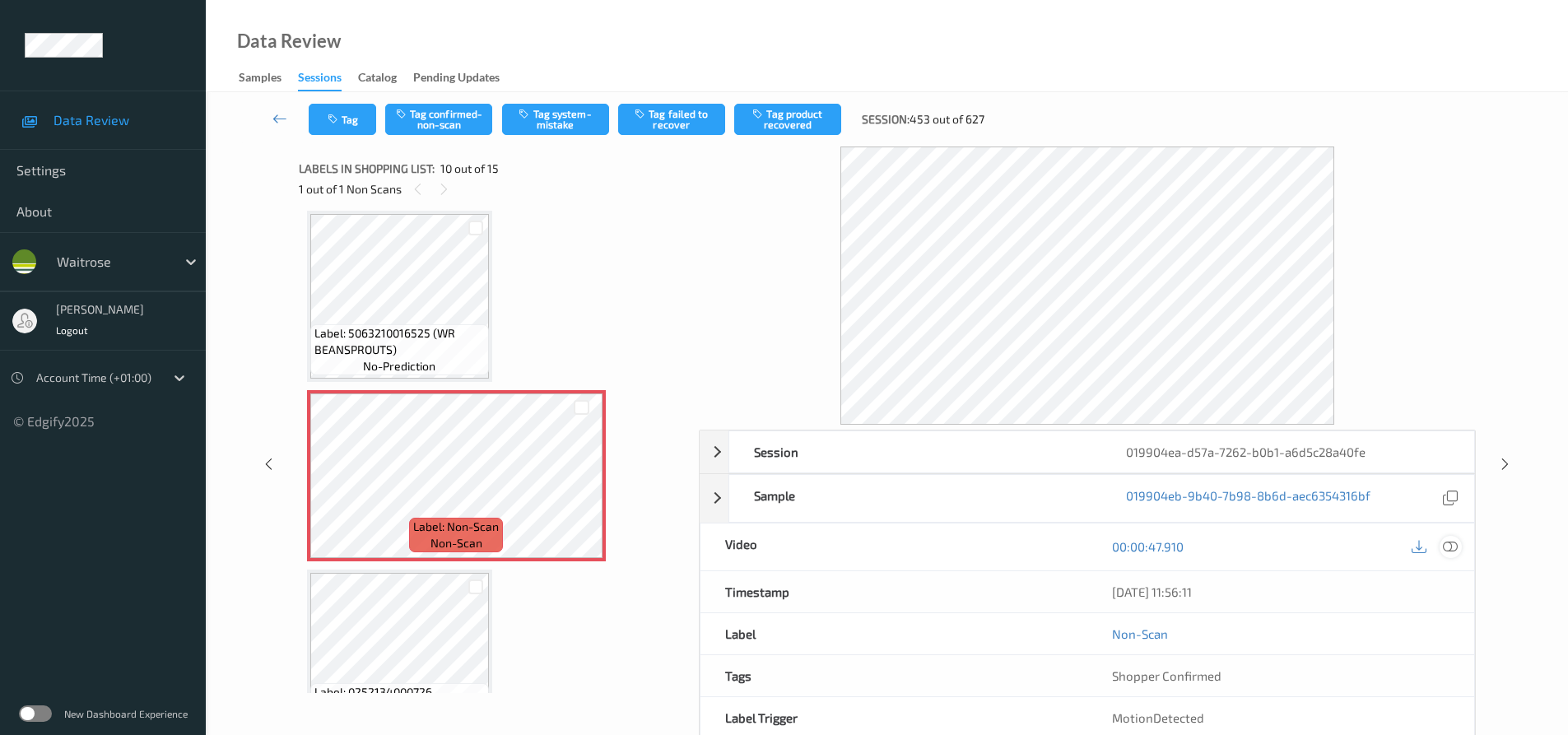
click at [1446, 541] on icon at bounding box center [1450, 546] width 15 height 15
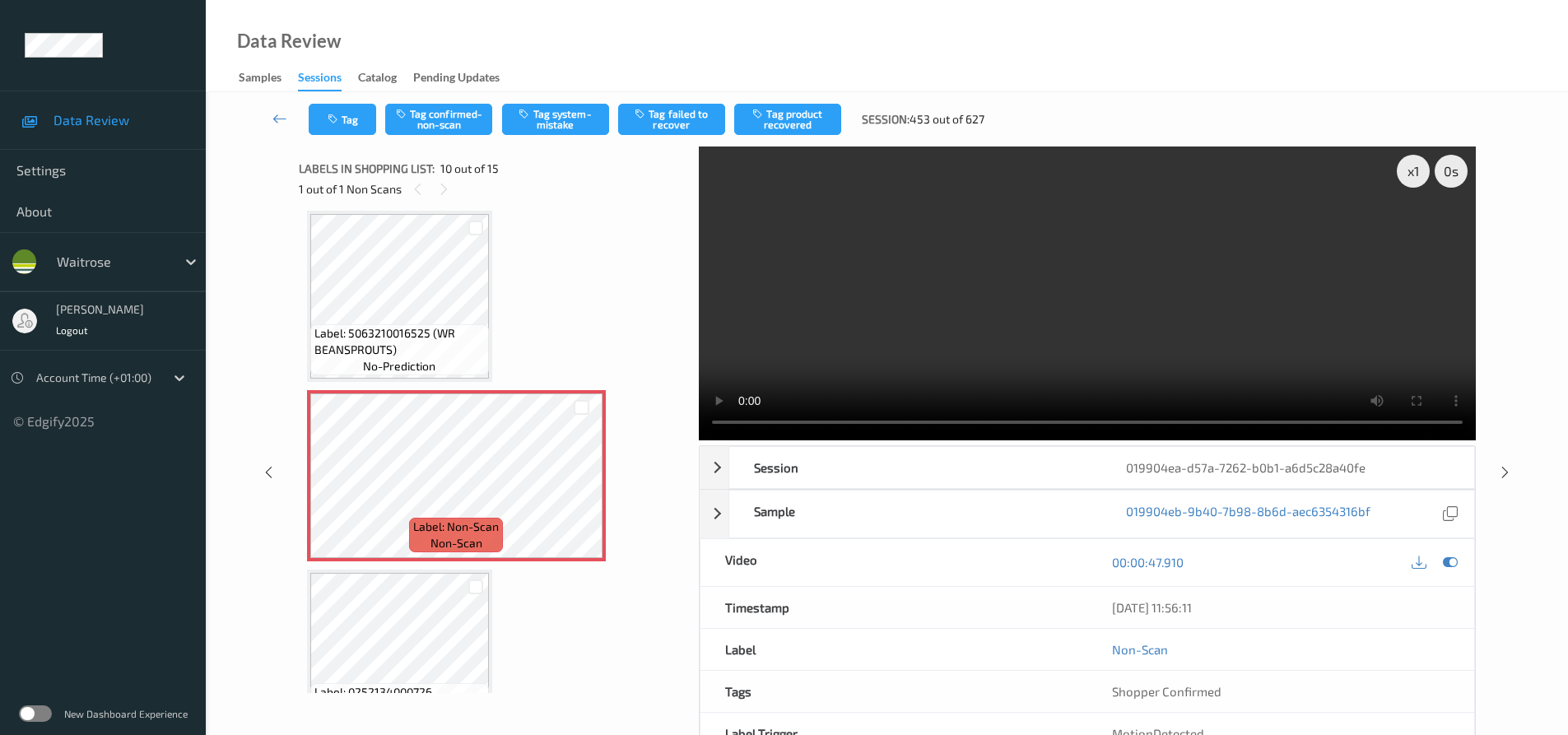
click at [1062, 340] on video at bounding box center [1087, 294] width 778 height 294
click at [1092, 284] on video at bounding box center [1087, 294] width 778 height 294
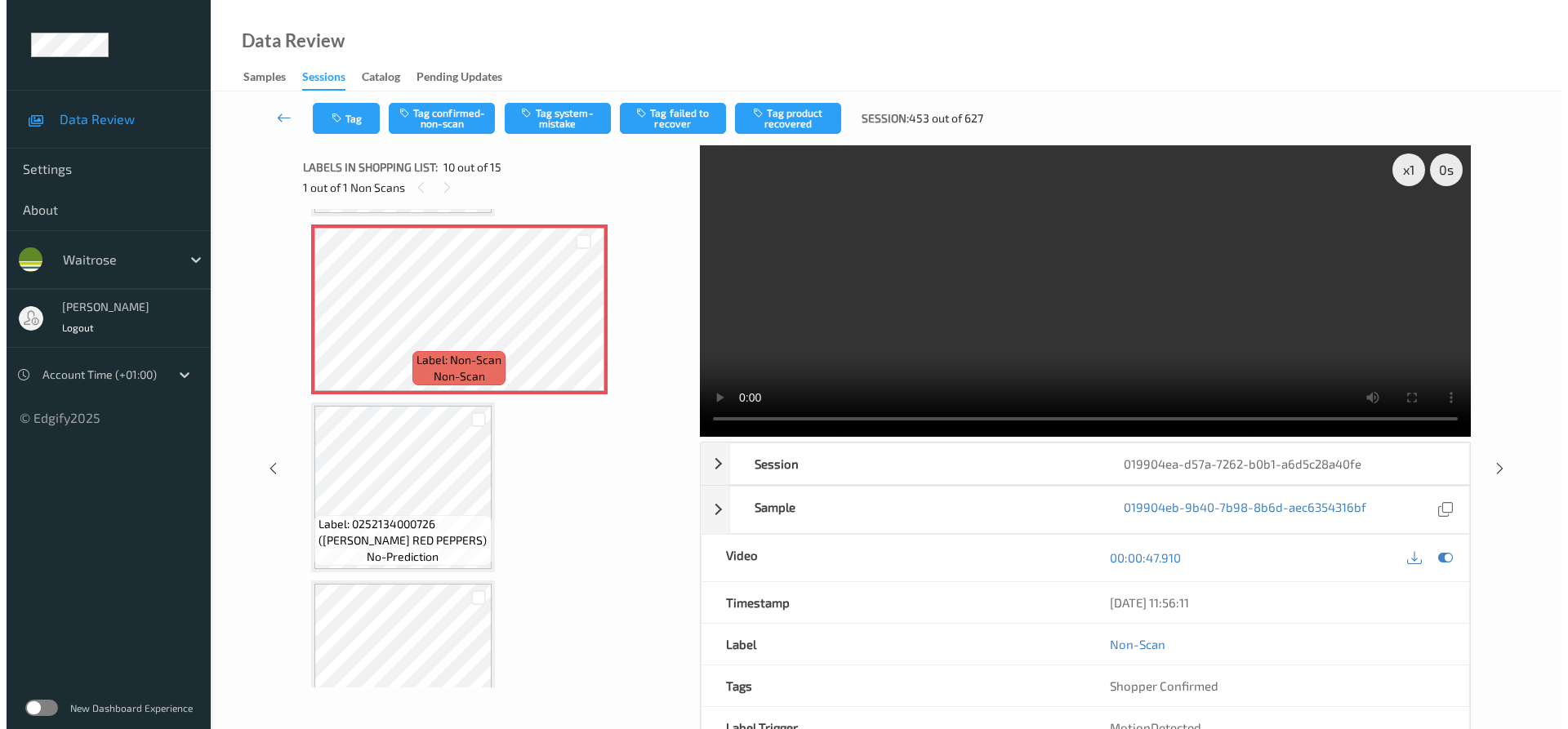
scroll to position [1594, 0]
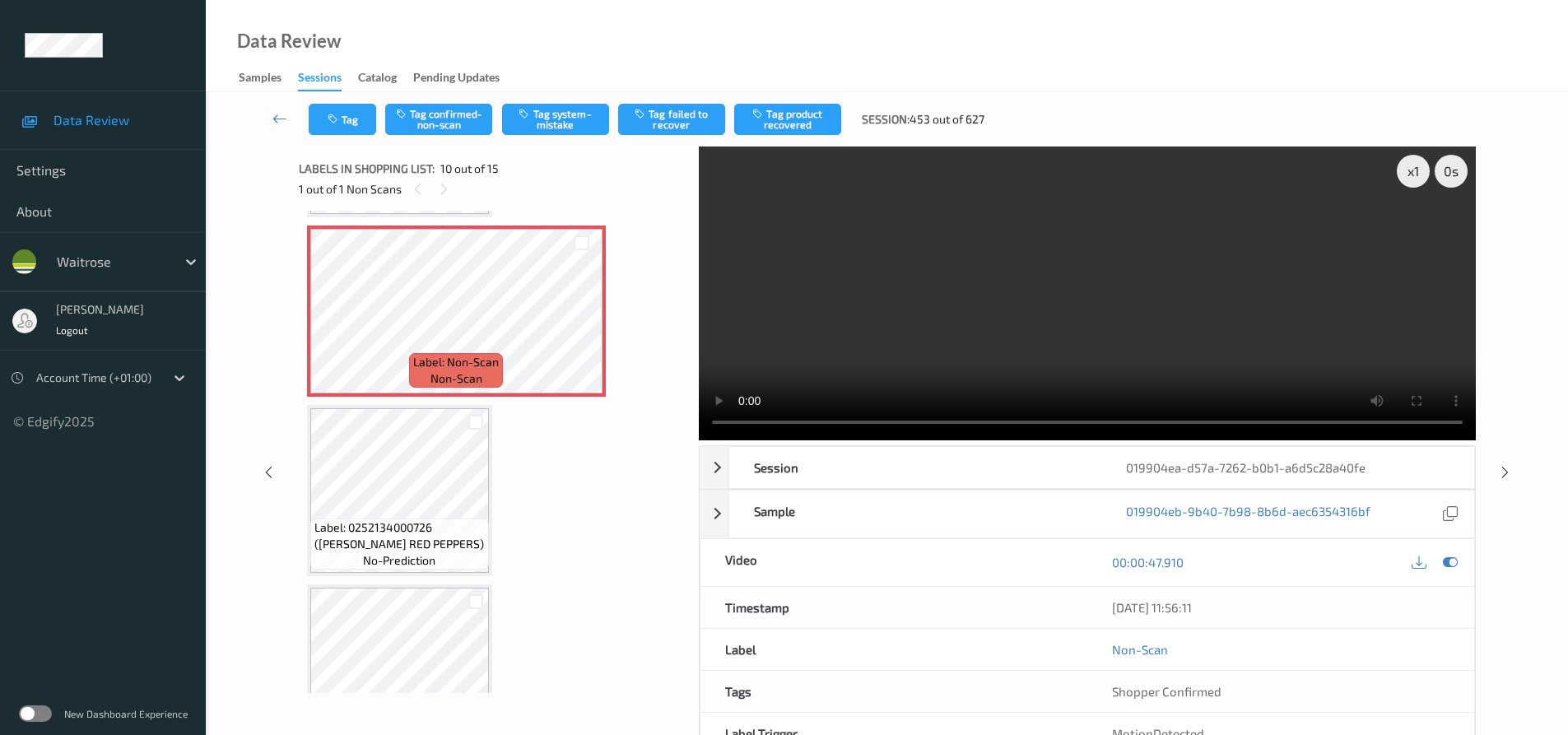
click at [1037, 291] on video at bounding box center [1087, 294] width 778 height 294
click at [1101, 344] on video at bounding box center [1087, 294] width 778 height 294
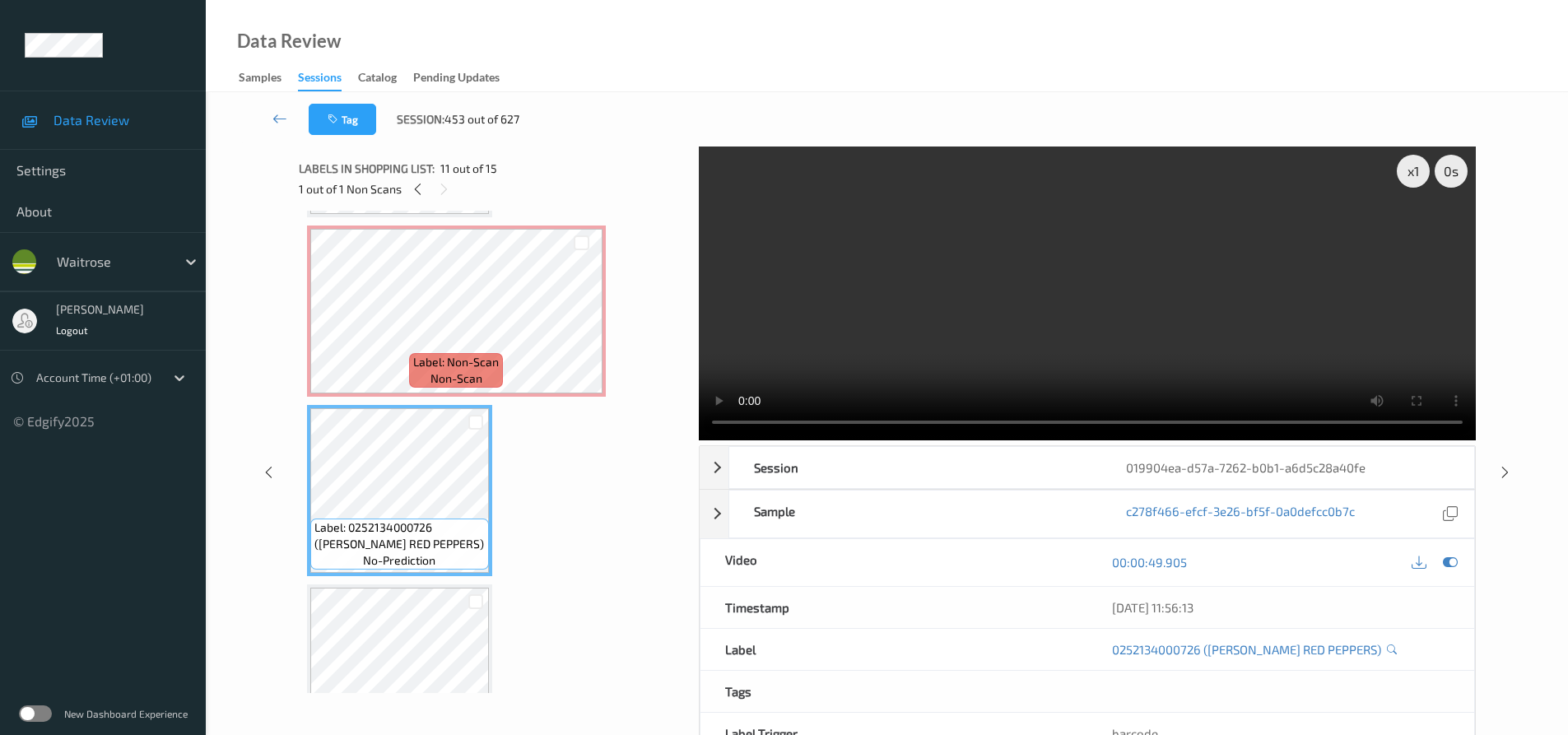
click at [853, 357] on video at bounding box center [1087, 294] width 778 height 294
click at [1016, 315] on video at bounding box center [1087, 294] width 778 height 294
click at [994, 340] on video at bounding box center [1087, 294] width 778 height 294
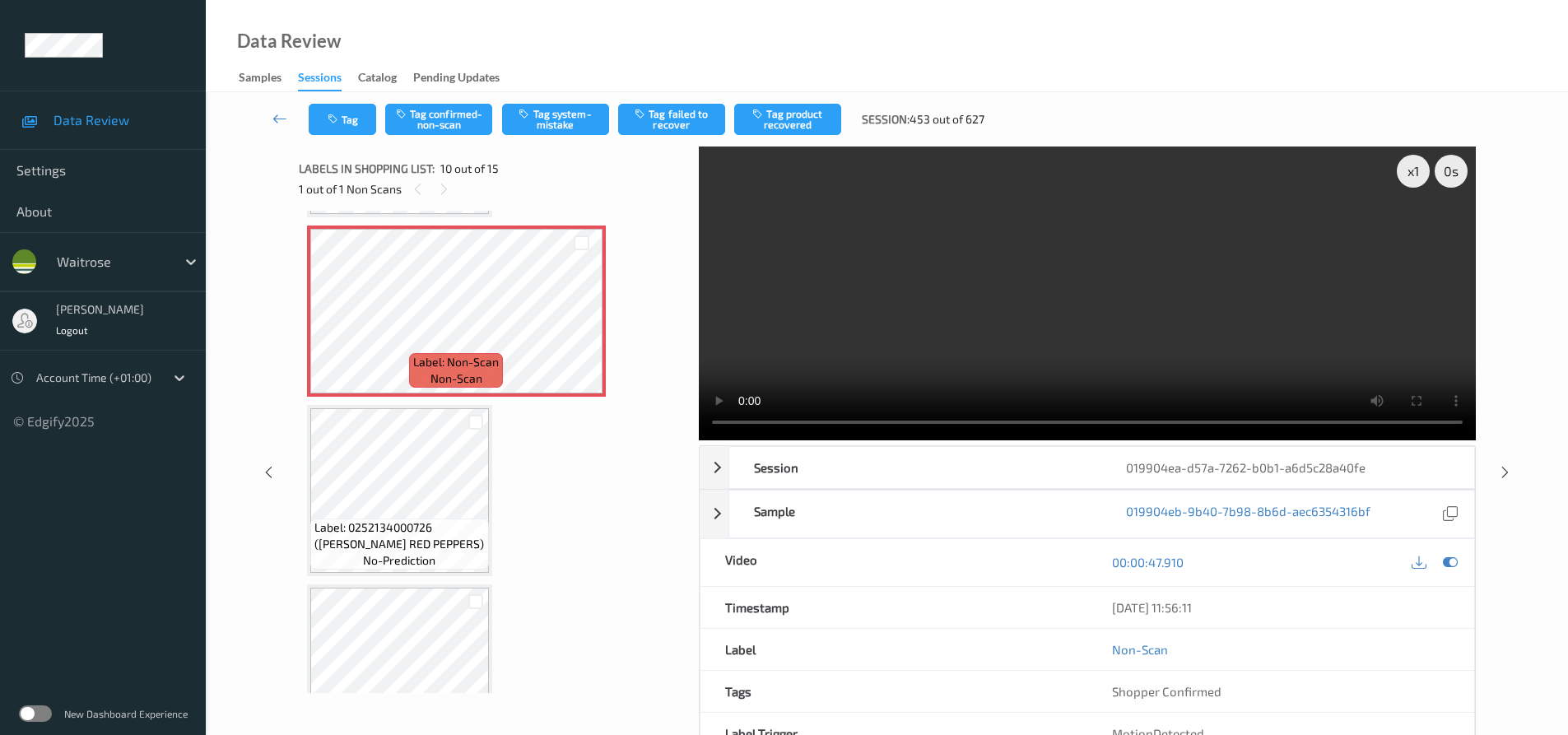
click at [1020, 336] on video at bounding box center [1087, 294] width 778 height 294
click at [1127, 351] on video at bounding box center [1087, 294] width 778 height 294
click at [1103, 341] on video at bounding box center [1087, 294] width 778 height 294
click at [543, 115] on button "Tag system-mistake" at bounding box center [555, 119] width 107 height 31
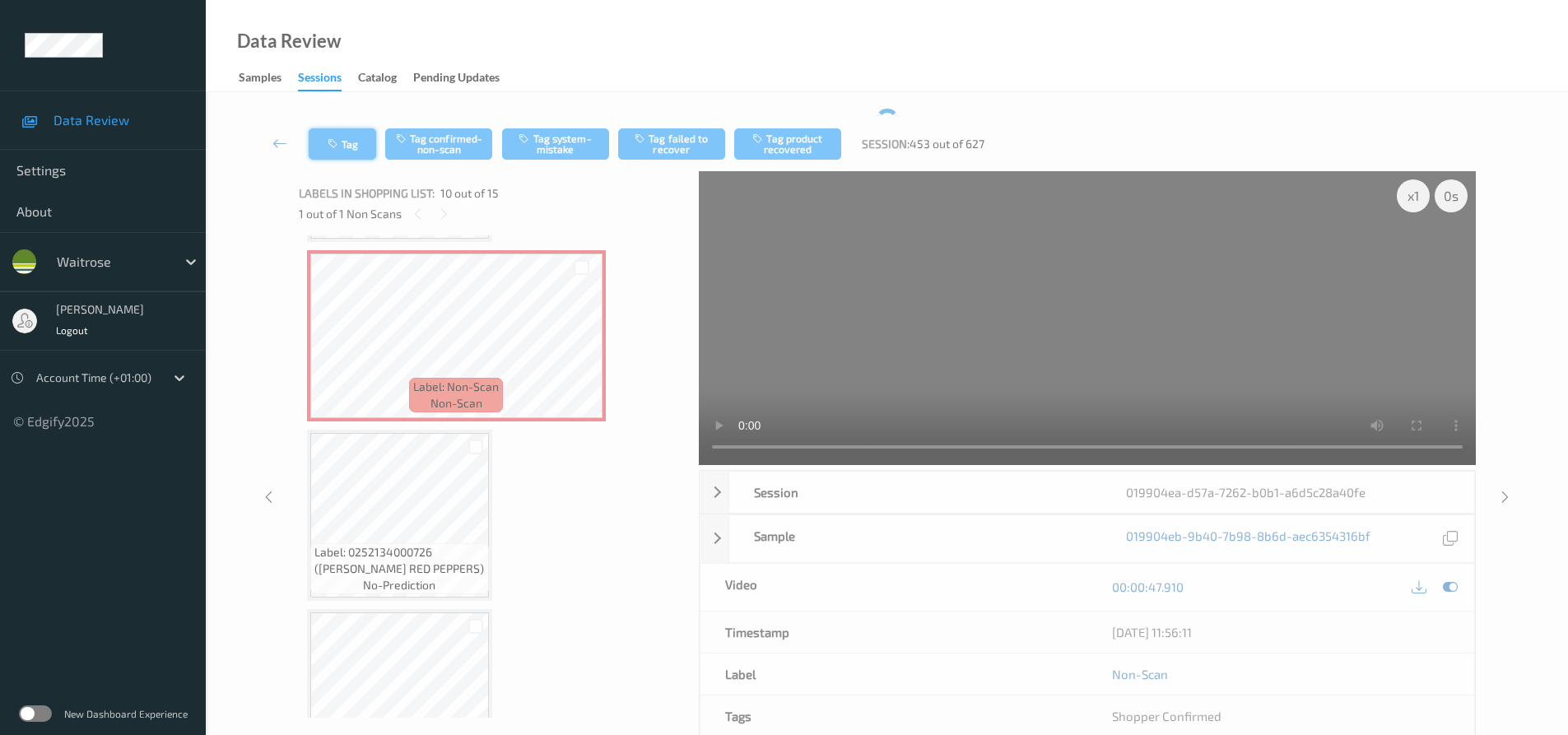
click at [336, 142] on icon "button" at bounding box center [334, 143] width 14 height 11
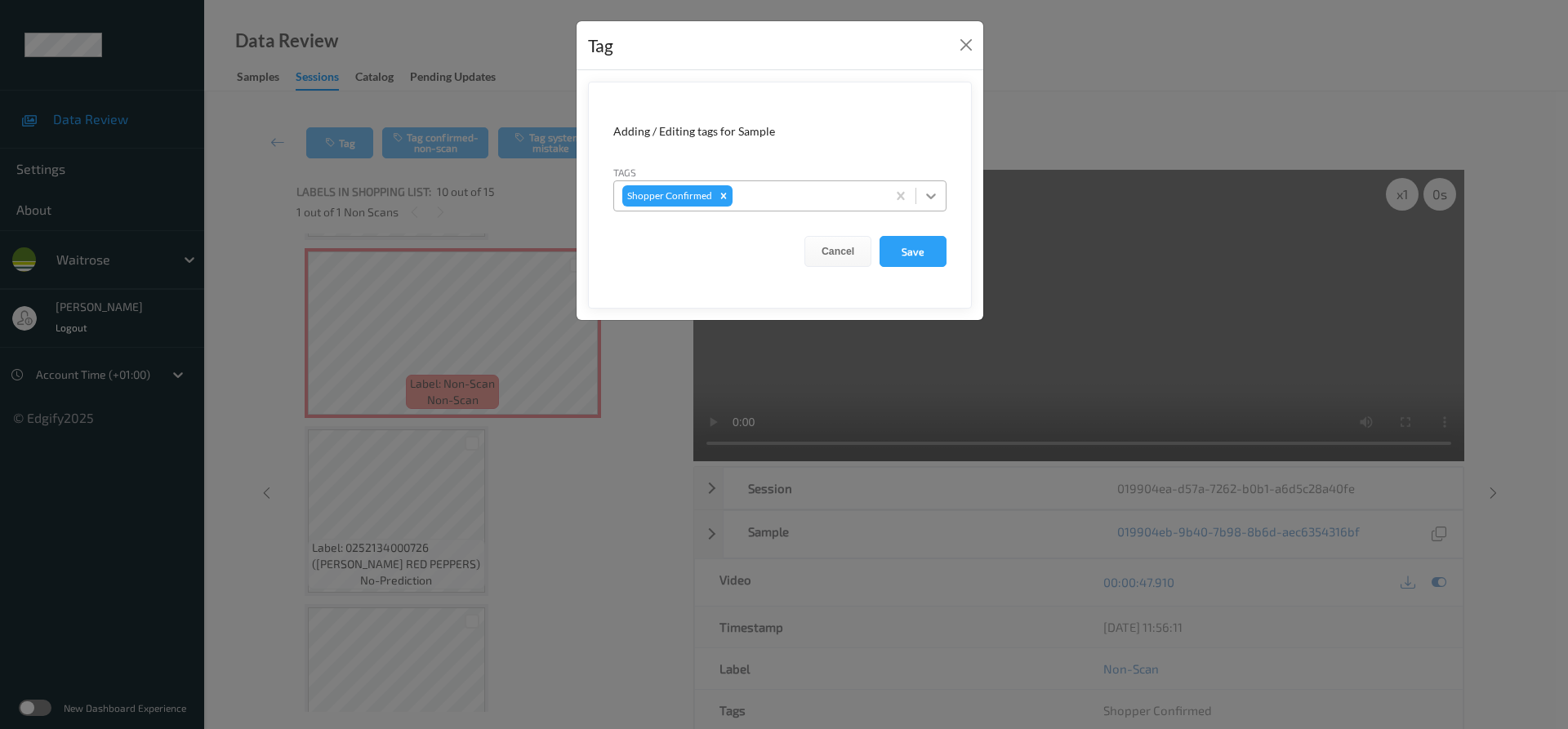
click at [936, 197] on icon at bounding box center [931, 195] width 16 height 16
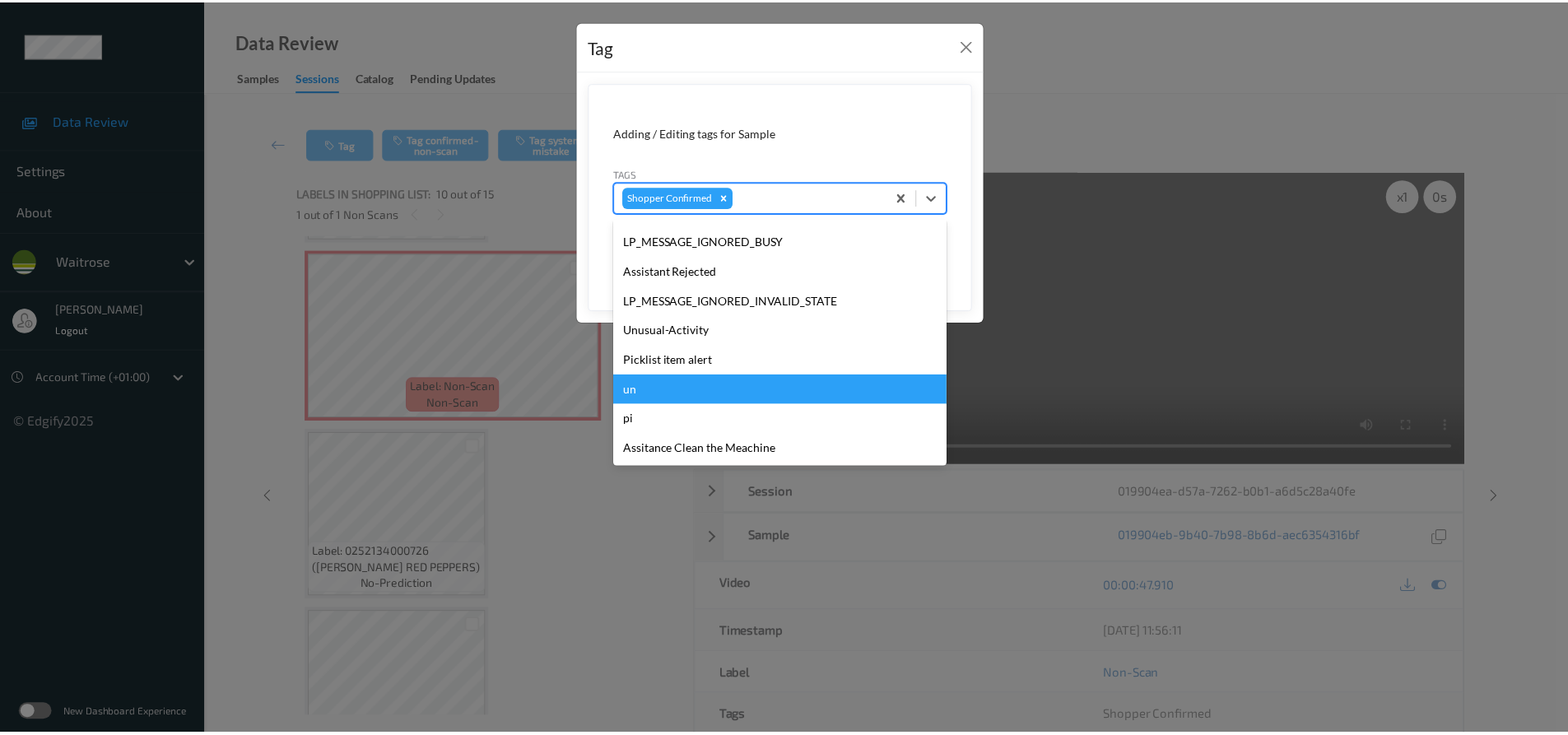
scroll to position [352, 0]
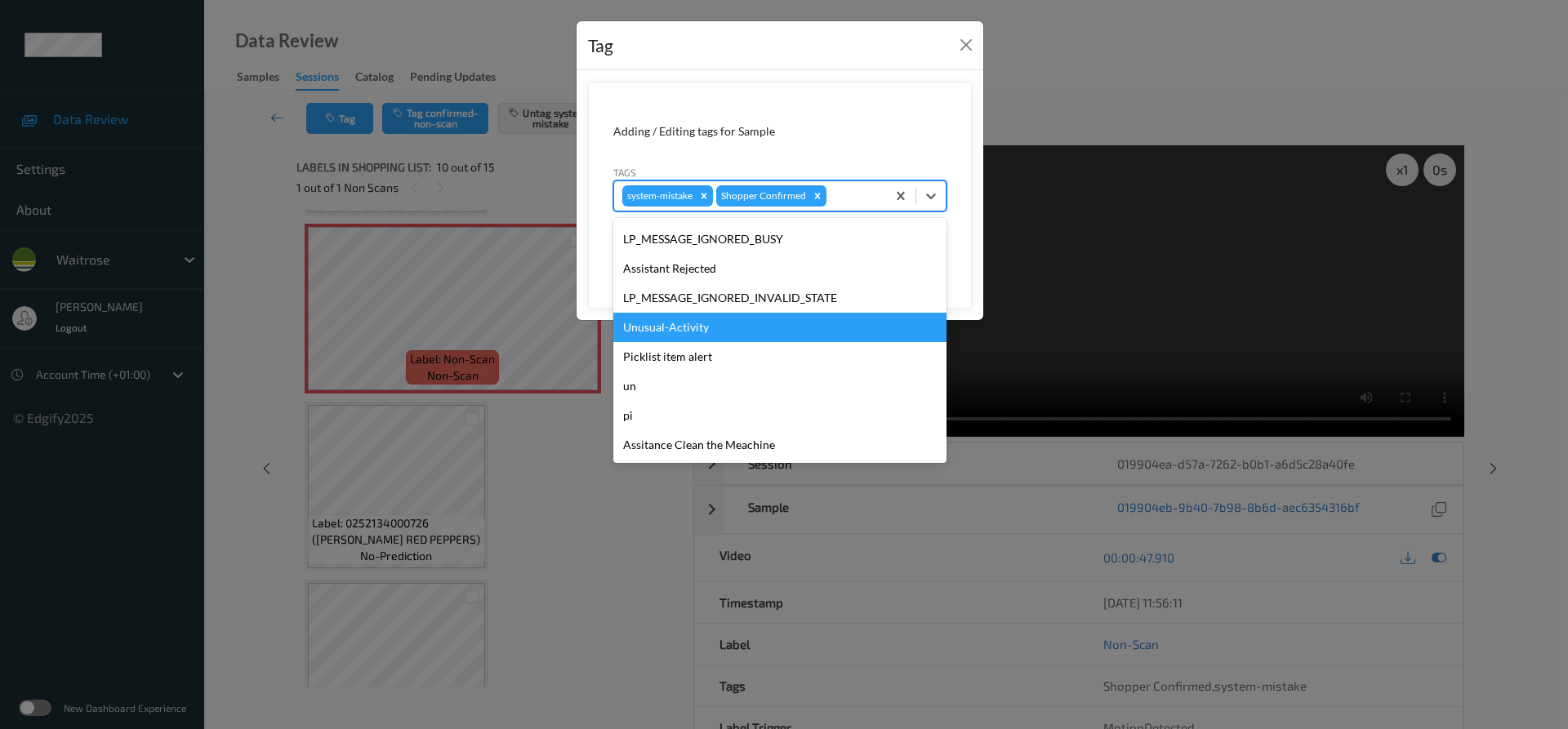
click at [721, 325] on div "Unusual-Activity" at bounding box center [780, 327] width 333 height 29
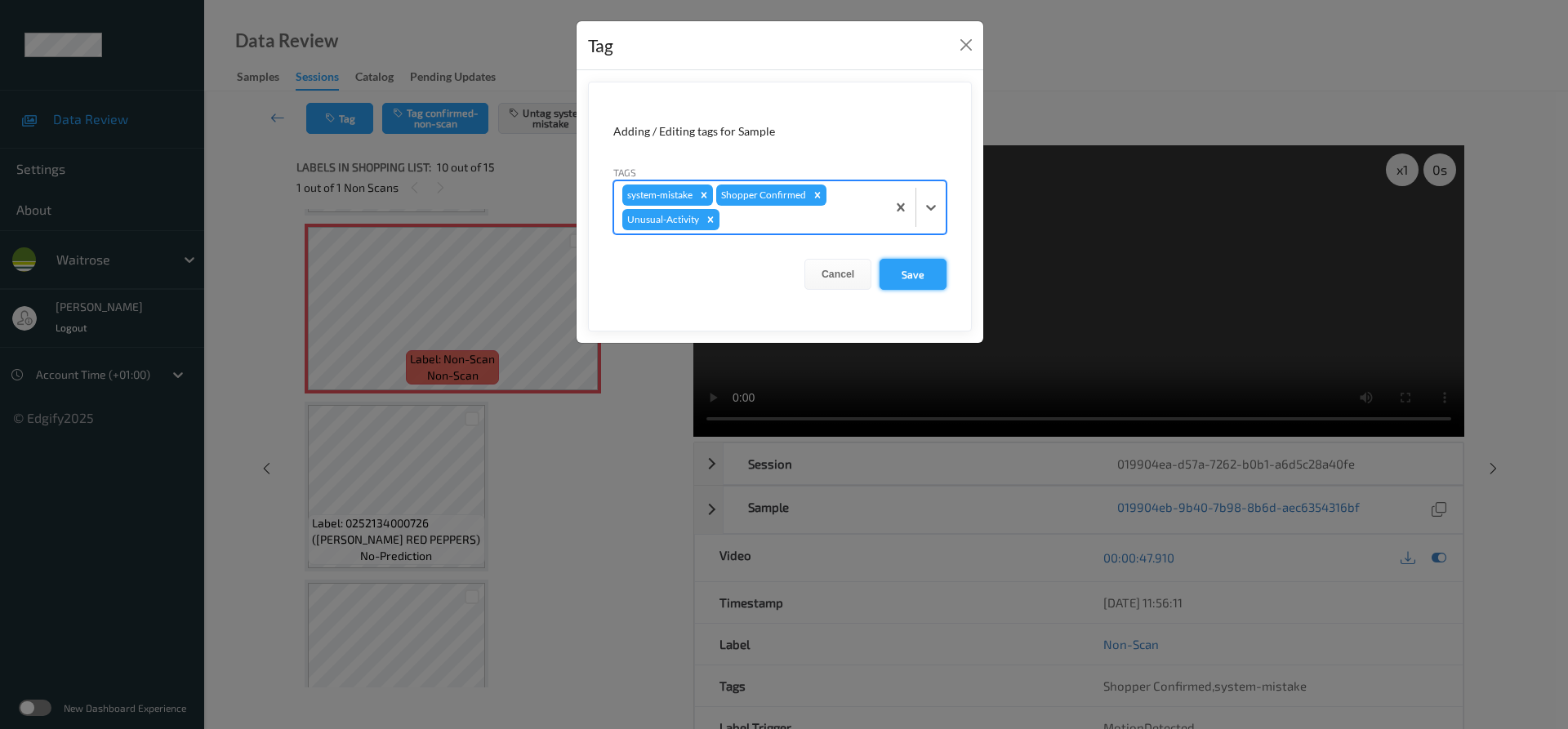
click at [908, 273] on button "Save" at bounding box center [913, 274] width 67 height 31
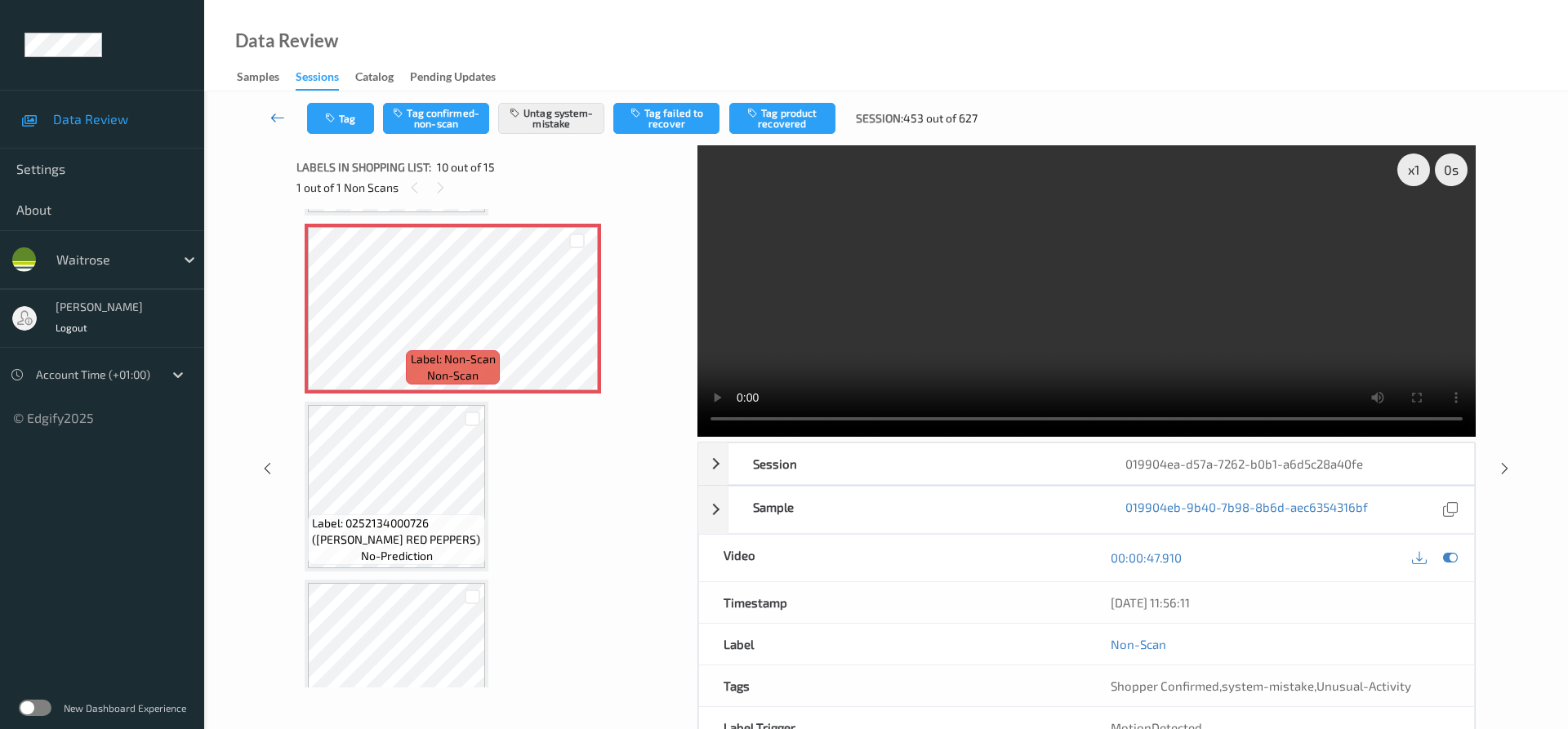
click at [273, 105] on link at bounding box center [278, 118] width 58 height 31
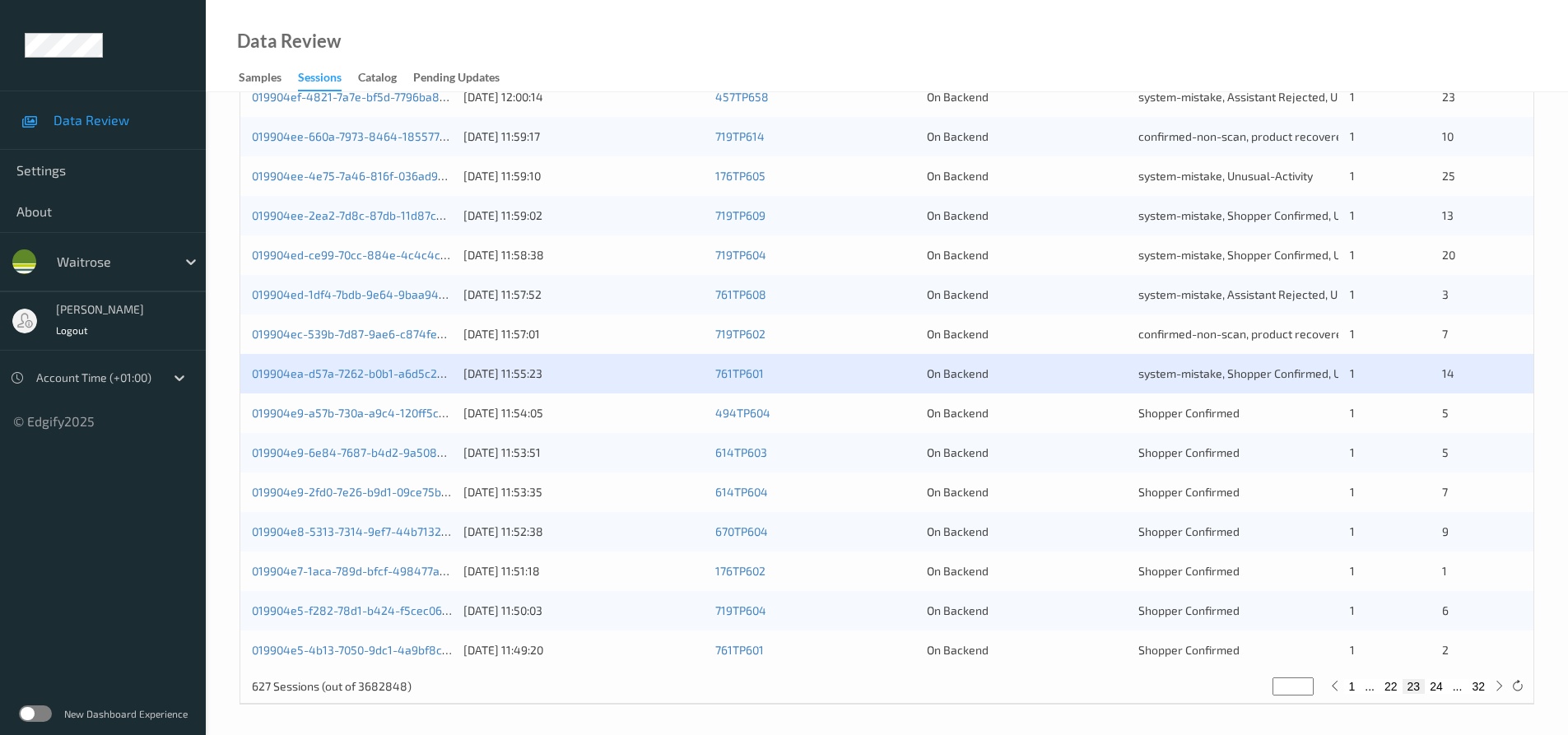
scroll to position [503, 0]
click at [333, 450] on link "019904e9-6e84-7687-b4d2-9a508df3e33b" at bounding box center [366, 449] width 229 height 14
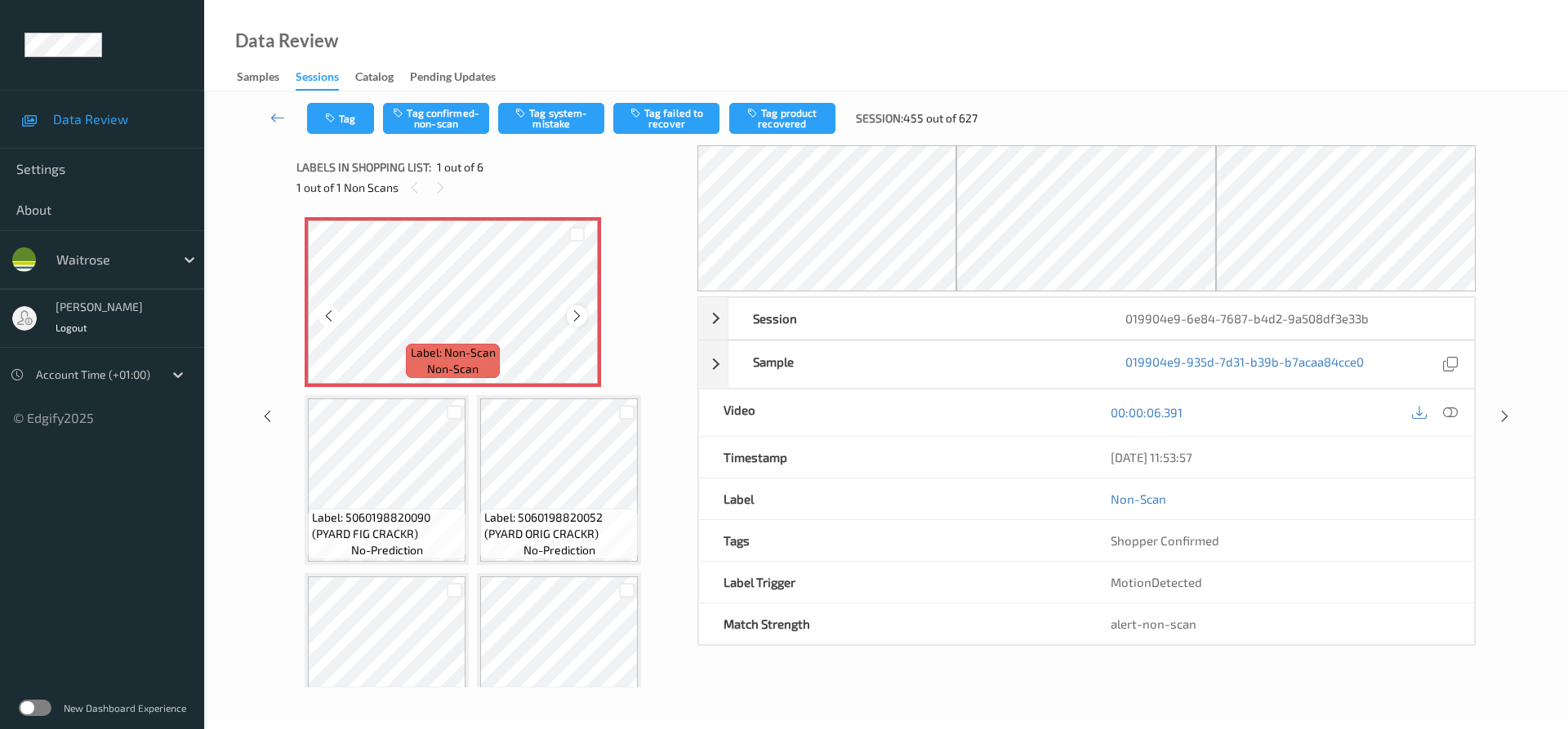
click at [575, 316] on icon at bounding box center [577, 315] width 14 height 14
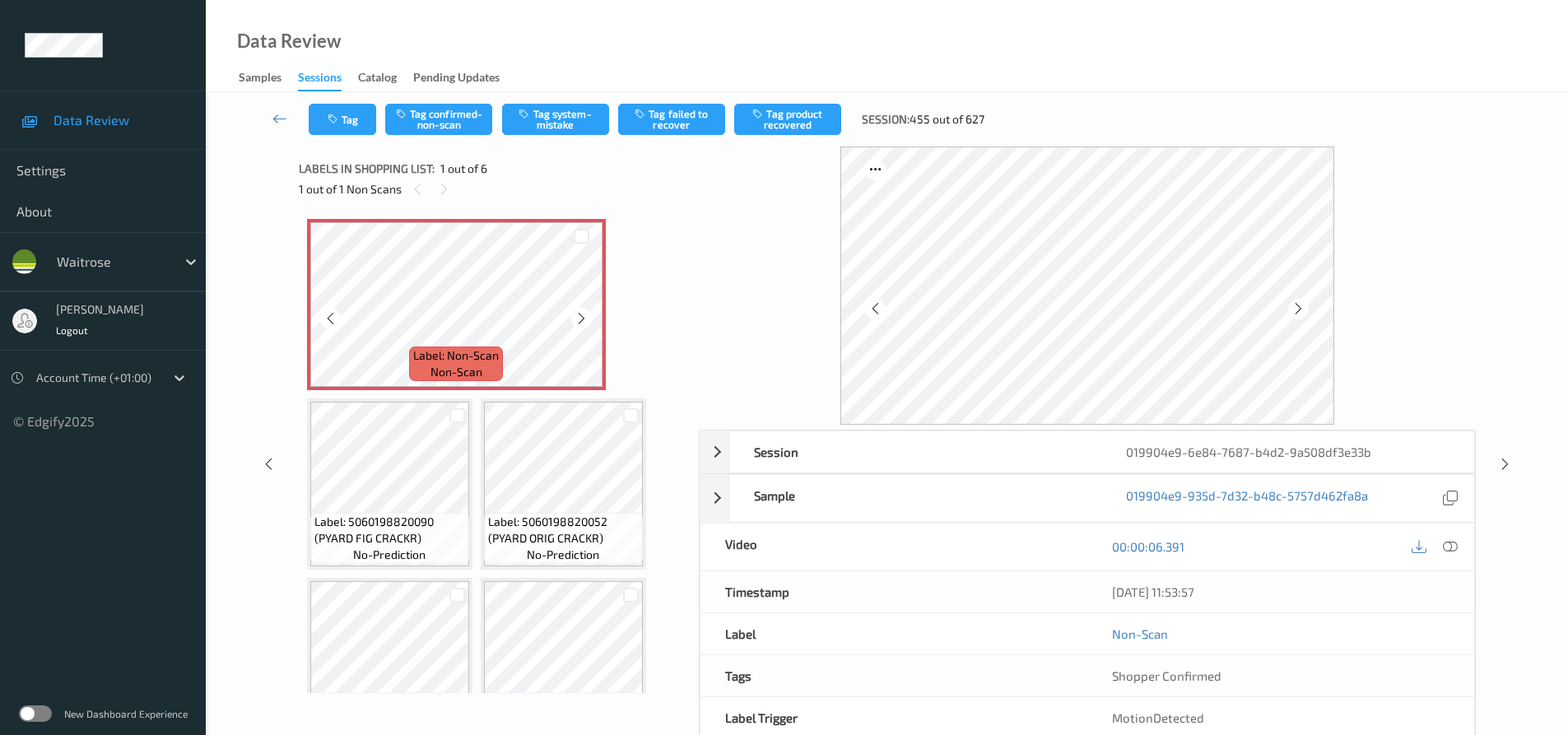
click at [580, 319] on icon at bounding box center [582, 318] width 14 height 15
click at [1450, 544] on icon at bounding box center [1450, 546] width 15 height 15
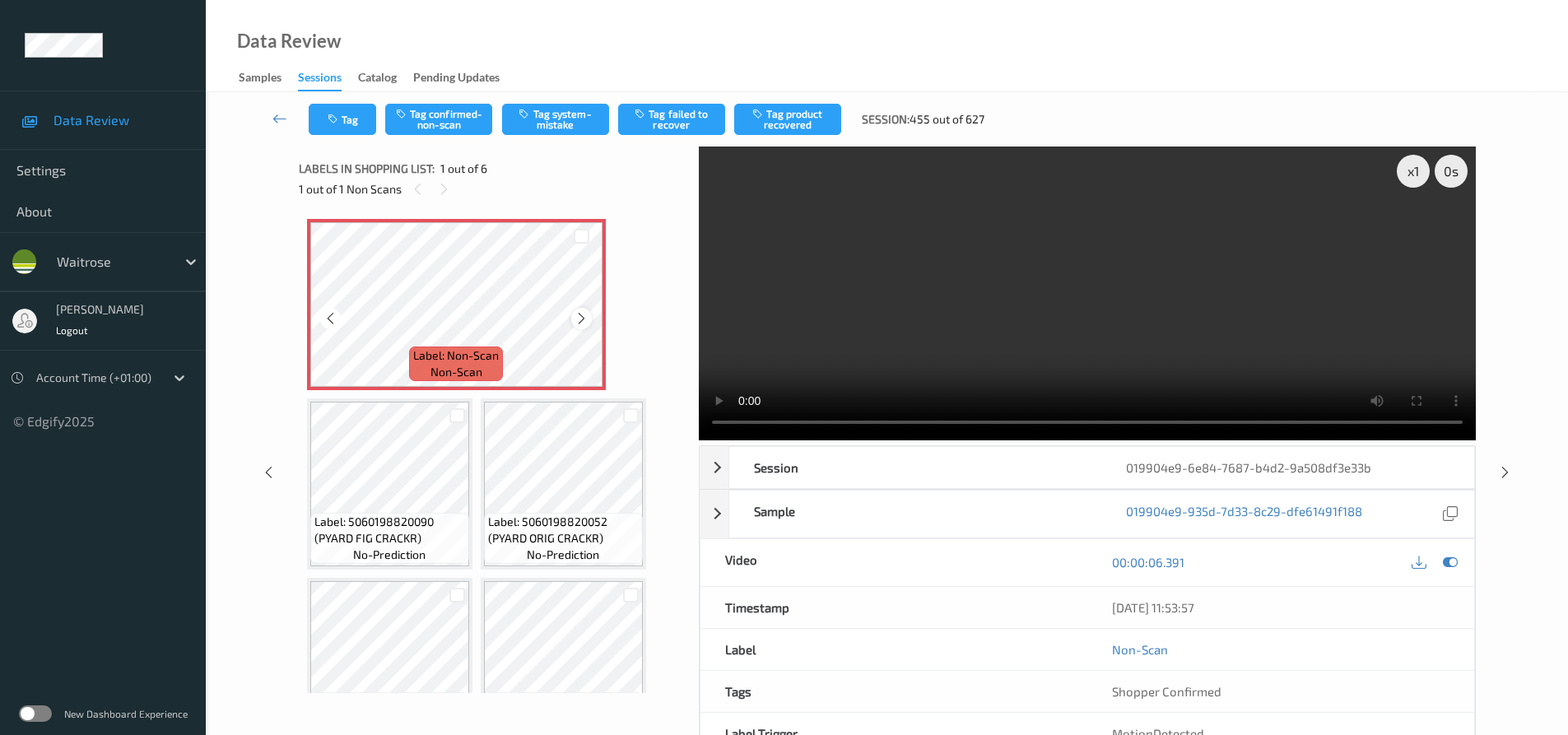
click at [577, 313] on icon at bounding box center [582, 318] width 14 height 15
click at [578, 313] on icon at bounding box center [582, 318] width 14 height 15
click at [1047, 293] on video at bounding box center [1087, 294] width 778 height 294
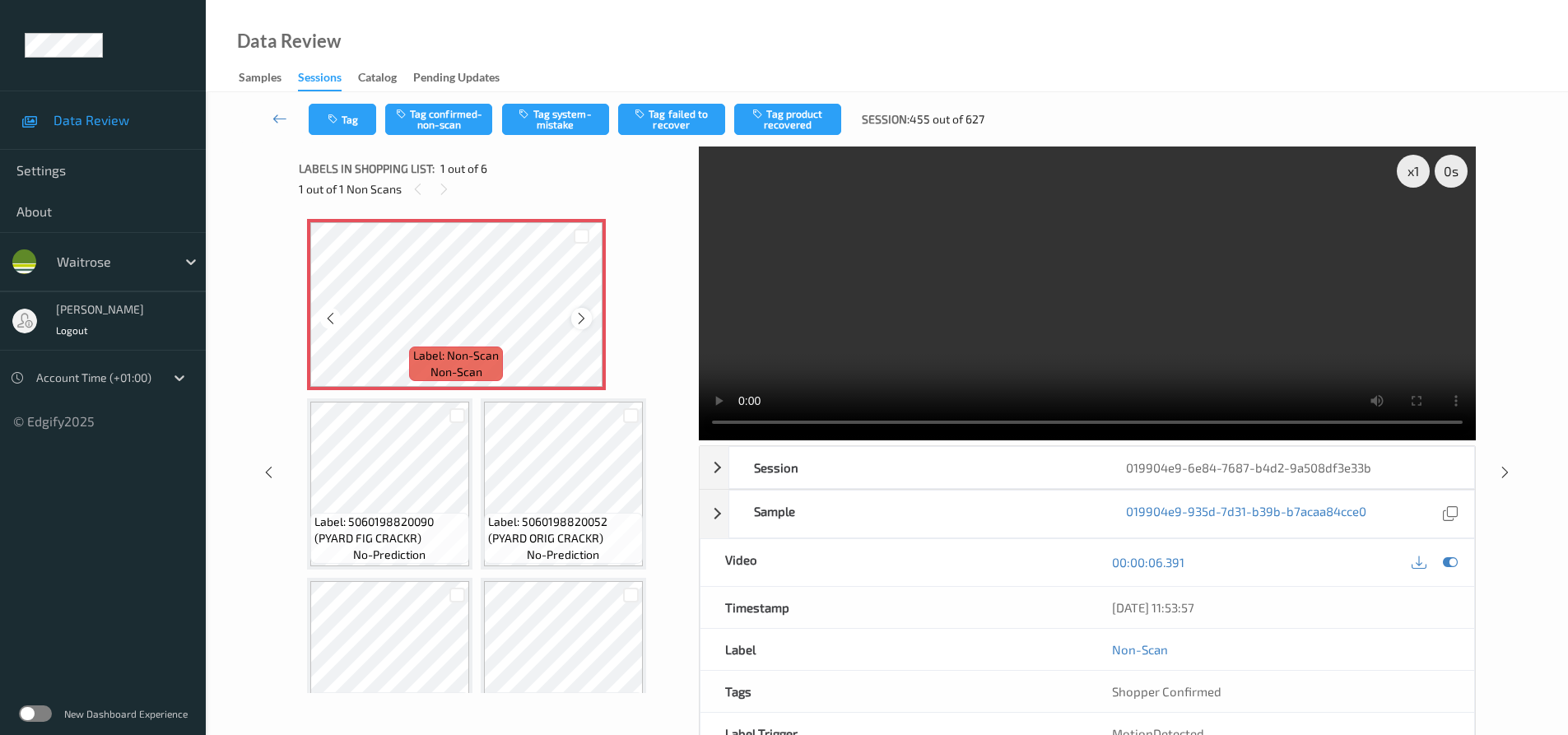
click at [586, 322] on icon at bounding box center [582, 318] width 14 height 15
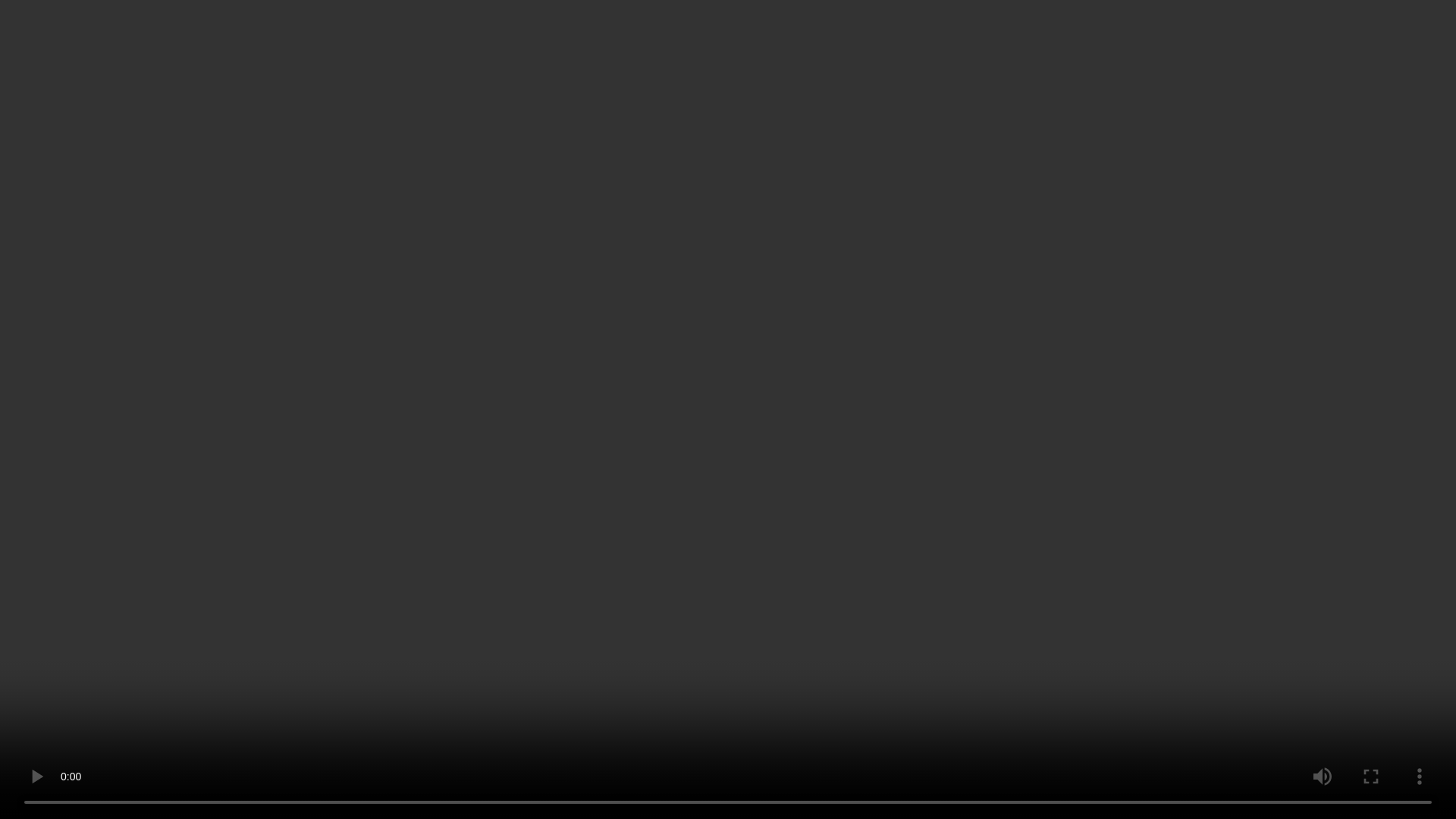
click at [1039, 571] on video at bounding box center [728, 409] width 1456 height 819
click at [740, 622] on video at bounding box center [728, 409] width 1456 height 819
click at [923, 582] on video at bounding box center [728, 409] width 1456 height 819
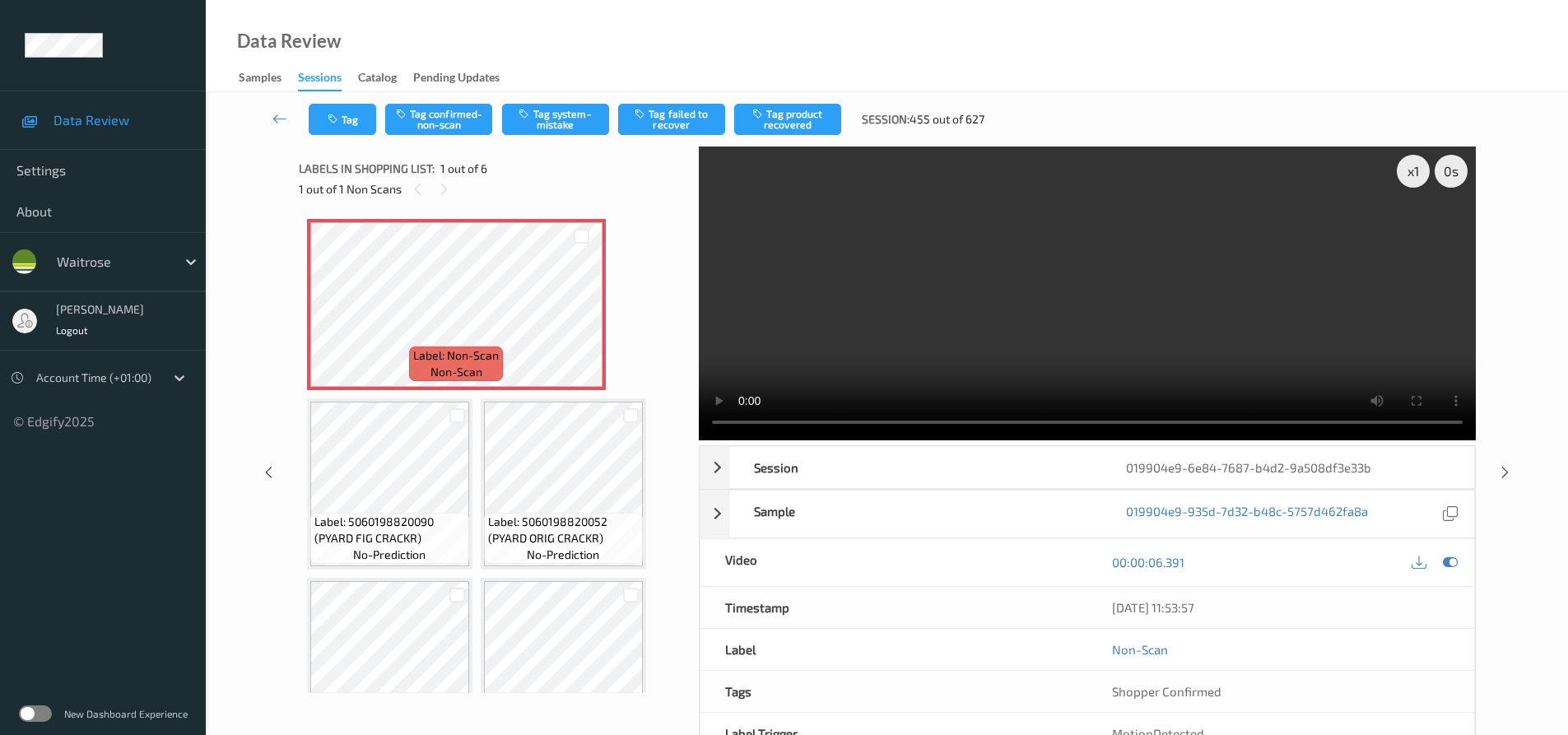
click at [868, 316] on video at bounding box center [1087, 294] width 778 height 294
click at [983, 335] on video at bounding box center [1087, 294] width 778 height 294
click at [586, 315] on icon at bounding box center [582, 318] width 14 height 15
click at [863, 334] on video at bounding box center [1087, 294] width 778 height 294
click at [1029, 325] on video at bounding box center [1087, 294] width 778 height 294
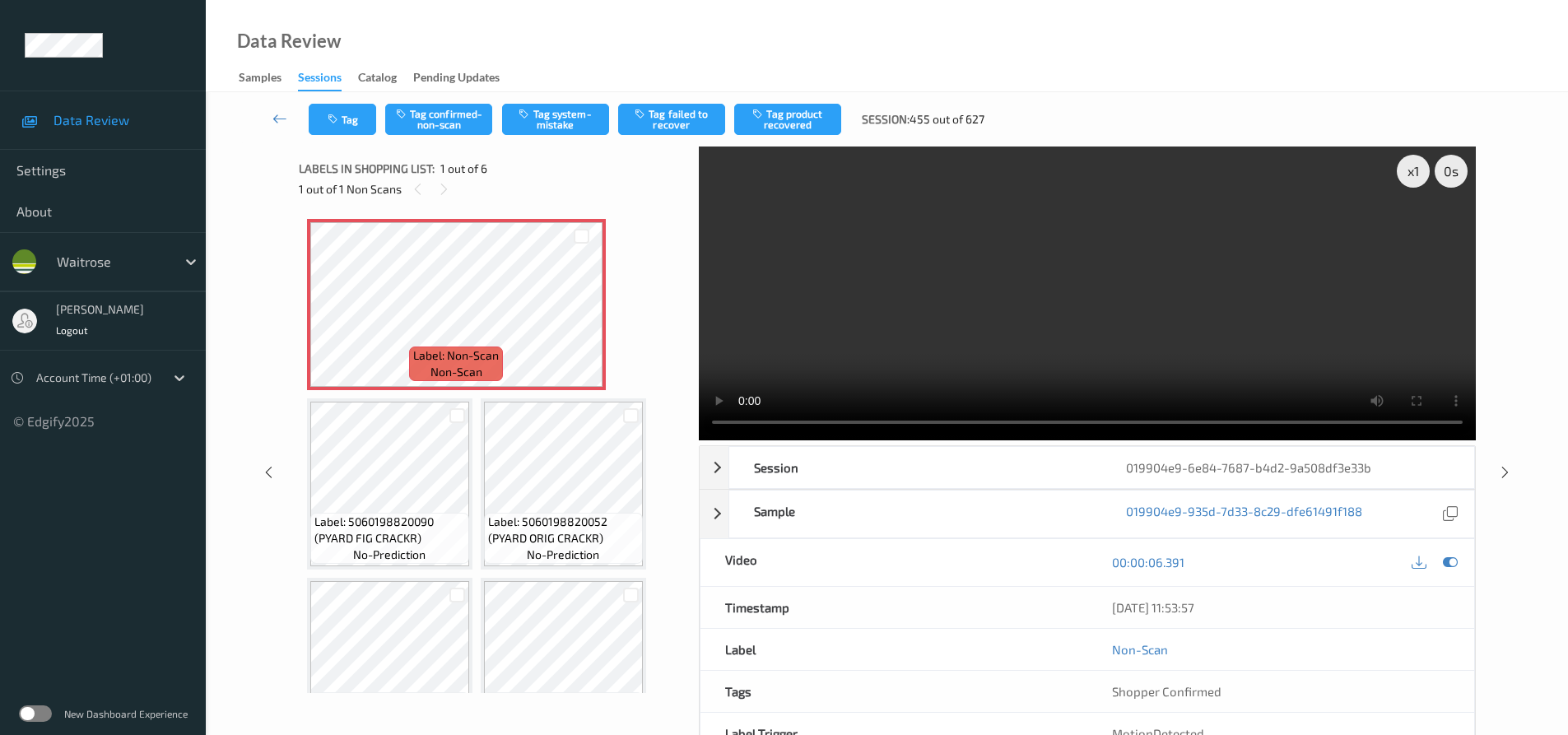
click at [1029, 325] on video at bounding box center [1087, 294] width 778 height 294
click at [1028, 319] on video at bounding box center [1087, 294] width 778 height 294
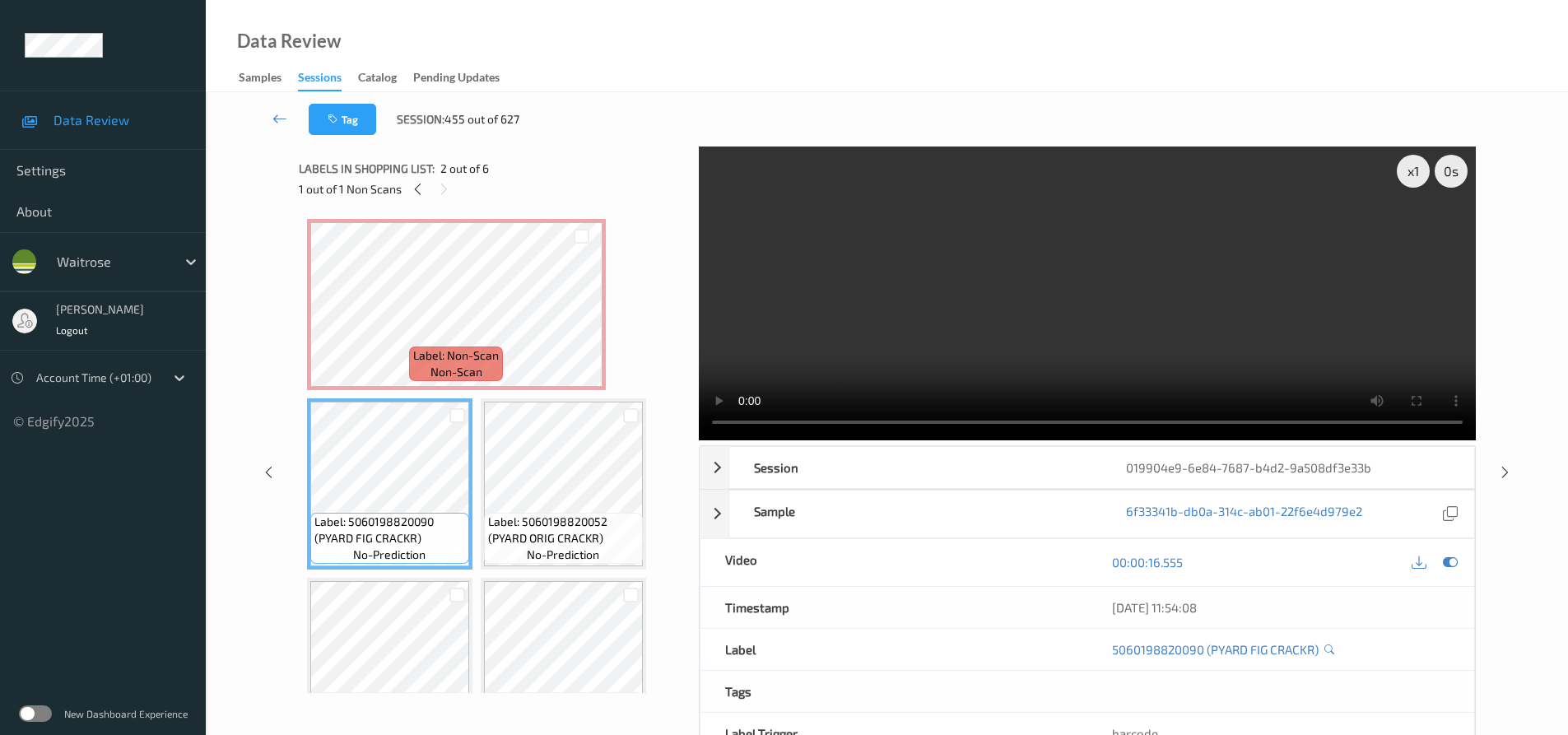
click at [1107, 332] on video at bounding box center [1087, 294] width 778 height 294
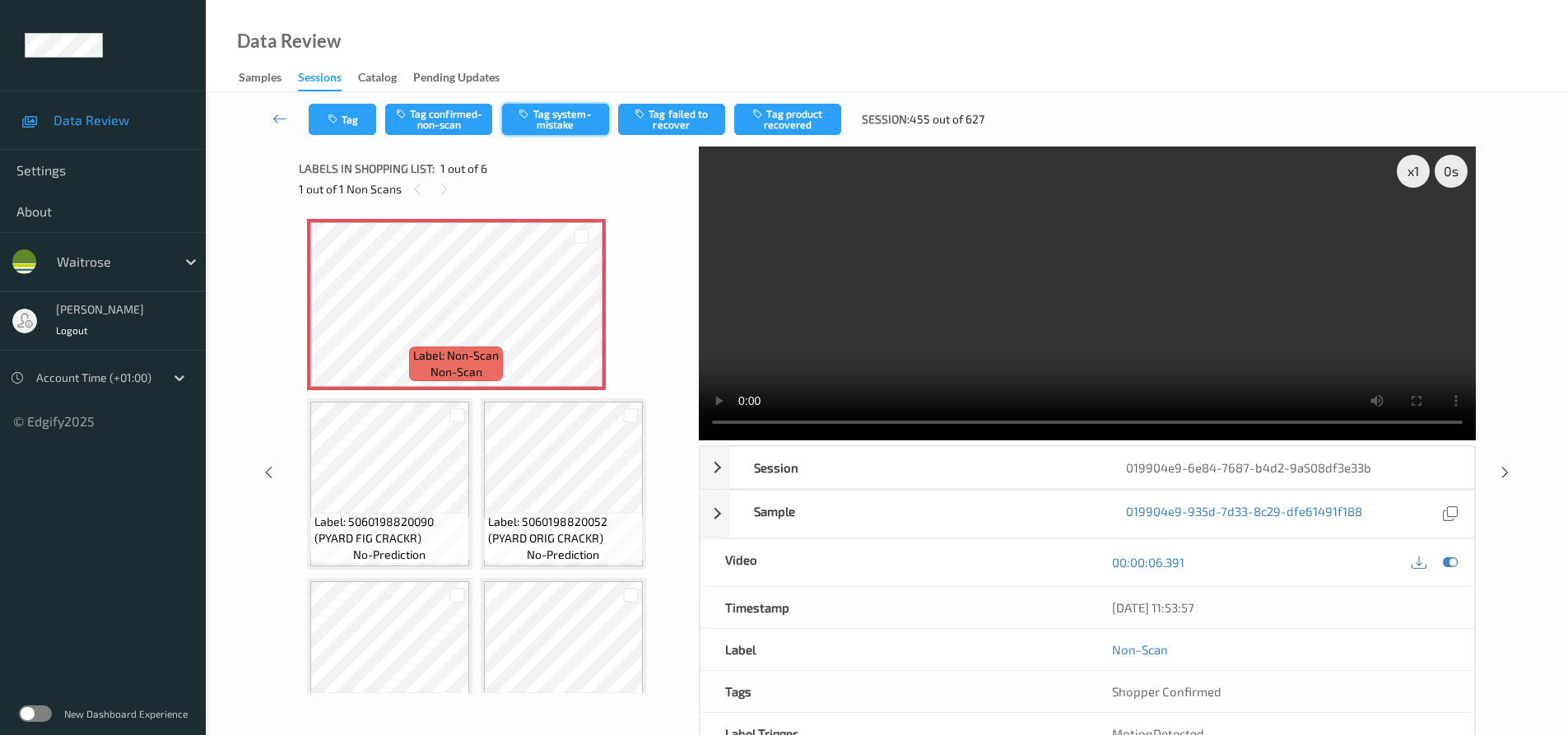
click at [601, 118] on button "Tag system-mistake" at bounding box center [555, 119] width 107 height 31
click at [946, 274] on video at bounding box center [1087, 294] width 778 height 294
click at [556, 101] on div "Tag Tag confirmed-non-scan Tag system-mistake Tag failed to recover Tag product…" at bounding box center [887, 118] width 1295 height 54
click at [564, 113] on button "Tag system-mistake" at bounding box center [555, 119] width 107 height 31
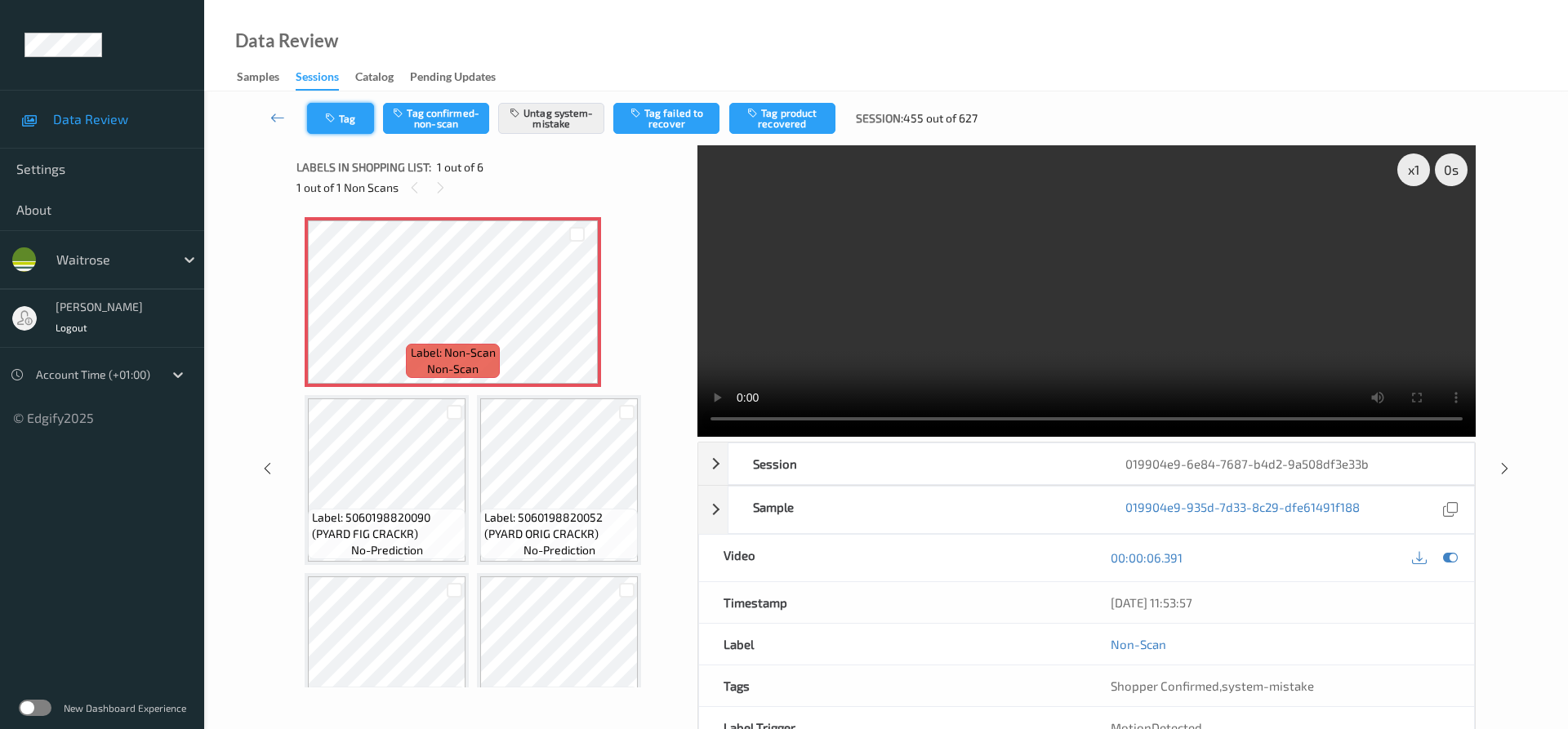
click at [358, 121] on button "Tag" at bounding box center [340, 118] width 67 height 31
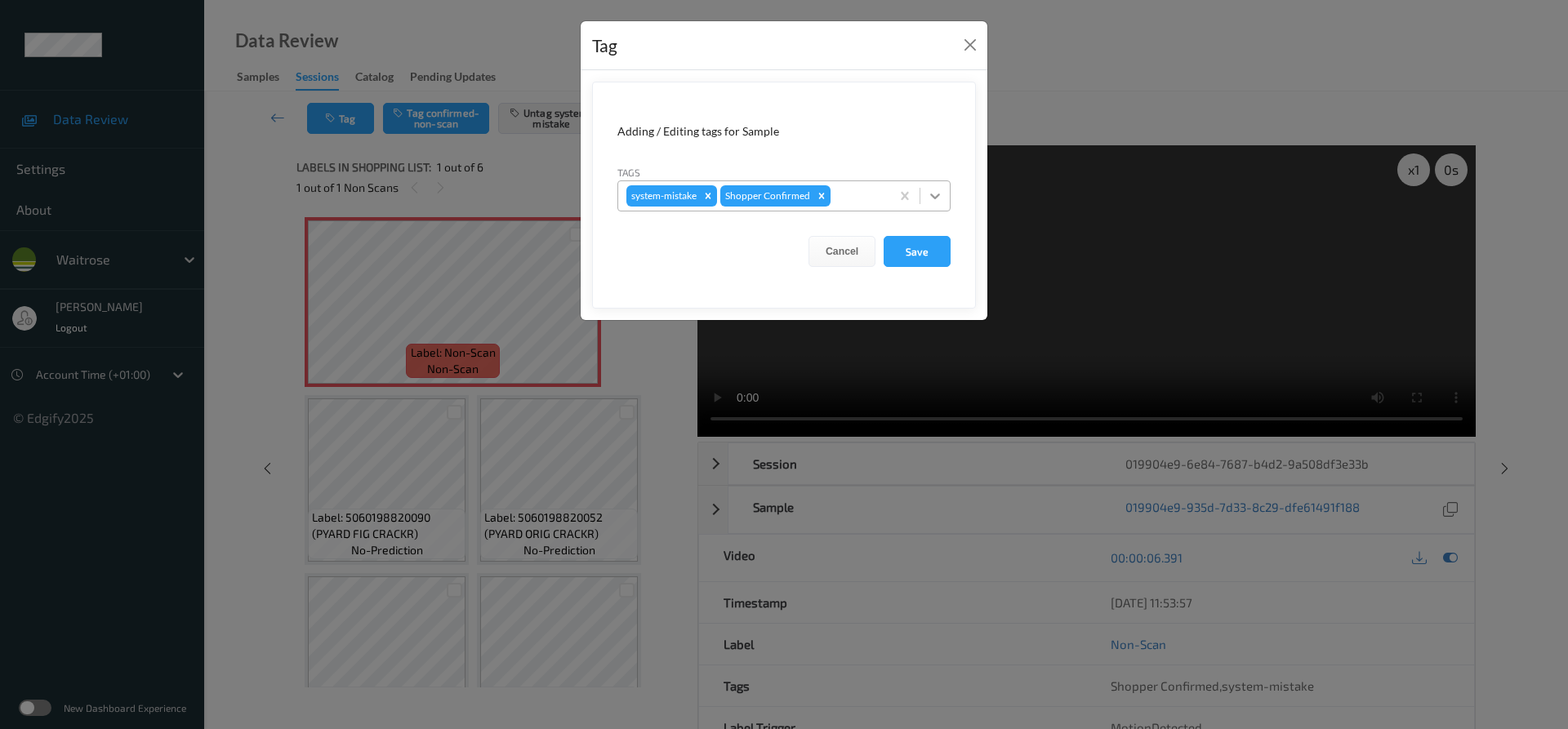
click at [937, 198] on icon at bounding box center [934, 196] width 9 height 6
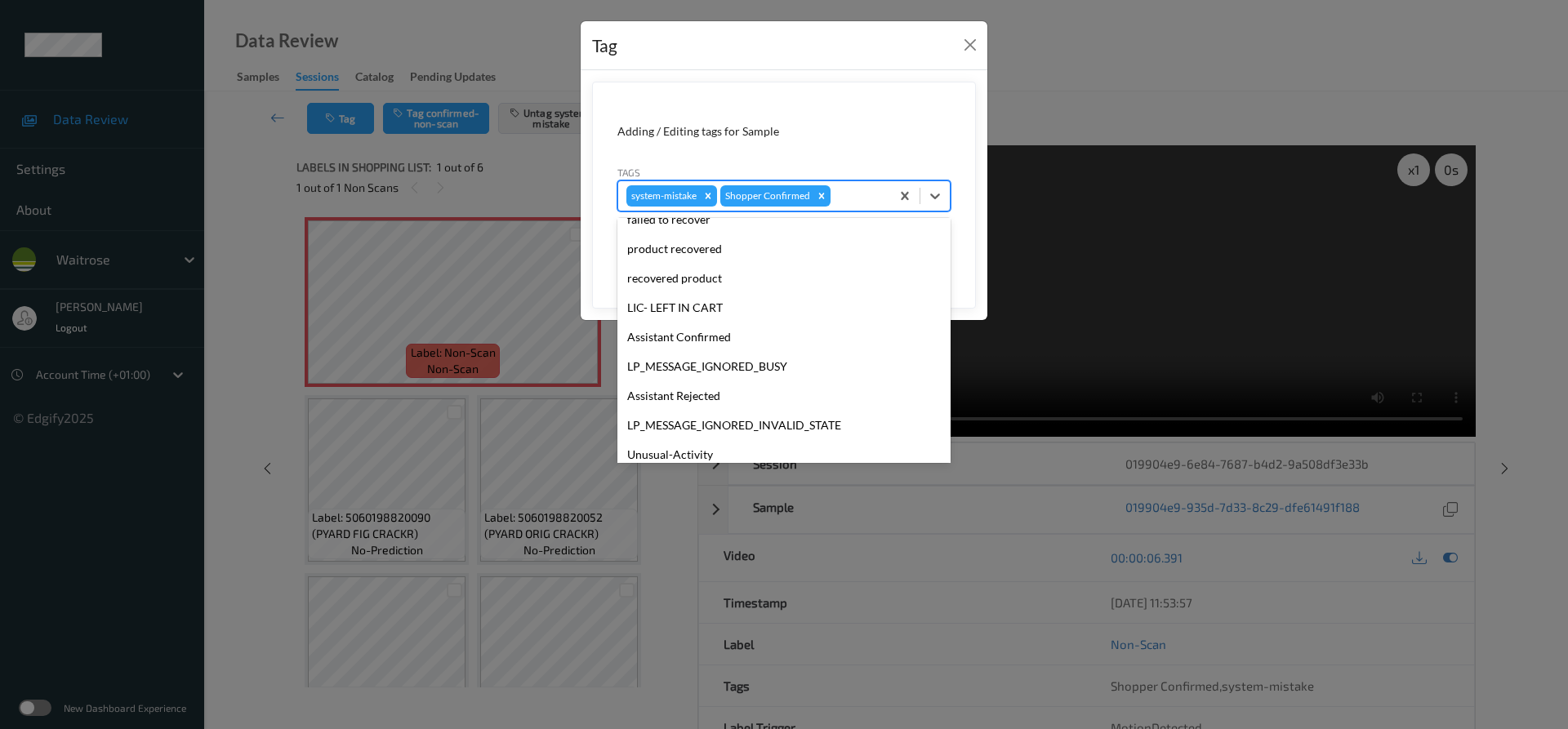
scroll to position [349, 0]
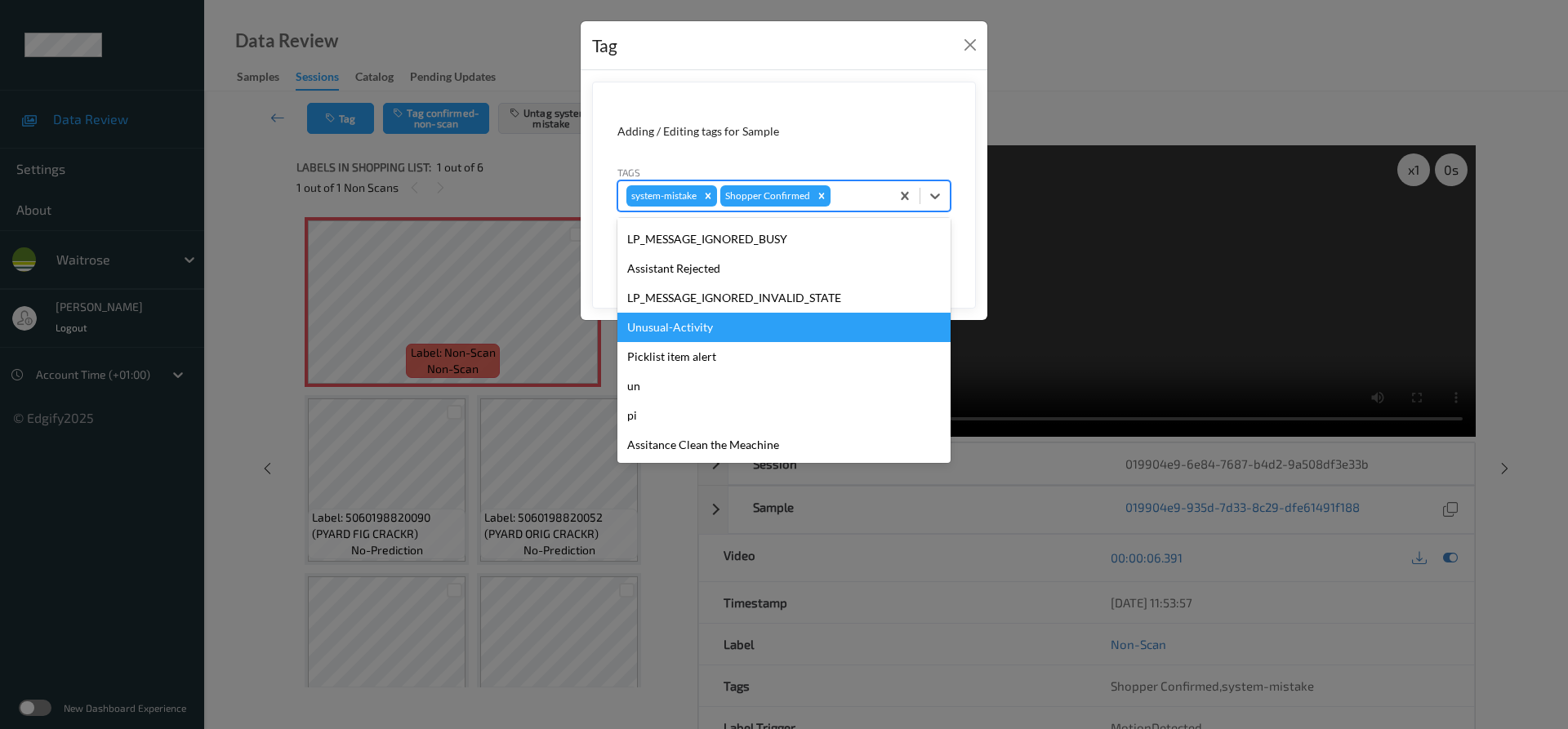
click at [712, 330] on div "Unusual-Activity" at bounding box center [783, 327] width 333 height 29
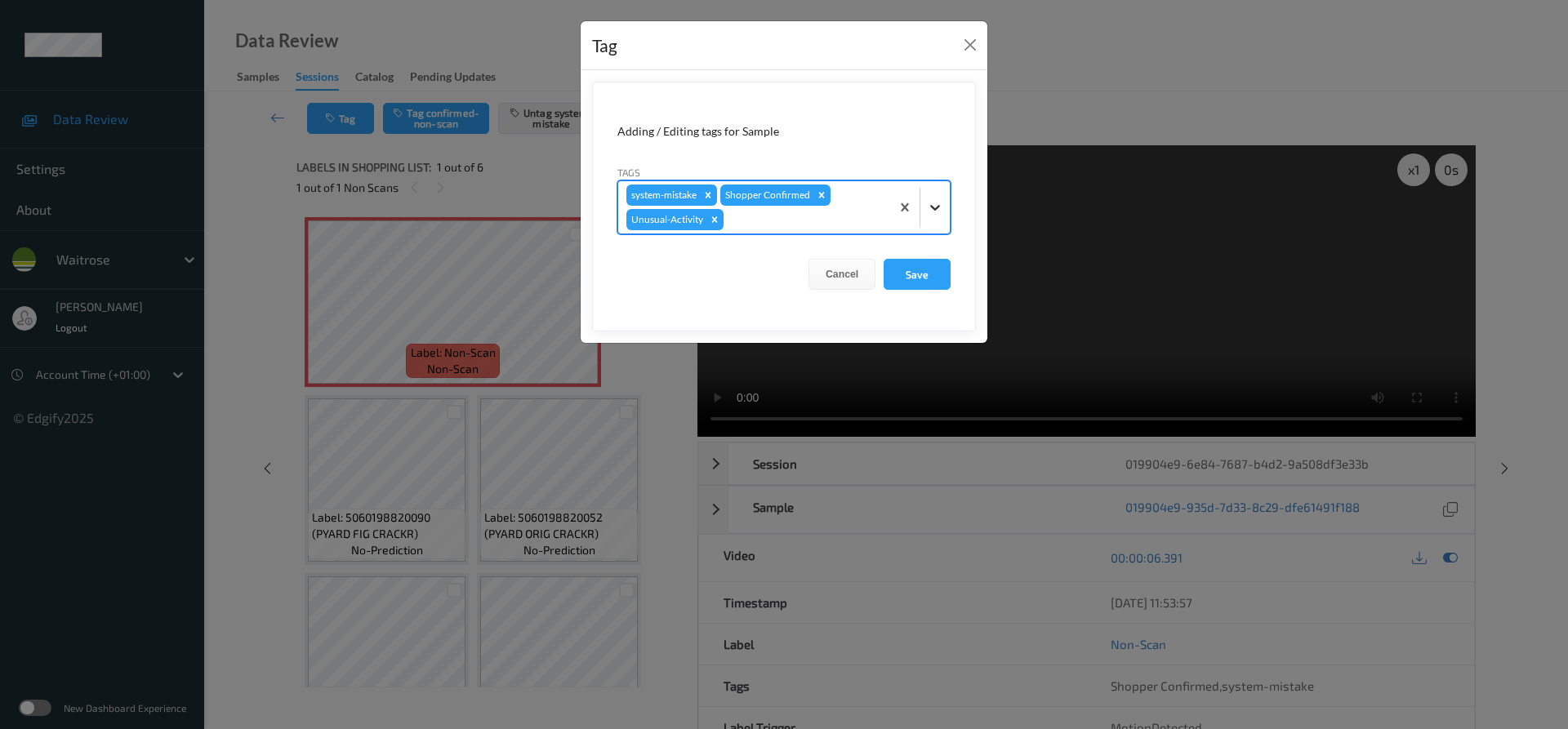
click at [933, 210] on icon at bounding box center [935, 207] width 16 height 16
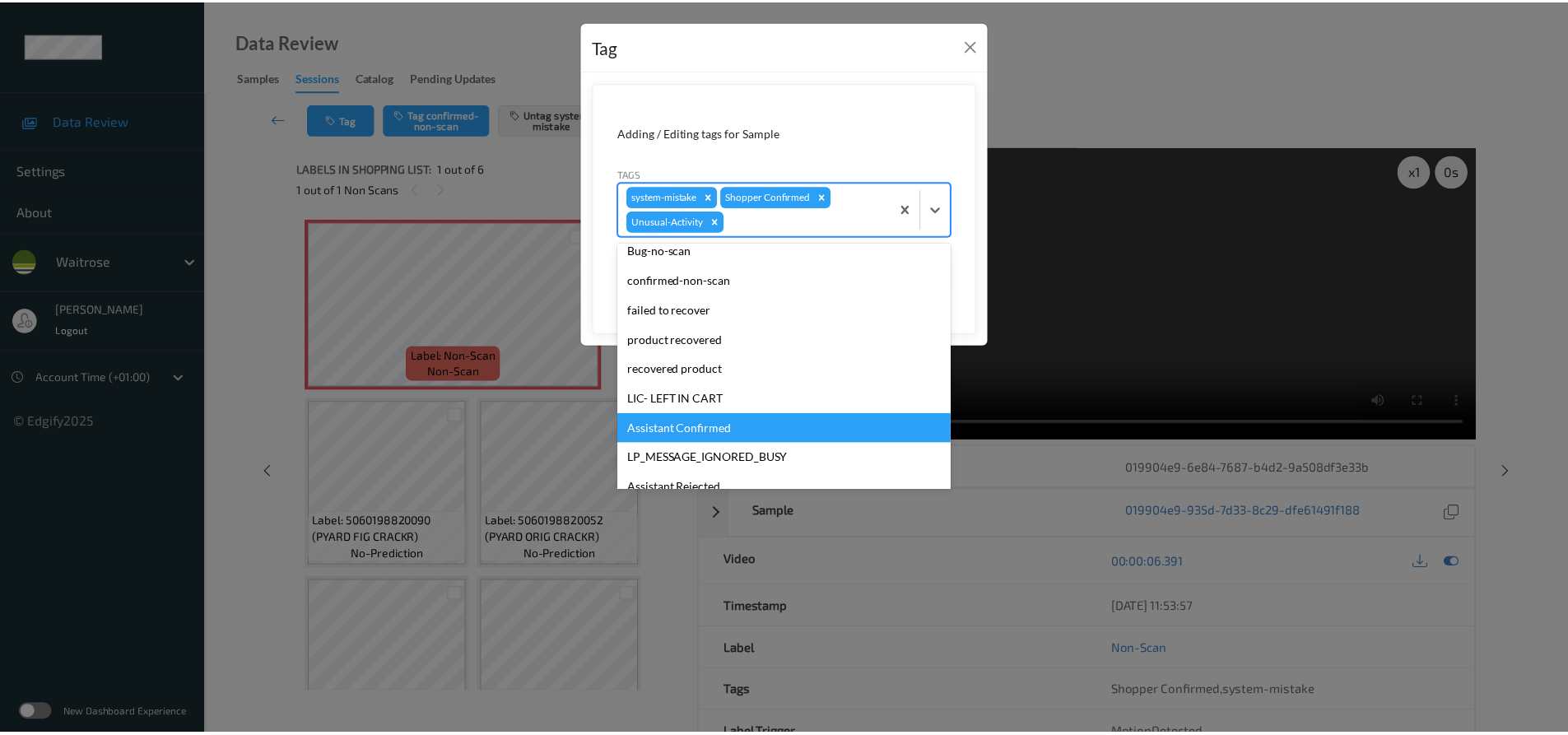
scroll to position [0, 0]
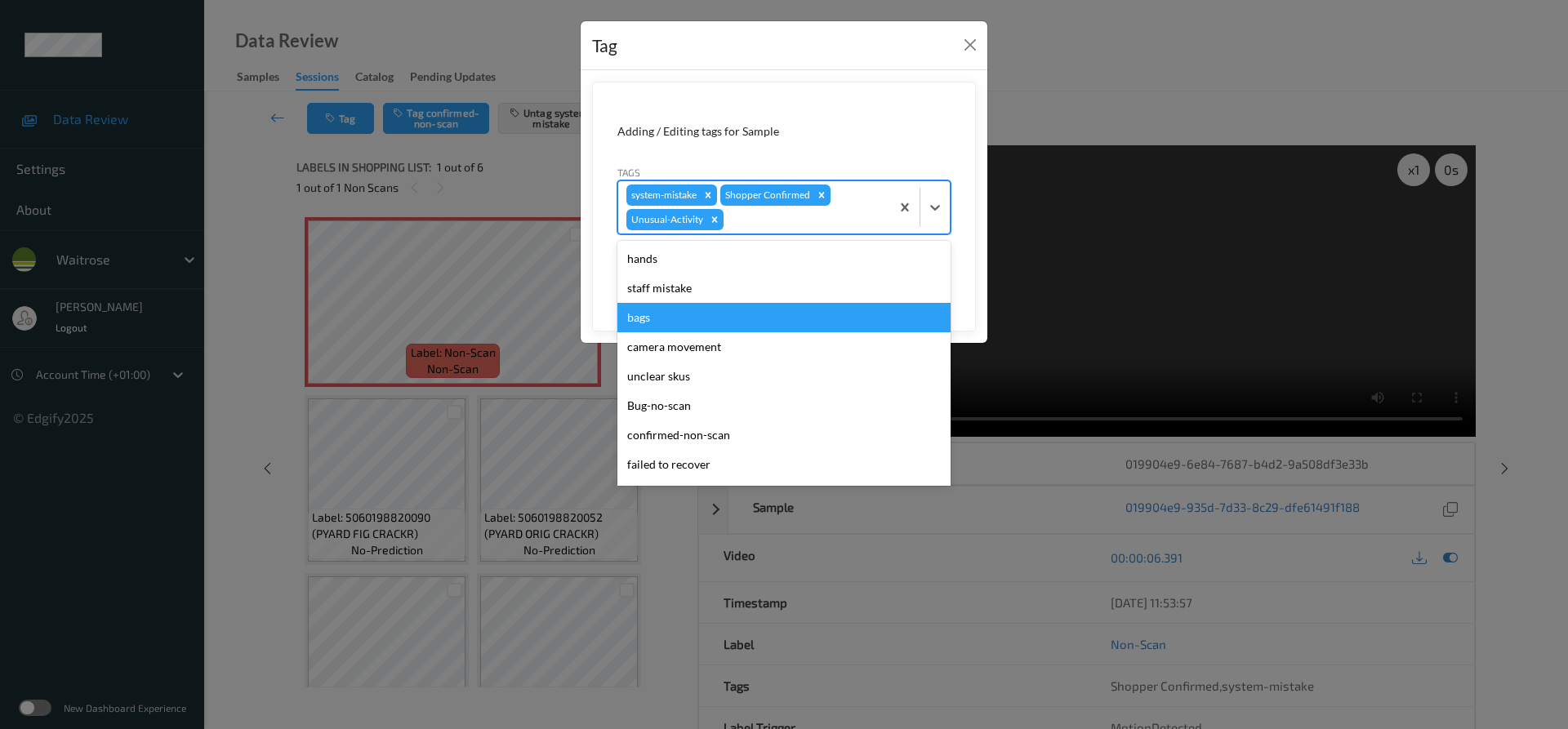
drag, startPoint x: 644, startPoint y: 316, endPoint x: 770, endPoint y: 302, distance: 126.8
click at [648, 316] on div "bags" at bounding box center [783, 317] width 333 height 29
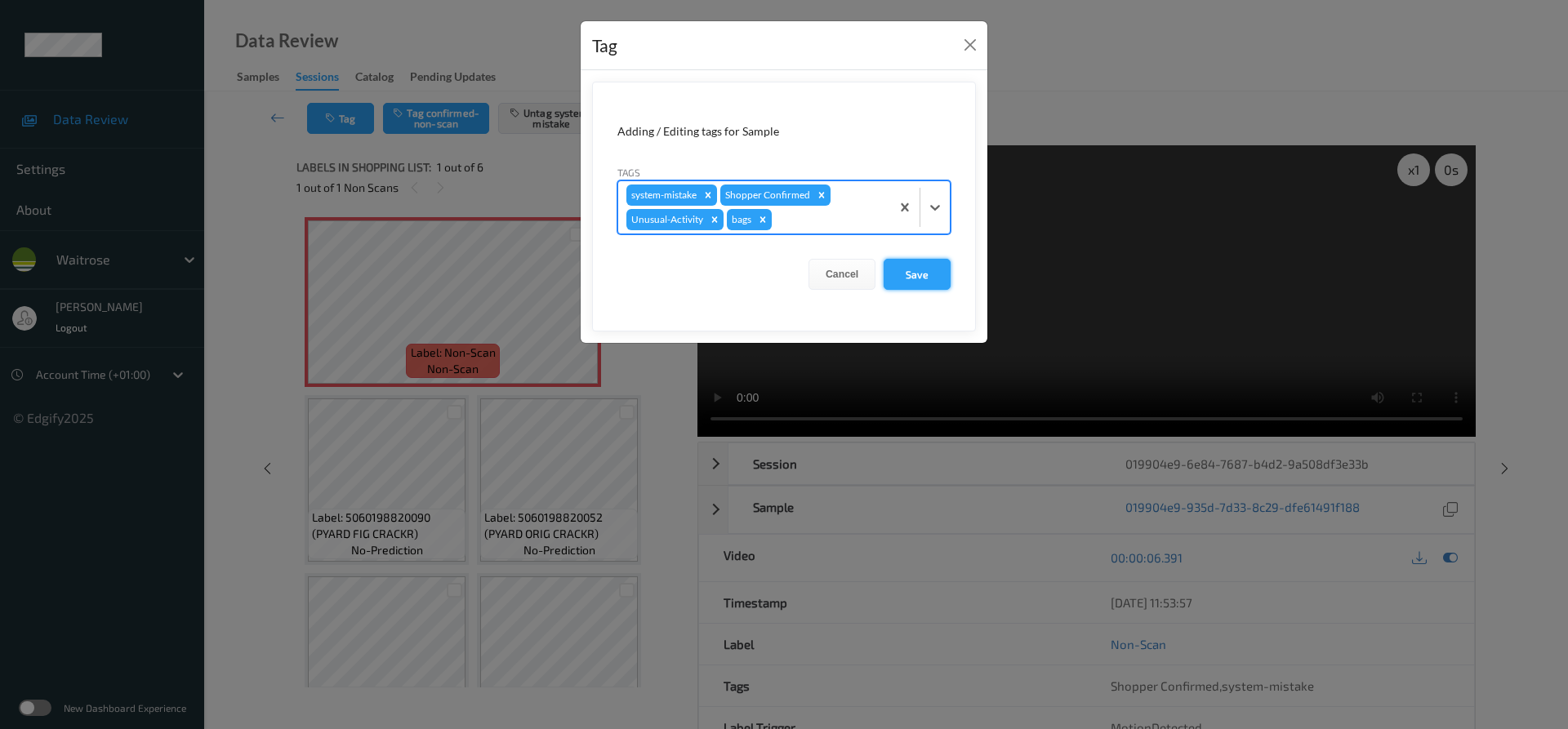
drag, startPoint x: 932, startPoint y: 262, endPoint x: 923, endPoint y: 275, distance: 15.8
click at [931, 266] on button "Save" at bounding box center [917, 274] width 67 height 31
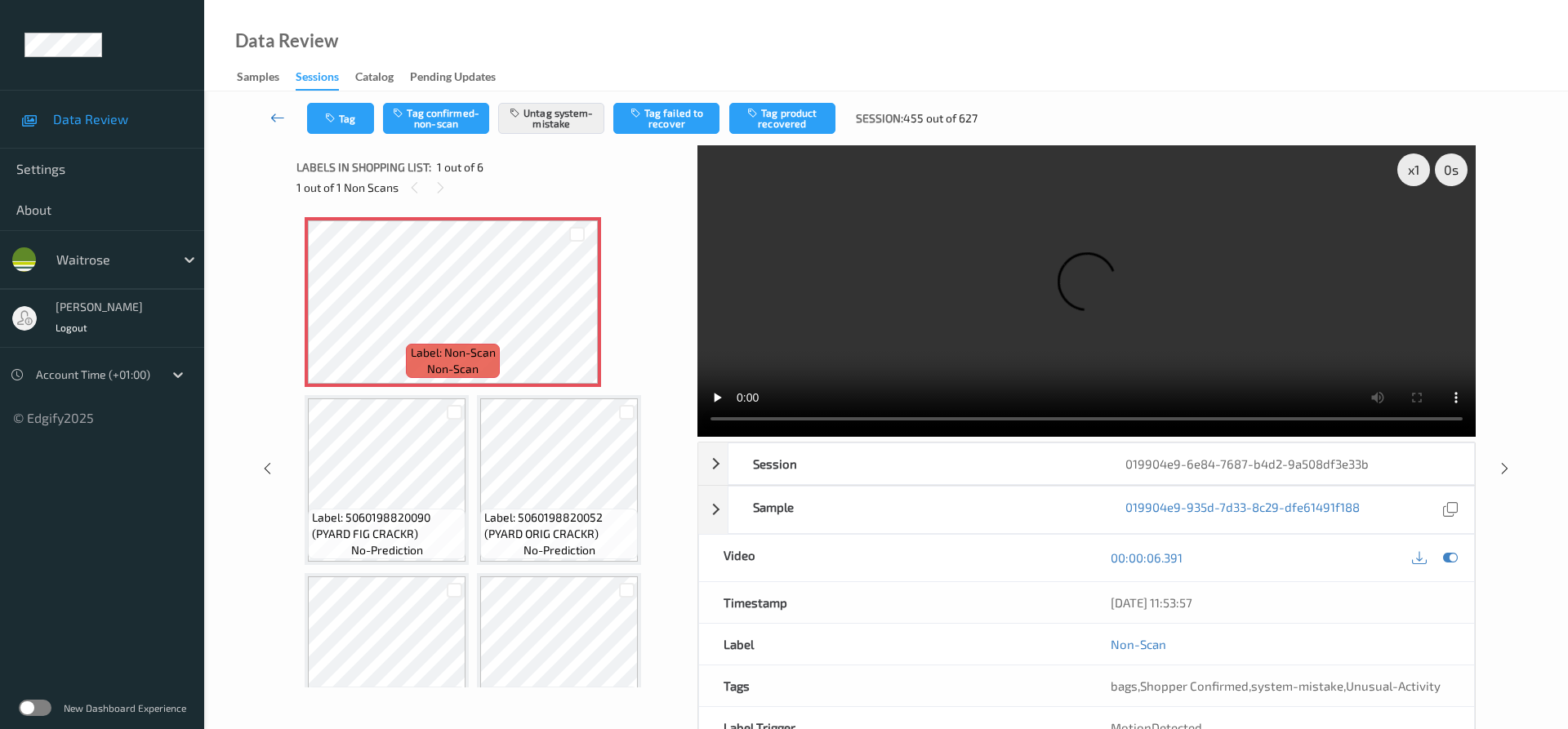
click at [274, 109] on icon at bounding box center [277, 117] width 14 height 16
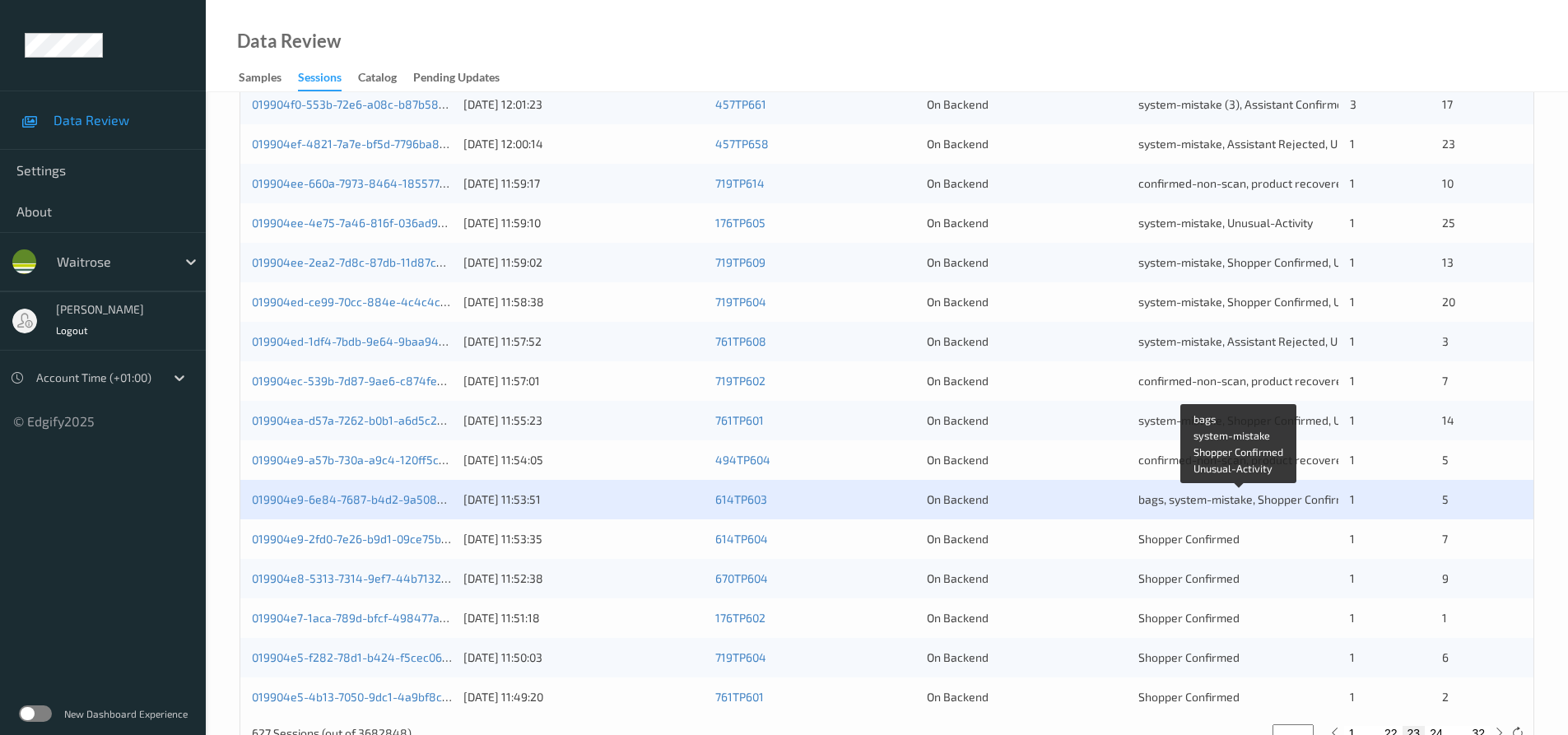
scroll to position [494, 0]
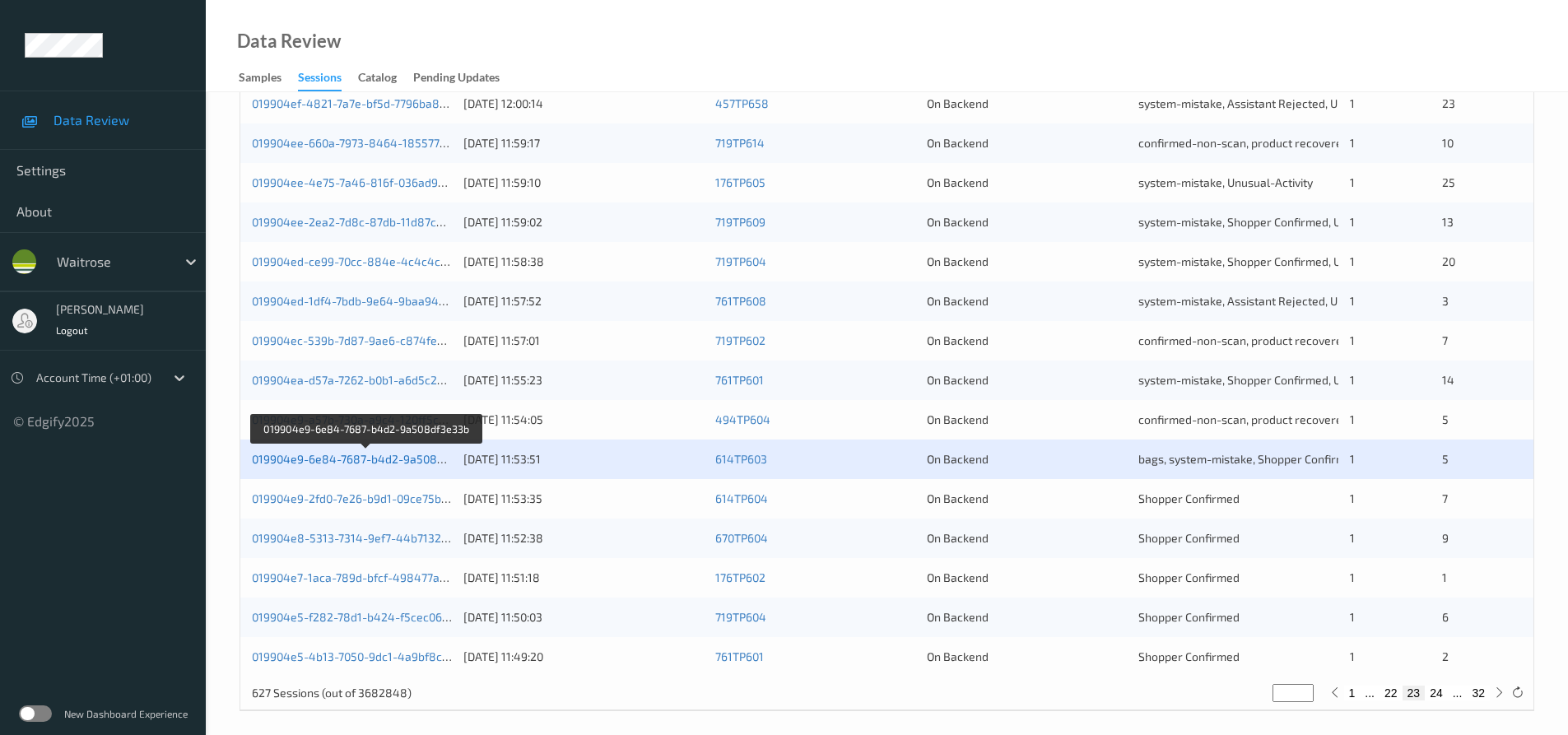
click at [422, 457] on link "019904e9-6e84-7687-b4d2-9a508df3e33b" at bounding box center [366, 459] width 229 height 14
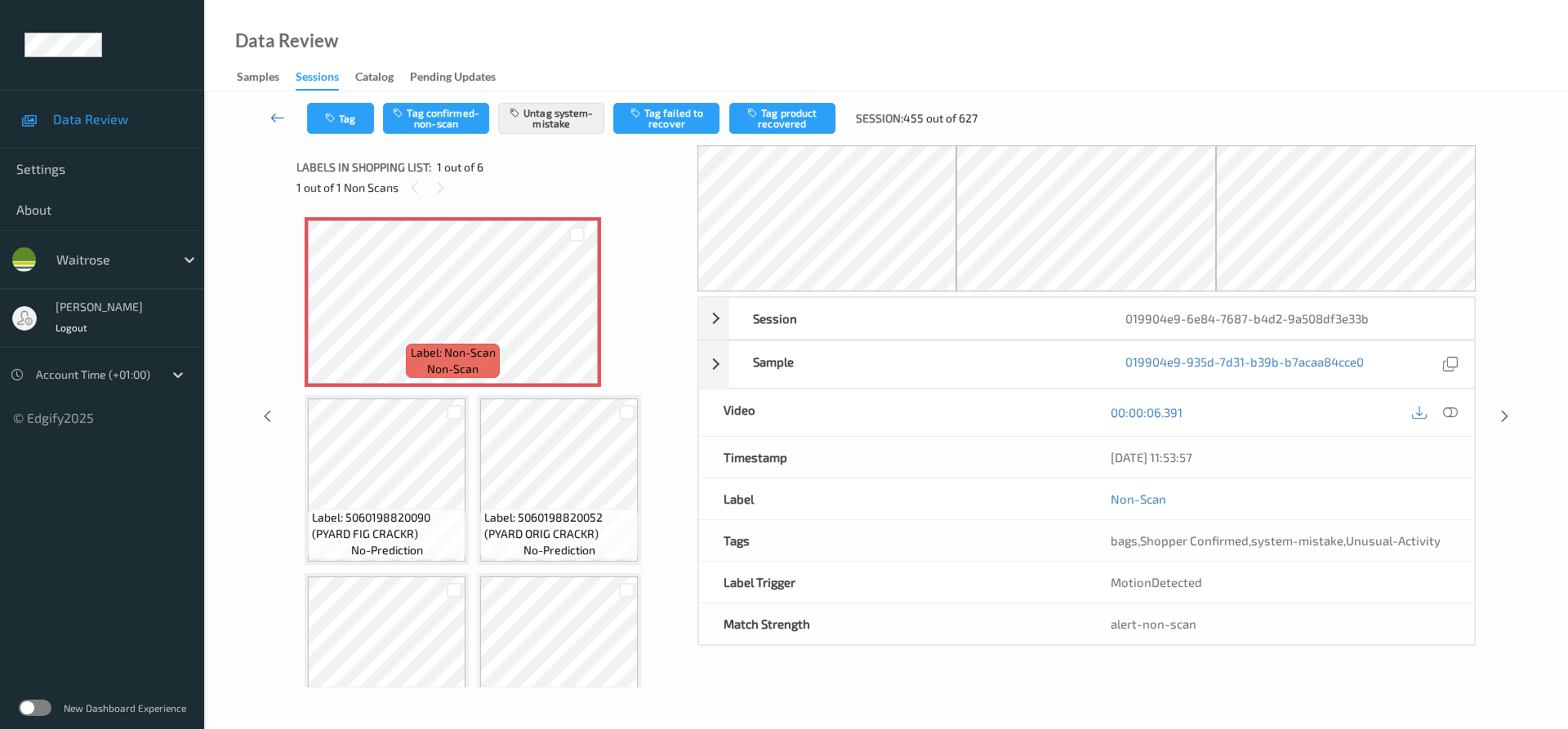
click at [269, 111] on link at bounding box center [278, 118] width 58 height 31
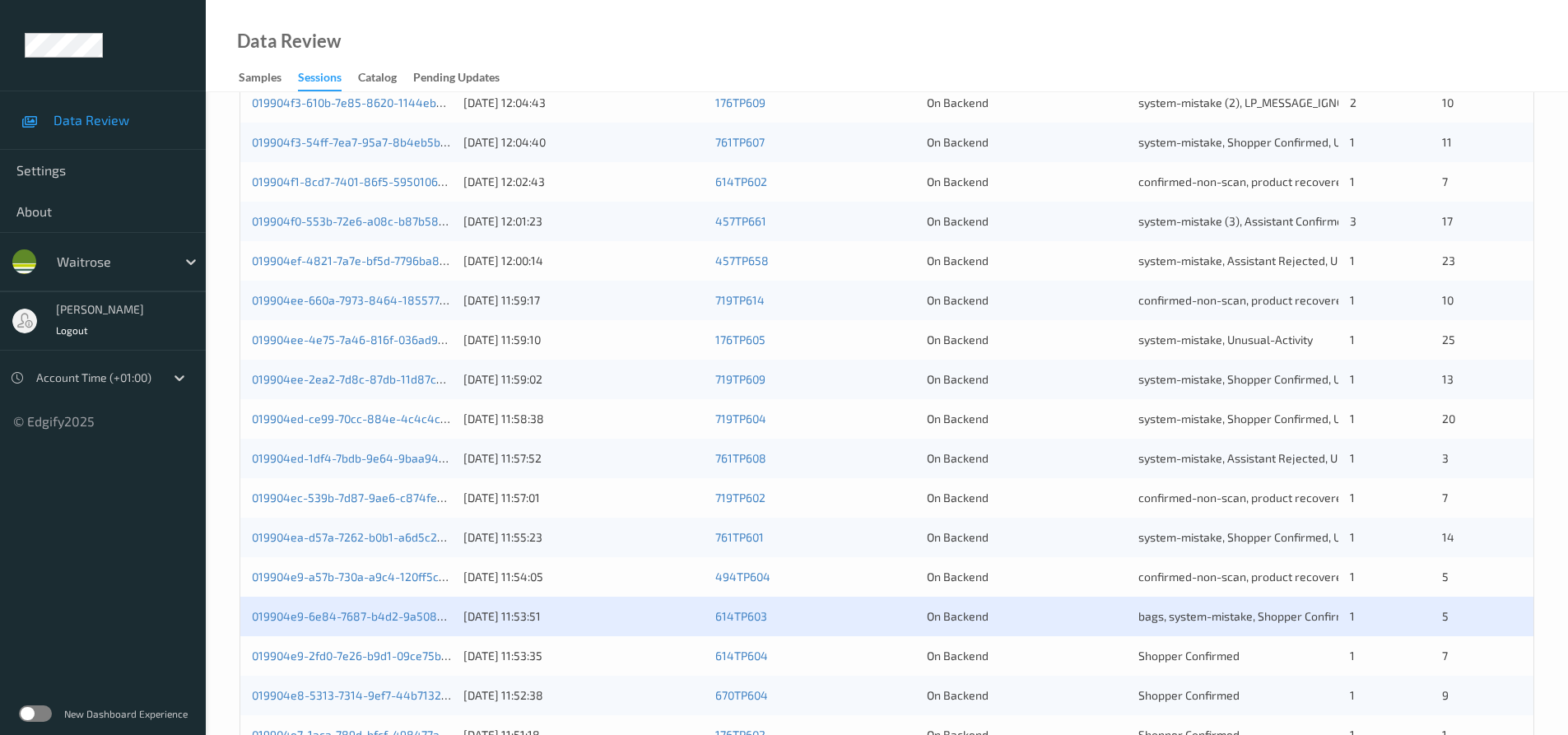
scroll to position [503, 0]
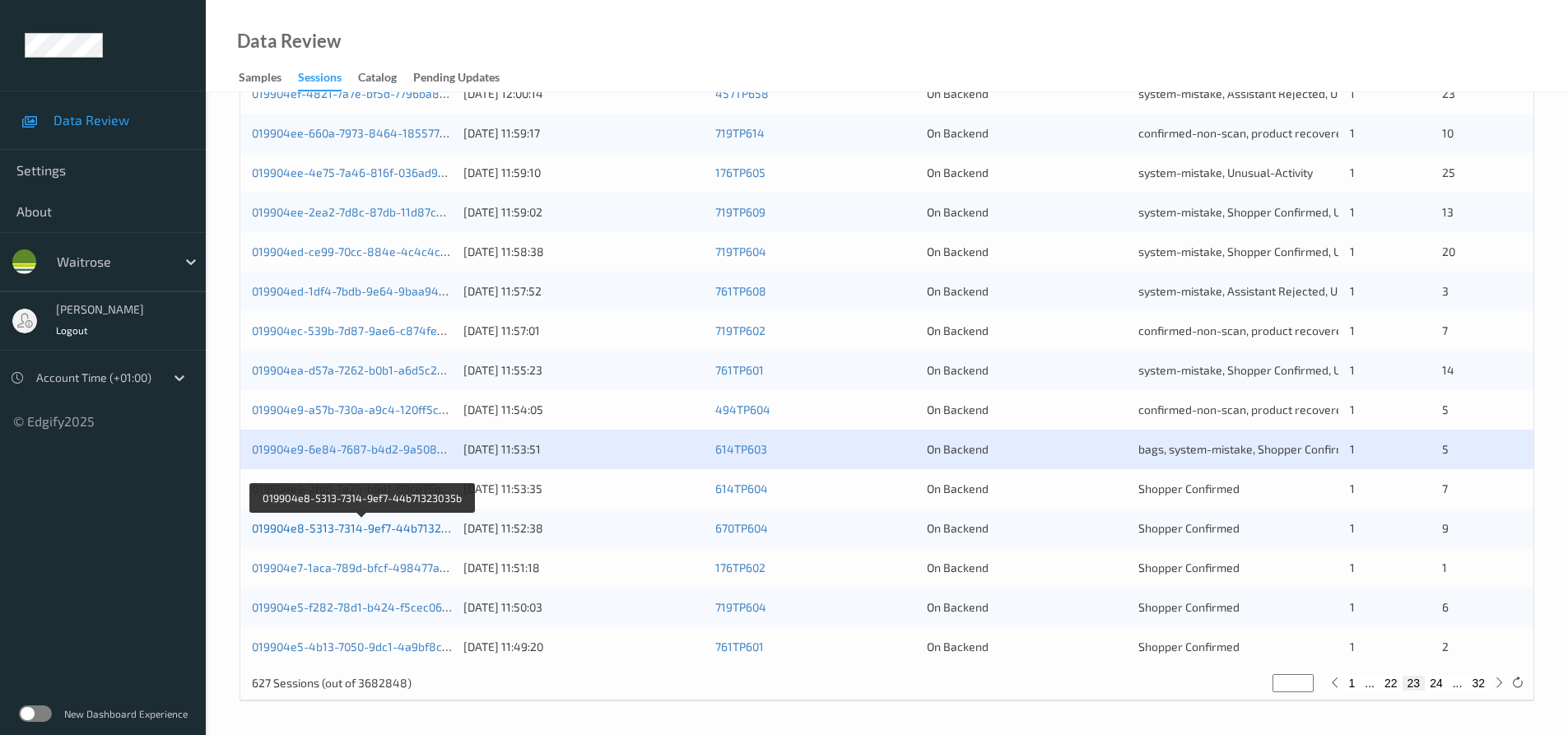
click at [314, 525] on link "019904e8-5313-7314-9ef7-44b71323035b" at bounding box center [363, 528] width 223 height 14
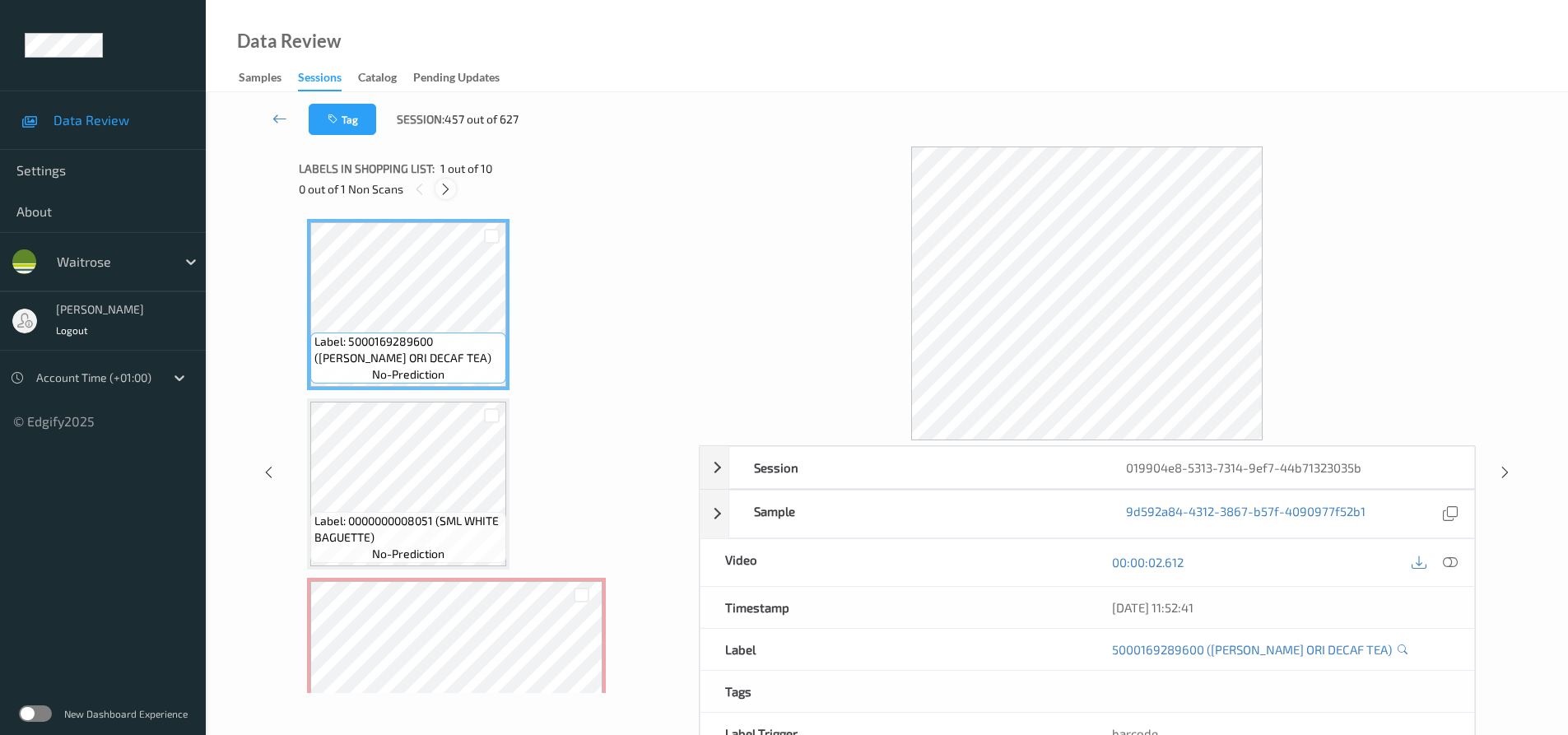
click at [443, 194] on icon at bounding box center [446, 189] width 14 height 15
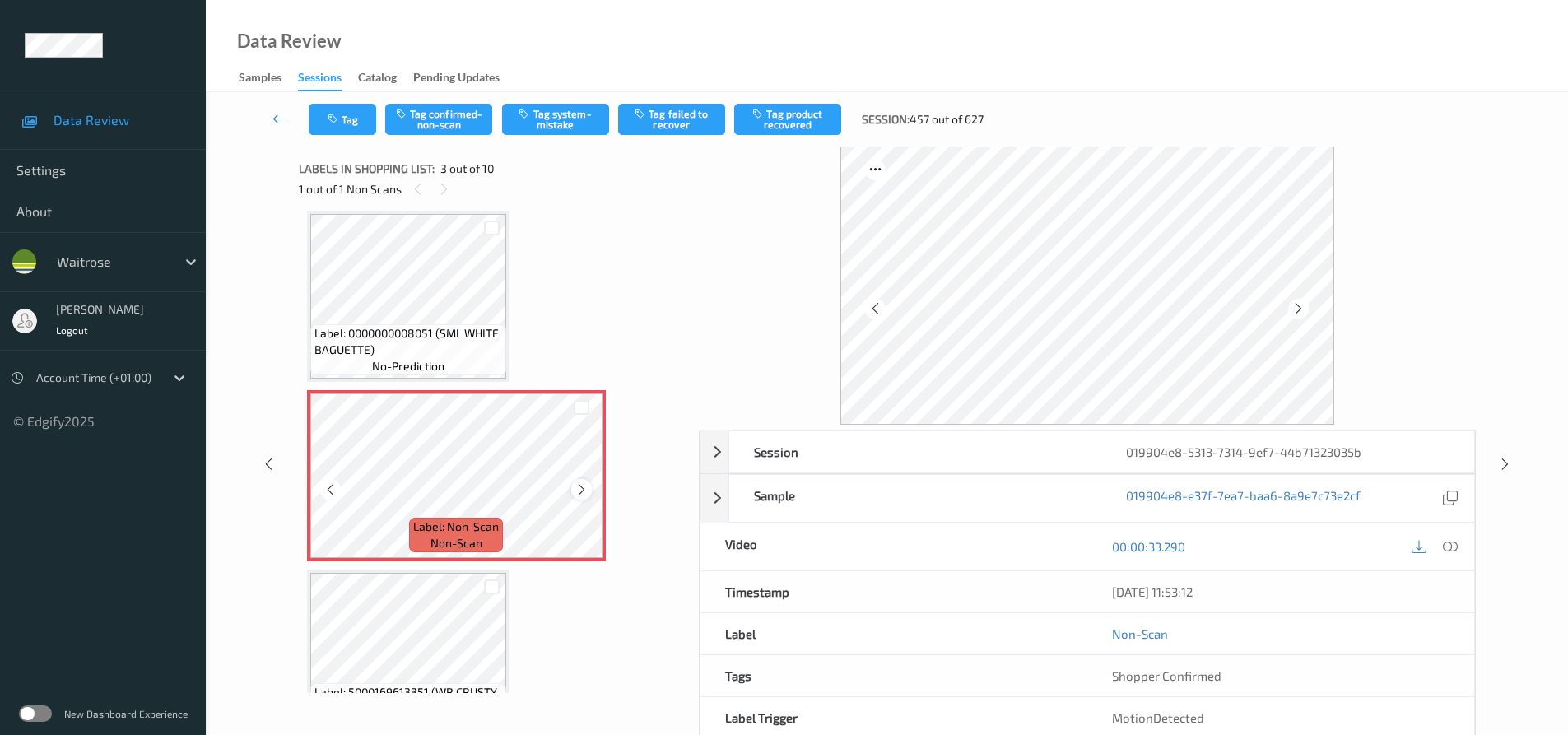
click at [578, 490] on icon at bounding box center [582, 489] width 14 height 15
drag, startPoint x: 1448, startPoint y: 545, endPoint x: 1426, endPoint y: 532, distance: 25.6
click at [1449, 544] on icon at bounding box center [1450, 546] width 15 height 15
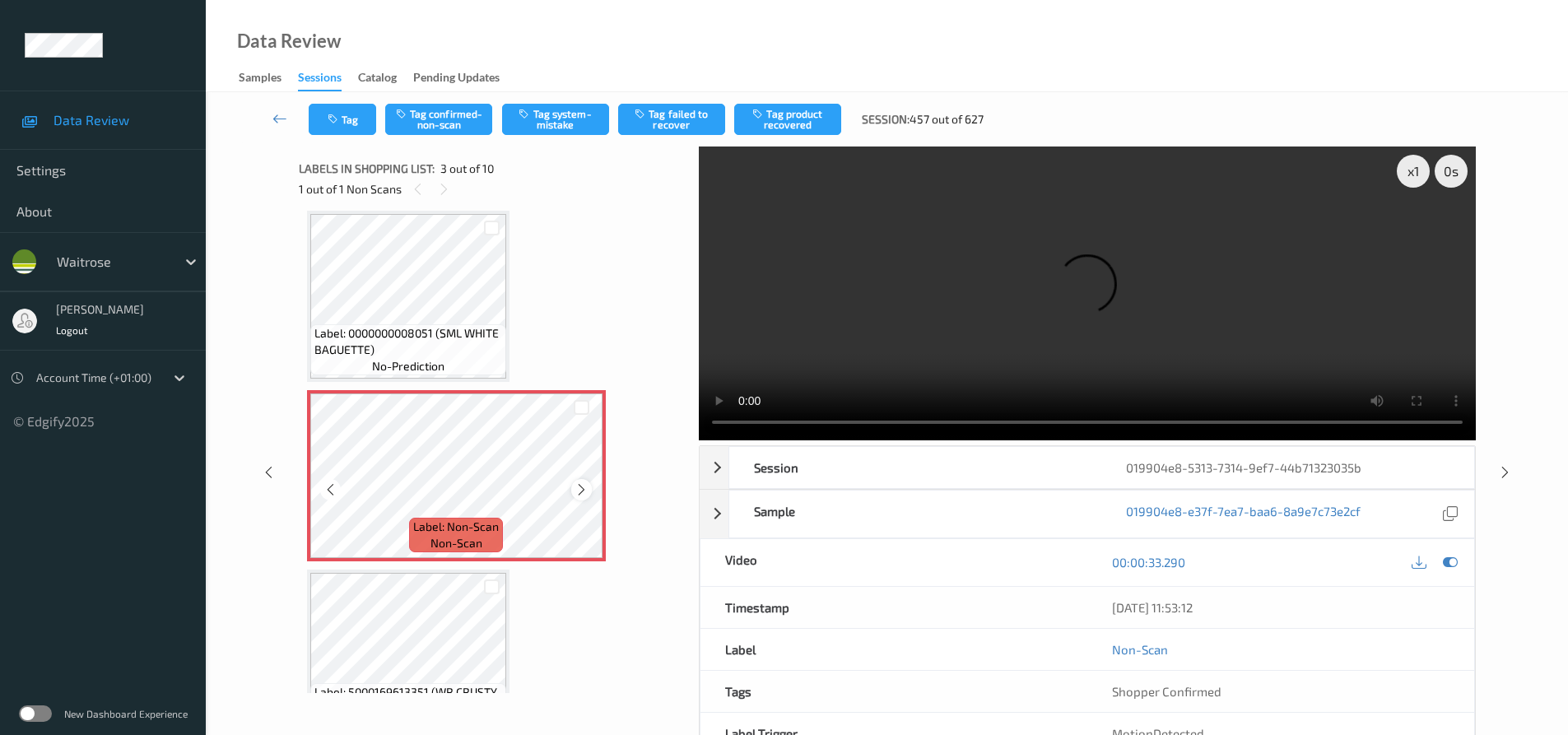
click at [586, 487] on icon at bounding box center [582, 489] width 14 height 15
click at [1112, 272] on video at bounding box center [1087, 294] width 778 height 294
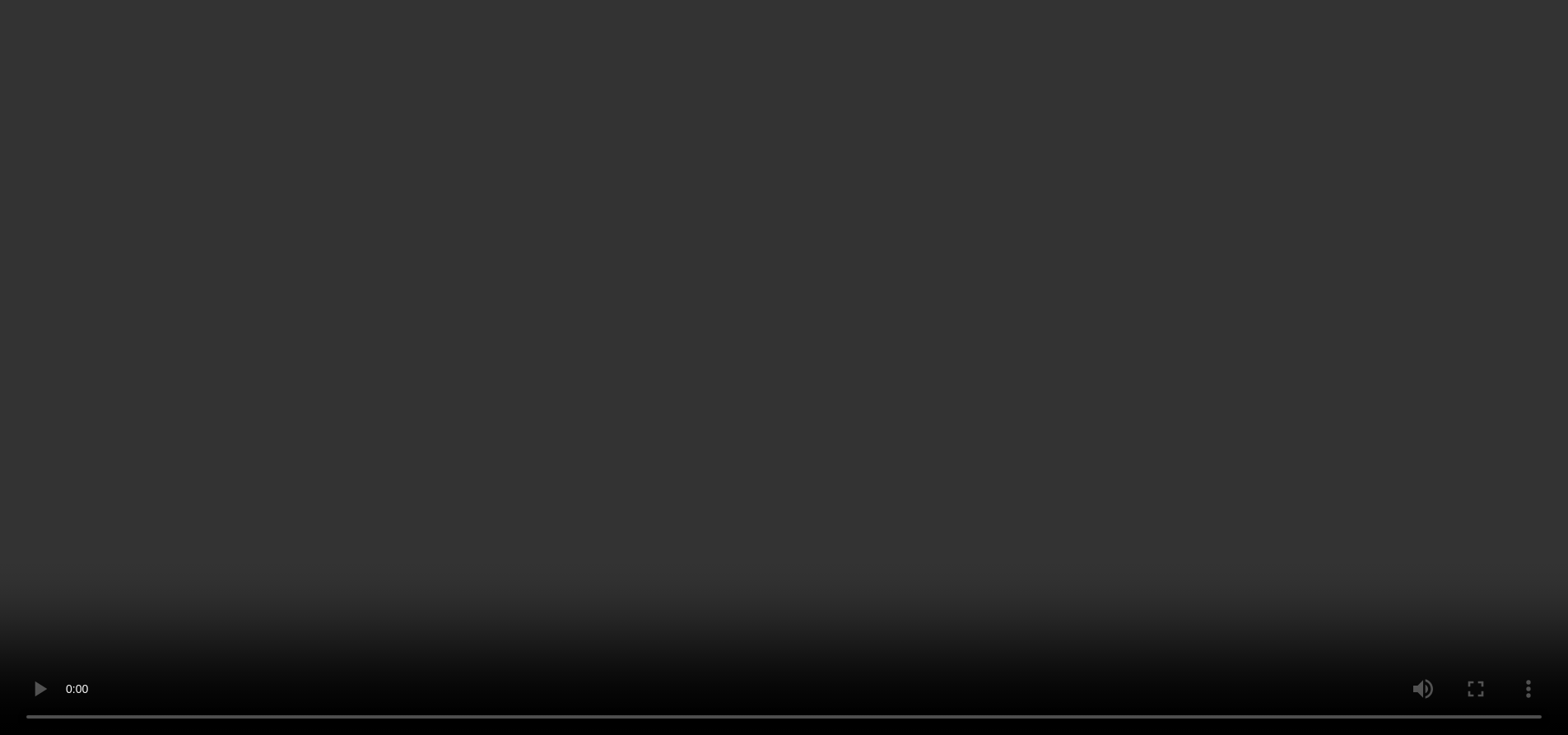
scroll to position [165, 0]
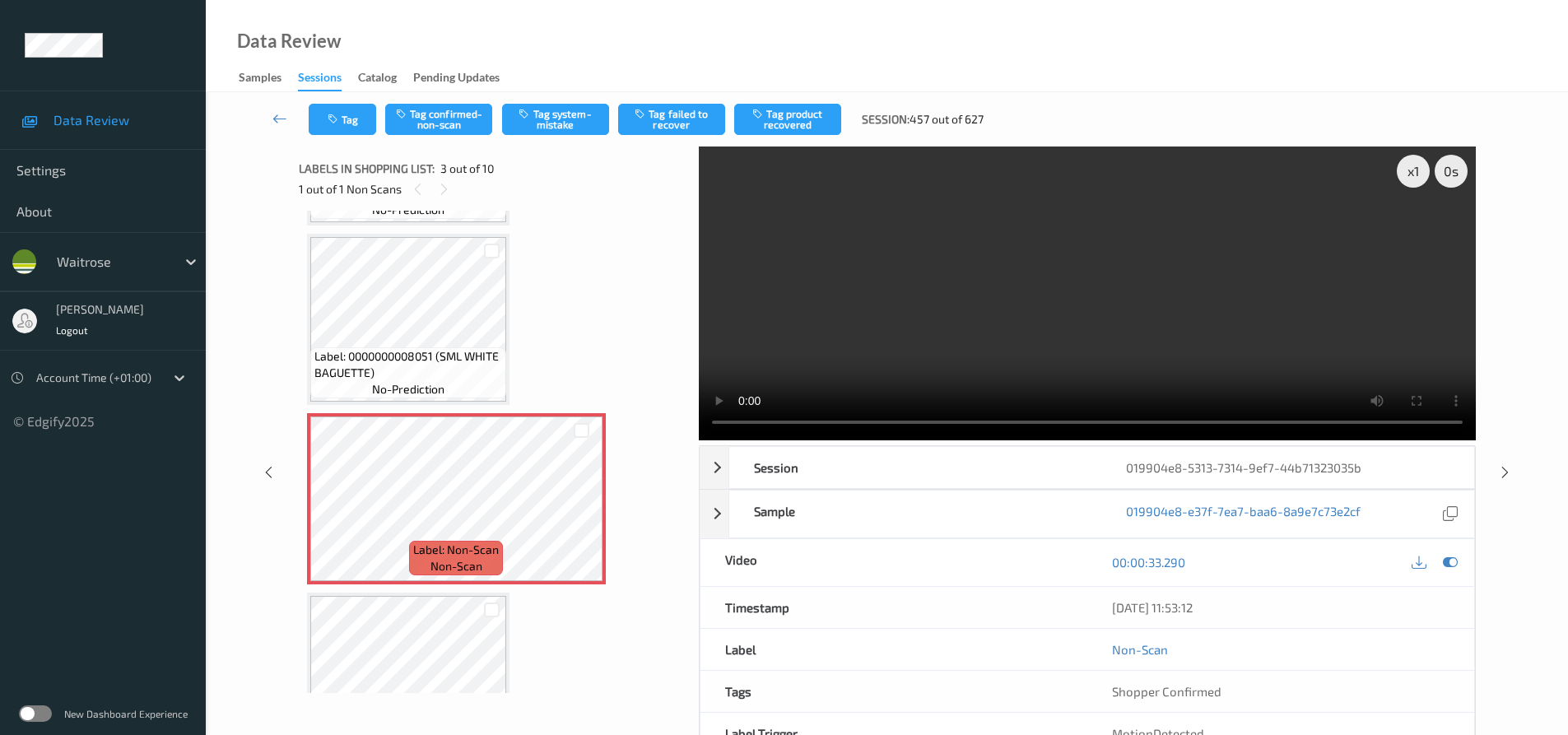
click at [1118, 322] on video at bounding box center [1087, 294] width 778 height 294
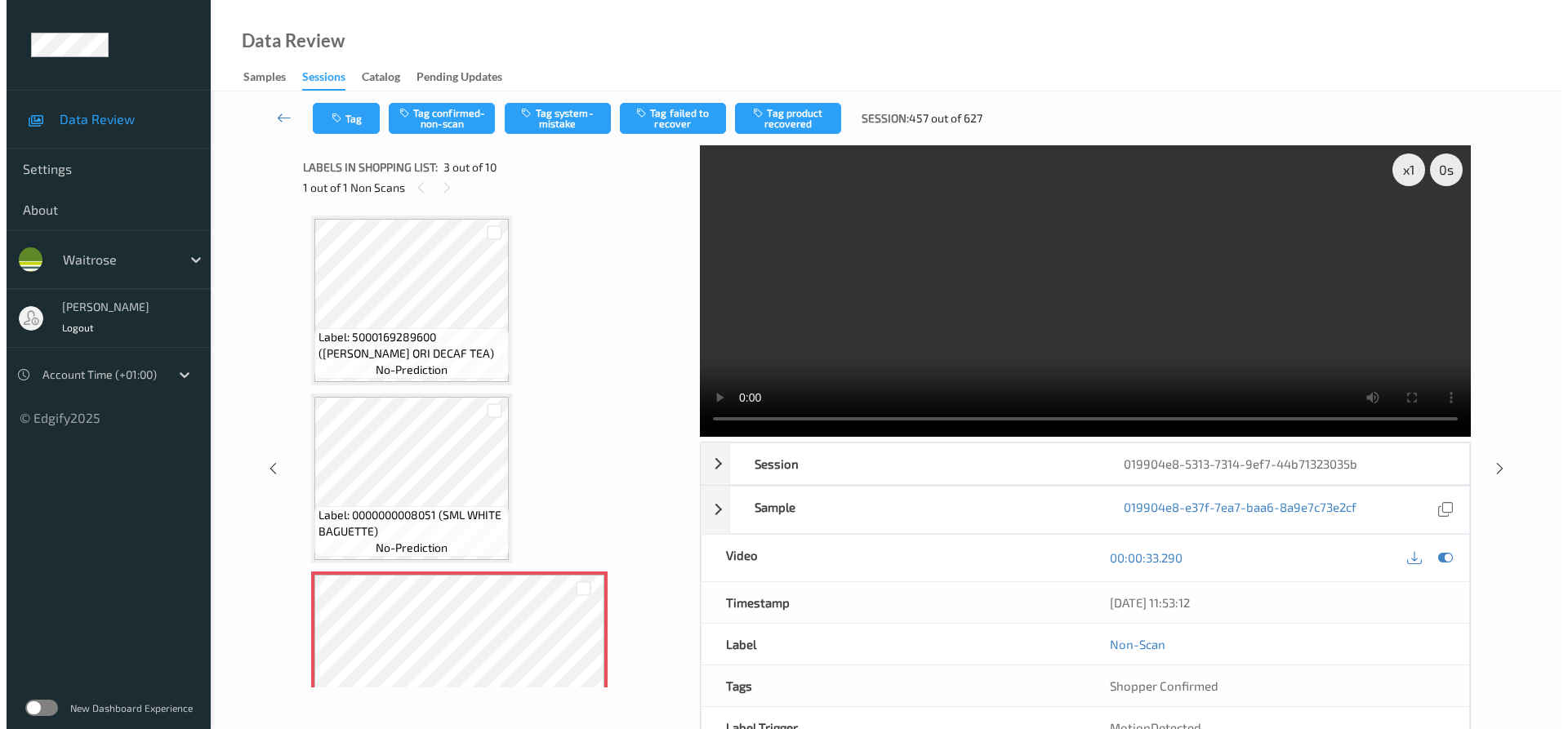
scroll to position [0, 0]
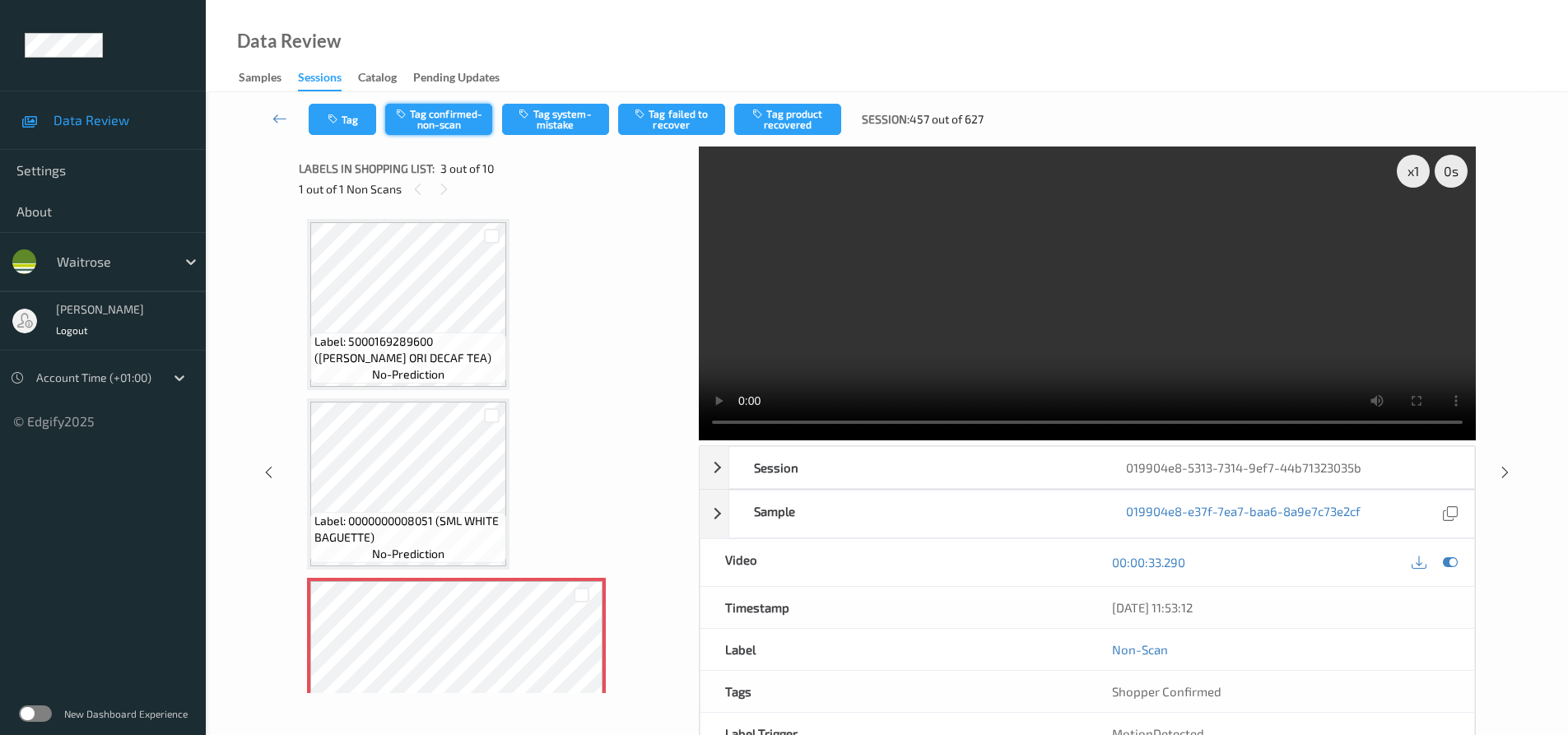
click at [455, 117] on button "Tag confirmed-non-scan" at bounding box center [438, 119] width 107 height 31
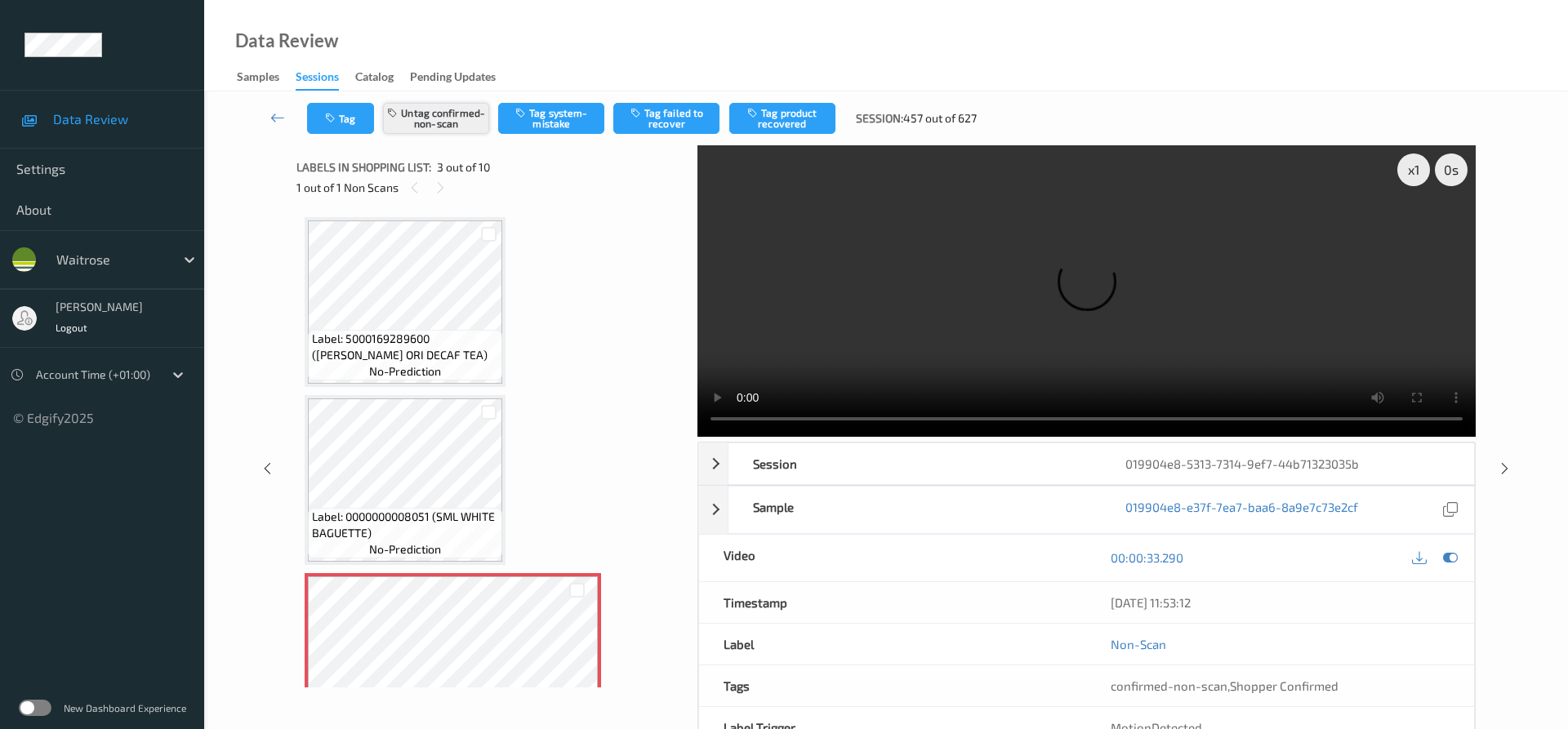
click at [458, 114] on button "Untag confirmed-non-scan" at bounding box center [435, 118] width 107 height 31
click at [579, 115] on button "Tag system-mistake" at bounding box center [551, 118] width 107 height 31
click at [355, 124] on button "Tag" at bounding box center [340, 118] width 67 height 31
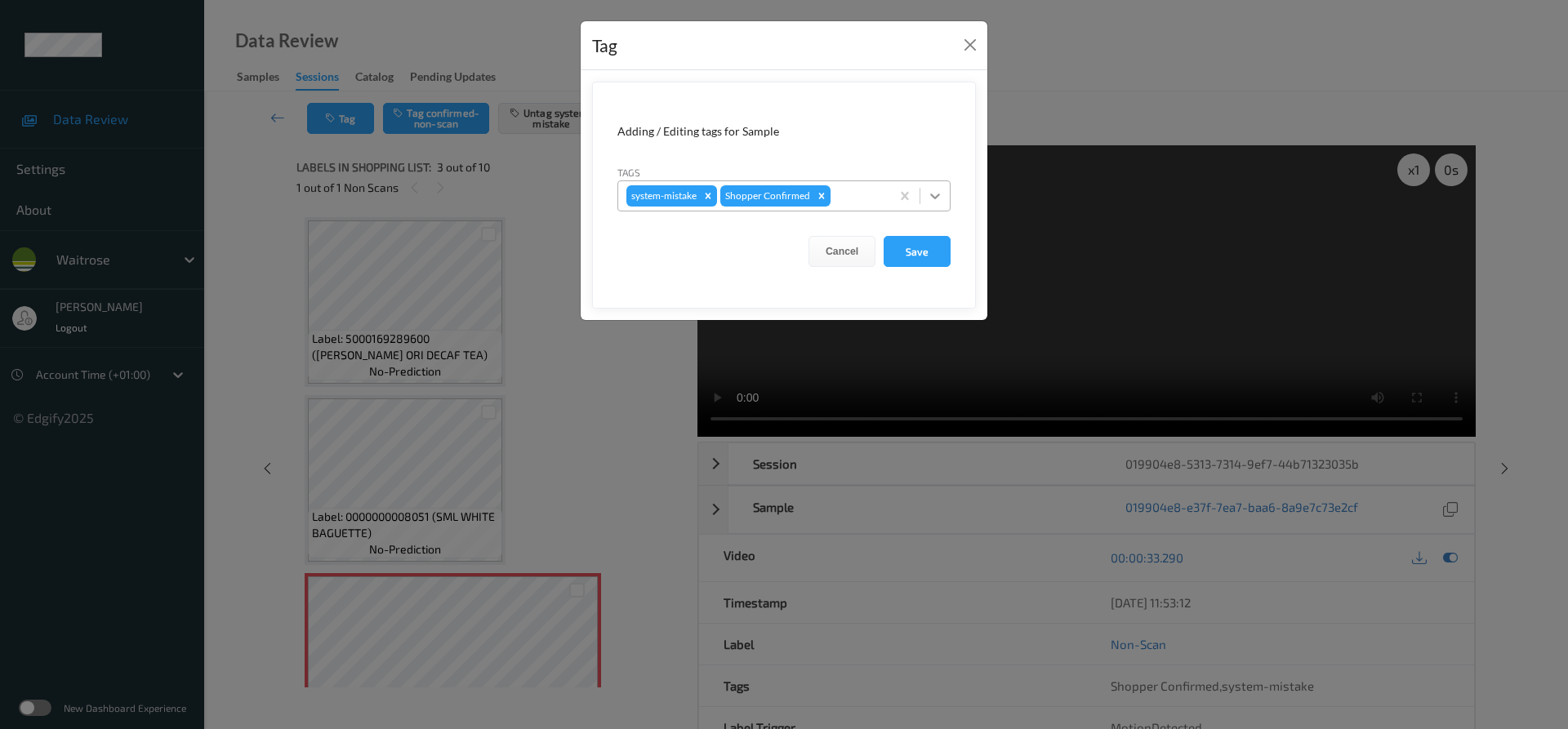
click at [927, 203] on icon at bounding box center [935, 195] width 16 height 16
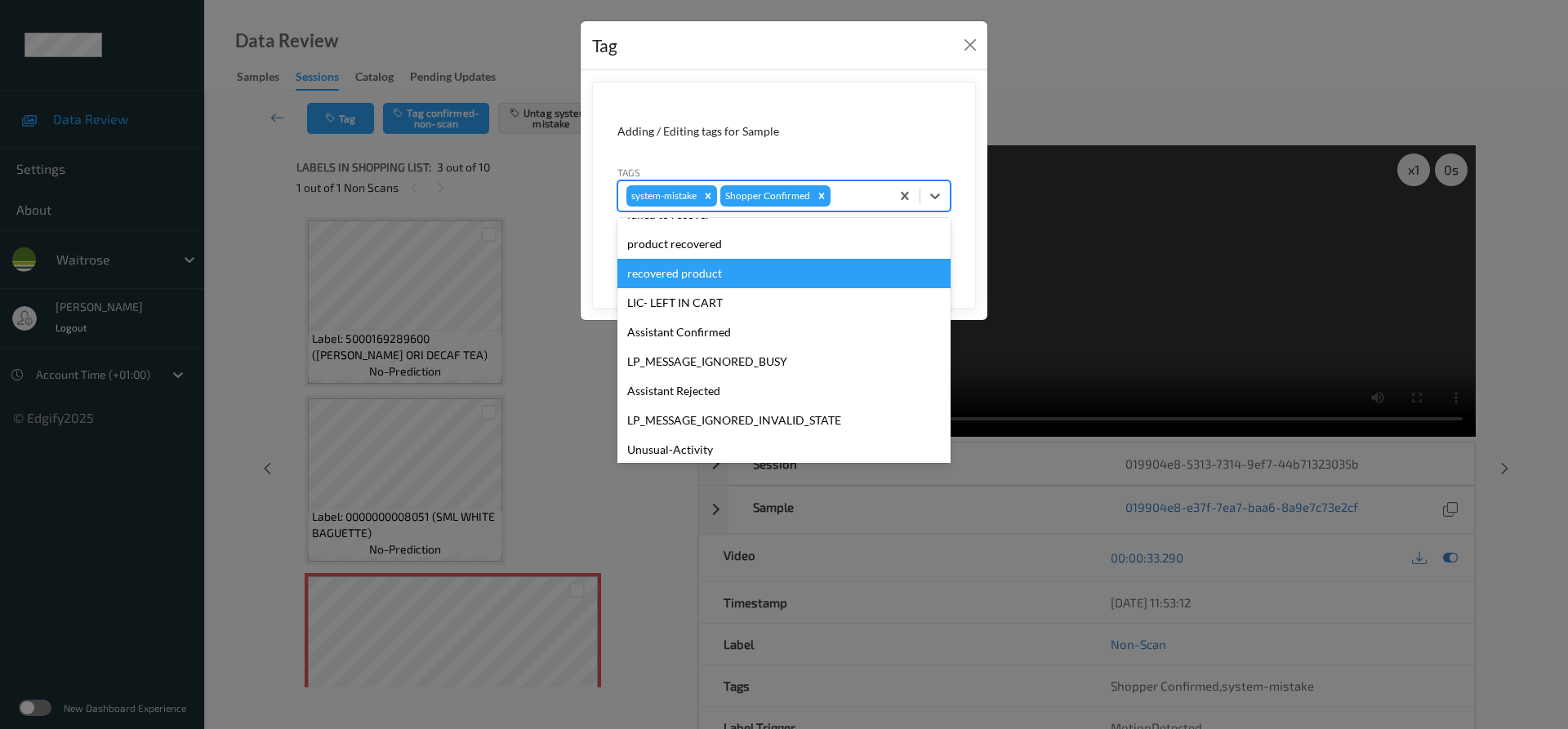
scroll to position [349, 0]
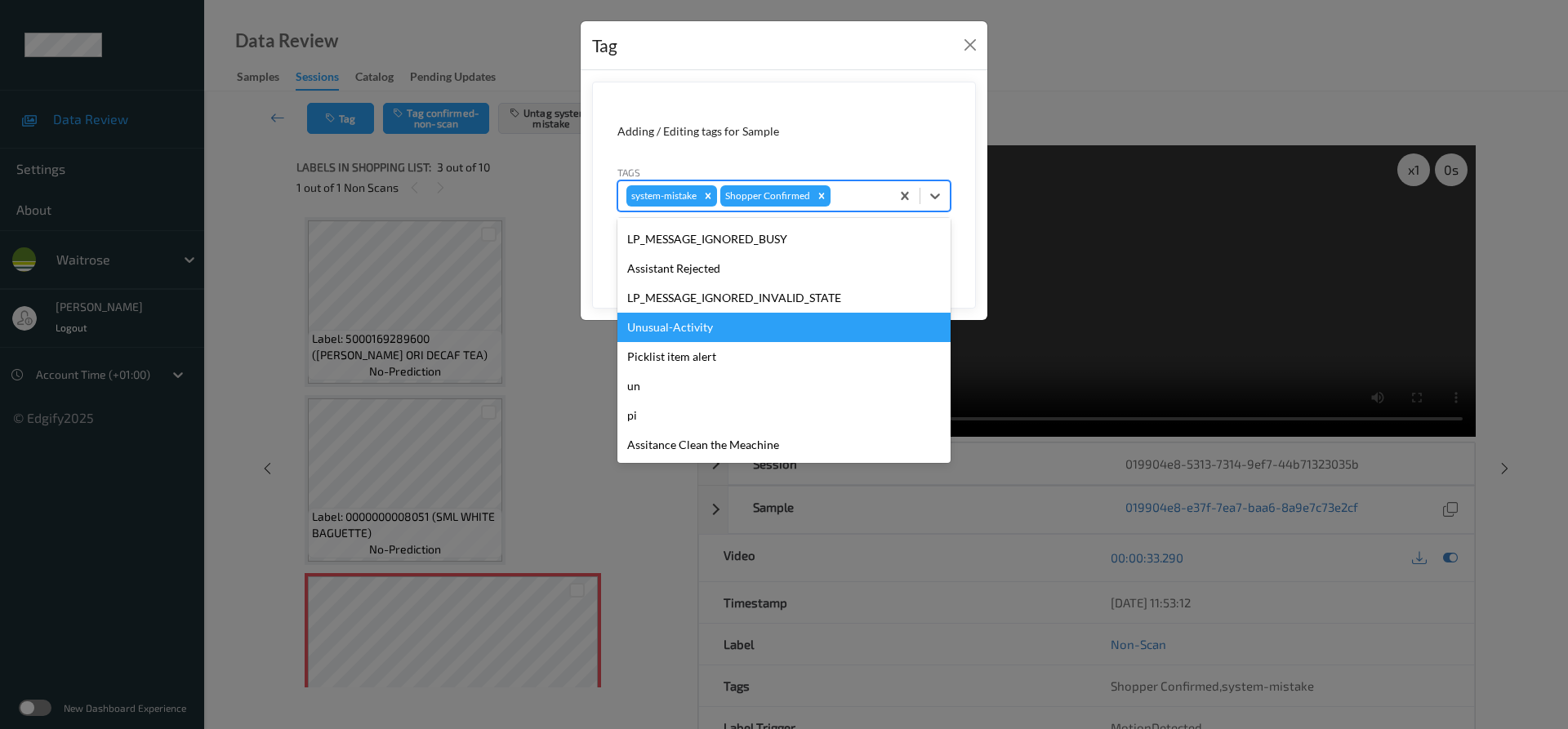
click at [689, 321] on div "Unusual-Activity" at bounding box center [783, 327] width 333 height 29
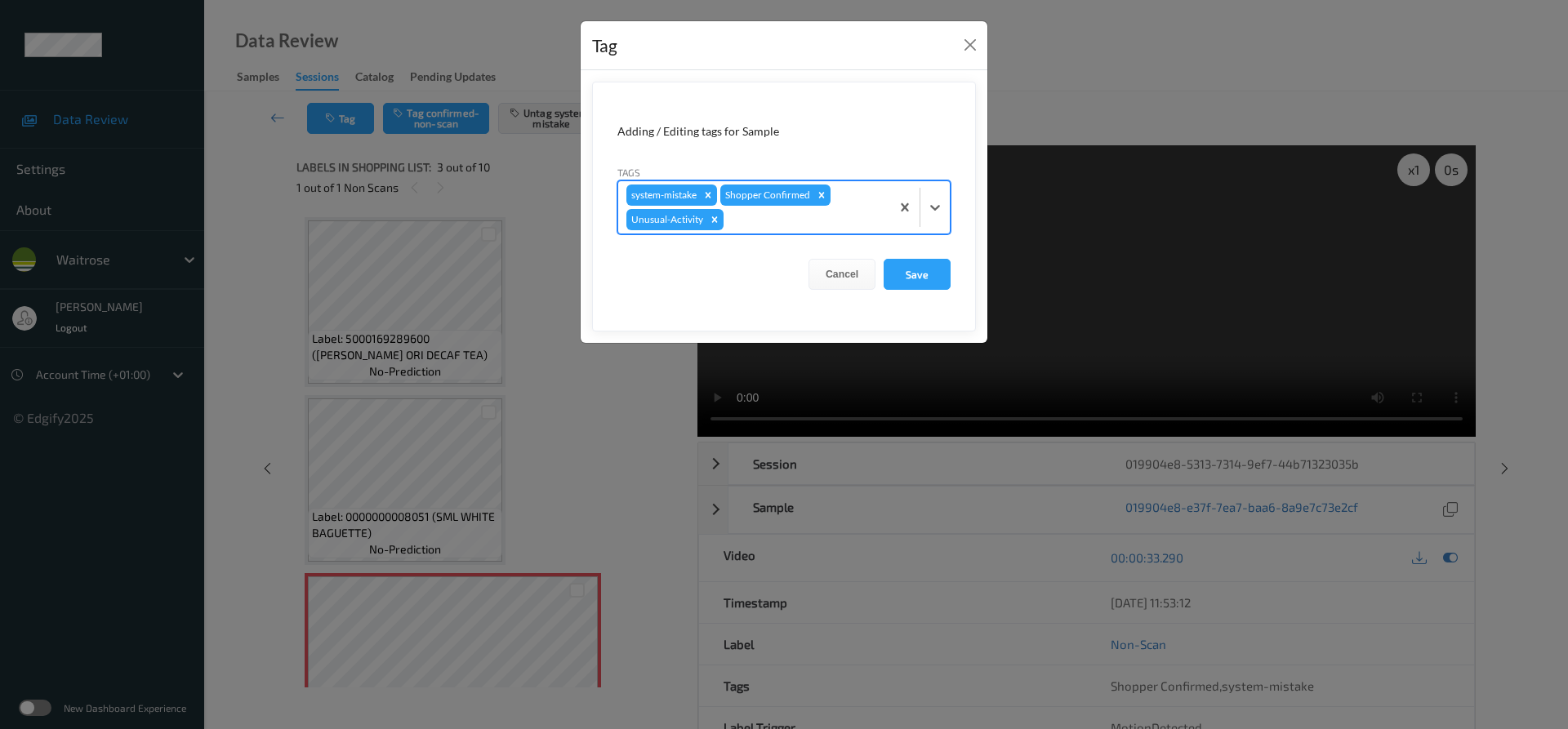
drag, startPoint x: 930, startPoint y: 208, endPoint x: 927, endPoint y: 228, distance: 20.2
click at [931, 209] on icon at bounding box center [935, 207] width 16 height 16
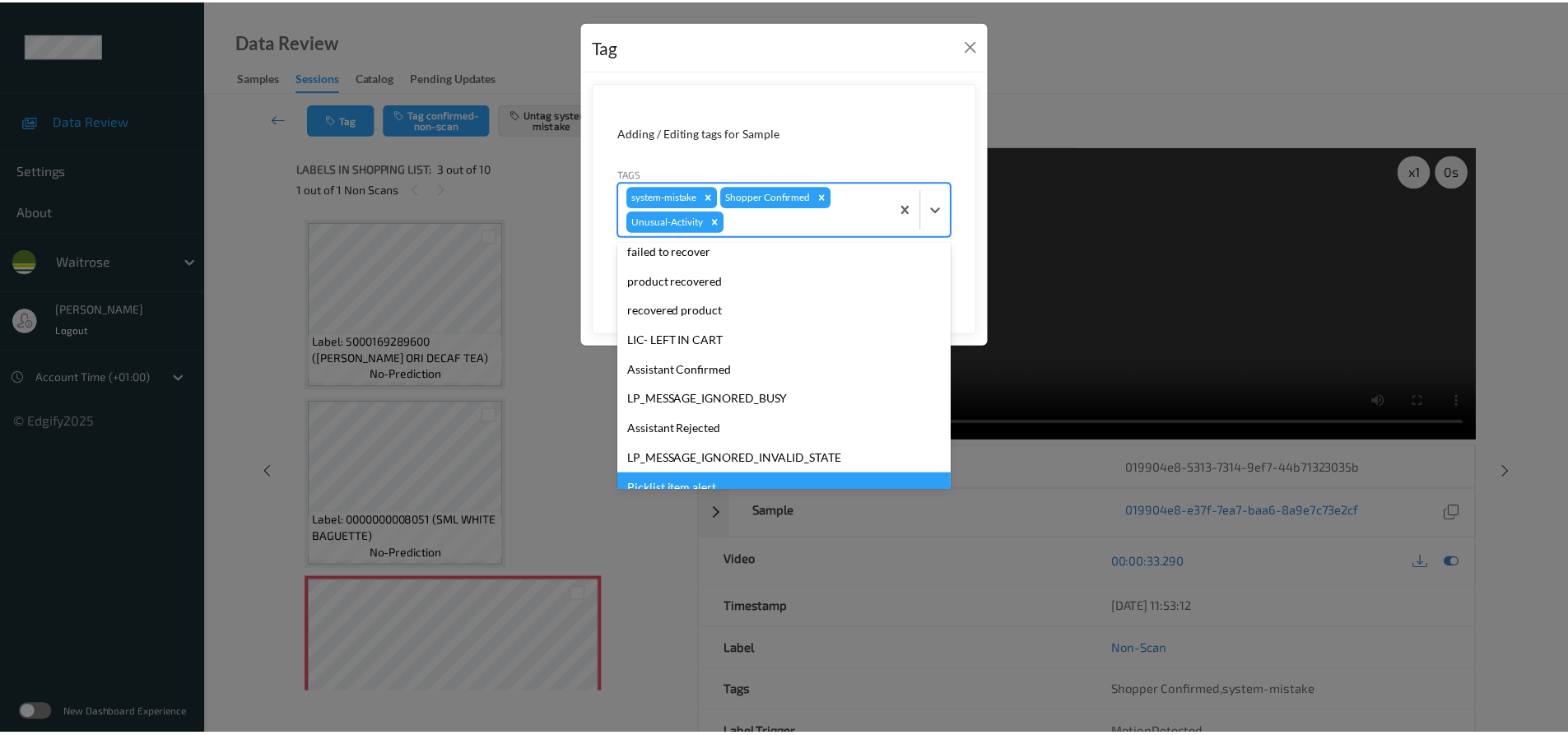
scroll to position [323, 0]
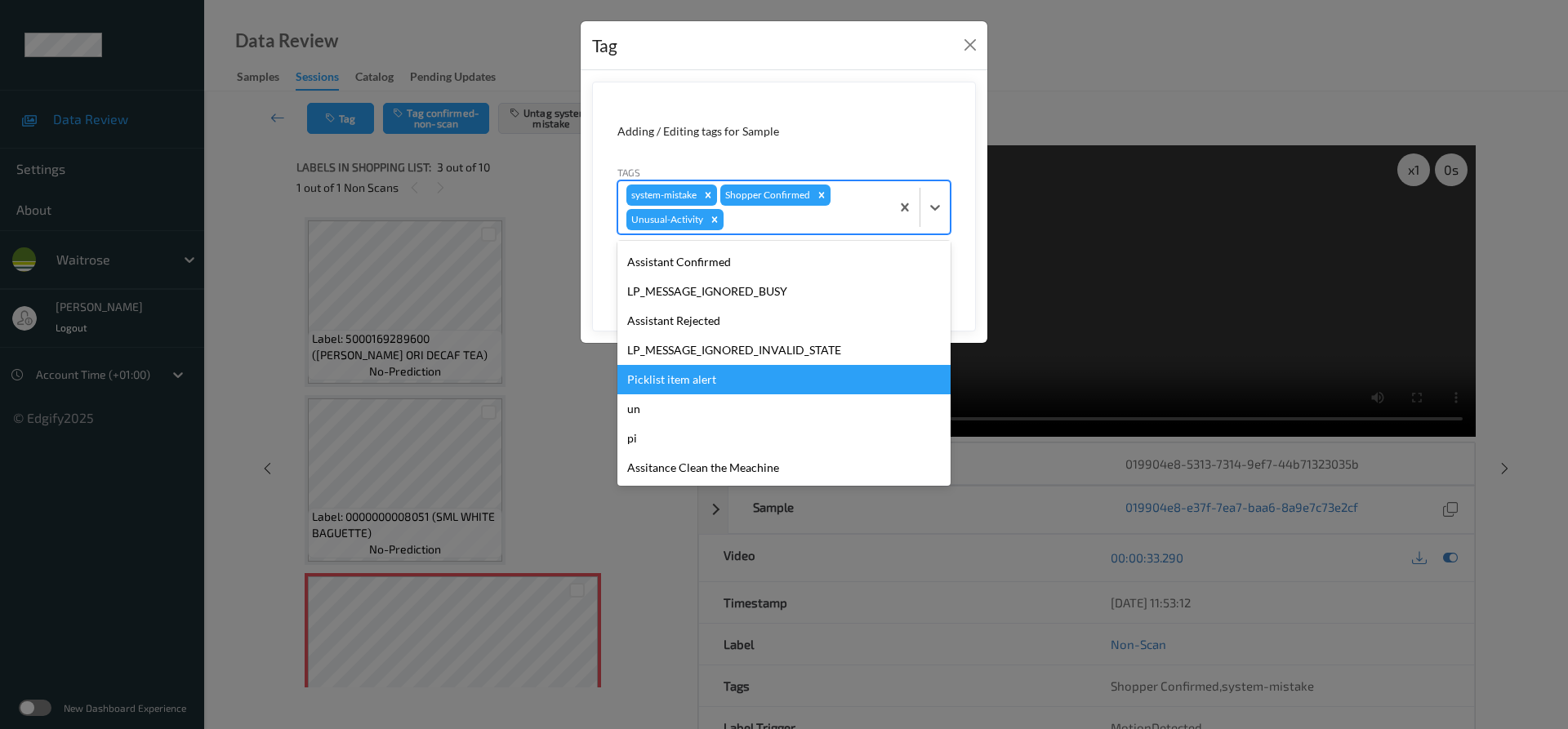
click at [664, 377] on div "Picklist item alert" at bounding box center [783, 379] width 333 height 29
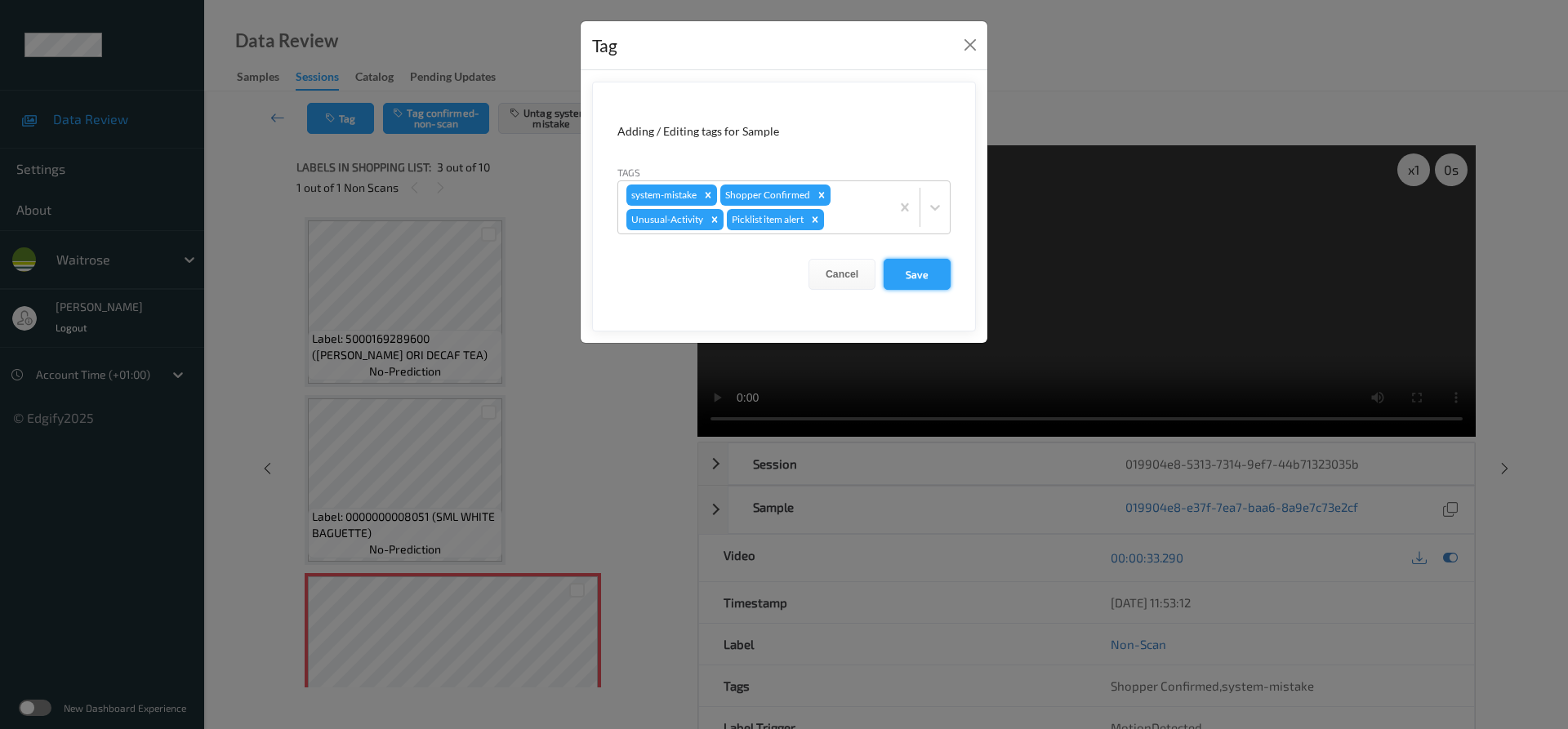
click at [919, 283] on button "Save" at bounding box center [917, 274] width 67 height 31
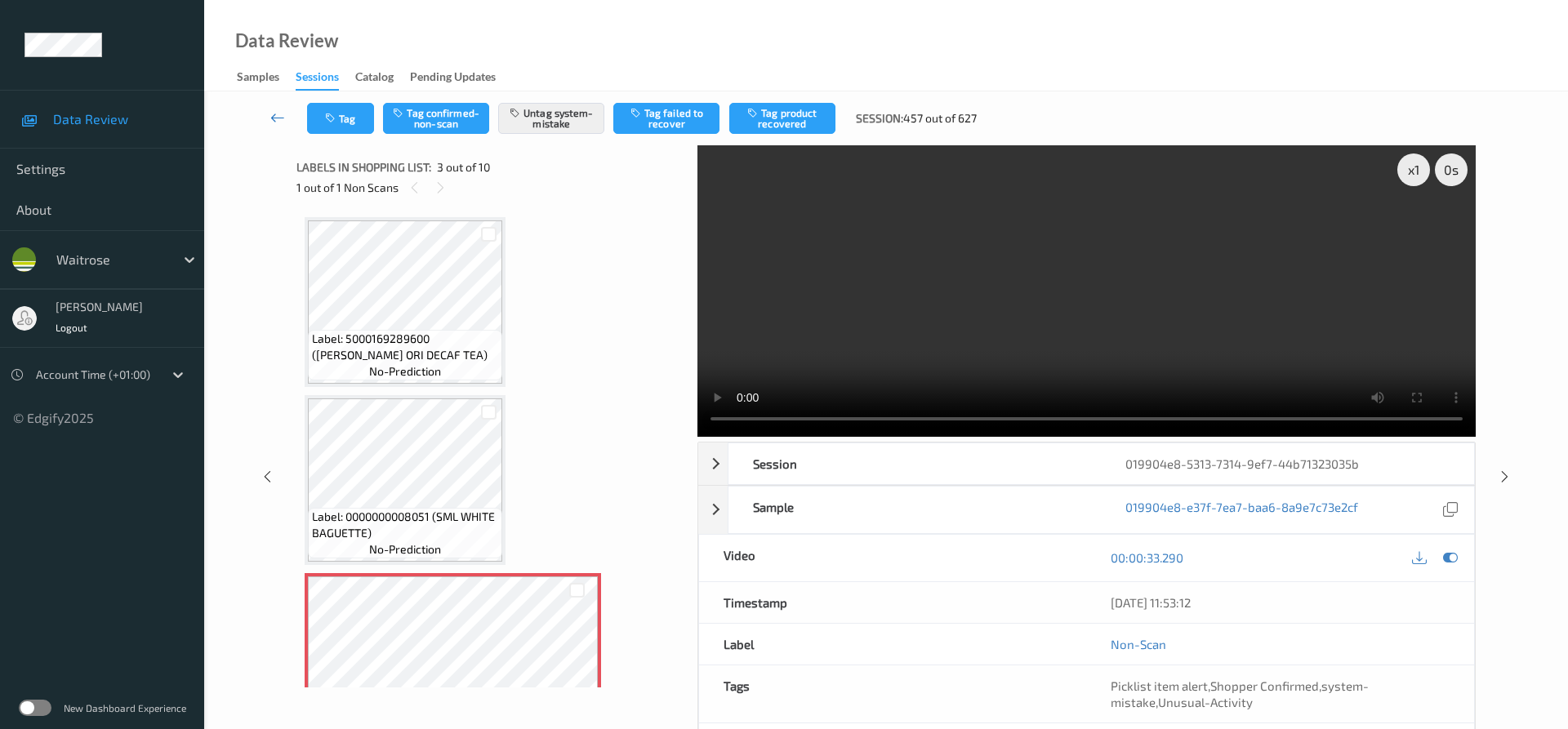
click at [273, 106] on link at bounding box center [278, 118] width 58 height 31
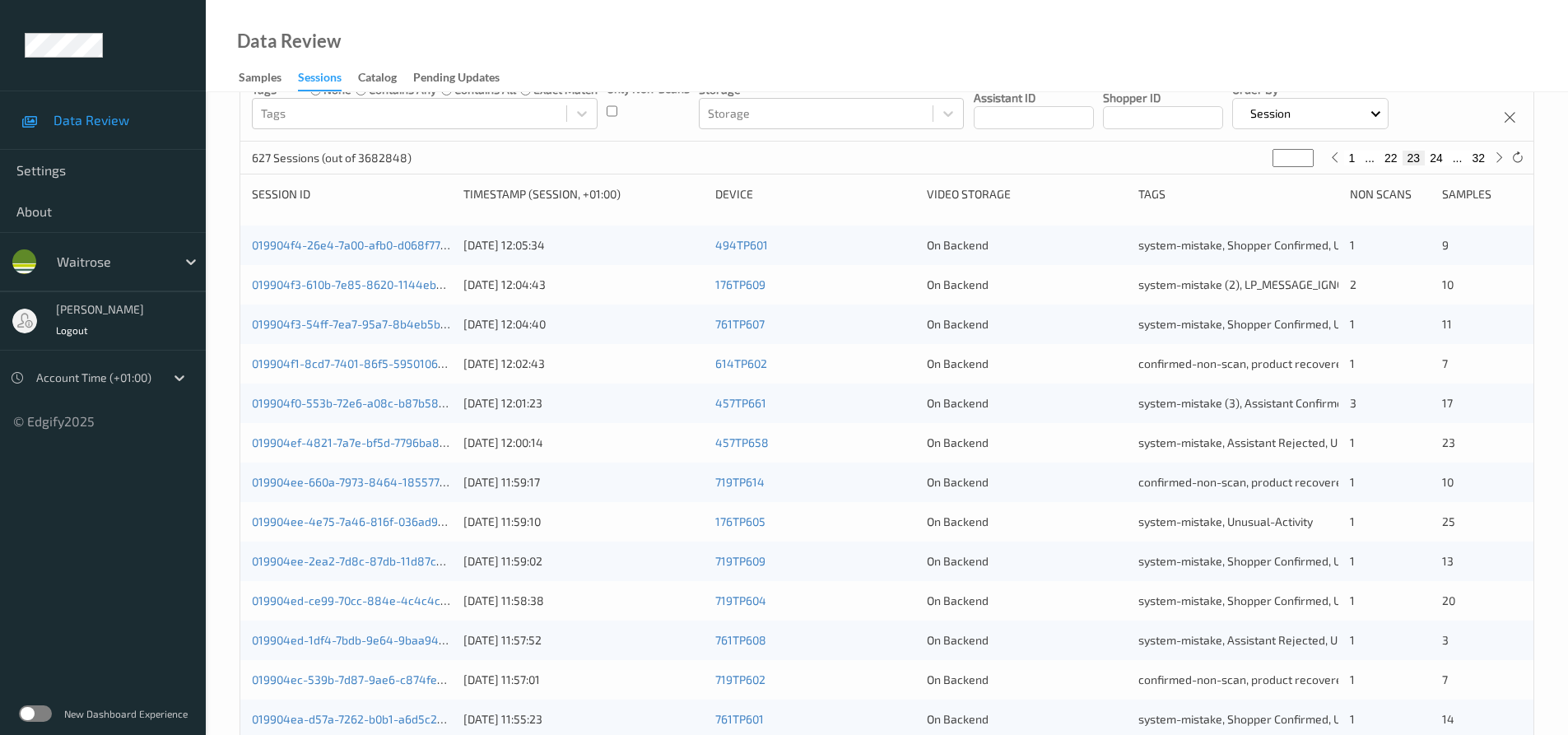
scroll to position [494, 0]
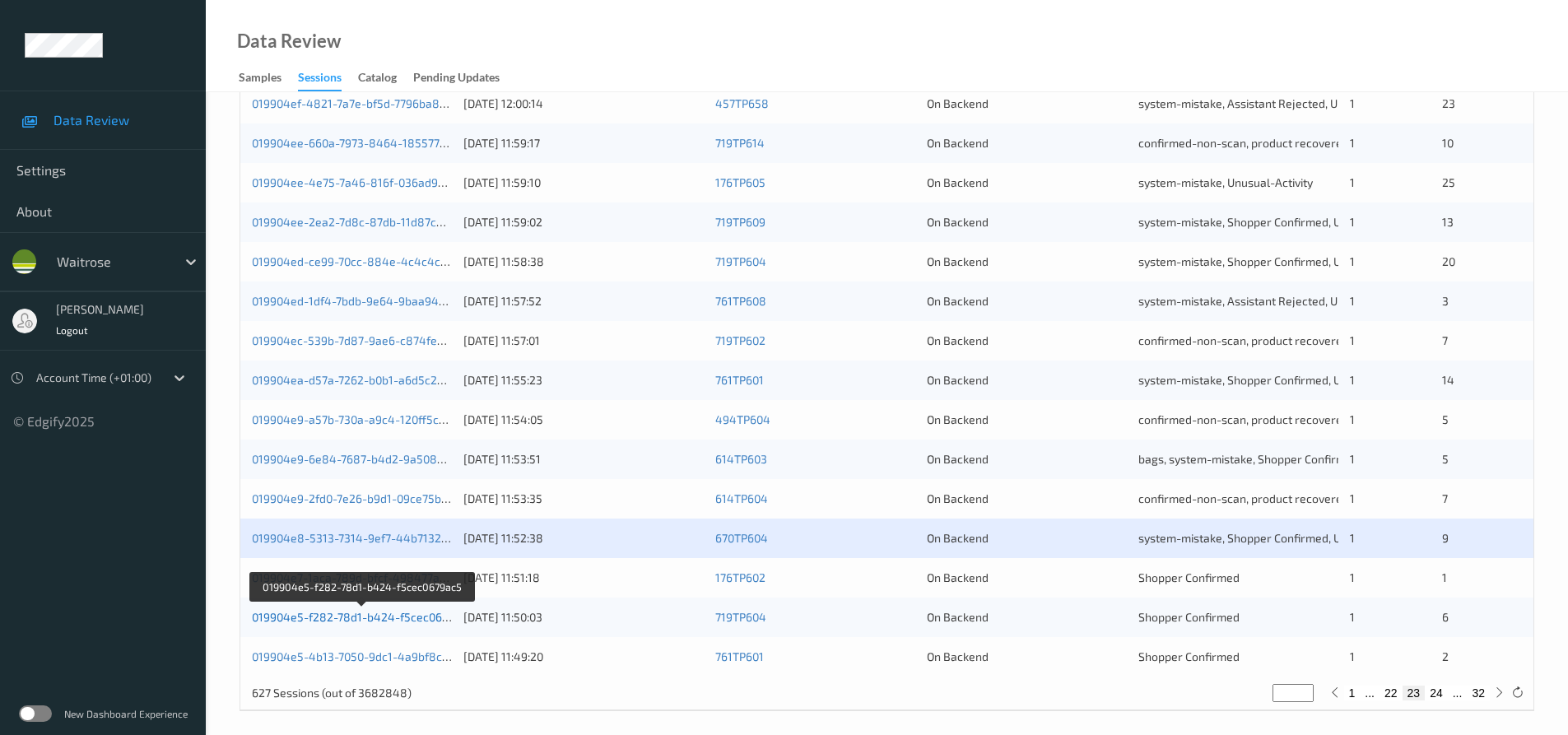
click at [329, 618] on link "019904e5-f282-78d1-b424-f5cec0679ac5" at bounding box center [363, 617] width 222 height 14
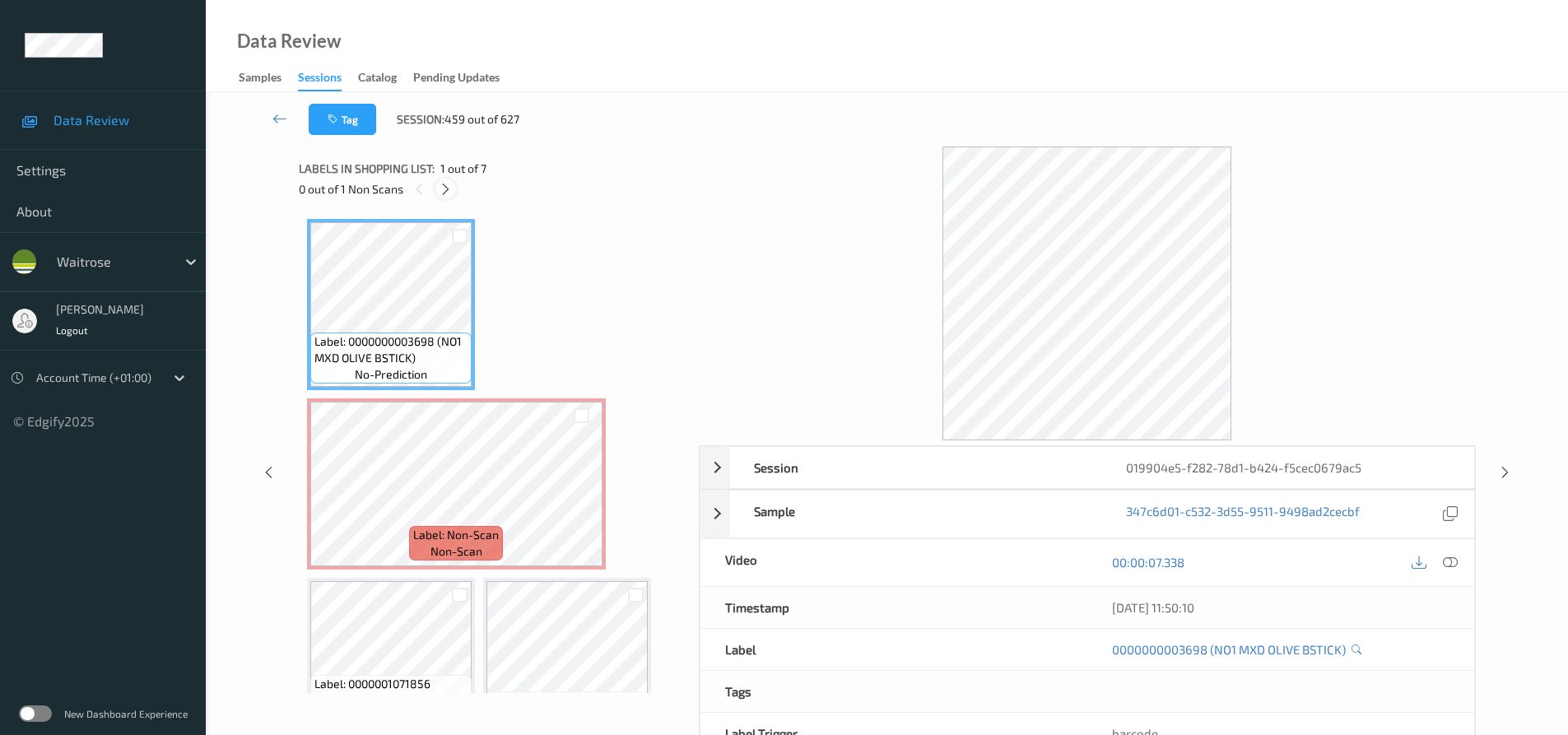
click at [442, 188] on icon at bounding box center [446, 189] width 14 height 15
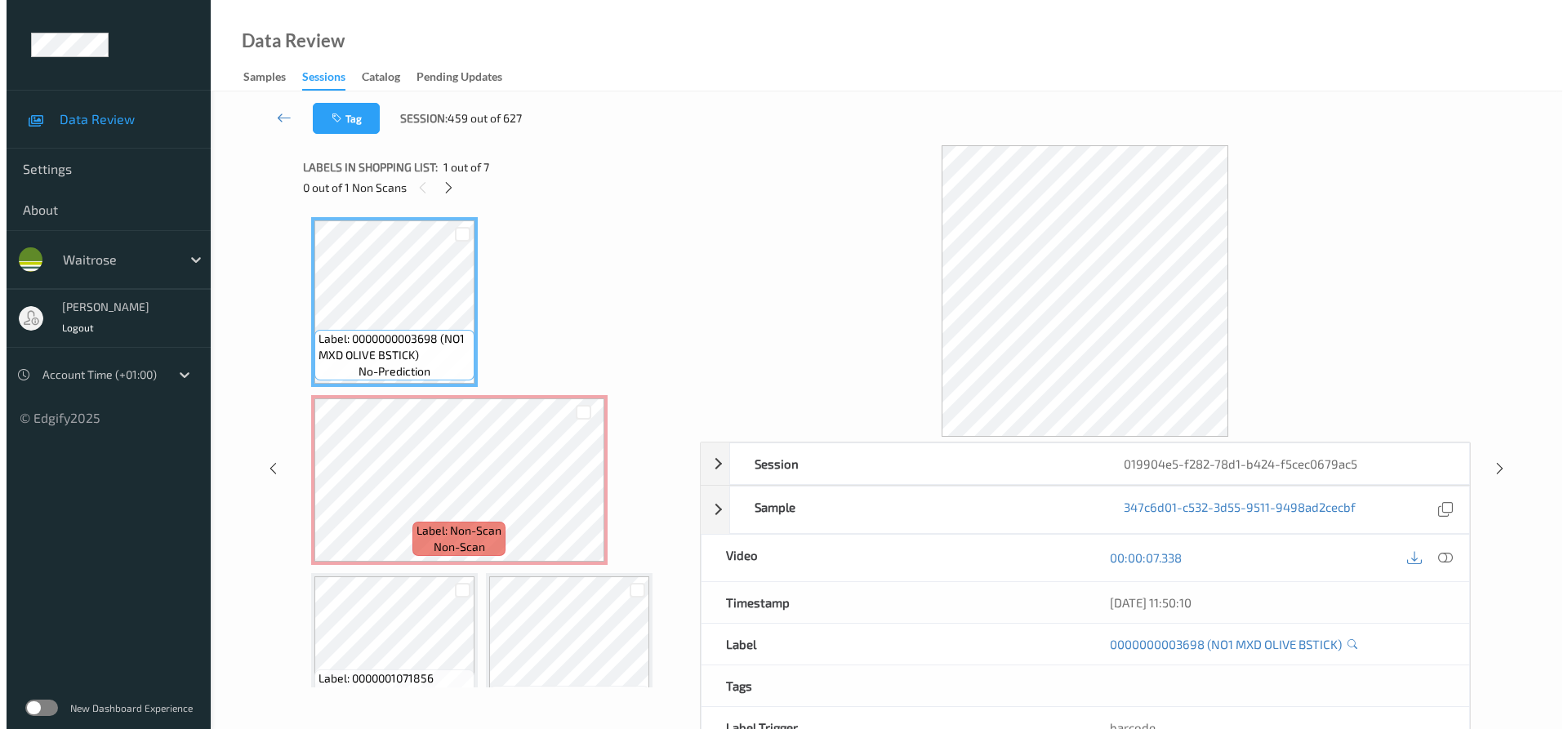
scroll to position [9, 0]
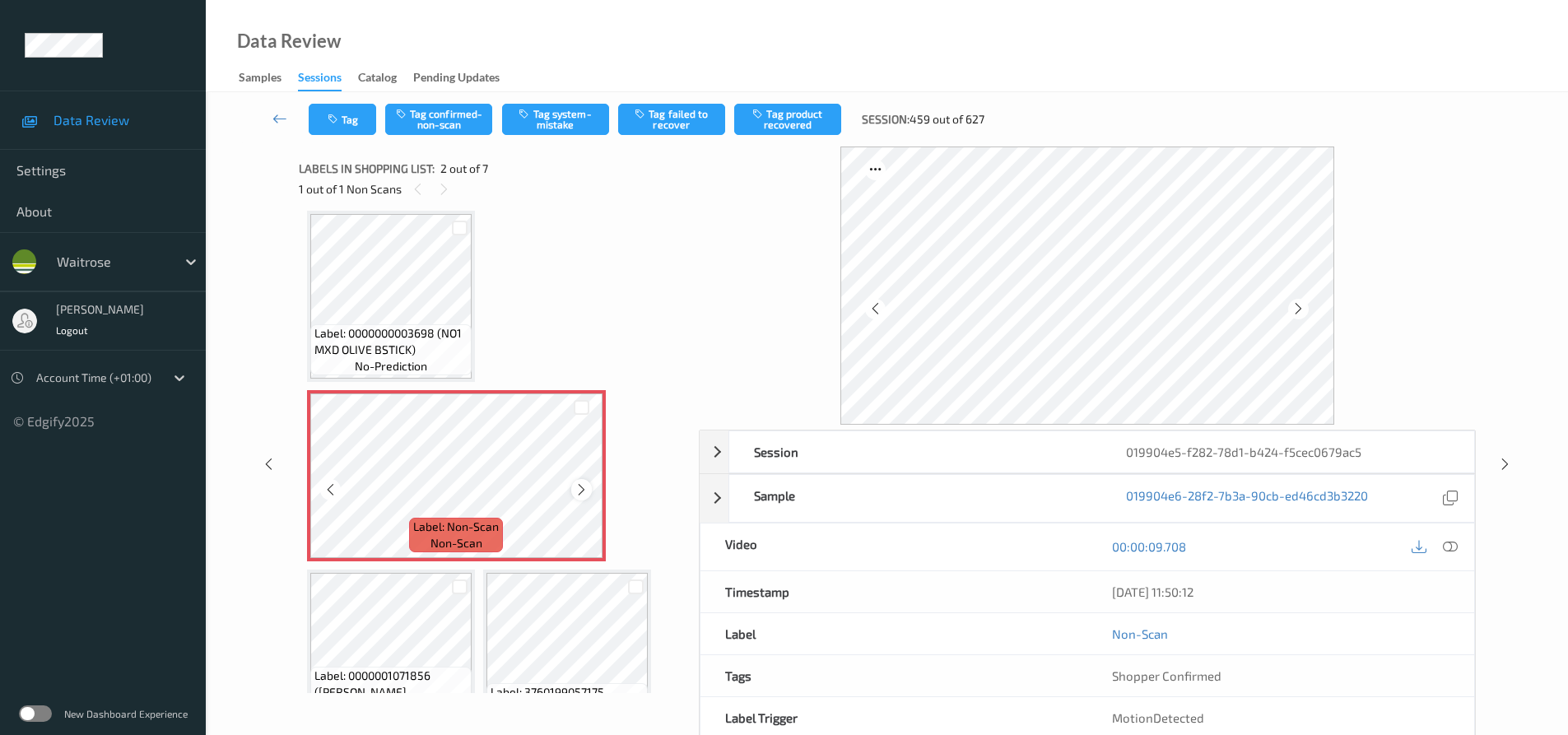
click at [580, 485] on icon at bounding box center [582, 489] width 14 height 15
click at [588, 487] on icon at bounding box center [582, 489] width 14 height 15
click at [1450, 546] on icon at bounding box center [1450, 546] width 15 height 15
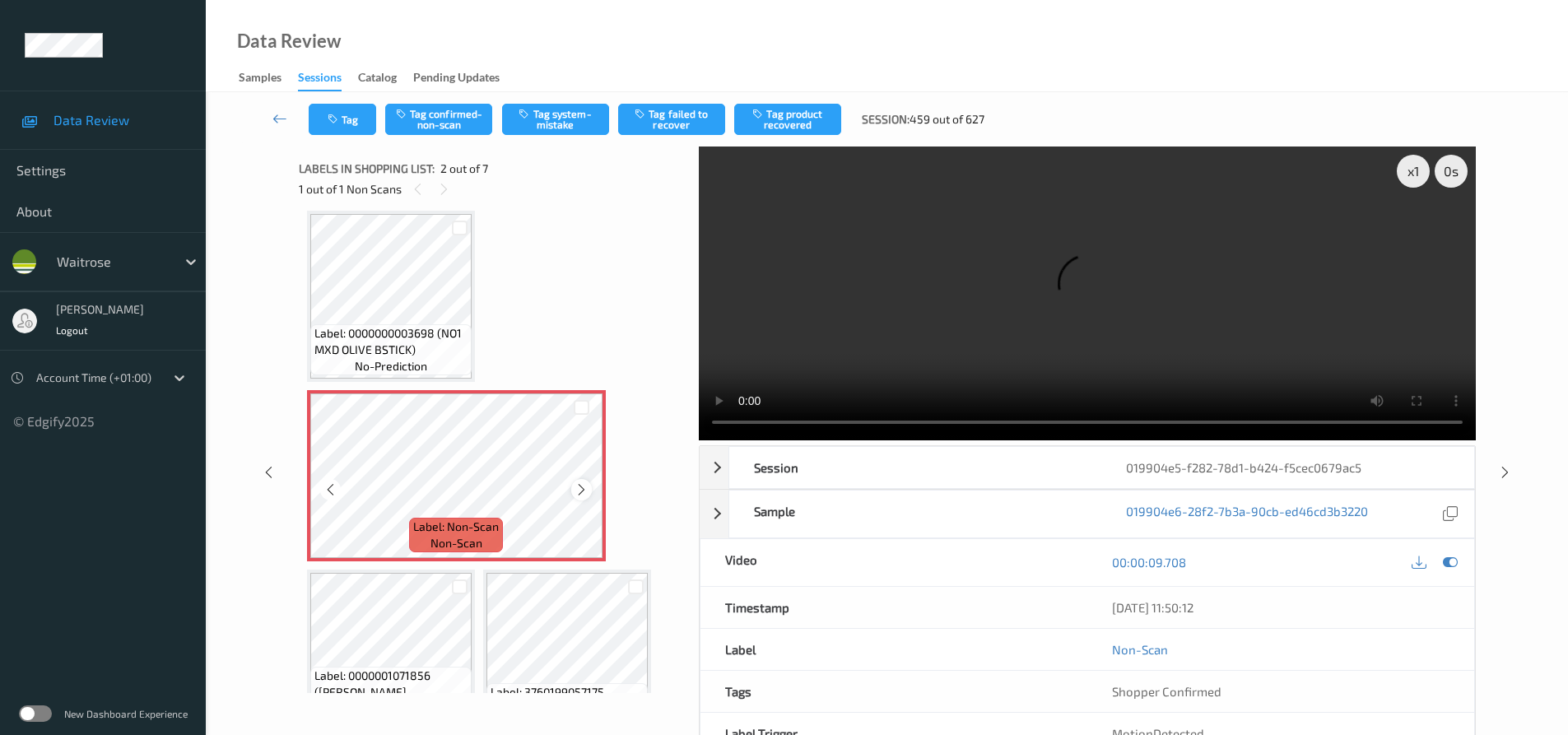
click at [589, 485] on div at bounding box center [582, 489] width 21 height 21
click at [580, 488] on icon at bounding box center [582, 489] width 14 height 15
click at [955, 343] on video at bounding box center [1087, 294] width 778 height 294
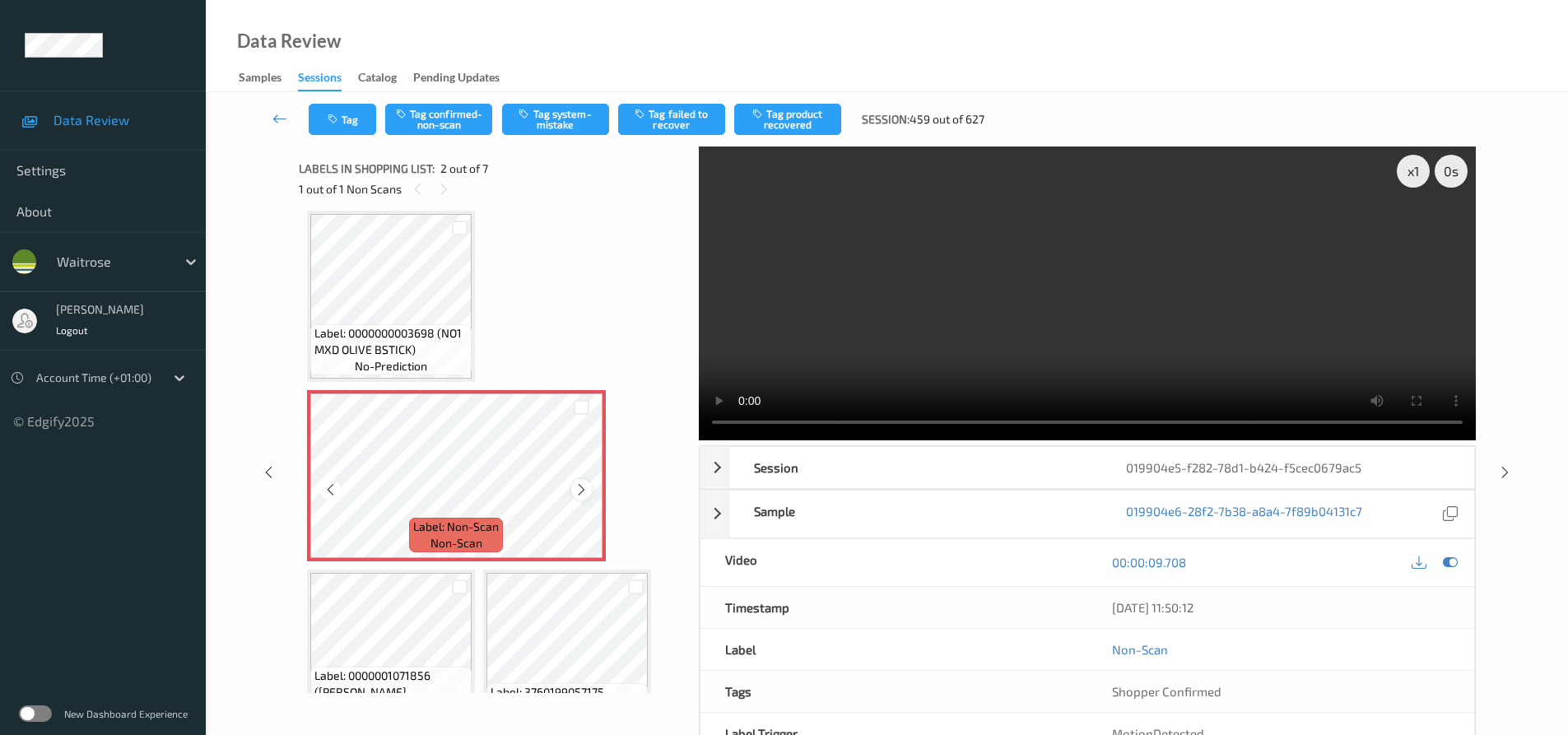
click at [583, 489] on icon at bounding box center [582, 489] width 14 height 15
click at [566, 118] on button "Tag system-mistake" at bounding box center [555, 119] width 107 height 31
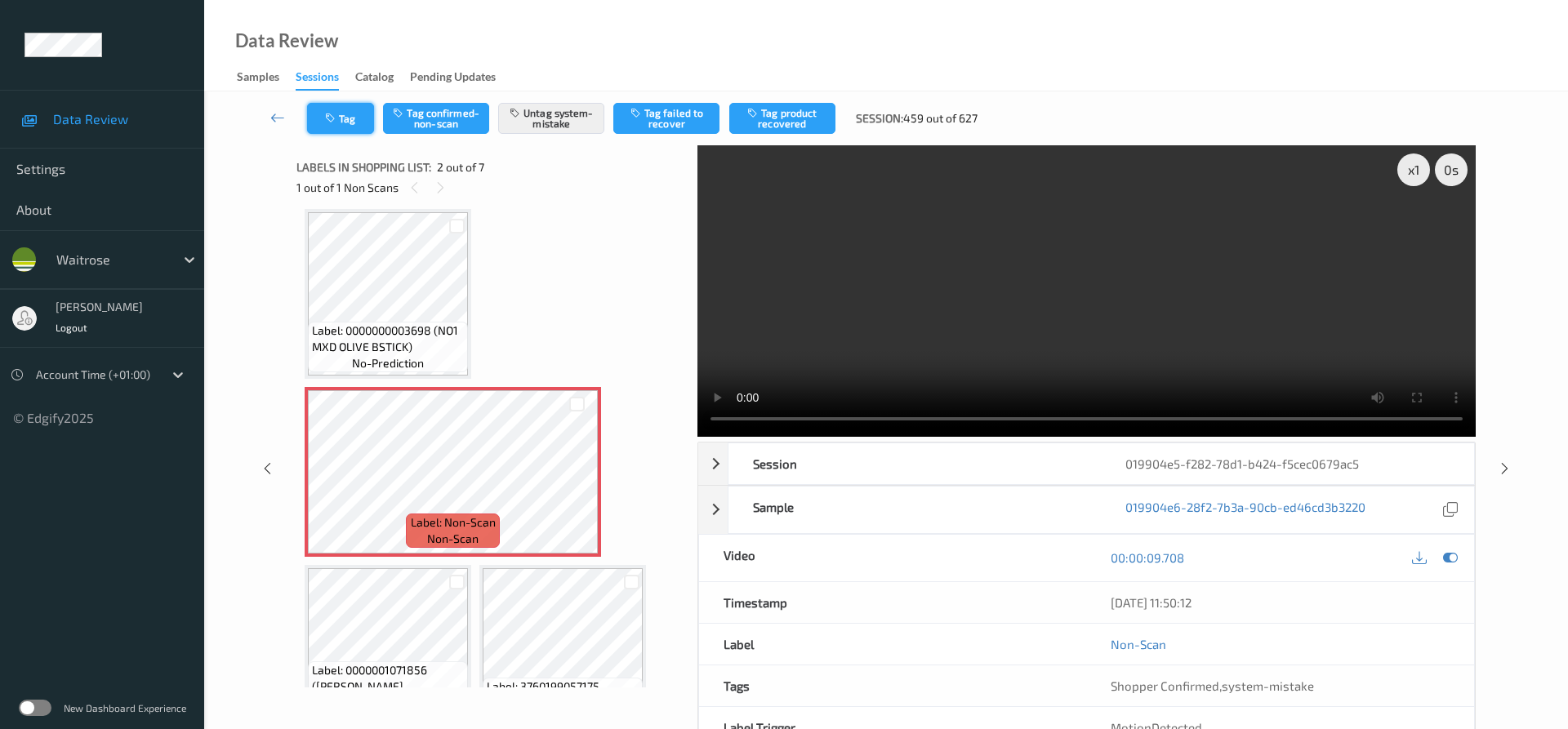
click at [336, 115] on icon "button" at bounding box center [331, 118] width 14 height 11
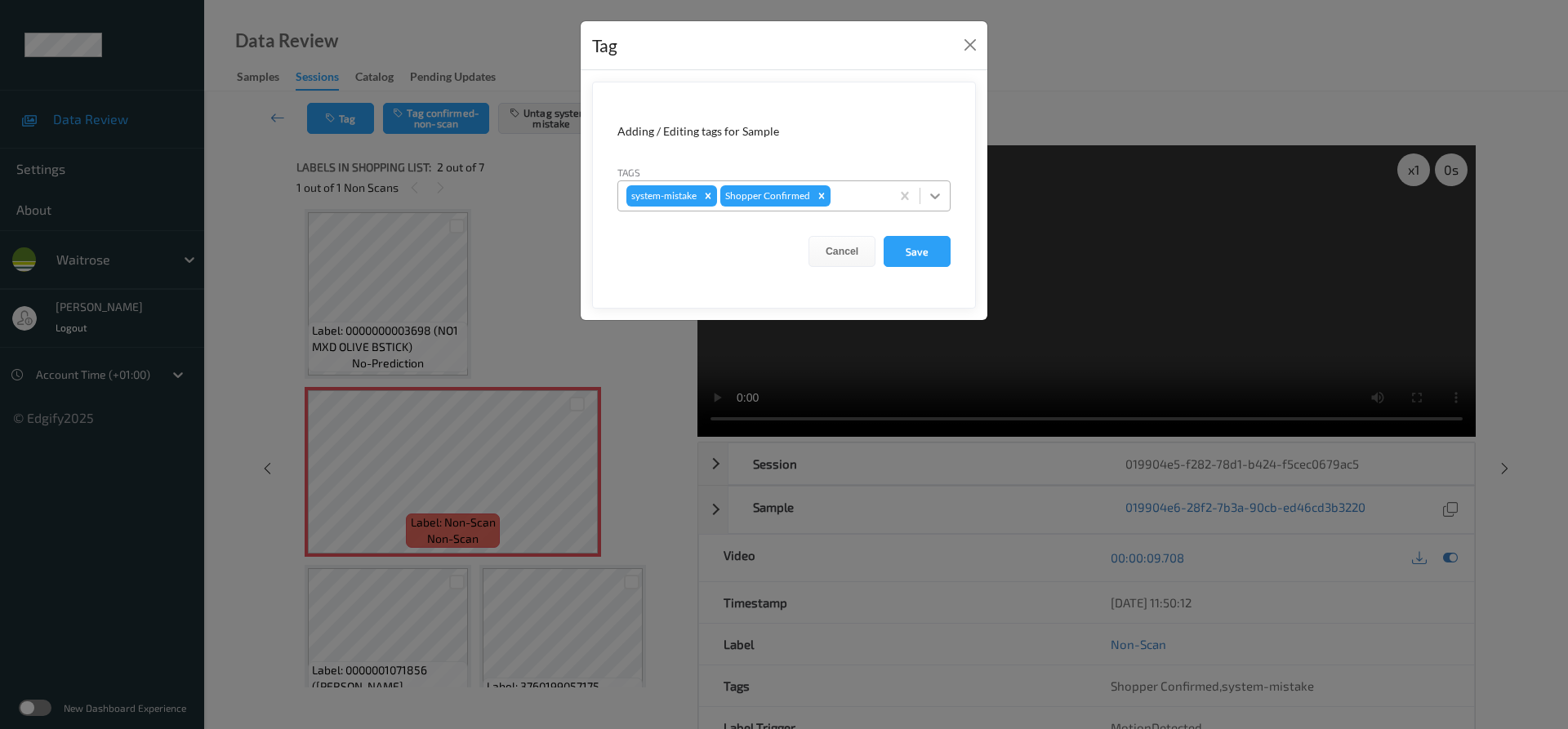
click at [926, 189] on div at bounding box center [935, 196] width 29 height 29
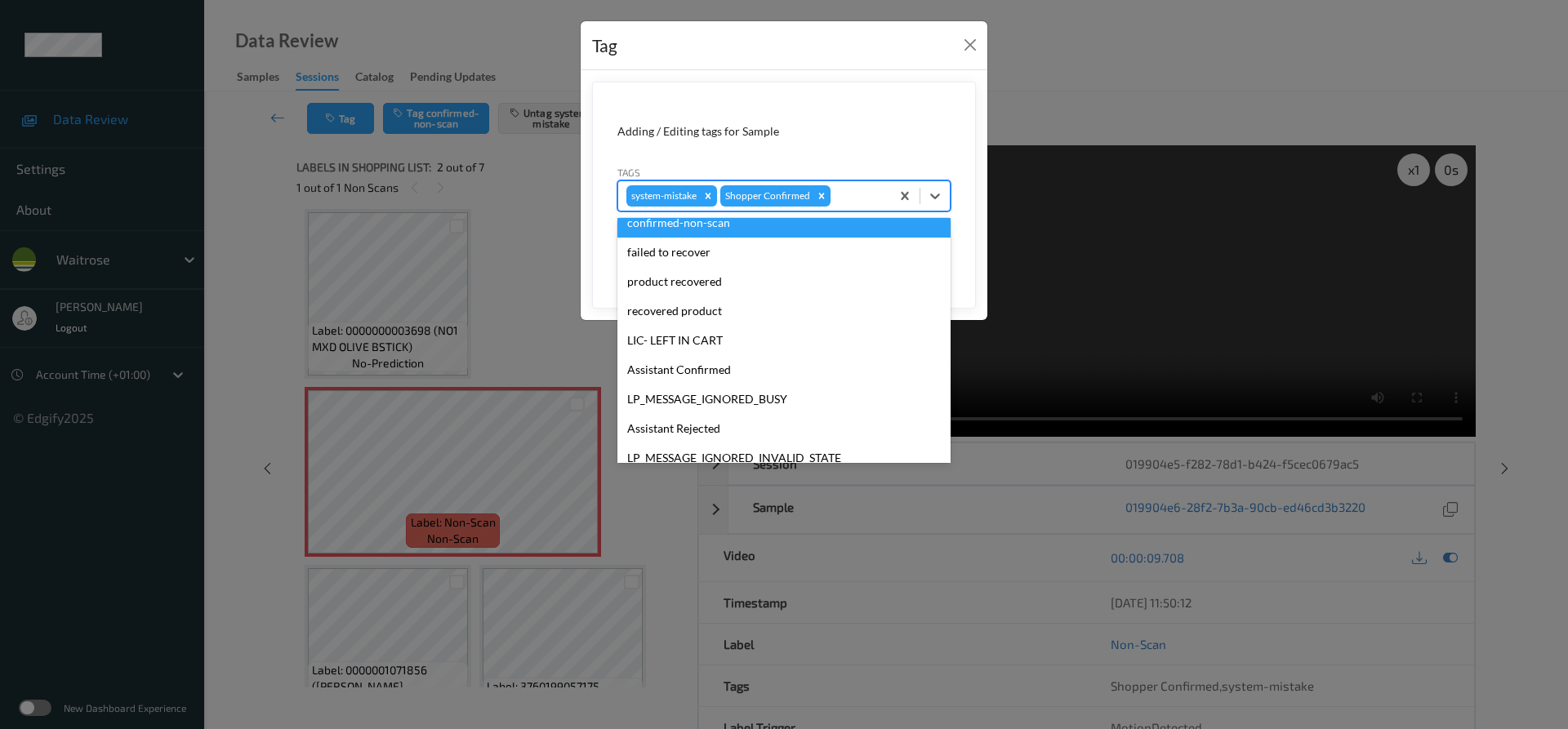
scroll to position [349, 0]
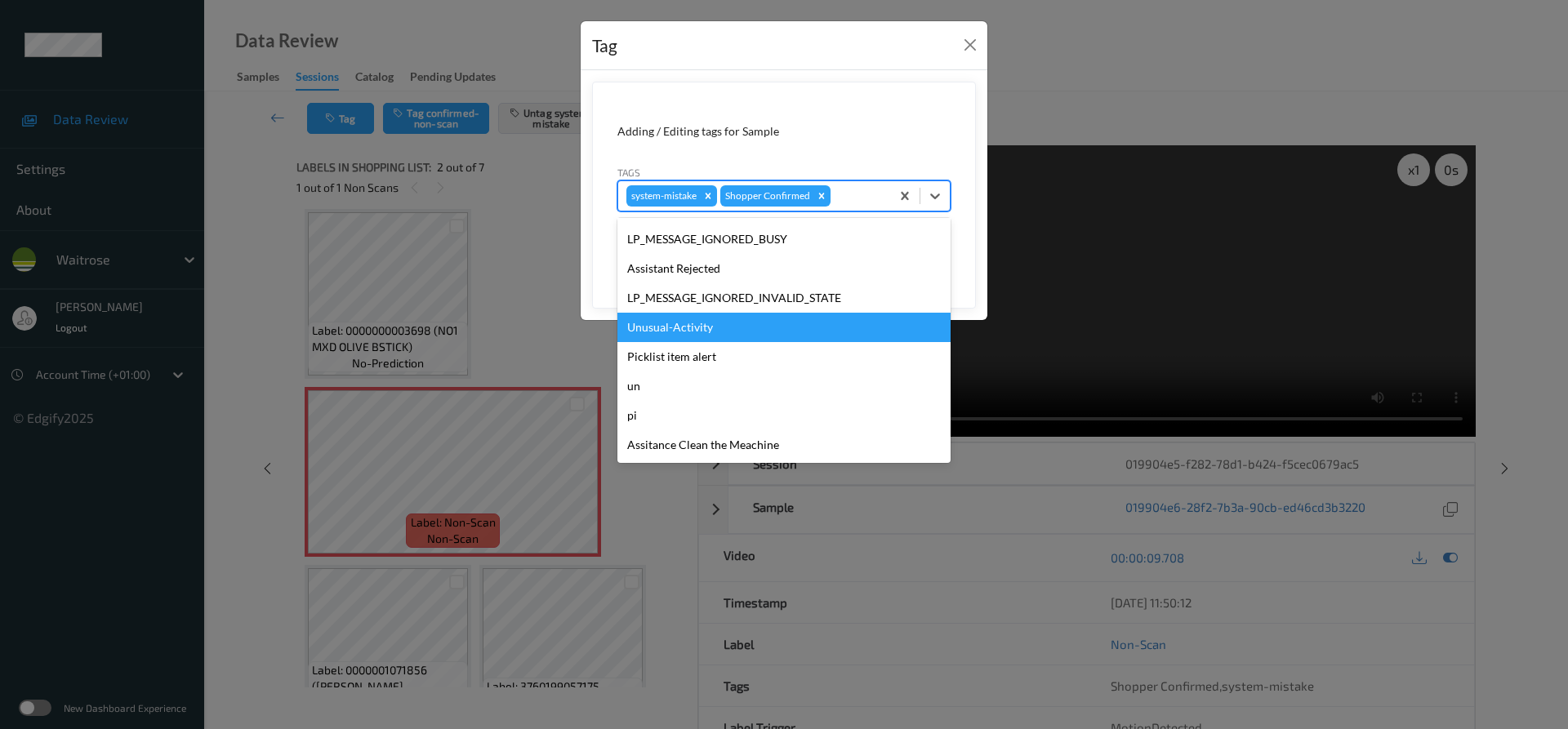
click at [678, 323] on div "Unusual-Activity" at bounding box center [783, 327] width 333 height 29
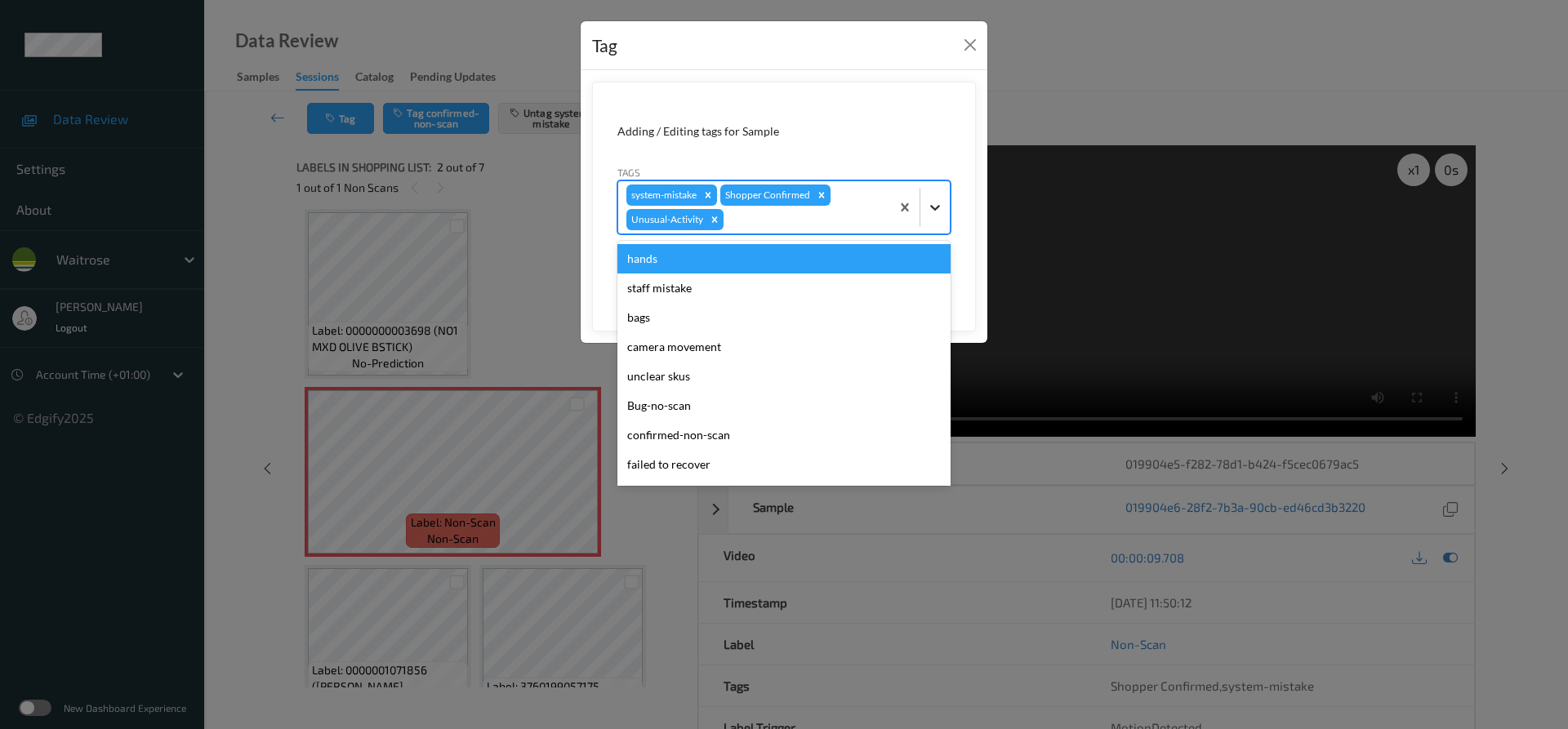
drag, startPoint x: 927, startPoint y: 215, endPoint x: 882, endPoint y: 301, distance: 97.1
click at [927, 218] on div at bounding box center [935, 207] width 29 height 29
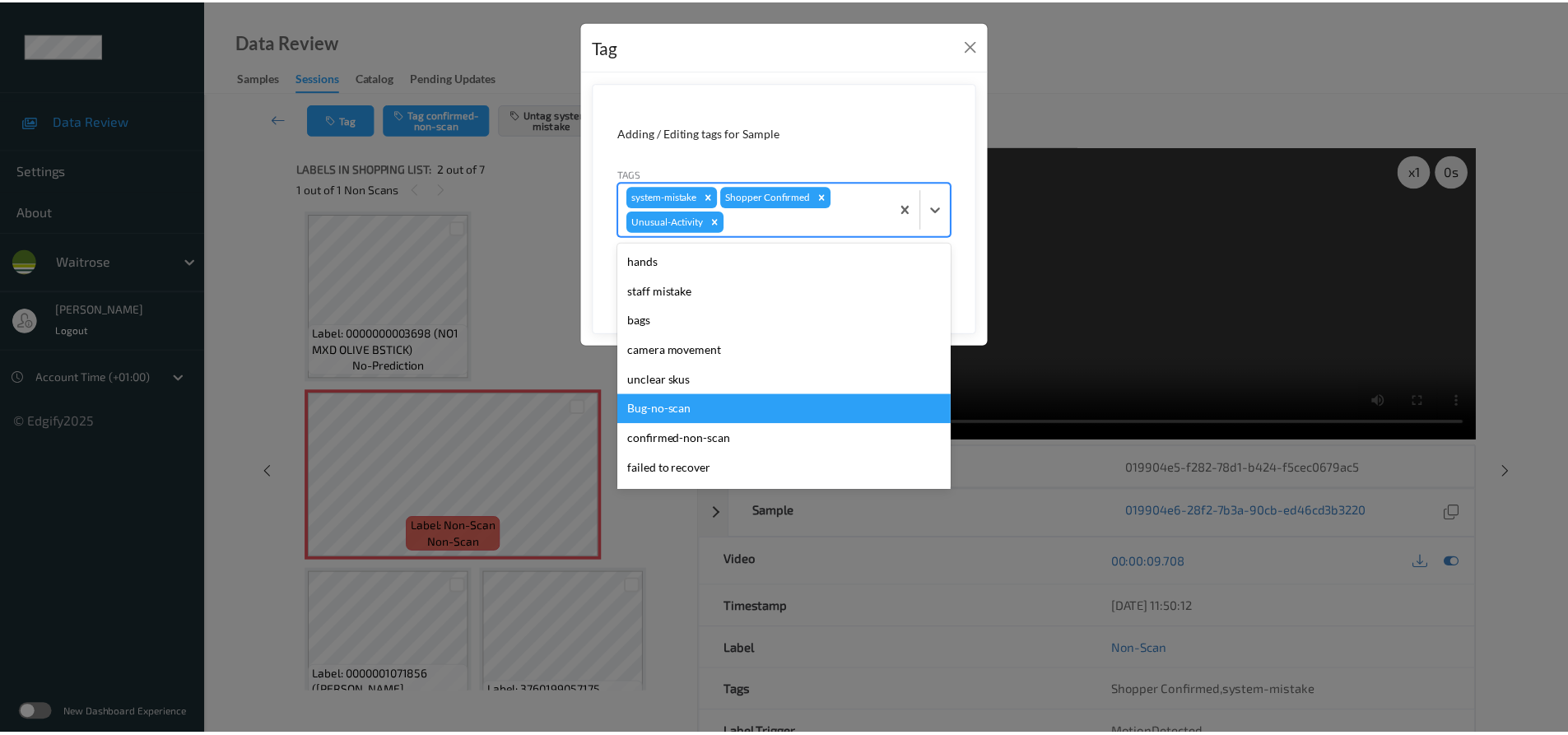
scroll to position [323, 0]
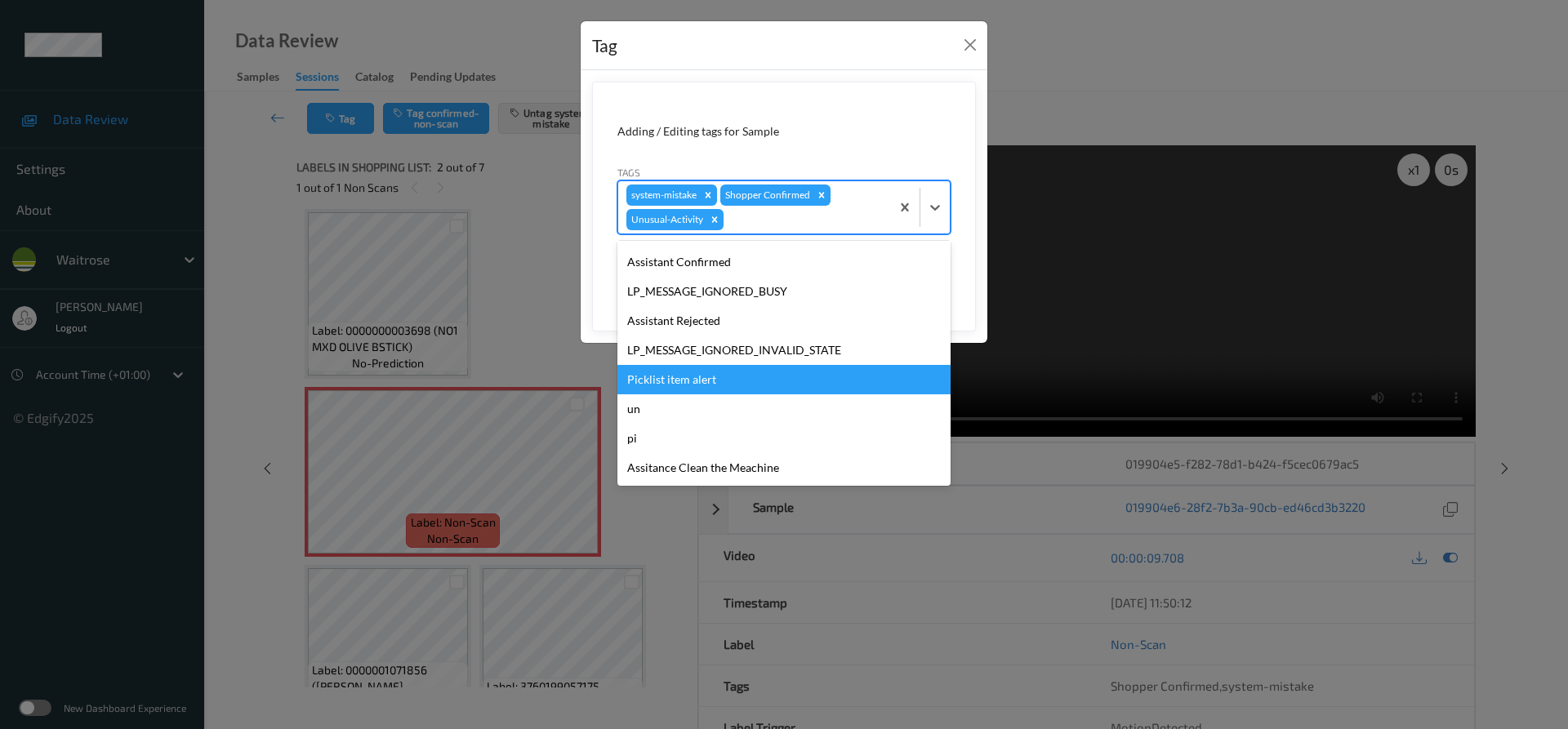
click at [685, 384] on div "Picklist item alert" at bounding box center [783, 379] width 333 height 29
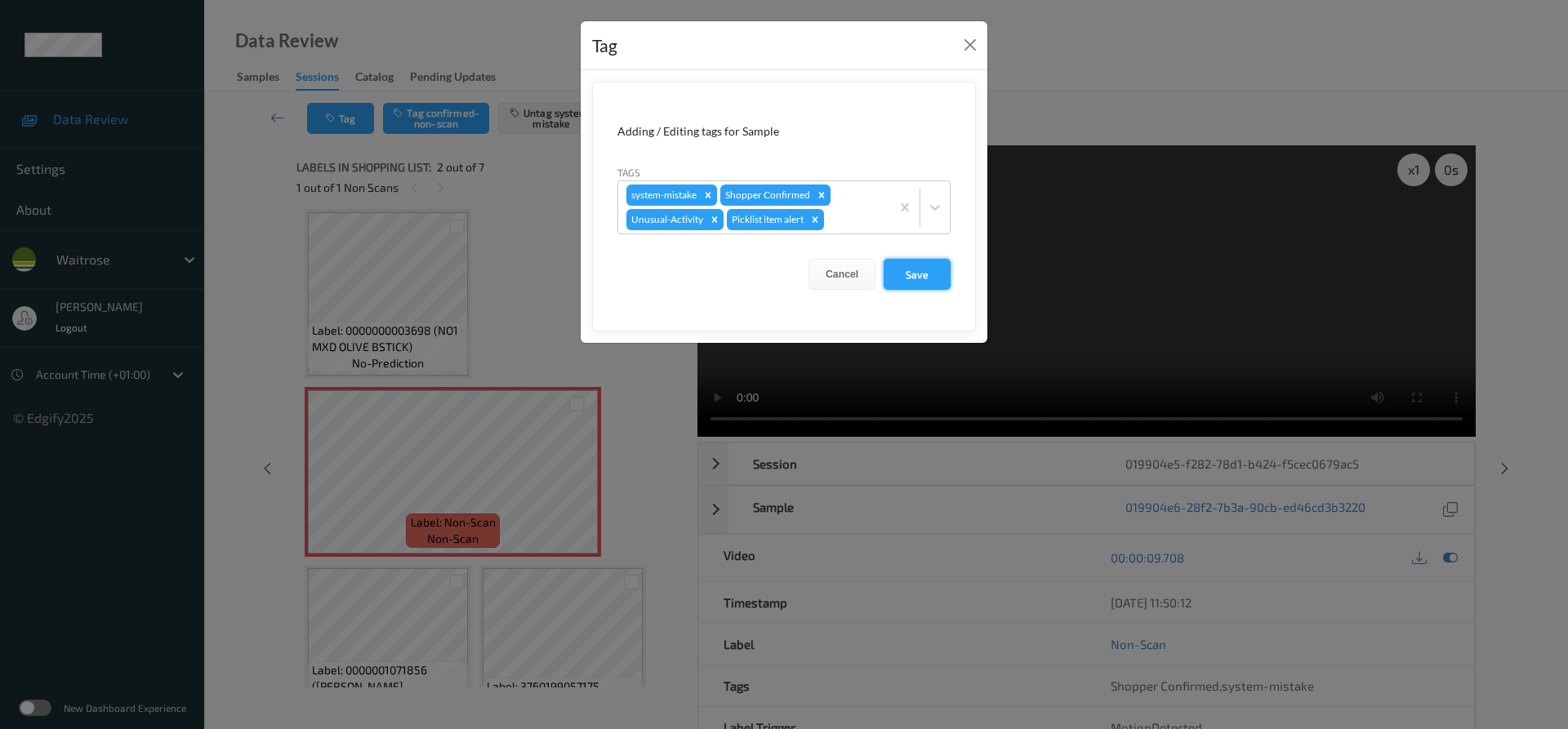
click at [931, 272] on button "Save" at bounding box center [917, 274] width 67 height 31
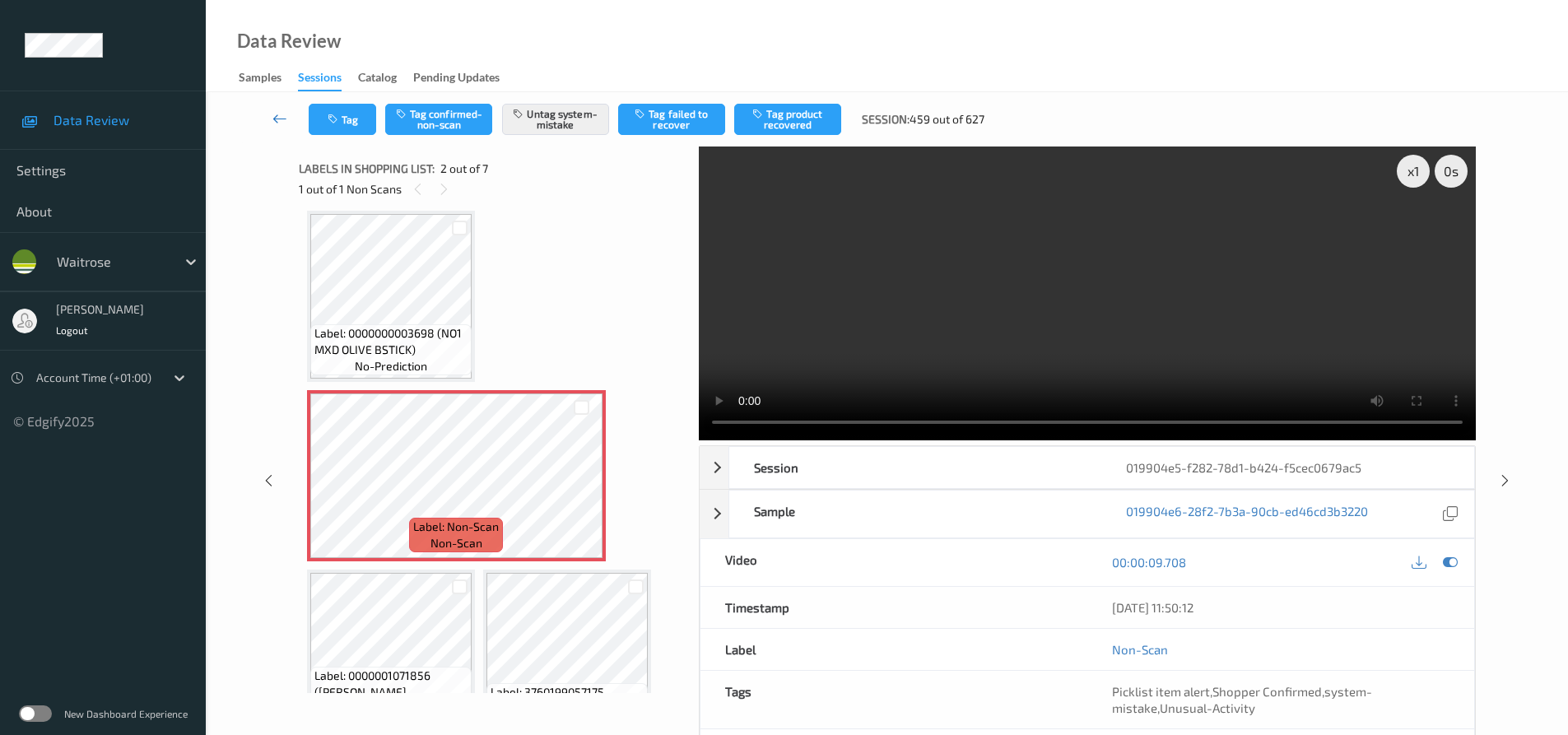
click at [278, 112] on icon at bounding box center [279, 118] width 15 height 16
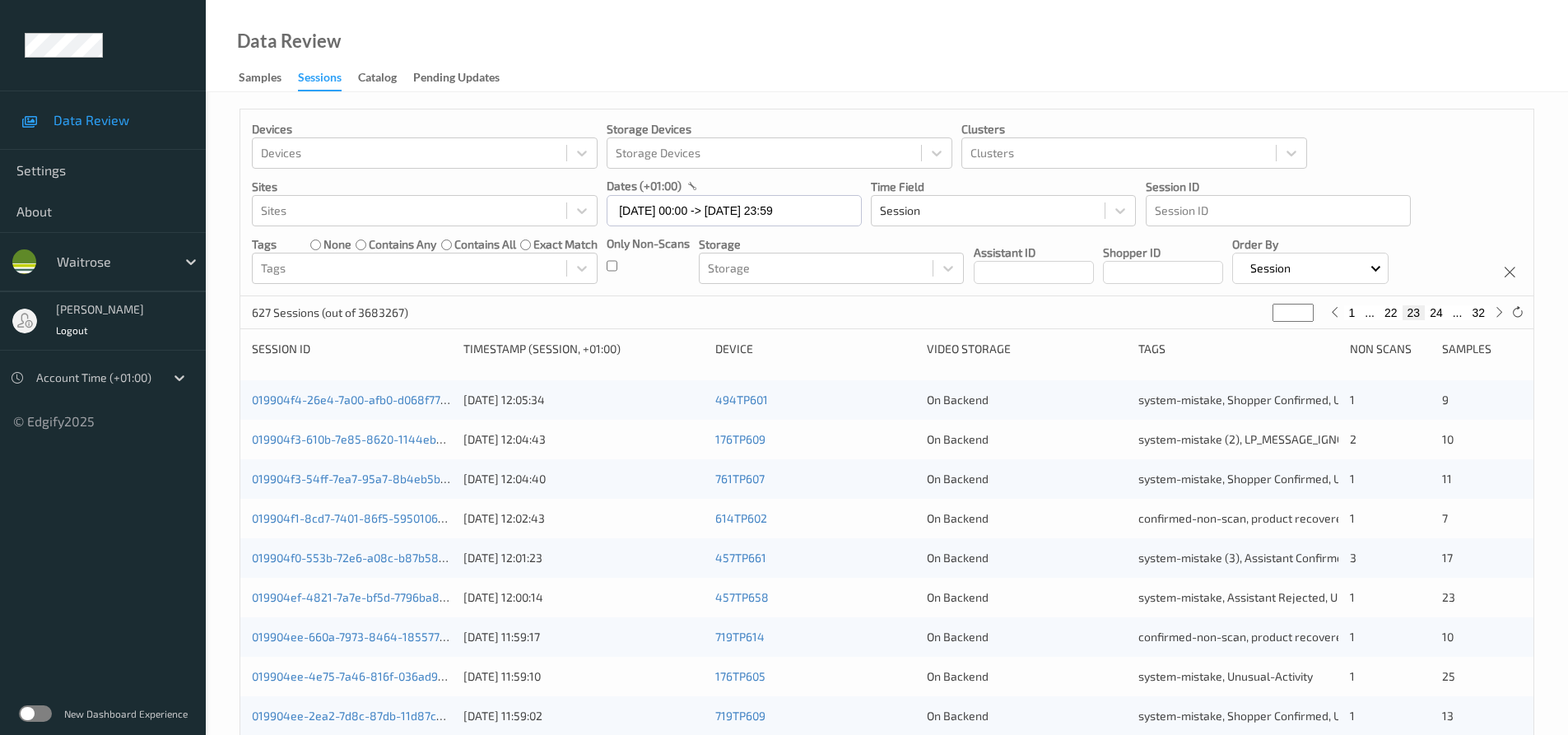
drag, startPoint x: 1290, startPoint y: 316, endPoint x: 1065, endPoint y: 315, distance: 225.0
click at [1095, 315] on div "627 Sessions (out of 3683267) ** 1 ... 22 23 24 ... 32" at bounding box center [887, 313] width 1293 height 33
type input "*"
type input "**"
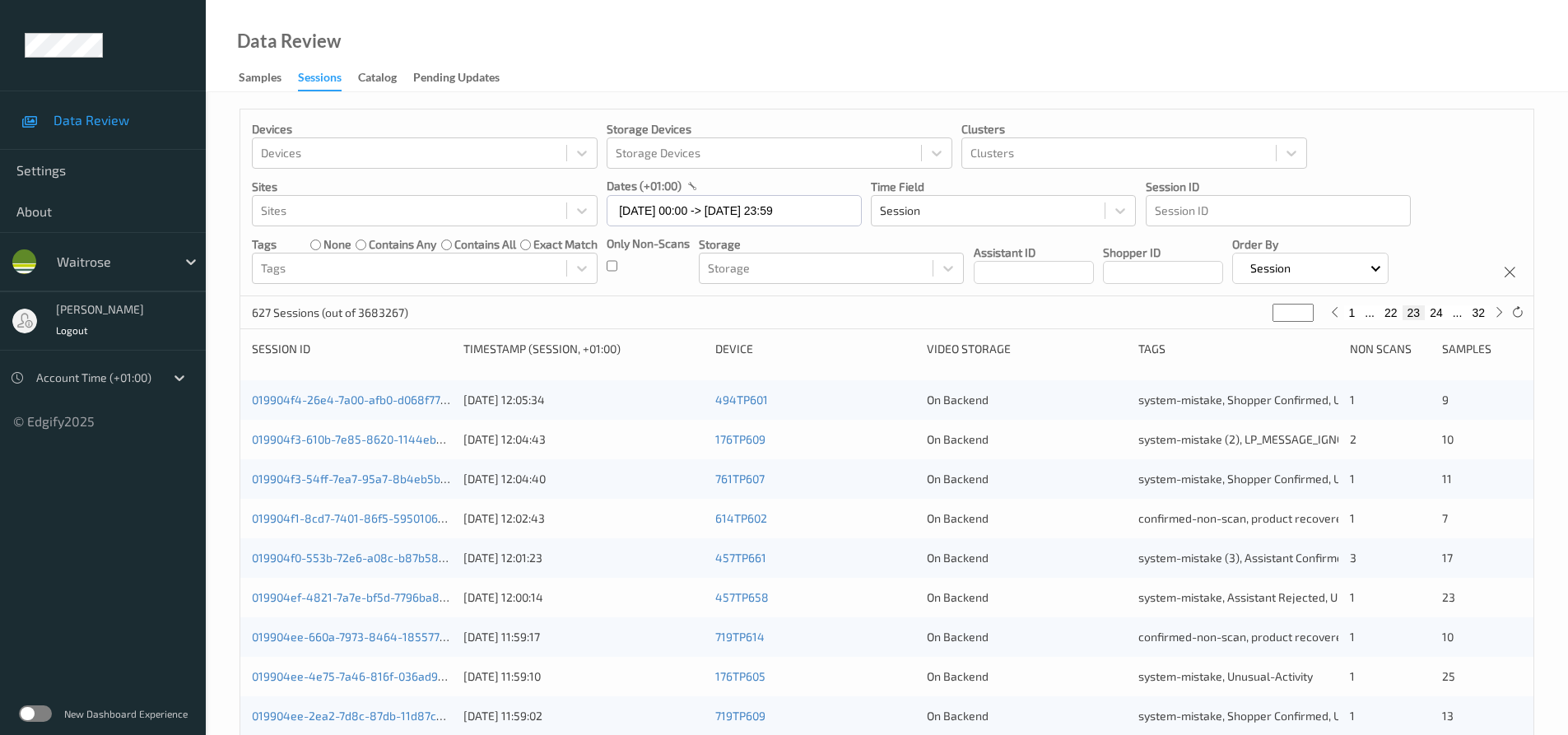
type input "**"
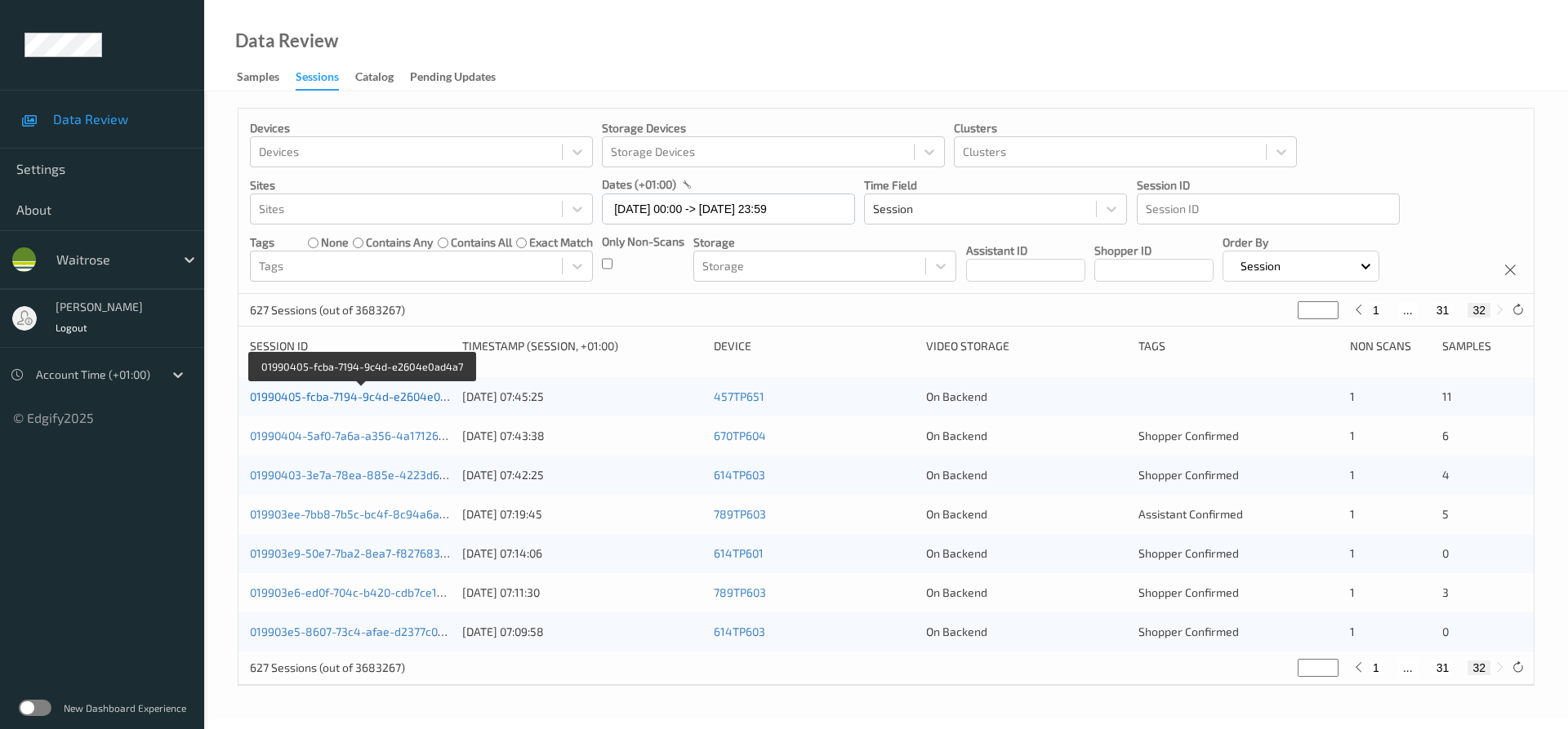
type input "**"
click at [347, 393] on link "01990405-fcba-7194-9c4d-e2604e0ad4a7" at bounding box center [361, 396] width 223 height 14
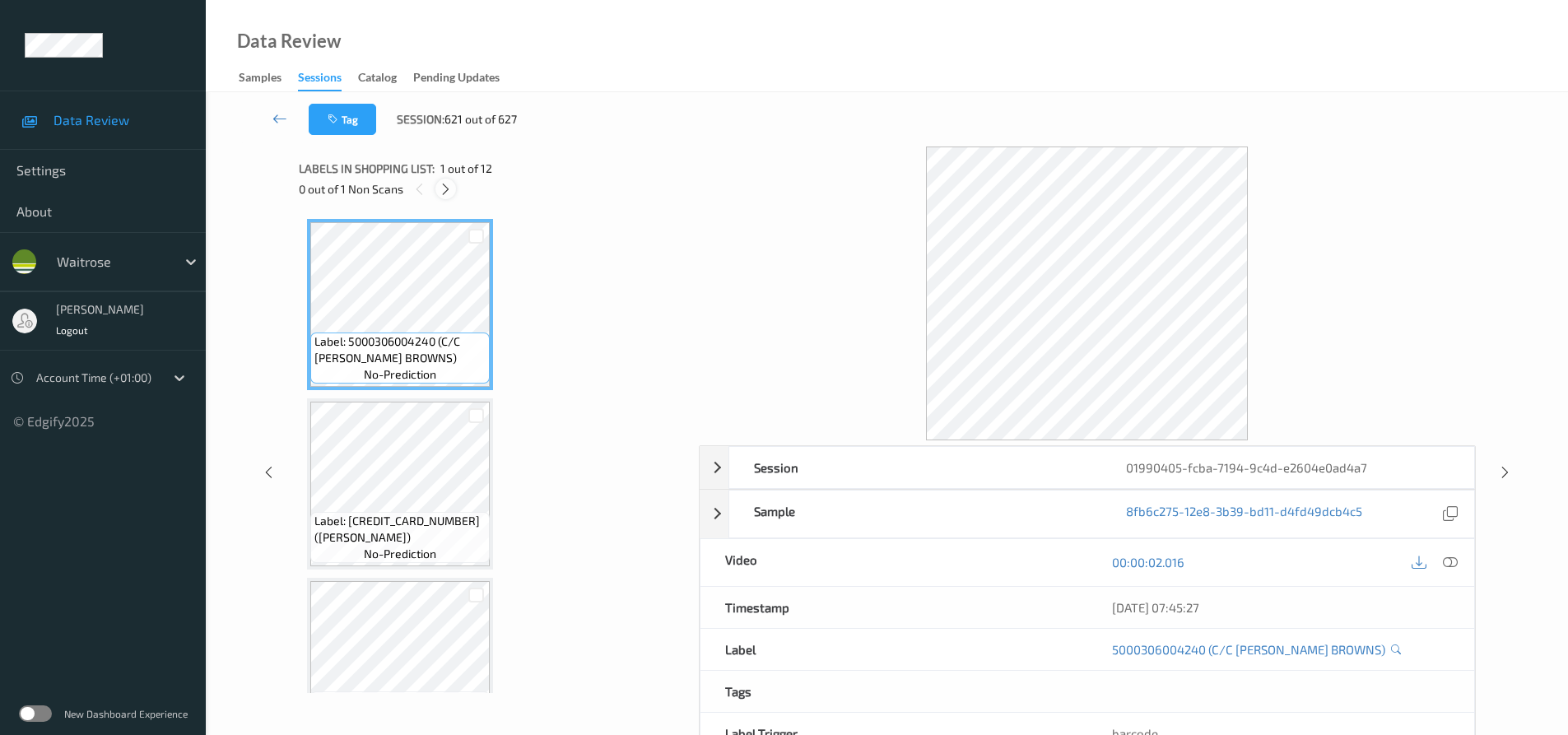
click at [446, 188] on icon at bounding box center [446, 189] width 14 height 15
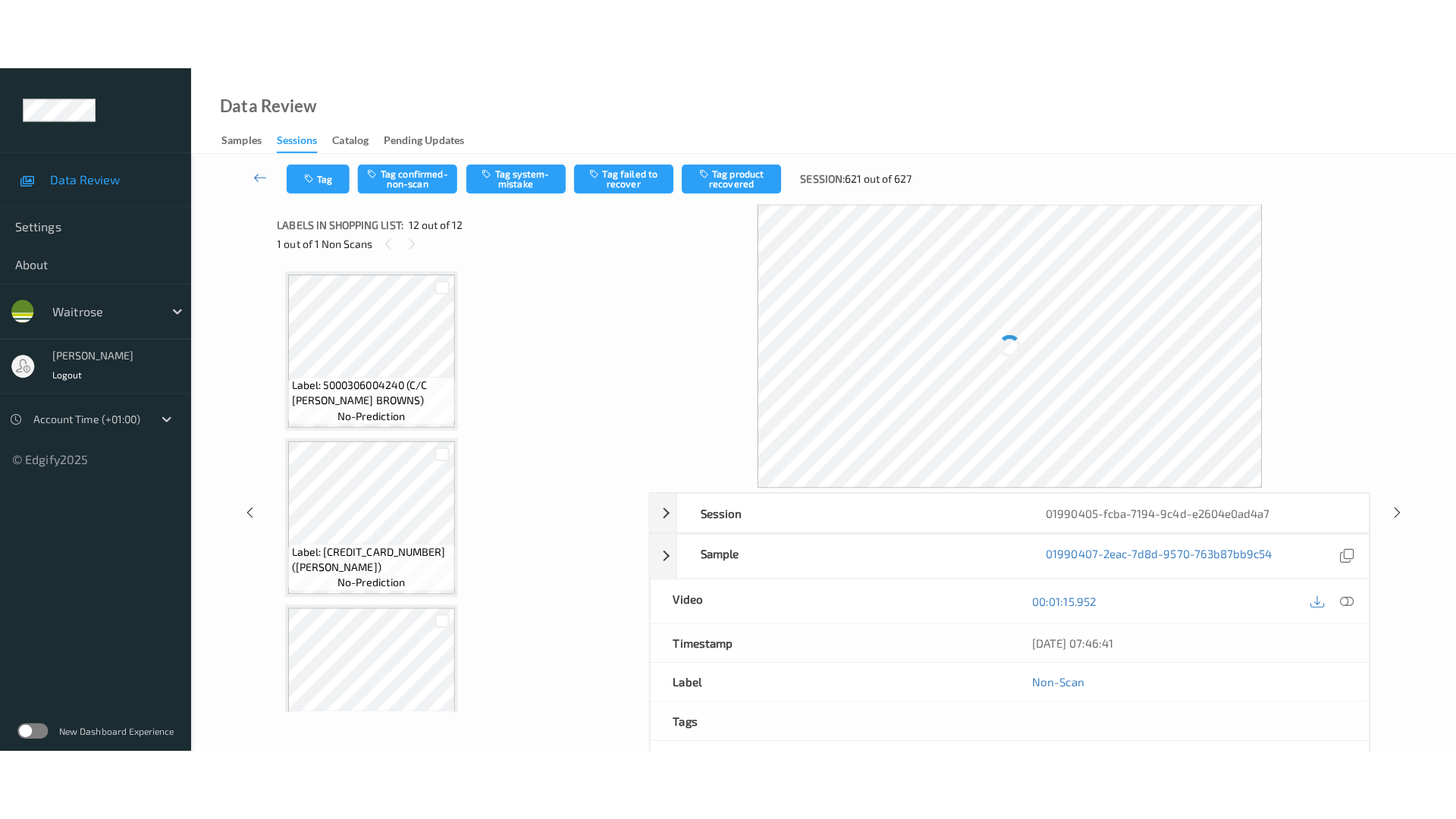
scroll to position [1547, 0]
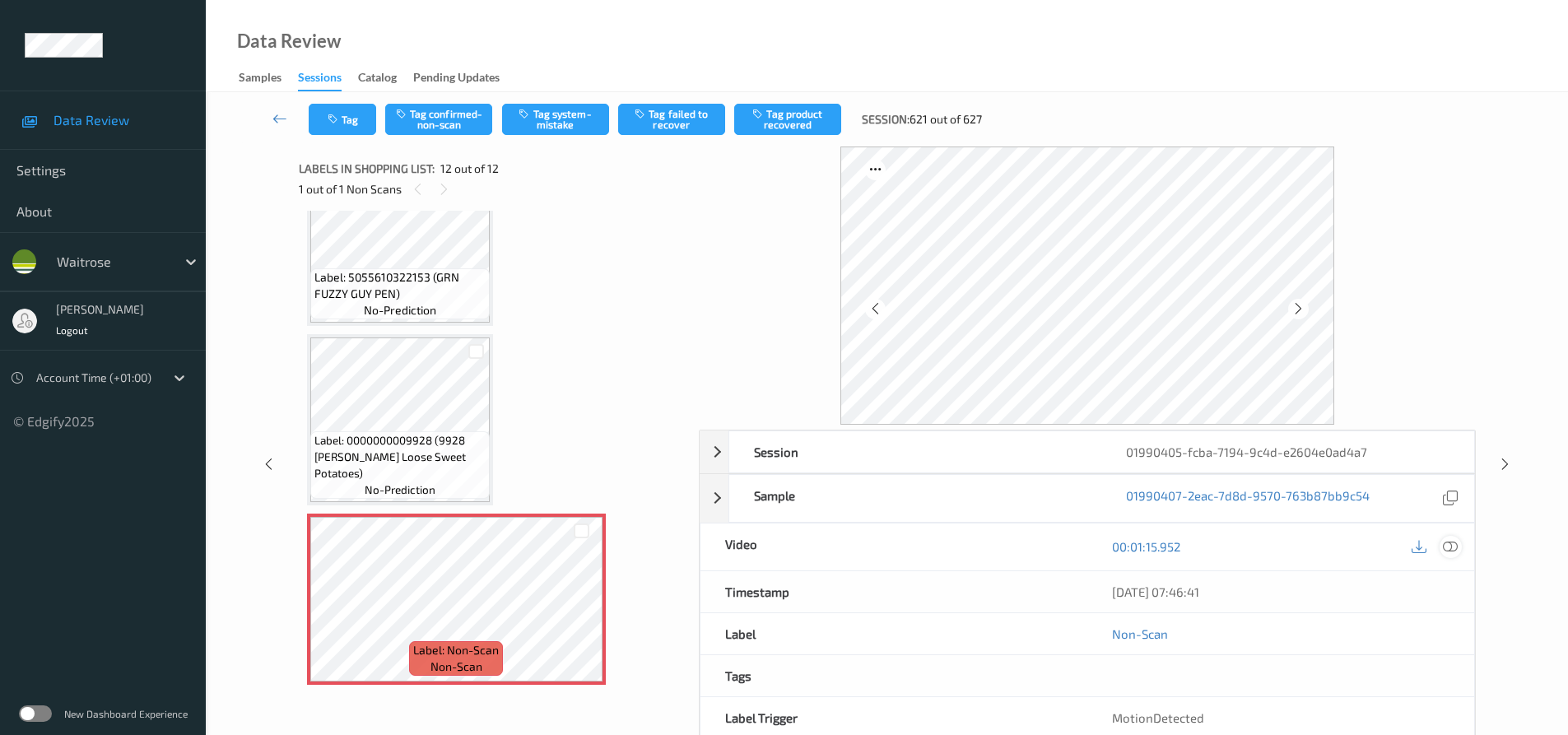
click at [1449, 544] on icon at bounding box center [1450, 546] width 15 height 15
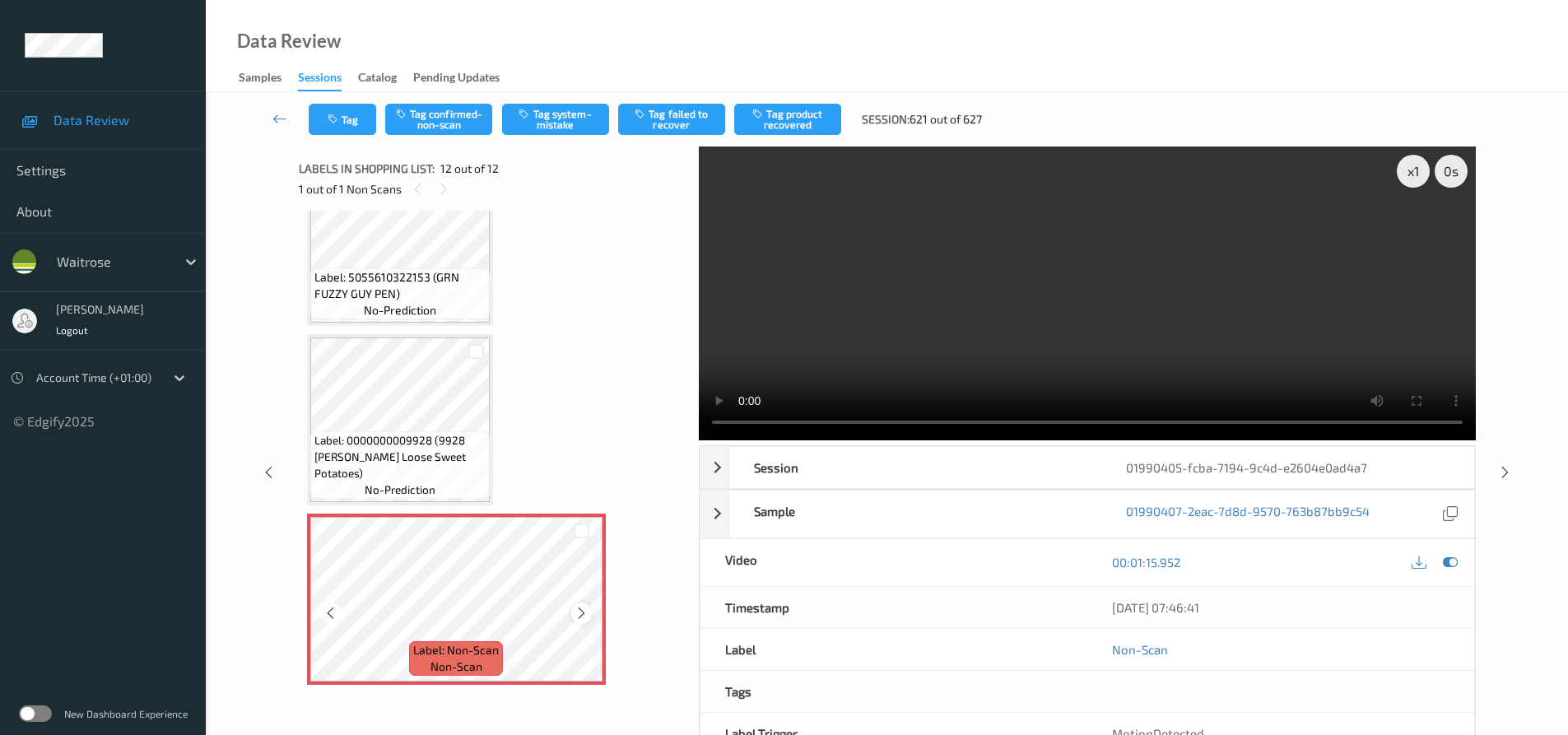
click at [582, 609] on icon at bounding box center [582, 612] width 14 height 15
click at [1046, 344] on video at bounding box center [1087, 294] width 778 height 294
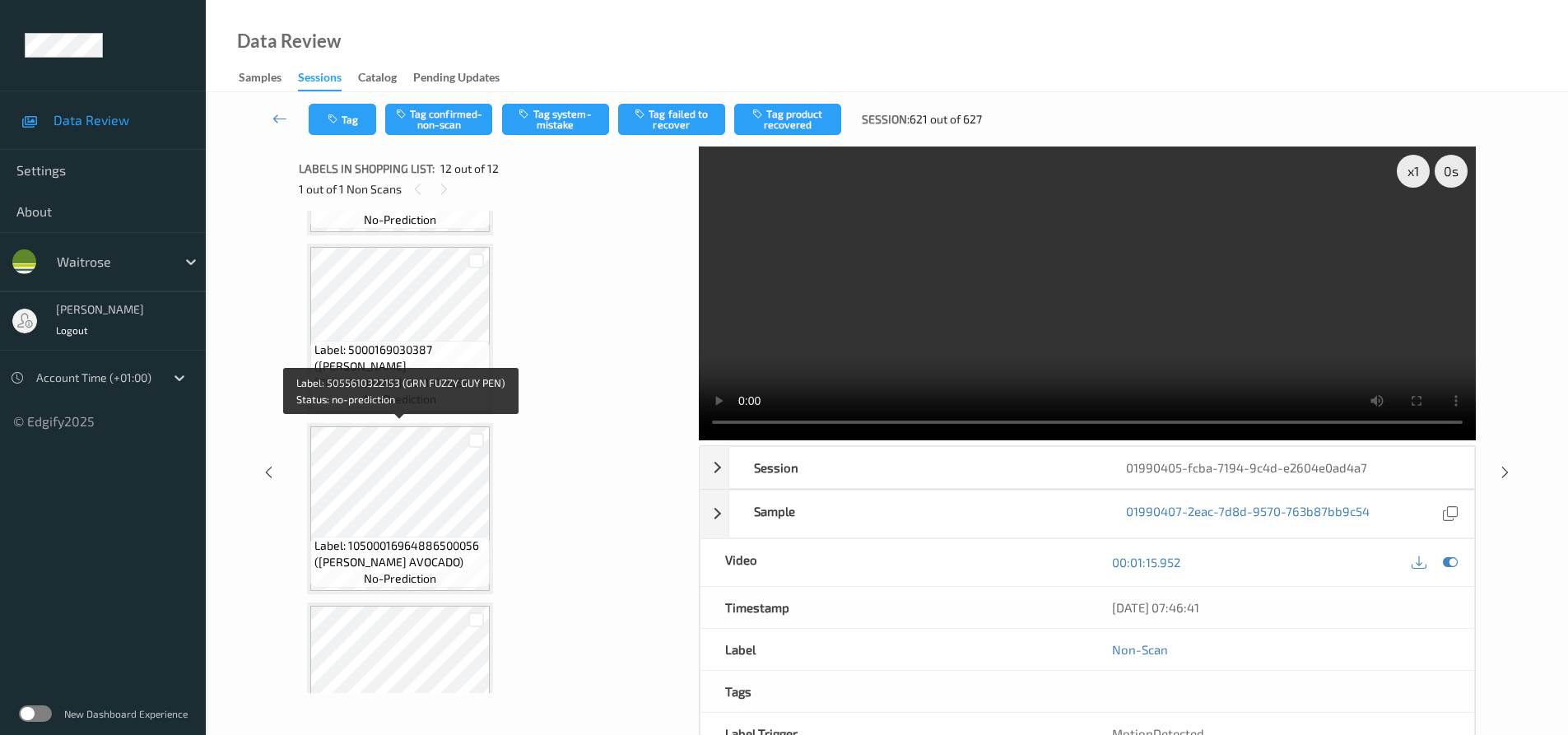
scroll to position [1031, 0]
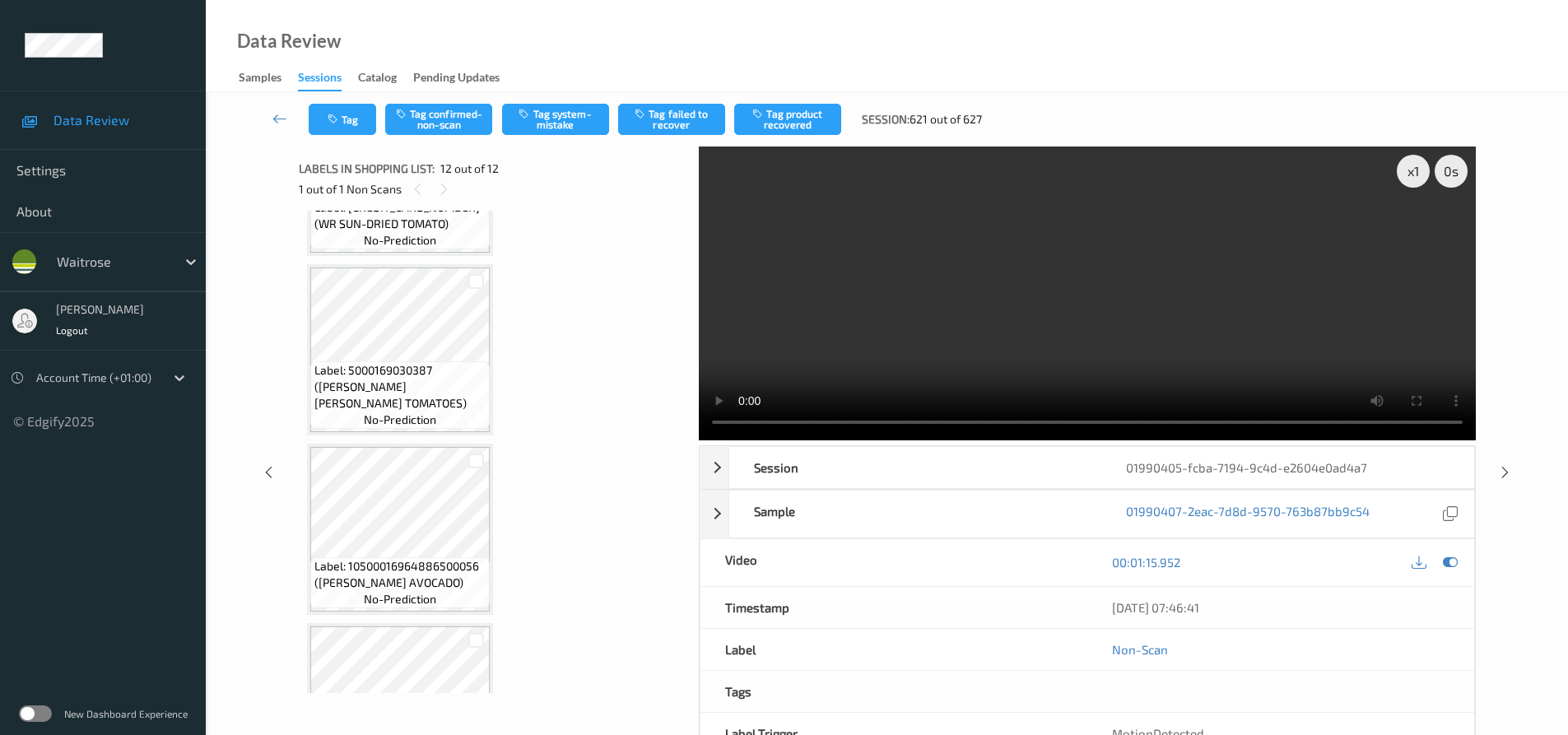
click at [1095, 323] on video at bounding box center [1087, 294] width 778 height 294
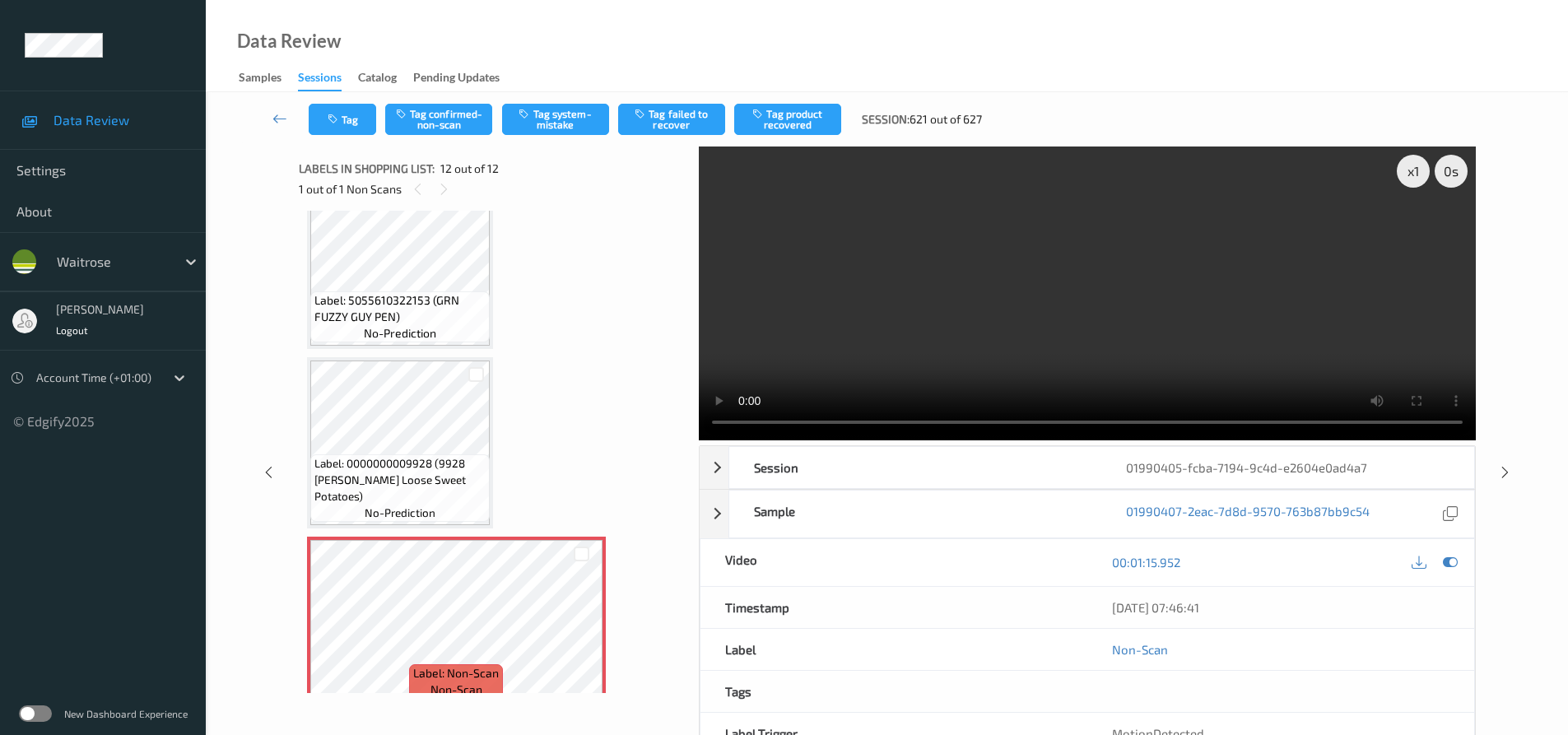
scroll to position [1679, 0]
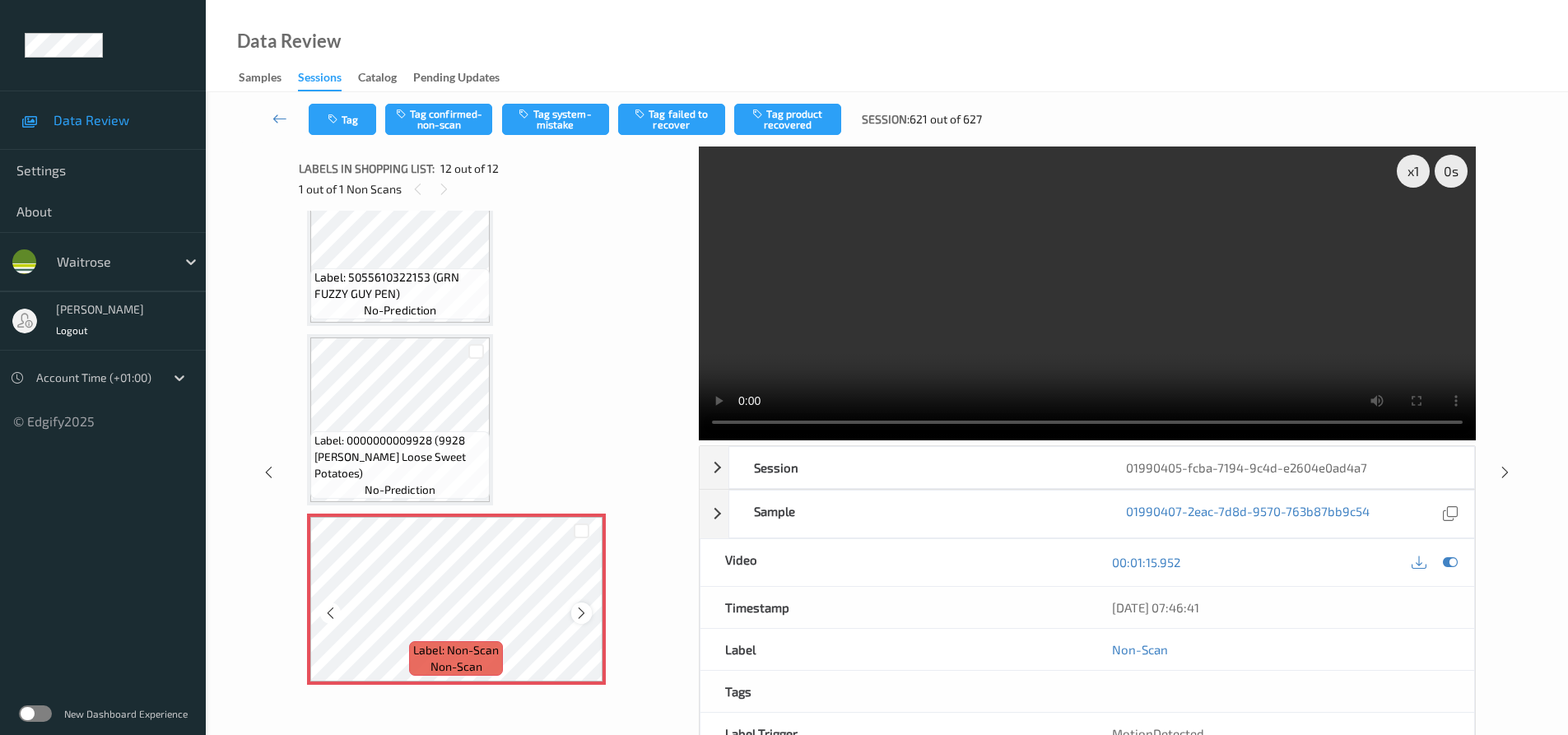
click at [586, 610] on icon at bounding box center [582, 612] width 14 height 15
click at [1141, 355] on video at bounding box center [1087, 294] width 778 height 294
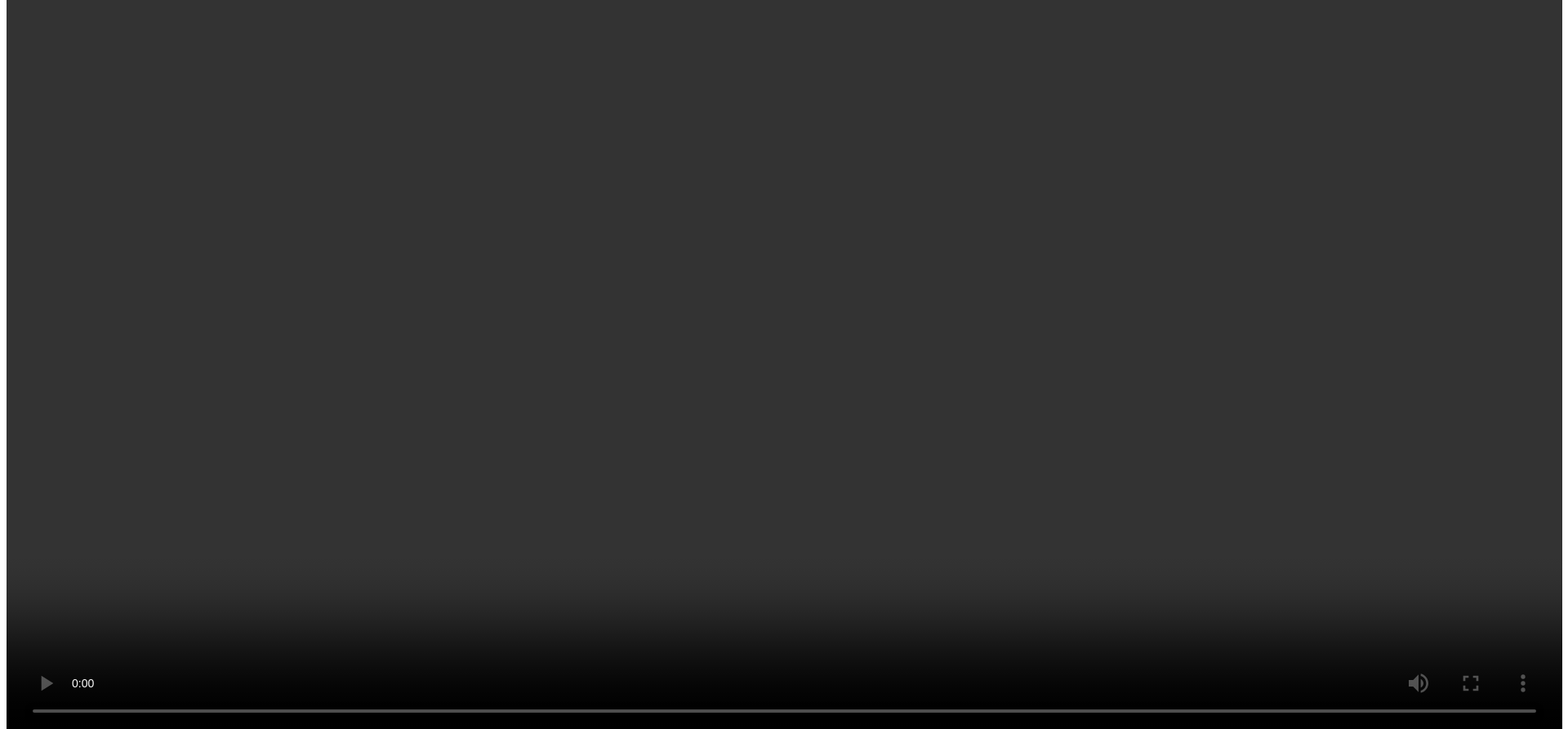
scroll to position [1512, 0]
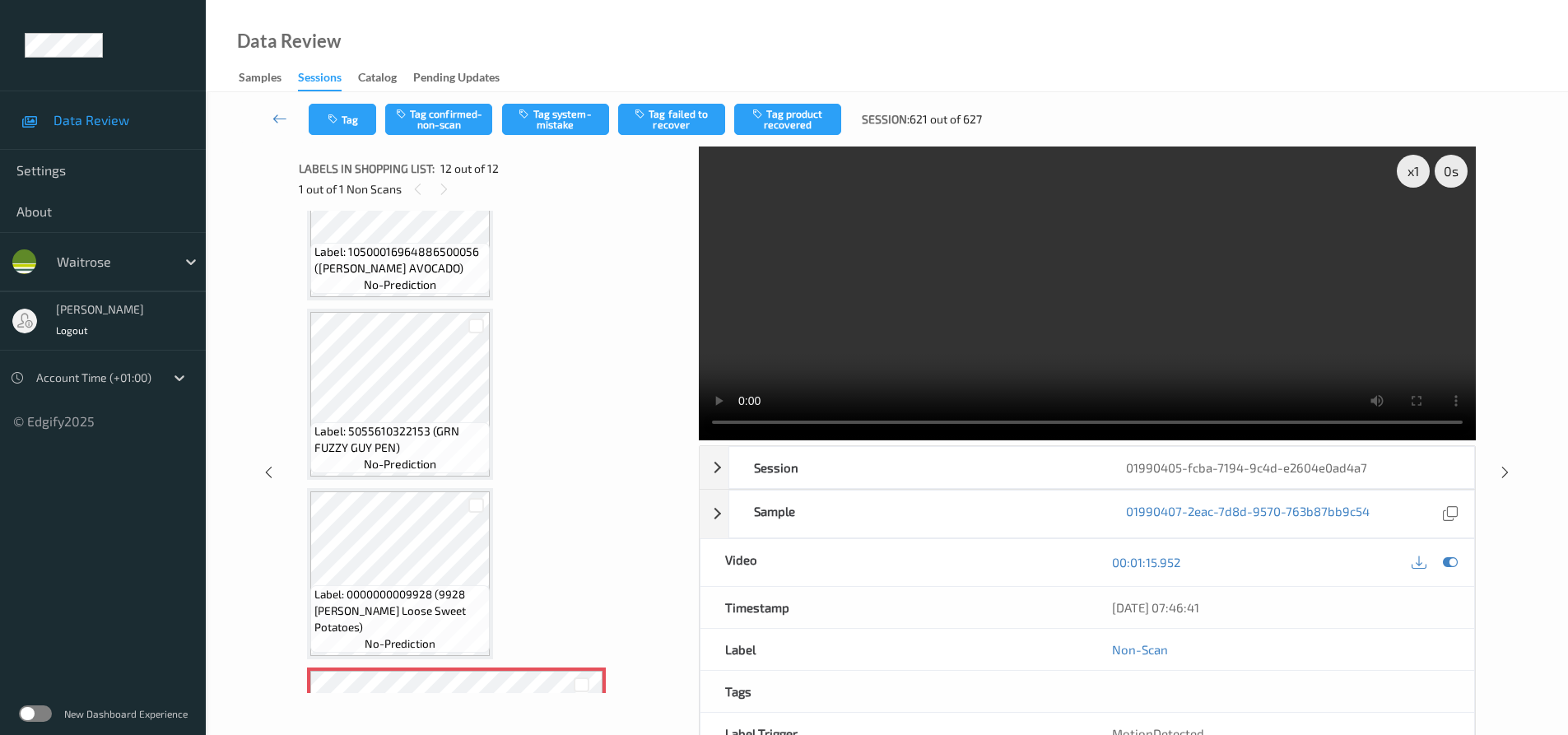
click at [1152, 322] on video at bounding box center [1087, 294] width 778 height 294
click at [553, 111] on button "Tag system-mistake" at bounding box center [555, 119] width 107 height 31
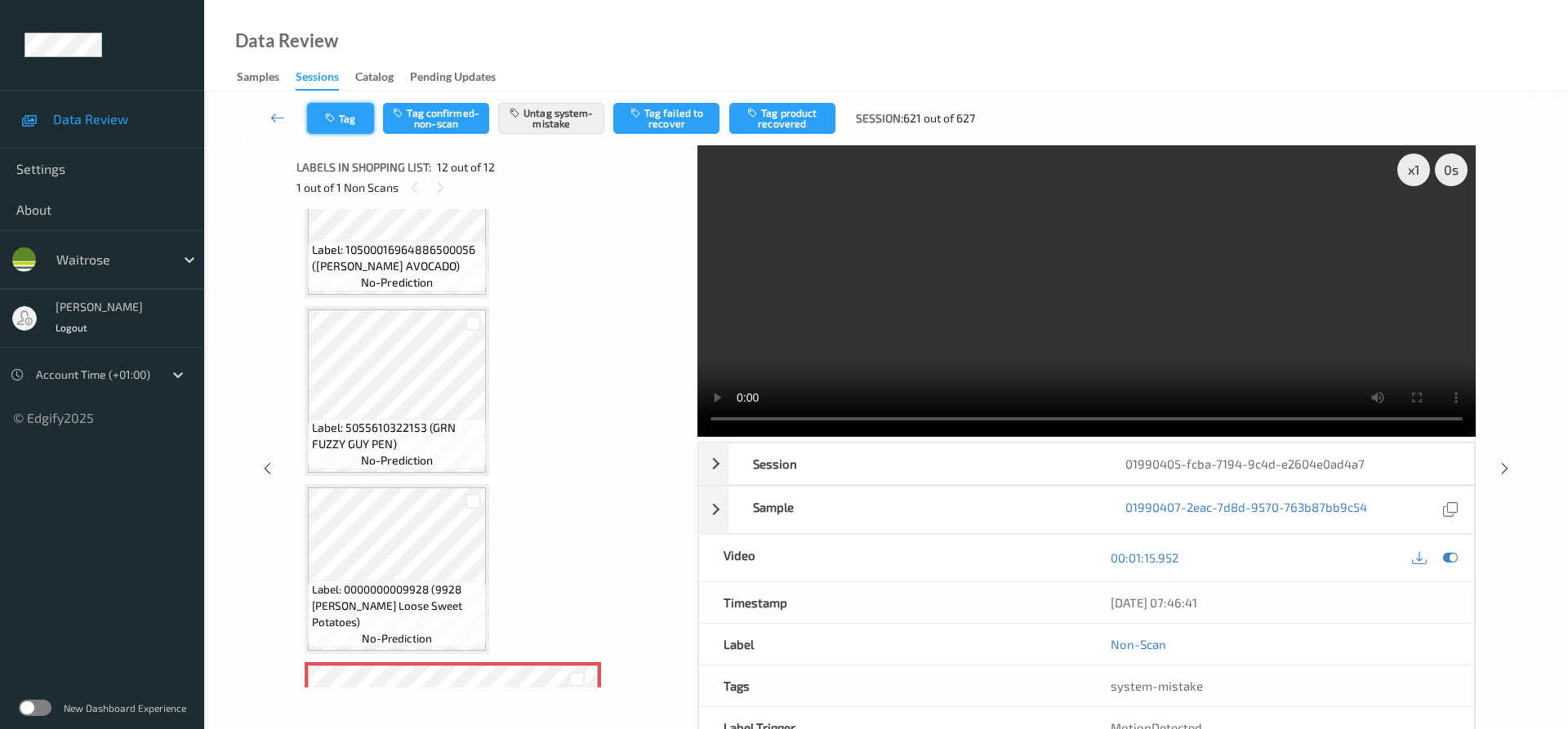
click at [344, 123] on button "Tag" at bounding box center [340, 118] width 67 height 31
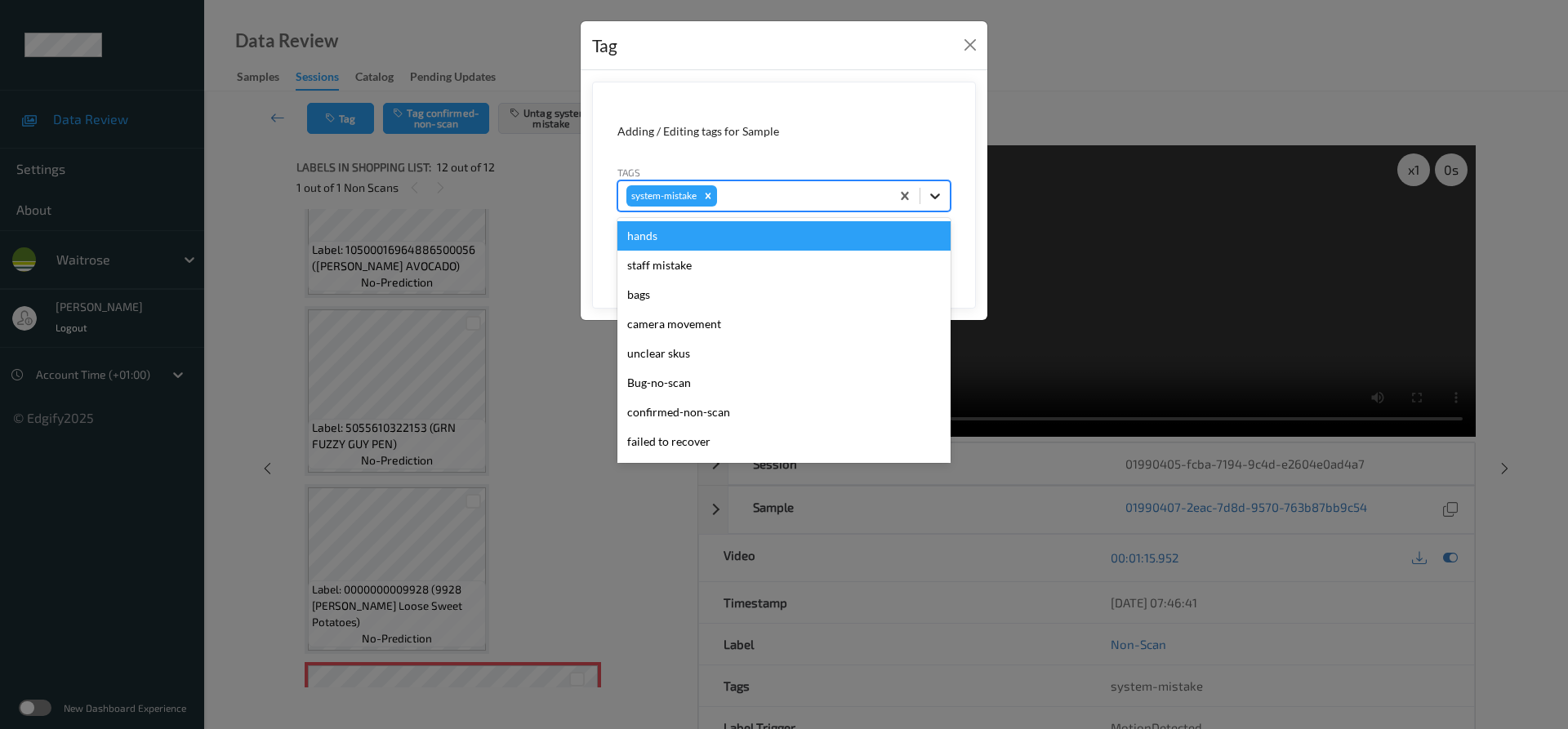
click at [947, 198] on div at bounding box center [935, 196] width 29 height 29
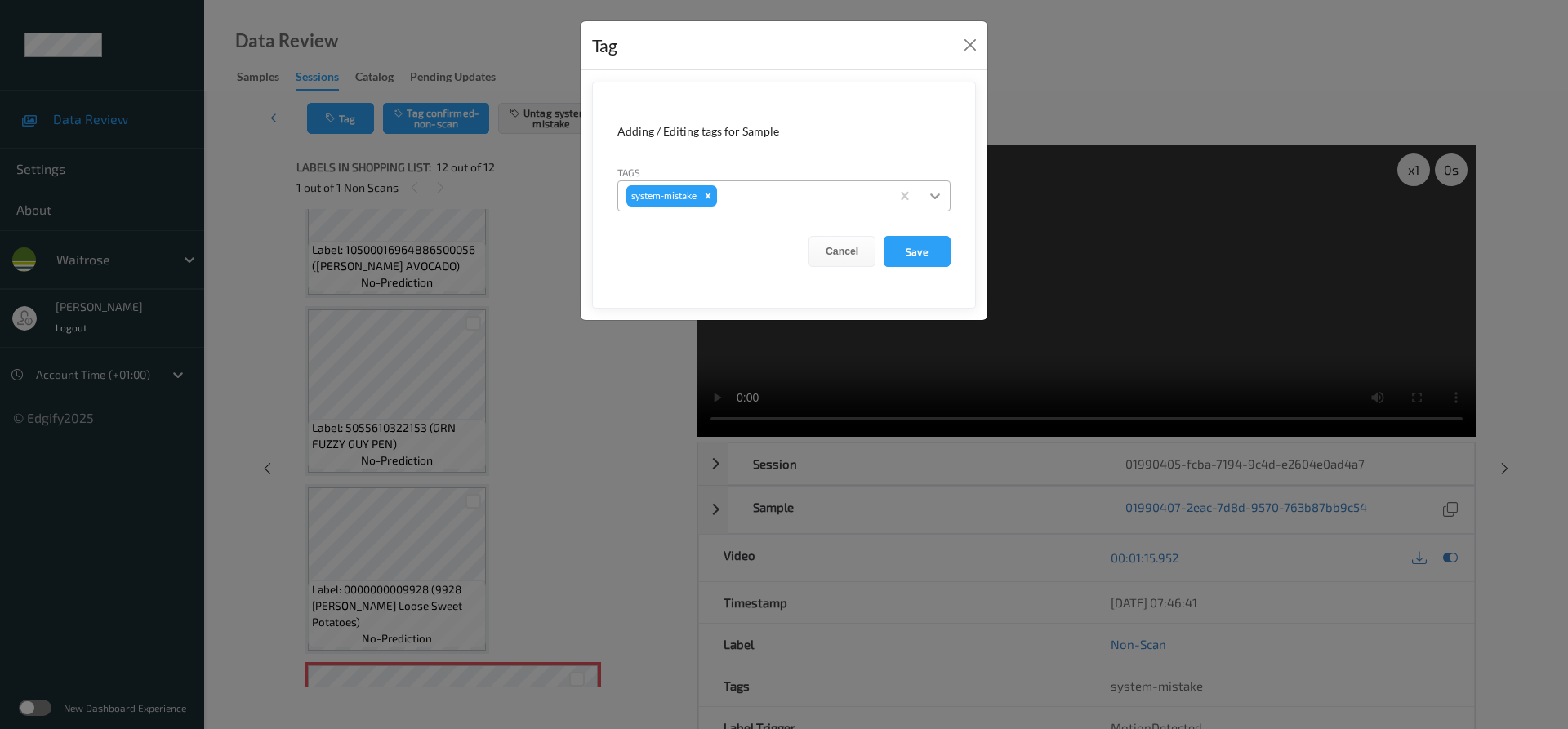
click at [943, 189] on div at bounding box center [935, 196] width 29 height 29
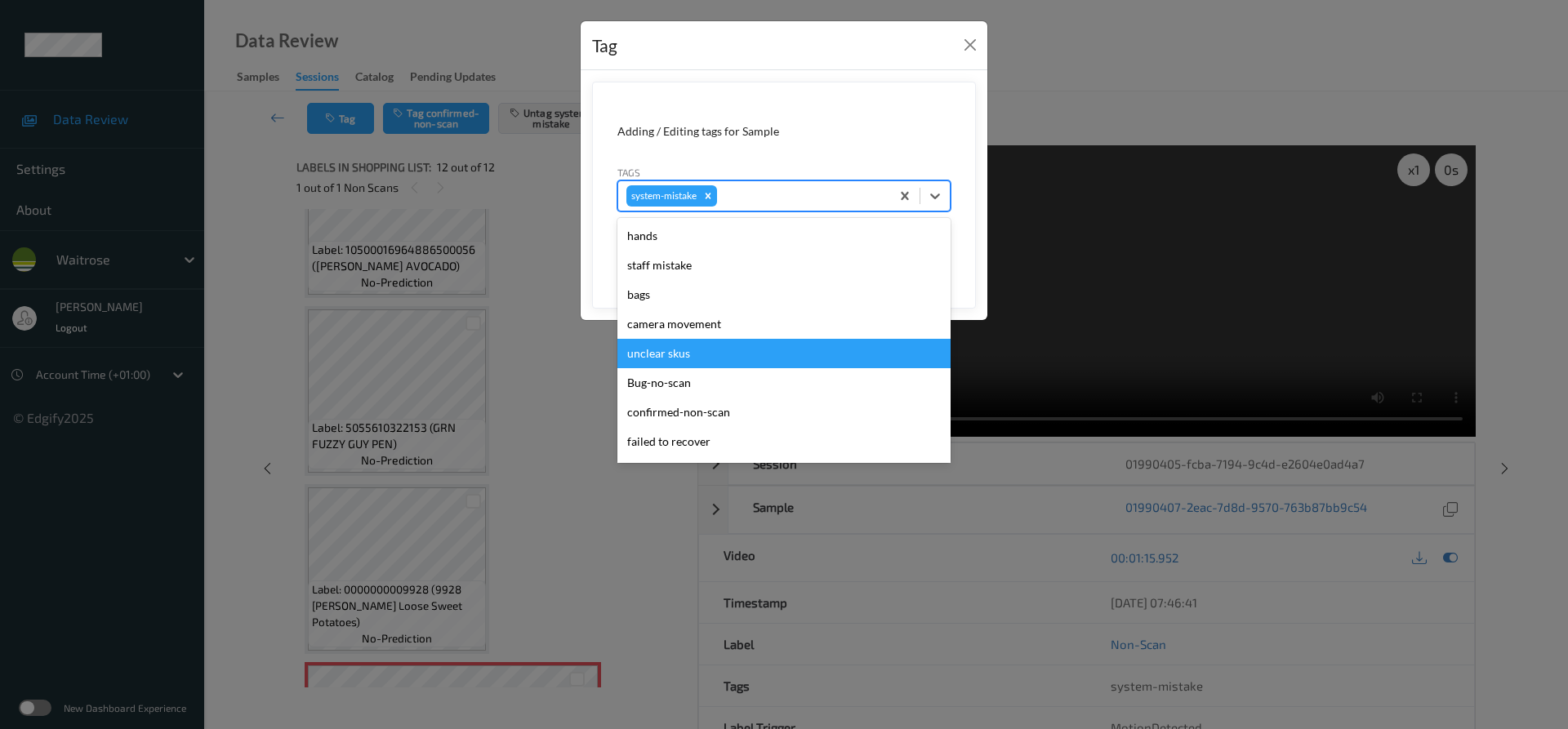
scroll to position [326, 0]
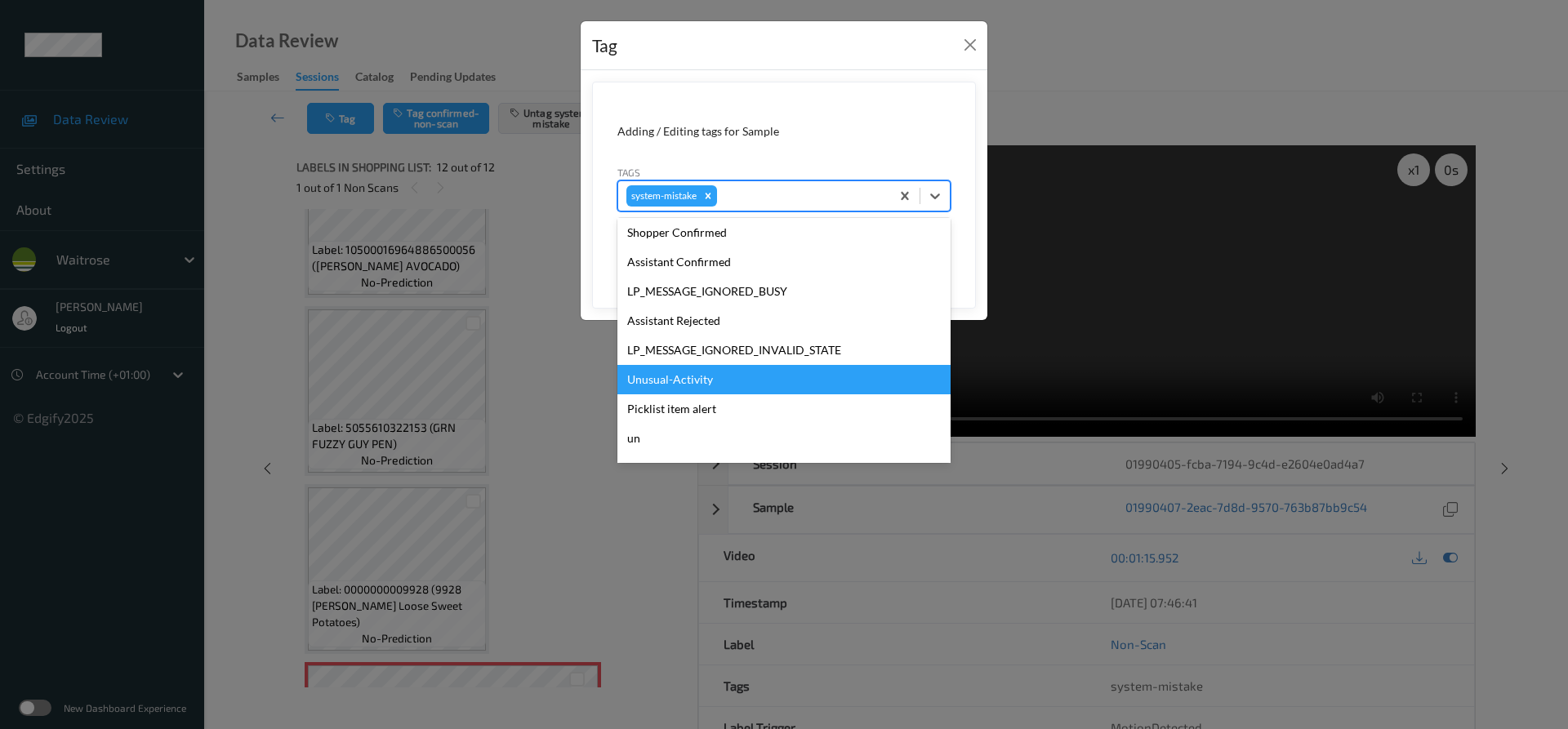
click at [683, 384] on div "Unusual-Activity" at bounding box center [783, 379] width 333 height 29
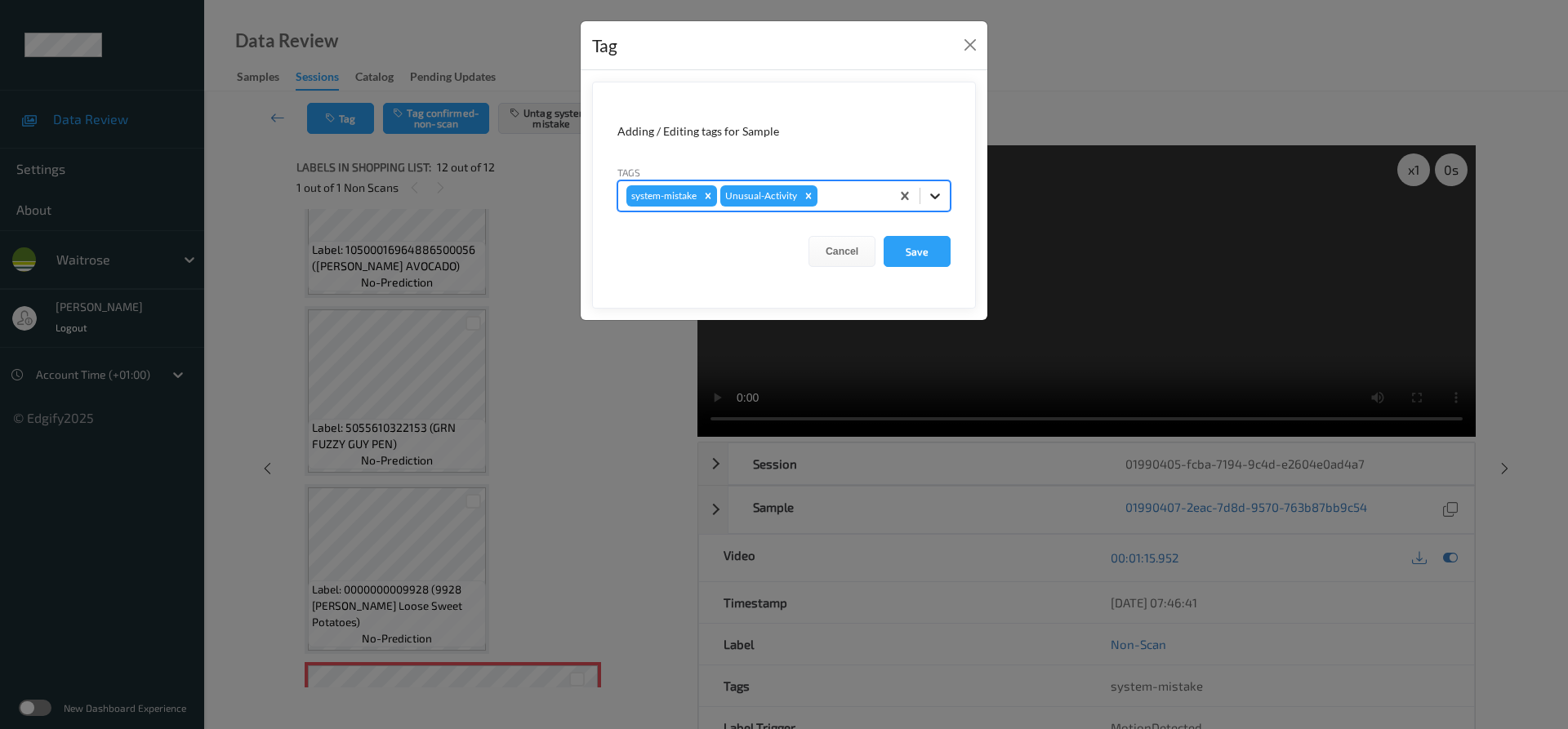
click at [934, 205] on div at bounding box center [935, 196] width 29 height 29
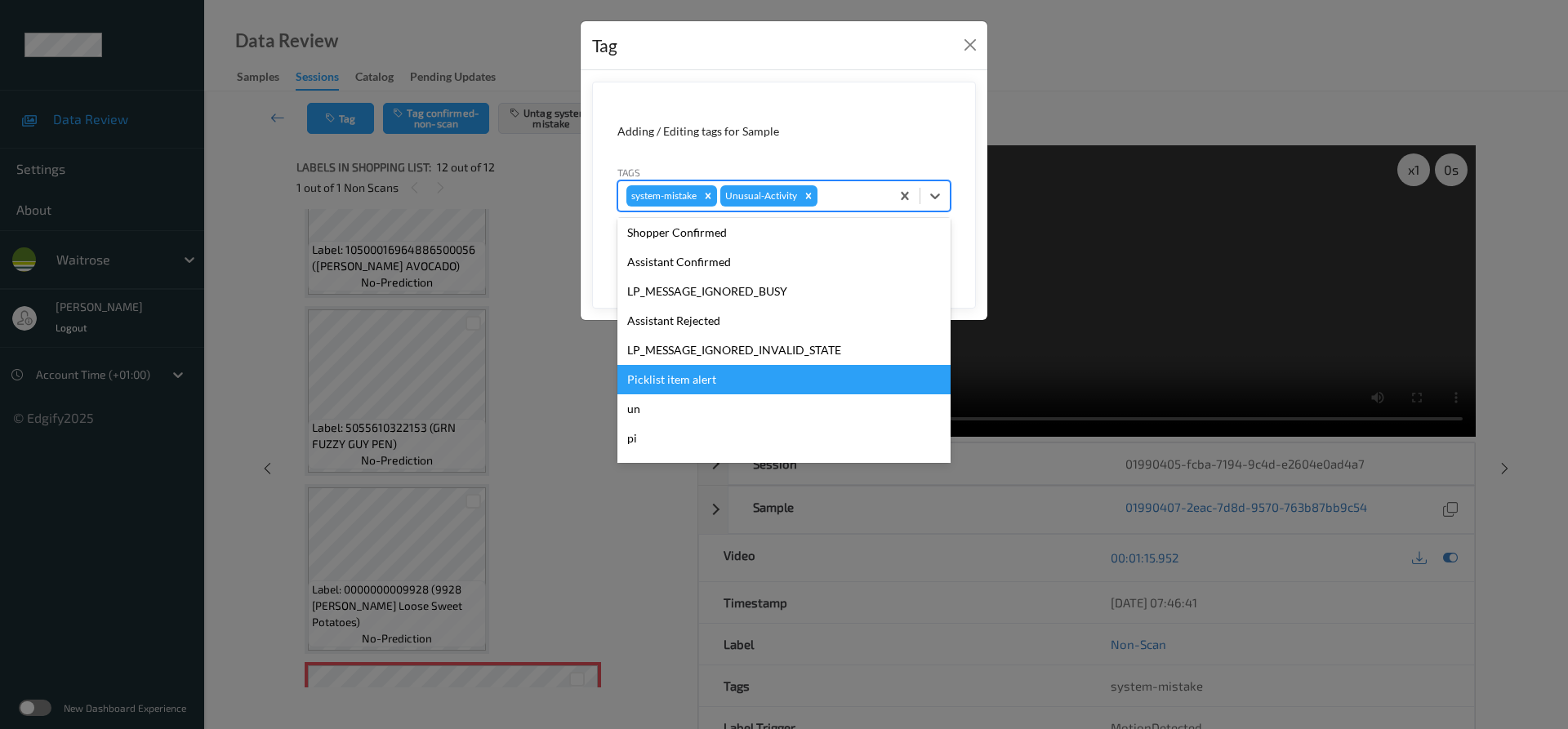
click at [707, 381] on div "Picklist item alert" at bounding box center [783, 379] width 333 height 29
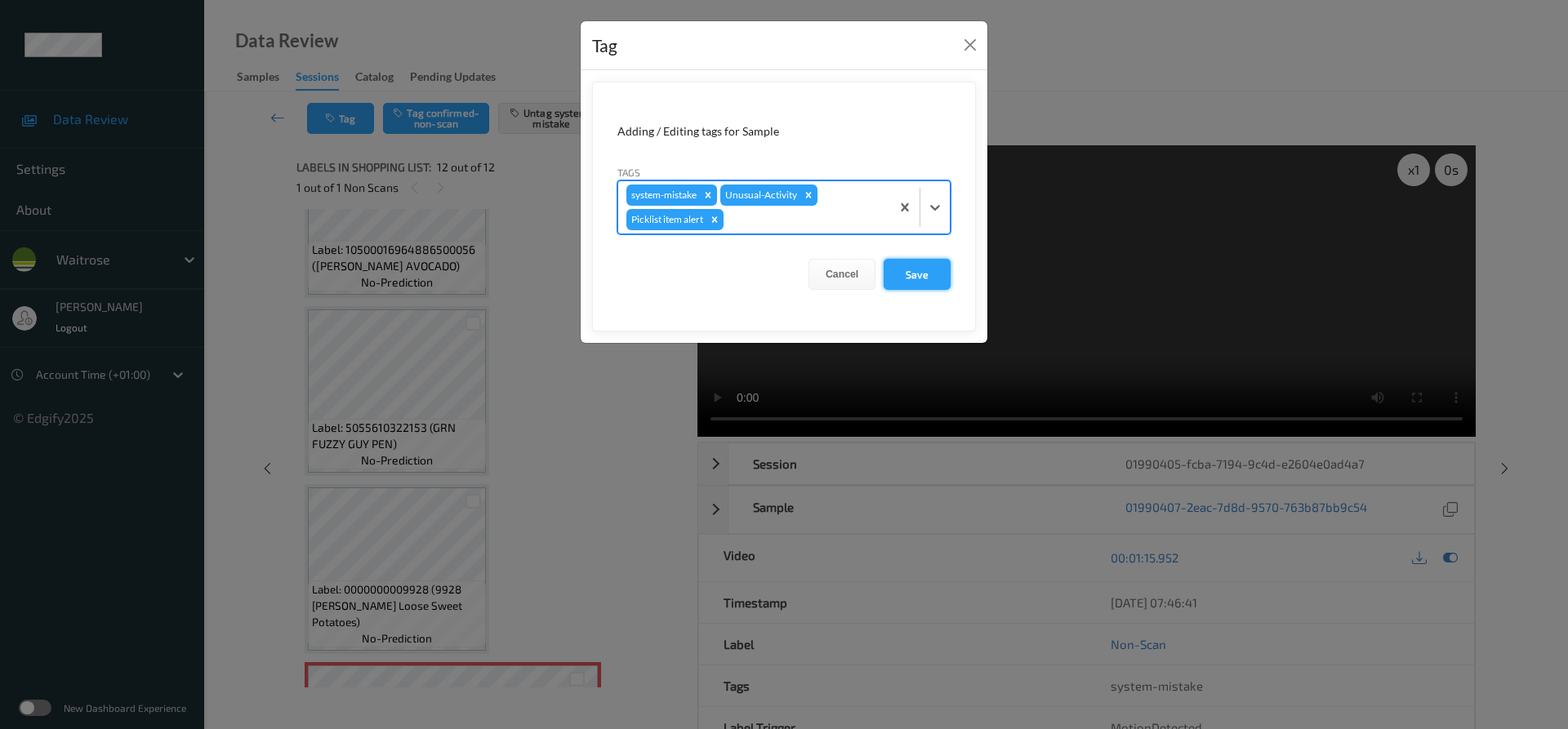
click at [915, 276] on button "Save" at bounding box center [917, 274] width 67 height 31
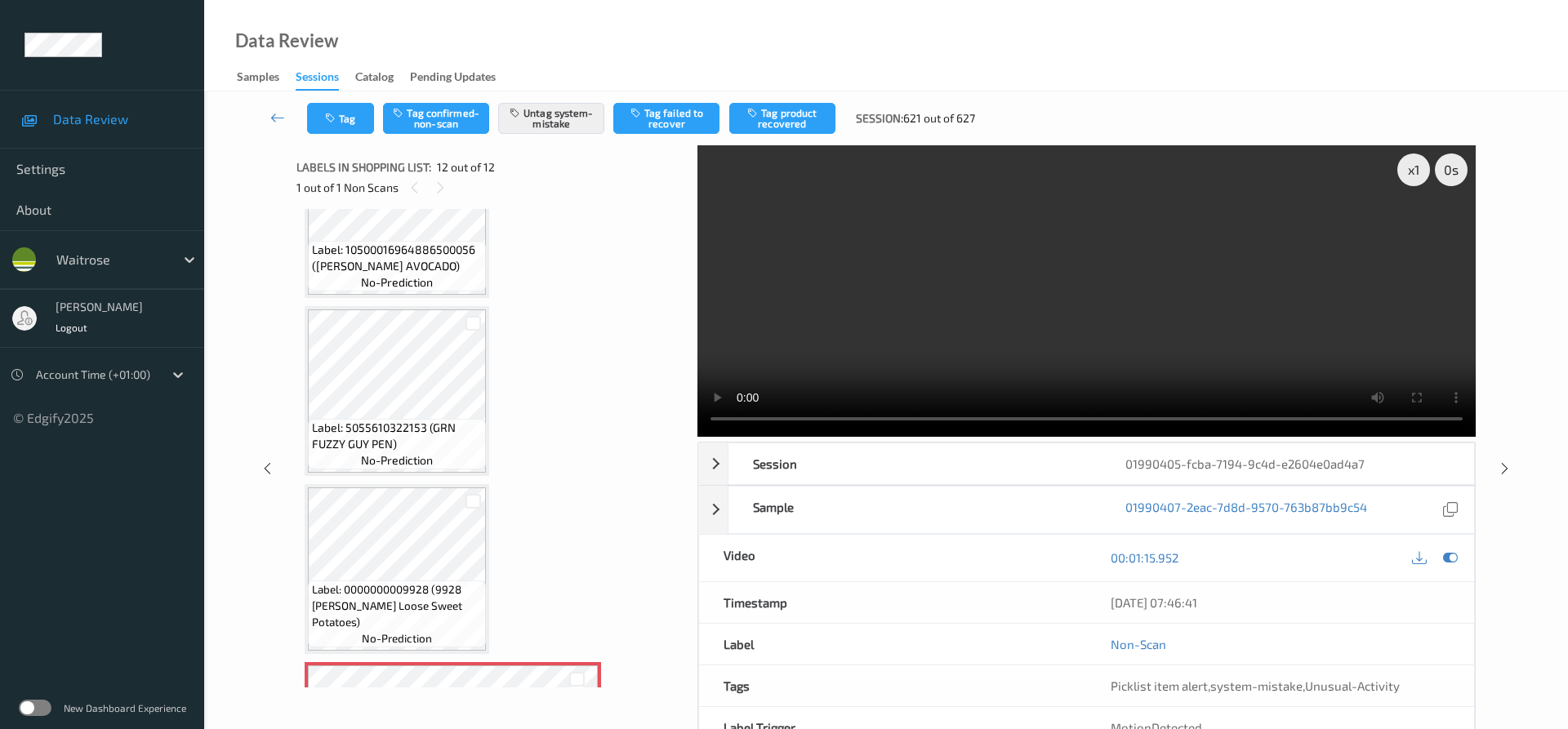
click at [1220, 46] on div "Data Review Samples Sessions Catalog Pending Updates" at bounding box center [886, 45] width 1363 height 91
click at [1431, 54] on div "Data Review Samples Sessions Catalog Pending Updates" at bounding box center [886, 45] width 1363 height 91
click at [1441, 49] on div "Data Review Samples Sessions Catalog Pending Updates" at bounding box center [886, 45] width 1363 height 91
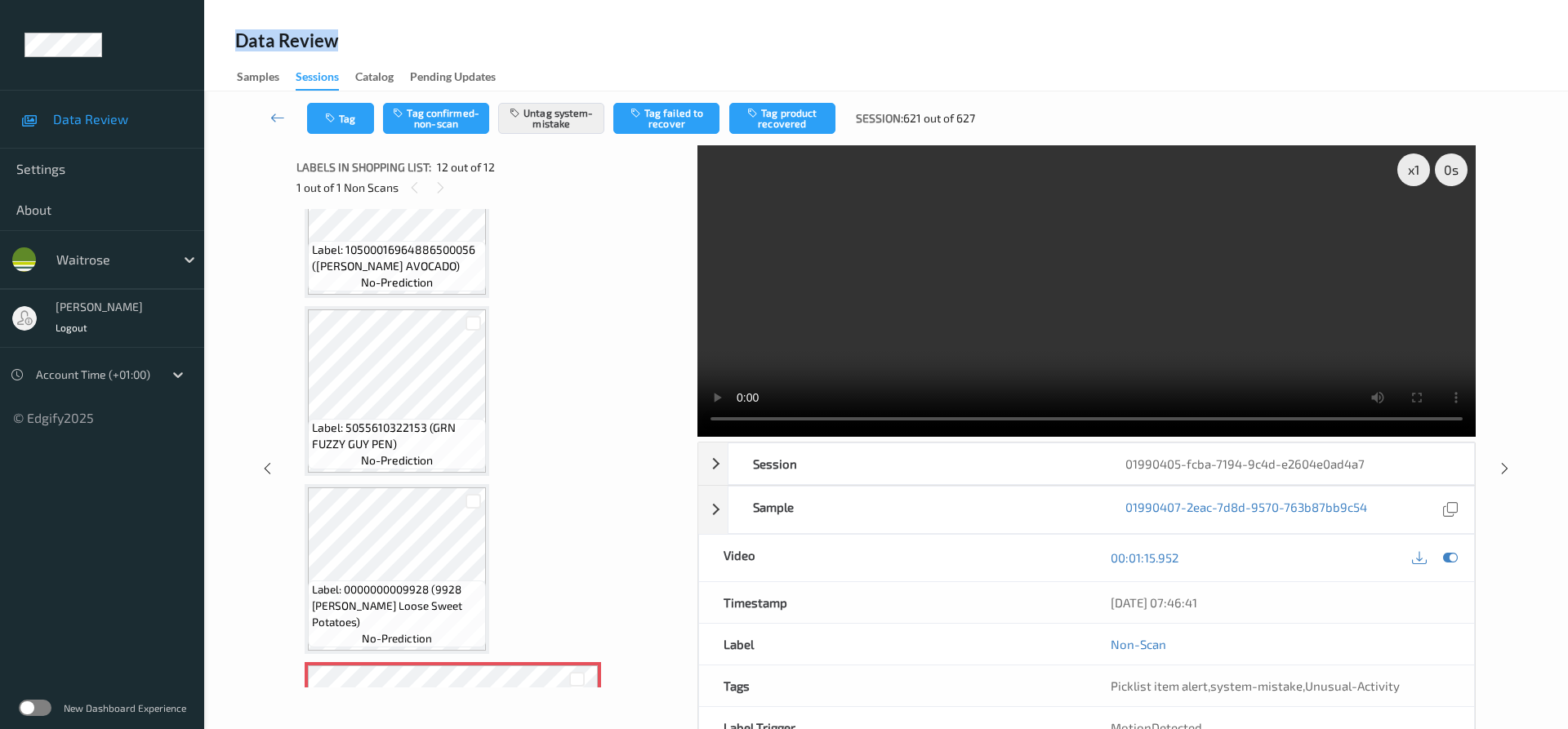
click at [1441, 49] on div "Data Review Samples Sessions Catalog Pending Updates" at bounding box center [886, 45] width 1363 height 91
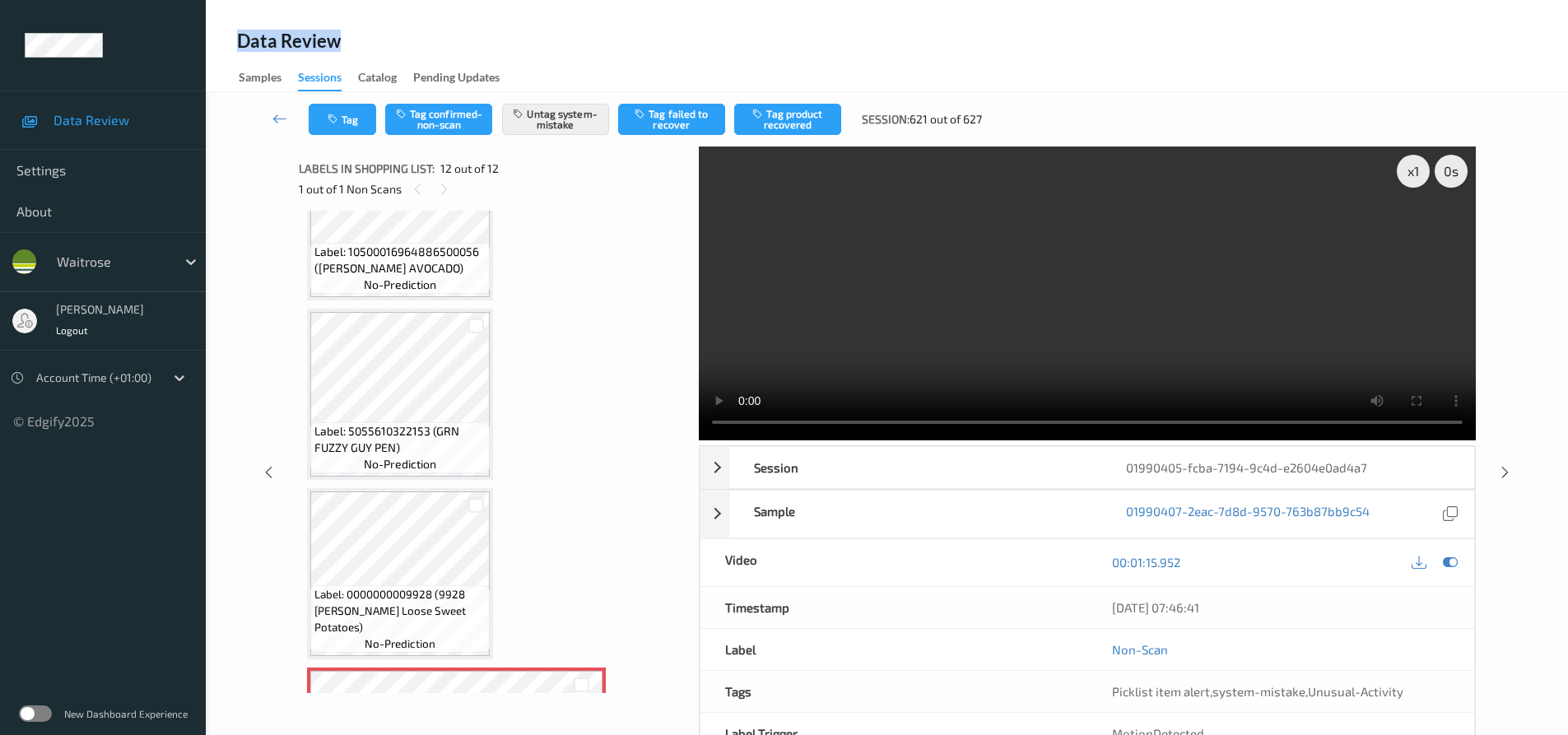
scroll to position [82, 0]
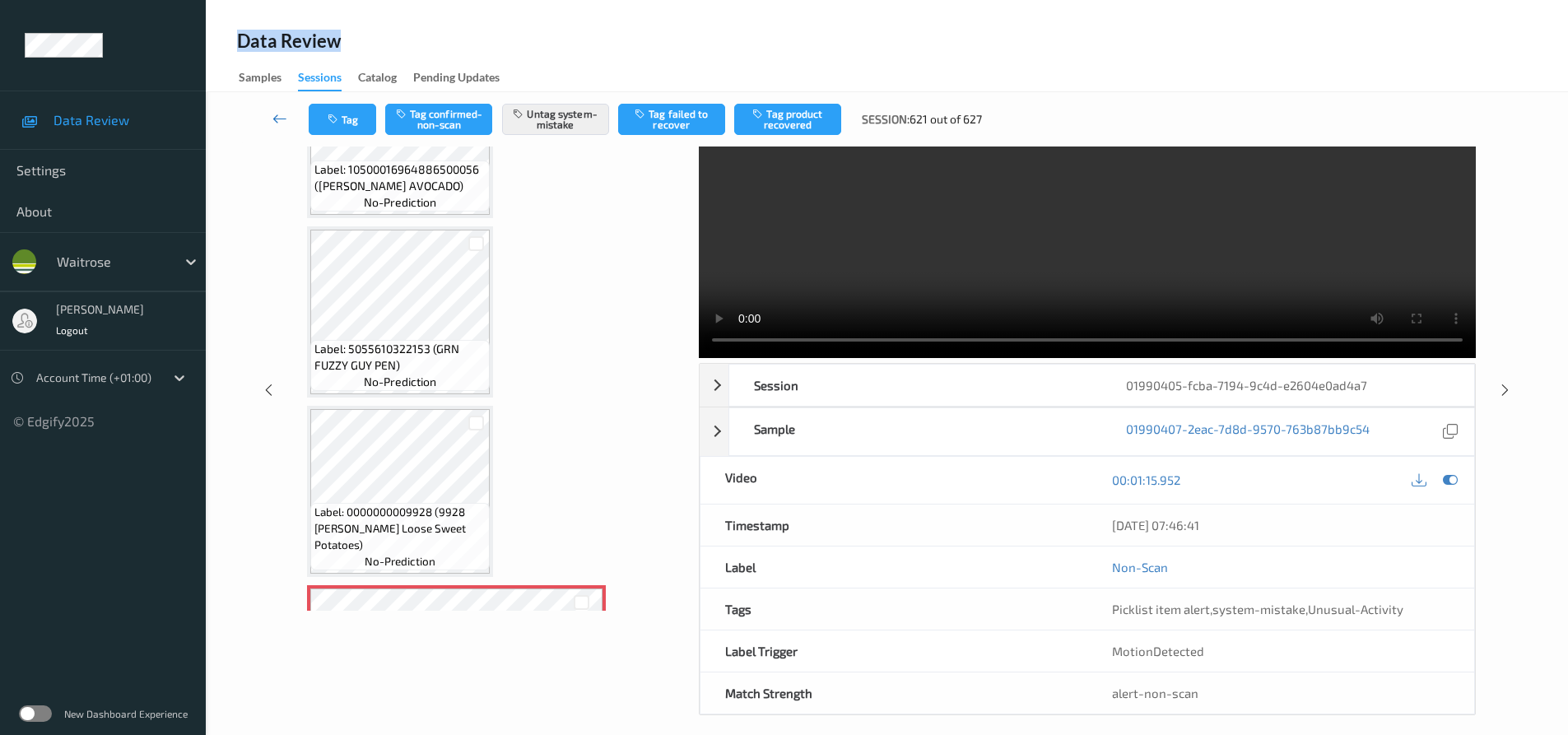
click at [272, 119] on icon at bounding box center [279, 118] width 15 height 16
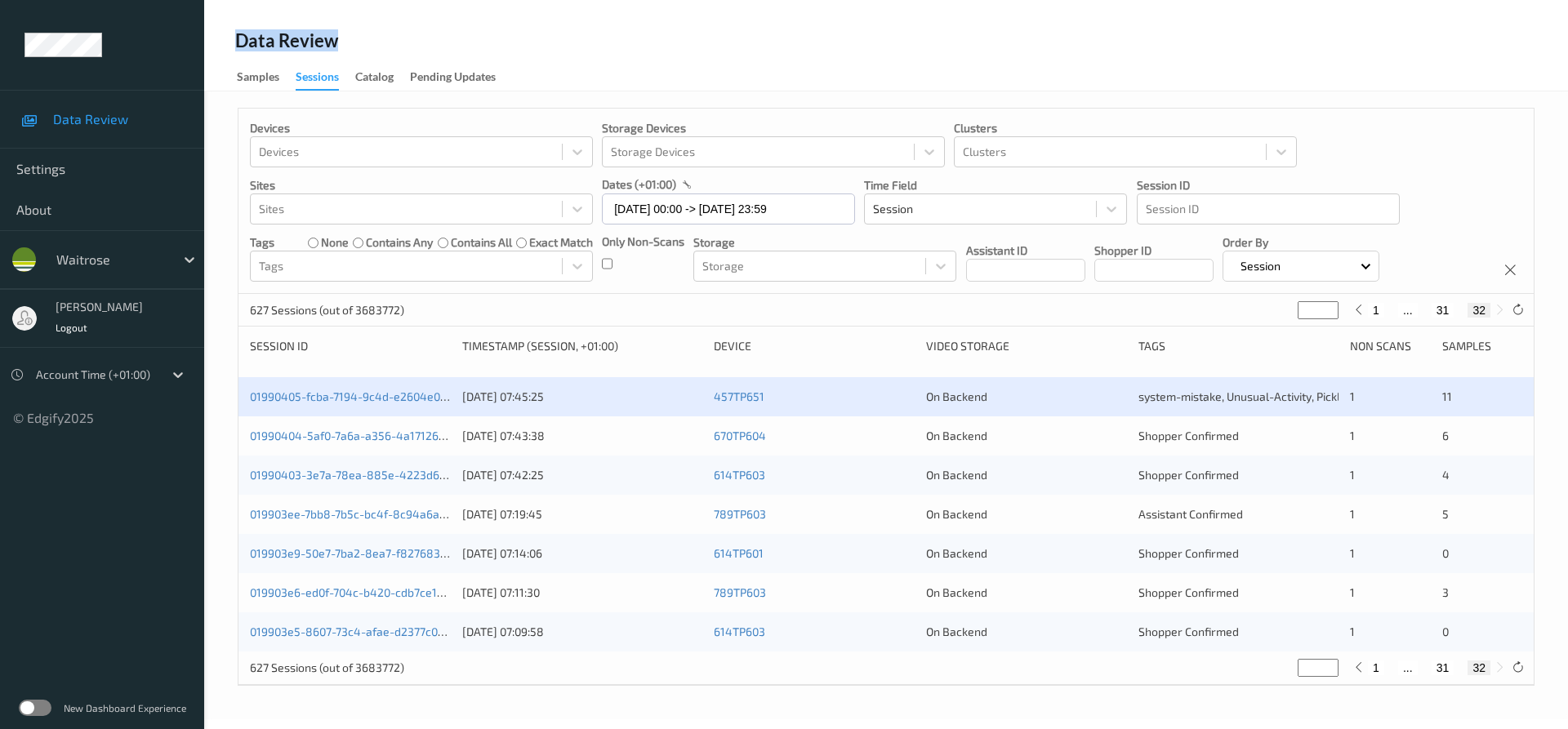
click at [919, 32] on div "Data Review Samples Sessions Catalog Pending Updates" at bounding box center [886, 45] width 1363 height 91
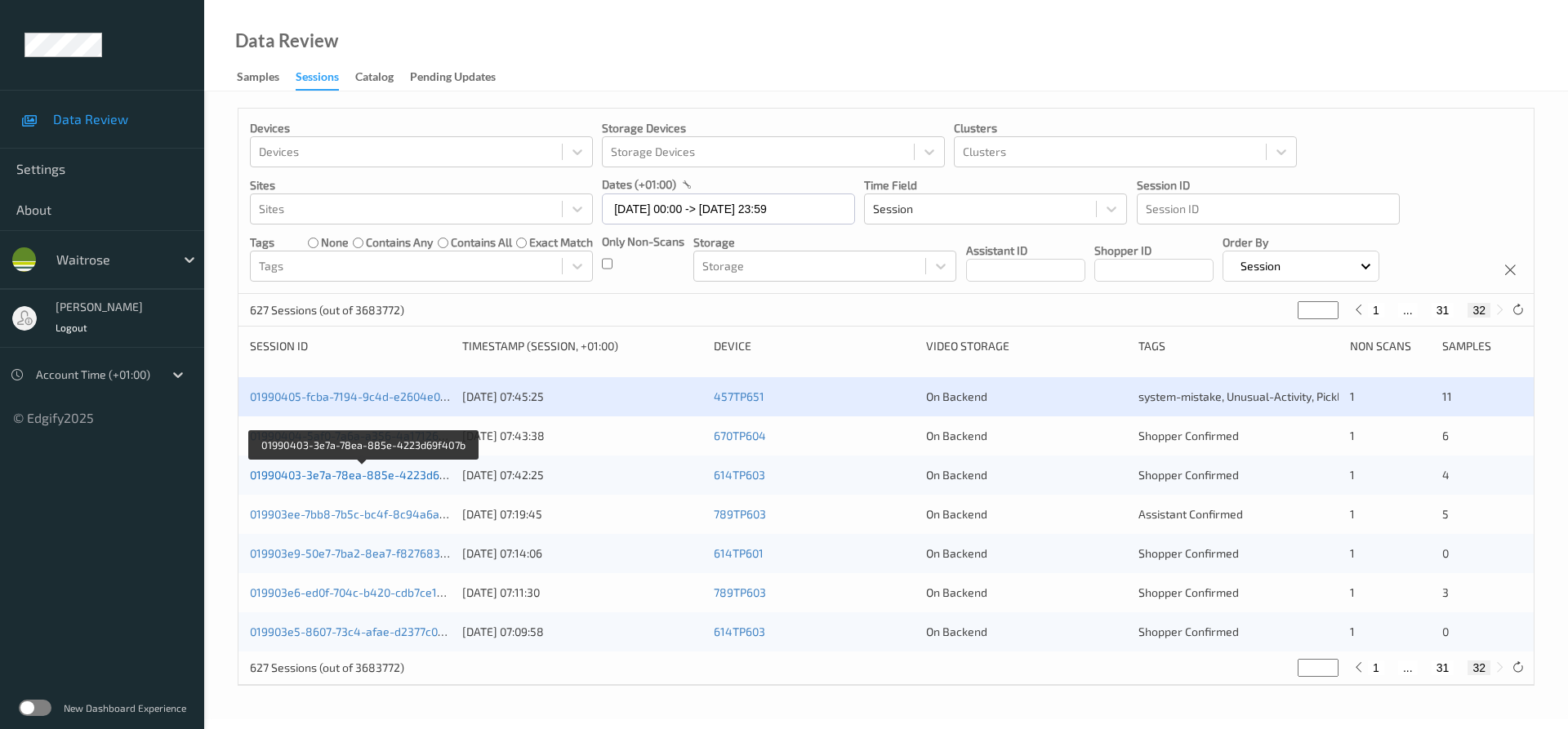
click at [331, 480] on link "01990403-3e7a-78ea-885e-4223d69f407b" at bounding box center [362, 474] width 226 height 14
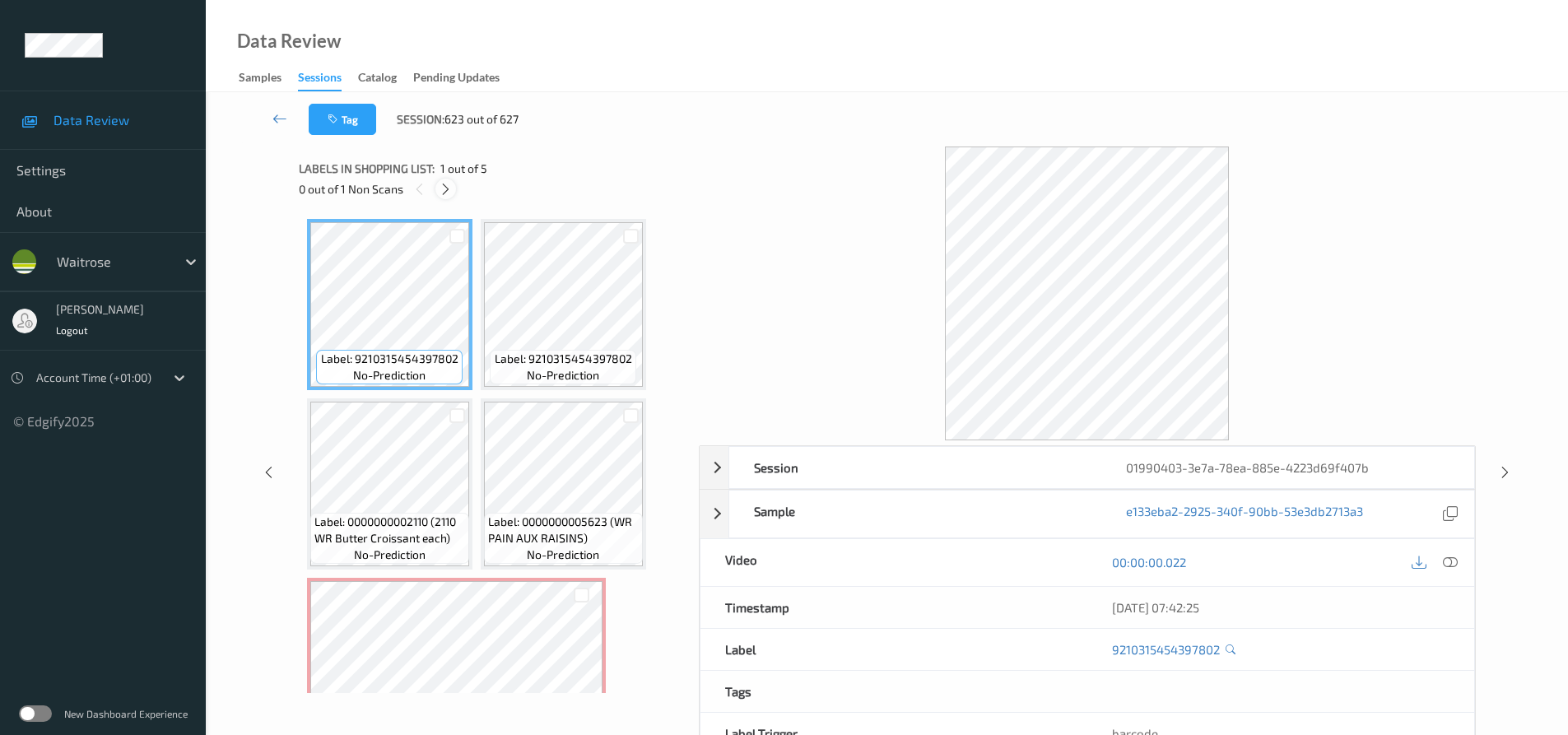
click at [443, 193] on icon at bounding box center [446, 189] width 14 height 15
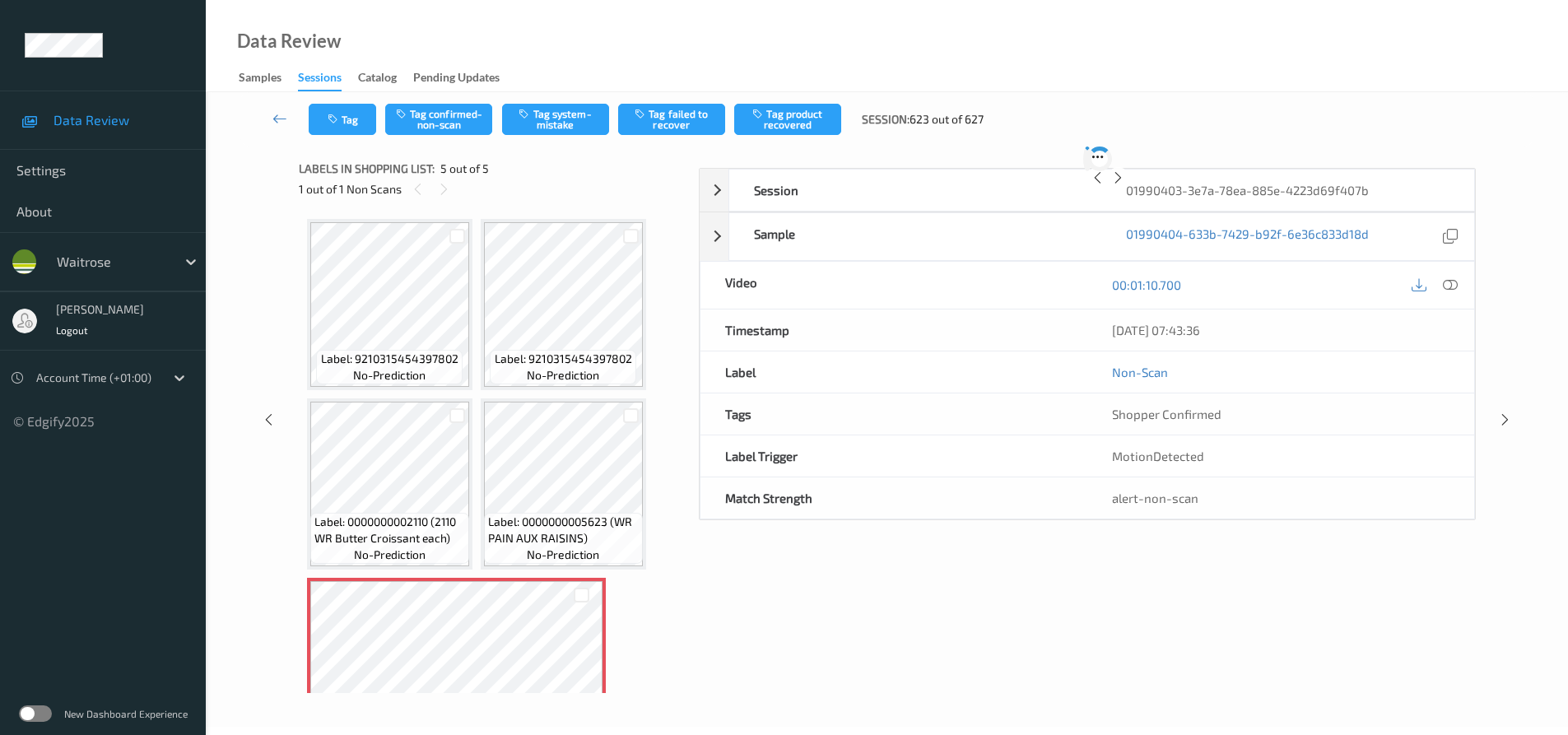
scroll to position [64, 0]
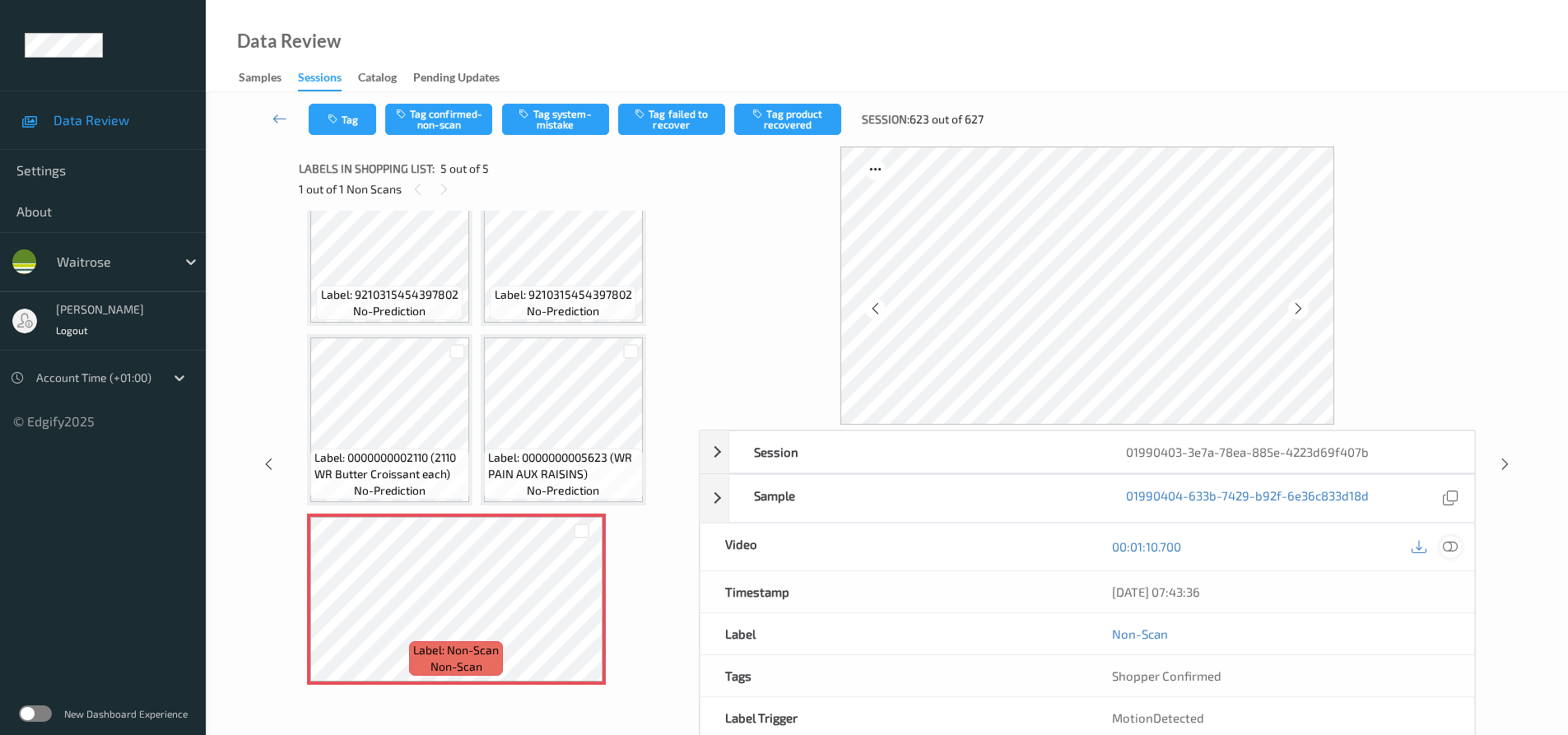
click at [1454, 545] on icon at bounding box center [1450, 546] width 15 height 15
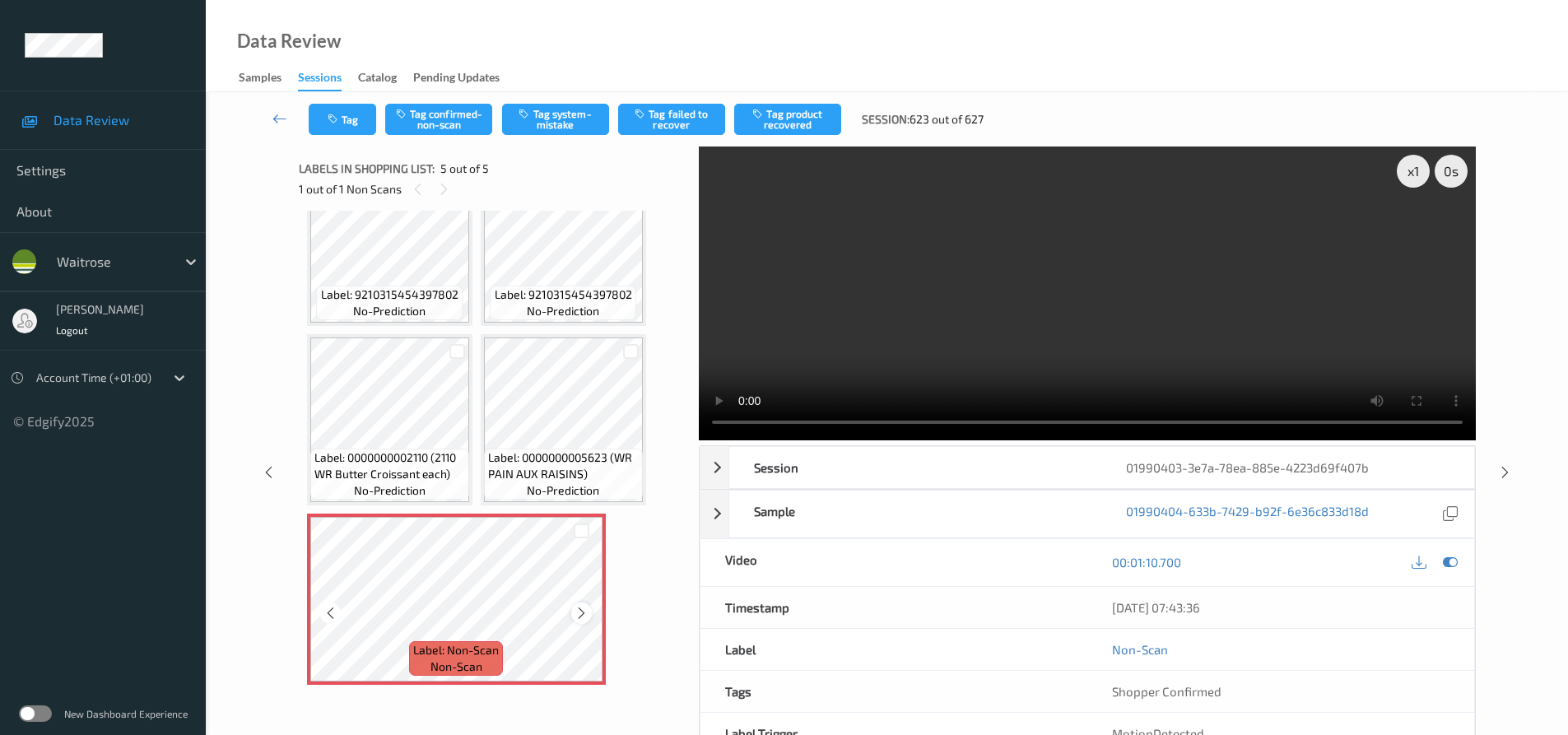
click at [590, 619] on div at bounding box center [582, 612] width 21 height 21
click at [1039, 340] on video at bounding box center [1087, 294] width 778 height 294
click at [1416, 174] on div "x 1" at bounding box center [1413, 171] width 33 height 33
click at [1416, 174] on div "x 2" at bounding box center [1413, 171] width 33 height 33
click at [833, 442] on div "x 4 0 s Session 01990403-3e7a-78ea-885e-4223d69f407b Session ID 01990403-3e7a-7…" at bounding box center [1087, 472] width 778 height 651
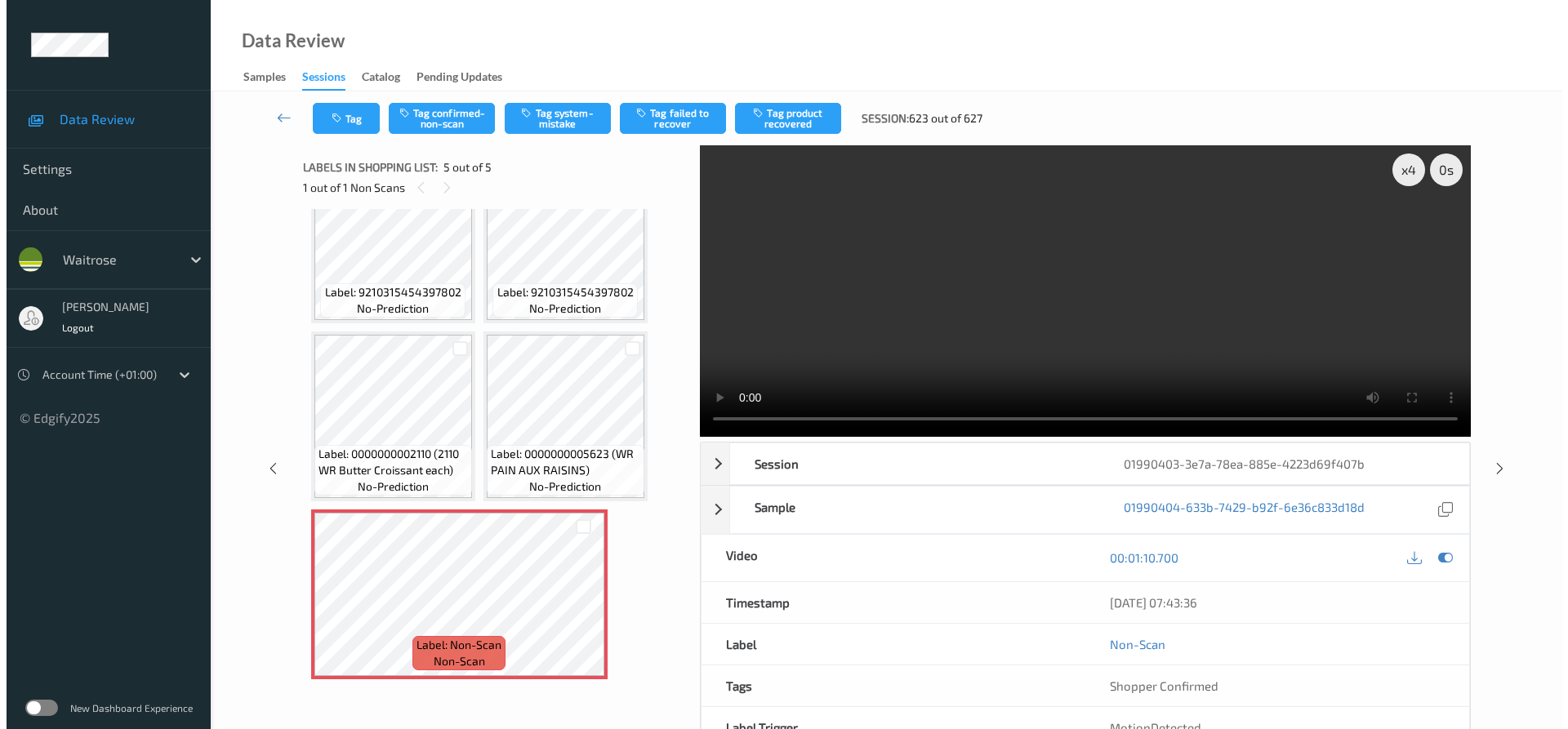
scroll to position [0, 0]
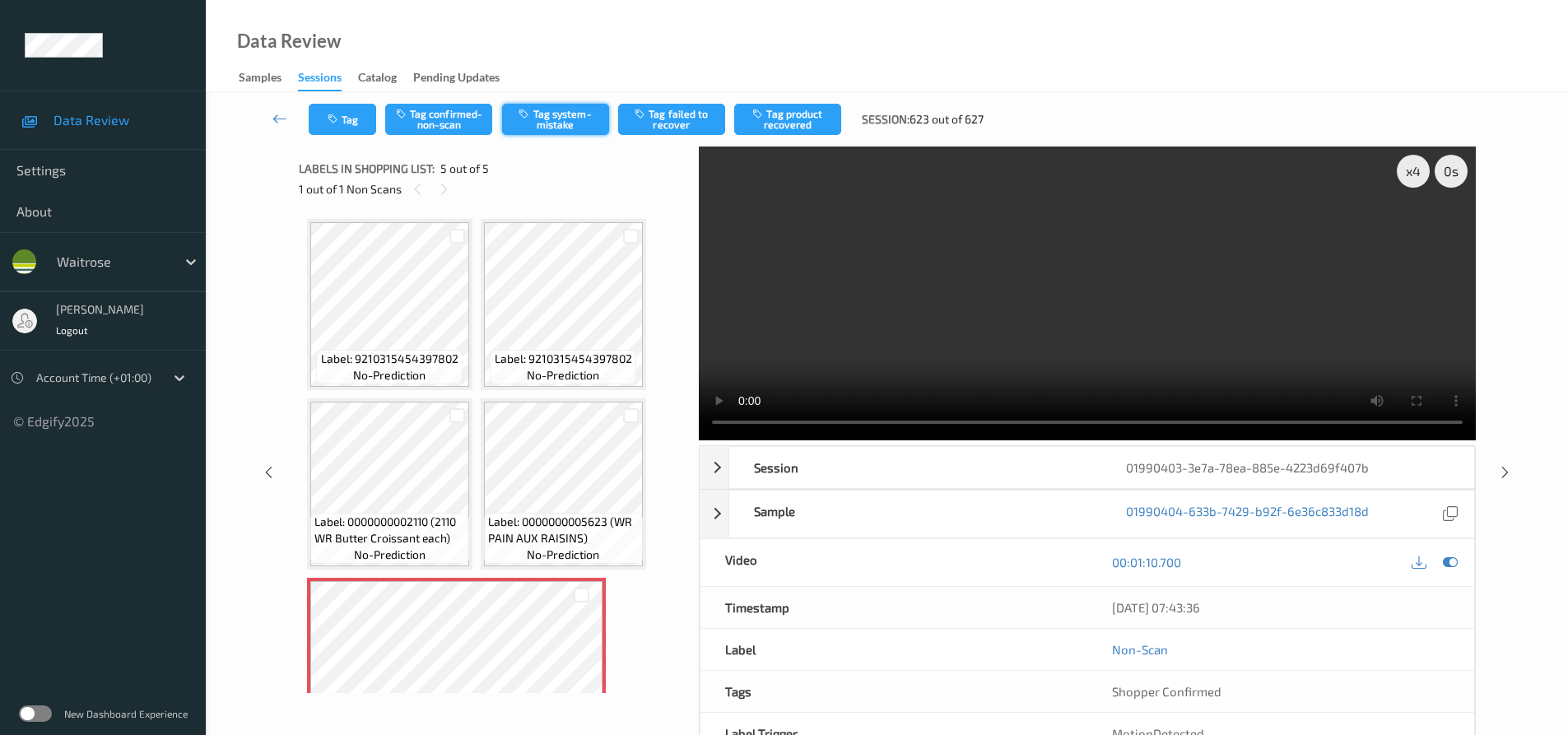
click at [574, 125] on button "Tag system-mistake" at bounding box center [555, 119] width 107 height 31
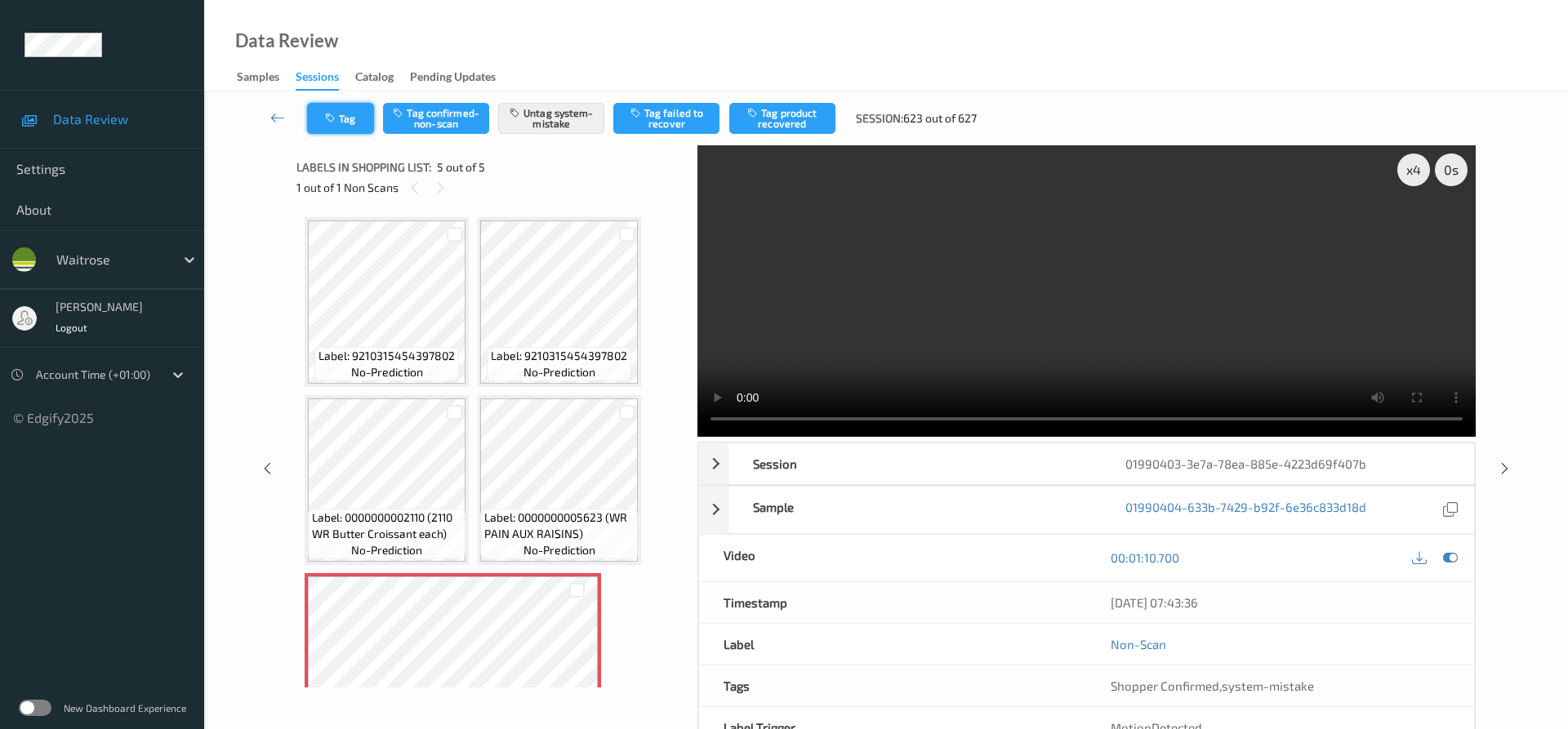
click at [347, 116] on button "Tag" at bounding box center [340, 118] width 67 height 31
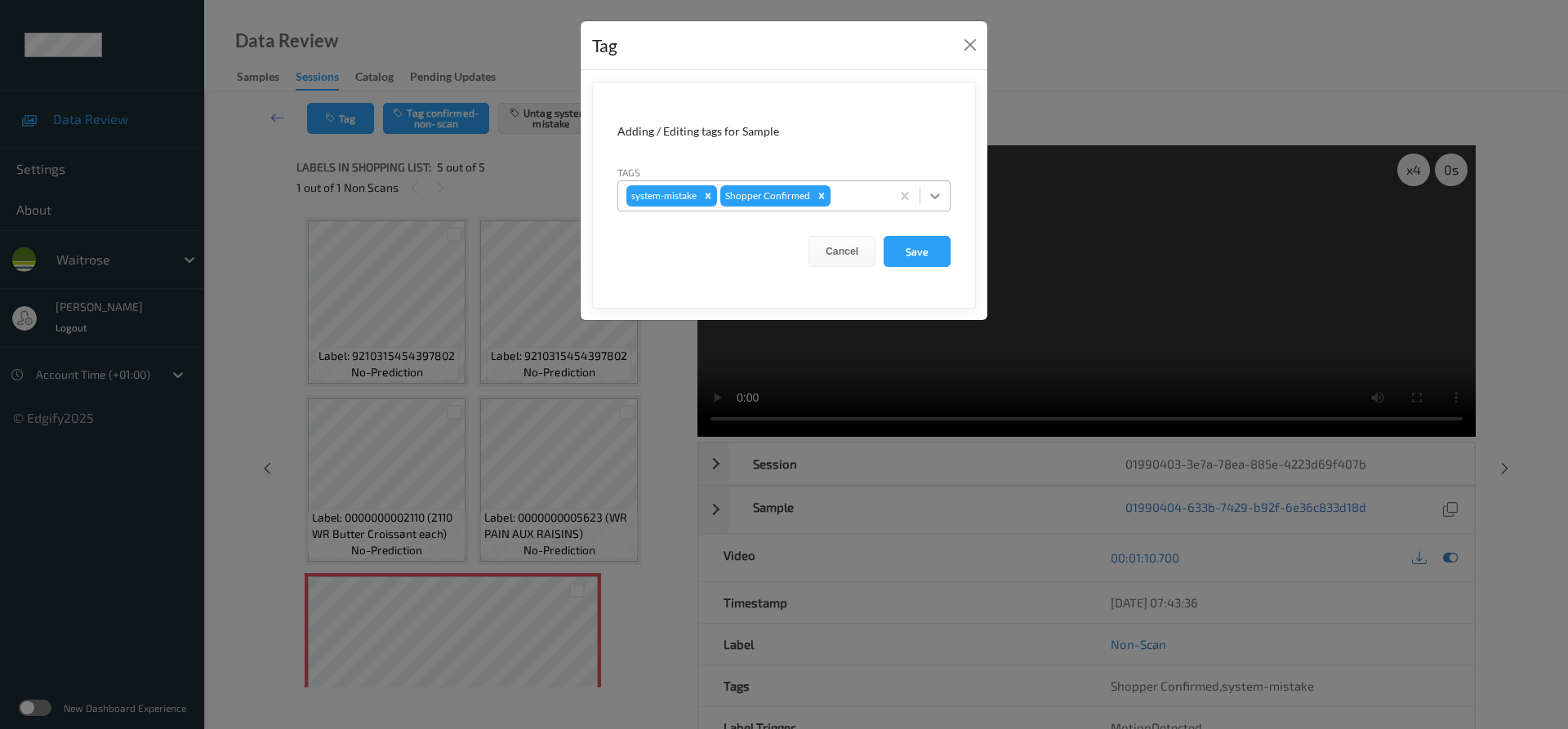
click at [939, 192] on icon at bounding box center [935, 195] width 16 height 16
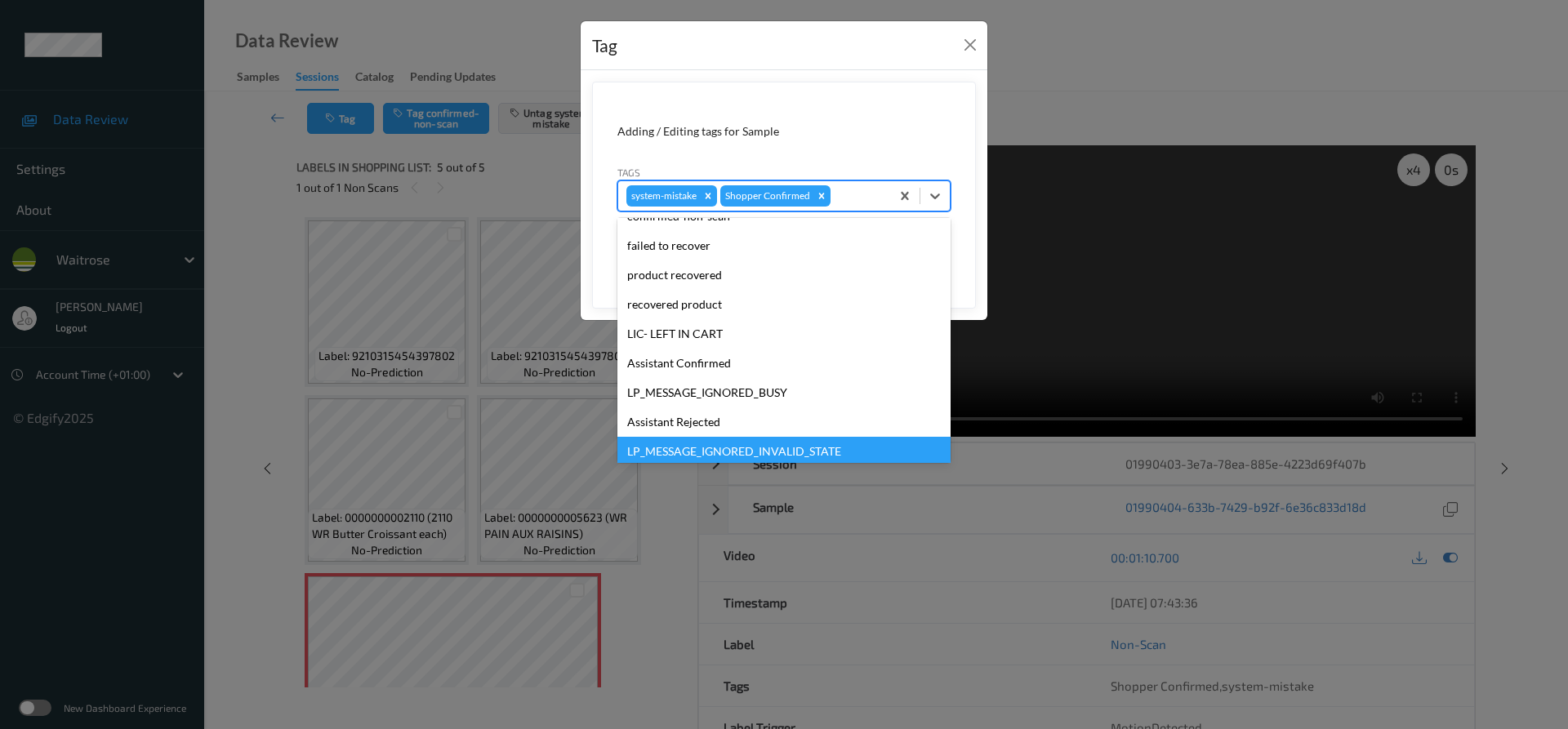
scroll to position [349, 0]
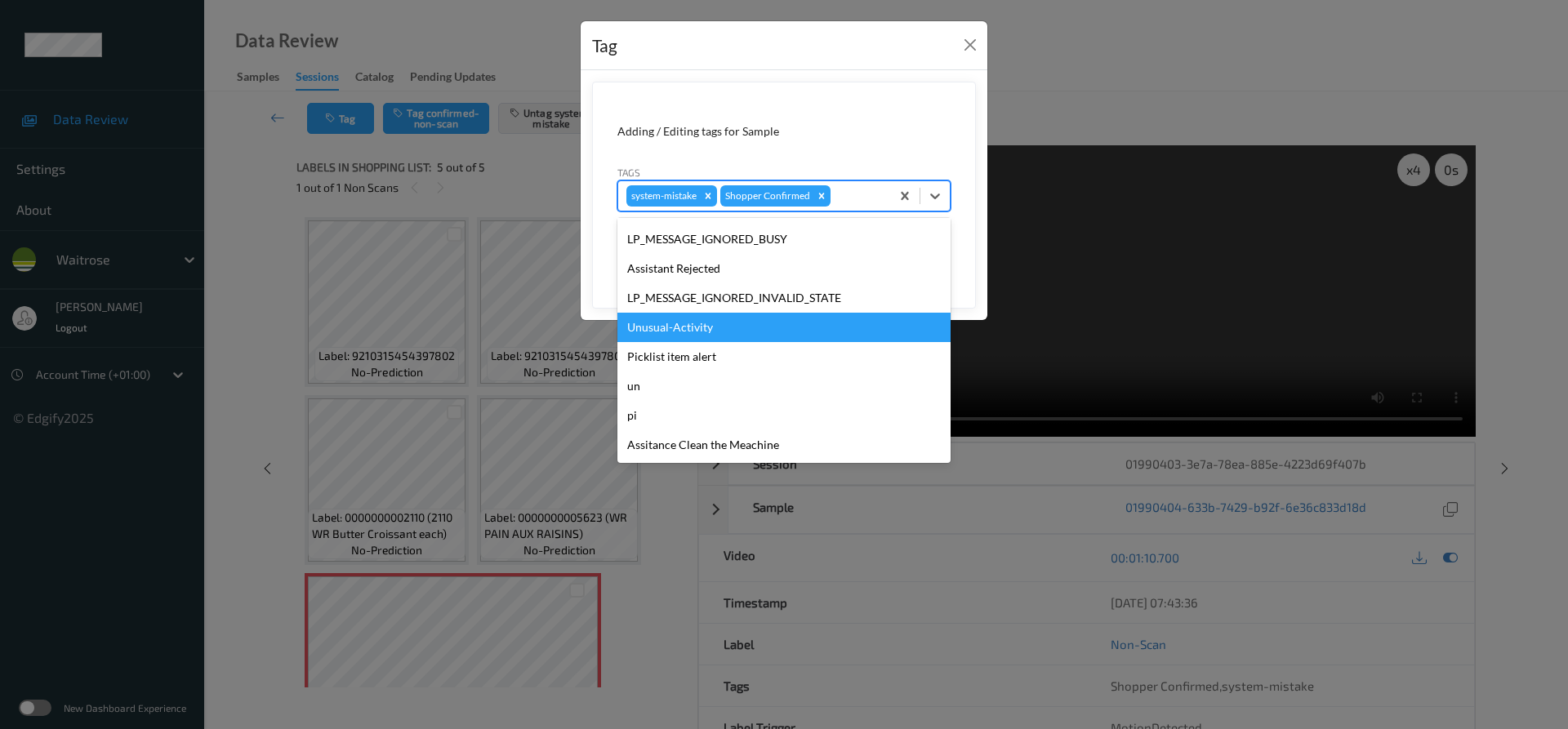
click at [669, 329] on div "Unusual-Activity" at bounding box center [783, 327] width 333 height 29
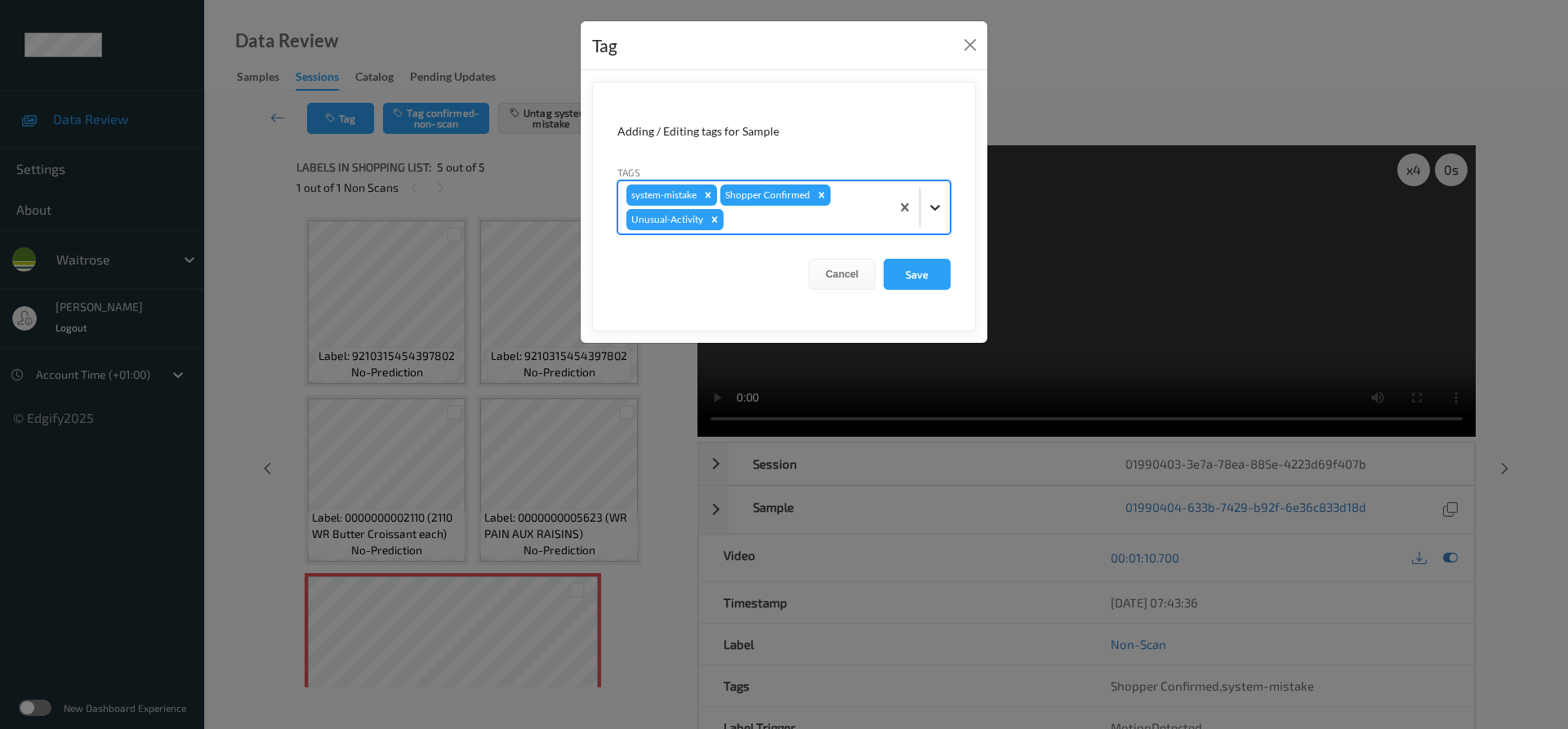
click at [941, 214] on icon at bounding box center [935, 207] width 16 height 16
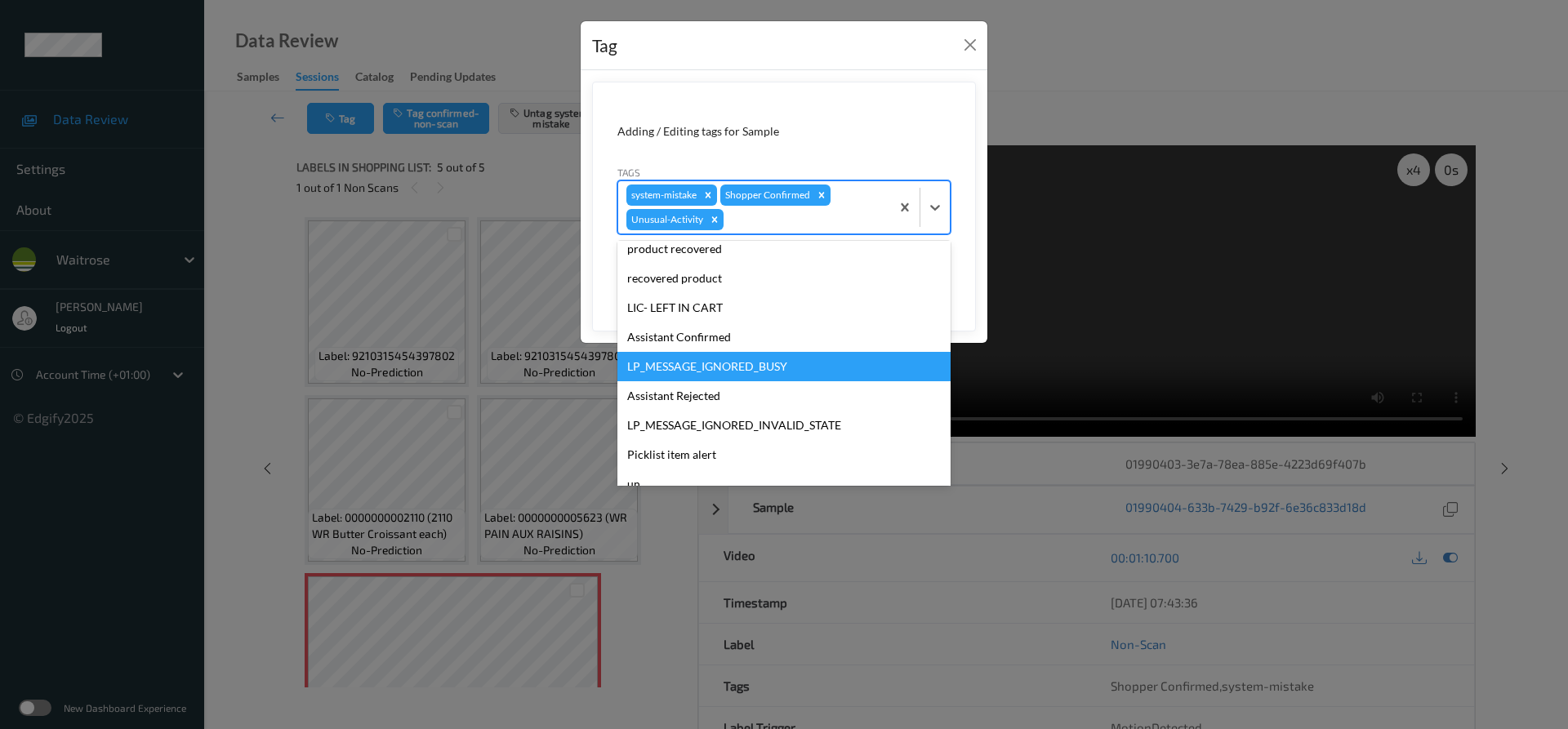
scroll to position [320, 0]
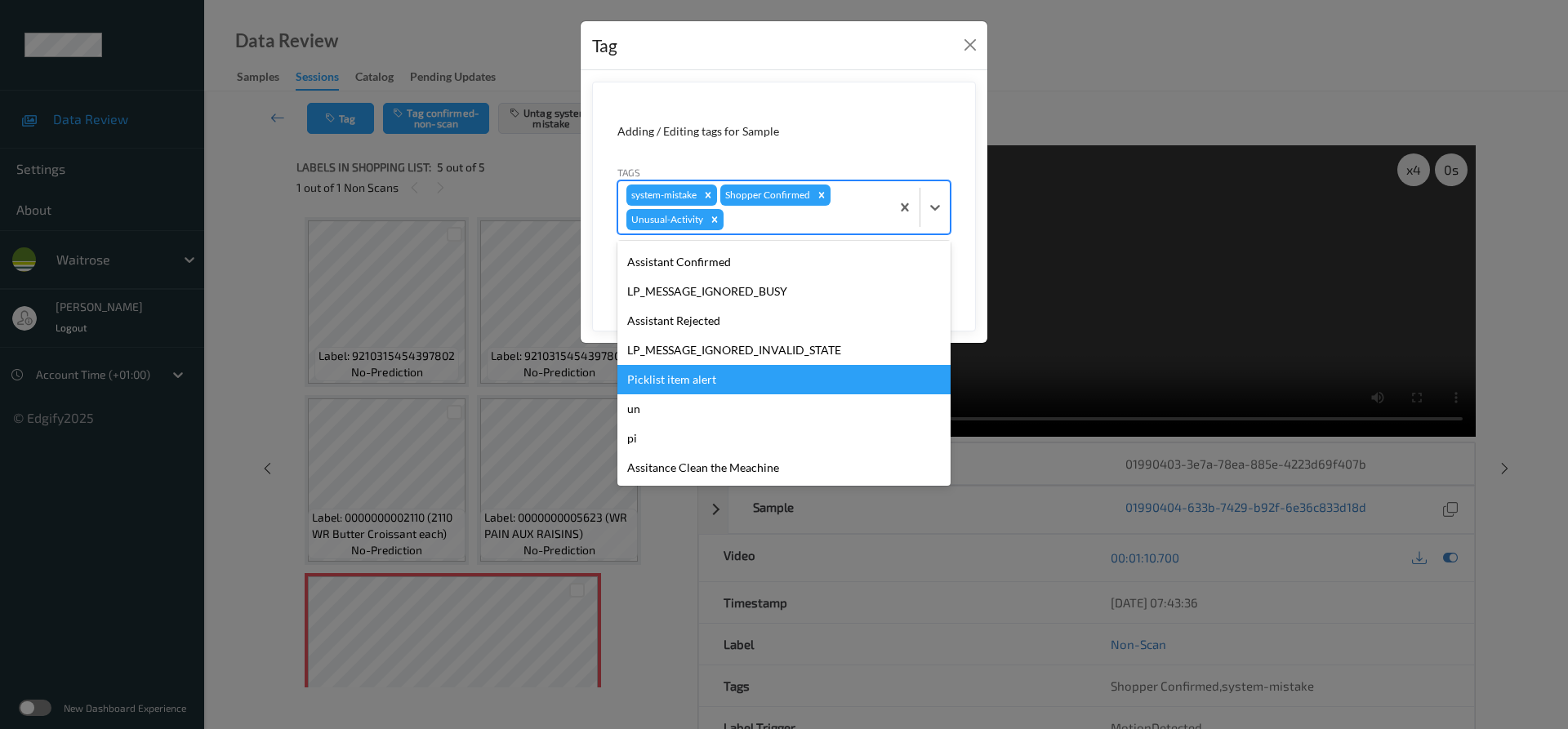
click at [682, 382] on div "Picklist item alert" at bounding box center [783, 379] width 333 height 29
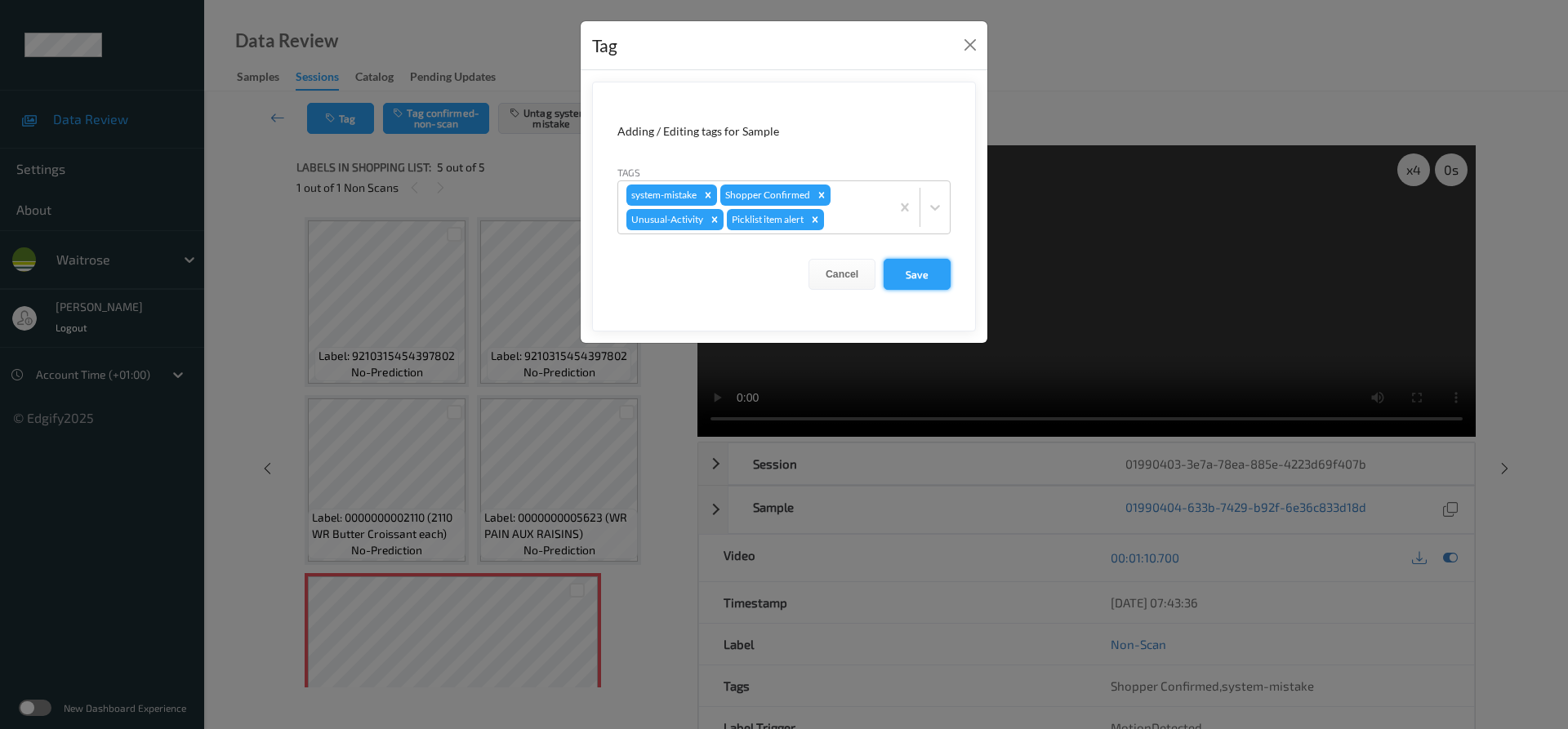
click at [923, 282] on button "Save" at bounding box center [917, 274] width 67 height 31
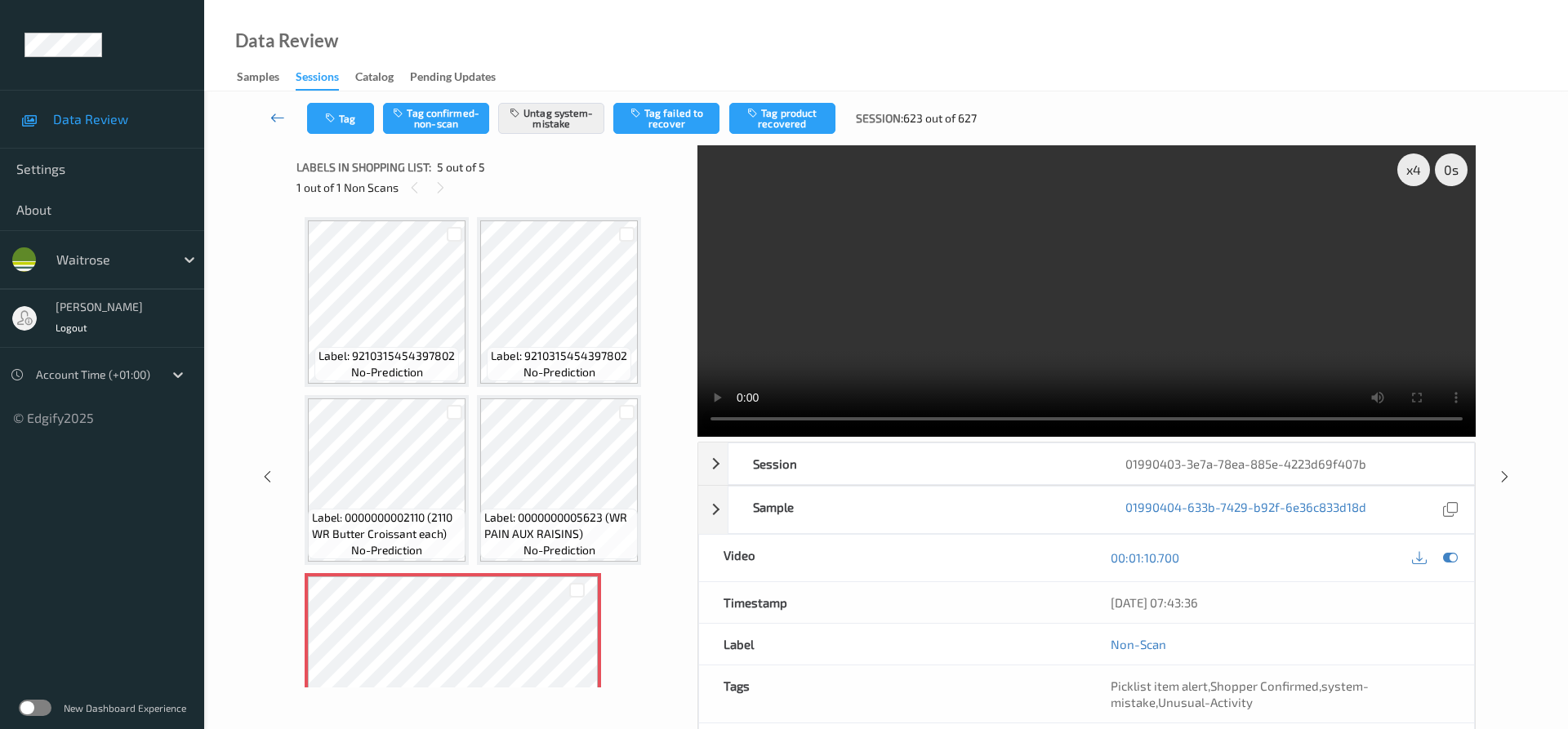
click at [280, 118] on icon at bounding box center [277, 117] width 14 height 16
